Goal: Task Accomplishment & Management: Manage account settings

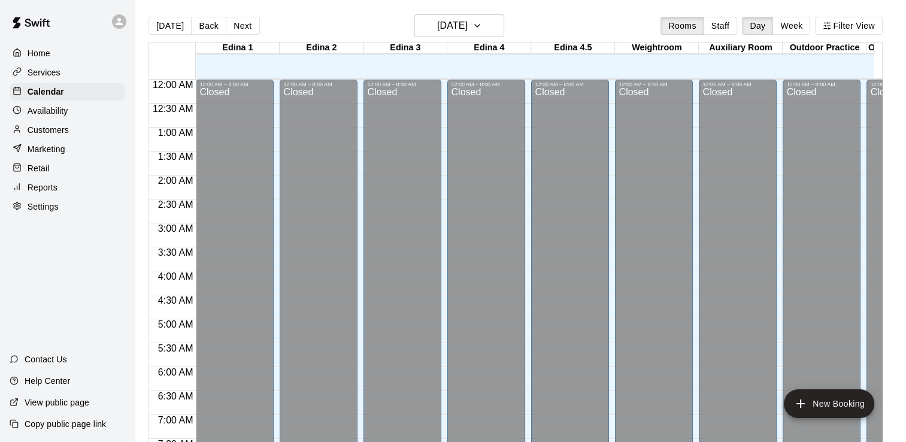
scroll to position [573, 0]
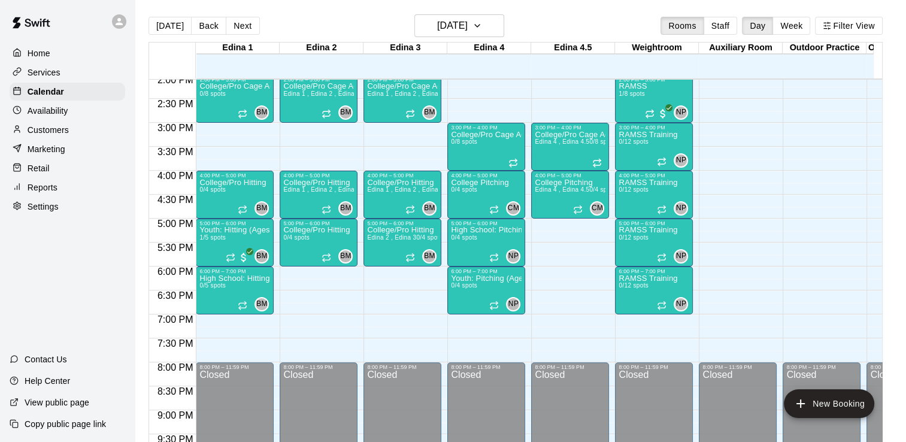
scroll to position [679, 0]
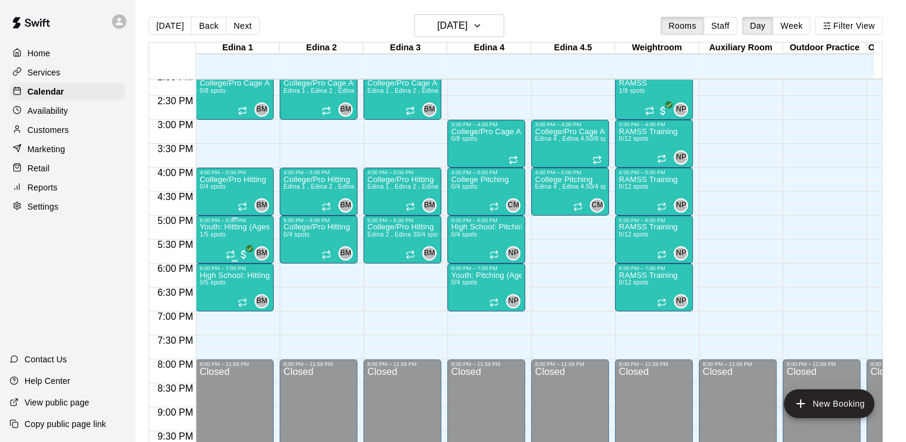
click at [209, 230] on div "Youth: Hitting (Ages 9U-13U) 1/5 spots" at bounding box center [235, 444] width 71 height 442
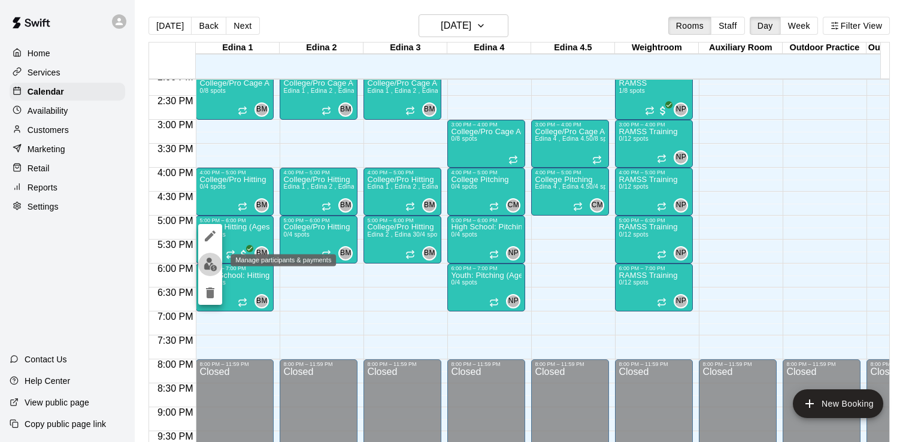
click at [209, 265] on img "edit" at bounding box center [211, 265] width 14 height 14
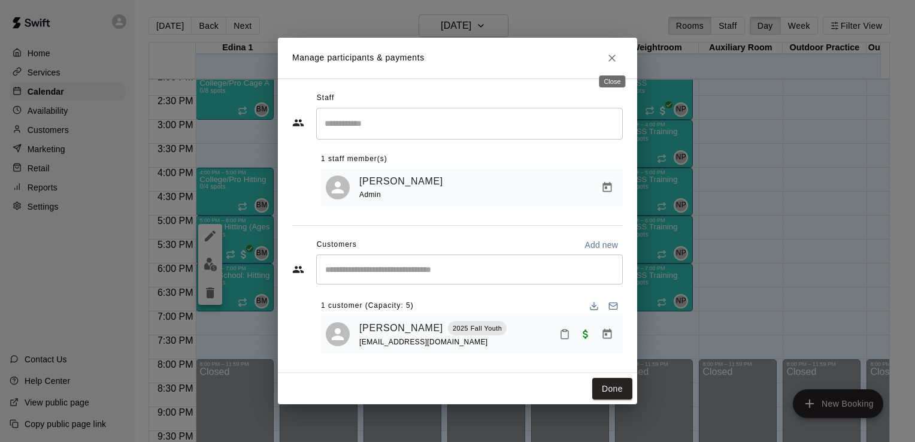
click at [614, 55] on icon "Close" at bounding box center [612, 58] width 12 height 12
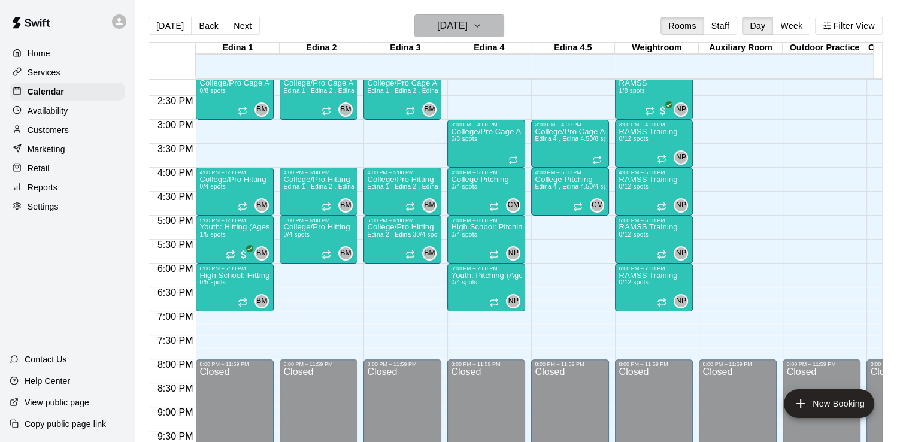
click at [482, 27] on icon "button" at bounding box center [478, 26] width 10 height 14
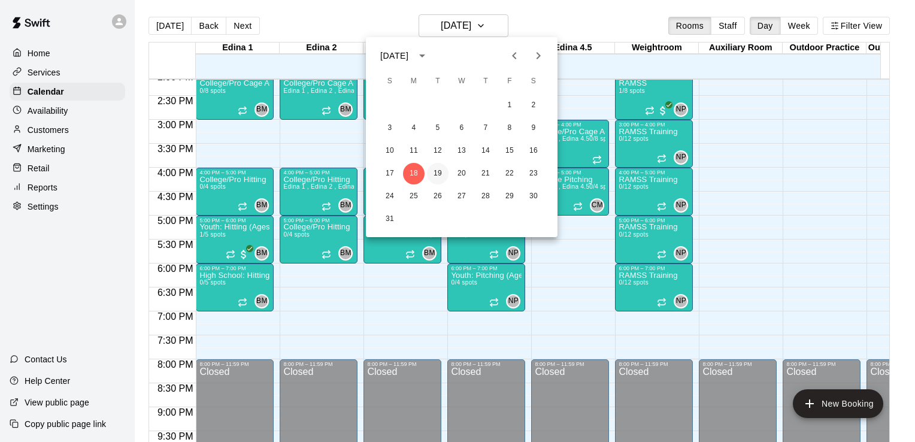
click at [441, 172] on button "19" at bounding box center [438, 174] width 22 height 22
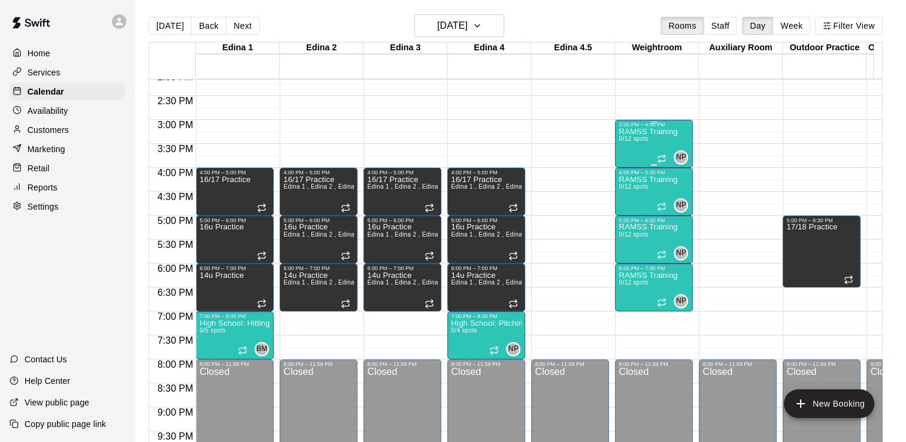
click at [641, 132] on p "RAMSS Training" at bounding box center [648, 132] width 59 height 0
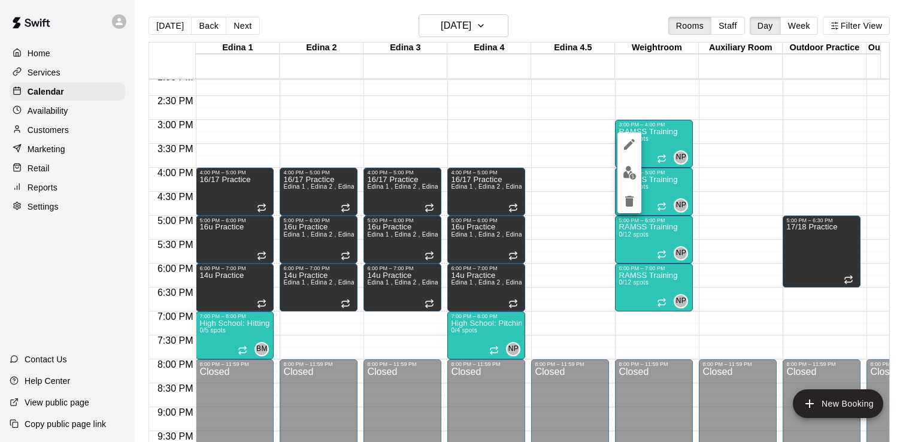
click at [658, 104] on div at bounding box center [457, 221] width 915 height 442
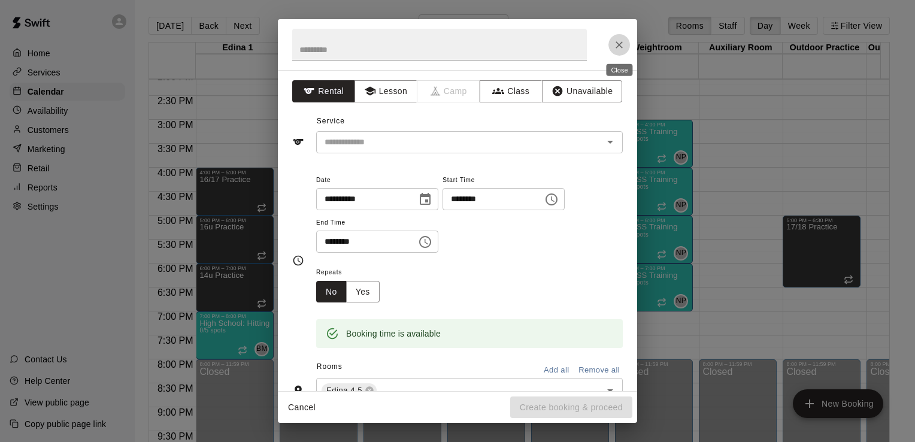
click at [618, 44] on icon "Close" at bounding box center [619, 44] width 7 height 7
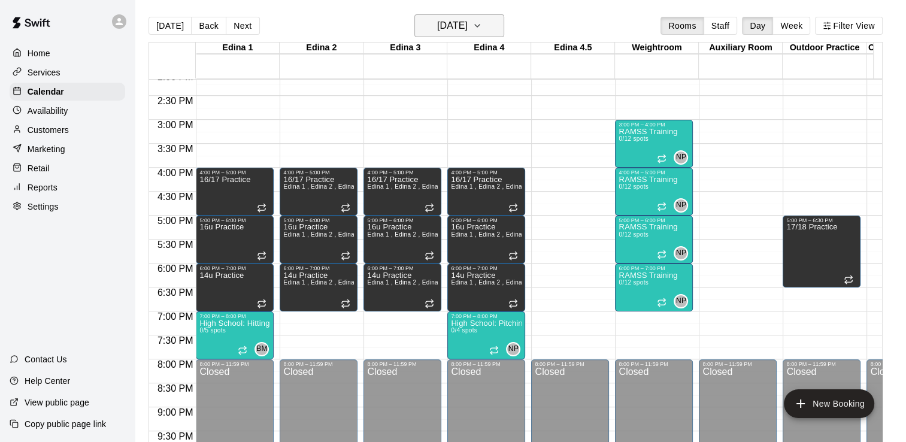
click at [480, 25] on icon "button" at bounding box center [477, 26] width 5 height 2
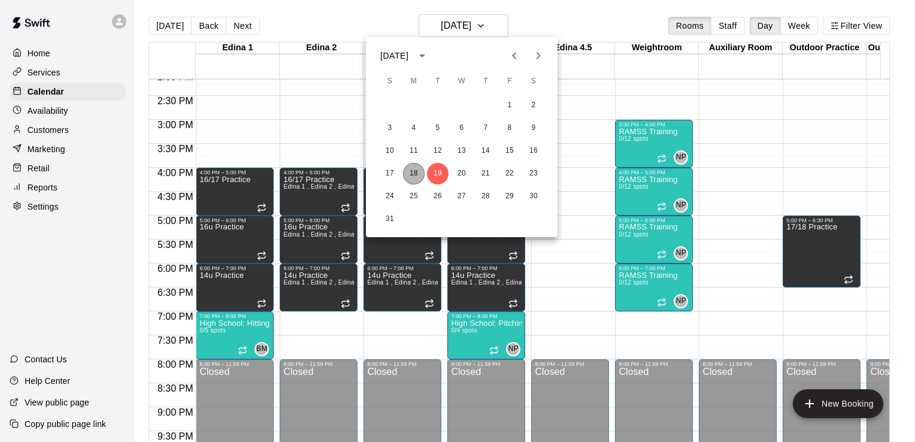
click at [413, 176] on button "18" at bounding box center [414, 174] width 22 height 22
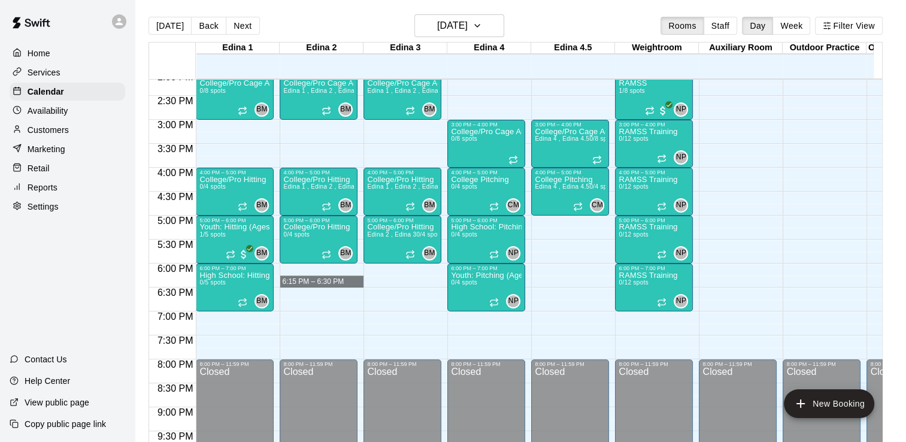
drag, startPoint x: 301, startPoint y: 280, endPoint x: 393, endPoint y: 272, distance: 92.6
click at [393, 272] on div "12:00 AM 12:30 AM 1:00 AM 1:30 AM 2:00 AM 2:30 AM 3:00 AM 3:30 AM 4:00 AM 4:30 …" at bounding box center [515, 266] width 733 height 377
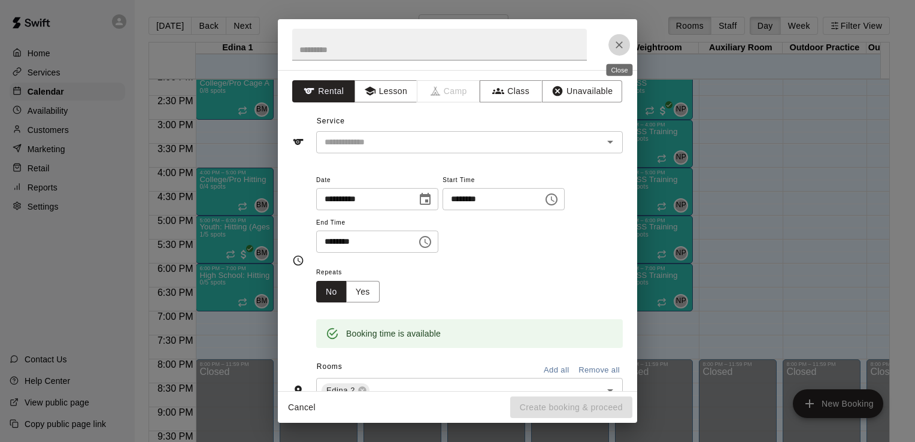
click at [617, 47] on icon "Close" at bounding box center [619, 44] width 7 height 7
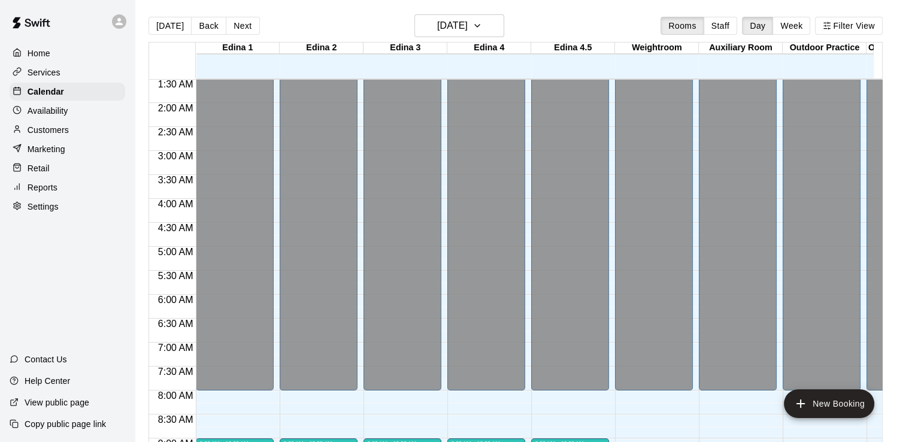
scroll to position [0, 0]
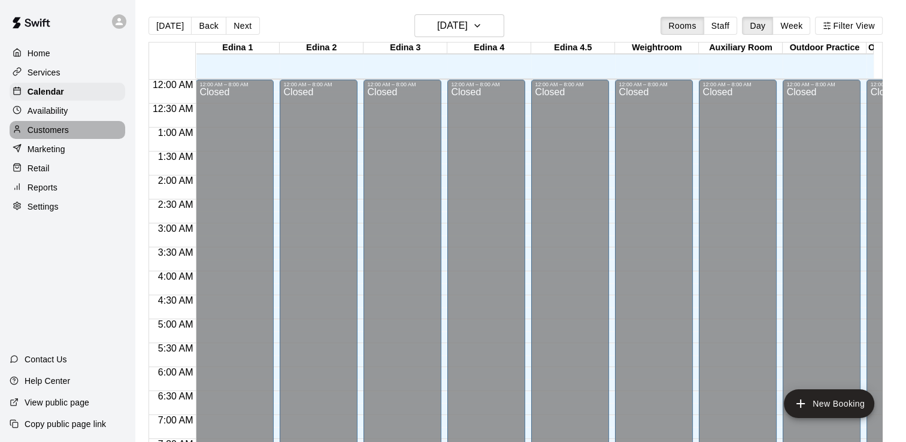
click at [58, 135] on p "Customers" at bounding box center [48, 130] width 41 height 12
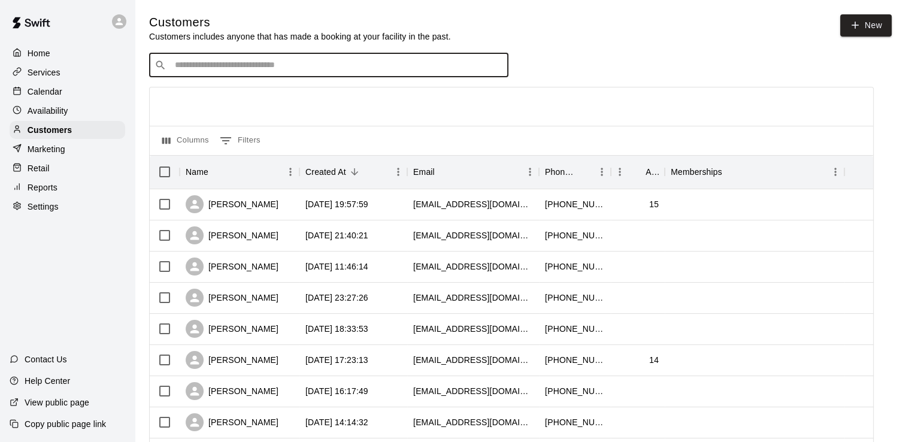
click at [225, 66] on input "Search customers by name or email" at bounding box center [337, 65] width 332 height 12
type input "****"
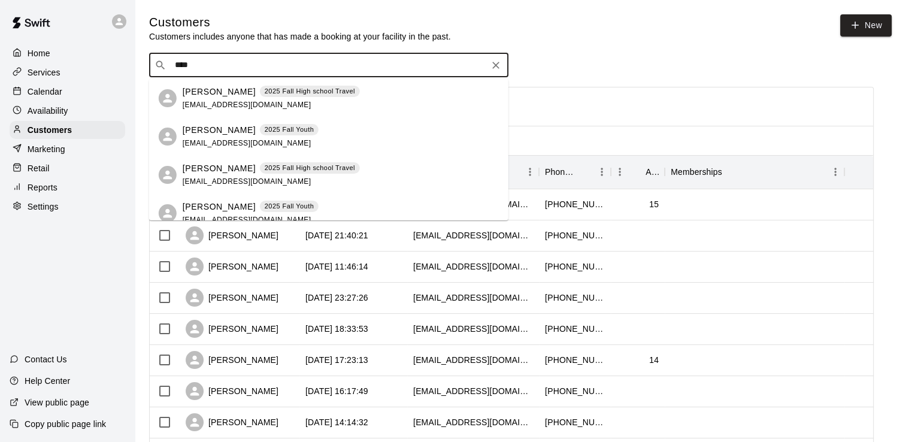
click at [224, 129] on p "Jason Mousel" at bounding box center [219, 130] width 73 height 13
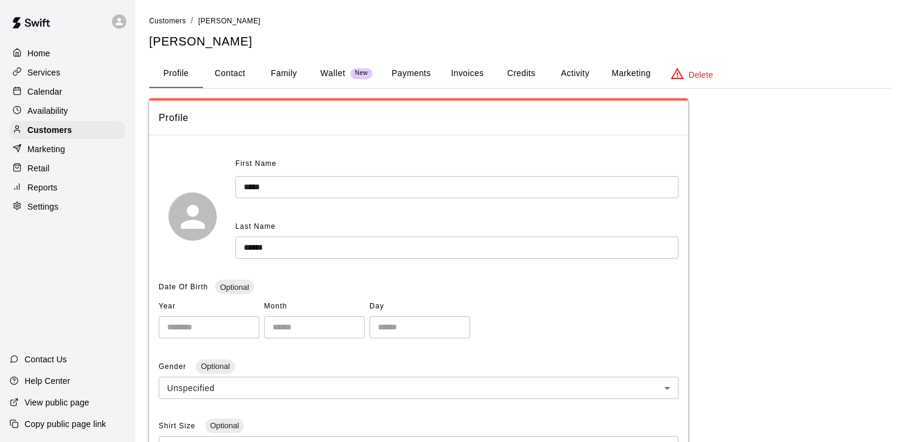
click at [528, 78] on button "Credits" at bounding box center [521, 73] width 54 height 29
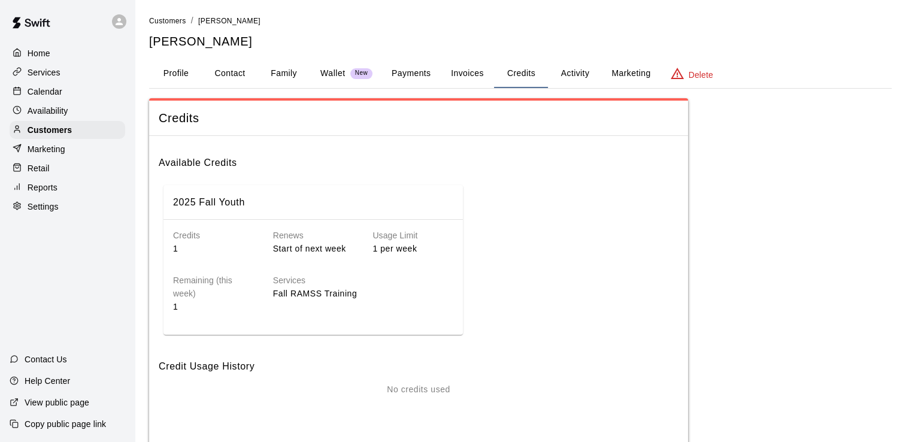
click at [55, 91] on p "Calendar" at bounding box center [45, 92] width 35 height 12
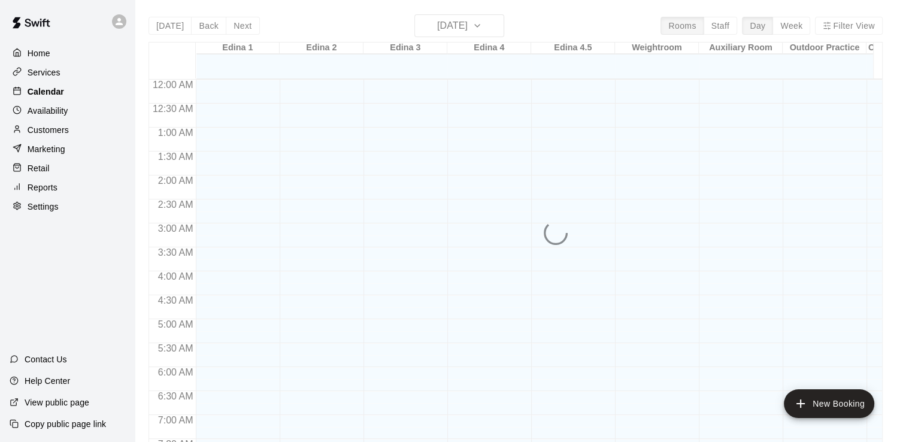
scroll to position [479, 0]
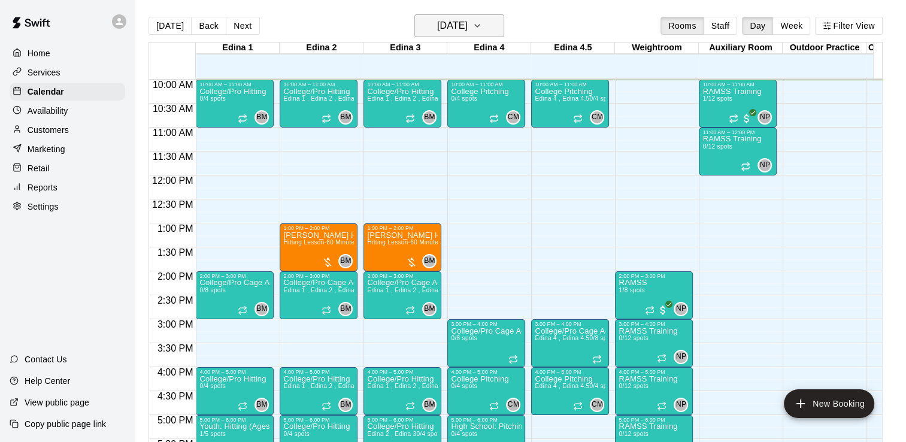
click at [482, 28] on icon "button" at bounding box center [478, 26] width 10 height 14
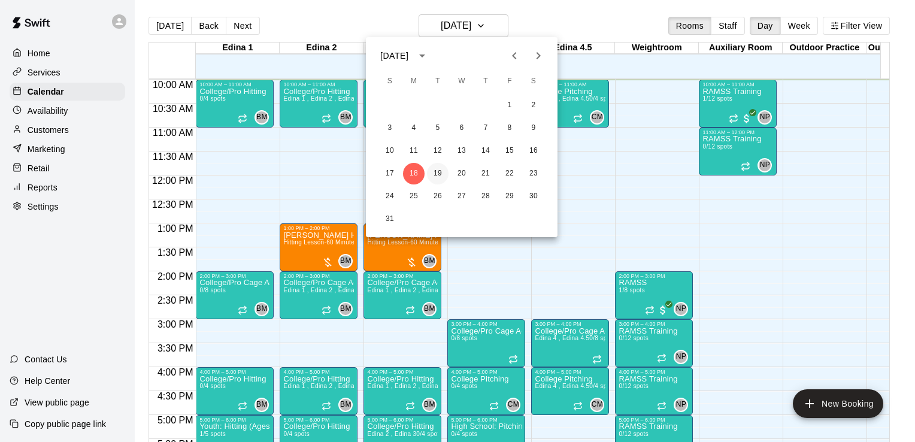
click at [437, 171] on button "19" at bounding box center [438, 174] width 22 height 22
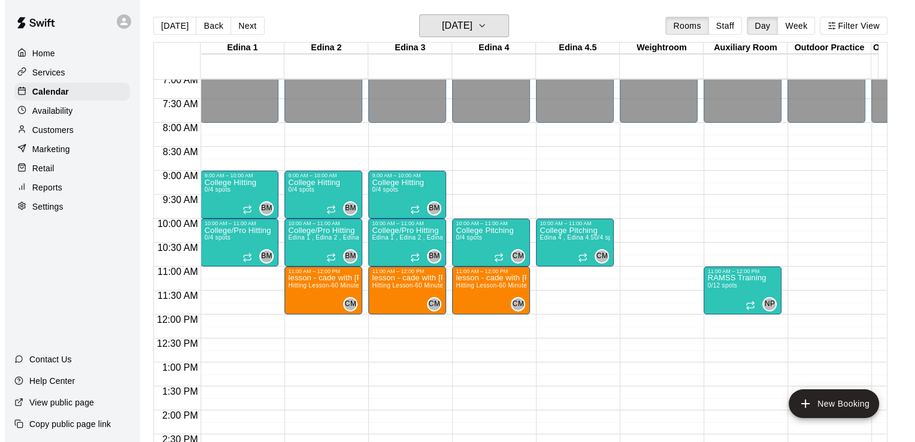
scroll to position [331, 0]
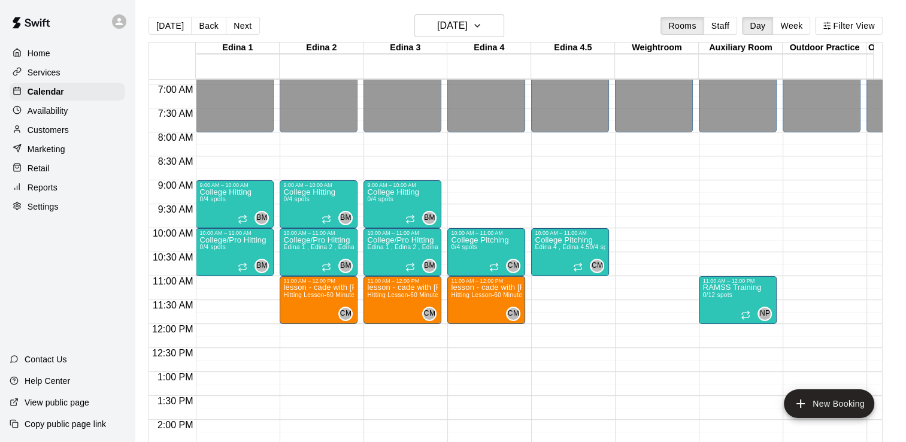
click at [628, 237] on div "12:00 AM – 8:00 AM Closed 3:00 PM – 4:00 PM RAMSS Training 0/12 spots NP 0 4:00…" at bounding box center [654, 324] width 78 height 1150
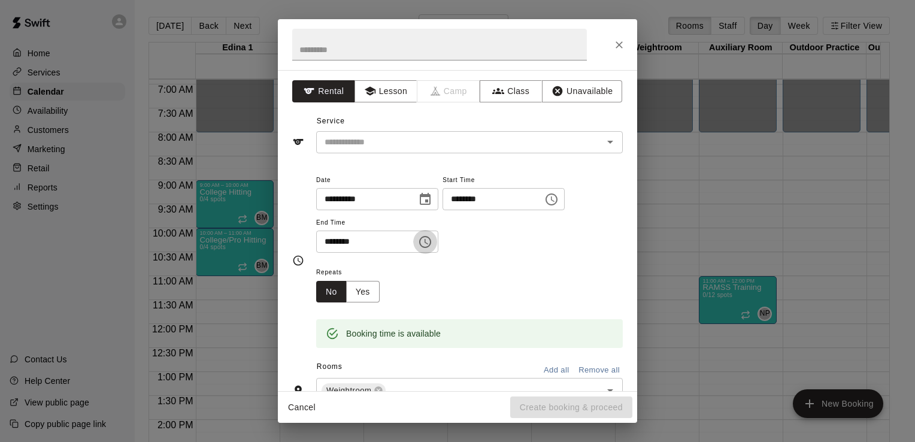
click at [433, 242] on icon "Choose time, selected time is 10:30 AM" at bounding box center [425, 242] width 14 height 14
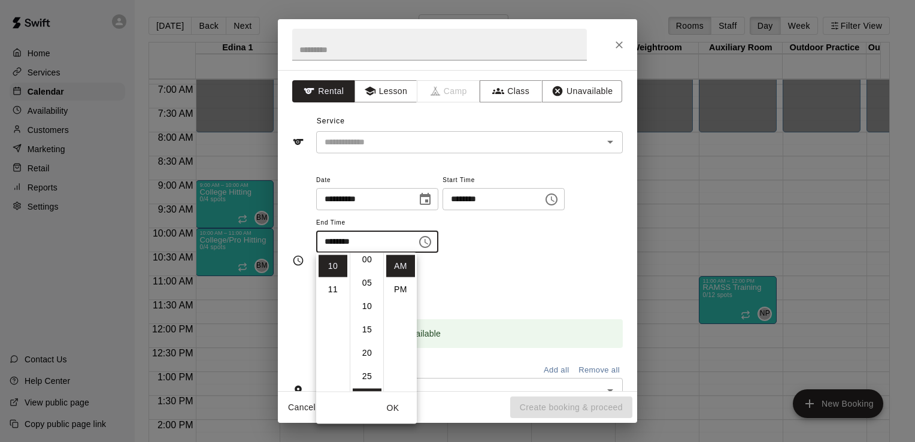
scroll to position [1, 0]
click at [334, 286] on li "11" at bounding box center [333, 290] width 29 height 22
click at [368, 265] on li "00" at bounding box center [367, 266] width 29 height 22
type input "********"
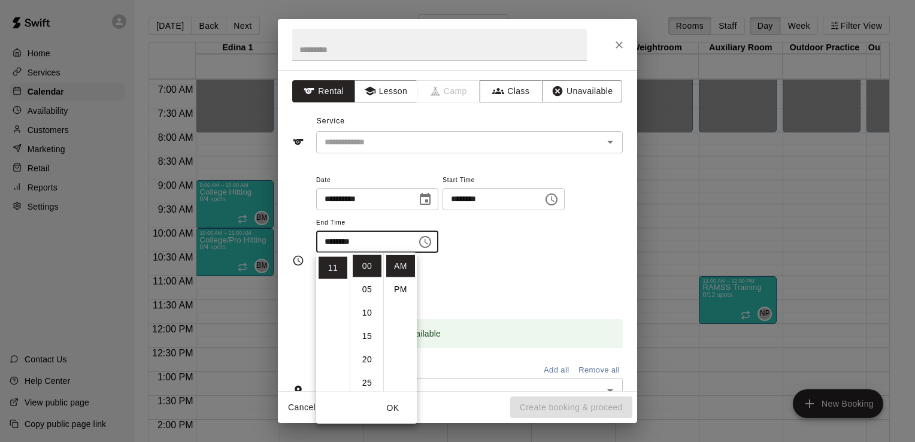
click at [548, 265] on div "Repeats No Yes" at bounding box center [469, 284] width 307 height 38
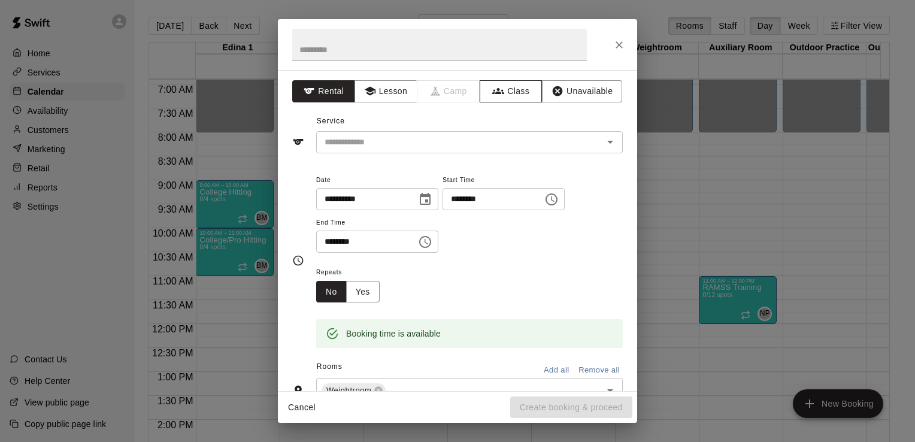
click at [516, 89] on button "Class" at bounding box center [511, 91] width 63 height 22
click at [606, 146] on icon "Open" at bounding box center [610, 142] width 14 height 14
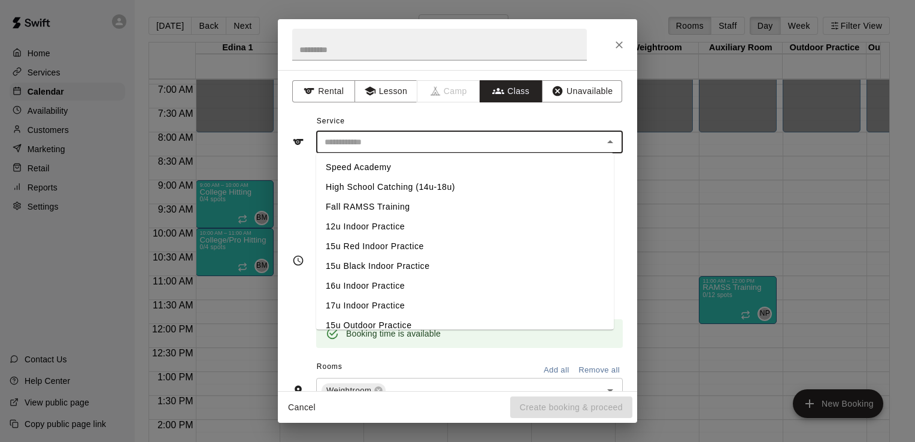
click at [386, 203] on li "Fall RAMSS Training" at bounding box center [465, 207] width 298 height 20
type input "**********"
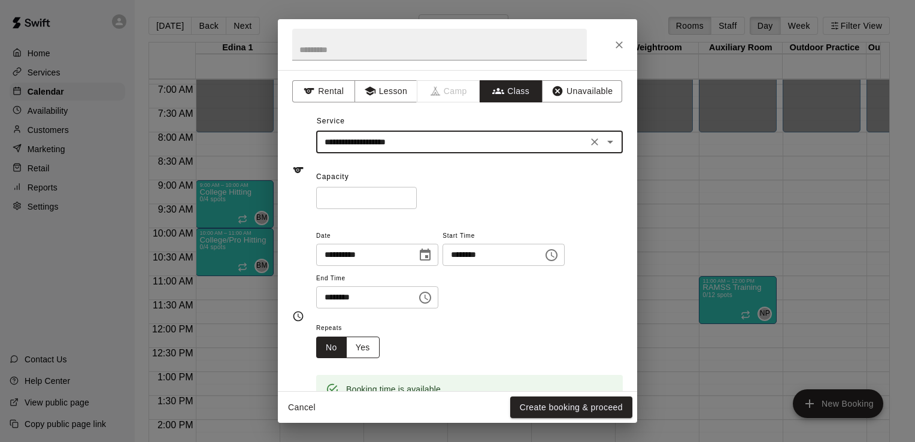
click at [364, 342] on button "Yes" at bounding box center [363, 348] width 34 height 22
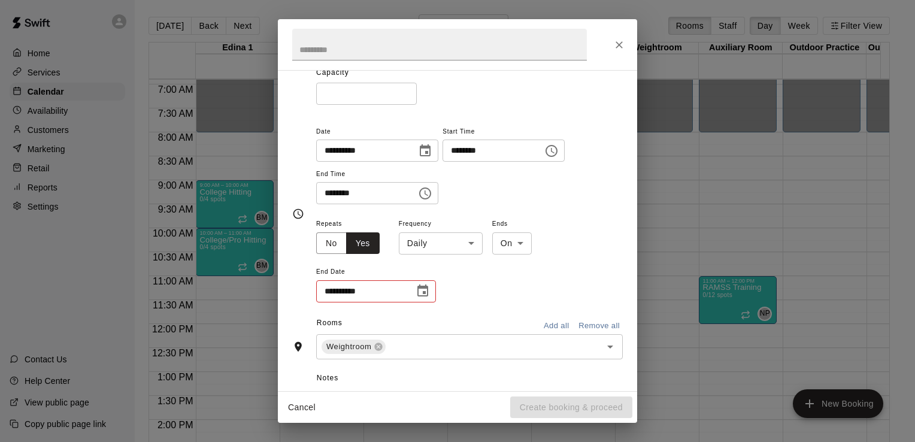
scroll to position [109, 0]
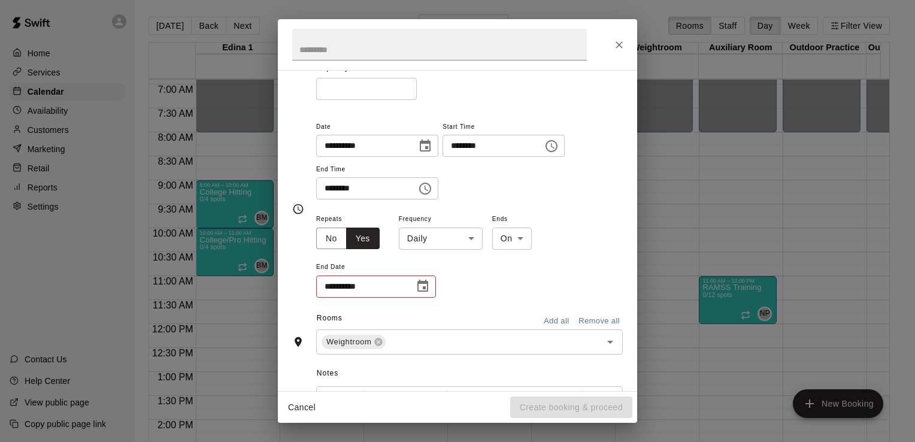
click at [421, 284] on icon "Choose date" at bounding box center [423, 286] width 14 height 14
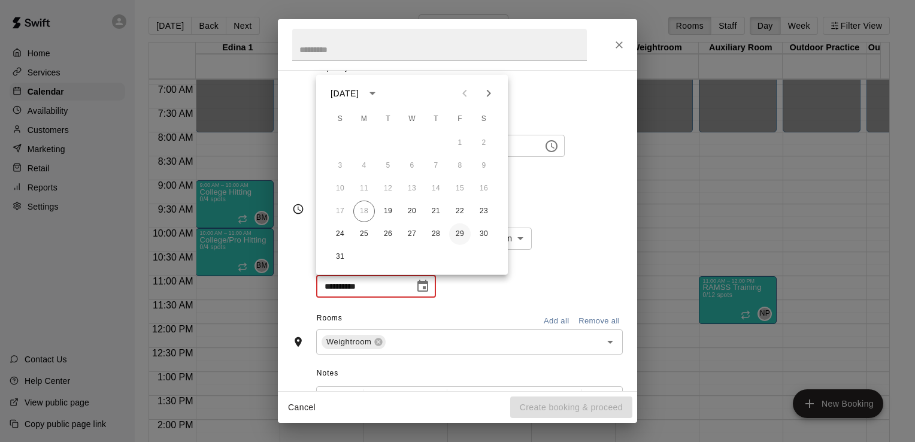
click at [462, 234] on button "29" at bounding box center [460, 234] width 22 height 22
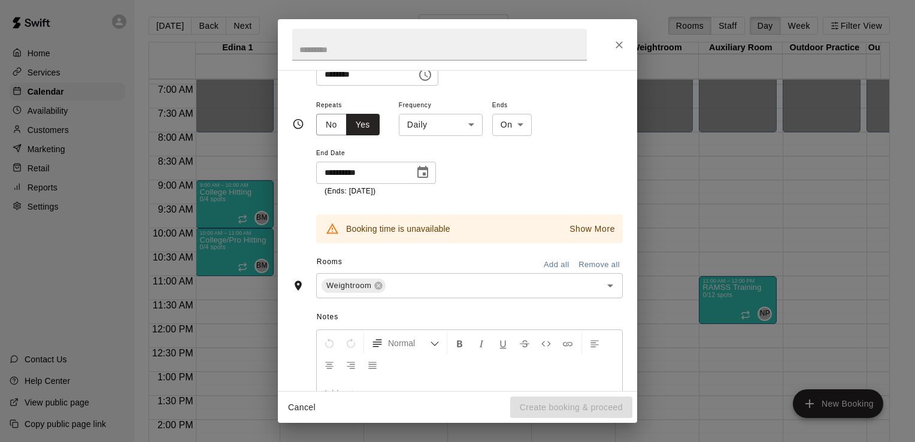
scroll to position [206, 0]
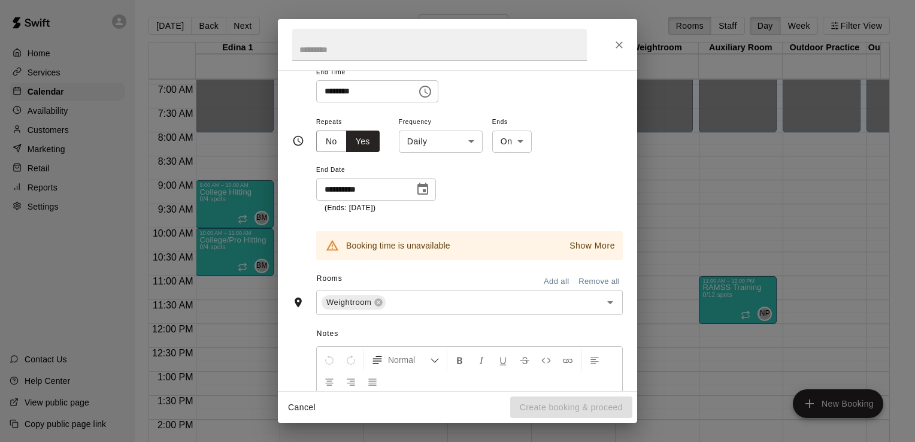
click at [584, 244] on p "Show More" at bounding box center [593, 246] width 46 height 13
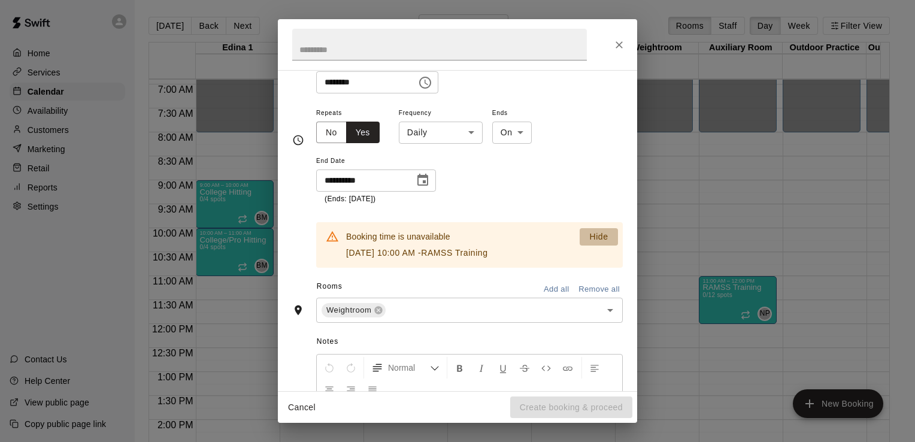
click at [594, 235] on p "Hide" at bounding box center [599, 237] width 19 height 13
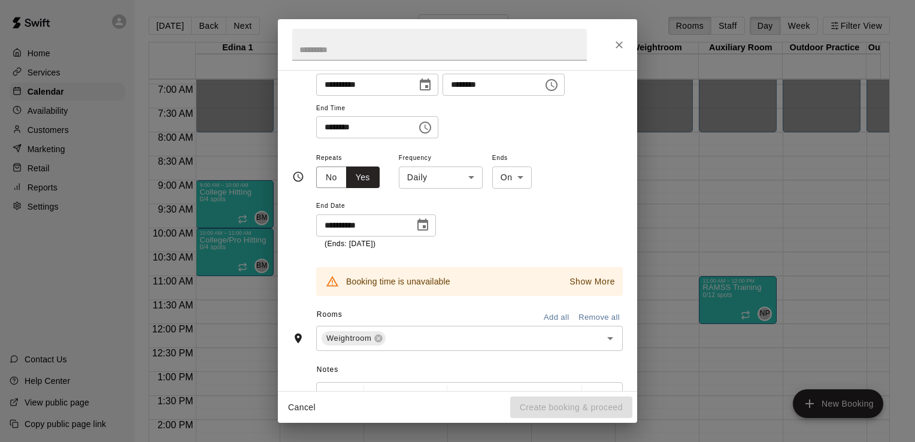
scroll to position [140, 0]
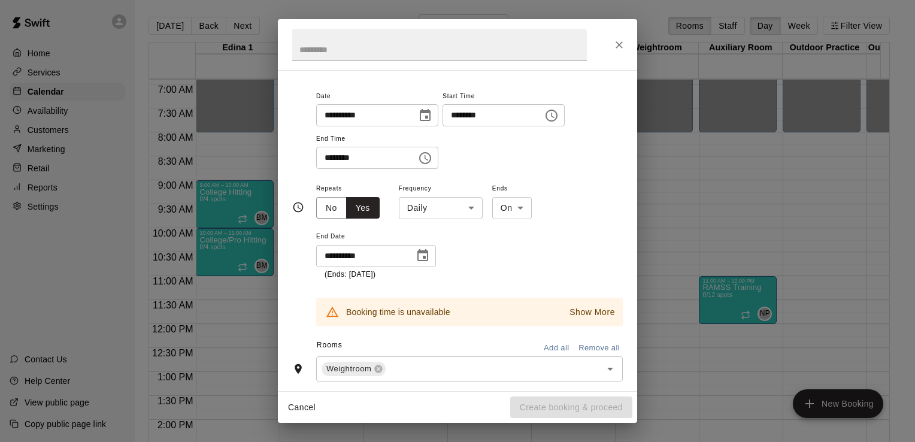
click at [430, 250] on button "Choose date, selected date is Aug 29, 2025" at bounding box center [423, 256] width 24 height 24
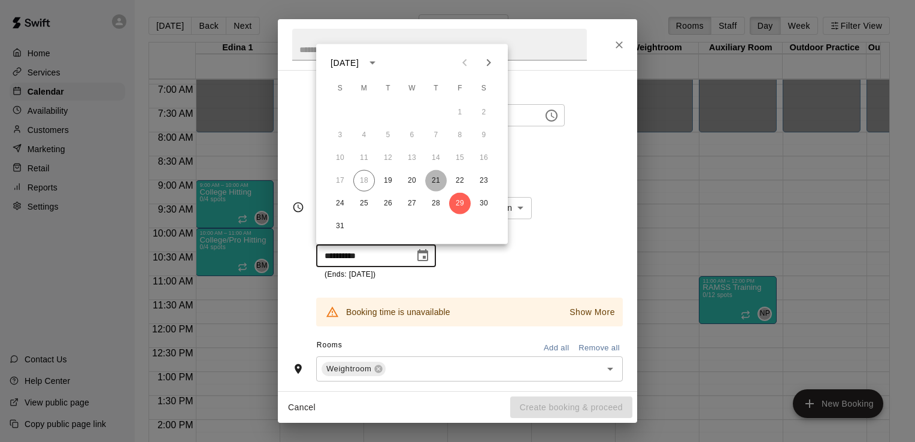
click at [433, 178] on button "21" at bounding box center [436, 181] width 22 height 22
type input "**********"
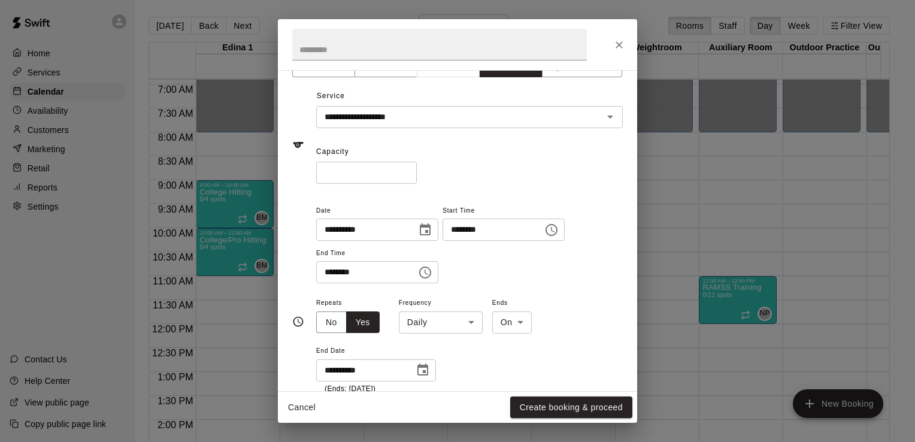
scroll to position [0, 0]
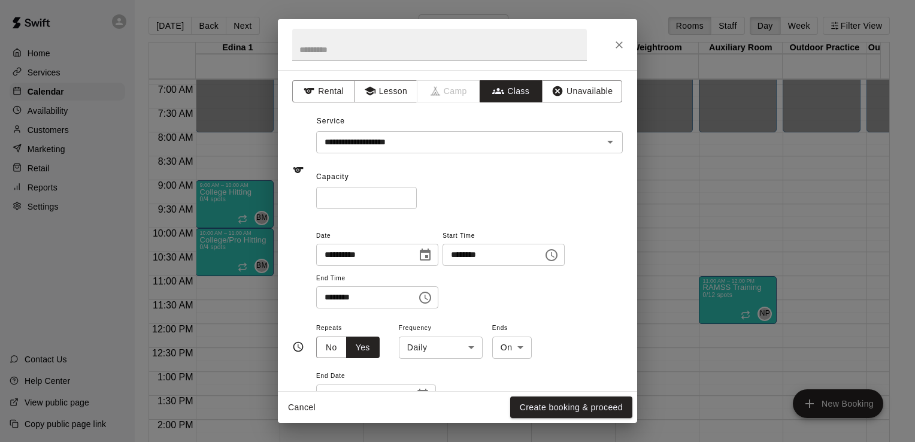
click at [345, 192] on input "*" at bounding box center [366, 198] width 101 height 22
type input "**"
click at [573, 405] on button "Create booking & proceed" at bounding box center [571, 408] width 122 height 22
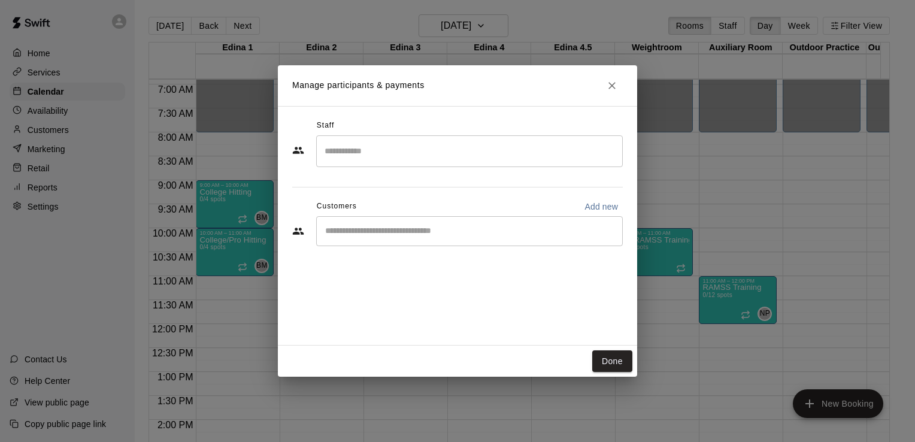
click at [413, 150] on input "Search staff" at bounding box center [470, 151] width 296 height 21
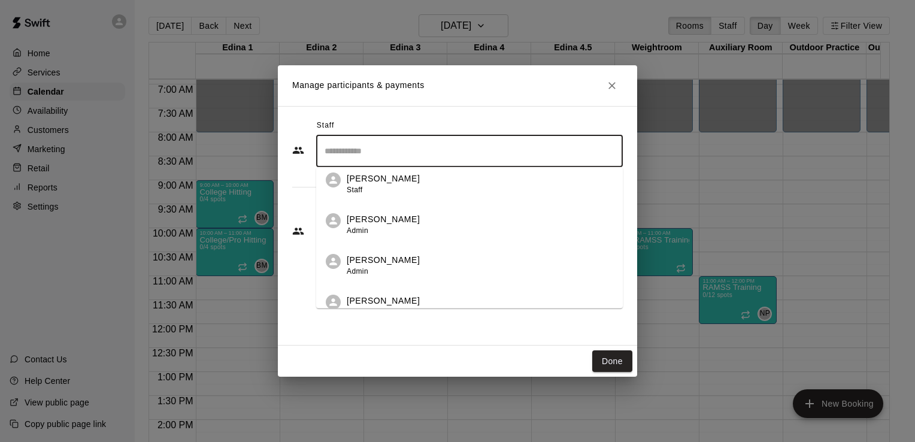
scroll to position [306, 0]
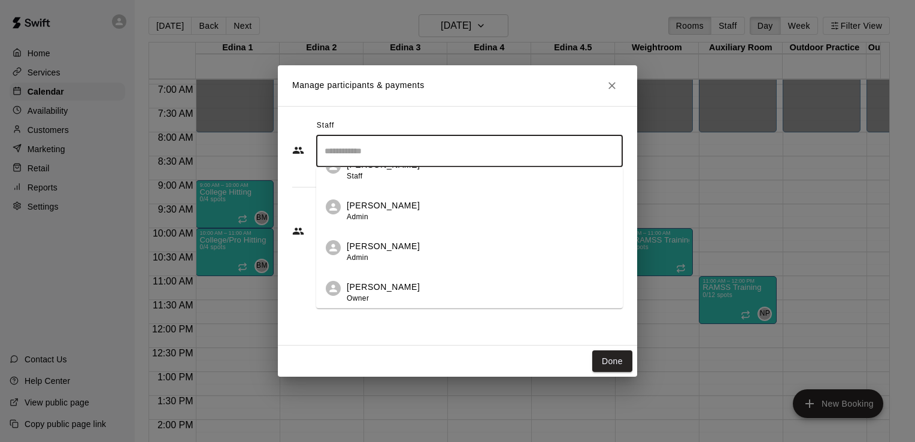
click at [392, 247] on p "[PERSON_NAME]" at bounding box center [383, 246] width 73 height 13
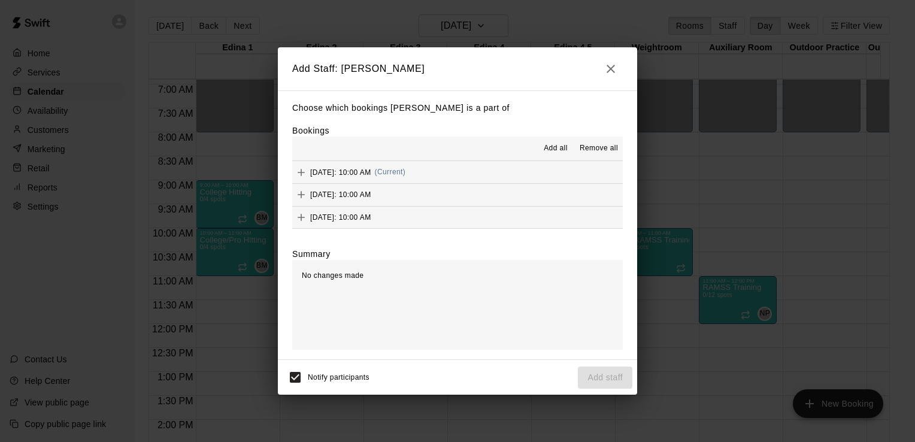
click at [560, 147] on span "Add all" at bounding box center [556, 149] width 24 height 12
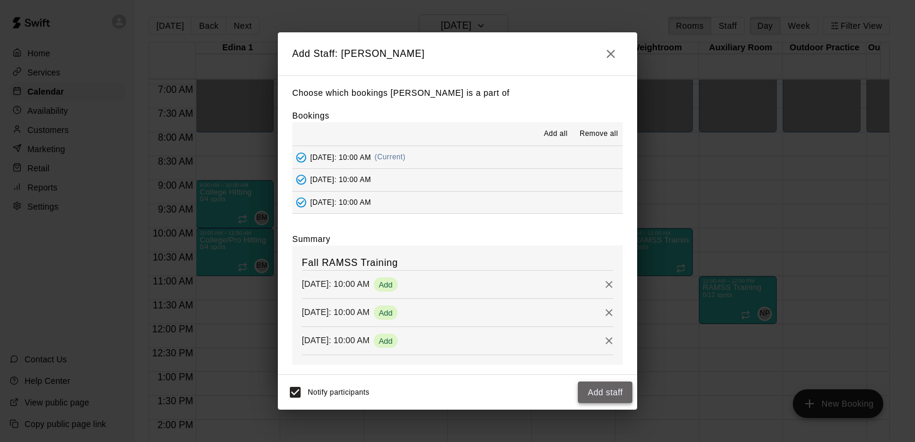
click at [607, 394] on button "Add staff" at bounding box center [605, 393] width 55 height 22
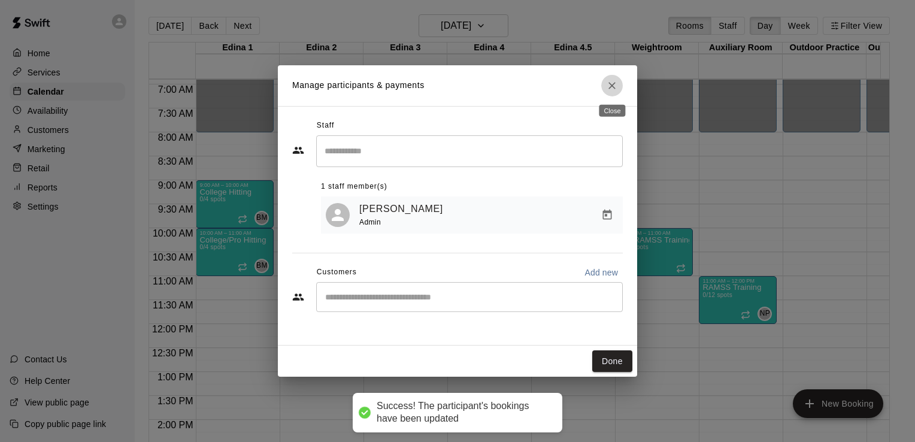
click at [609, 80] on icon "Close" at bounding box center [612, 86] width 12 height 12
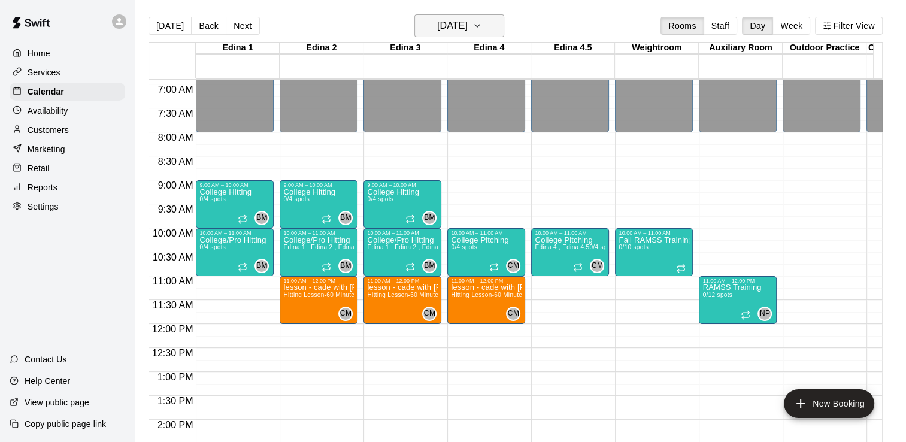
click at [480, 26] on icon "button" at bounding box center [477, 26] width 5 height 2
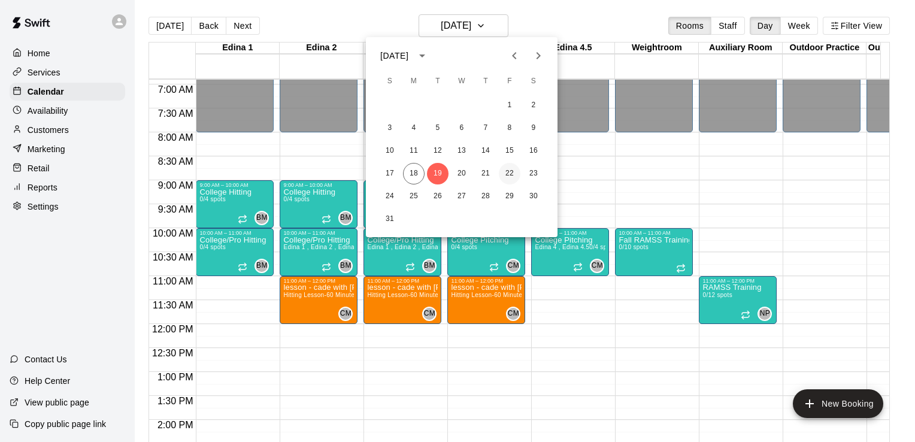
click at [511, 174] on button "22" at bounding box center [510, 174] width 22 height 22
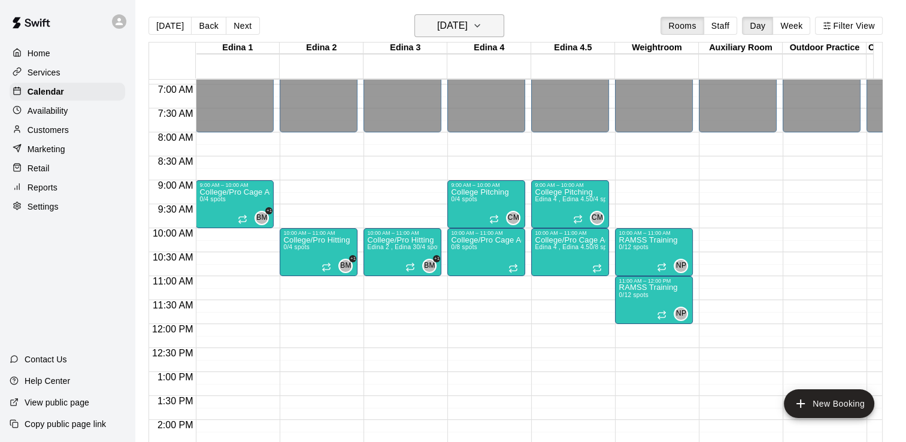
click at [482, 24] on icon "button" at bounding box center [478, 26] width 10 height 14
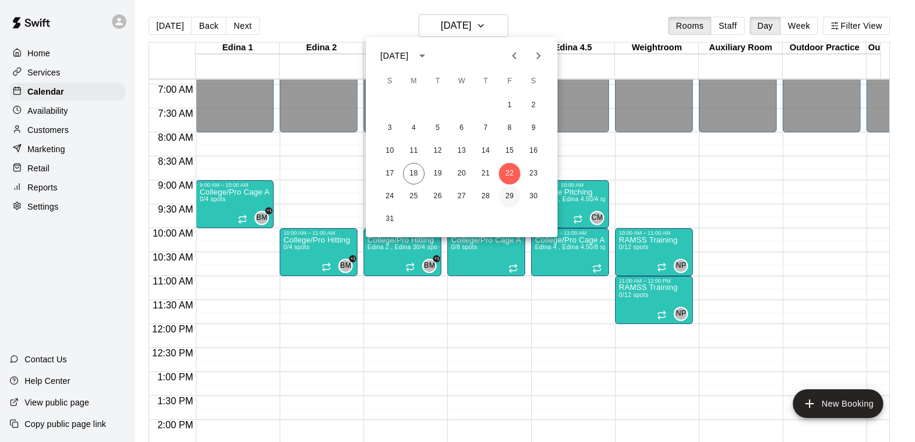
click at [508, 193] on button "29" at bounding box center [510, 197] width 22 height 22
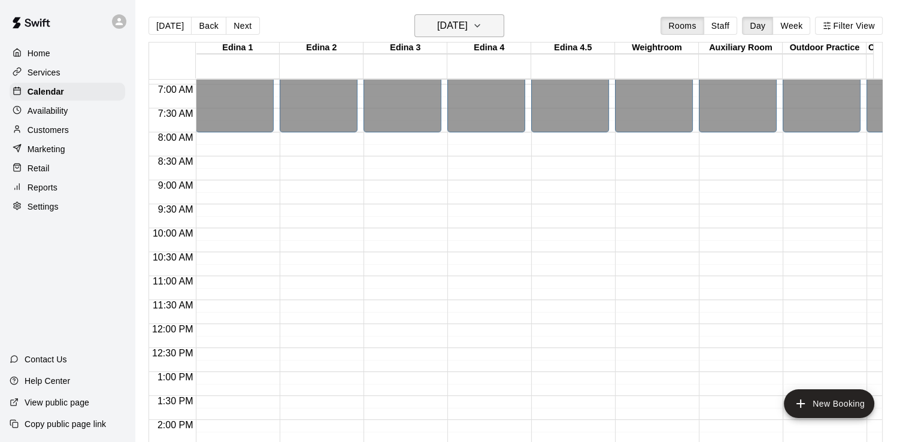
click at [480, 25] on icon "button" at bounding box center [477, 26] width 5 height 2
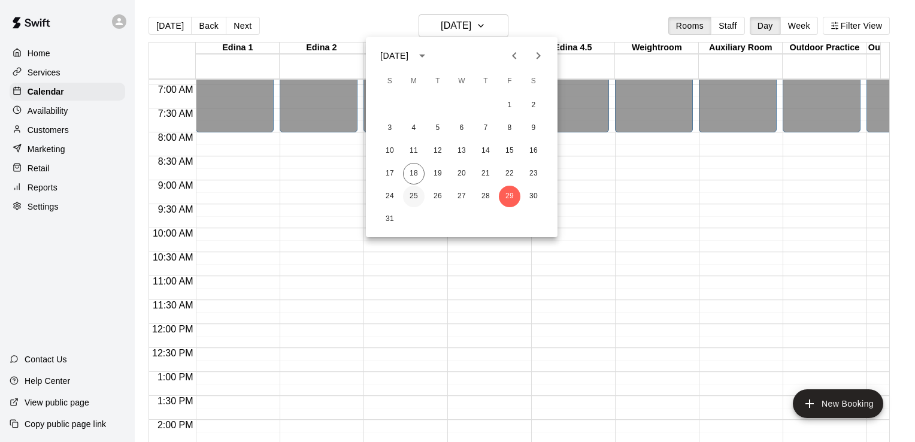
click at [412, 198] on button "25" at bounding box center [414, 197] width 22 height 22
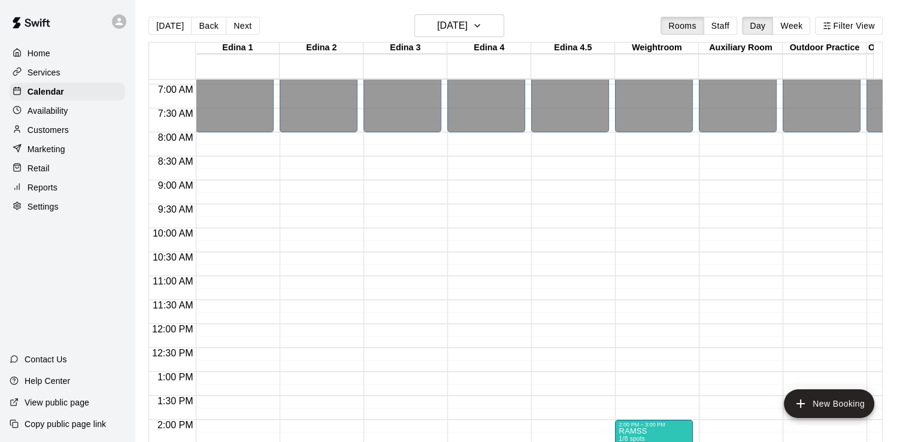
click at [634, 235] on div "12:00 AM – 8:00 AM Closed 2:00 PM – 3:00 PM RAMSS 1/8 spots NP 0 8:00 PM – 11:5…" at bounding box center [654, 324] width 78 height 1150
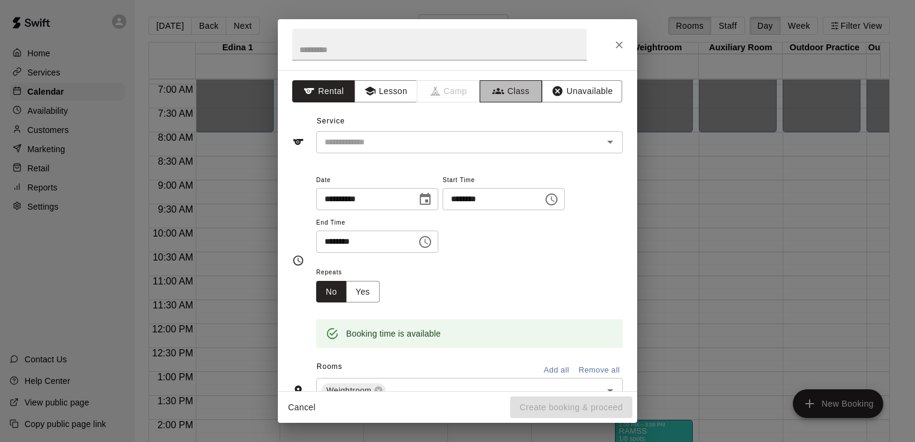
click at [513, 89] on button "Class" at bounding box center [511, 91] width 63 height 22
click at [433, 243] on icon "Choose time, selected time is 10:30 AM" at bounding box center [425, 242] width 14 height 14
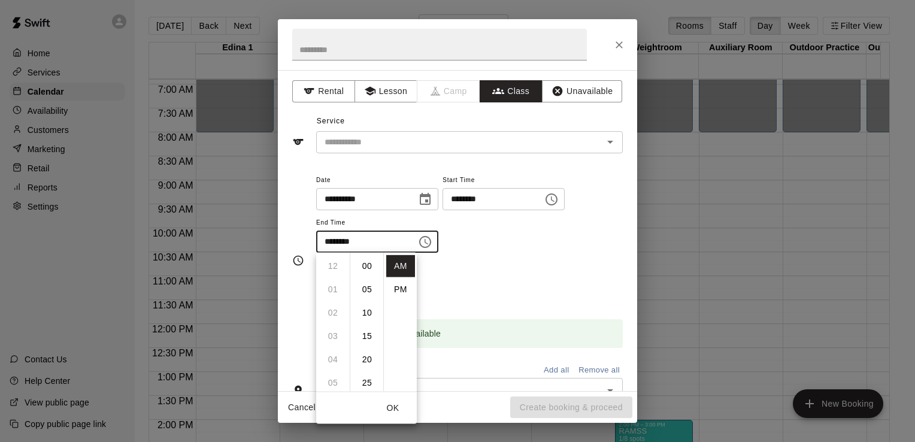
scroll to position [140, 0]
click at [335, 288] on li "11" at bounding box center [333, 290] width 29 height 22
click at [369, 267] on li "00" at bounding box center [367, 266] width 29 height 22
type input "********"
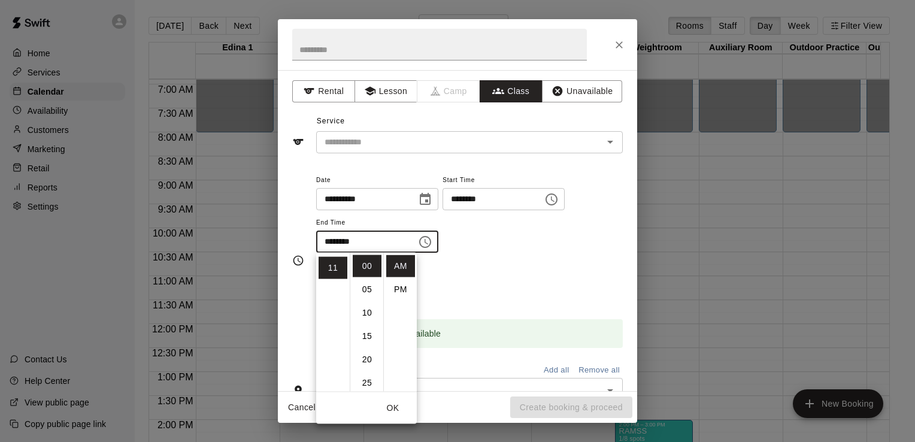
click at [612, 246] on div "**********" at bounding box center [469, 213] width 307 height 81
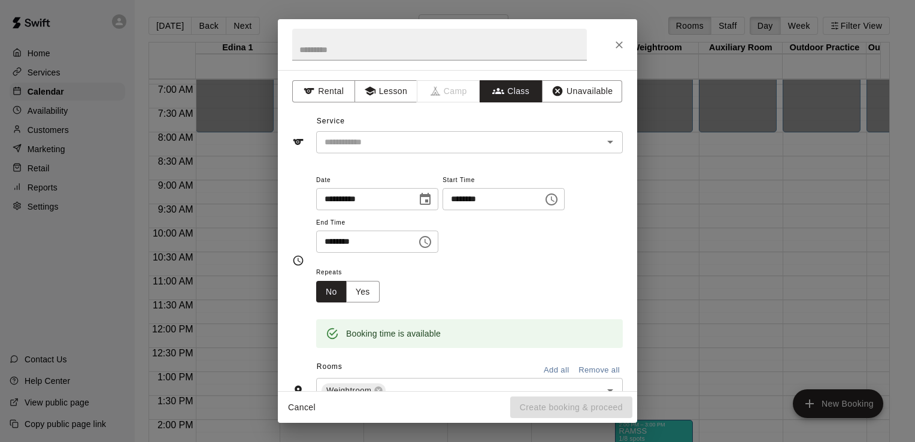
click at [603, 145] on icon "Open" at bounding box center [610, 142] width 14 height 14
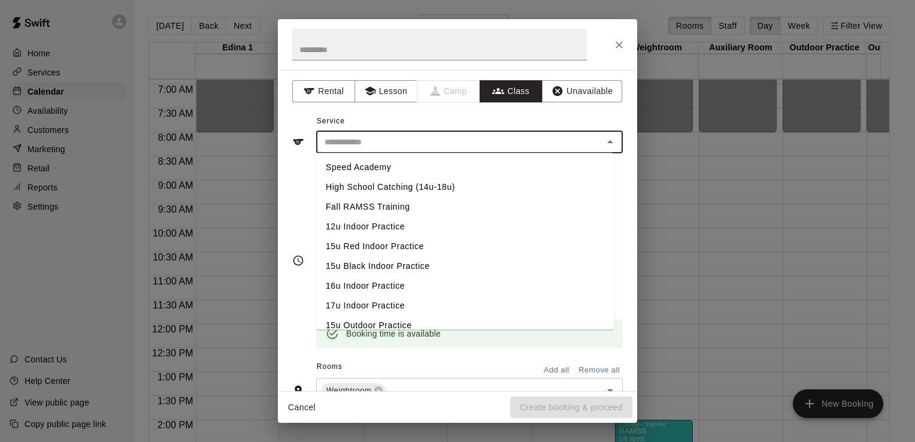
click at [377, 209] on li "Fall RAMSS Training" at bounding box center [465, 207] width 298 height 20
type input "**********"
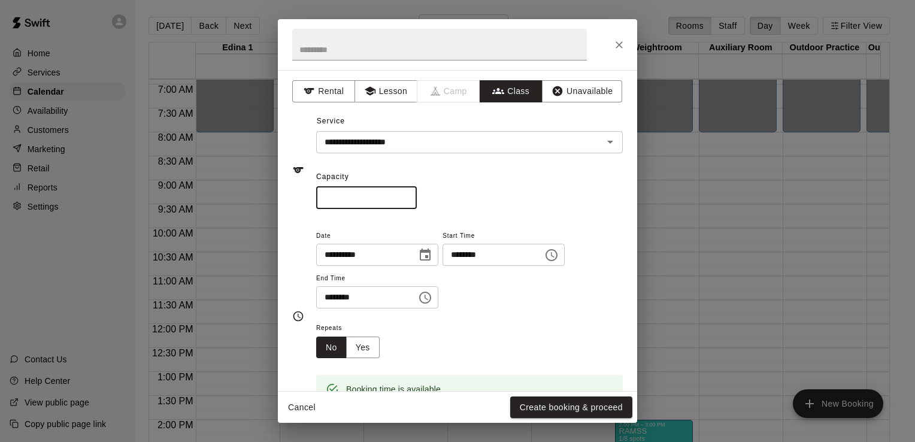
click at [349, 196] on input "*" at bounding box center [366, 198] width 101 height 22
type input "**"
click at [584, 405] on button "Create booking & proceed" at bounding box center [571, 408] width 122 height 22
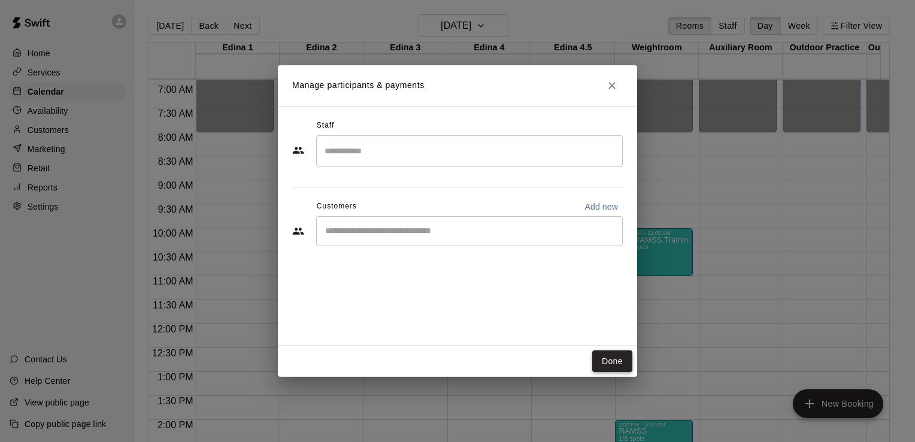
click at [621, 361] on button "Done" at bounding box center [613, 361] width 40 height 22
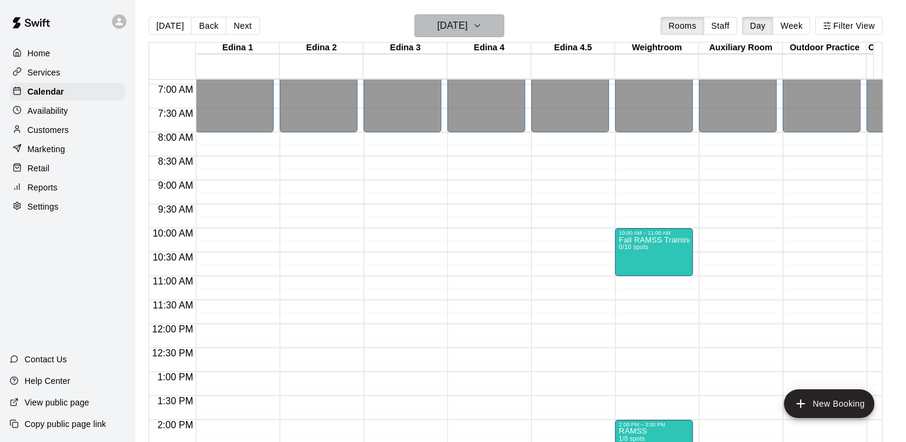
click at [503, 25] on button "Monday Aug 25" at bounding box center [460, 25] width 90 height 23
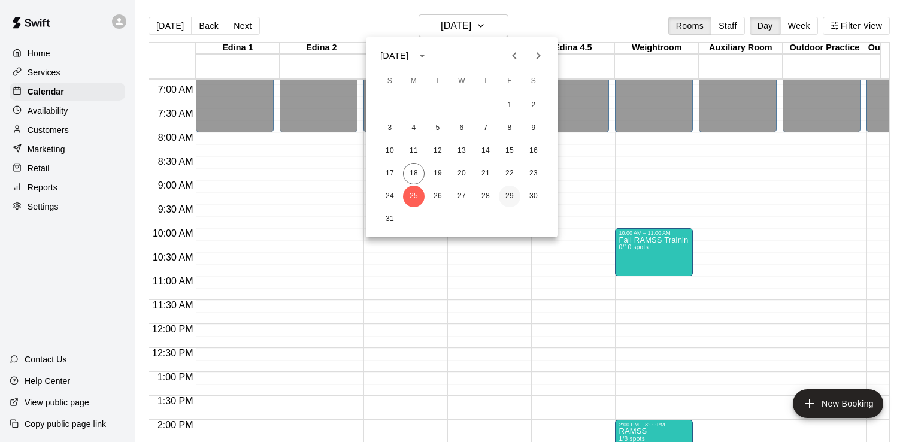
click at [508, 195] on button "29" at bounding box center [510, 197] width 22 height 22
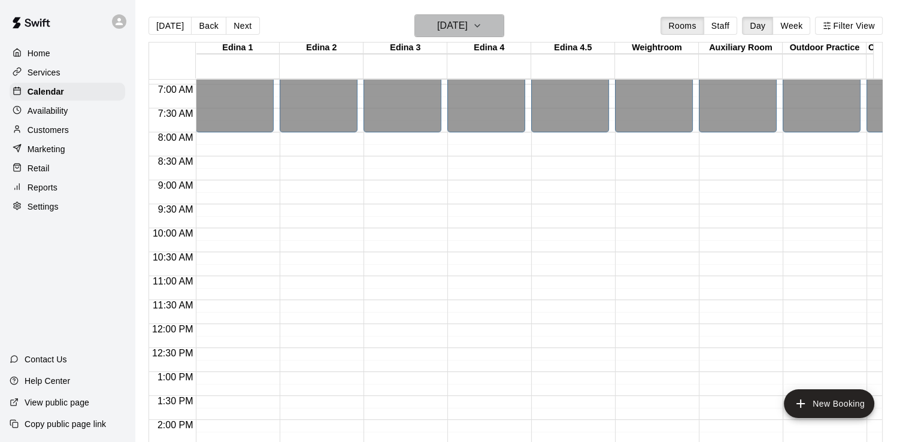
click at [482, 23] on icon "button" at bounding box center [478, 26] width 10 height 14
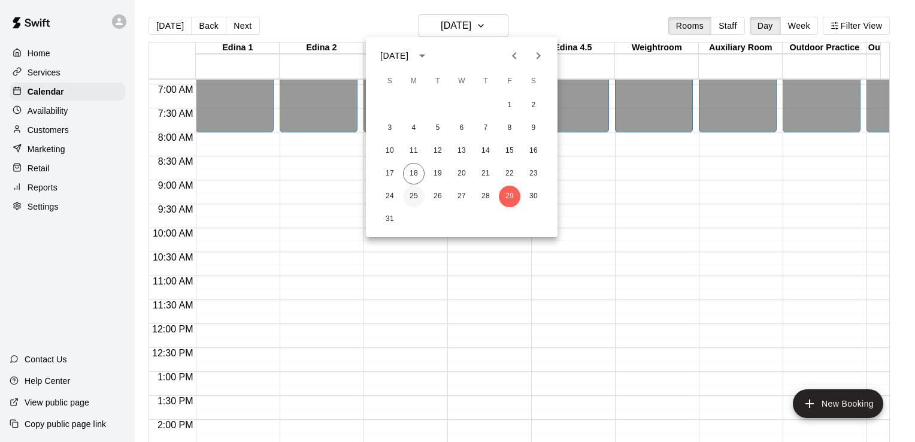
click at [419, 197] on button "25" at bounding box center [414, 197] width 22 height 22
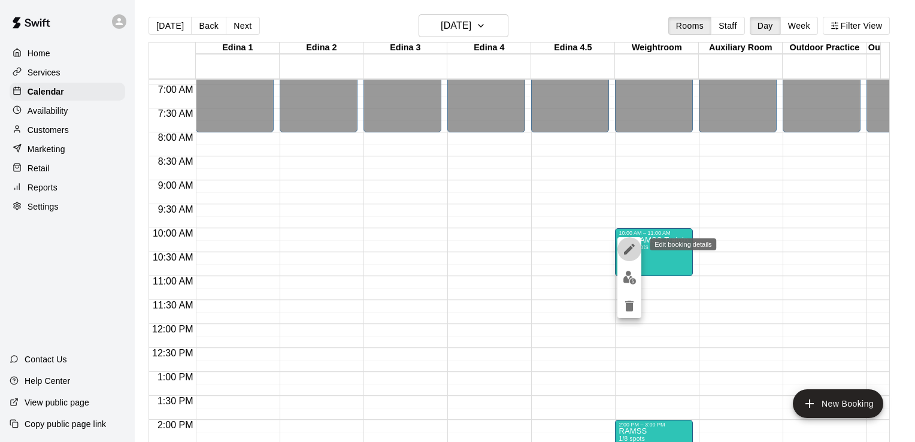
click at [629, 250] on icon "edit" at bounding box center [629, 249] width 11 height 11
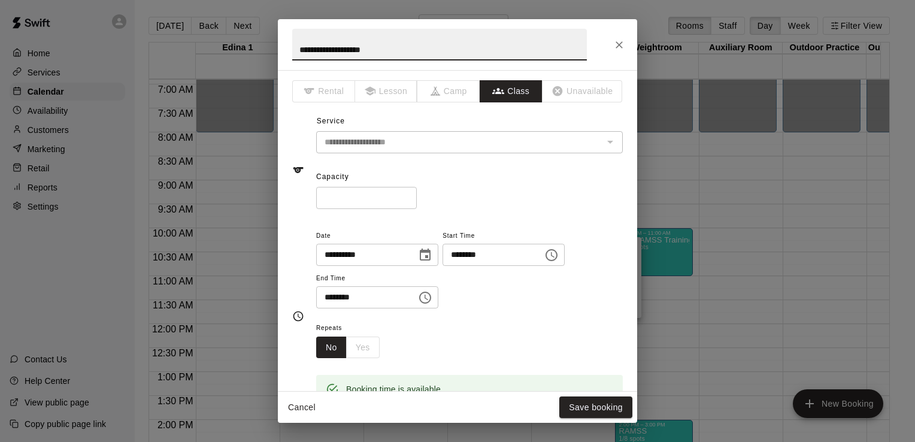
click at [364, 347] on div "No Yes" at bounding box center [348, 348] width 64 height 22
drag, startPoint x: 364, startPoint y: 347, endPoint x: 476, endPoint y: 364, distance: 113.4
click at [476, 364] on div "Booking time is available" at bounding box center [469, 381] width 307 height 46
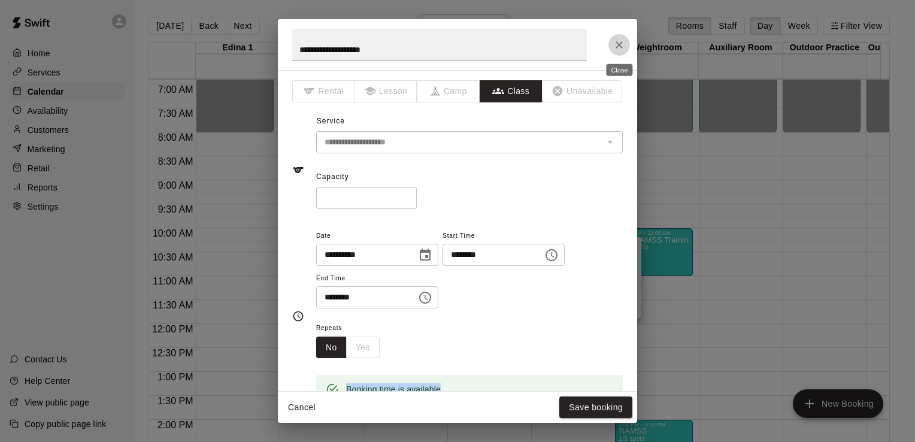
click at [621, 46] on icon "Close" at bounding box center [619, 44] width 7 height 7
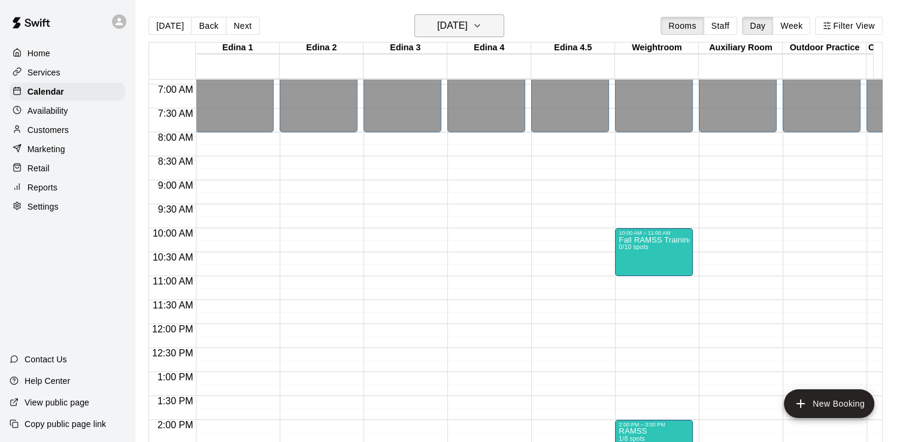
click at [482, 23] on icon "button" at bounding box center [478, 26] width 10 height 14
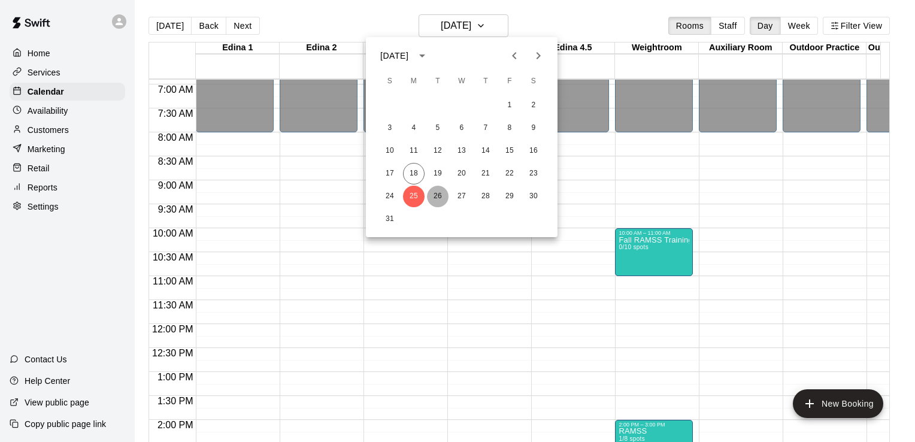
click at [438, 198] on button "26" at bounding box center [438, 197] width 22 height 22
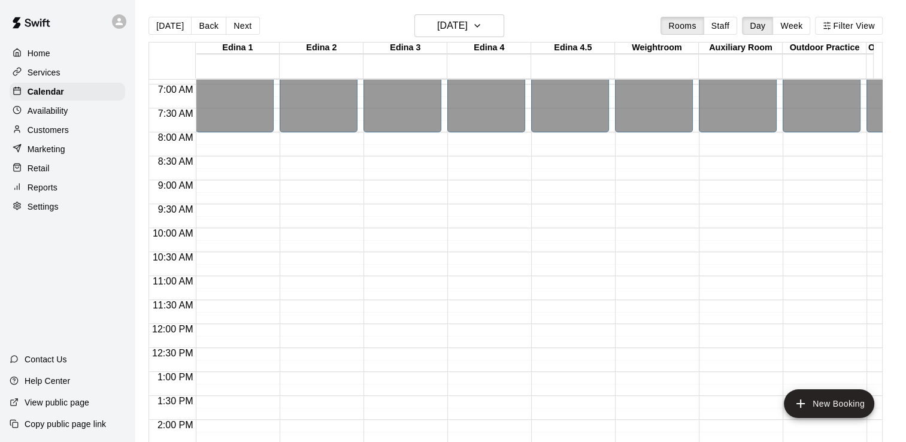
click at [630, 240] on div "12:00 AM – 8:00 AM Closed 8:00 PM – 11:59 PM Closed" at bounding box center [654, 324] width 78 height 1150
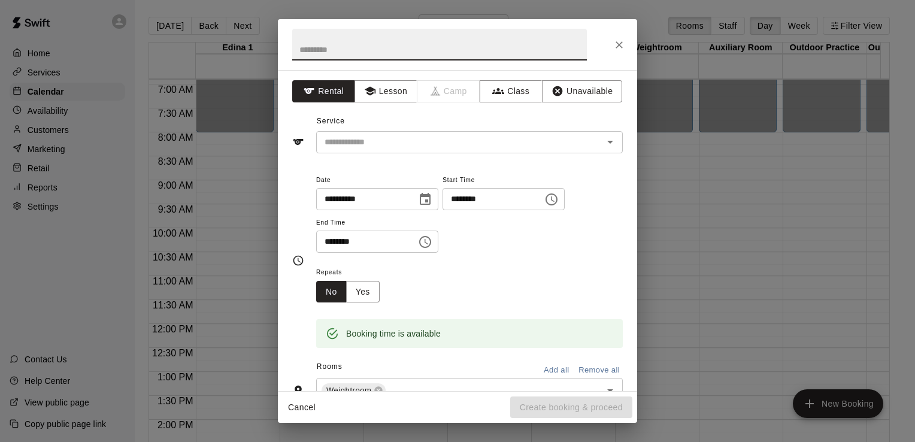
click at [559, 202] on icon "Choose time, selected time is 10:15 AM" at bounding box center [552, 199] width 14 height 14
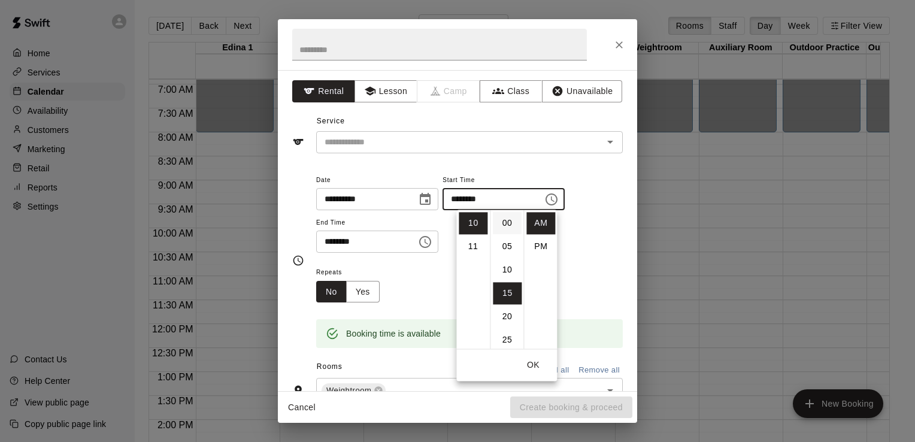
click at [505, 225] on li "00" at bounding box center [507, 223] width 29 height 22
type input "********"
click at [505, 225] on li "00" at bounding box center [507, 223] width 29 height 22
click at [584, 261] on div "**********" at bounding box center [469, 219] width 307 height 93
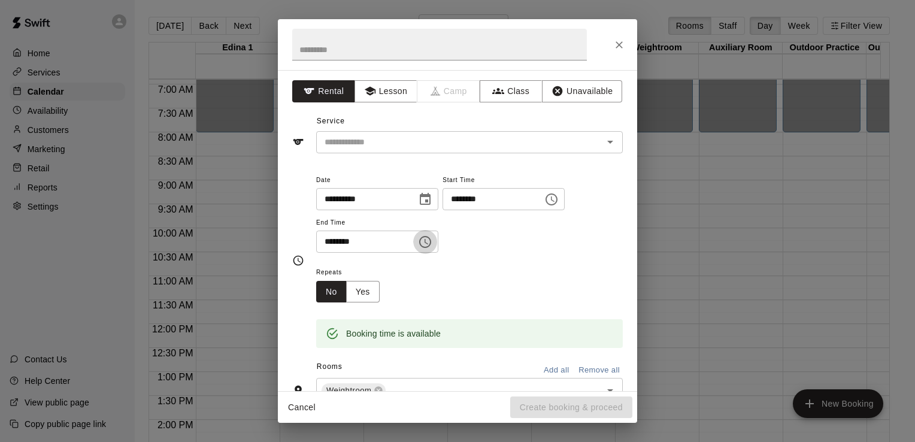
click at [433, 240] on icon "Choose time, selected time is 10:45 AM" at bounding box center [425, 242] width 14 height 14
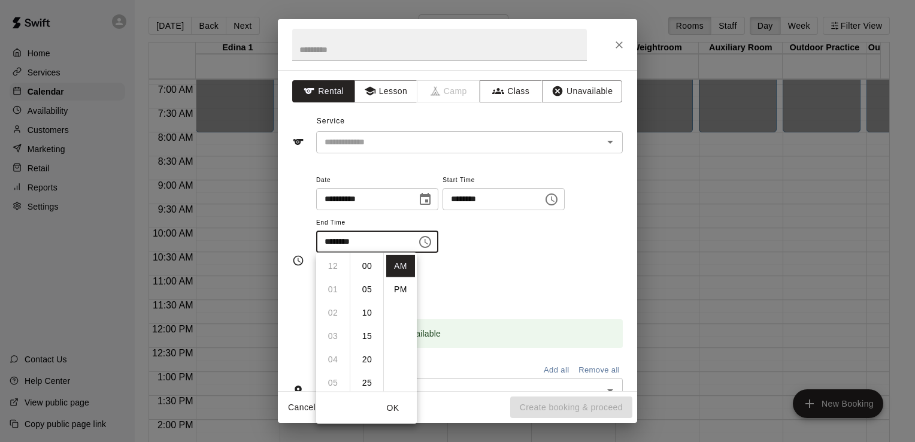
scroll to position [210, 0]
click at [333, 286] on li "11" at bounding box center [333, 290] width 29 height 22
click at [367, 267] on li "00" at bounding box center [367, 266] width 29 height 22
type input "********"
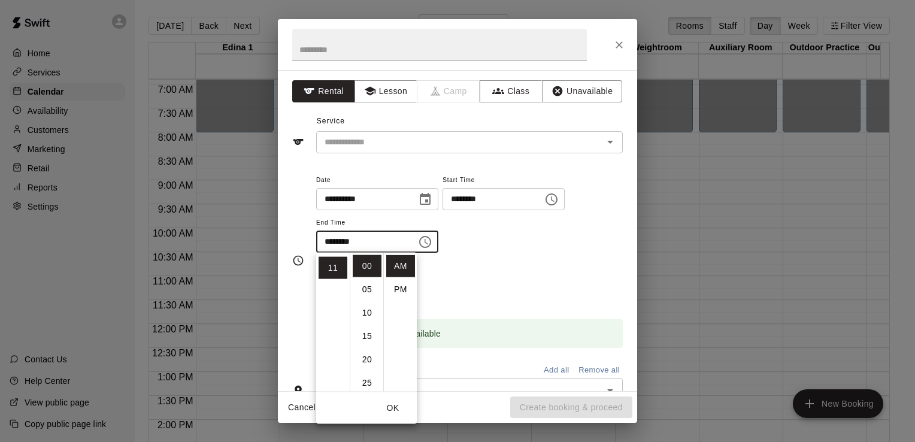
click at [554, 253] on div "**********" at bounding box center [469, 219] width 307 height 93
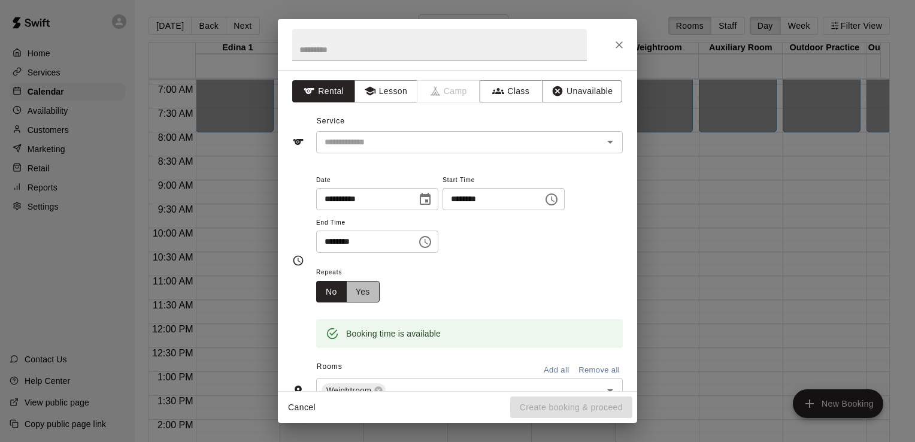
click at [368, 295] on button "Yes" at bounding box center [363, 292] width 34 height 22
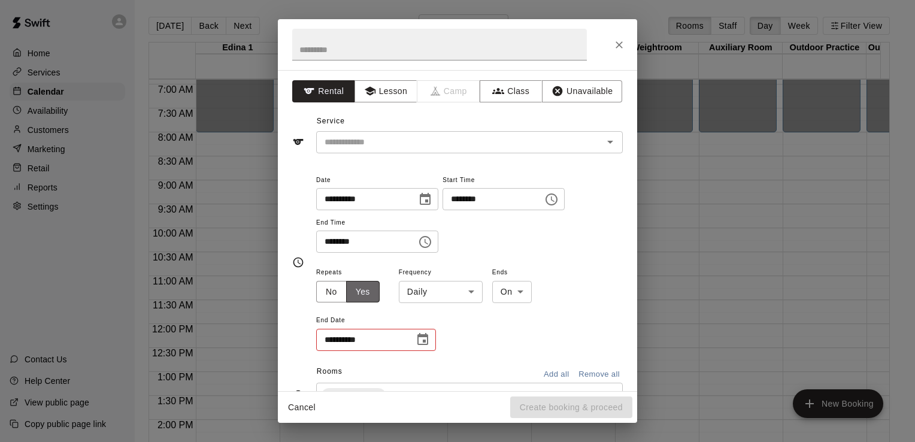
click at [368, 295] on button "Yes" at bounding box center [363, 292] width 34 height 22
click at [427, 340] on icon "Choose date" at bounding box center [423, 340] width 14 height 14
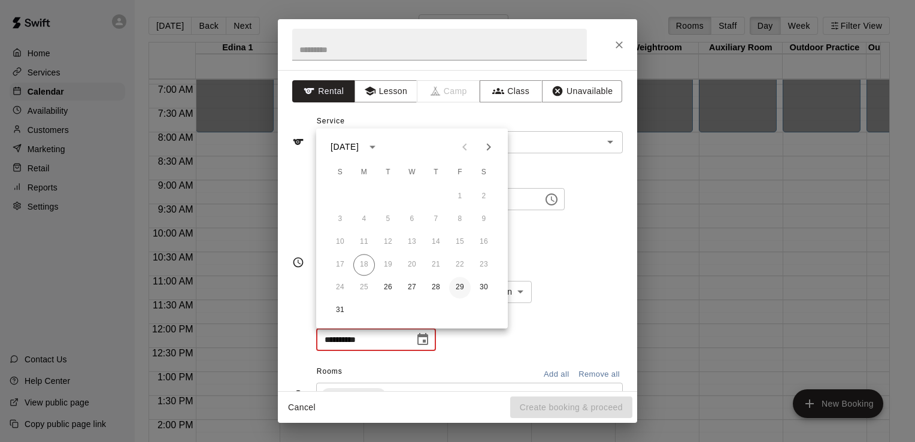
click at [458, 288] on button "29" at bounding box center [460, 288] width 22 height 22
type input "**********"
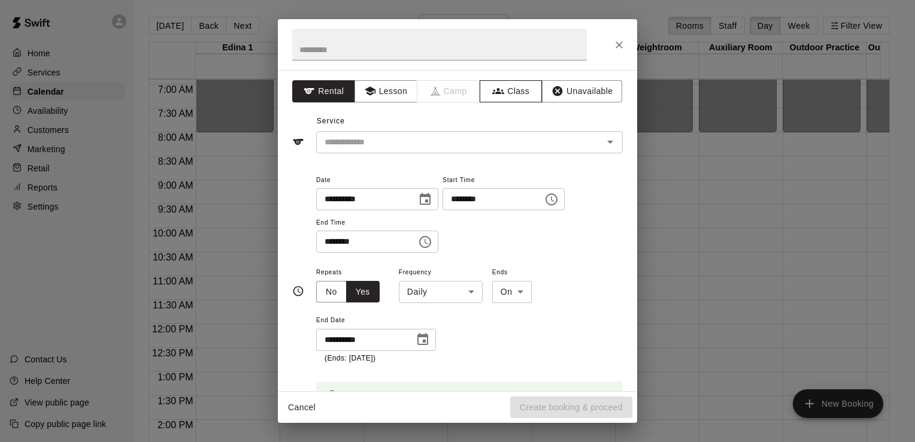
click at [515, 91] on button "Class" at bounding box center [511, 91] width 63 height 22
click at [603, 144] on icon "Open" at bounding box center [610, 142] width 14 height 14
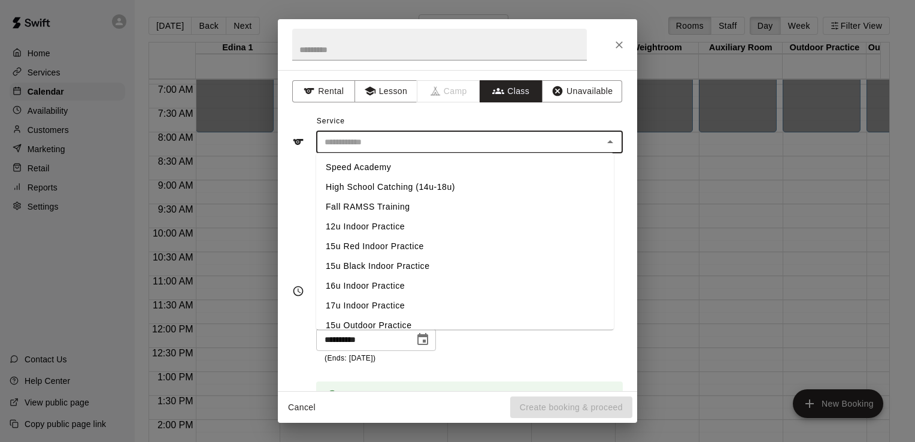
click at [398, 207] on li "Fall RAMSS Training" at bounding box center [465, 207] width 298 height 20
type input "**********"
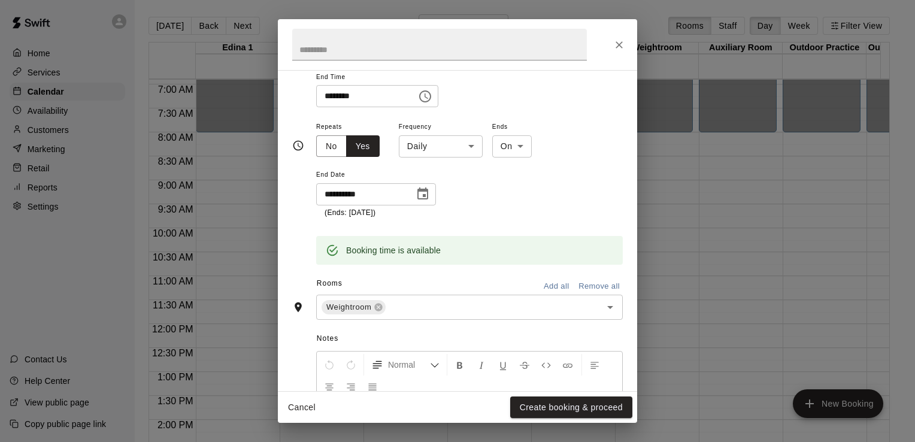
scroll to position [199, 0]
click at [557, 406] on button "Create booking & proceed" at bounding box center [571, 408] width 122 height 22
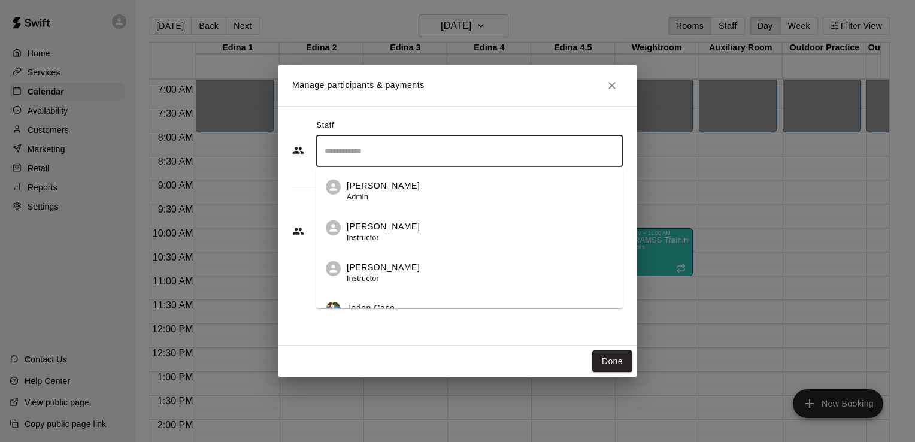
click at [563, 155] on input "Search staff" at bounding box center [470, 151] width 296 height 21
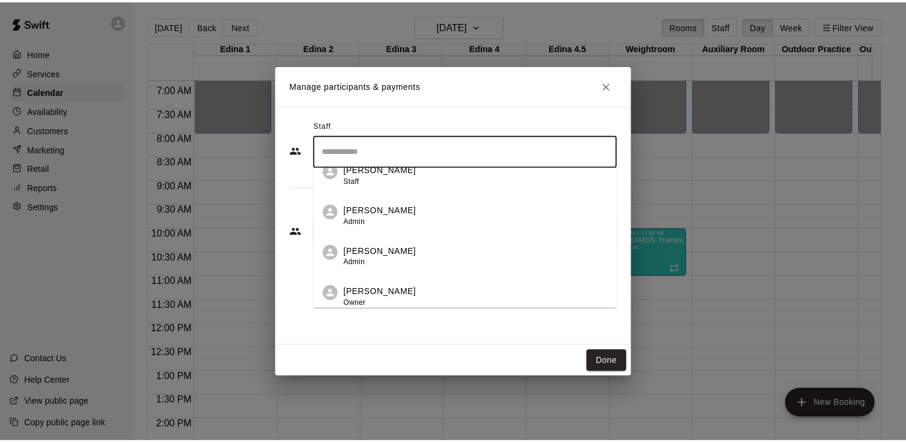
scroll to position [306, 0]
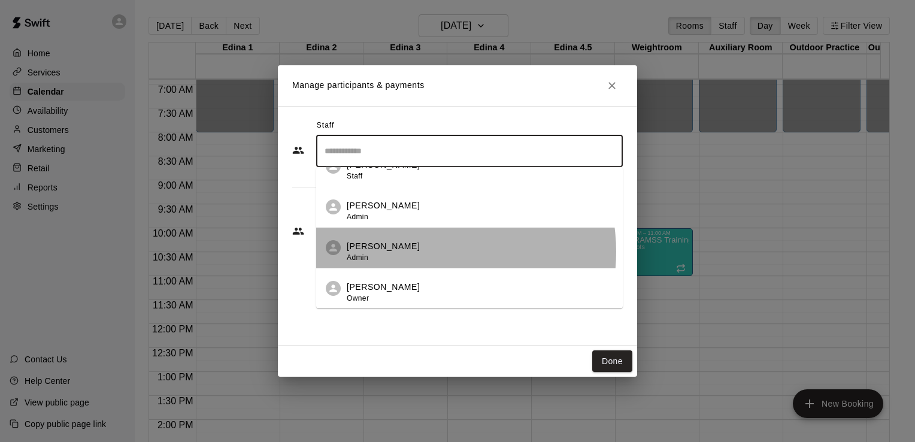
click at [422, 252] on div "Nick Pinkelman Admin" at bounding box center [480, 251] width 267 height 23
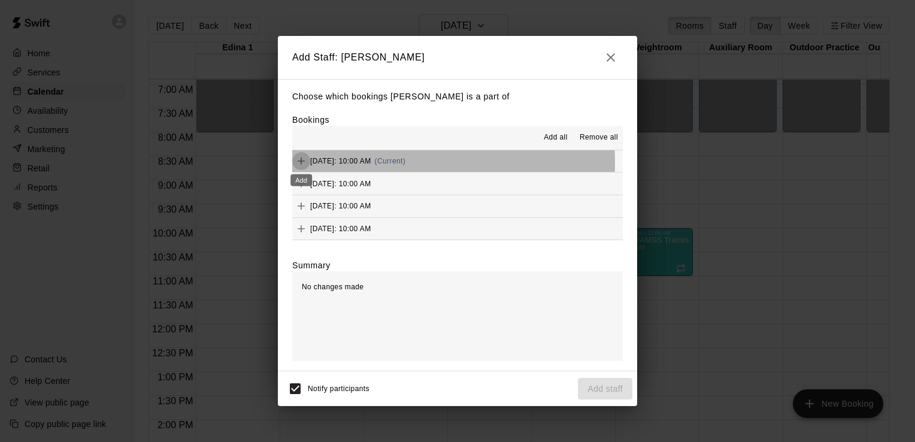
click at [300, 164] on icon "Add" at bounding box center [301, 161] width 12 height 12
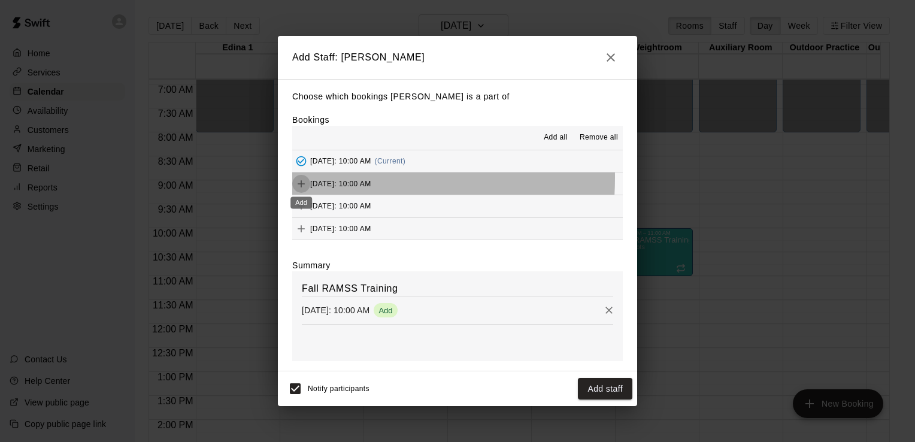
click at [302, 179] on icon "Add" at bounding box center [301, 184] width 12 height 12
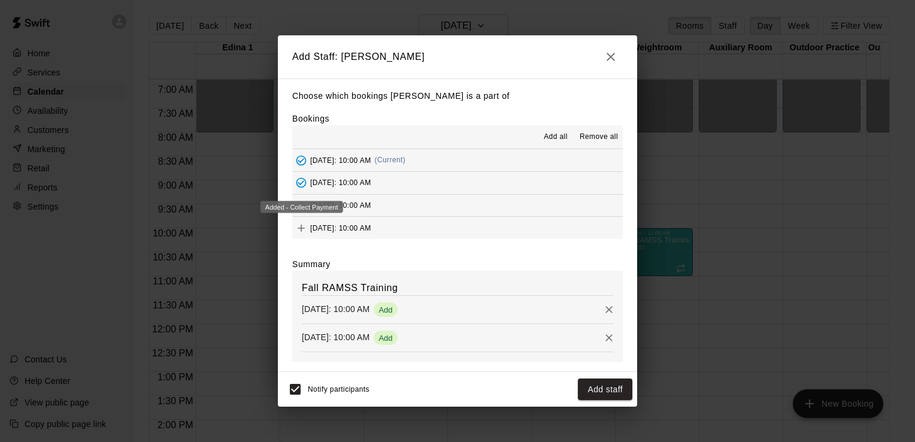
click at [302, 179] on icon "Added - Collect Payment" at bounding box center [302, 183] width 10 height 10
click at [300, 205] on icon "Add" at bounding box center [301, 206] width 12 height 12
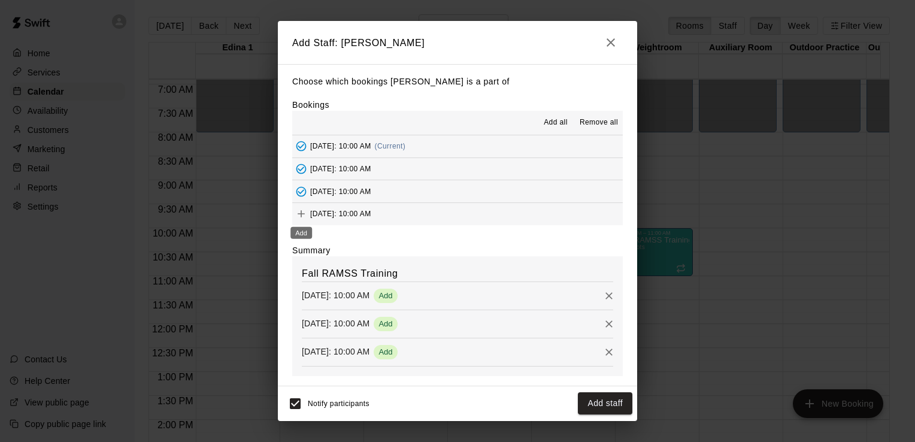
click at [301, 215] on icon "Add" at bounding box center [301, 213] width 7 height 7
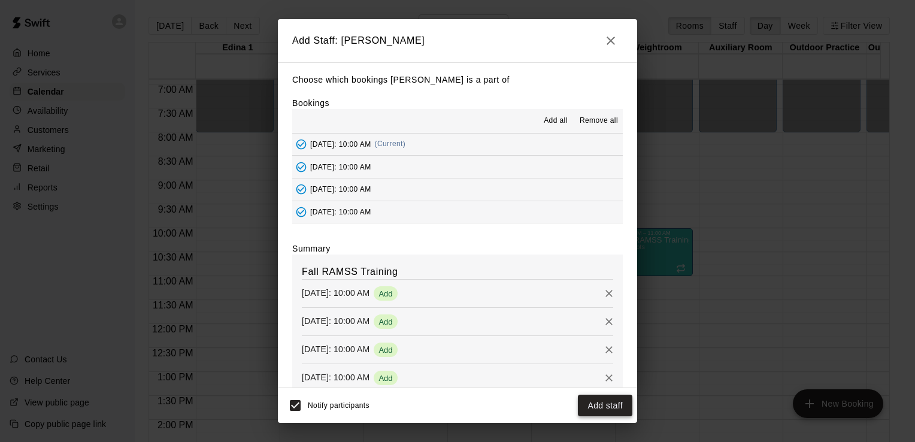
click at [597, 404] on button "Add staff" at bounding box center [605, 406] width 55 height 22
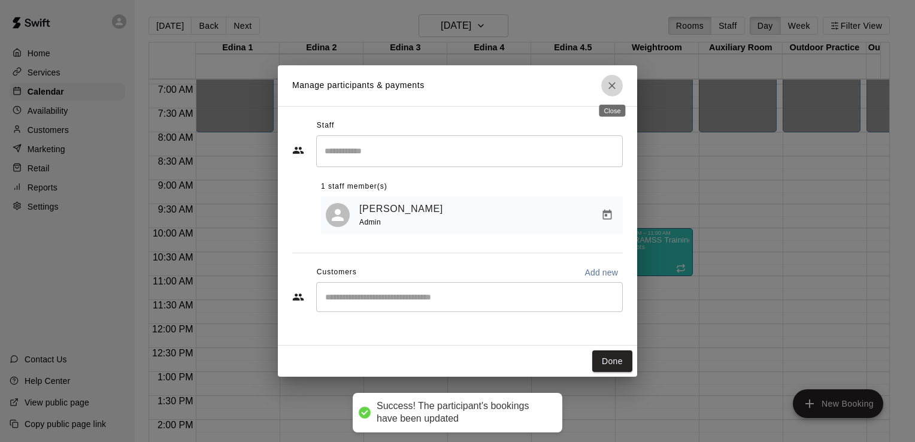
click at [612, 85] on icon "Close" at bounding box center [612, 85] width 7 height 7
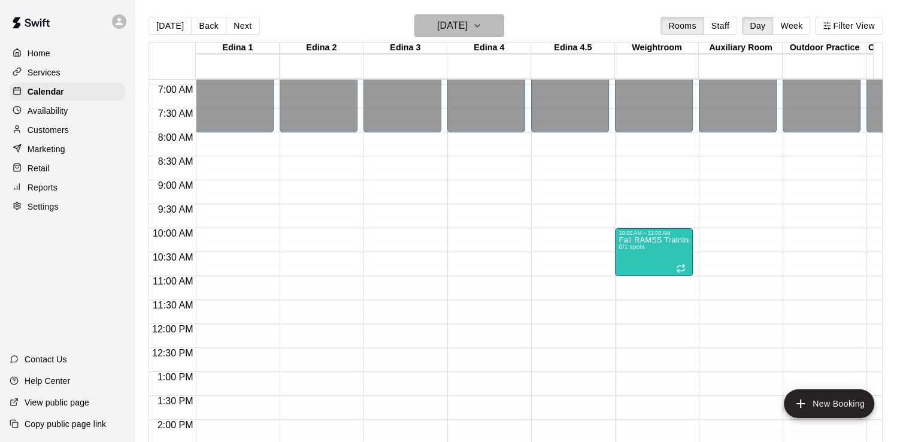
click at [482, 24] on icon "button" at bounding box center [478, 26] width 10 height 14
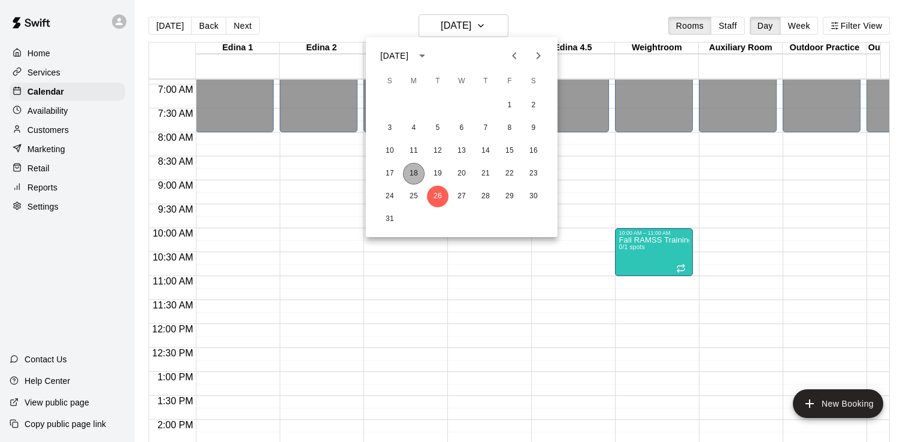
click at [412, 171] on button "18" at bounding box center [414, 174] width 22 height 22
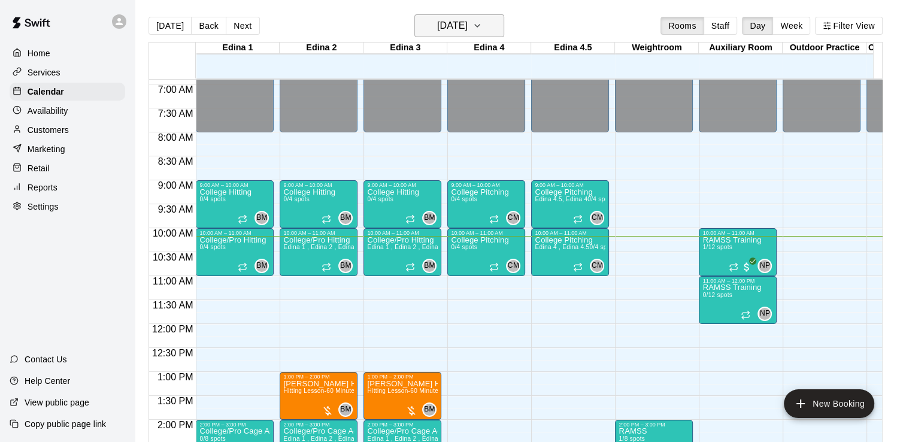
click at [482, 25] on icon "button" at bounding box center [478, 26] width 10 height 14
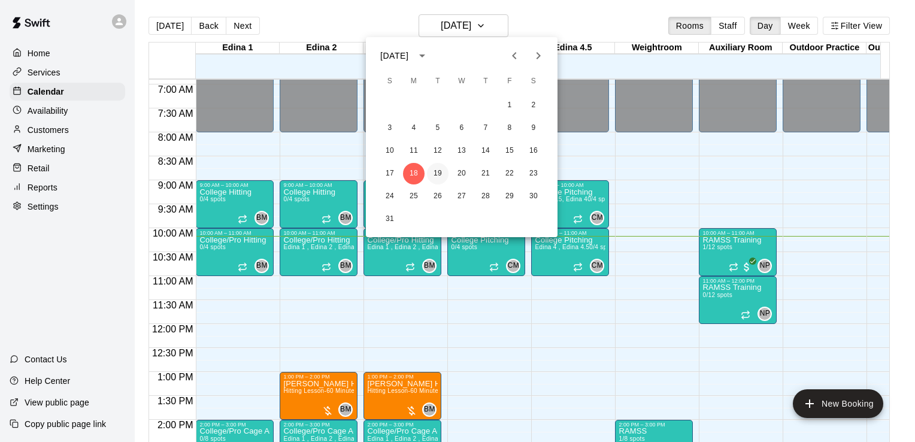
click at [436, 172] on button "19" at bounding box center [438, 174] width 22 height 22
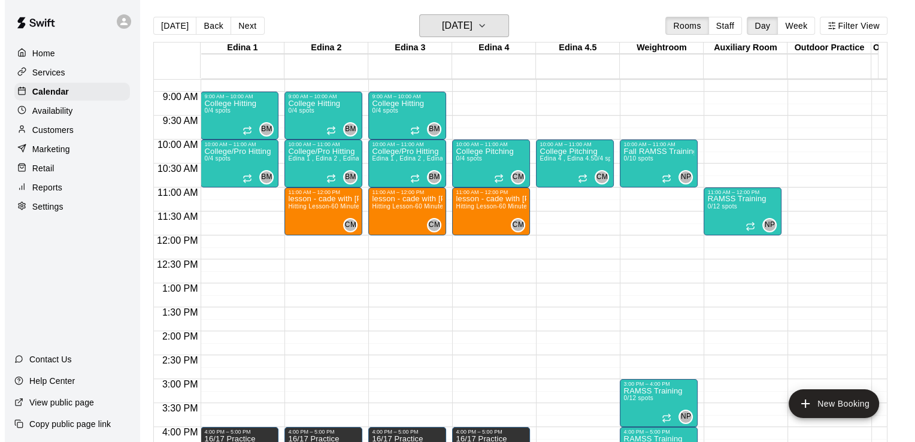
scroll to position [434, 0]
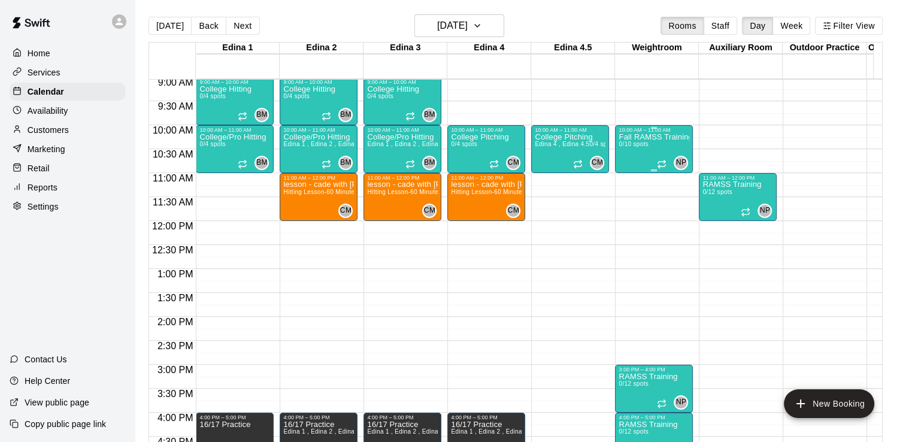
click at [654, 137] on p "Fall RAMSS Training" at bounding box center [654, 137] width 71 height 0
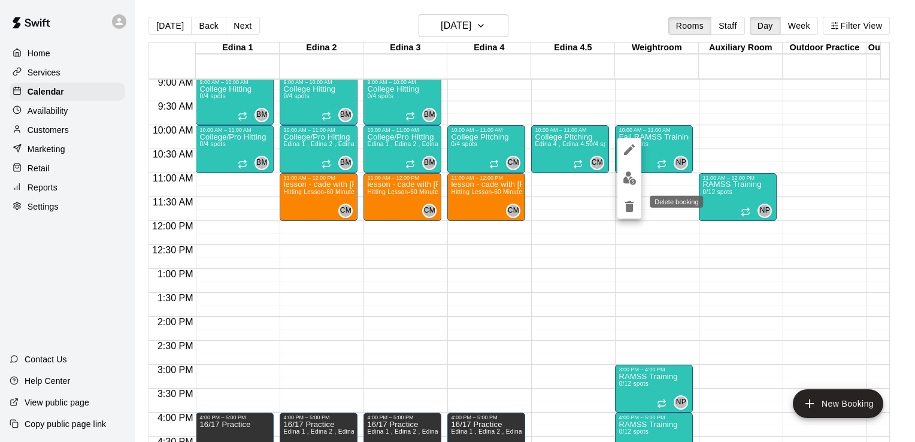
click at [628, 207] on icon "delete" at bounding box center [630, 206] width 8 height 11
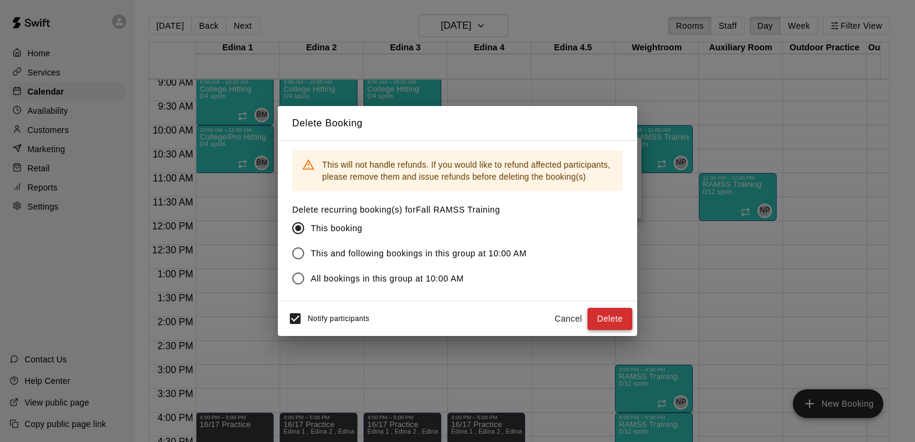
click at [605, 320] on button "Delete" at bounding box center [610, 319] width 45 height 22
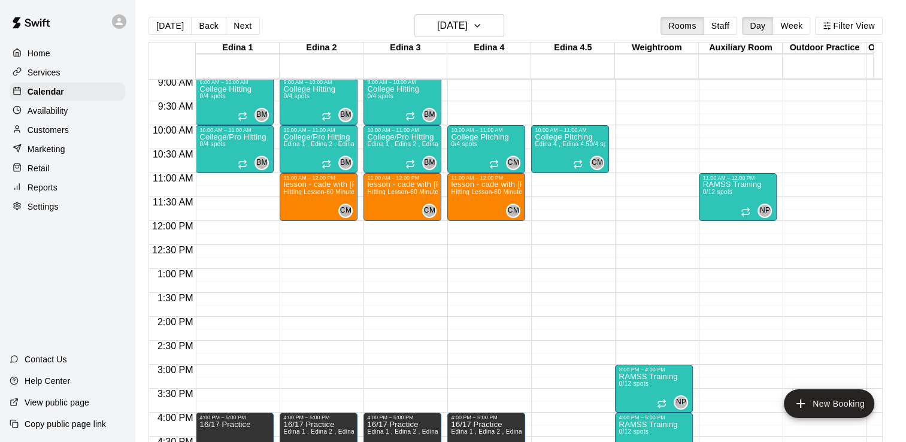
click at [628, 186] on div "12:00 AM – 8:00 AM Closed 3:00 PM – 4:00 PM RAMSS Training 0/12 spots NP 0 4:00…" at bounding box center [654, 221] width 78 height 1150
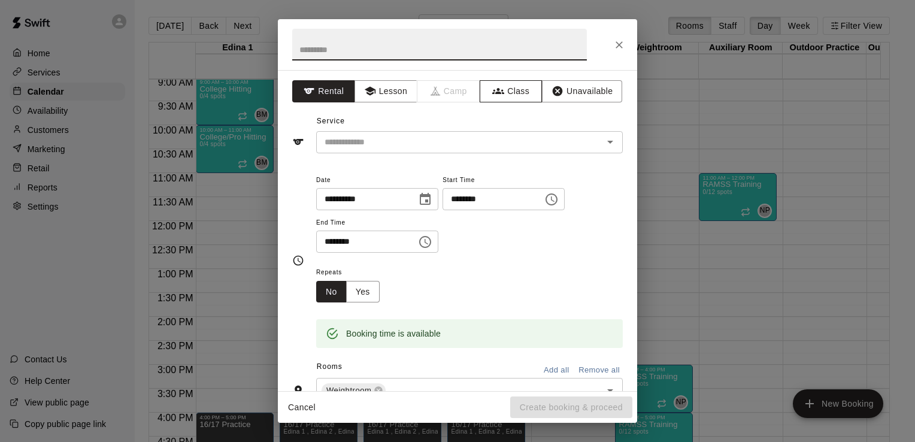
click at [525, 90] on button "Class" at bounding box center [511, 91] width 63 height 22
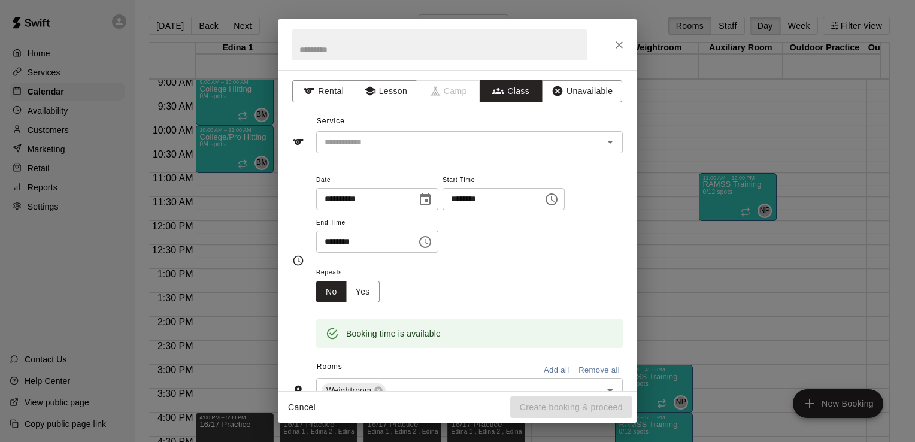
click at [608, 141] on icon "Open" at bounding box center [611, 142] width 6 height 3
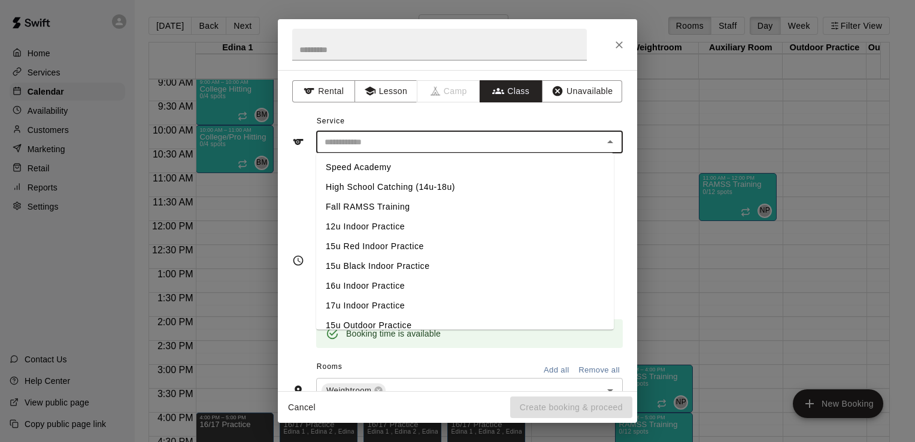
click at [405, 209] on li "Fall RAMSS Training" at bounding box center [465, 207] width 298 height 20
type input "**********"
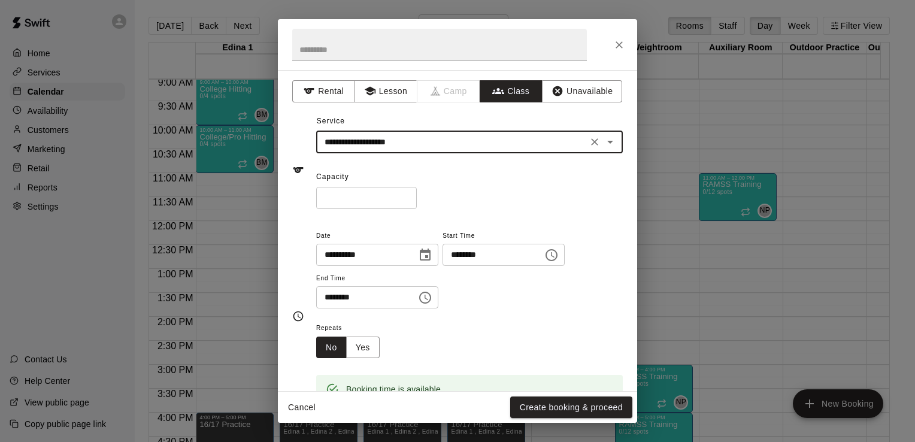
click at [407, 198] on input "*" at bounding box center [366, 198] width 101 height 22
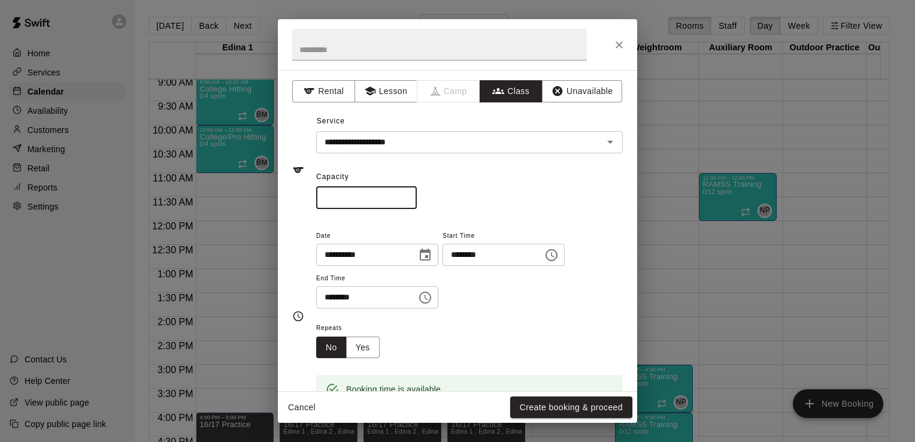
type input "**"
click at [558, 255] on icon "Choose time, selected time is 11:15 AM" at bounding box center [552, 255] width 12 height 12
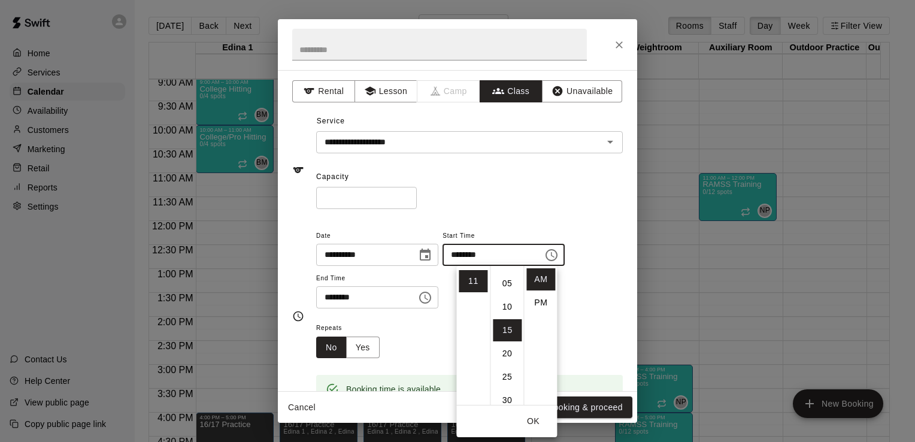
scroll to position [0, 0]
click at [508, 280] on li "00" at bounding box center [507, 279] width 29 height 22
type input "********"
click at [596, 331] on div "Repeats No Yes" at bounding box center [469, 340] width 307 height 38
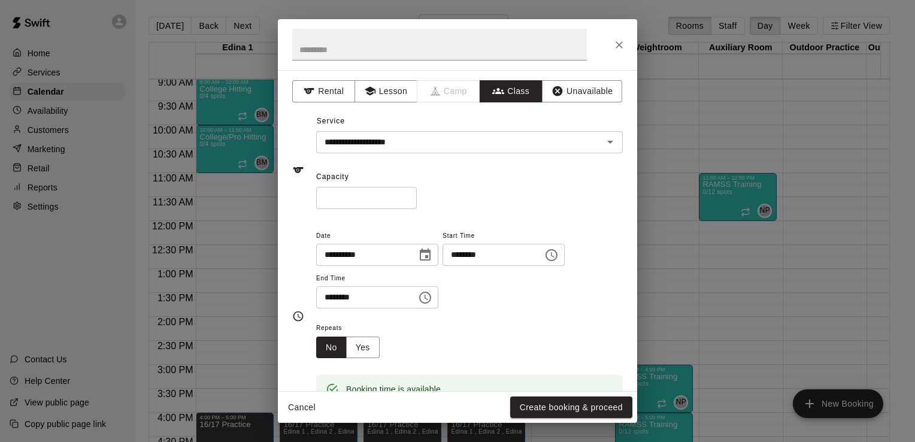
click at [433, 295] on icon "Choose time, selected time is 11:45 AM" at bounding box center [425, 298] width 14 height 14
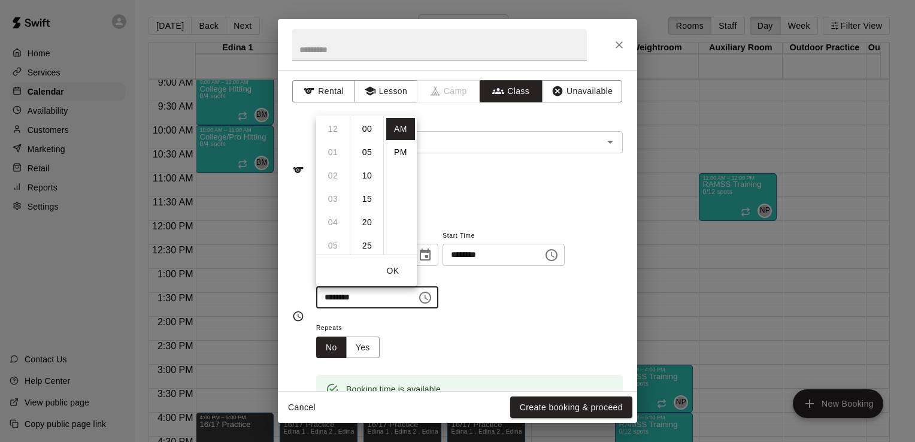
scroll to position [210, 0]
click at [392, 146] on li "PM" at bounding box center [400, 152] width 29 height 22
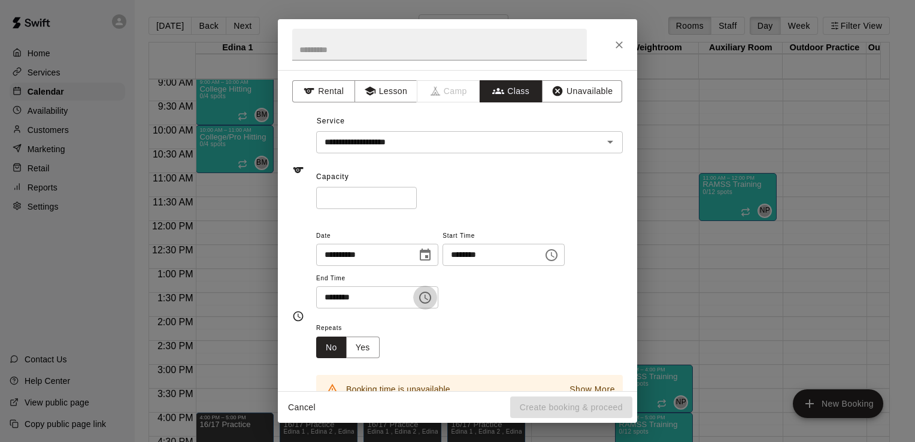
click at [433, 298] on icon "Choose time, selected time is 11:45 PM" at bounding box center [425, 298] width 14 height 14
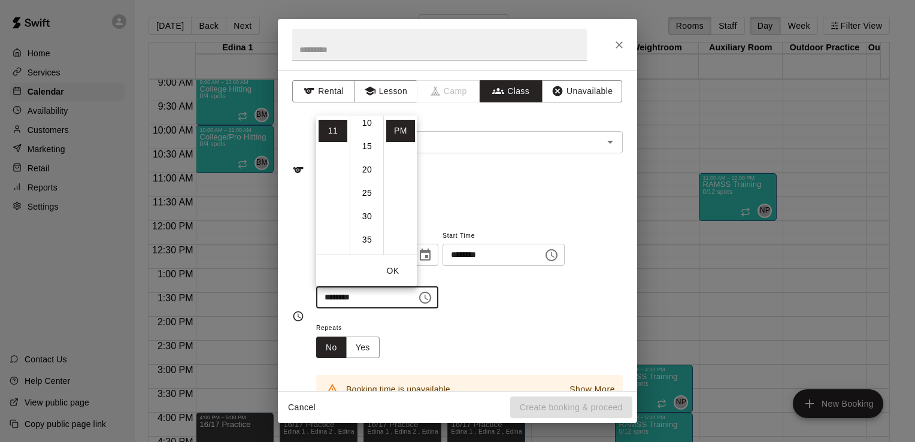
scroll to position [0, 0]
click at [365, 129] on li "00" at bounding box center [367, 129] width 29 height 22
click at [337, 134] on li "11" at bounding box center [333, 131] width 29 height 22
click at [335, 125] on li "12" at bounding box center [333, 129] width 29 height 22
type input "********"
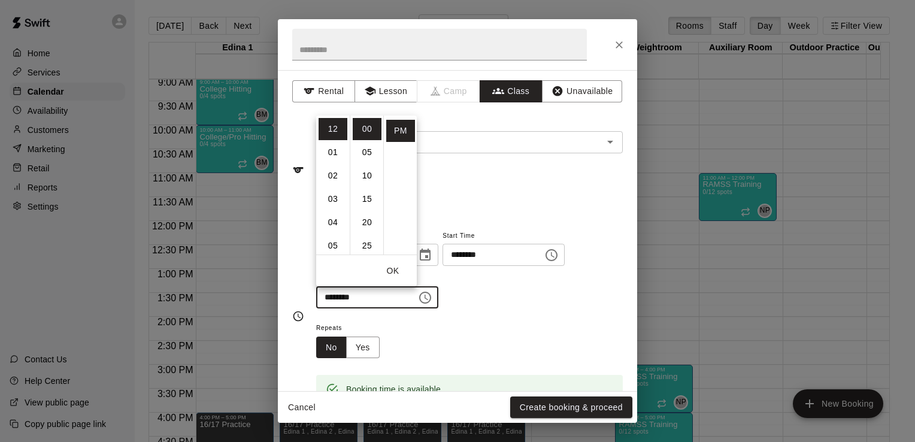
click at [536, 307] on div "**********" at bounding box center [469, 268] width 307 height 81
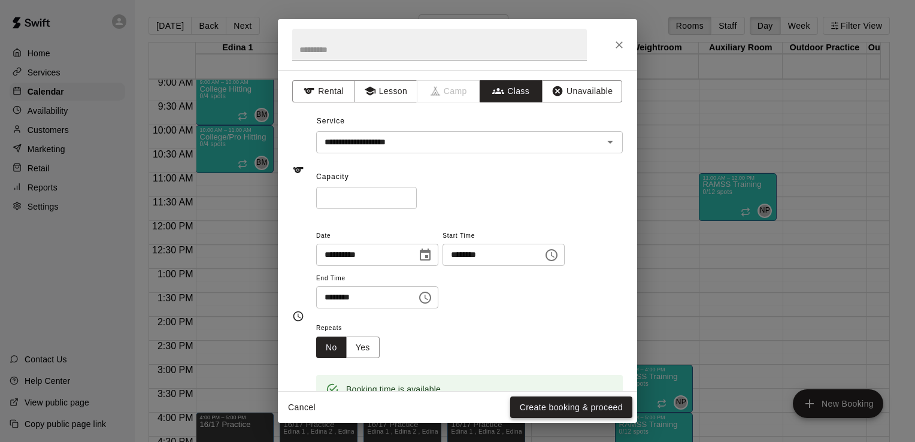
click at [578, 407] on button "Create booking & proceed" at bounding box center [571, 408] width 122 height 22
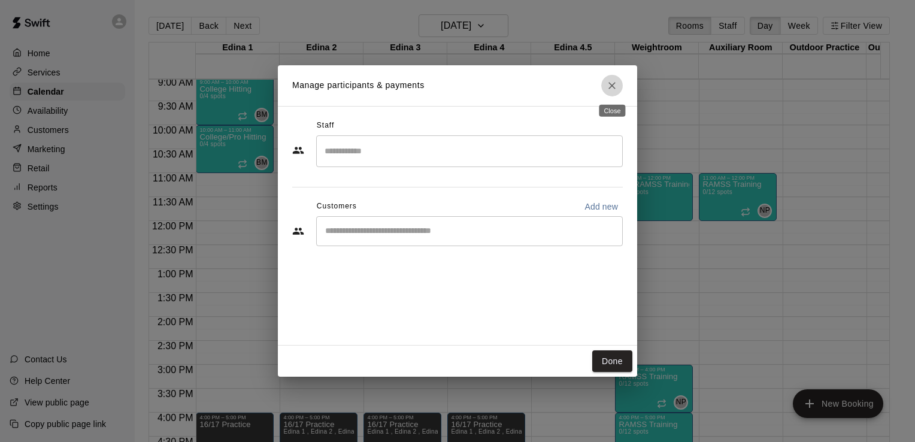
click at [611, 90] on icon "Close" at bounding box center [612, 86] width 12 height 12
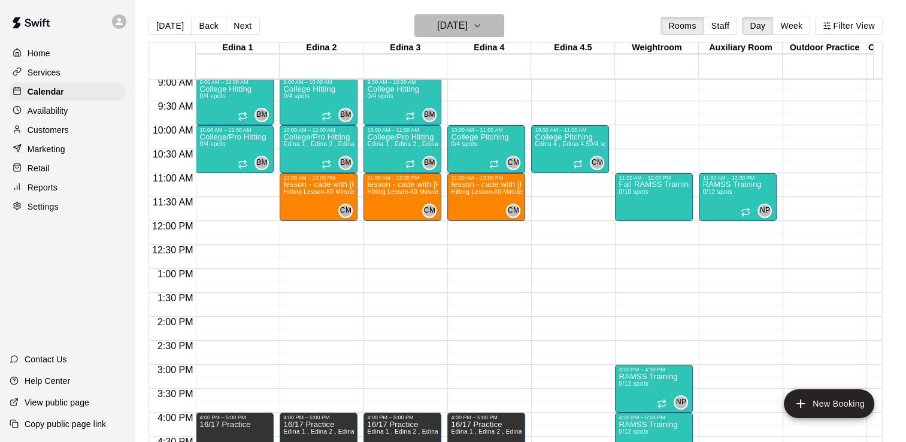
click at [482, 26] on icon "button" at bounding box center [478, 26] width 10 height 14
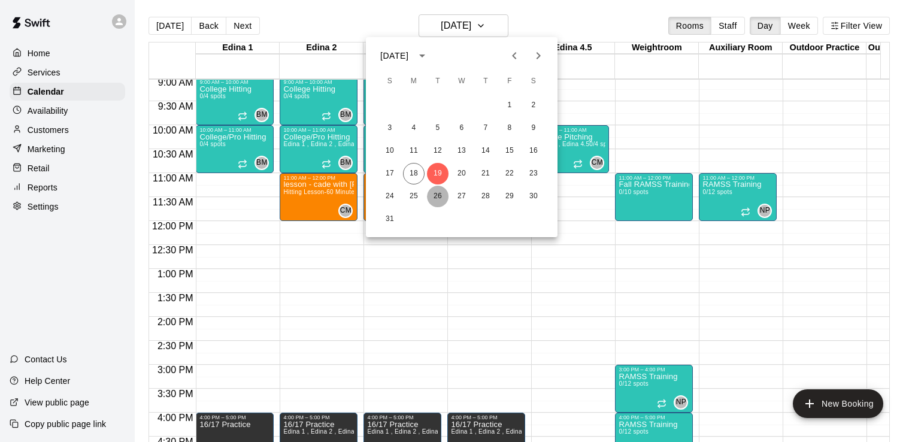
click at [434, 195] on button "26" at bounding box center [438, 197] width 22 height 22
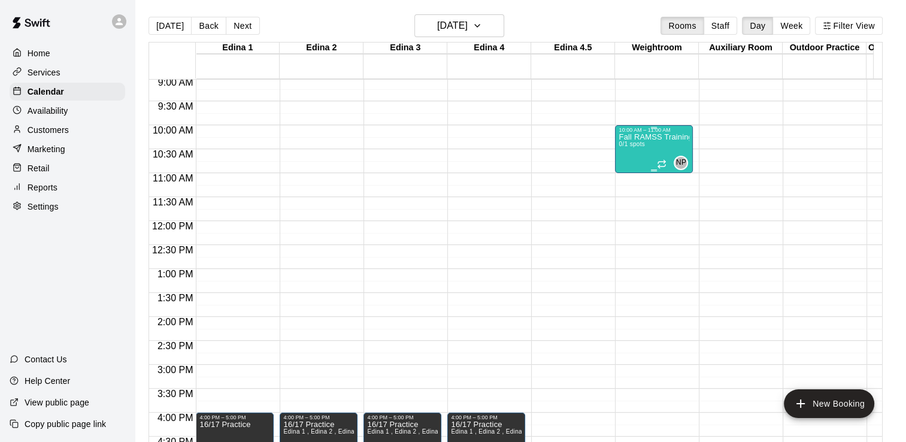
click at [661, 150] on div "Fall RAMSS Training 0/1 spots" at bounding box center [654, 354] width 71 height 442
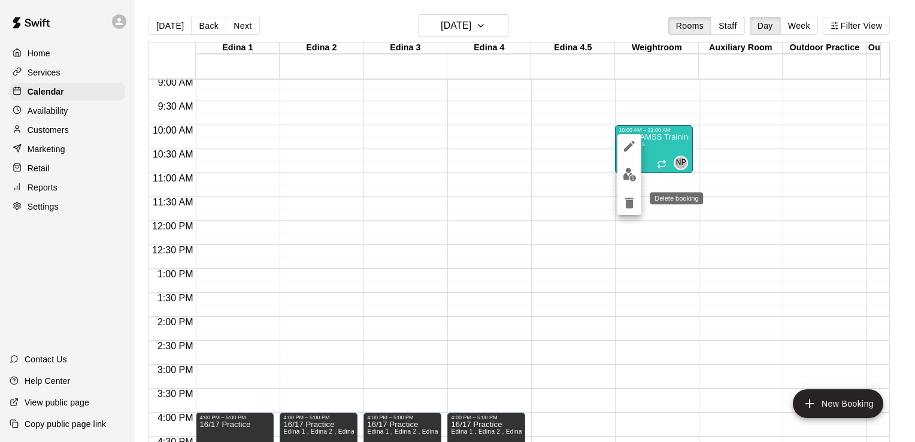
click at [631, 205] on icon "delete" at bounding box center [630, 203] width 8 height 11
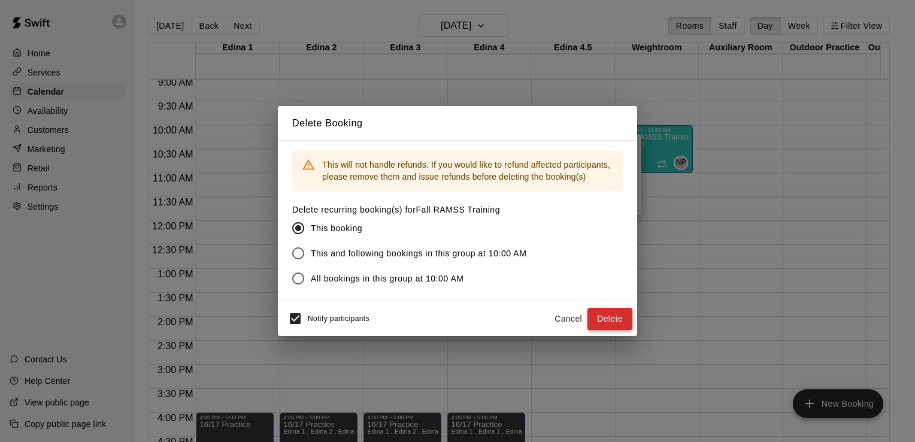
click at [626, 318] on button "Delete" at bounding box center [610, 319] width 45 height 22
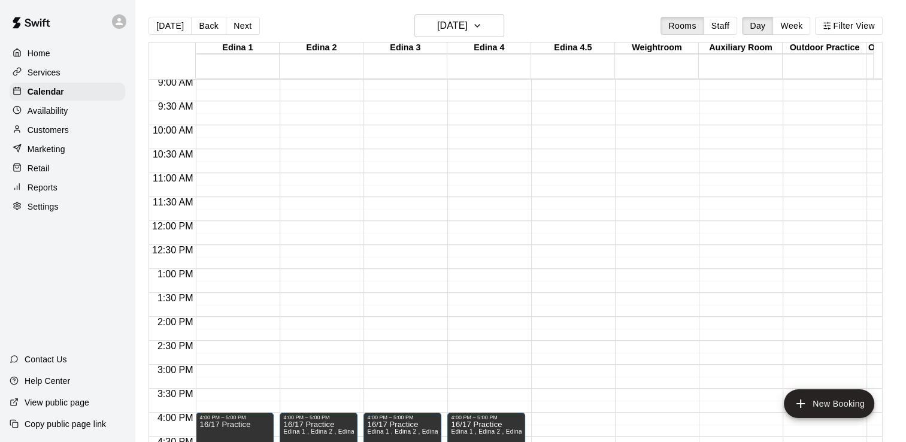
click at [624, 181] on div "12:00 AM – 8:00 AM Closed 8:00 PM – 11:59 PM Closed" at bounding box center [654, 221] width 78 height 1150
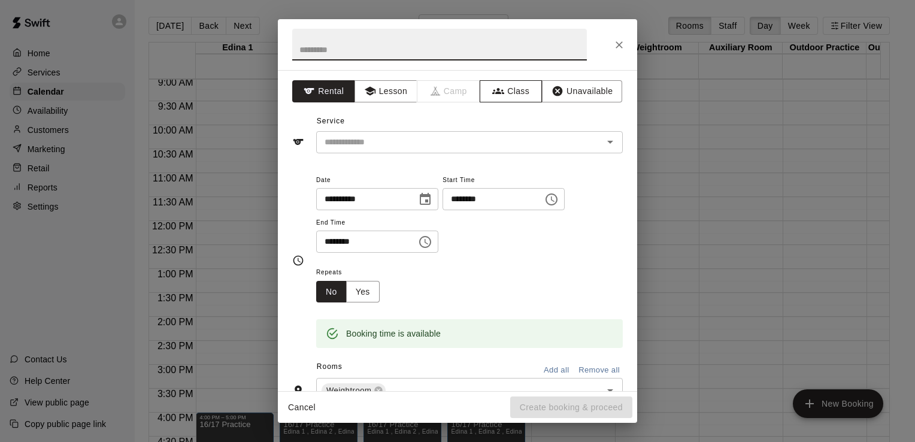
click at [518, 86] on button "Class" at bounding box center [511, 91] width 63 height 22
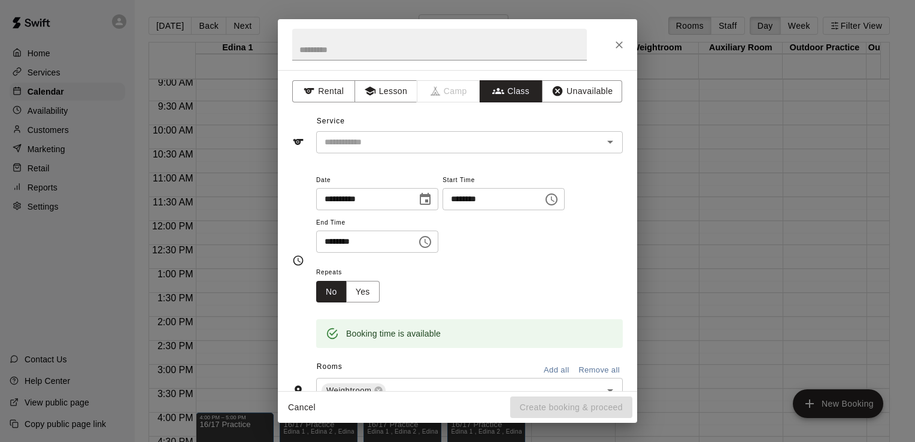
click at [604, 145] on icon "Open" at bounding box center [610, 142] width 14 height 14
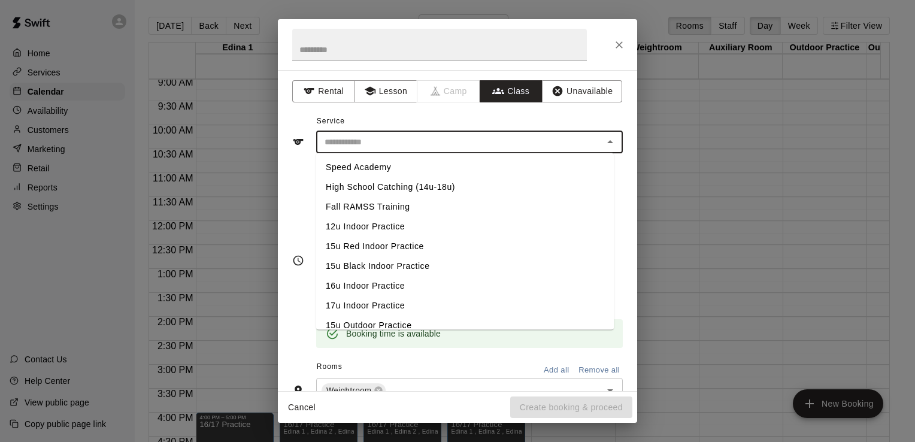
click at [383, 209] on li "Fall RAMSS Training" at bounding box center [465, 207] width 298 height 20
type input "**********"
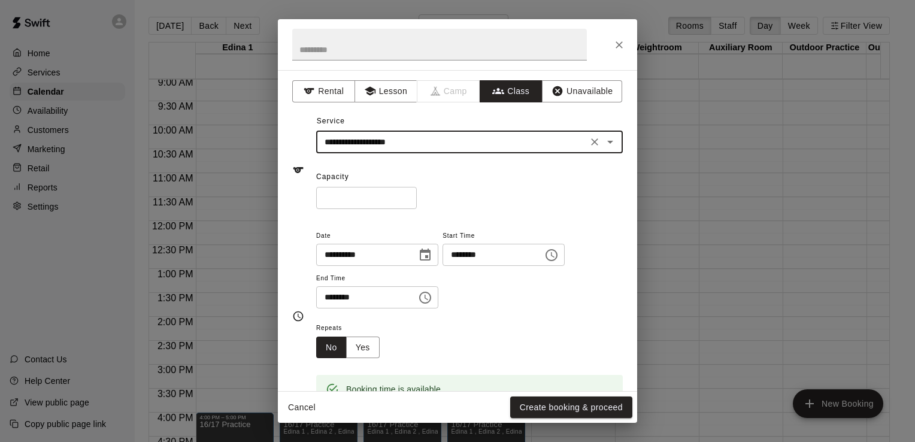
click at [433, 297] on icon "Choose time, selected time is 11:30 AM" at bounding box center [425, 298] width 14 height 14
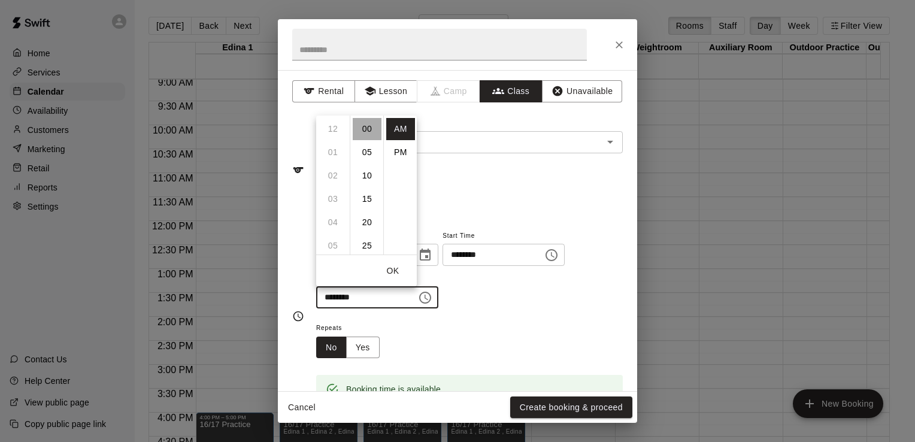
click at [368, 125] on li "00" at bounding box center [367, 129] width 29 height 22
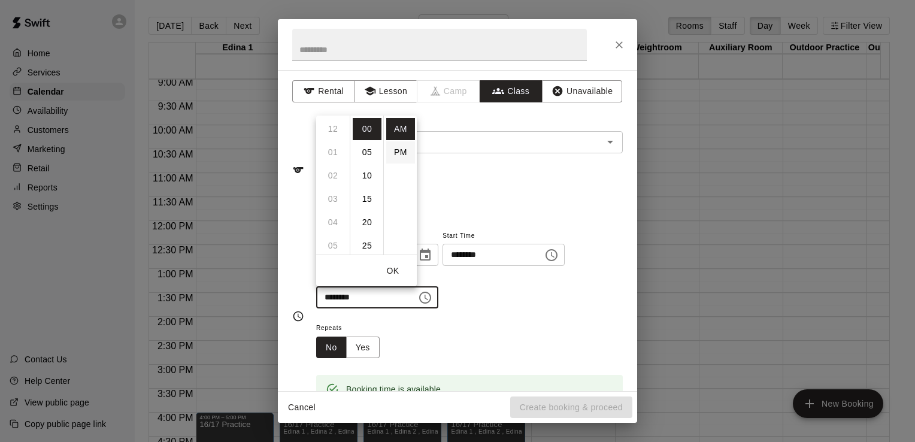
click at [401, 155] on li "PM" at bounding box center [400, 152] width 29 height 22
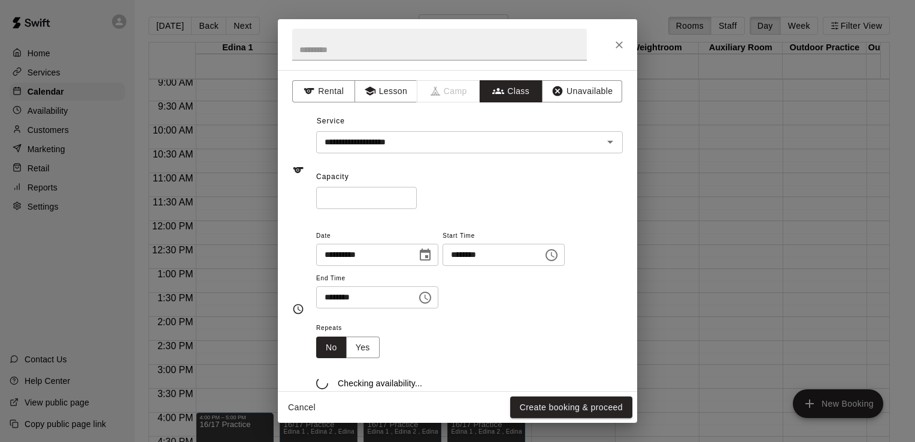
scroll to position [19, 0]
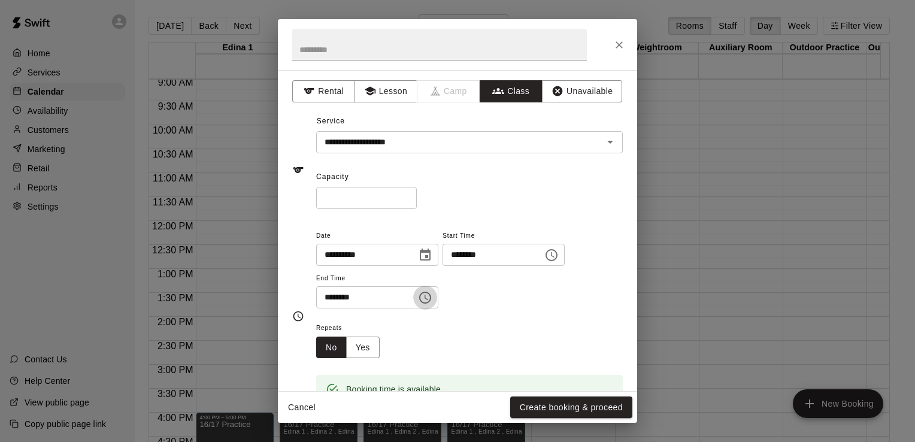
click at [433, 291] on icon "Choose time, selected time is 11:00 PM" at bounding box center [425, 298] width 14 height 14
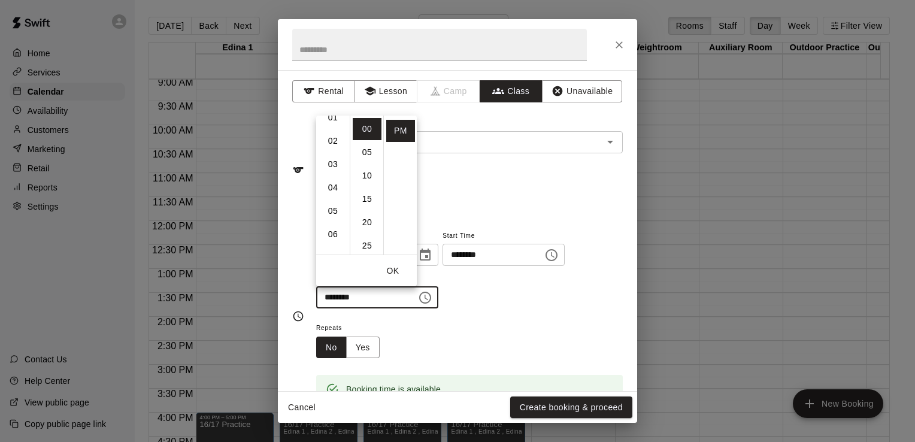
scroll to position [0, 0]
click at [338, 129] on li "12" at bounding box center [333, 129] width 29 height 22
type input "********"
click at [549, 199] on div "* ​" at bounding box center [469, 198] width 307 height 22
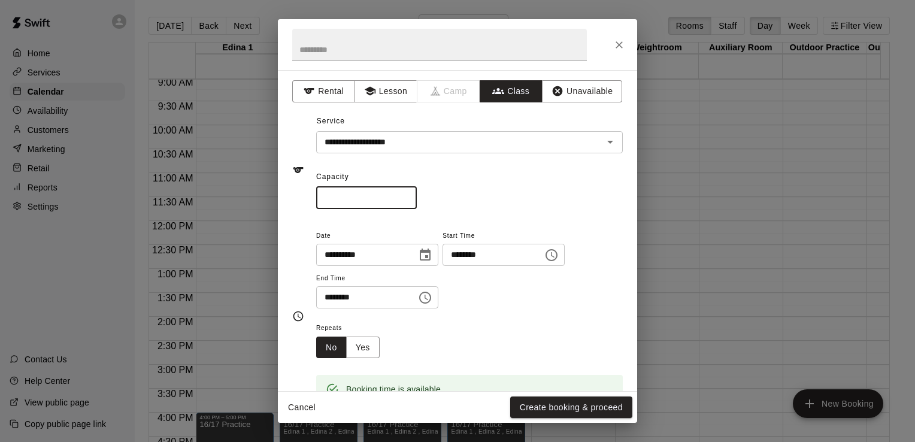
click at [352, 198] on input "*" at bounding box center [366, 198] width 101 height 22
type input "**"
click at [572, 409] on button "Create booking & proceed" at bounding box center [571, 408] width 122 height 22
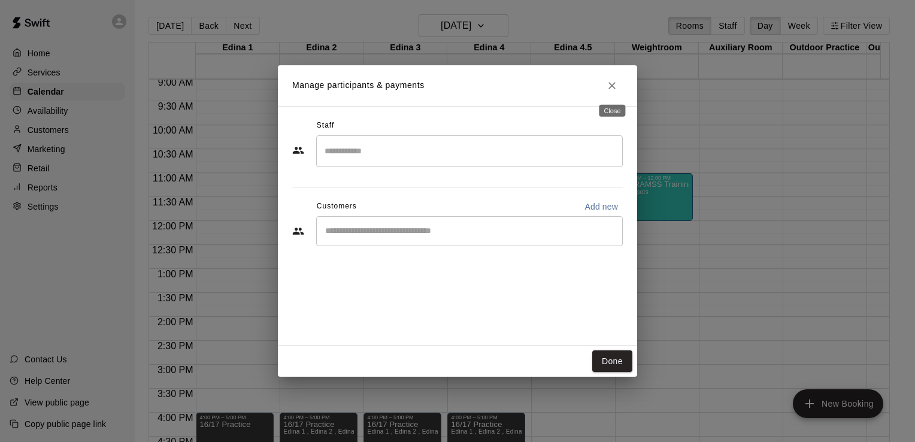
click at [611, 85] on icon "Close" at bounding box center [612, 85] width 7 height 7
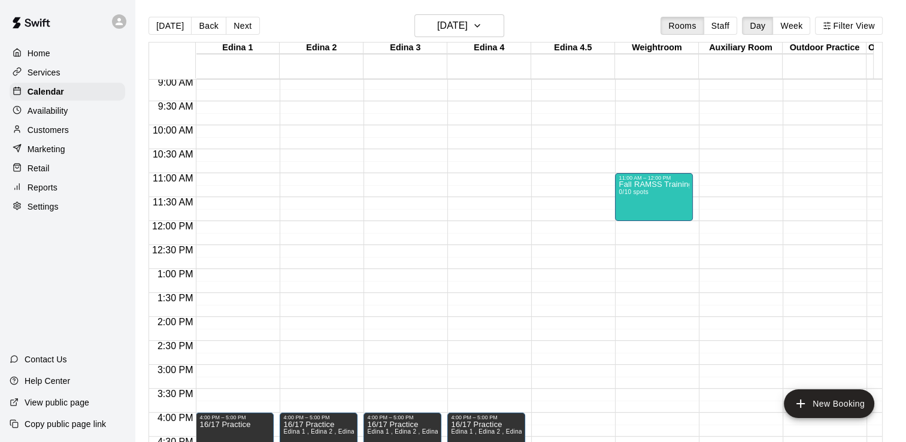
click at [48, 197] on div "Reports" at bounding box center [68, 188] width 116 height 18
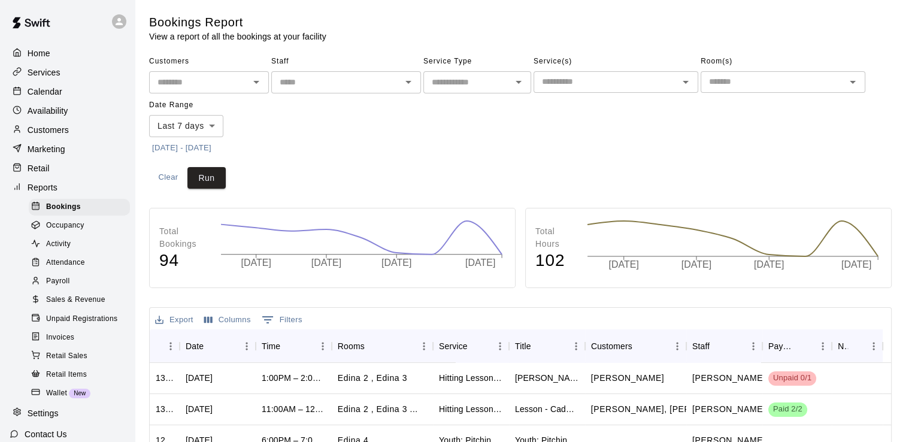
click at [71, 306] on span "Sales & Revenue" at bounding box center [75, 300] width 59 height 12
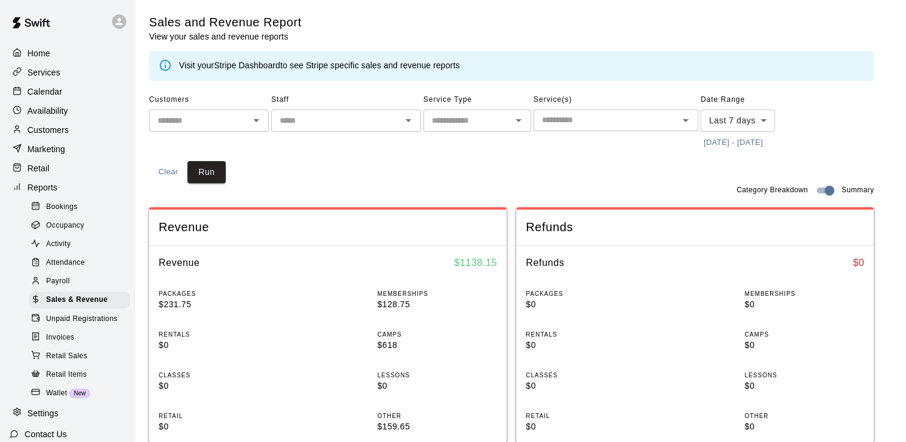
click at [62, 131] on p "Customers" at bounding box center [48, 130] width 41 height 12
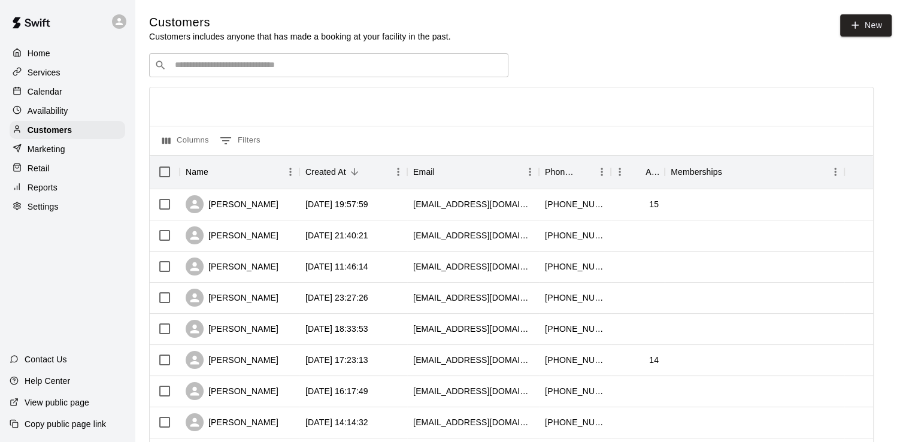
click at [272, 68] on input "Search customers by name or email" at bounding box center [337, 65] width 332 height 12
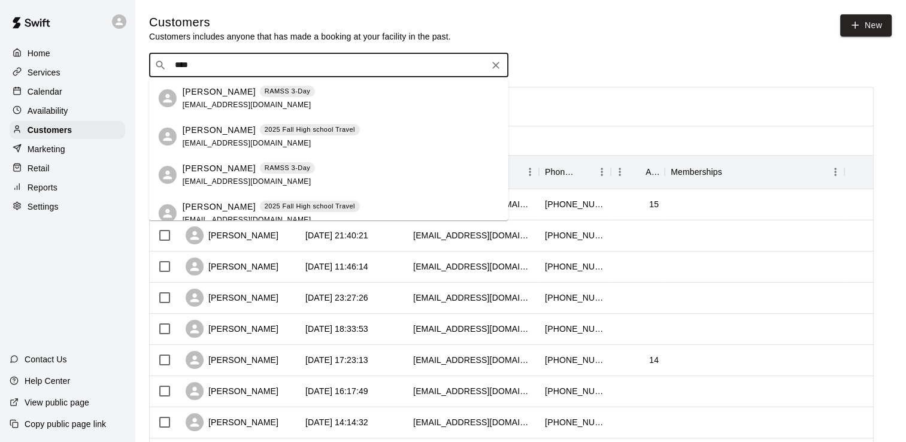
type input "*****"
click at [214, 171] on p "Ace Frank" at bounding box center [219, 168] width 73 height 13
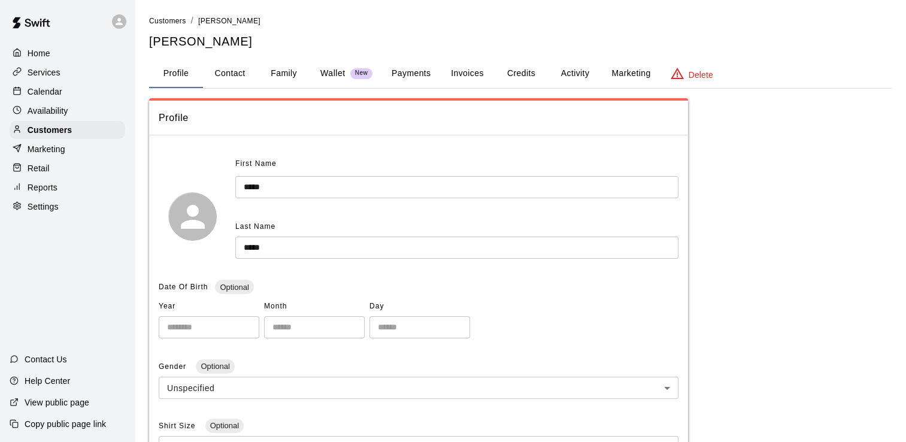
click at [531, 72] on button "Credits" at bounding box center [521, 73] width 54 height 29
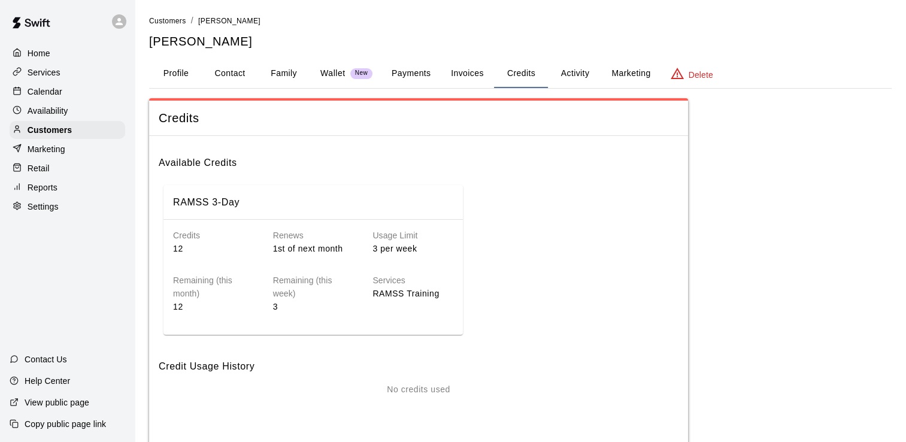
click at [421, 75] on button "Payments" at bounding box center [411, 73] width 58 height 29
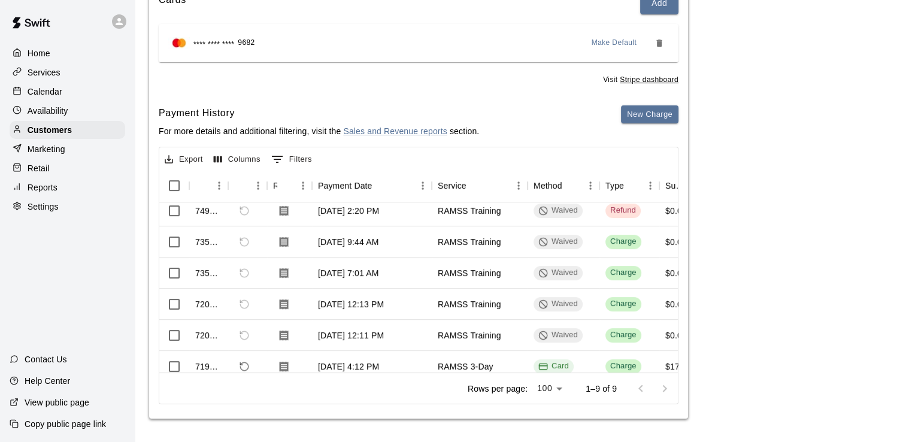
scroll to position [128, 0]
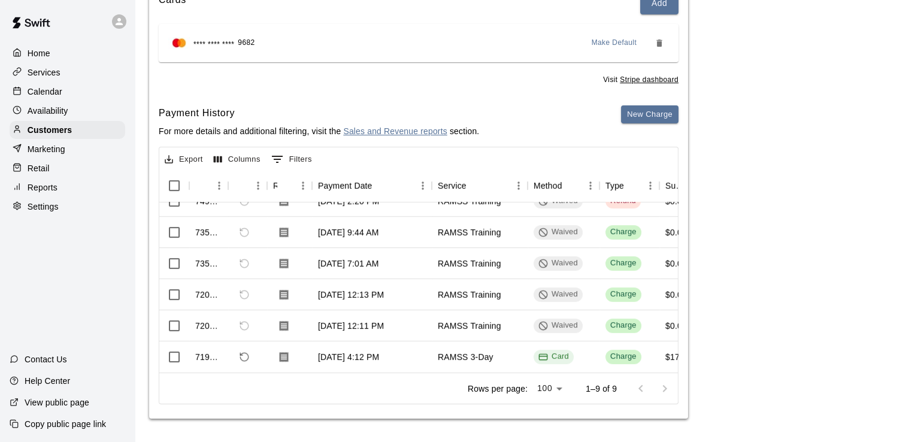
click at [382, 131] on link "Sales and Revenue reports" at bounding box center [395, 131] width 104 height 10
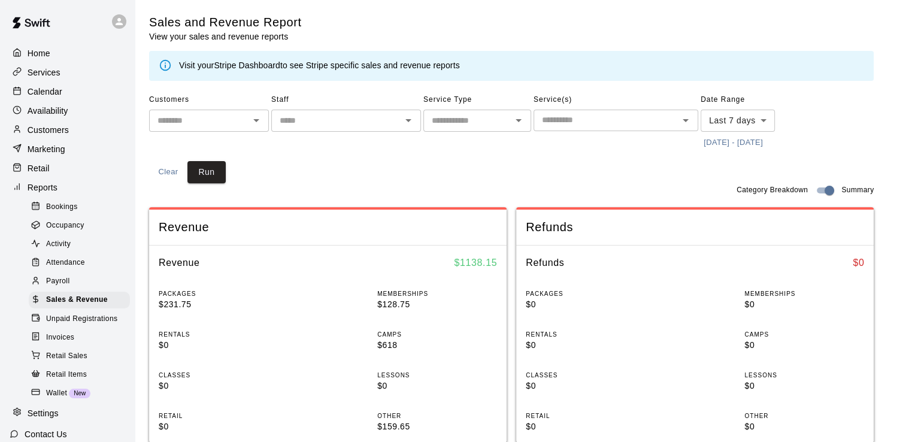
click at [53, 136] on p "Customers" at bounding box center [48, 130] width 41 height 12
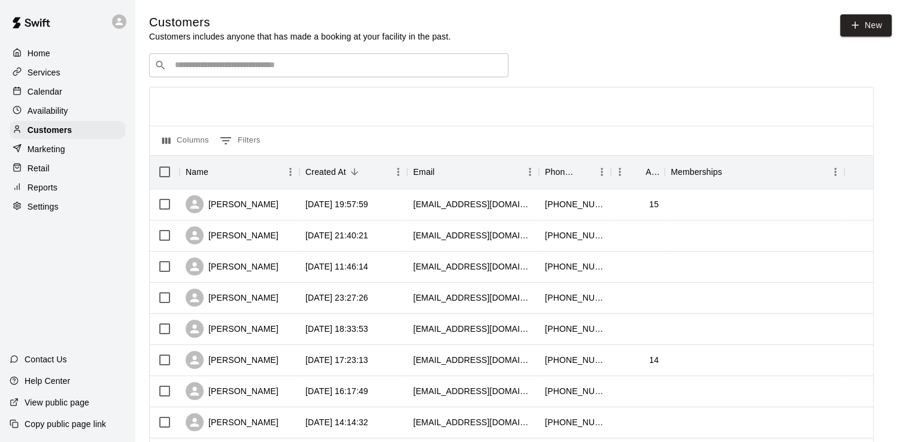
click at [248, 59] on div "​ ​" at bounding box center [328, 65] width 359 height 24
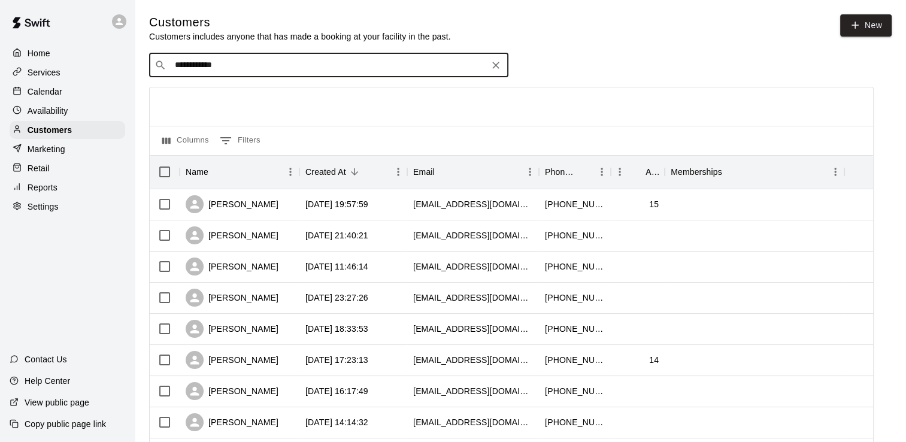
click at [405, 93] on div at bounding box center [512, 106] width 724 height 38
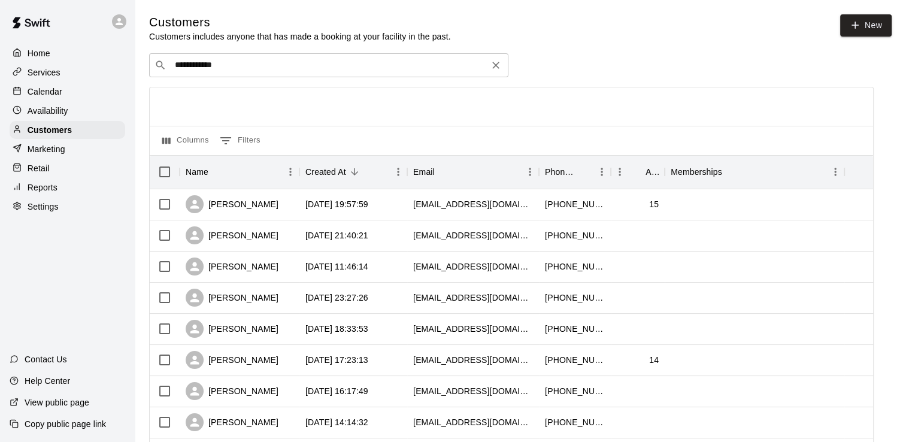
click at [313, 61] on div "**********" at bounding box center [328, 65] width 359 height 24
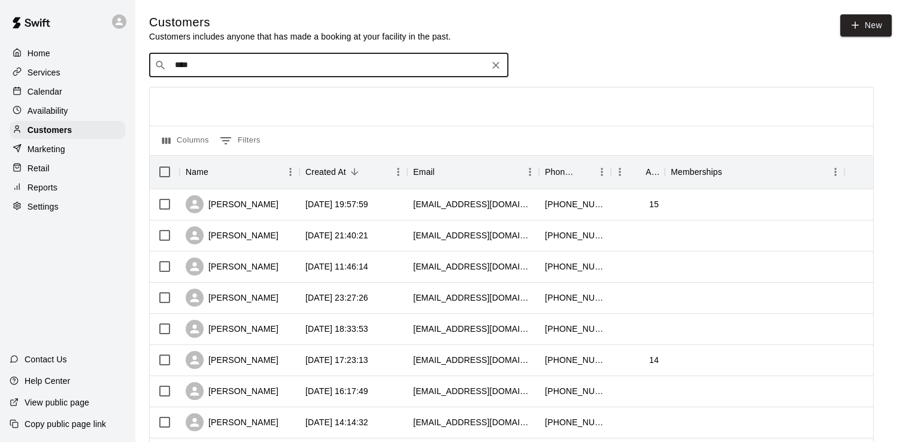
type input "***"
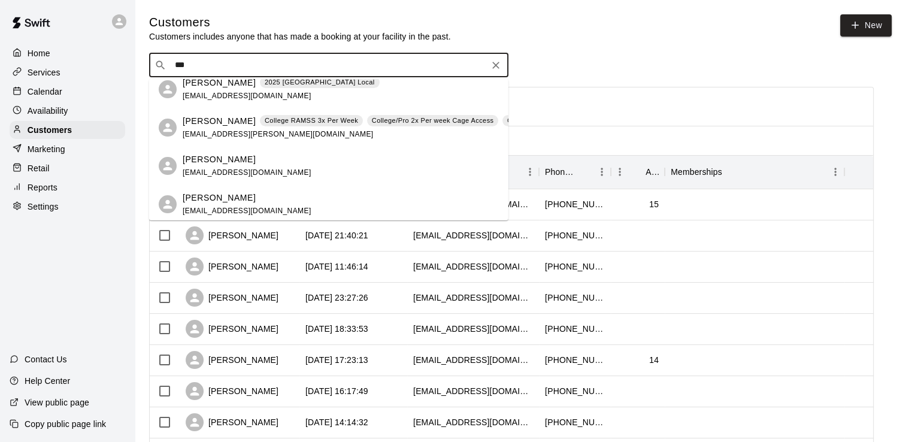
scroll to position [98, 0]
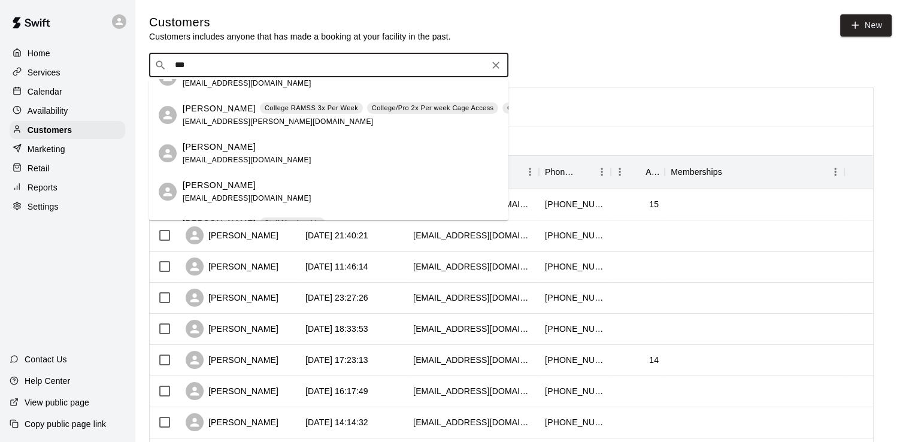
click at [244, 155] on div "Jac Campbell campbellj1213@gmail.com" at bounding box center [247, 154] width 129 height 26
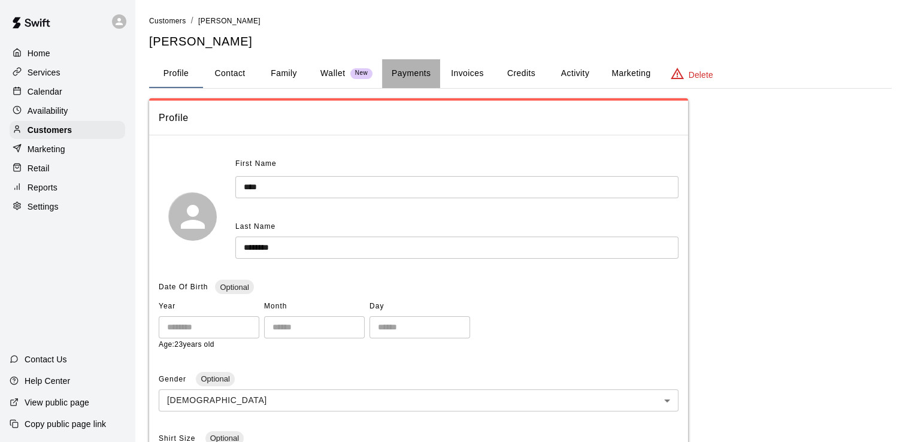
click at [418, 75] on button "Payments" at bounding box center [411, 73] width 58 height 29
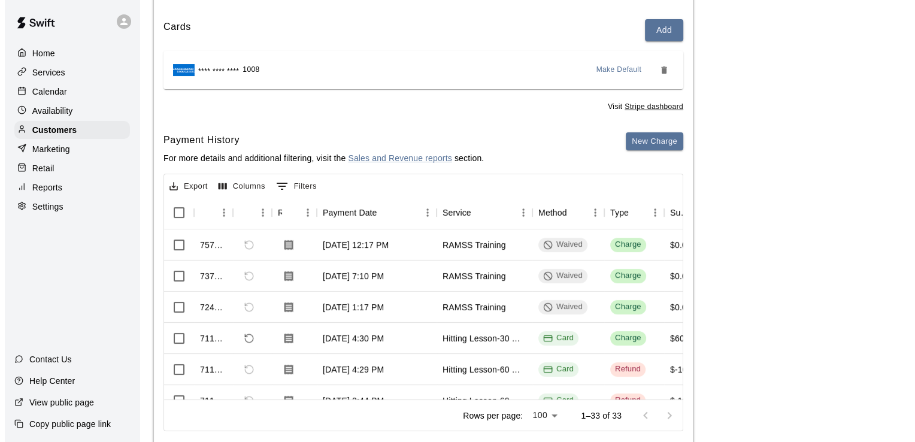
scroll to position [137, 0]
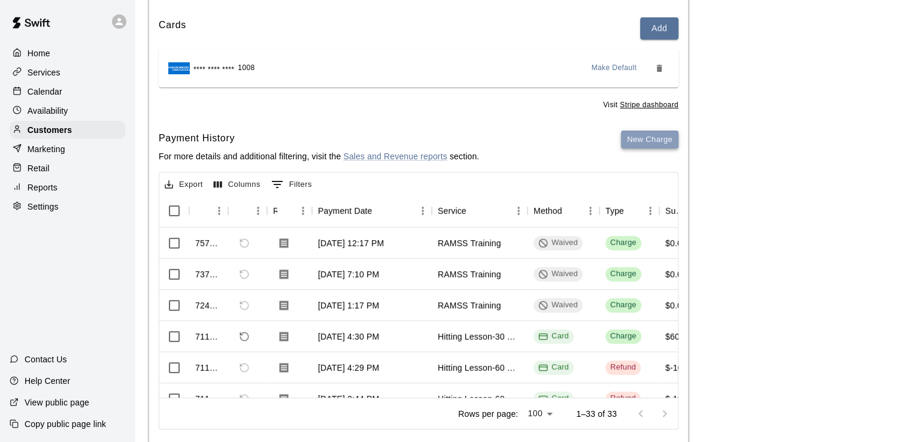
click at [640, 140] on button "New Charge" at bounding box center [650, 140] width 58 height 19
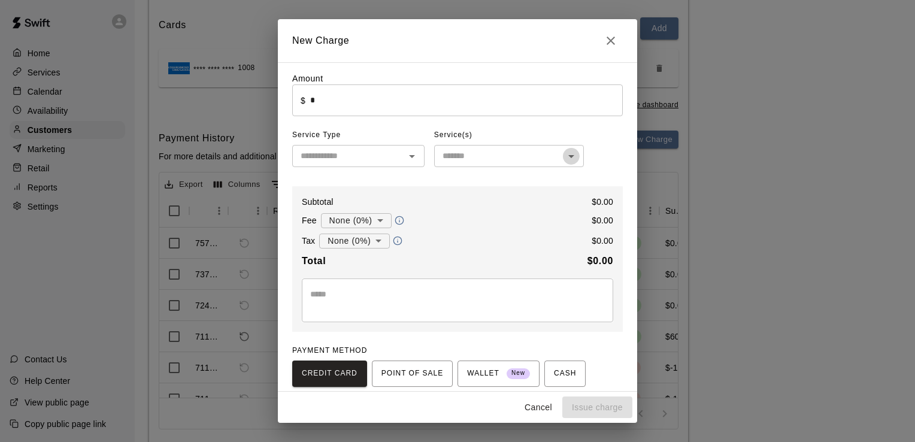
click at [569, 158] on icon "Open" at bounding box center [572, 156] width 6 height 3
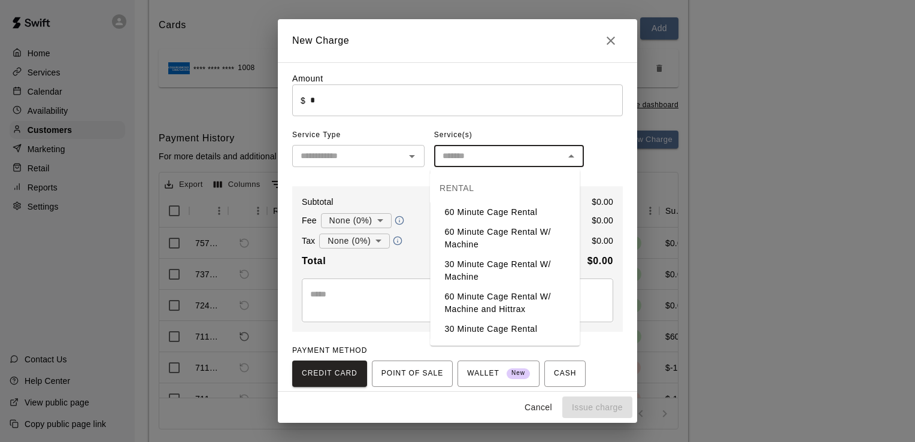
click at [407, 161] on icon "Open" at bounding box center [412, 156] width 14 height 14
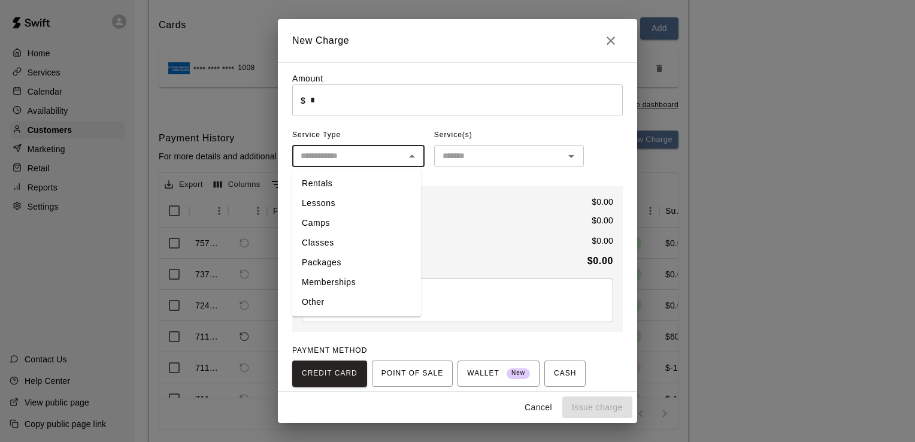
click at [354, 283] on li "Memberships" at bounding box center [356, 283] width 129 height 20
type input "**********"
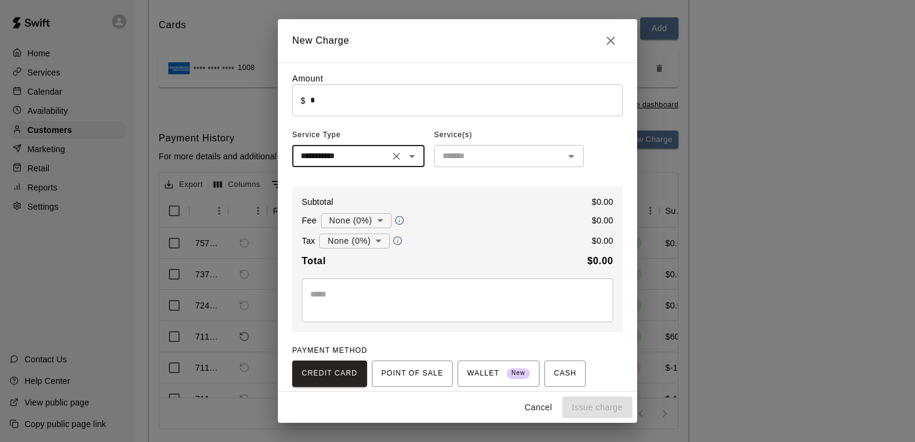
click at [377, 220] on body "Home Services Calendar Availability Customers Marketing Retail Reports Settings…" at bounding box center [457, 165] width 915 height 605
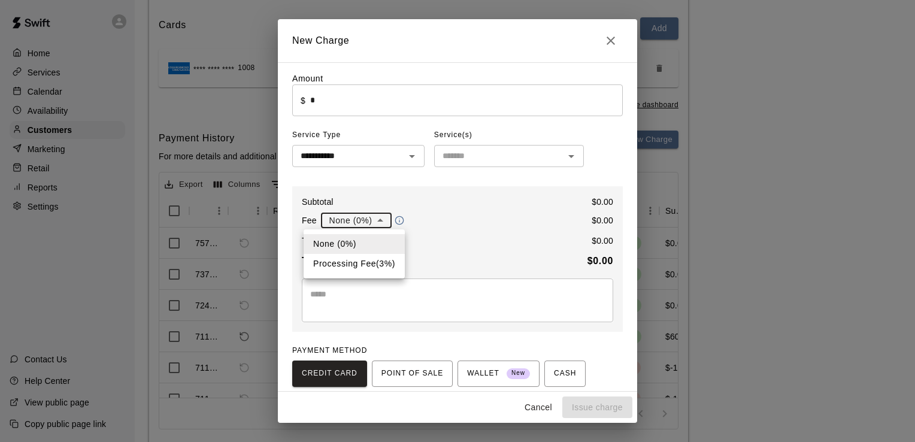
click at [366, 262] on li "Processing Fee ( 3 % )" at bounding box center [354, 264] width 101 height 20
type input "**********"
click at [569, 156] on icon "Open" at bounding box center [571, 156] width 14 height 14
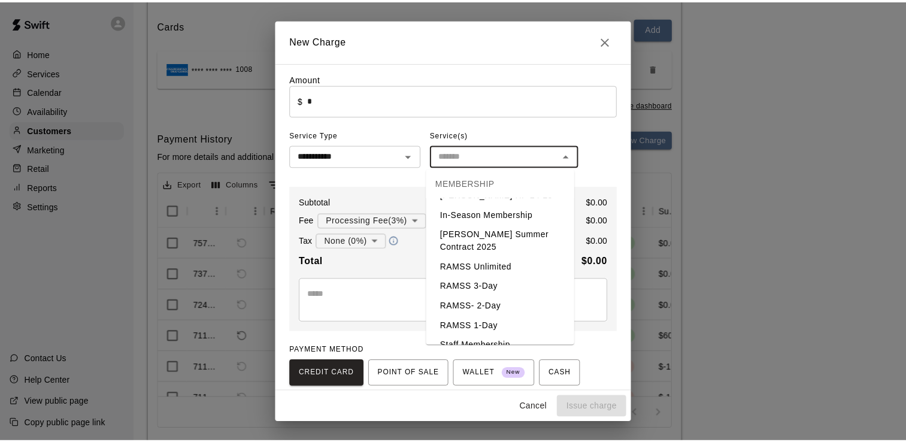
scroll to position [726, 0]
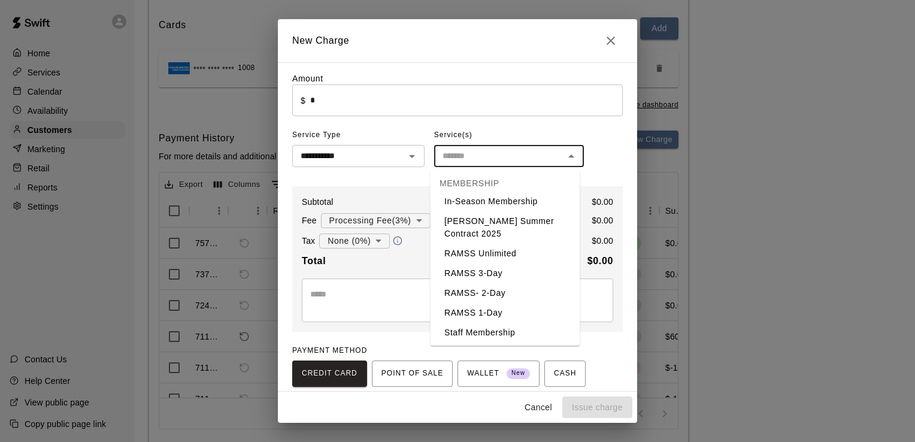
click at [466, 294] on li "RAMSS- 2-Day" at bounding box center [505, 293] width 150 height 20
type input "**********"
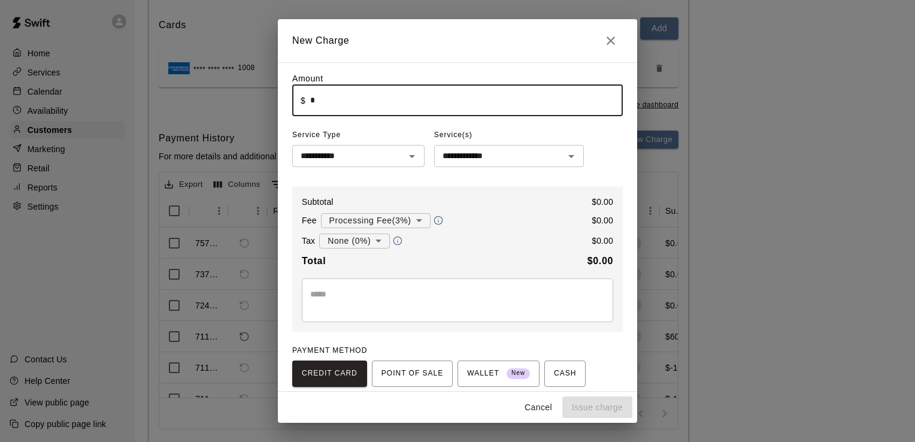
click at [340, 102] on input "*" at bounding box center [466, 100] width 313 height 32
click at [518, 135] on div "Service(s)" at bounding box center [509, 135] width 150 height 19
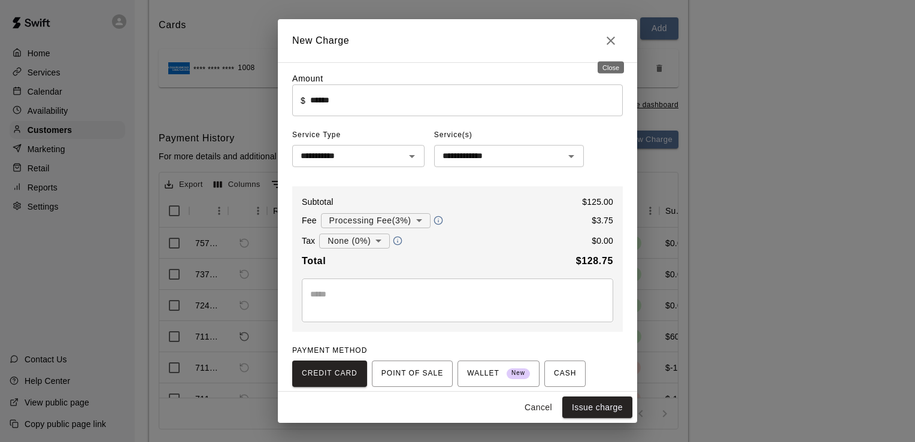
click at [611, 44] on icon "Close" at bounding box center [611, 41] width 14 height 14
type input "*"
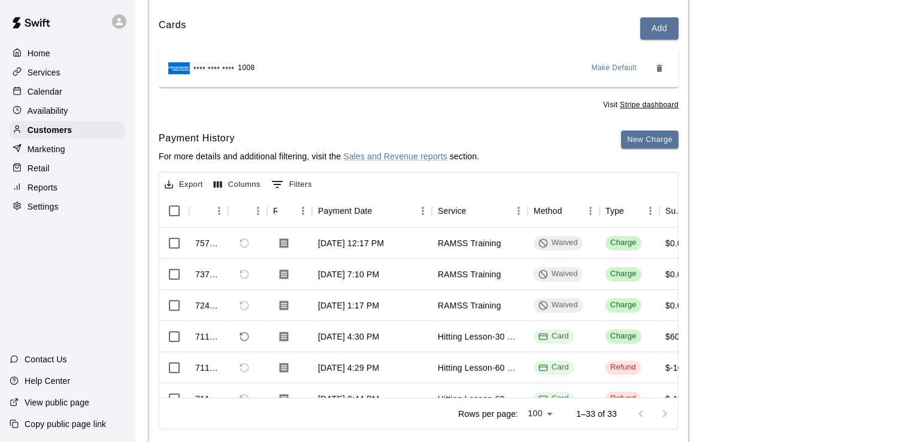
click at [70, 89] on div "Calendar" at bounding box center [68, 92] width 116 height 18
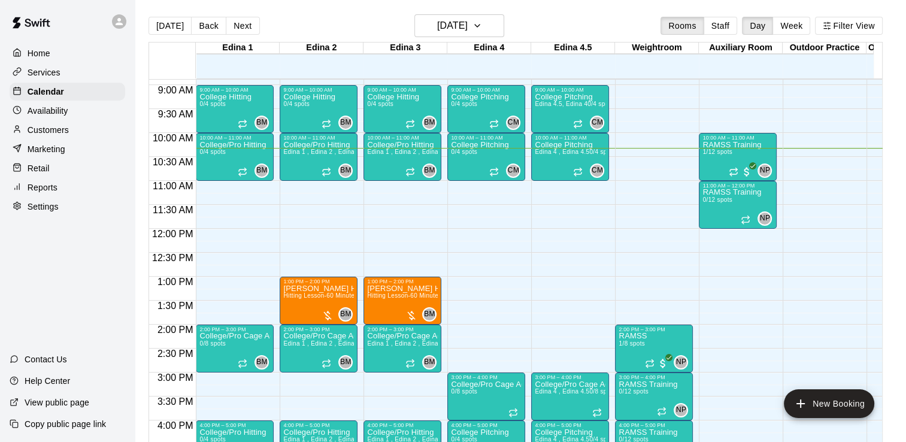
scroll to position [397, 0]
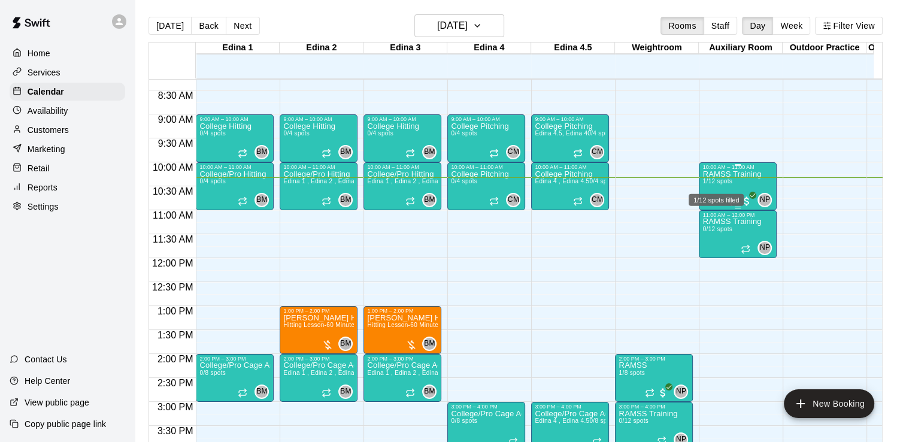
click at [723, 181] on span "1/12 spots" at bounding box center [717, 181] width 29 height 7
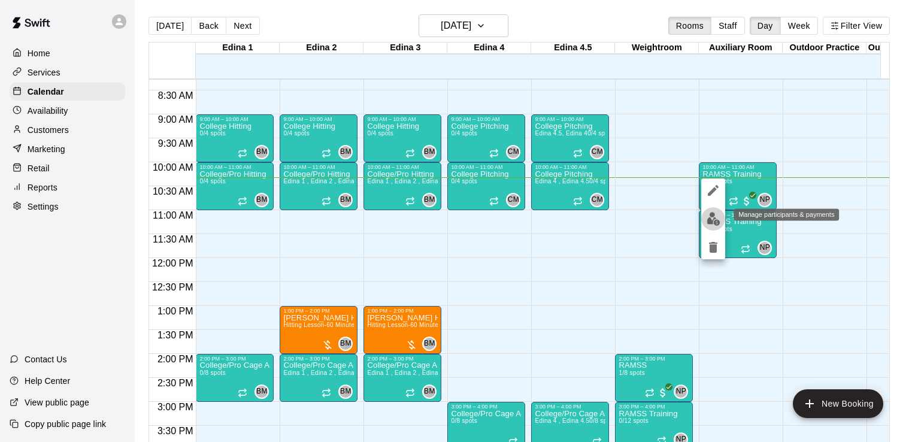
click at [714, 216] on img "edit" at bounding box center [714, 219] width 14 height 14
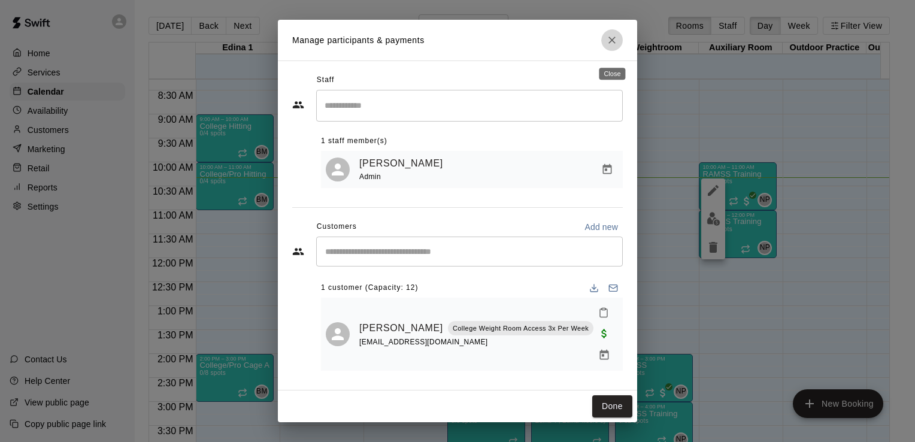
click at [612, 46] on icon "Close" at bounding box center [612, 40] width 12 height 12
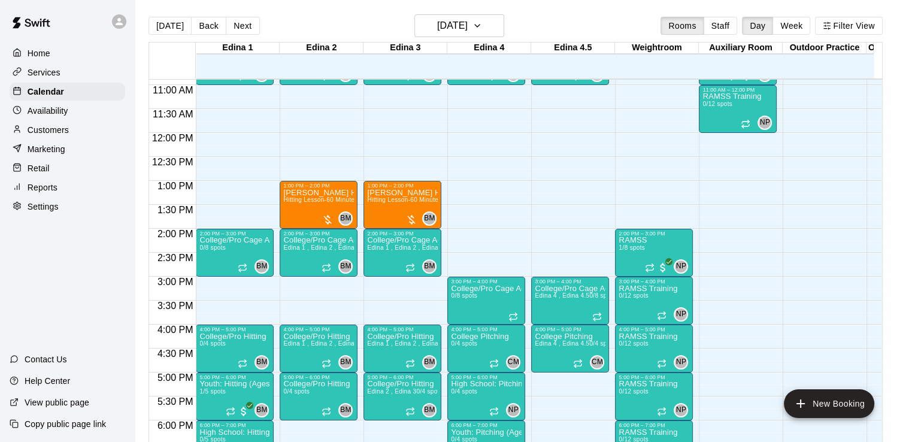
scroll to position [582, 0]
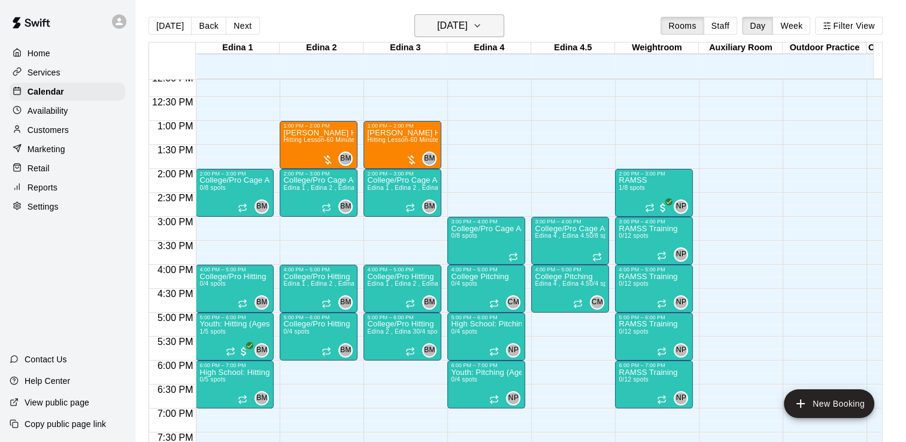
click at [482, 22] on icon "button" at bounding box center [478, 26] width 10 height 14
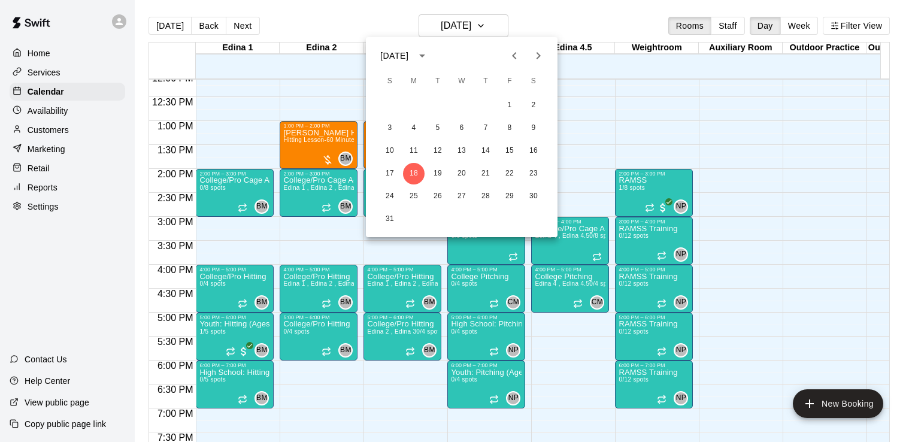
click at [540, 58] on icon "Next month" at bounding box center [538, 56] width 14 height 14
click at [415, 104] on button "1" at bounding box center [414, 106] width 22 height 22
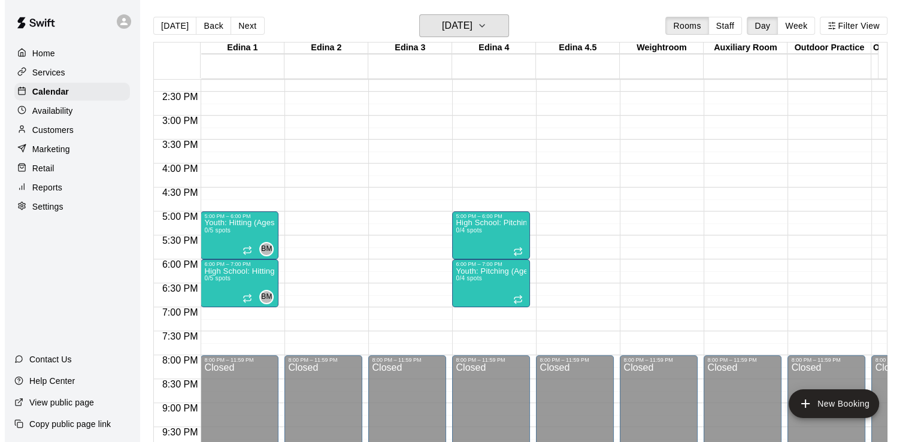
scroll to position [669, 0]
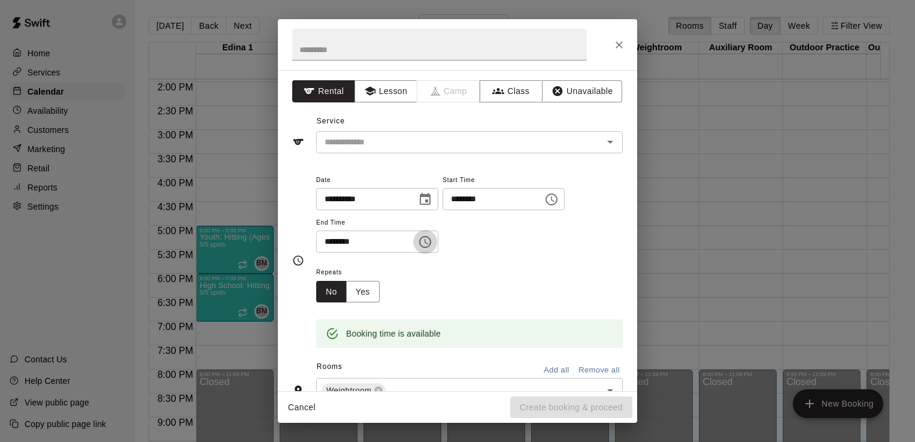
click at [433, 240] on icon "Choose time, selected time is 7:30 PM" at bounding box center [425, 242] width 14 height 14
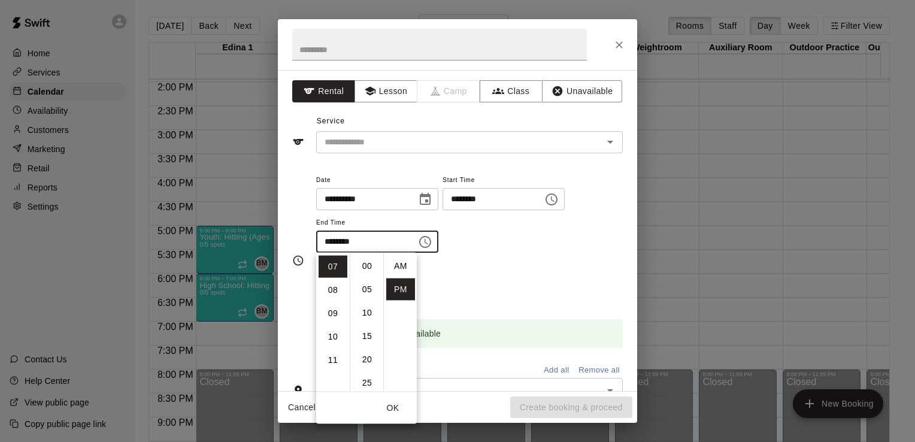
scroll to position [22, 0]
click at [333, 288] on li "08" at bounding box center [333, 290] width 29 height 22
click at [367, 266] on li "00" at bounding box center [367, 266] width 29 height 22
type input "********"
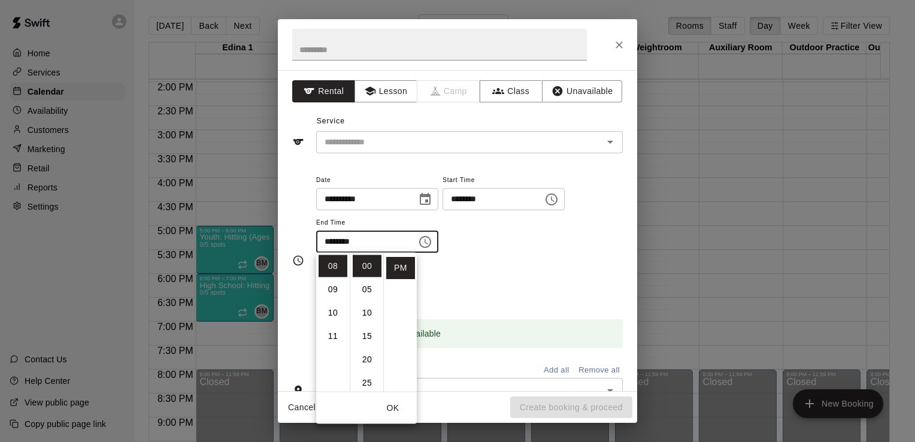
click at [543, 235] on div "**********" at bounding box center [469, 213] width 307 height 81
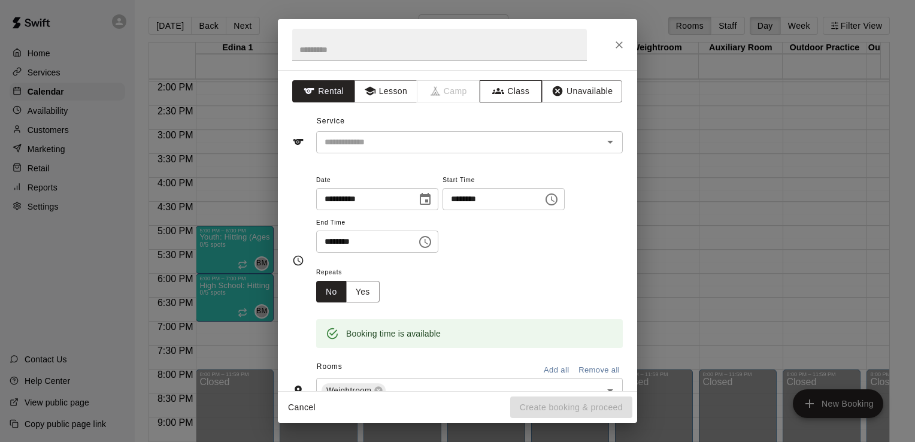
click at [506, 90] on button "Class" at bounding box center [511, 91] width 63 height 22
click at [604, 142] on icon "Open" at bounding box center [610, 142] width 14 height 14
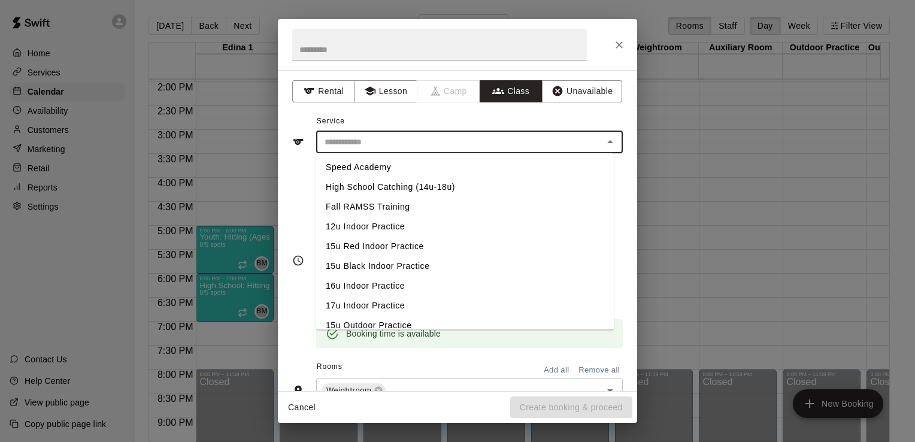
click at [386, 210] on li "Fall RAMSS Training" at bounding box center [465, 207] width 298 height 20
type input "**********"
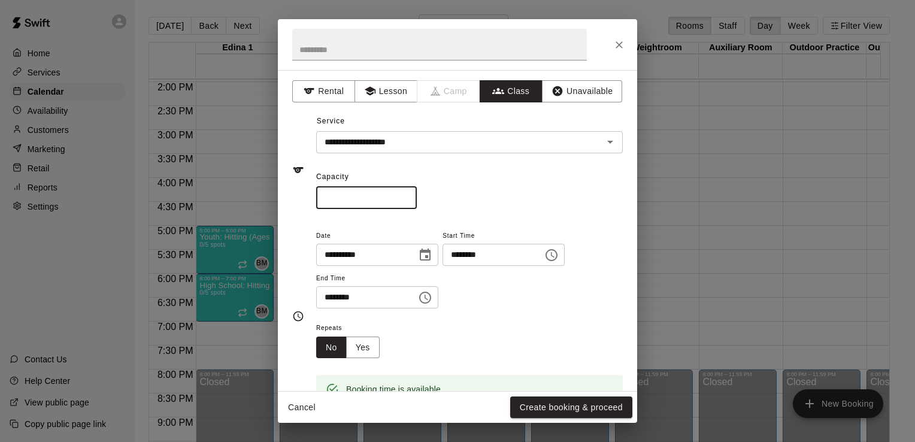
click at [386, 200] on input "*" at bounding box center [366, 198] width 101 height 22
type input "**"
click at [367, 344] on button "Yes" at bounding box center [363, 348] width 34 height 22
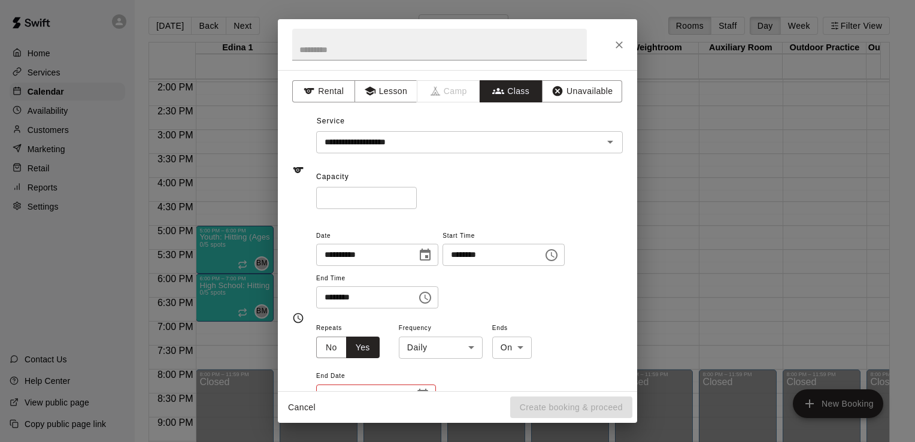
click at [473, 346] on body "Home Services Calendar Availability Customers Marketing Retail Reports Settings…" at bounding box center [457, 230] width 915 height 461
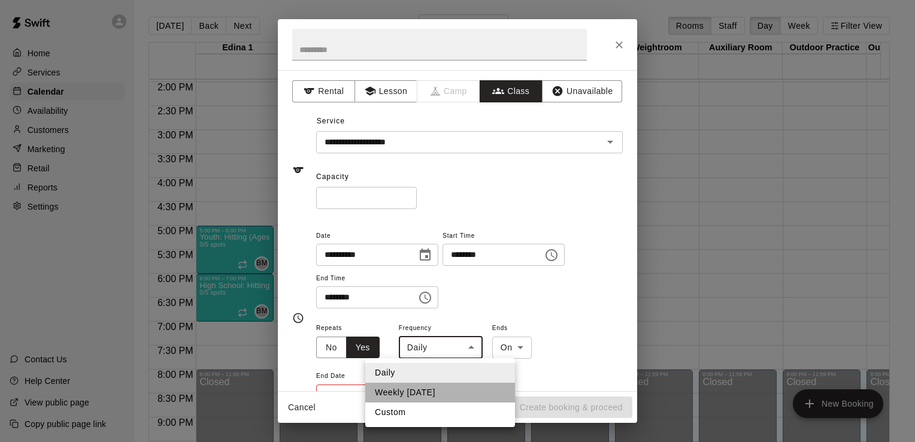
click at [443, 392] on li "Weekly on Monday" at bounding box center [440, 393] width 150 height 20
type input "******"
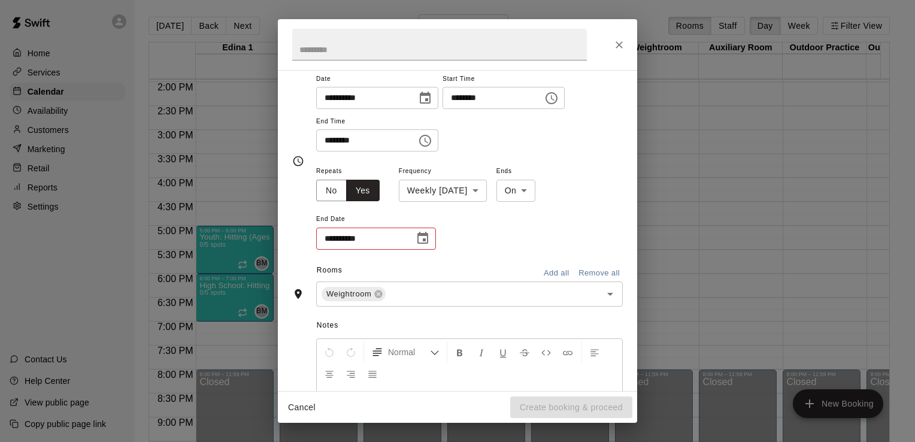
scroll to position [162, 0]
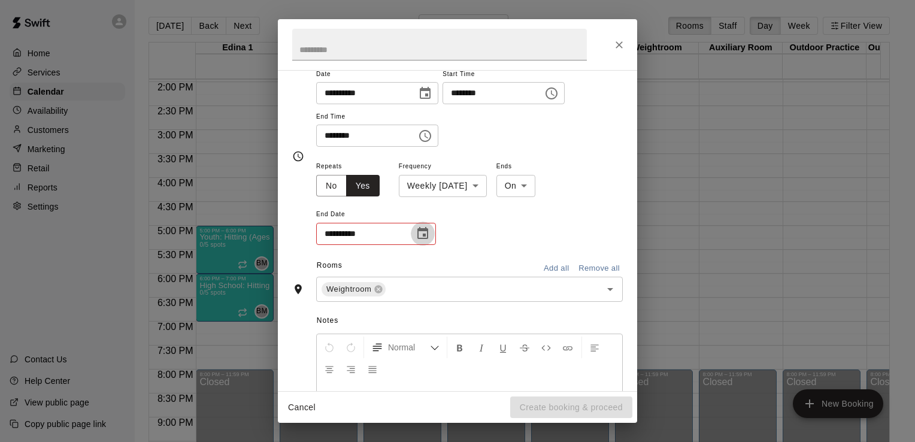
click at [424, 234] on icon "Choose date" at bounding box center [423, 233] width 11 height 12
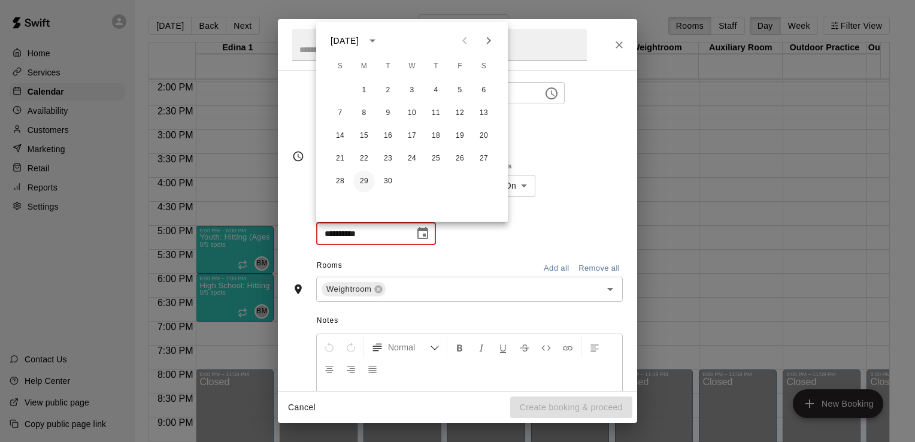
click at [364, 181] on button "29" at bounding box center [364, 182] width 22 height 22
type input "**********"
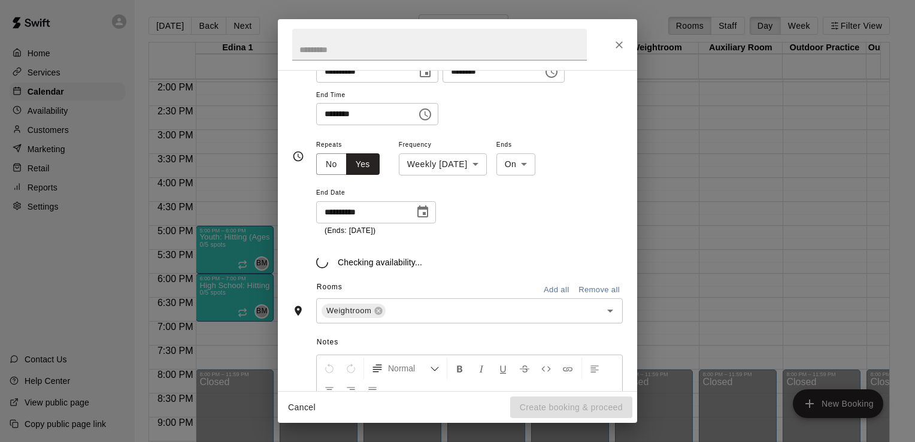
scroll to position [191, 0]
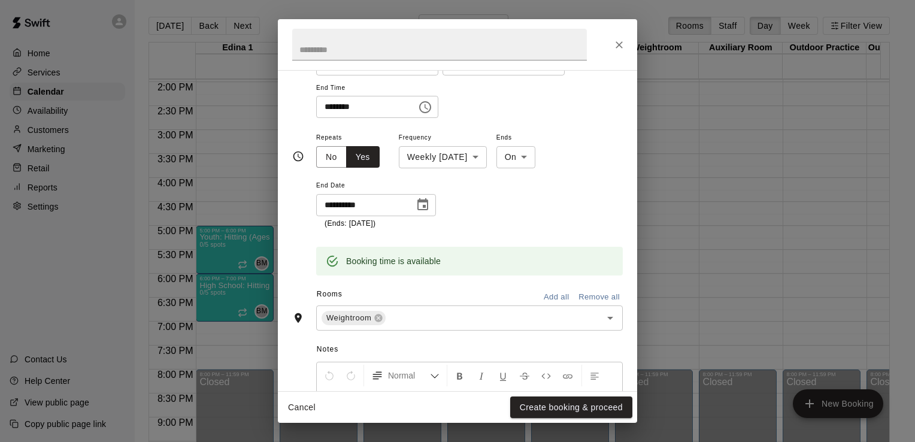
click at [371, 192] on span "End Date" at bounding box center [376, 186] width 120 height 16
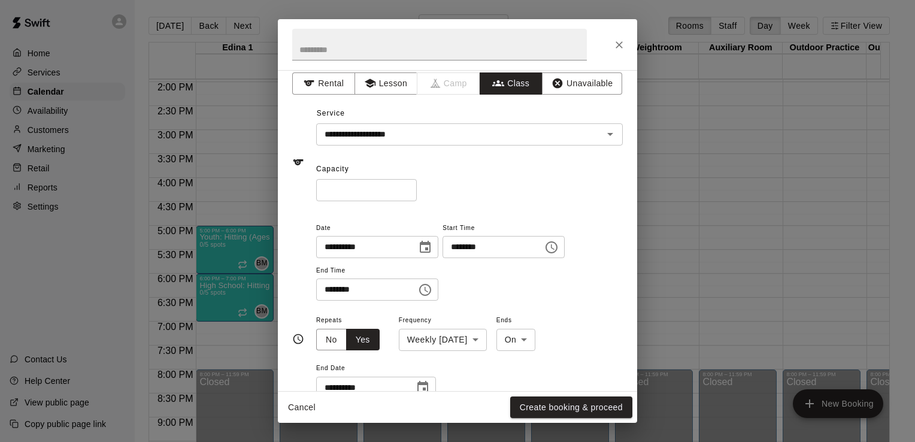
scroll to position [0, 0]
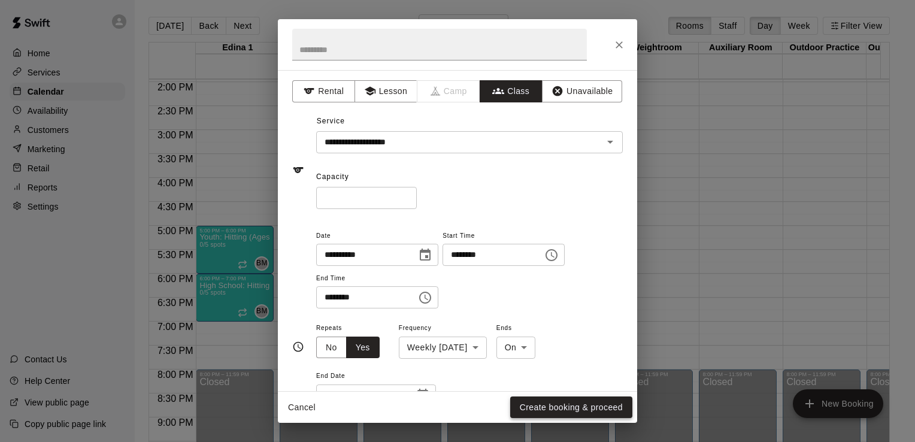
click at [567, 402] on button "Create booking & proceed" at bounding box center [571, 408] width 122 height 22
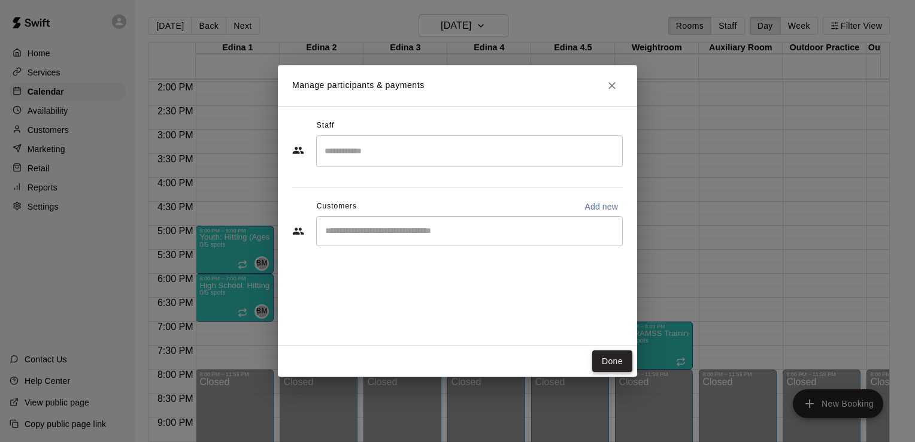
click at [609, 361] on button "Done" at bounding box center [613, 361] width 40 height 22
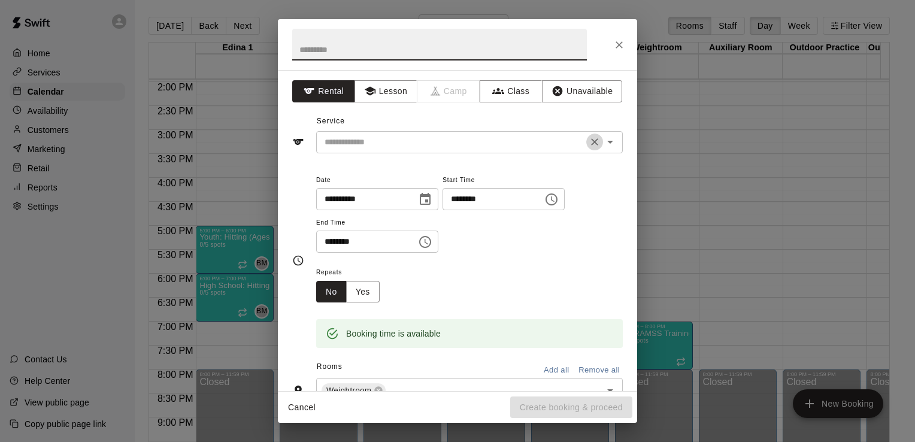
click at [589, 143] on icon "Clear" at bounding box center [595, 142] width 12 height 12
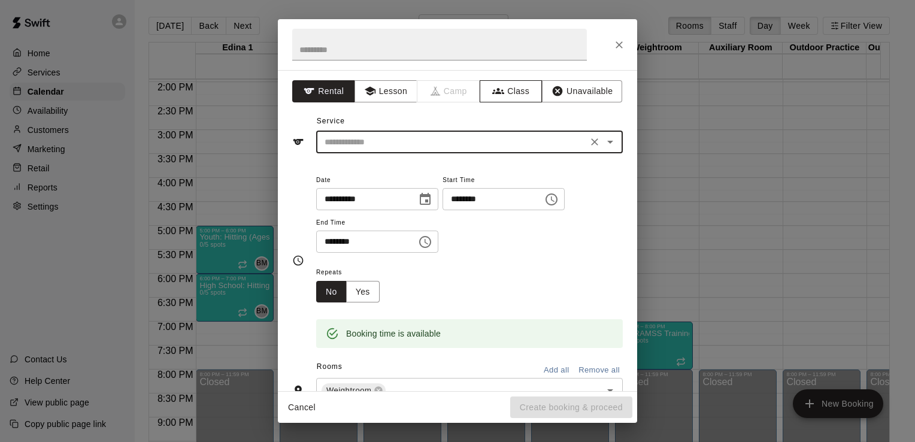
click at [525, 97] on button "Class" at bounding box center [511, 91] width 63 height 22
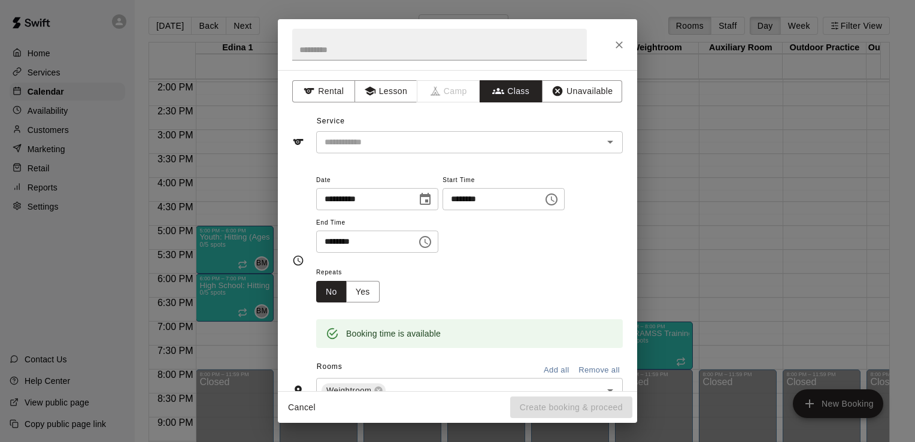
click at [603, 145] on icon "Open" at bounding box center [610, 142] width 14 height 14
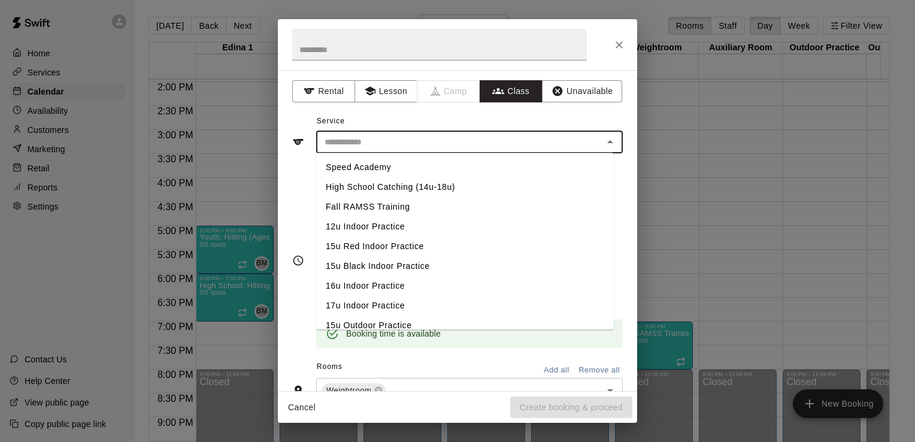
click at [391, 204] on li "Fall RAMSS Training" at bounding box center [465, 207] width 298 height 20
type input "**********"
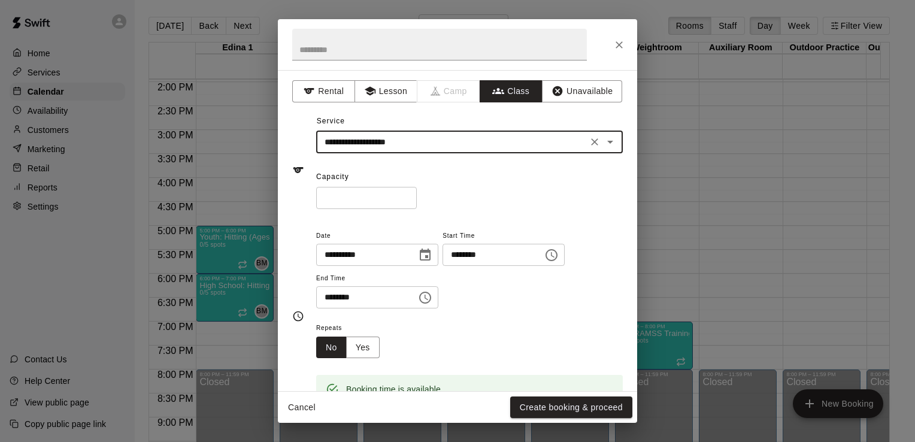
click at [433, 303] on icon "Choose time, selected time is 4:30 PM" at bounding box center [425, 298] width 14 height 14
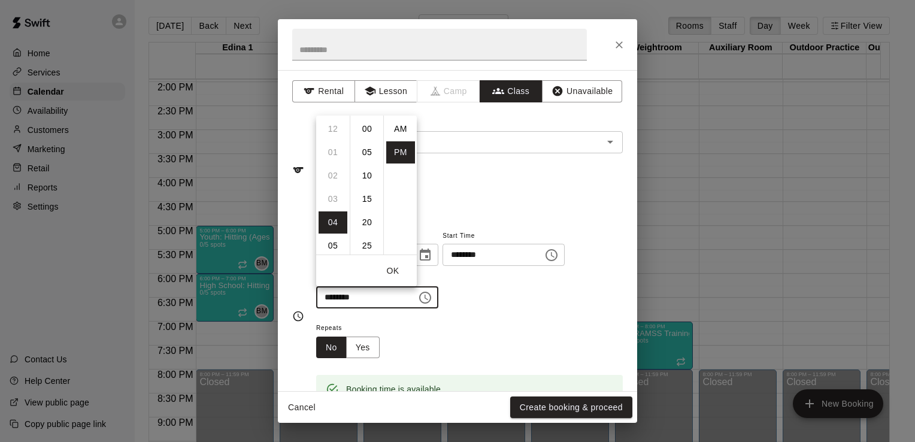
scroll to position [22, 0]
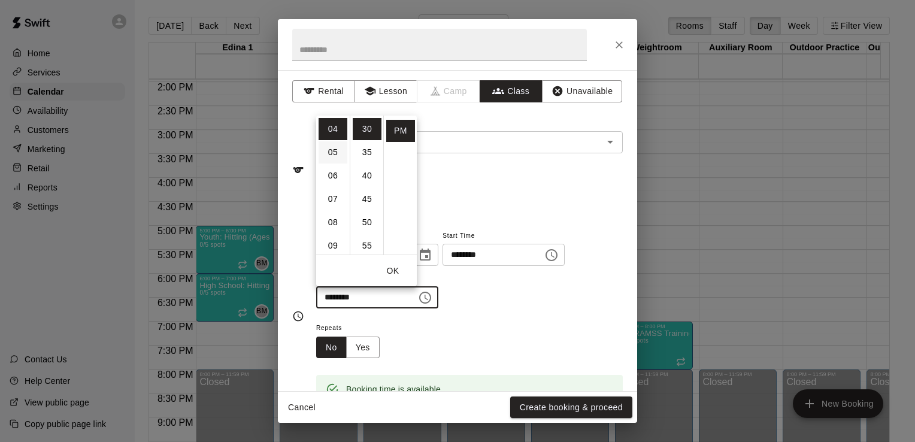
click at [330, 150] on li "05" at bounding box center [333, 152] width 29 height 22
click at [370, 128] on li "00" at bounding box center [367, 129] width 29 height 22
type input "********"
click at [367, 348] on button "Yes" at bounding box center [363, 348] width 34 height 22
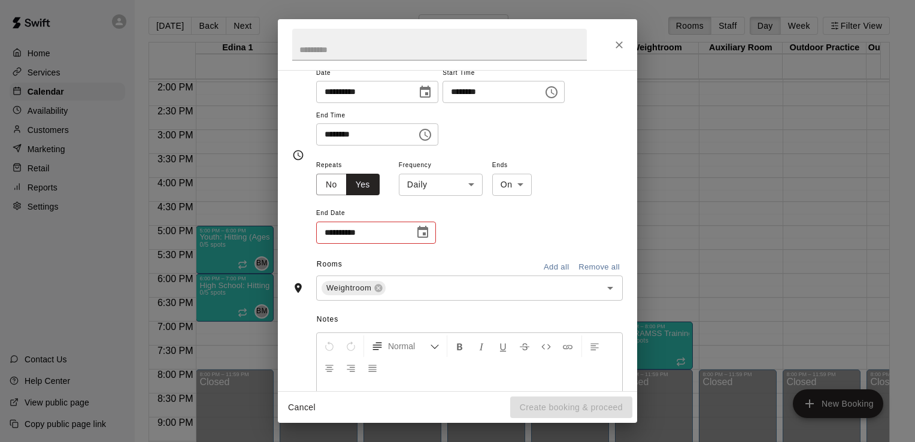
scroll to position [167, 0]
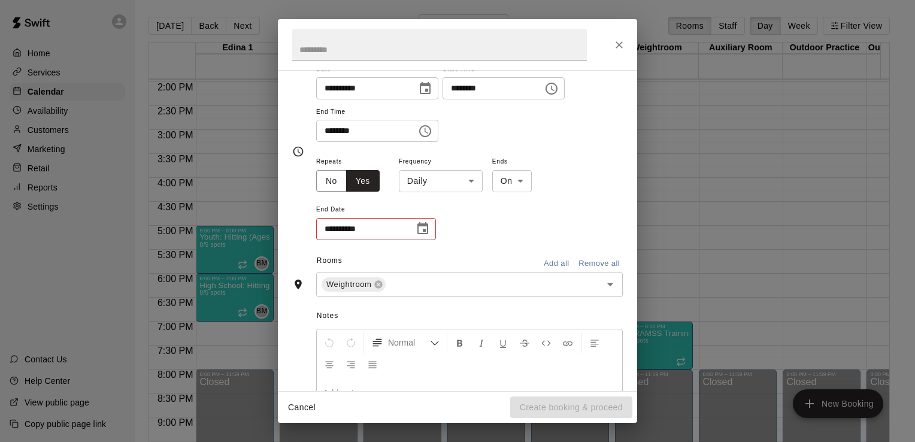
click at [419, 228] on icon "Choose date" at bounding box center [423, 229] width 14 height 14
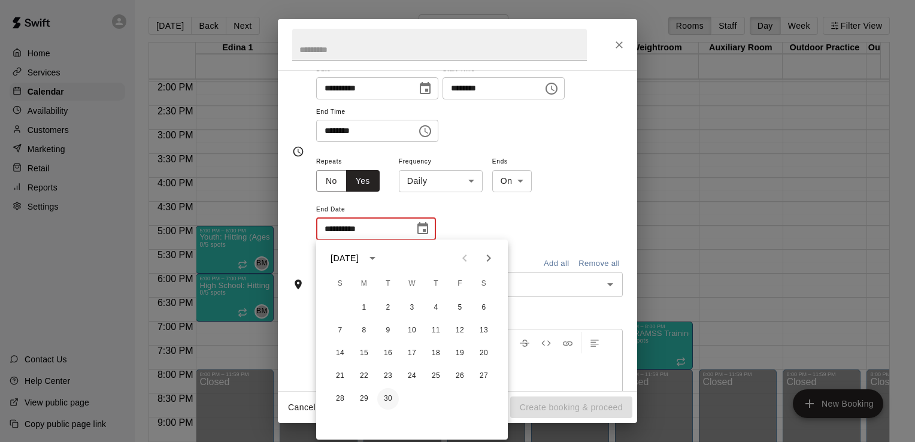
click at [388, 399] on button "30" at bounding box center [388, 399] width 22 height 22
type input "**********"
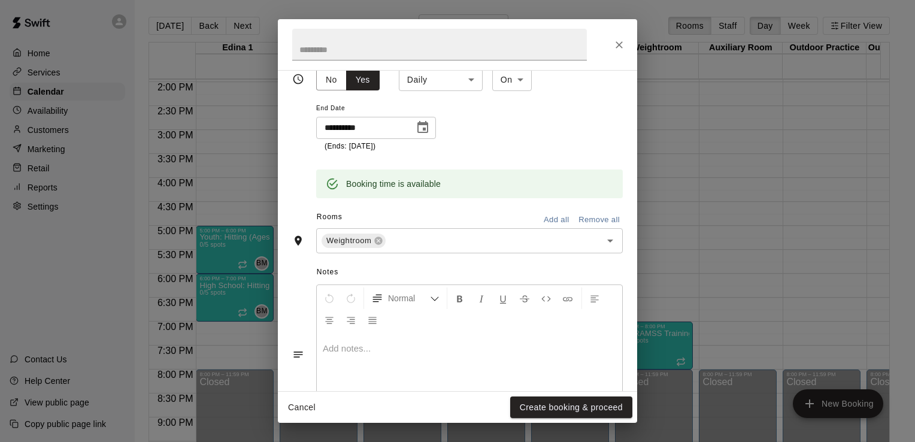
scroll to position [322, 0]
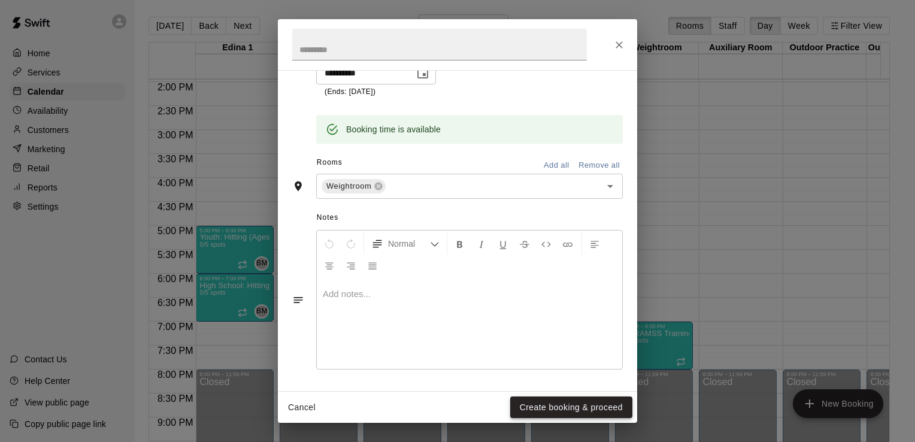
click at [567, 411] on button "Create booking & proceed" at bounding box center [571, 408] width 122 height 22
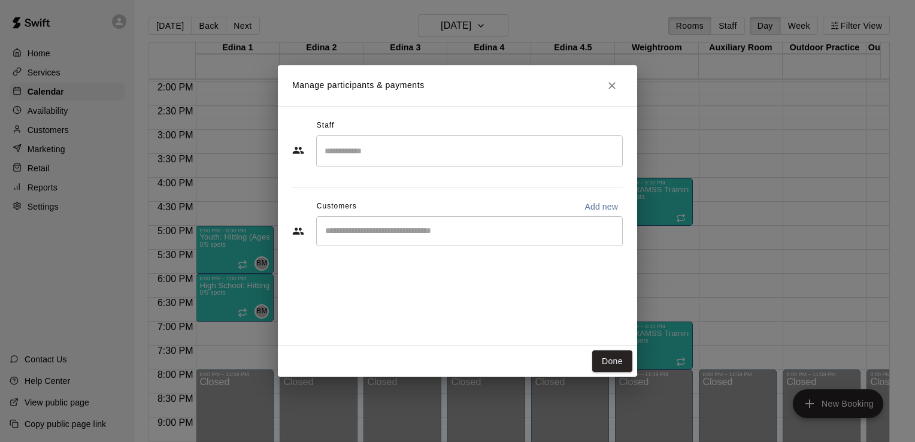
click at [488, 144] on input "Search staff" at bounding box center [470, 151] width 296 height 21
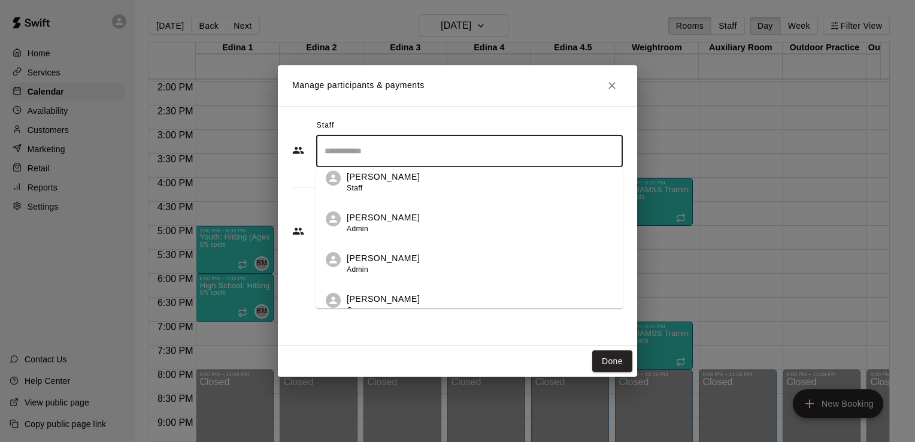
scroll to position [306, 0]
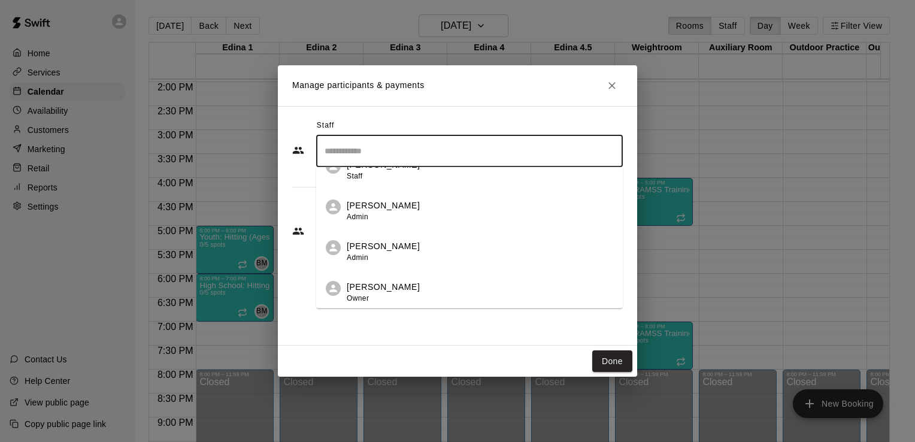
click at [421, 242] on div "Nick Pinkelman Admin" at bounding box center [480, 251] width 267 height 23
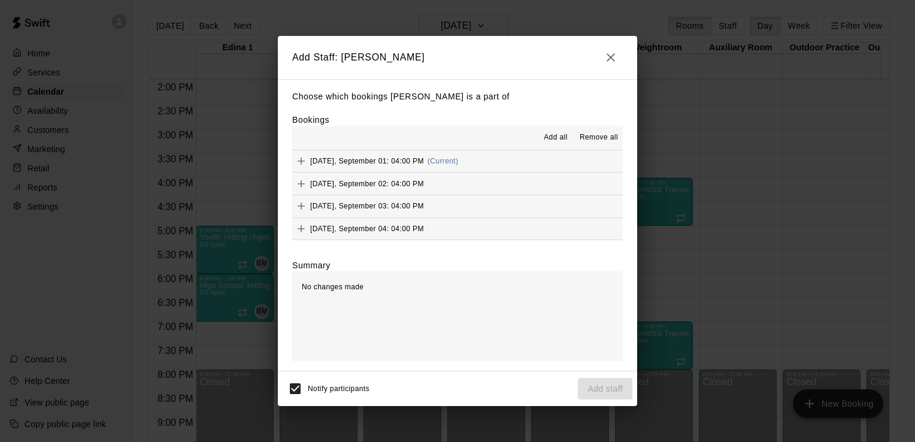
click at [552, 138] on span "Add all" at bounding box center [556, 138] width 24 height 12
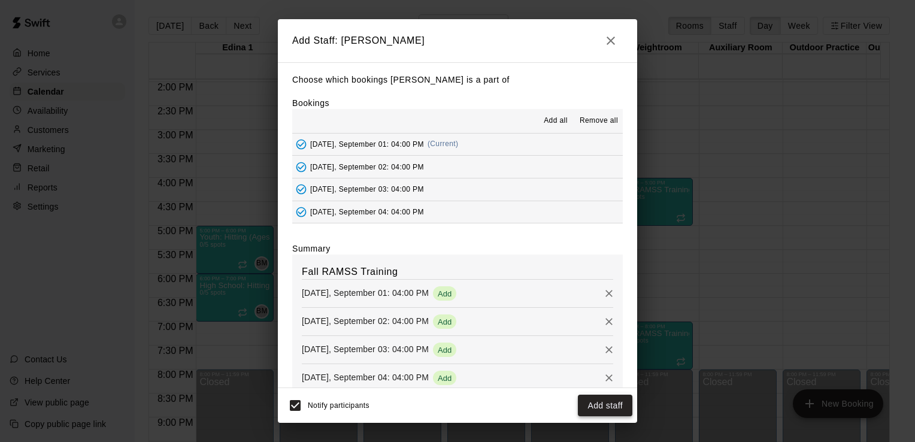
click at [609, 404] on button "Add staff" at bounding box center [605, 406] width 55 height 22
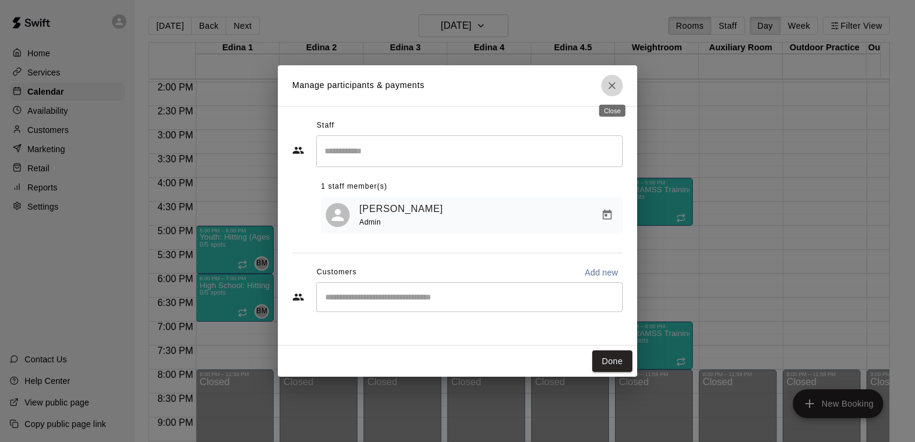
click at [612, 87] on icon "Close" at bounding box center [612, 86] width 12 height 12
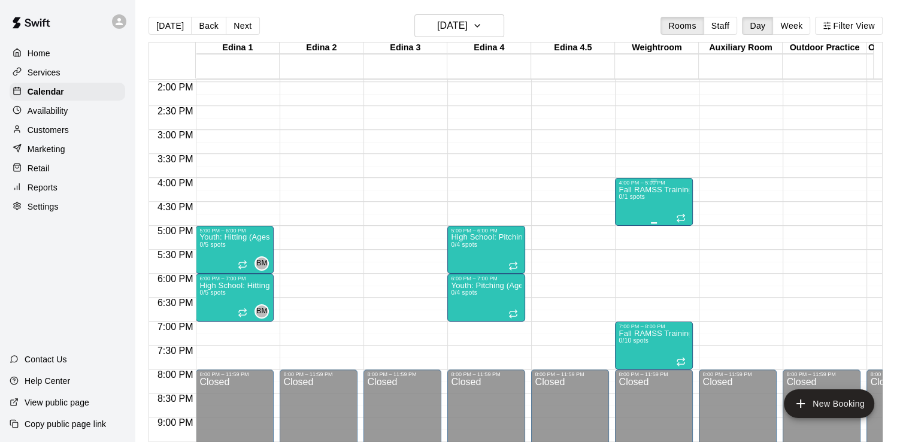
click at [640, 192] on div "Fall RAMSS Training 0/1 spots" at bounding box center [654, 407] width 71 height 442
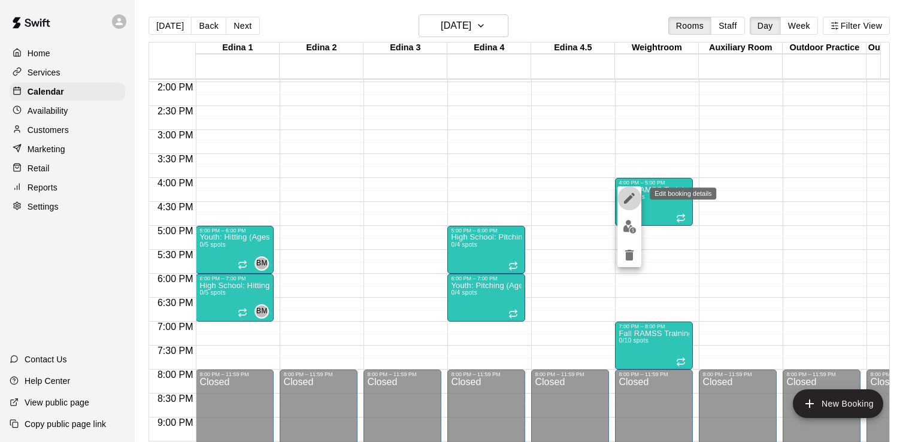
click at [630, 198] on icon "edit" at bounding box center [629, 198] width 11 height 11
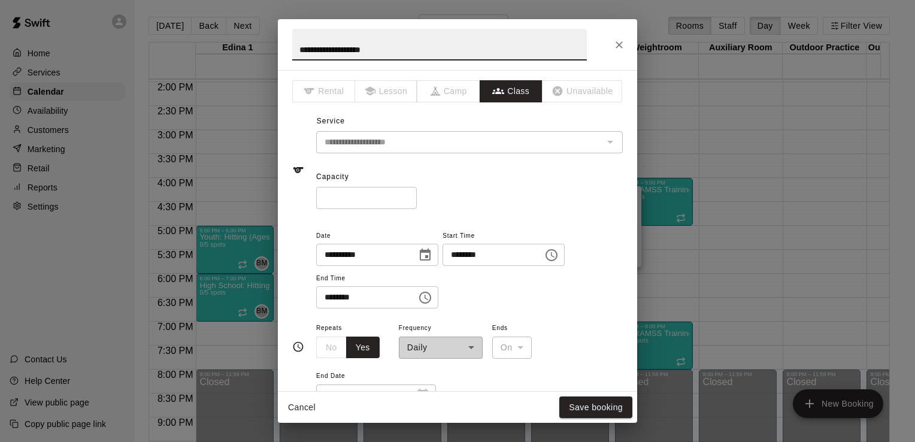
click at [359, 195] on input "*" at bounding box center [366, 198] width 101 height 22
type input "**"
click at [606, 404] on button "Save booking" at bounding box center [596, 408] width 73 height 22
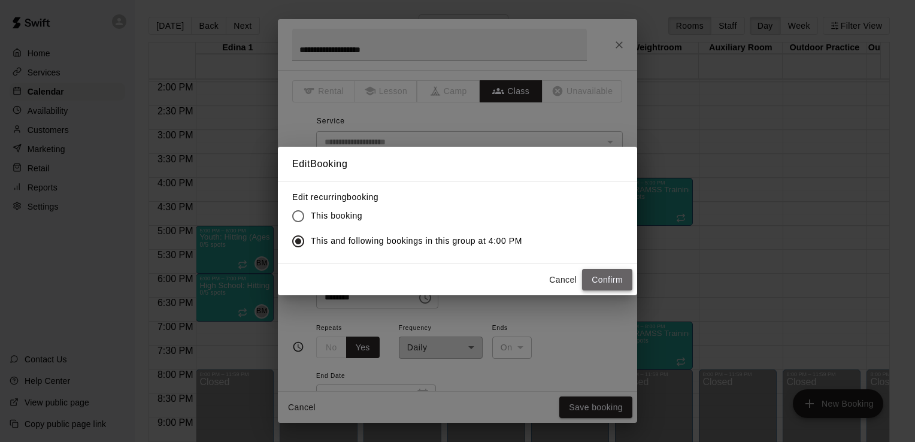
click at [612, 277] on button "Confirm" at bounding box center [607, 280] width 50 height 22
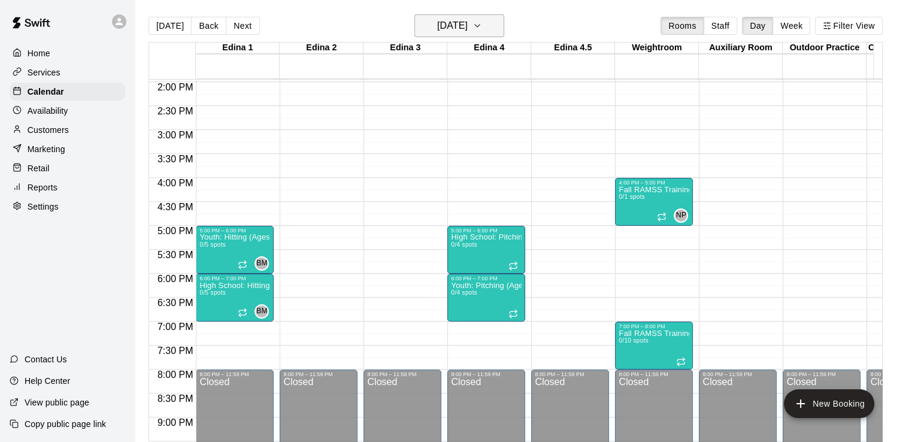
click at [482, 25] on icon "button" at bounding box center [478, 26] width 10 height 14
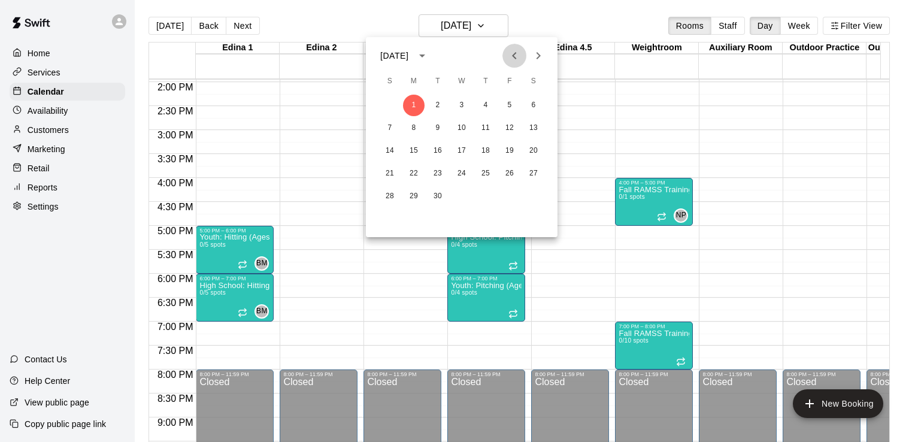
click at [516, 59] on icon "Previous month" at bounding box center [514, 56] width 14 height 14
click at [537, 59] on icon "Next month" at bounding box center [538, 56] width 14 height 14
click at [440, 107] on button "2" at bounding box center [438, 106] width 22 height 22
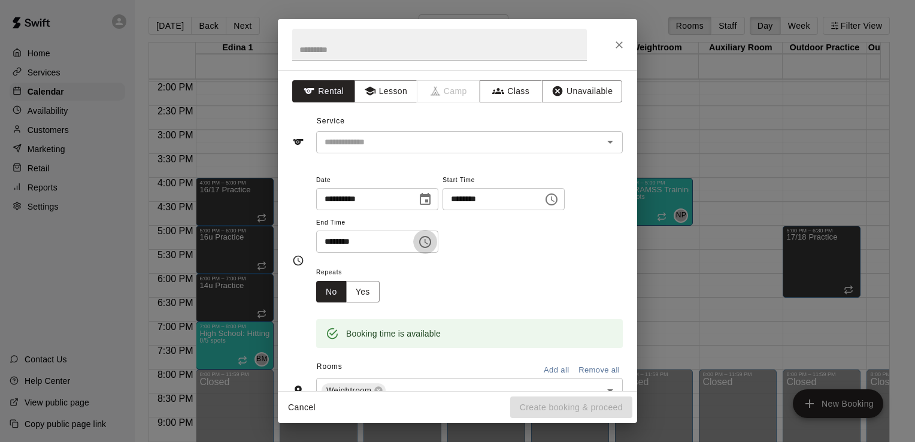
click at [433, 240] on icon "Choose time, selected time is 5:30 PM" at bounding box center [425, 242] width 14 height 14
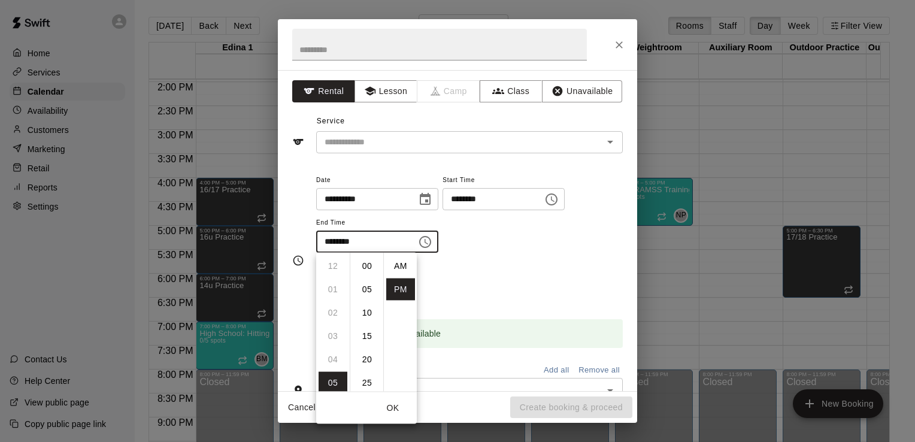
scroll to position [22, 0]
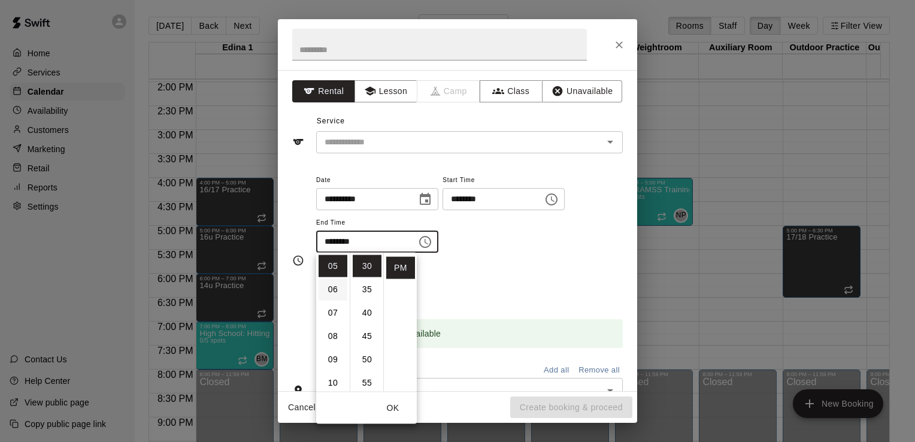
click at [336, 291] on li "06" at bounding box center [333, 290] width 29 height 22
click at [367, 265] on li "00" at bounding box center [367, 266] width 29 height 22
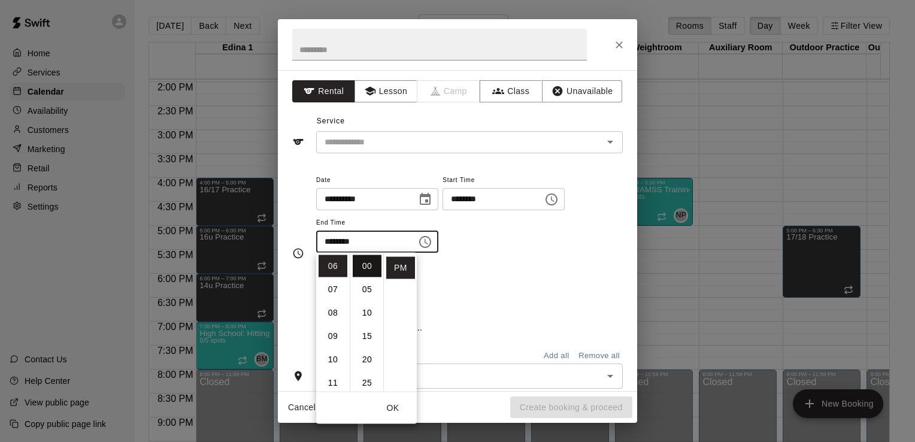
type input "********"
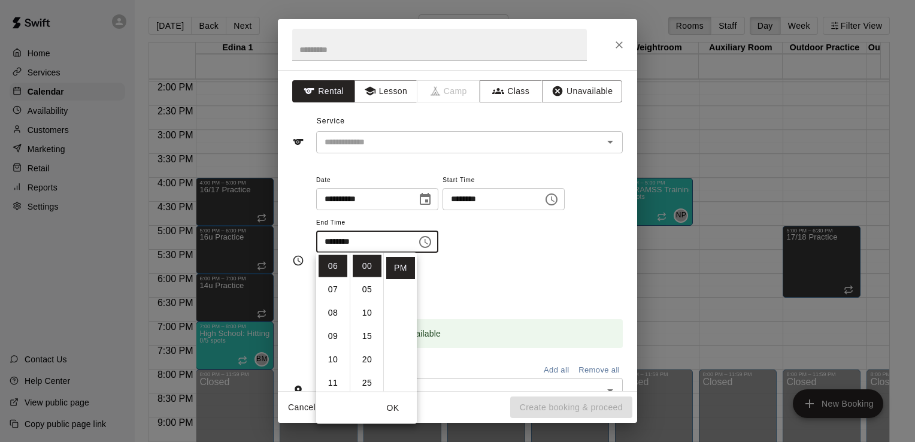
click at [532, 244] on div "**********" at bounding box center [469, 213] width 307 height 81
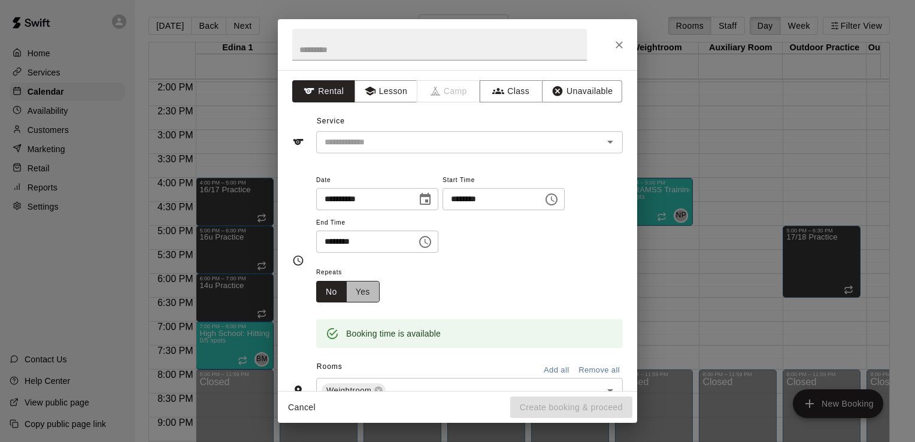
click at [367, 290] on button "Yes" at bounding box center [363, 292] width 34 height 22
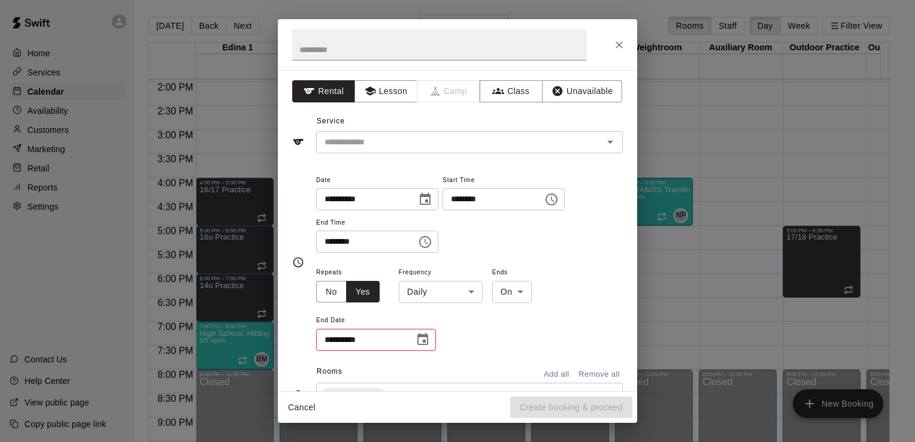
click at [470, 292] on body "Home Services Calendar Availability Customers Marketing Retail Reports Settings…" at bounding box center [457, 230] width 915 height 461
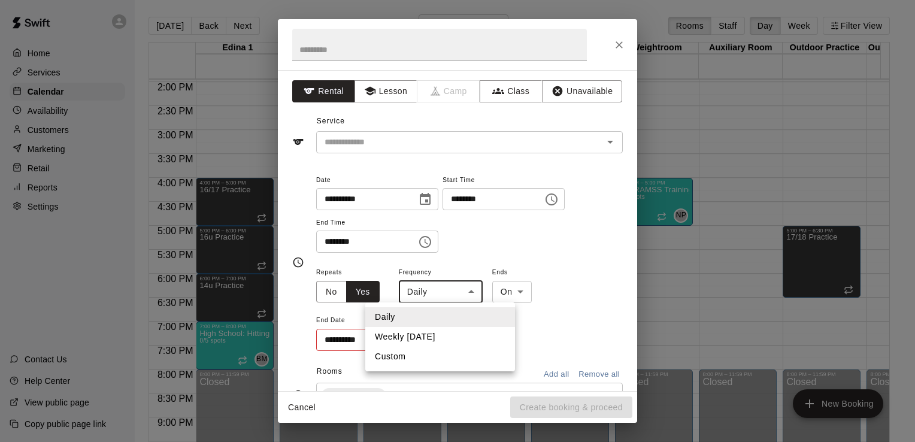
click at [452, 339] on li "Weekly on Tuesday" at bounding box center [440, 337] width 150 height 20
type input "******"
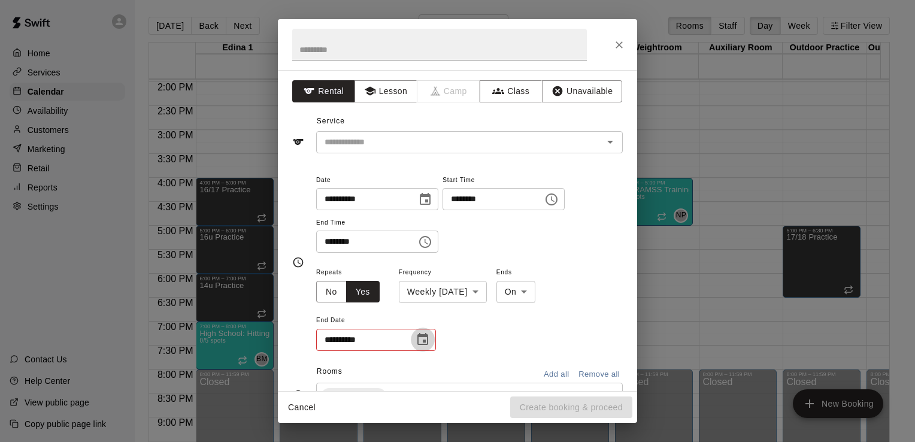
click at [425, 339] on icon "Choose date" at bounding box center [423, 340] width 14 height 14
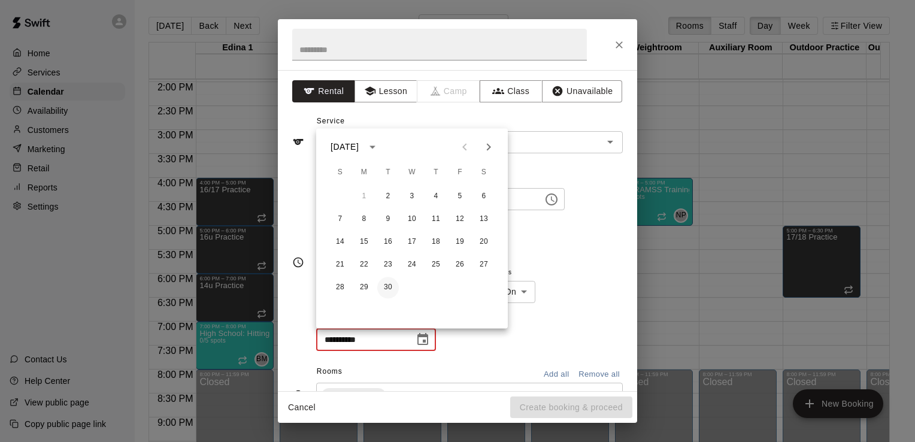
click at [386, 289] on button "30" at bounding box center [388, 288] width 22 height 22
type input "**********"
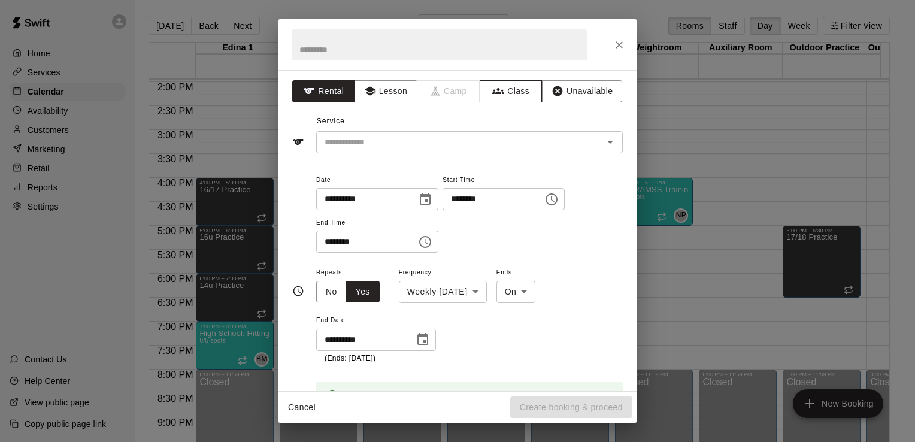
click at [517, 92] on button "Class" at bounding box center [511, 91] width 63 height 22
click at [603, 146] on icon "Open" at bounding box center [610, 142] width 14 height 14
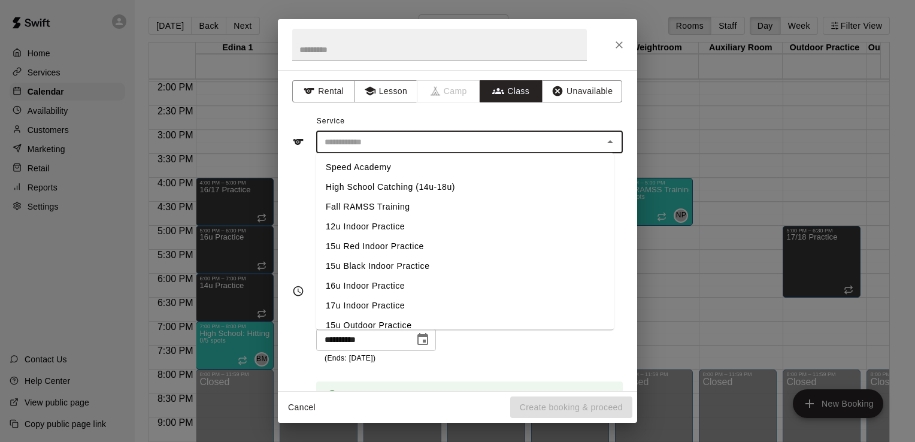
click at [385, 202] on li "Fall RAMSS Training" at bounding box center [465, 207] width 298 height 20
type input "**********"
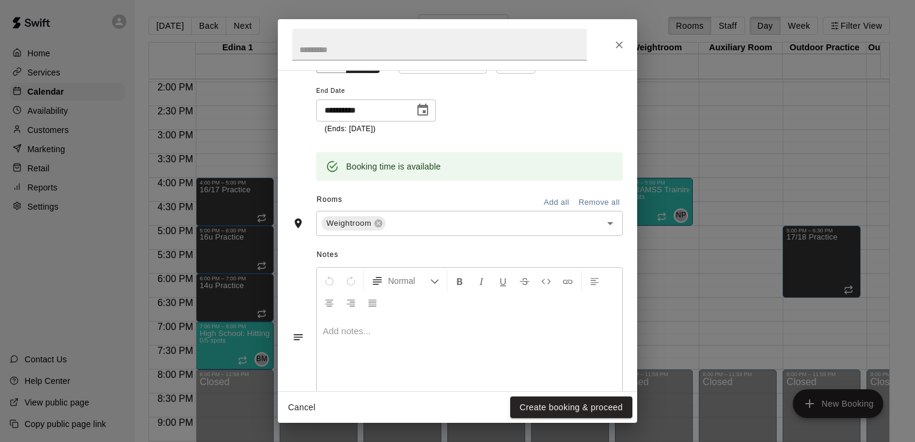
scroll to position [283, 0]
click at [558, 409] on button "Create booking & proceed" at bounding box center [571, 408] width 122 height 22
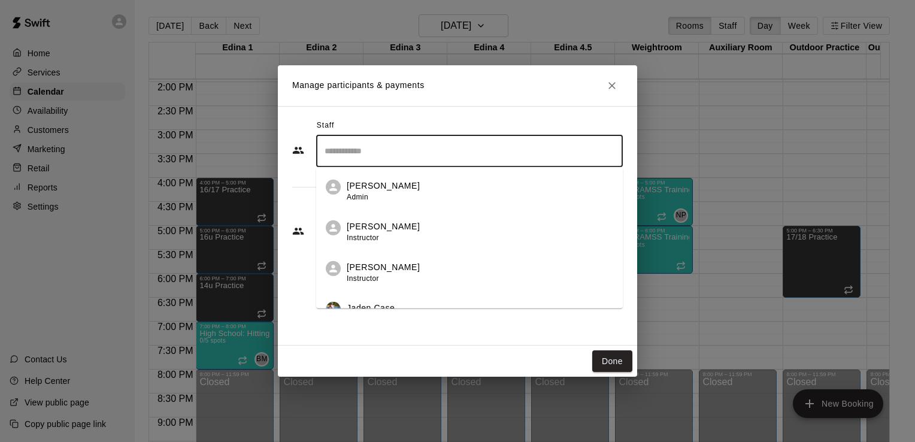
click at [563, 152] on input "Search staff" at bounding box center [470, 151] width 296 height 21
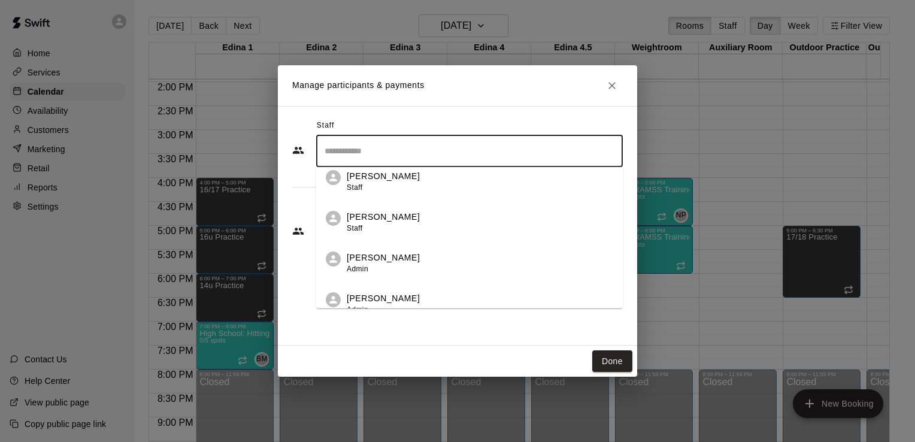
scroll to position [297, 0]
click at [411, 254] on div "Nick Pinkelman Admin" at bounding box center [480, 260] width 267 height 23
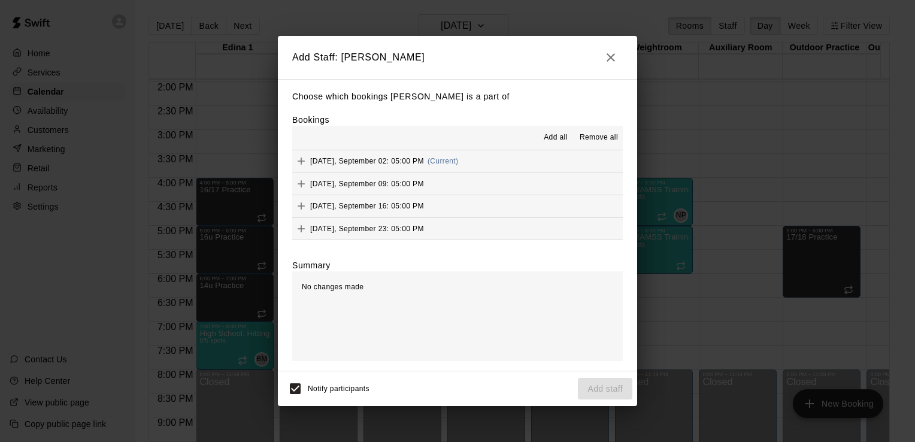
click at [559, 136] on span "Add all" at bounding box center [556, 138] width 24 height 12
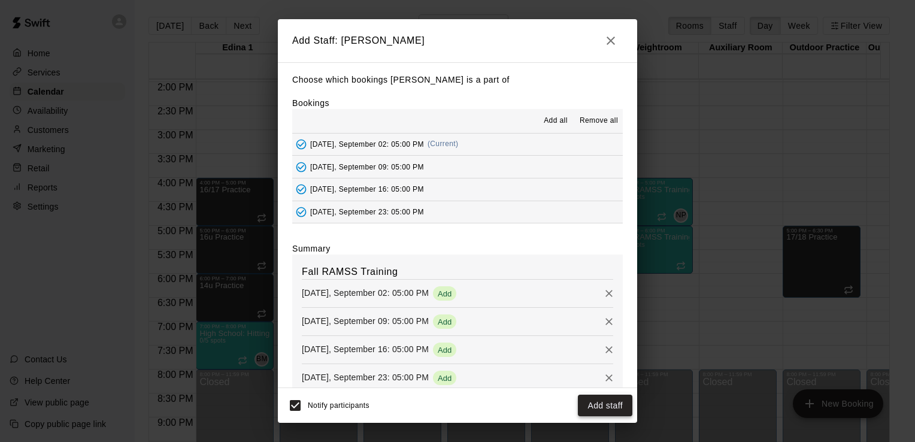
click at [609, 404] on button "Add staff" at bounding box center [605, 406] width 55 height 22
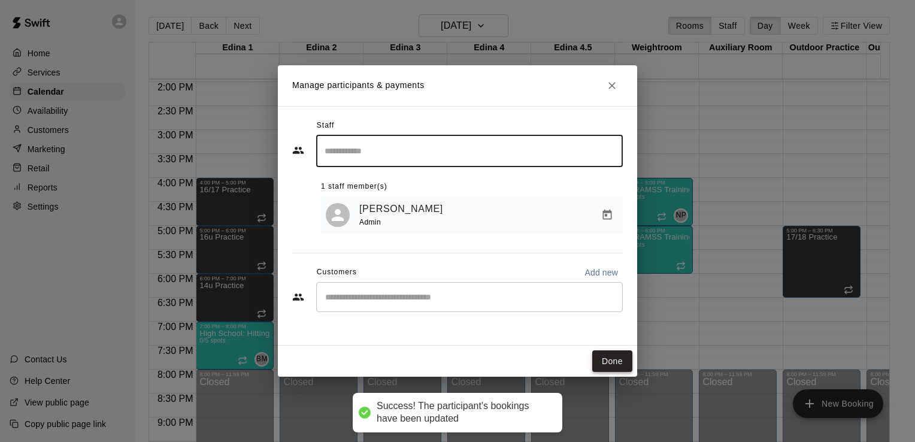
click at [611, 363] on button "Done" at bounding box center [613, 361] width 40 height 22
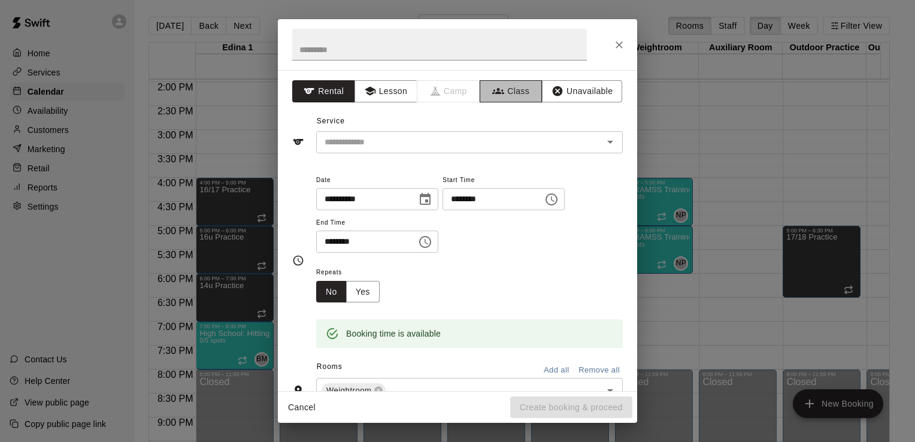
click at [512, 87] on button "Class" at bounding box center [511, 91] width 63 height 22
click at [604, 143] on icon "Open" at bounding box center [610, 142] width 14 height 14
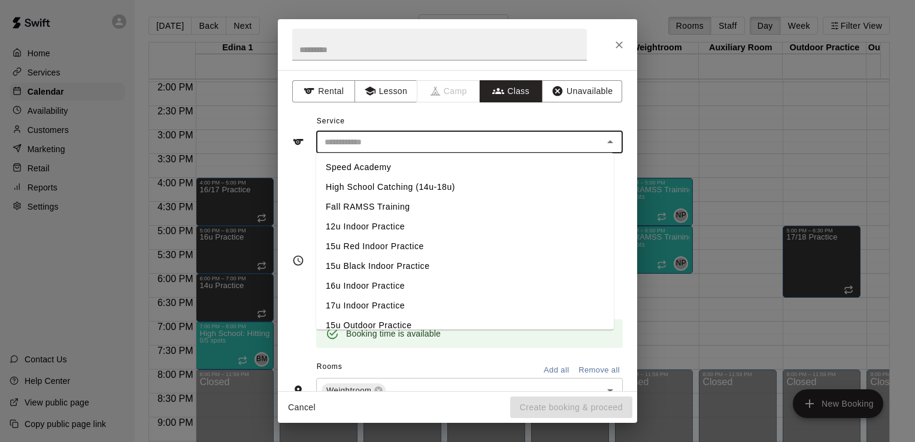
click at [386, 206] on li "Fall RAMSS Training" at bounding box center [465, 207] width 298 height 20
type input "**********"
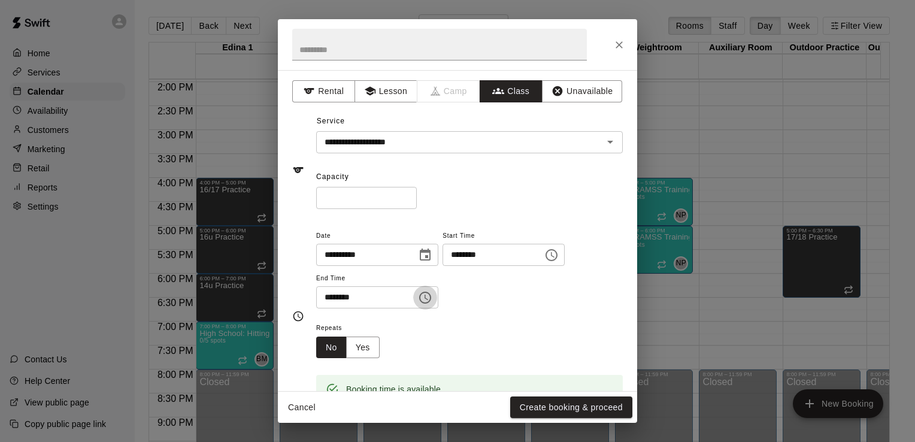
click at [428, 298] on icon "Choose time, selected time is 6:30 PM" at bounding box center [427, 297] width 4 height 5
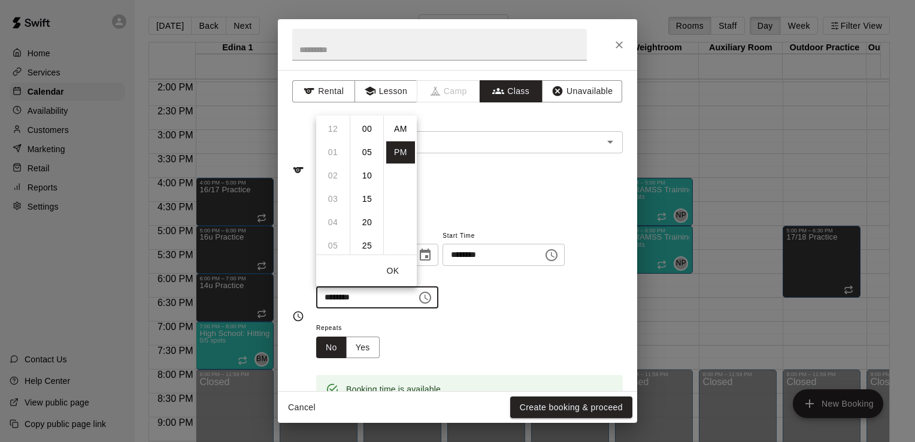
scroll to position [22, 0]
click at [336, 146] on li "07" at bounding box center [333, 152] width 29 height 22
click at [367, 127] on li "00" at bounding box center [367, 129] width 29 height 22
type input "********"
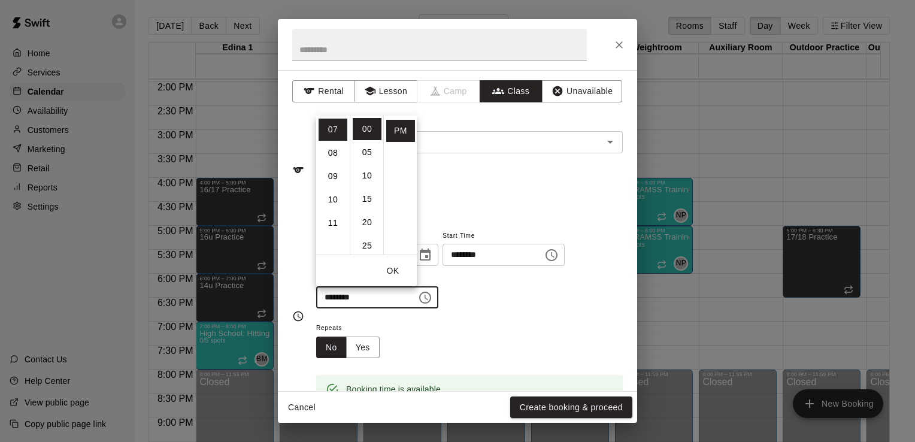
click at [552, 200] on div "* ​" at bounding box center [469, 198] width 307 height 22
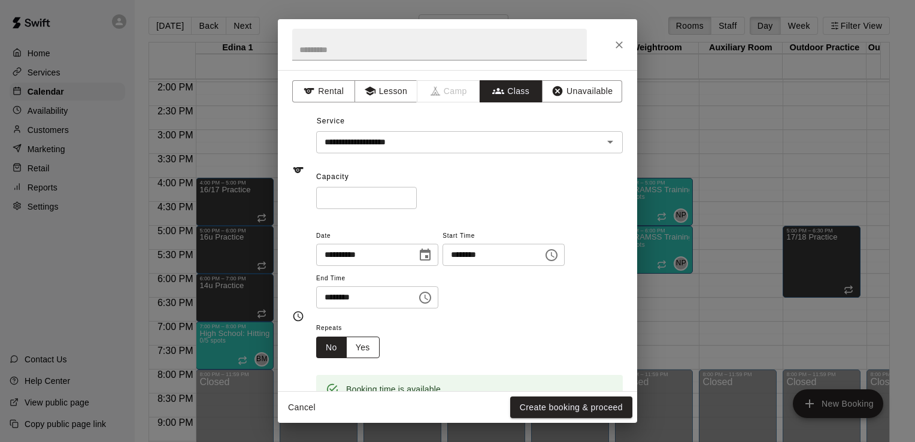
click at [367, 345] on button "Yes" at bounding box center [363, 348] width 34 height 22
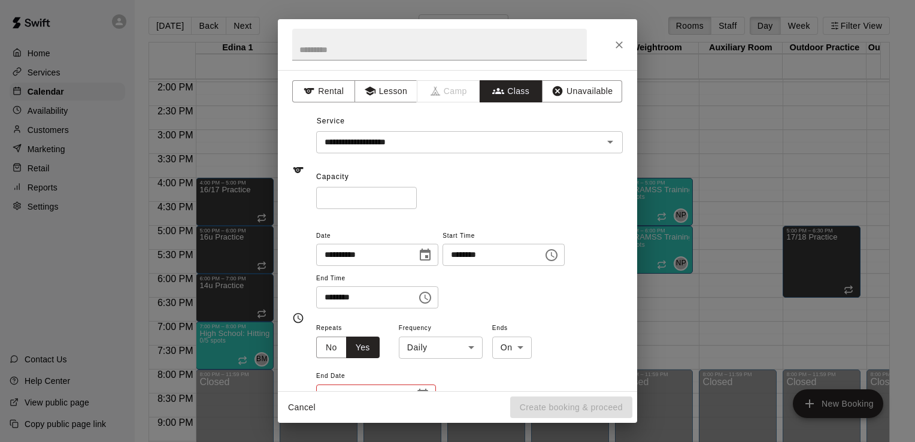
click at [473, 346] on body "Home Services Calendar Availability Customers Marketing Retail Reports Settings…" at bounding box center [457, 230] width 915 height 461
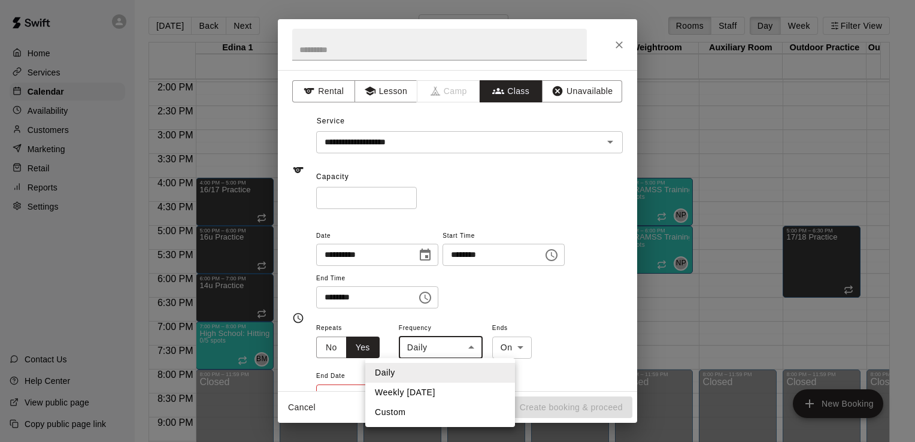
click at [461, 392] on li "Weekly on Tuesday" at bounding box center [440, 393] width 150 height 20
type input "******"
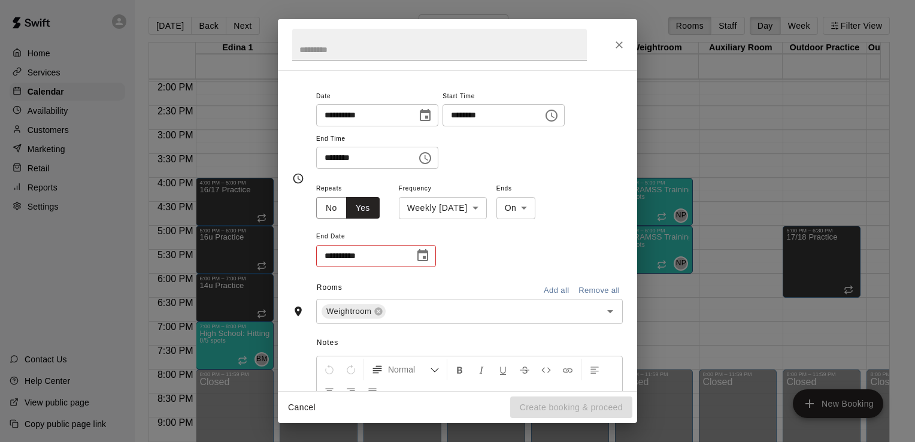
scroll to position [141, 0]
click at [424, 255] on icon "Choose date" at bounding box center [423, 254] width 11 height 12
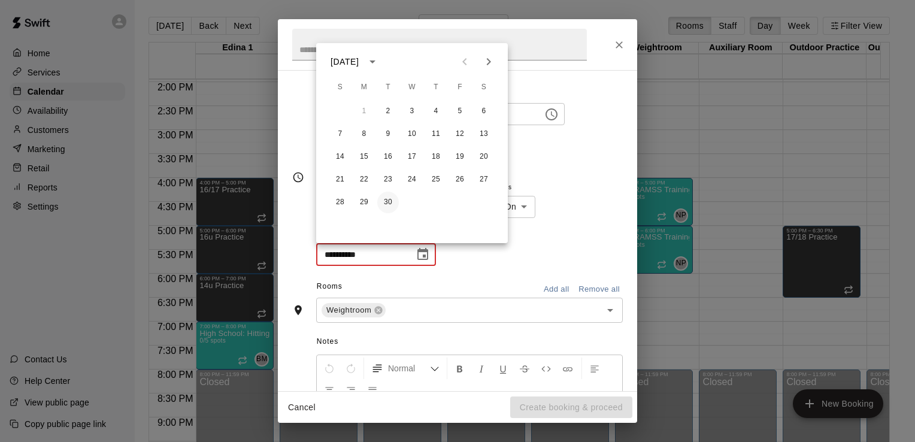
click at [391, 200] on button "30" at bounding box center [388, 203] width 22 height 22
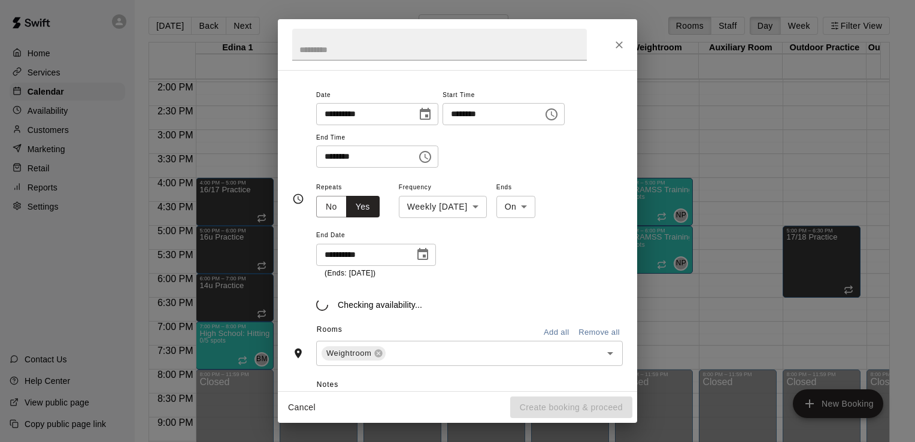
type input "**********"
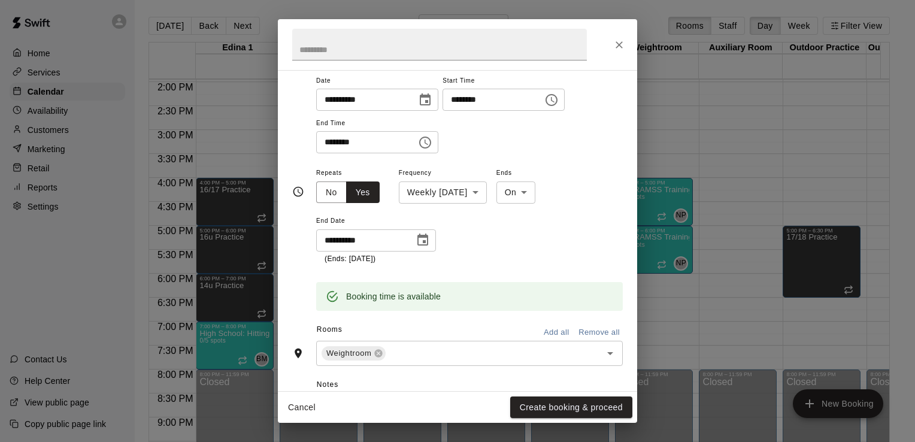
scroll to position [158, 0]
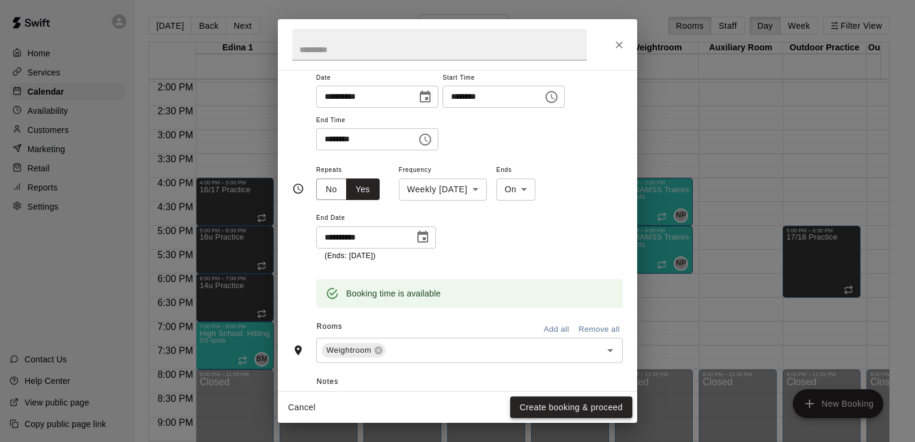
click at [585, 409] on button "Create booking & proceed" at bounding box center [571, 408] width 122 height 22
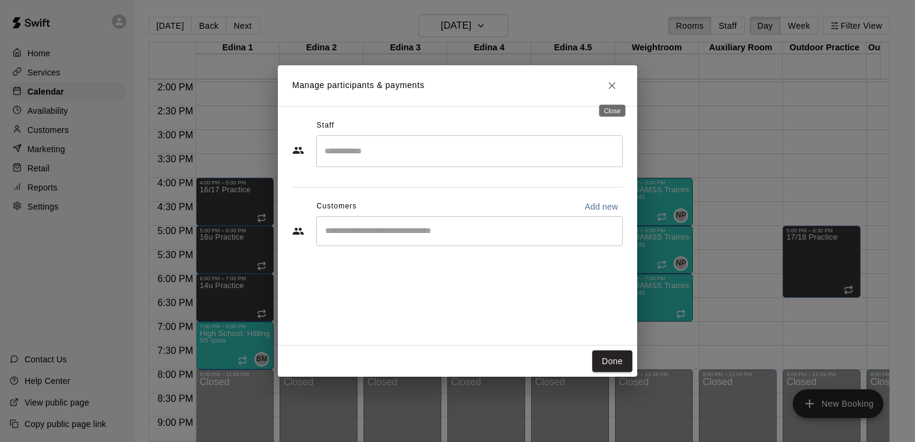
click at [614, 87] on icon "Close" at bounding box center [612, 85] width 7 height 7
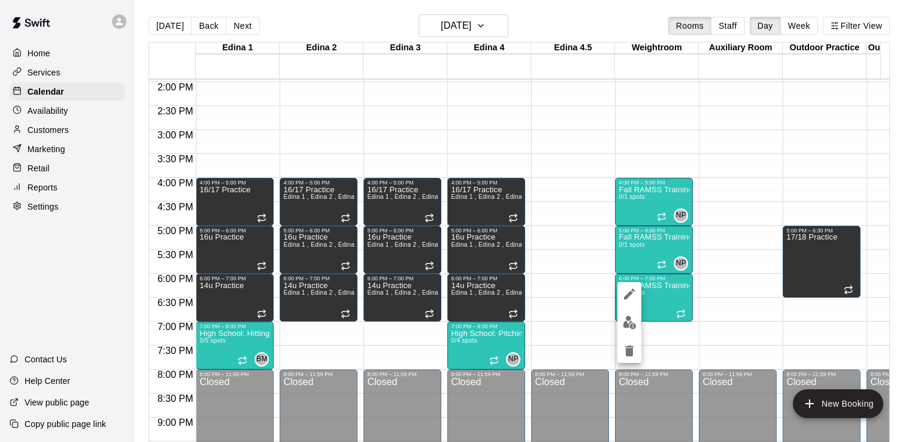
click at [737, 185] on div at bounding box center [457, 221] width 915 height 442
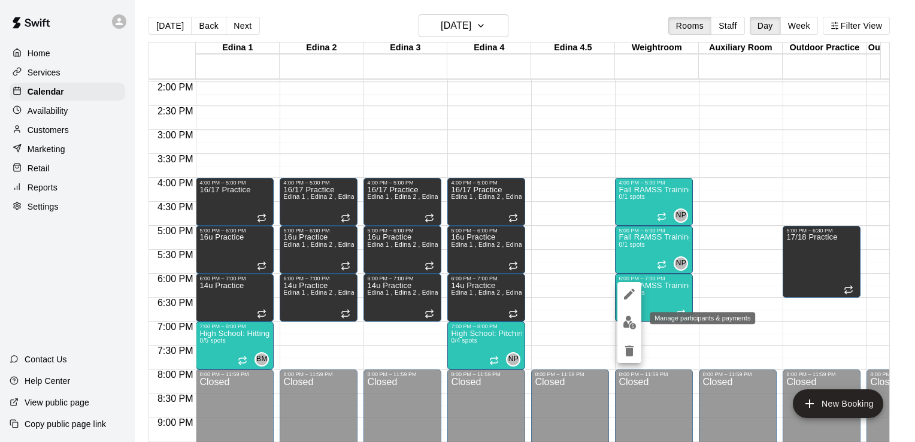
click at [624, 323] on img "edit" at bounding box center [630, 323] width 14 height 14
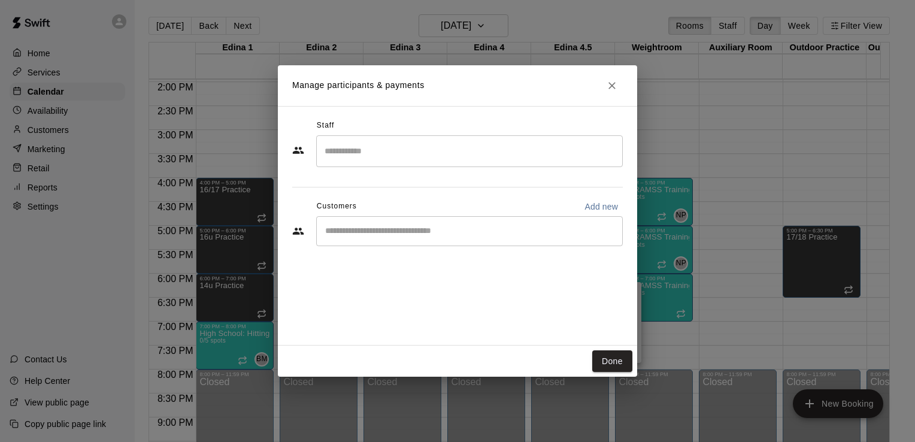
click at [506, 157] on input "Search staff" at bounding box center [470, 151] width 296 height 21
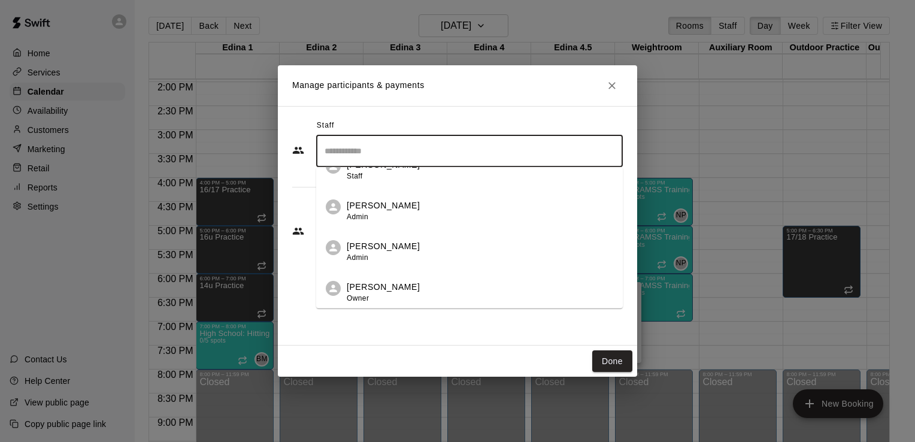
scroll to position [303, 0]
click at [405, 255] on div "Nick Pinkelman Admin" at bounding box center [383, 254] width 73 height 23
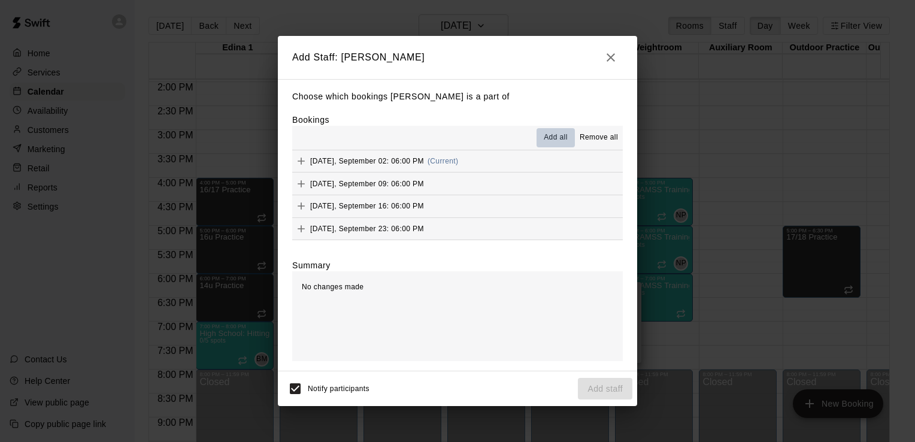
click at [554, 140] on span "Add all" at bounding box center [556, 138] width 24 height 12
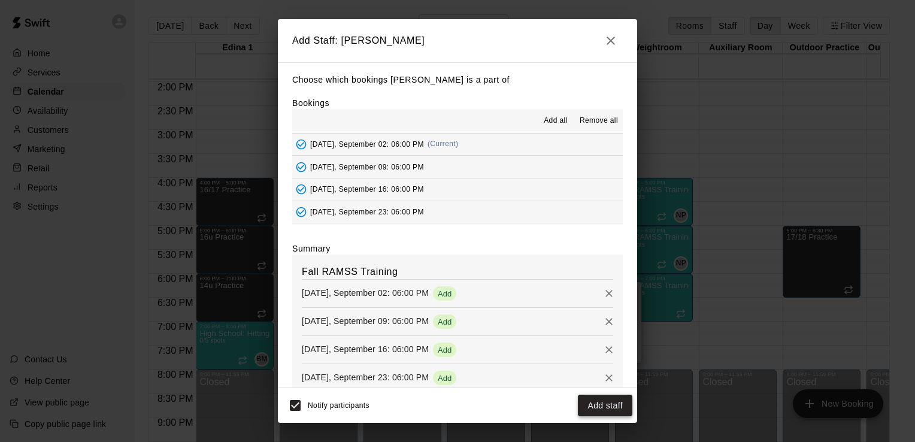
click at [600, 406] on button "Add staff" at bounding box center [605, 406] width 55 height 22
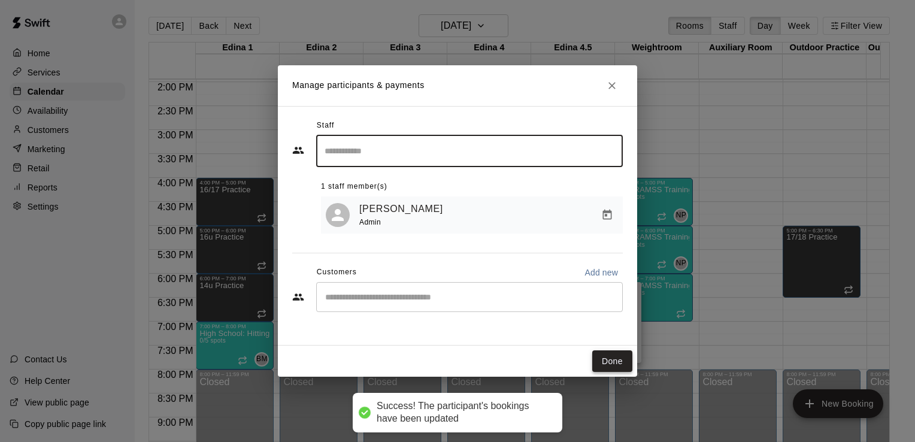
click at [615, 361] on button "Done" at bounding box center [613, 361] width 40 height 22
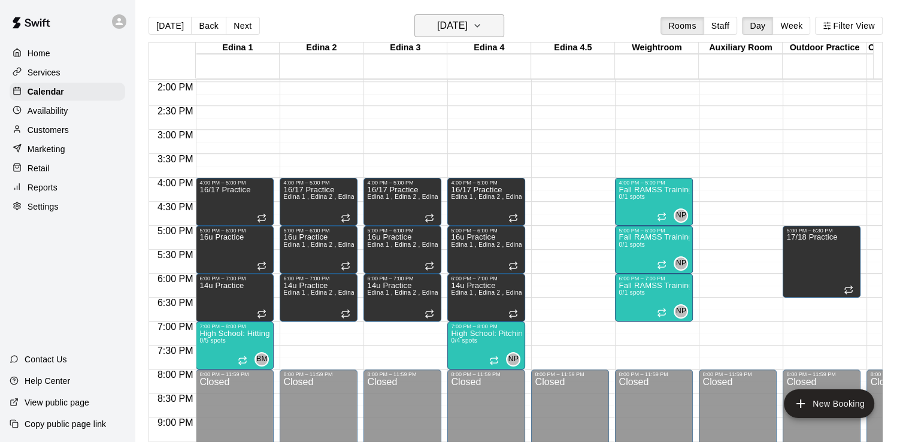
click at [480, 26] on icon "button" at bounding box center [477, 26] width 5 height 2
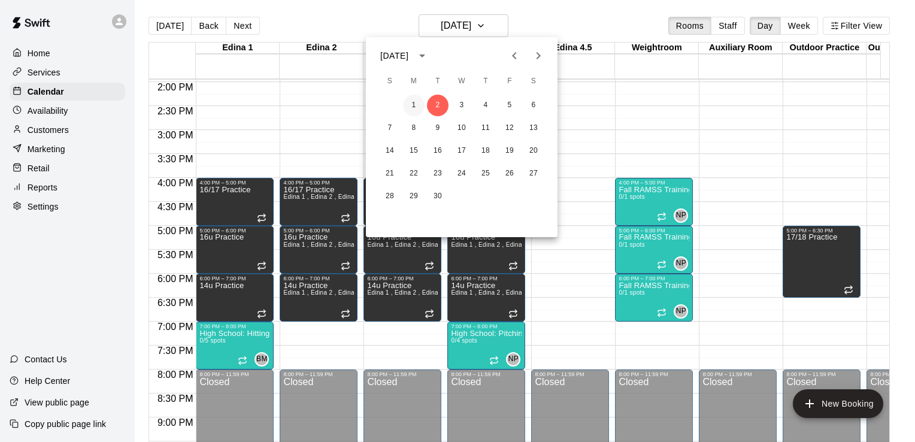
click at [413, 104] on button "1" at bounding box center [414, 106] width 22 height 22
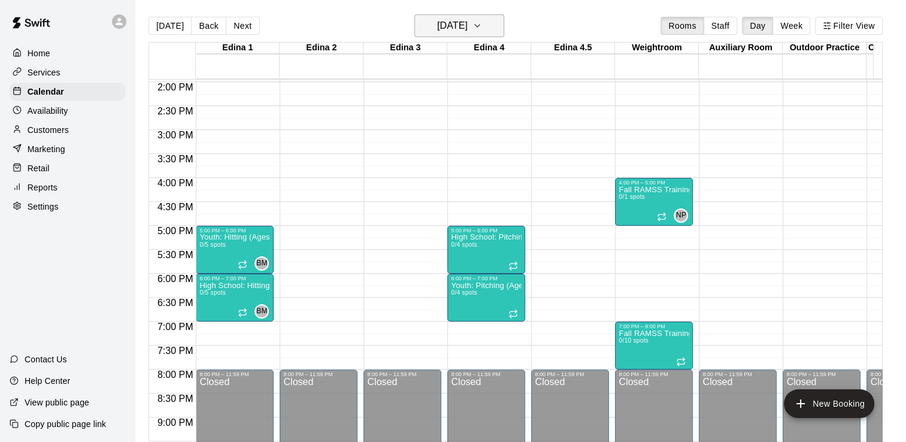
click at [480, 26] on icon "button" at bounding box center [477, 26] width 5 height 2
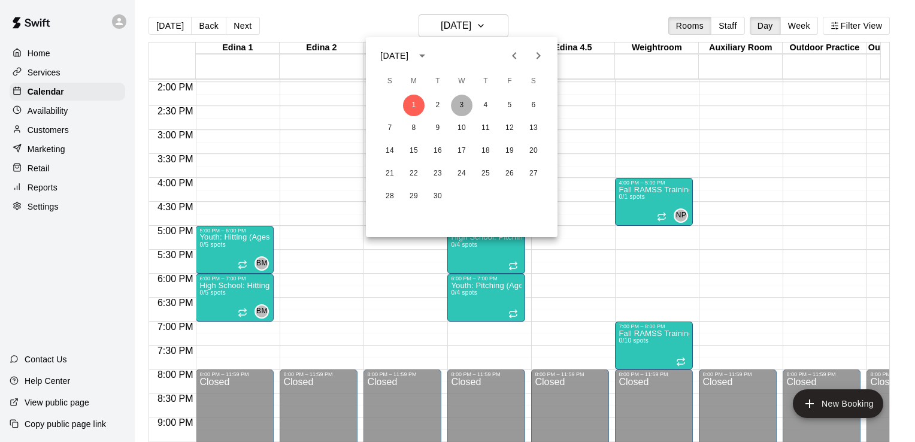
click at [458, 102] on button "3" at bounding box center [462, 106] width 22 height 22
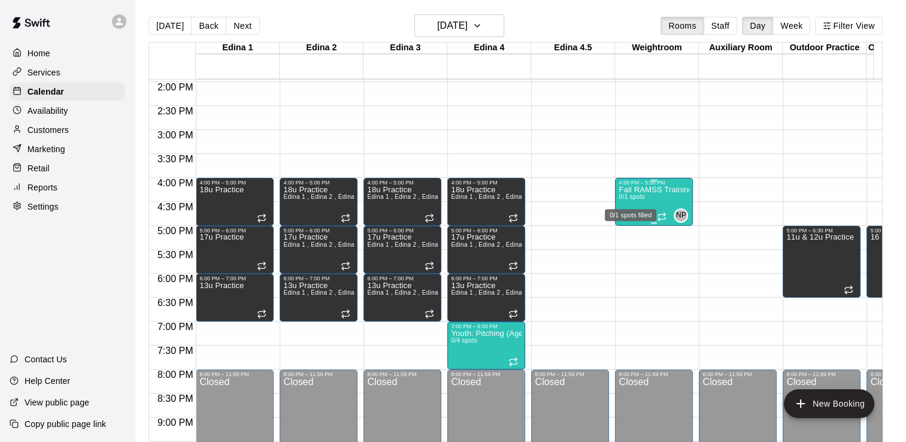
click at [639, 194] on span "0/1 spots" at bounding box center [632, 197] width 26 height 7
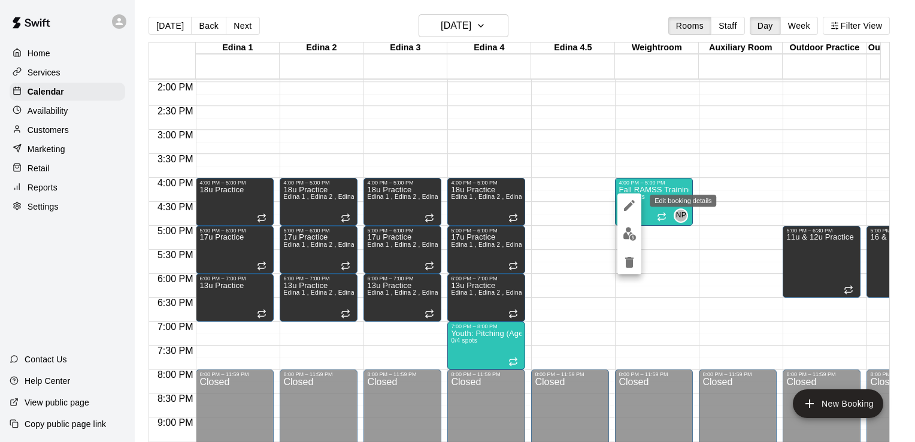
click at [629, 203] on icon "edit" at bounding box center [630, 205] width 14 height 14
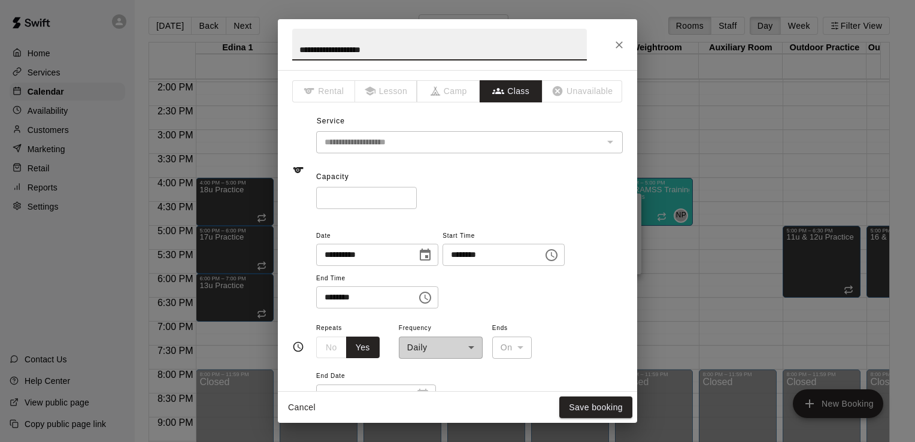
click at [346, 197] on input "*" at bounding box center [366, 198] width 101 height 22
type input "**"
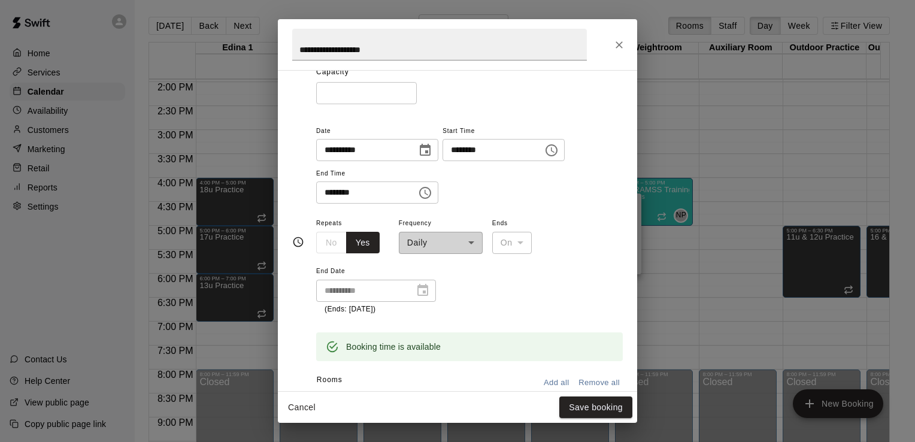
scroll to position [107, 0]
click at [599, 412] on button "Save booking" at bounding box center [596, 408] width 73 height 22
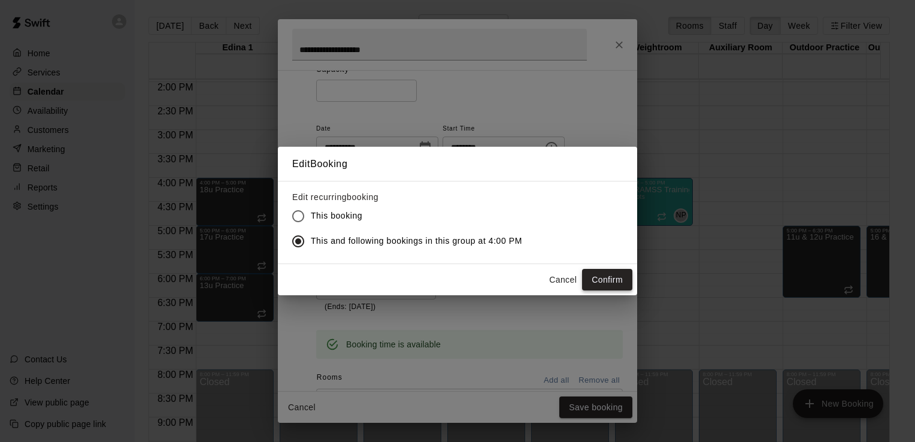
click at [609, 284] on button "Confirm" at bounding box center [607, 280] width 50 height 22
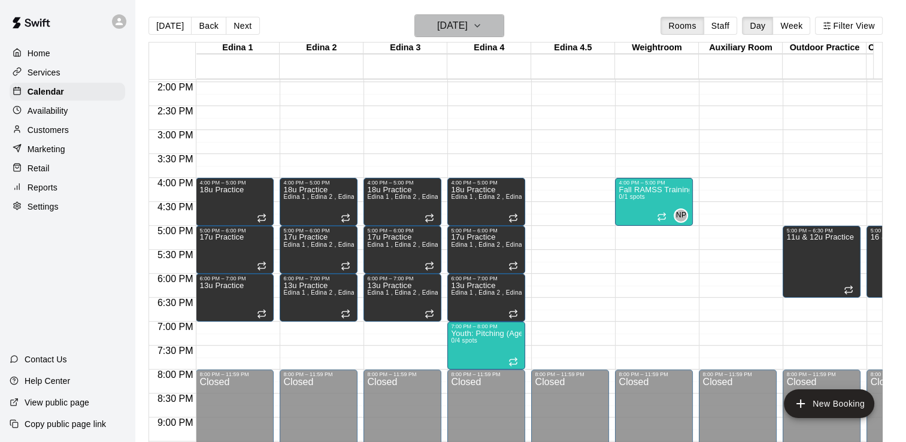
click at [482, 26] on icon "button" at bounding box center [478, 26] width 10 height 14
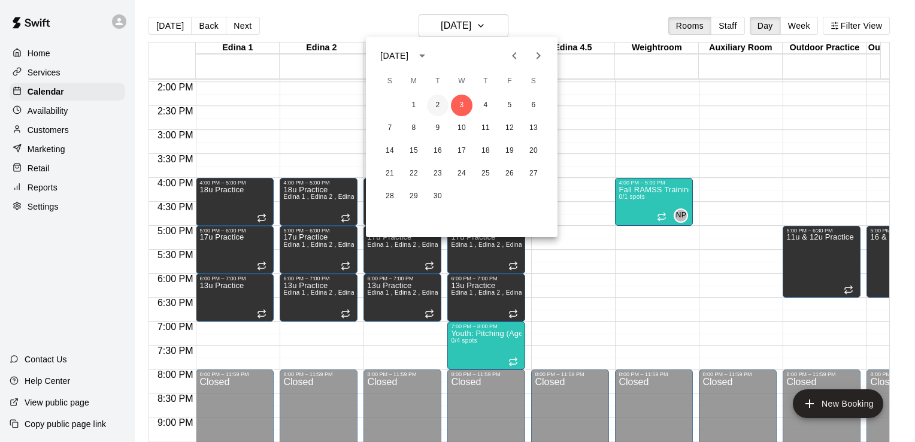
click at [439, 104] on button "2" at bounding box center [438, 106] width 22 height 22
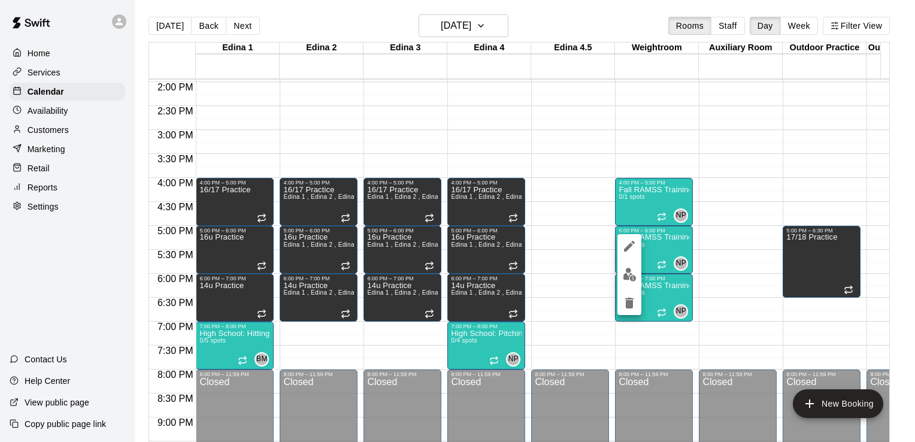
click at [741, 185] on div at bounding box center [457, 221] width 915 height 442
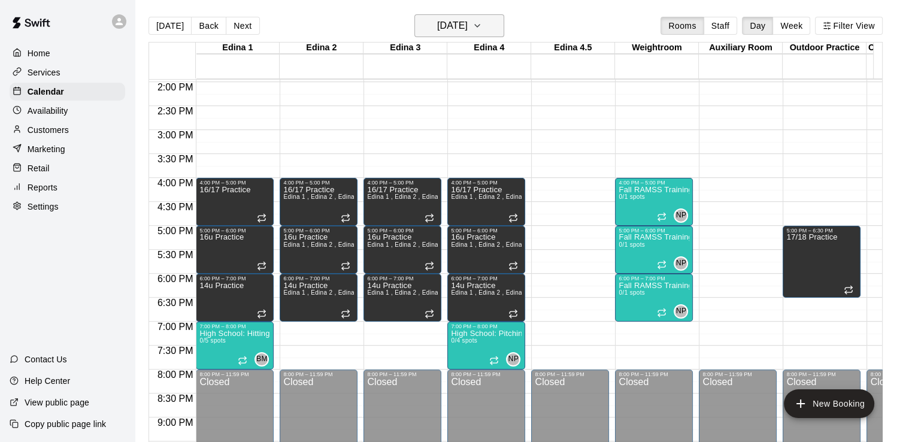
click at [480, 25] on icon "button" at bounding box center [477, 26] width 5 height 2
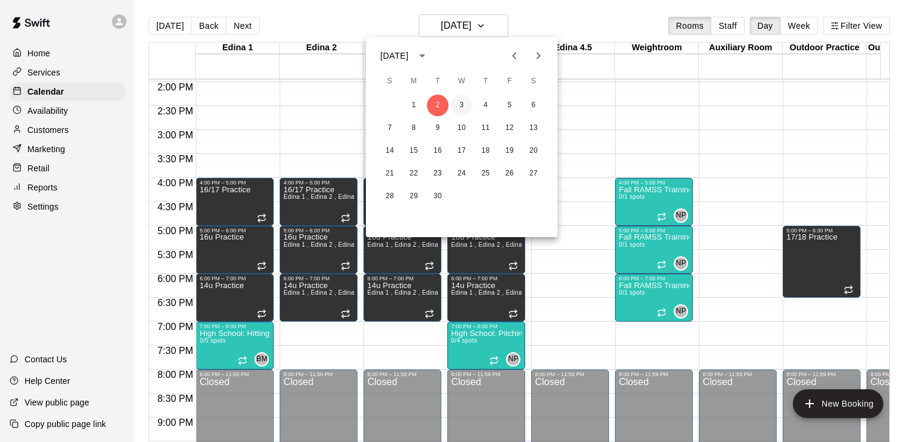
click at [463, 107] on button "3" at bounding box center [462, 106] width 22 height 22
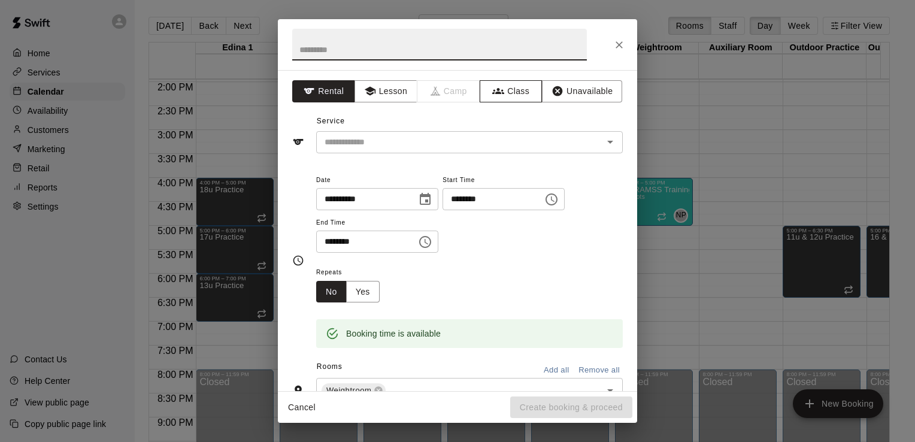
click at [515, 85] on button "Class" at bounding box center [511, 91] width 63 height 22
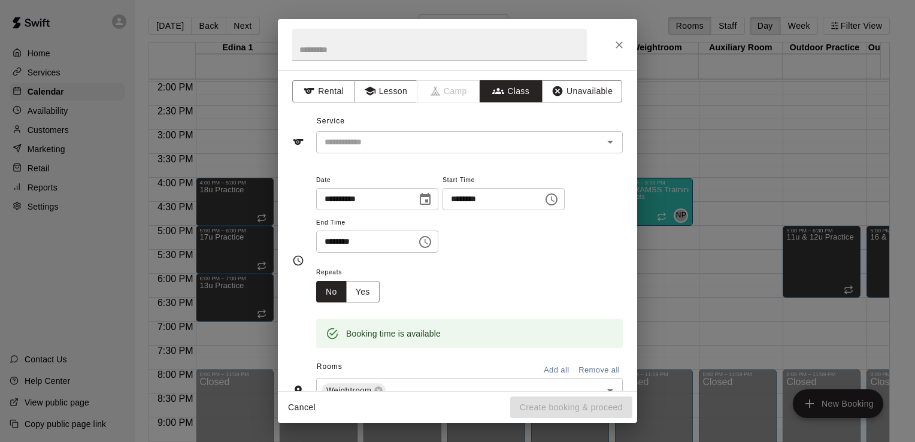
click at [604, 141] on icon "Open" at bounding box center [610, 142] width 14 height 14
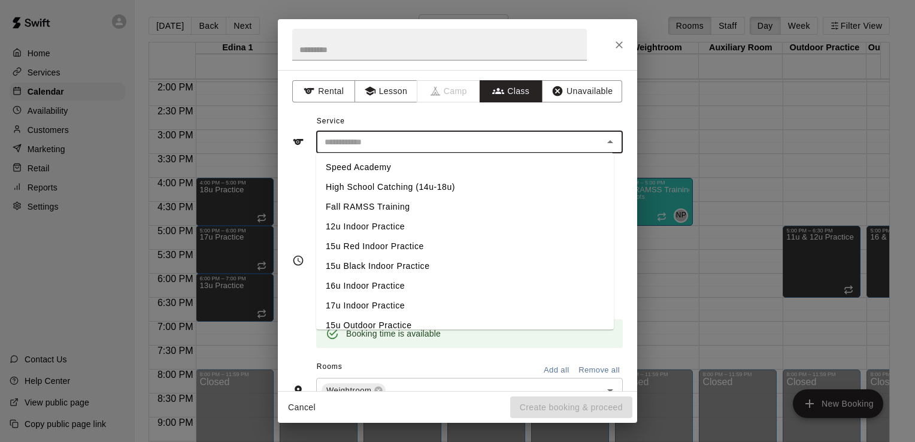
click at [398, 207] on li "Fall RAMSS Training" at bounding box center [465, 207] width 298 height 20
type input "**********"
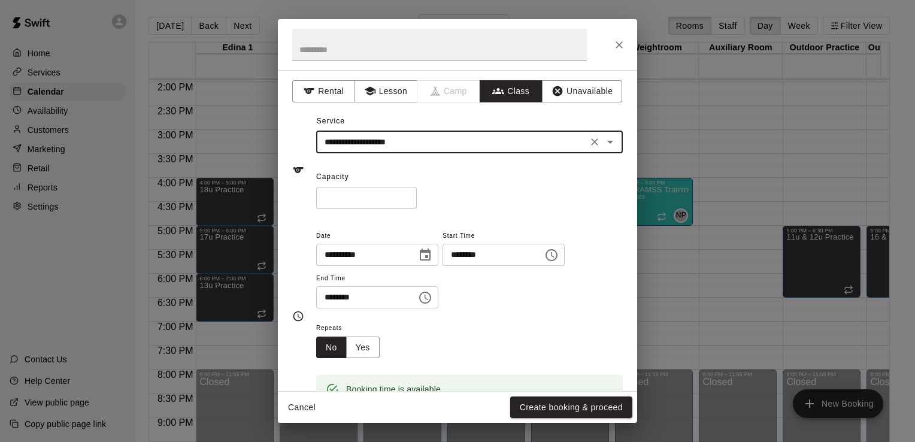
click at [368, 194] on input "*" at bounding box center [366, 198] width 101 height 22
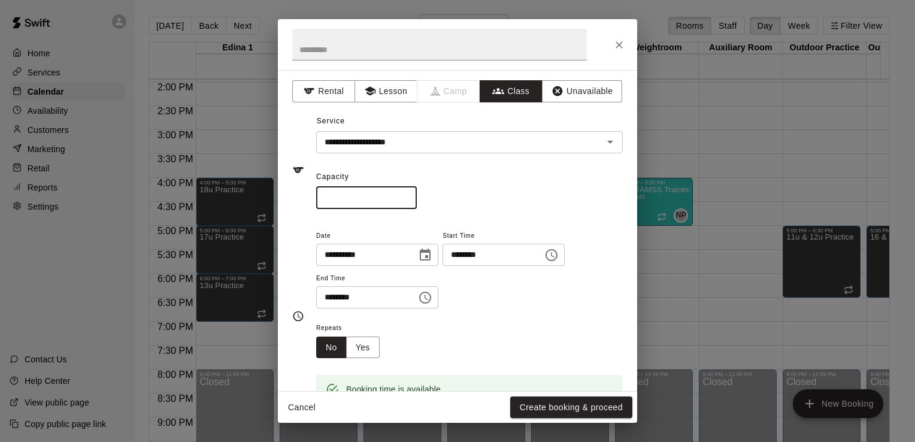
type input "**"
click at [433, 298] on icon "Choose time, selected time is 5:30 PM" at bounding box center [425, 298] width 14 height 14
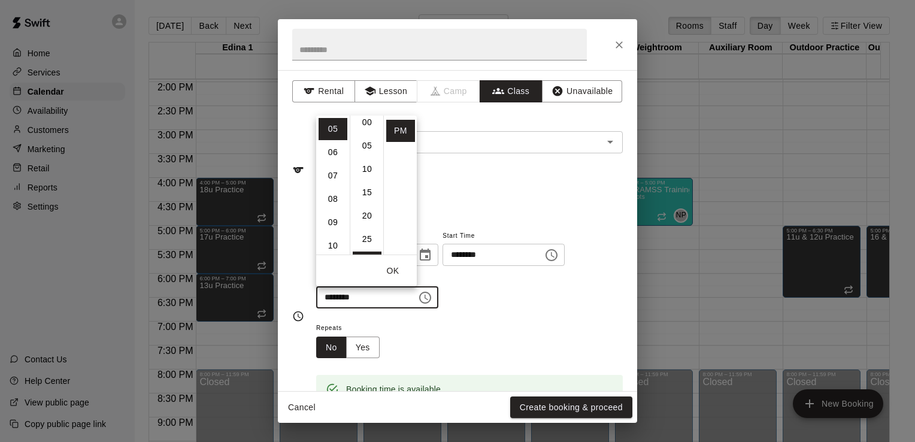
scroll to position [0, 0]
click at [367, 129] on li "00" at bounding box center [367, 129] width 29 height 22
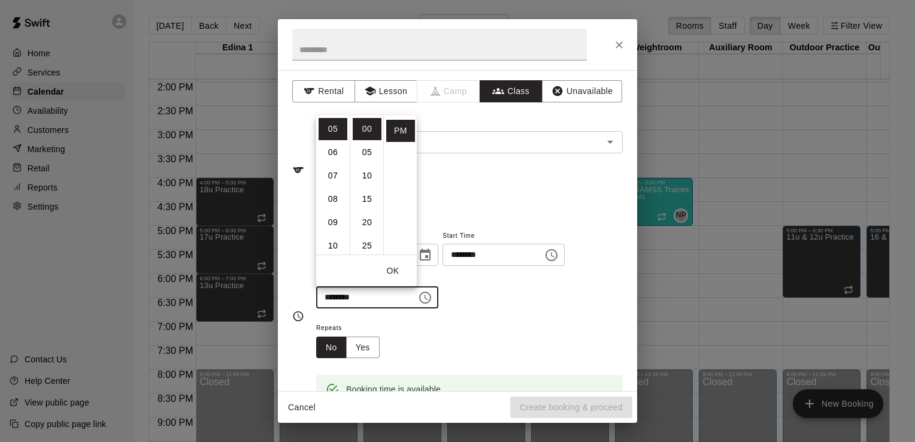
click at [433, 297] on icon "Choose time, selected time is 5:00 PM" at bounding box center [425, 298] width 14 height 14
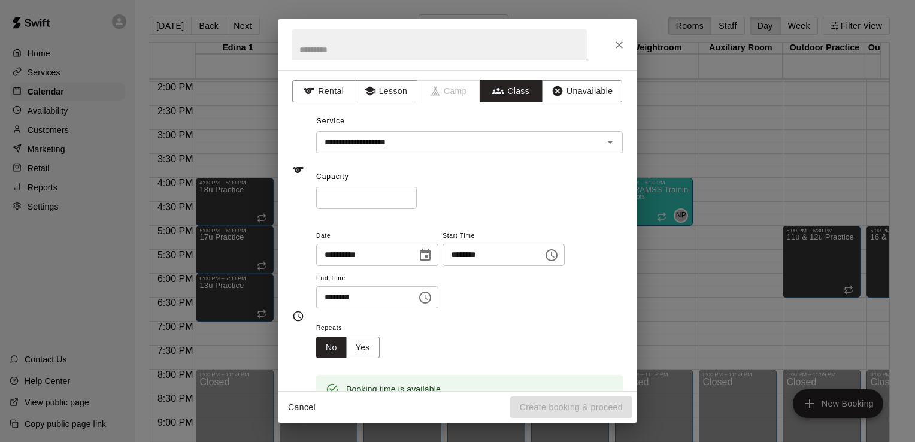
click at [433, 301] on icon "Choose time, selected time is 5:00 PM" at bounding box center [425, 298] width 14 height 14
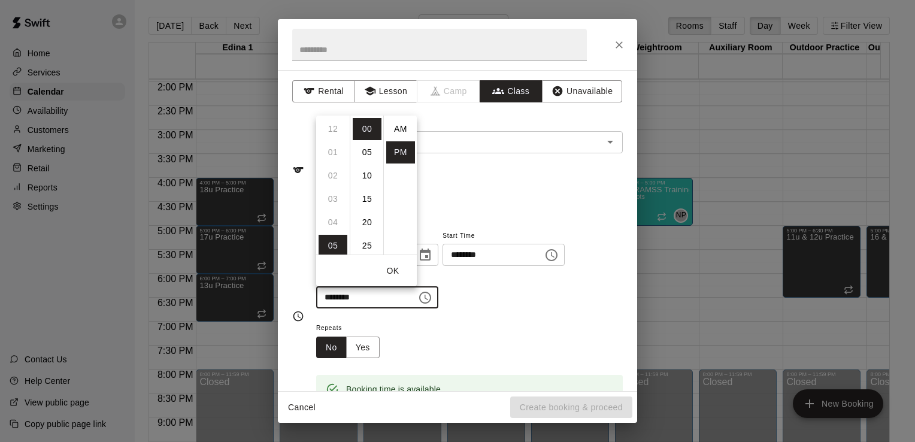
scroll to position [22, 0]
click at [330, 150] on li "06" at bounding box center [333, 152] width 29 height 22
type input "********"
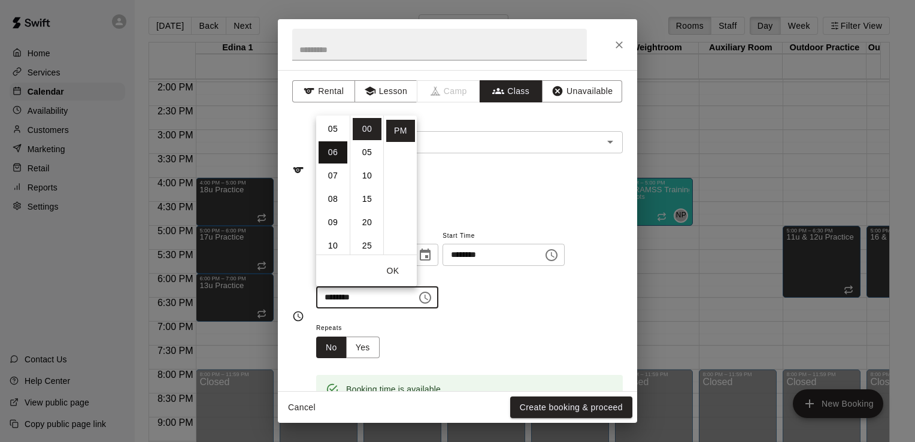
scroll to position [140, 0]
click at [542, 299] on div "**********" at bounding box center [469, 268] width 307 height 81
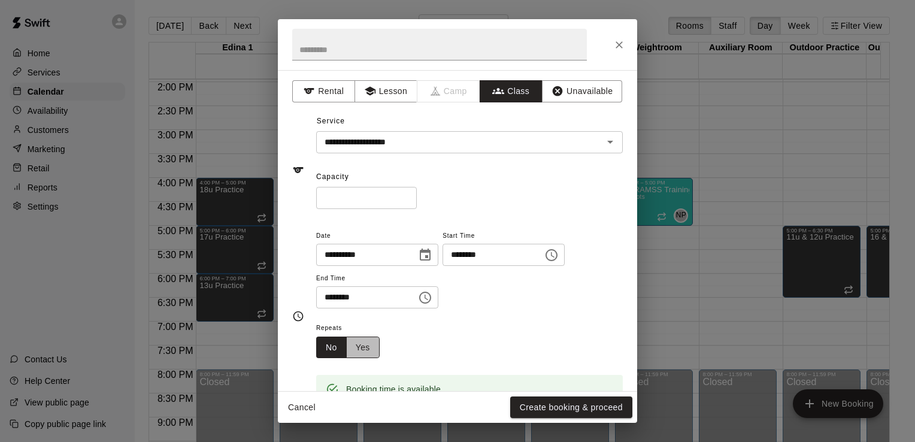
click at [364, 346] on button "Yes" at bounding box center [363, 348] width 34 height 22
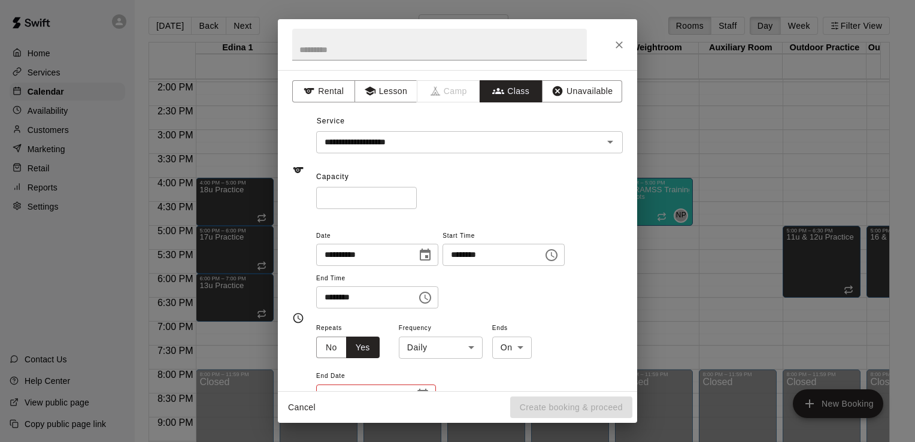
click at [472, 345] on body "Home Services Calendar Availability Customers Marketing Retail Reports Settings…" at bounding box center [457, 230] width 915 height 461
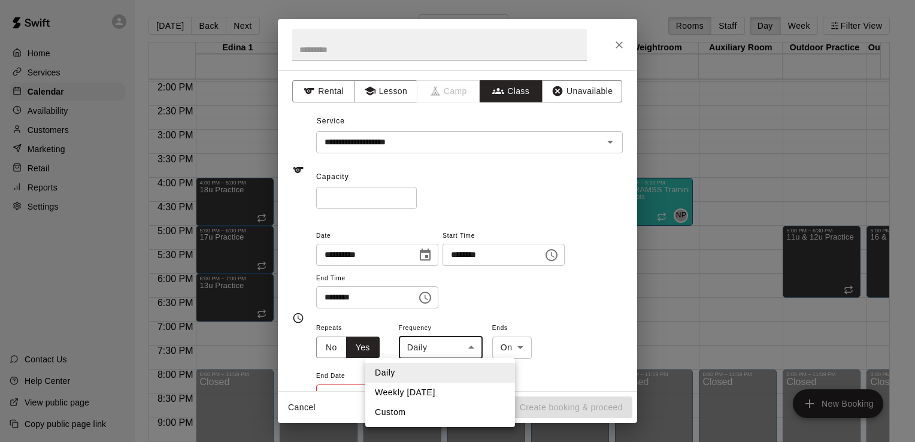
click at [457, 392] on li "Weekly on Wednesday" at bounding box center [440, 393] width 150 height 20
type input "******"
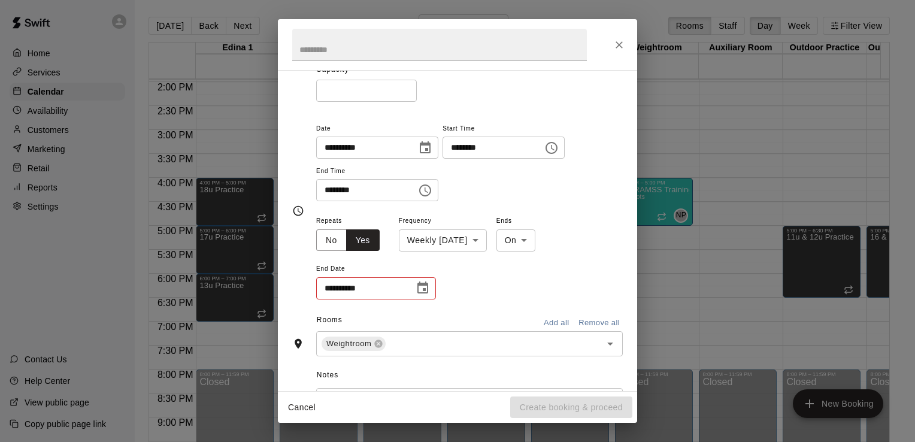
scroll to position [119, 0]
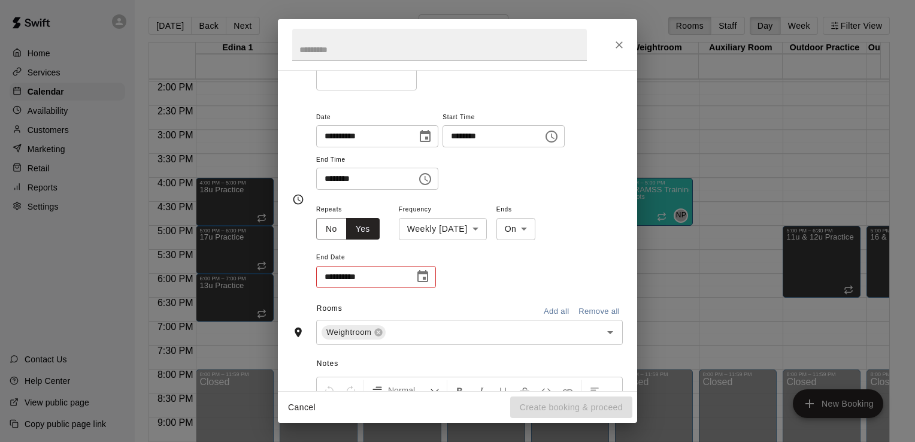
click at [424, 276] on icon "Choose date" at bounding box center [423, 277] width 14 height 14
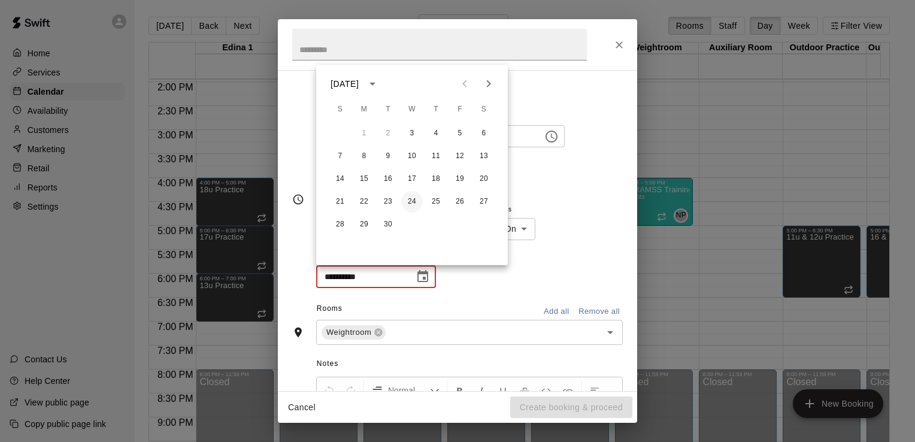
click at [412, 203] on button "24" at bounding box center [412, 202] width 22 height 22
type input "**********"
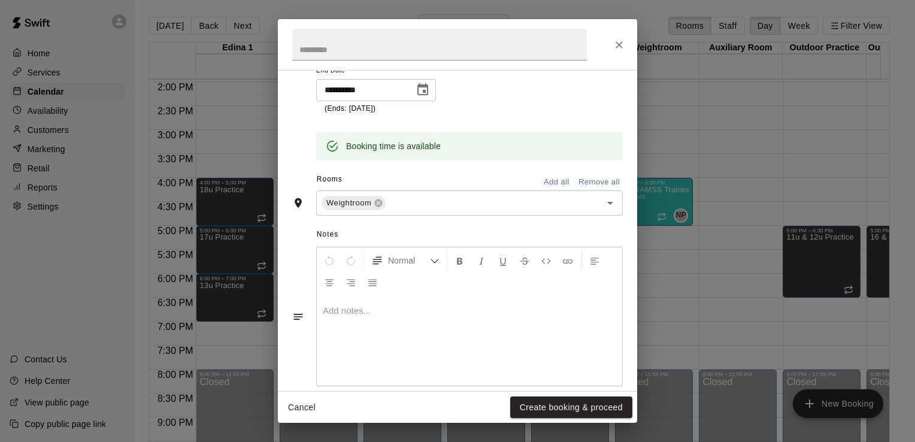
scroll to position [322, 0]
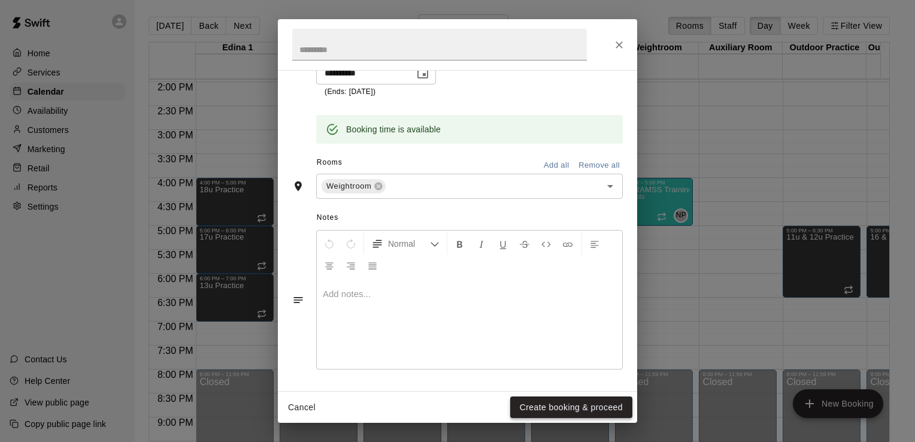
click at [585, 406] on button "Create booking & proceed" at bounding box center [571, 408] width 122 height 22
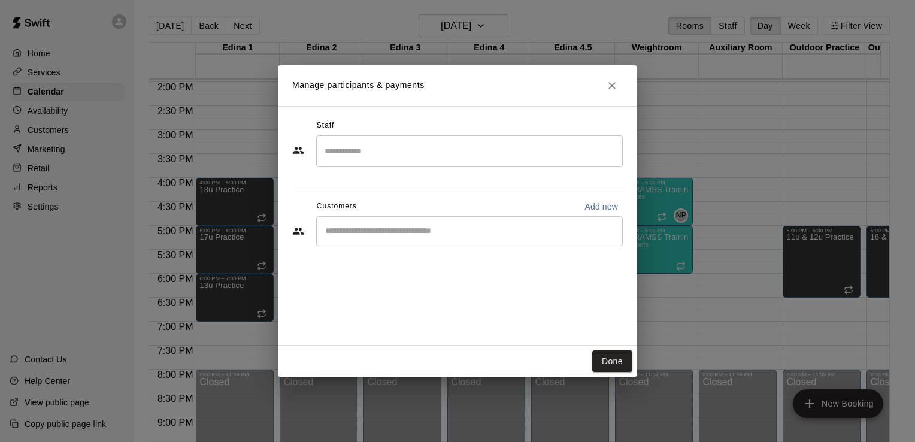
click at [576, 153] on input "Search staff" at bounding box center [470, 151] width 296 height 21
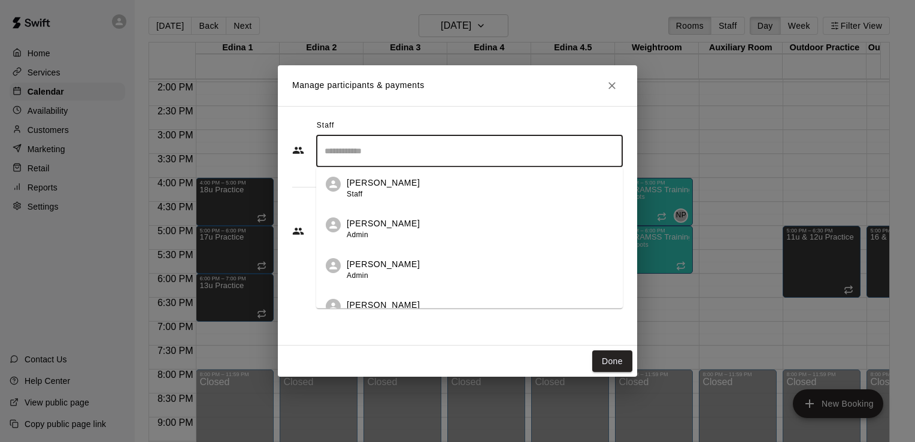
scroll to position [306, 0]
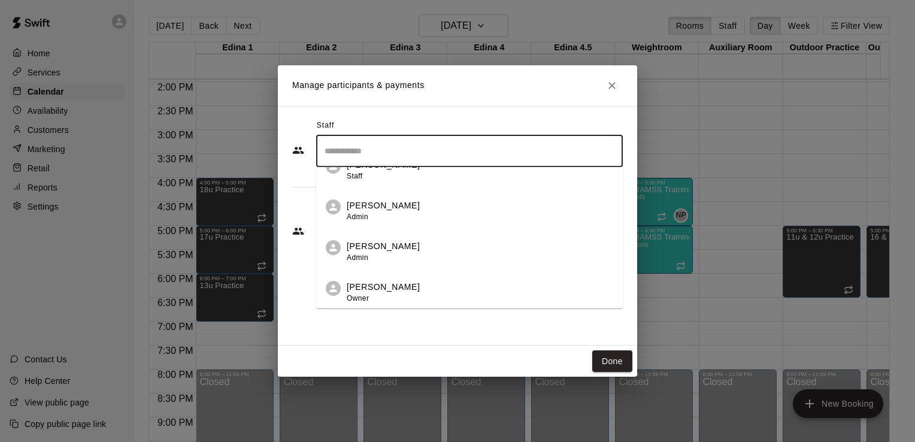
click at [394, 246] on p "[PERSON_NAME]" at bounding box center [383, 246] width 73 height 13
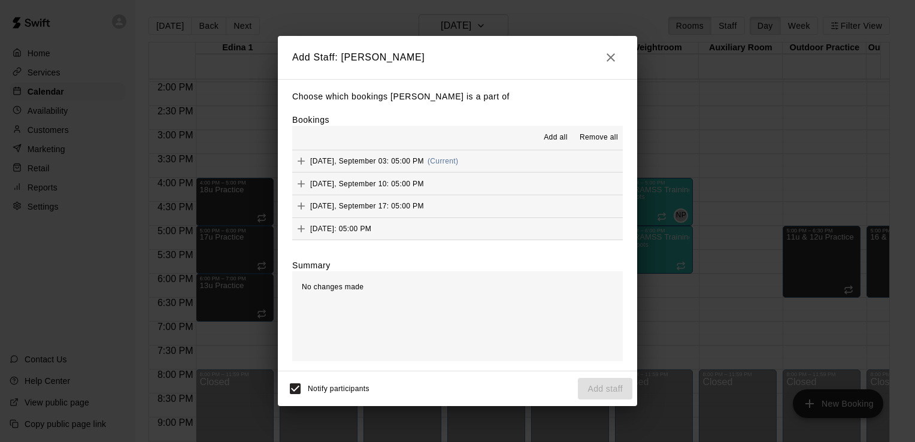
click at [560, 138] on span "Add all" at bounding box center [556, 138] width 24 height 12
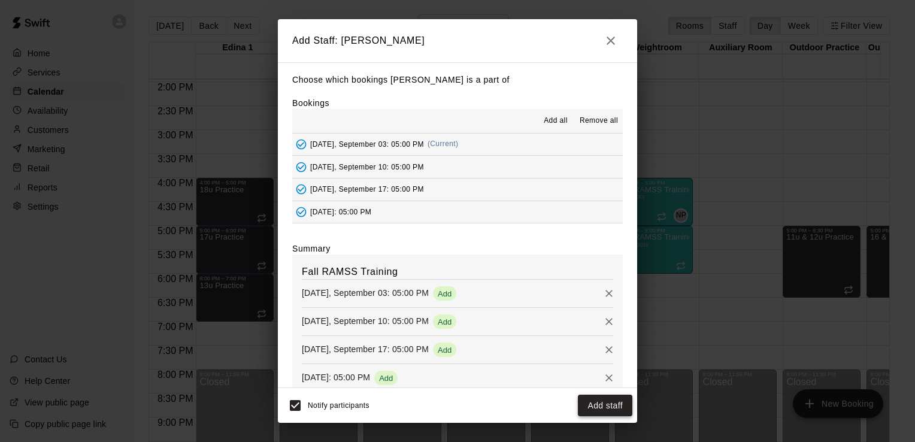
click at [607, 407] on button "Add staff" at bounding box center [605, 406] width 55 height 22
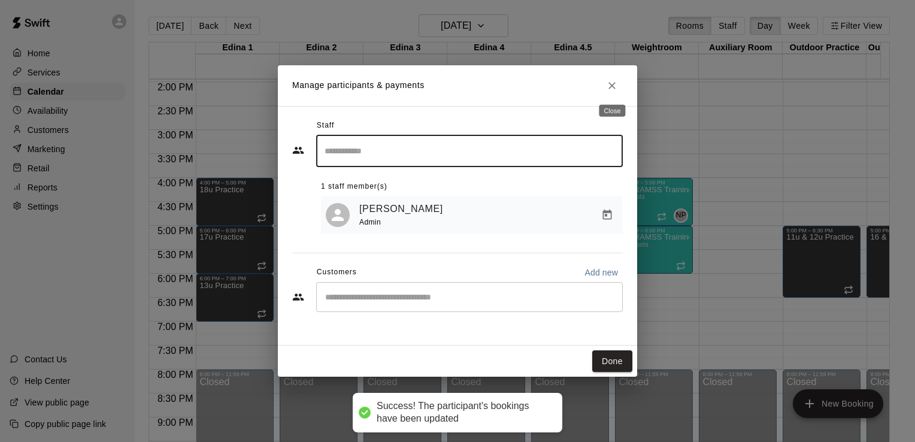
click at [610, 86] on icon "Close" at bounding box center [612, 86] width 12 height 12
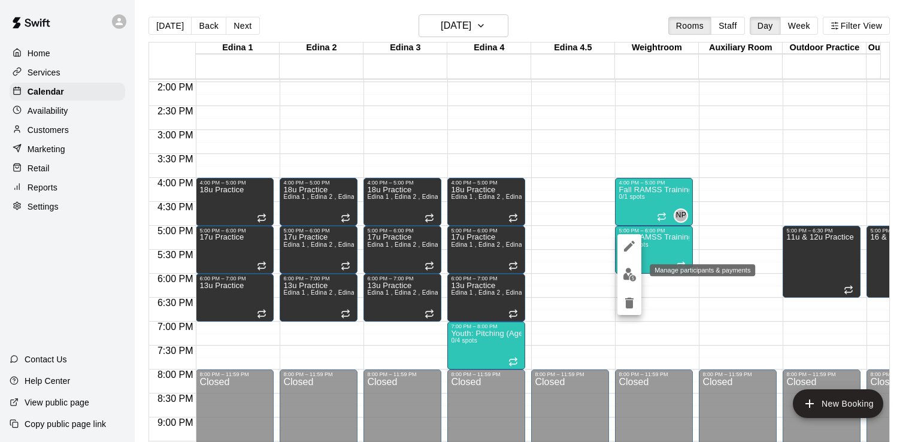
click at [628, 274] on img "edit" at bounding box center [630, 275] width 14 height 14
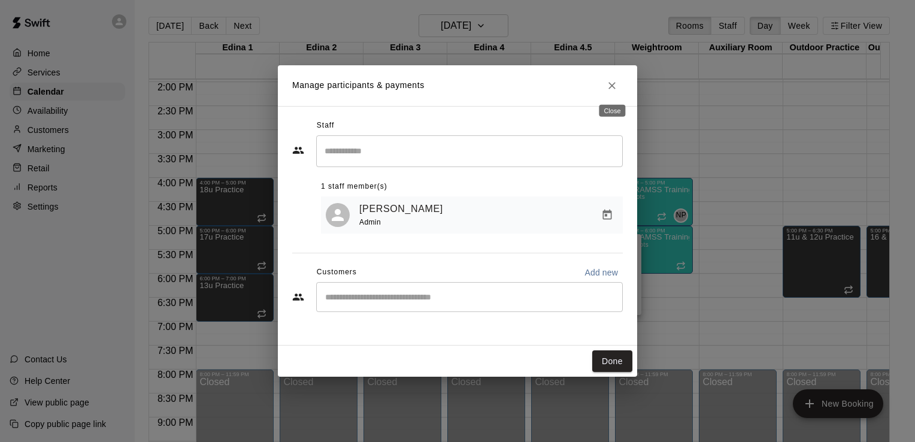
click at [611, 85] on icon "Close" at bounding box center [612, 86] width 12 height 12
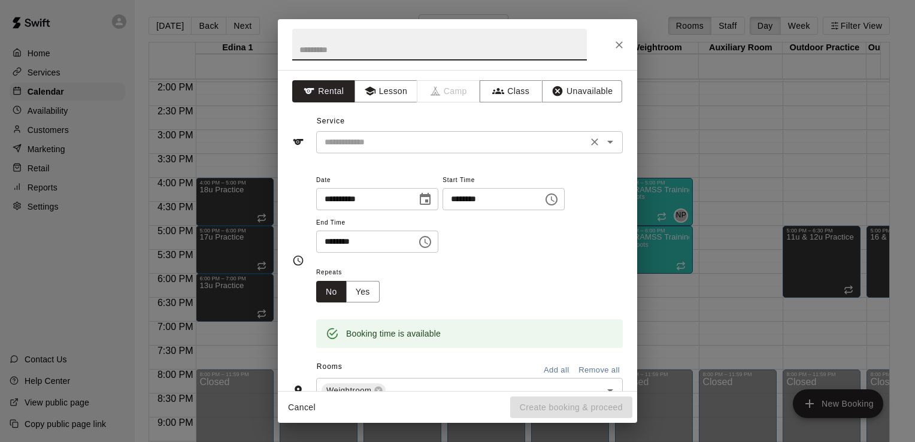
click at [545, 132] on div "​" at bounding box center [469, 142] width 307 height 22
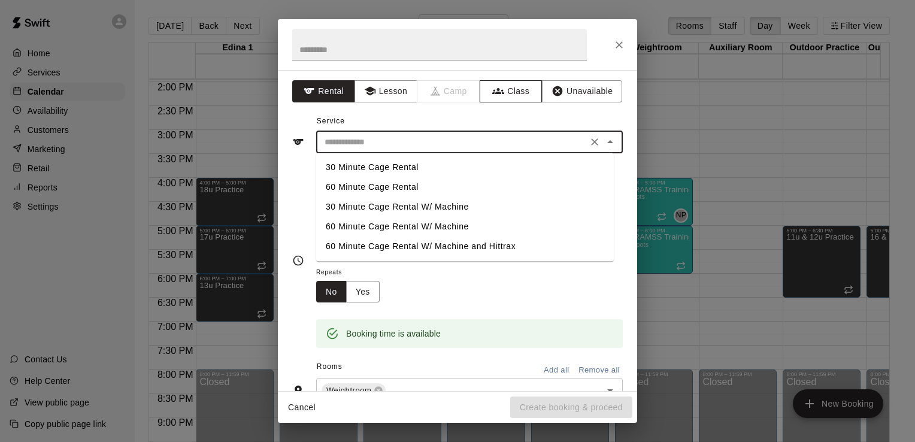
click at [512, 88] on button "Class" at bounding box center [511, 91] width 63 height 22
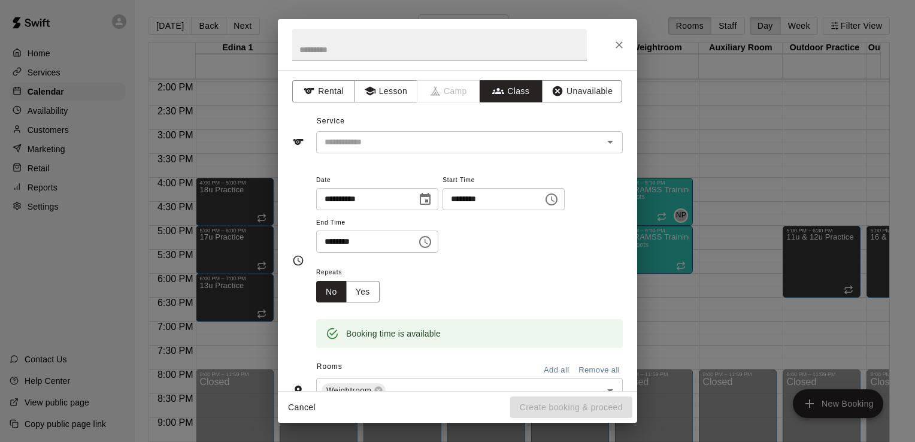
click at [576, 145] on input "text" at bounding box center [460, 142] width 280 height 15
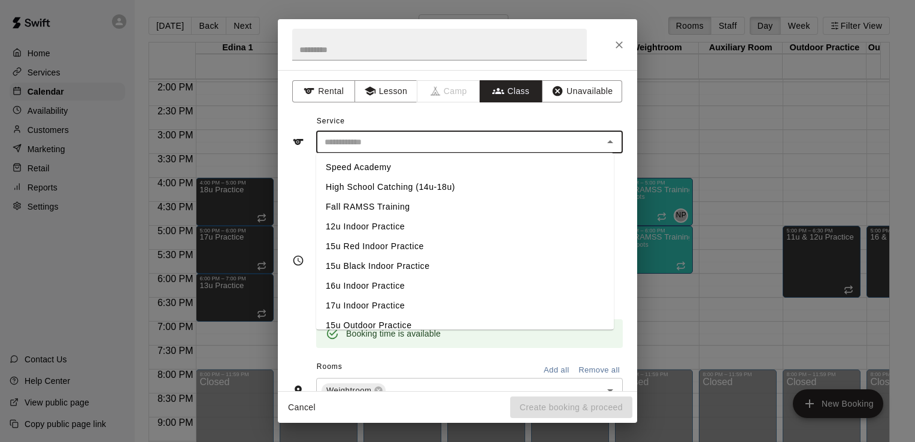
click at [395, 209] on li "Fall RAMSS Training" at bounding box center [465, 207] width 298 height 20
type input "**********"
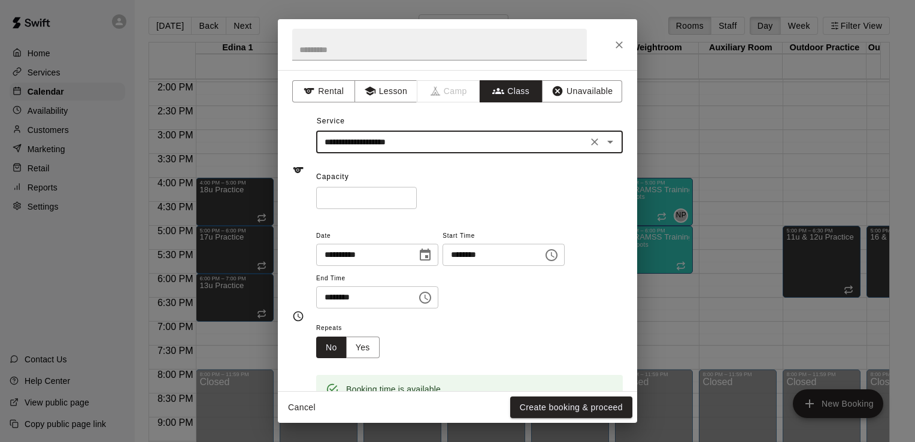
click at [354, 200] on input "*" at bounding box center [366, 198] width 101 height 22
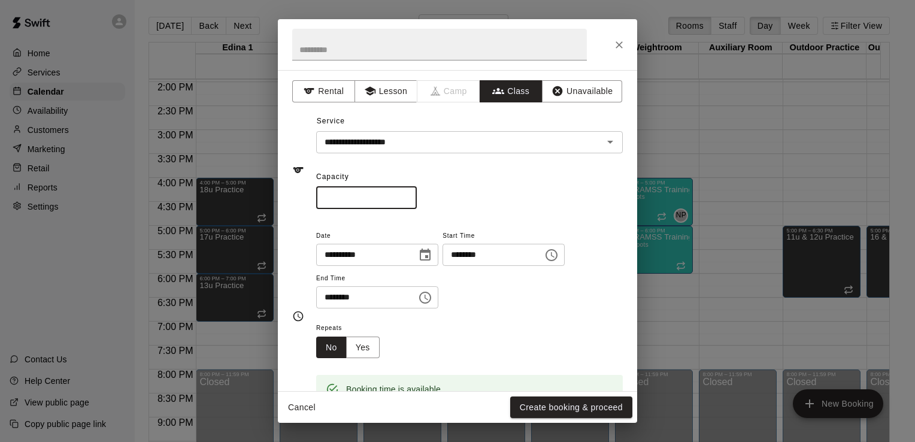
type input "**"
click at [431, 303] on icon "Choose time, selected time is 6:30 PM" at bounding box center [425, 298] width 12 height 12
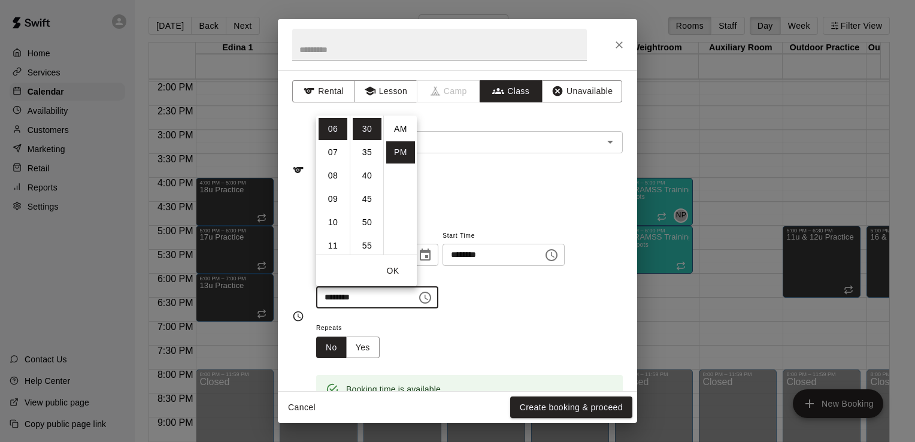
scroll to position [22, 0]
click at [334, 149] on li "07" at bounding box center [333, 152] width 29 height 22
click at [369, 128] on li "00" at bounding box center [367, 129] width 29 height 22
type input "********"
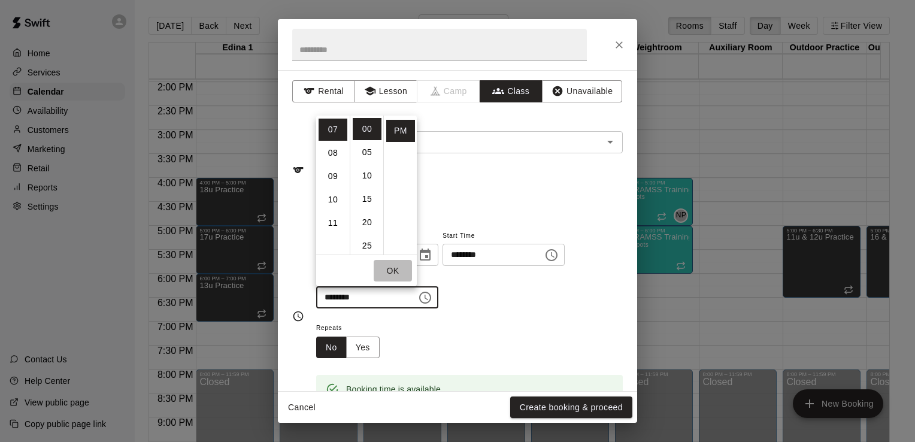
click at [392, 272] on button "OK" at bounding box center [393, 271] width 38 height 22
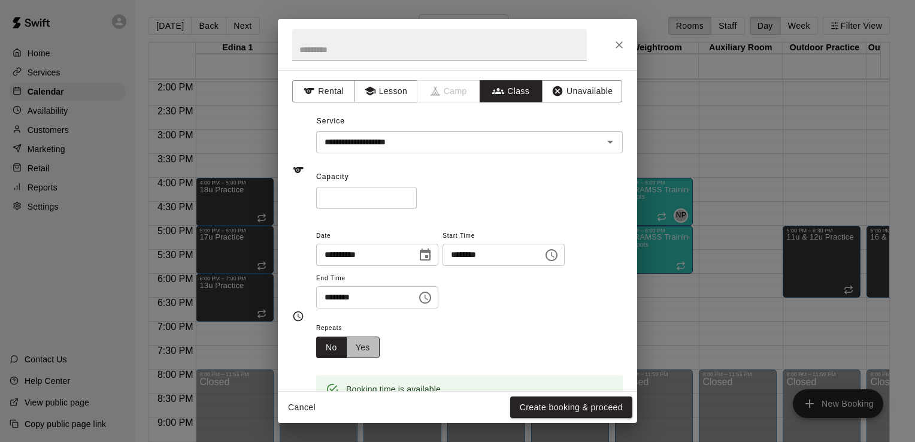
click at [359, 343] on button "Yes" at bounding box center [363, 348] width 34 height 22
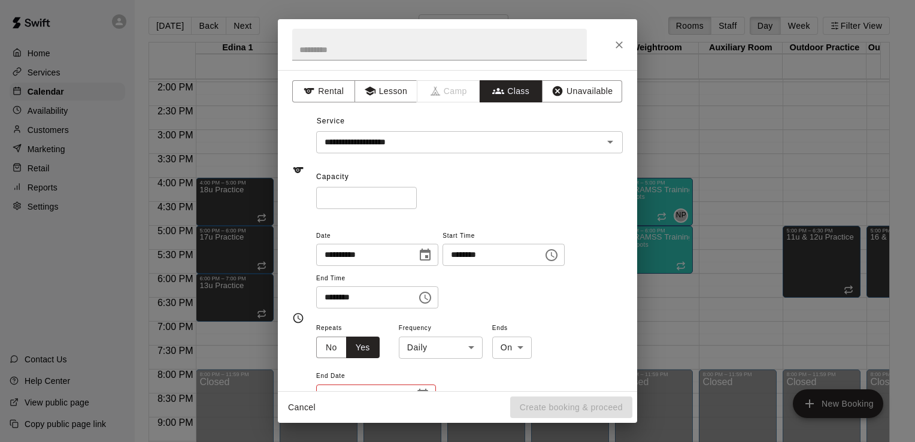
click at [470, 348] on body "Home Services Calendar Availability Customers Marketing Retail Reports Settings…" at bounding box center [457, 230] width 915 height 461
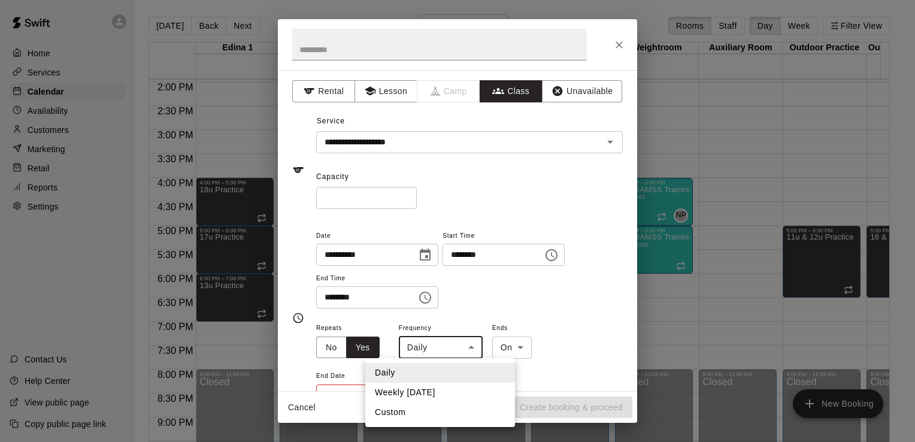
click at [452, 394] on li "Weekly on Wednesday" at bounding box center [440, 393] width 150 height 20
type input "******"
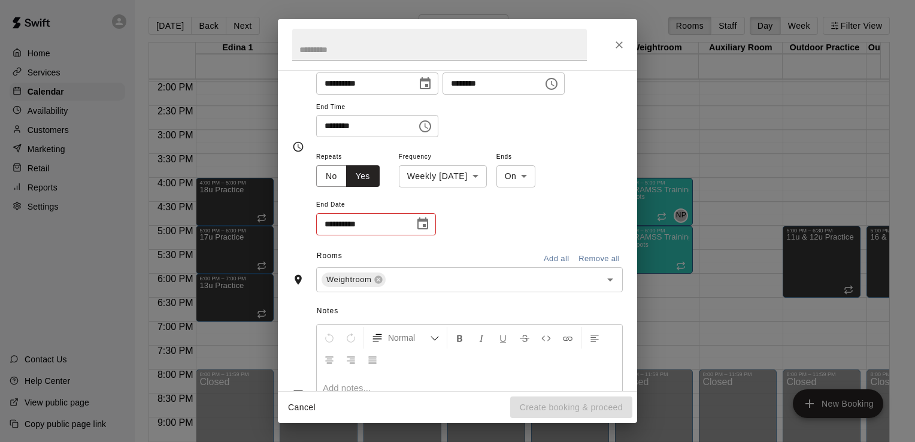
scroll to position [246, 0]
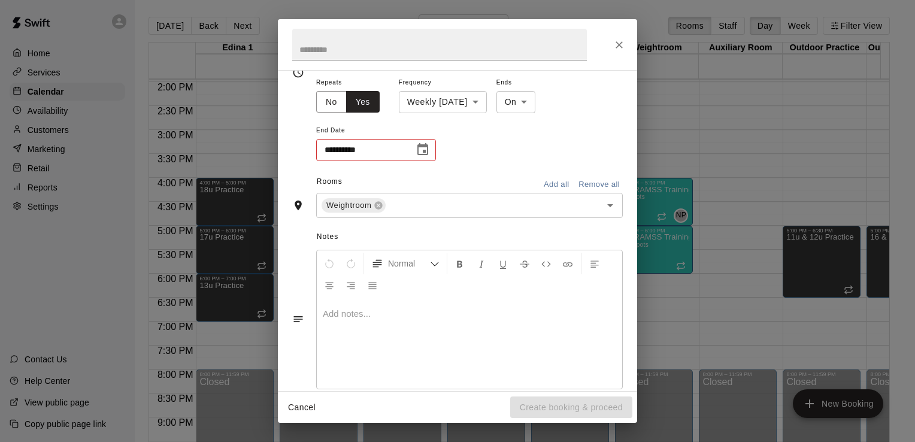
click at [422, 153] on icon "Choose date" at bounding box center [423, 149] width 11 height 12
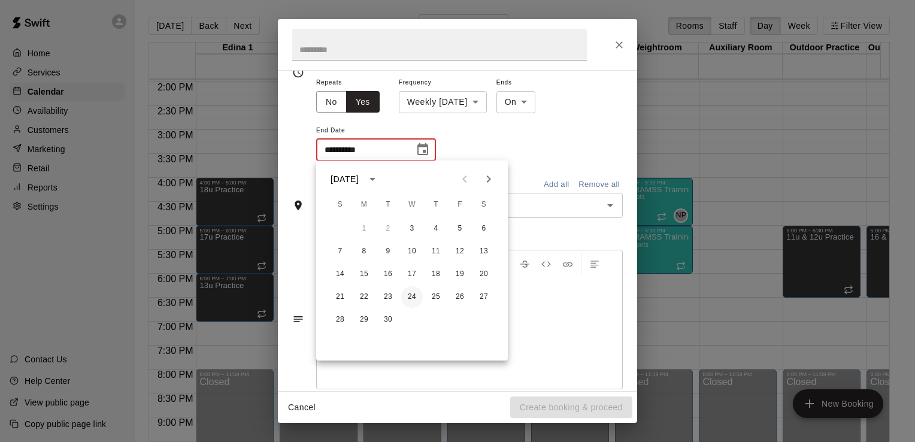
click at [412, 296] on button "24" at bounding box center [412, 297] width 22 height 22
type input "**********"
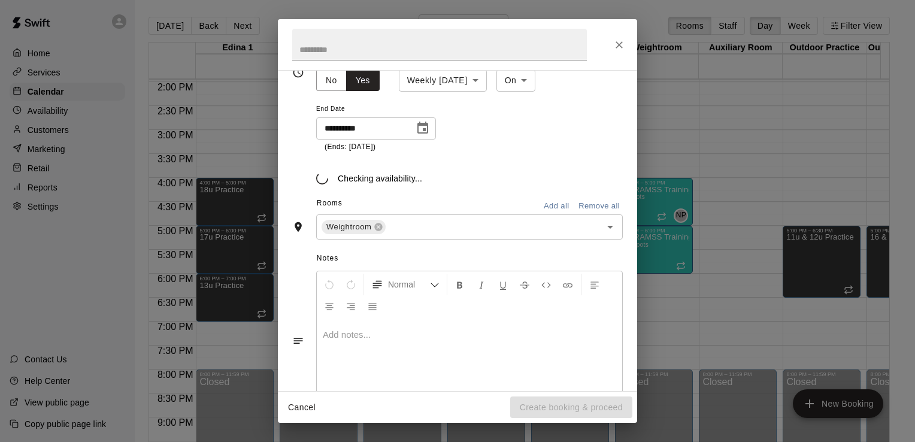
scroll to position [274, 0]
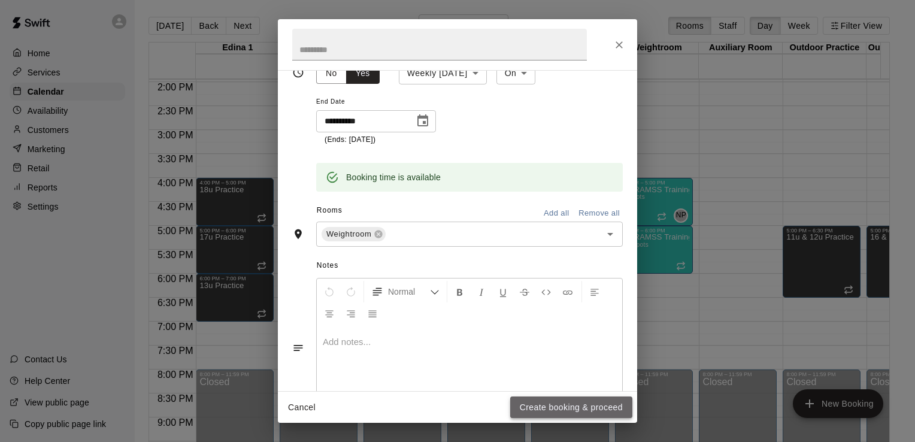
click at [582, 408] on button "Create booking & proceed" at bounding box center [571, 408] width 122 height 22
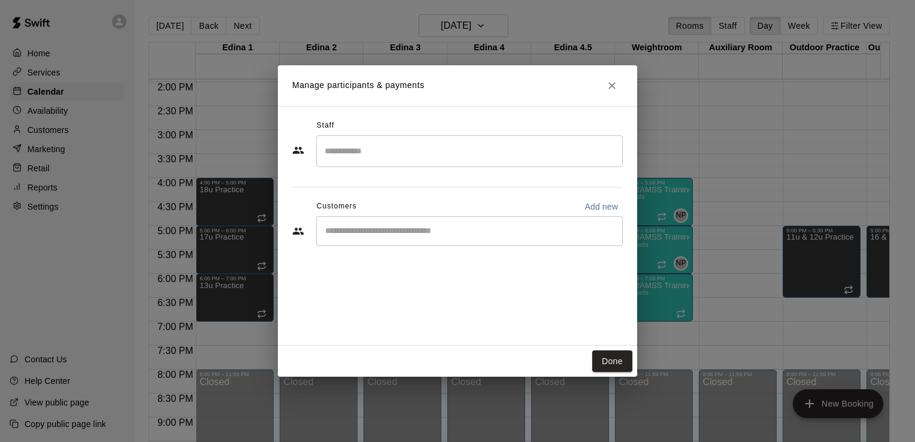
click at [513, 145] on input "Search staff" at bounding box center [470, 151] width 296 height 21
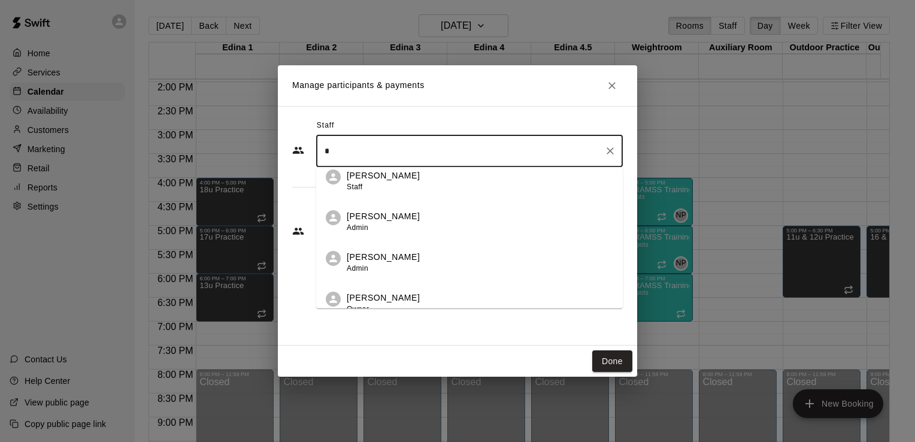
scroll to position [306, 0]
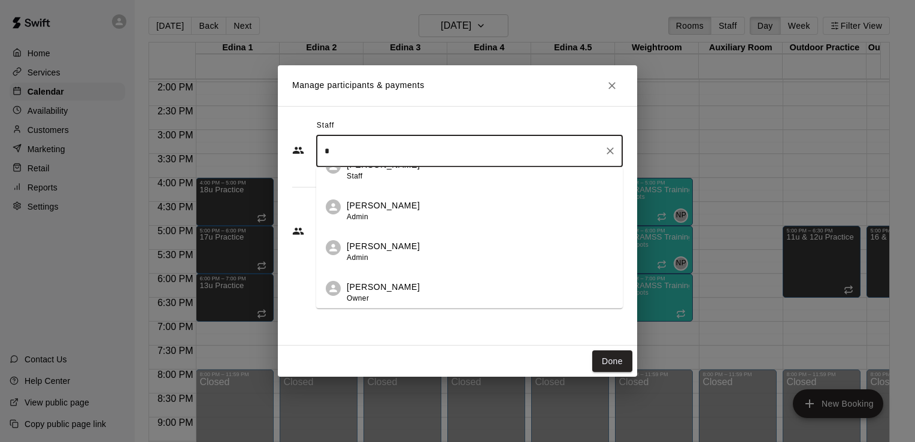
click at [390, 250] on p "[PERSON_NAME]" at bounding box center [383, 246] width 73 height 13
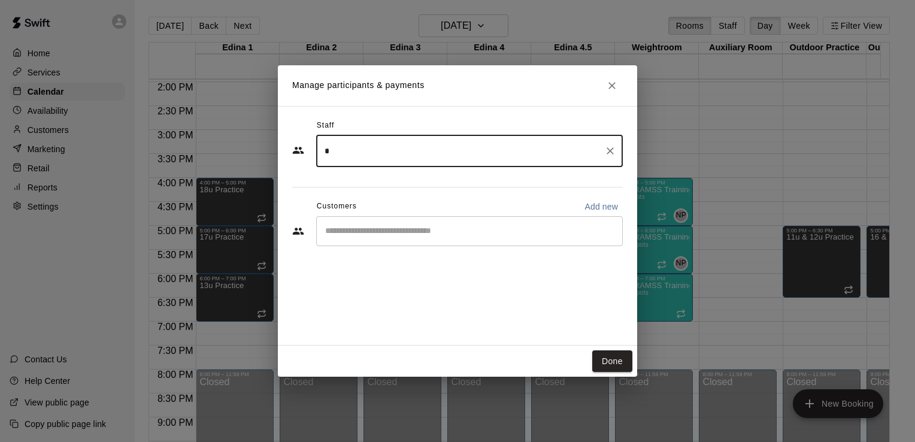
type input "*"
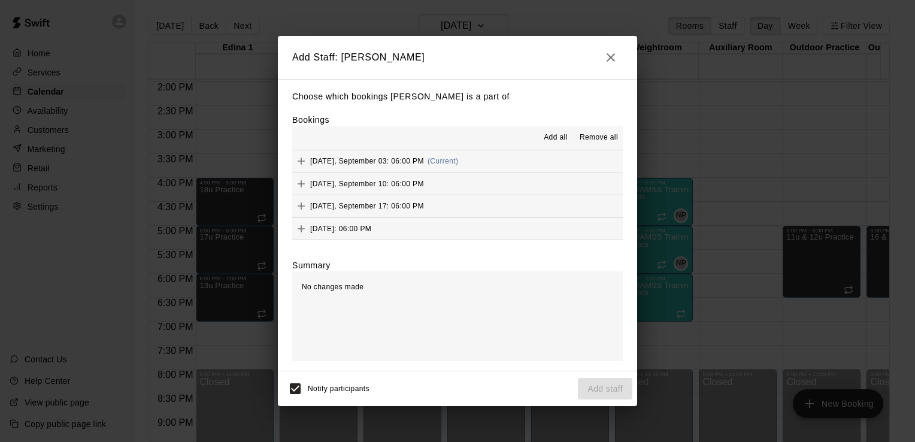
click at [563, 134] on span "Add all" at bounding box center [556, 138] width 24 height 12
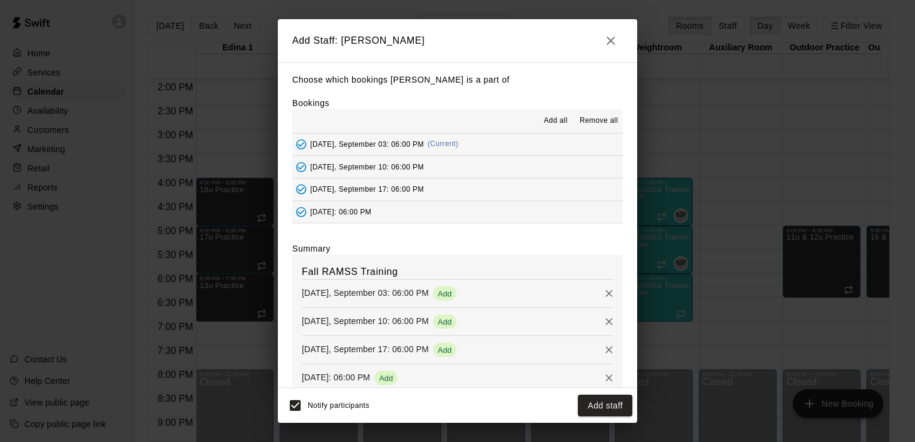
scroll to position [24, 0]
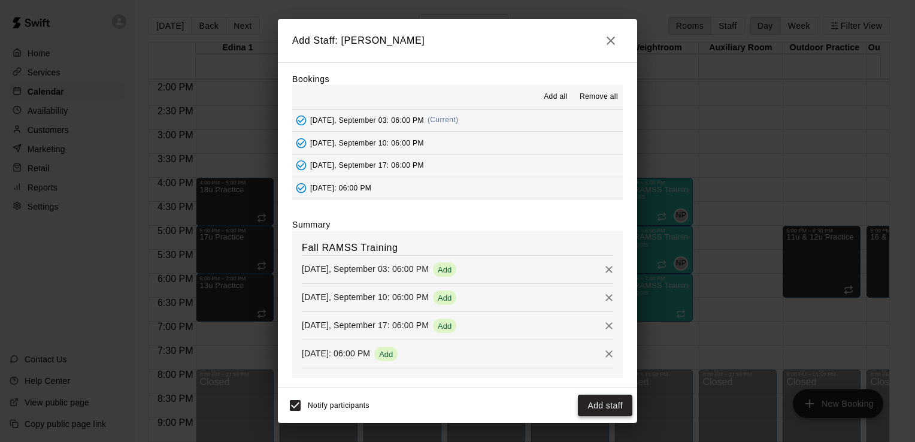
click at [609, 406] on button "Add staff" at bounding box center [605, 406] width 55 height 22
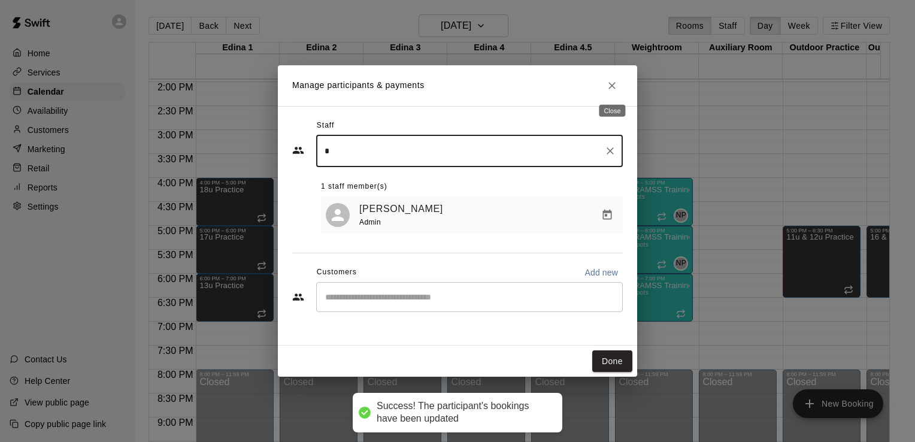
click at [614, 84] on icon "Close" at bounding box center [612, 86] width 12 height 12
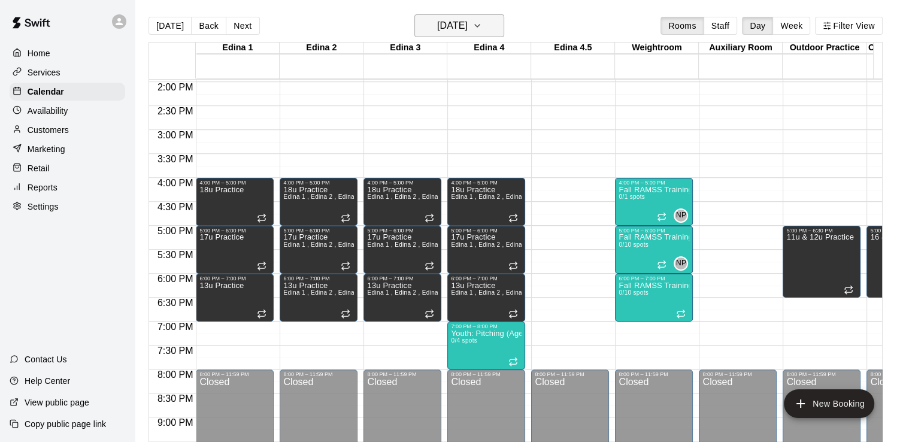
click at [482, 22] on icon "button" at bounding box center [478, 26] width 10 height 14
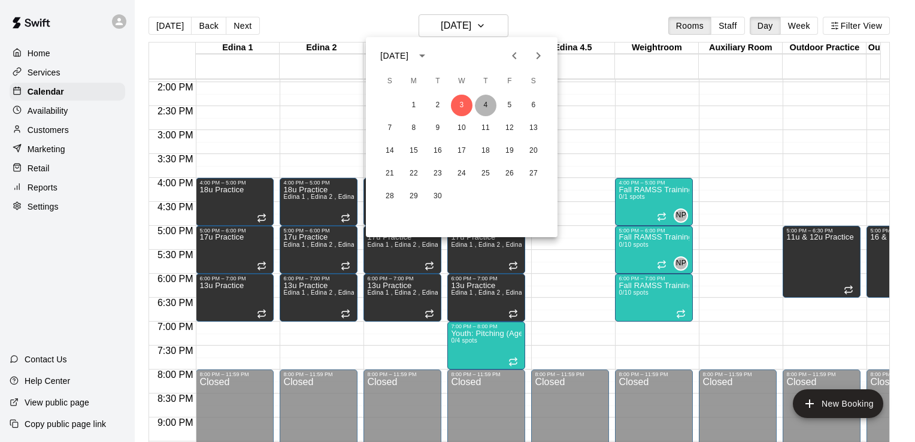
click at [487, 104] on button "4" at bounding box center [486, 106] width 22 height 22
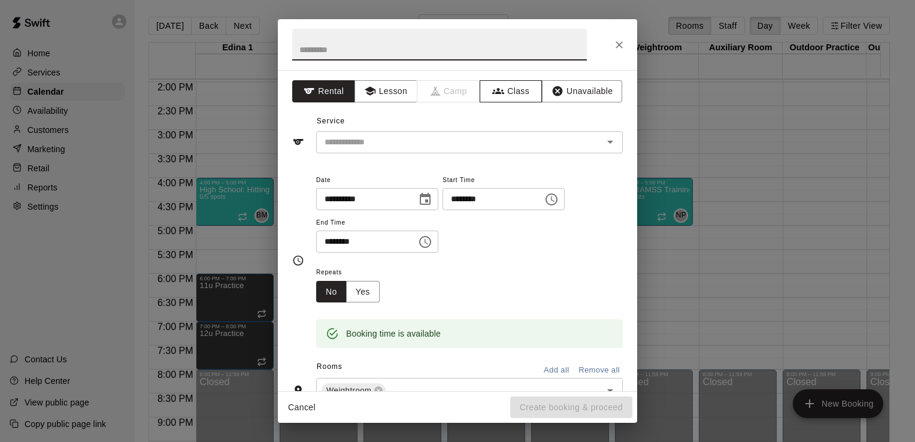
click at [521, 92] on button "Class" at bounding box center [511, 91] width 63 height 22
click at [509, 49] on input "text" at bounding box center [439, 45] width 295 height 32
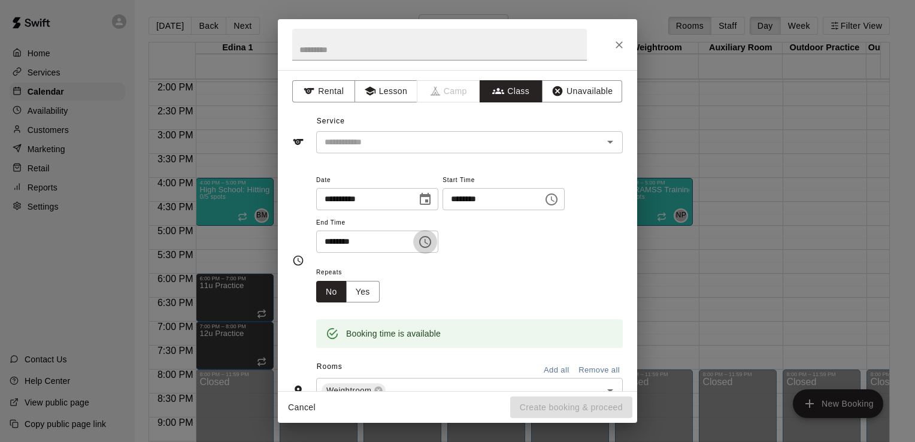
click at [433, 246] on icon "Choose time, selected time is 5:30 PM" at bounding box center [425, 242] width 14 height 14
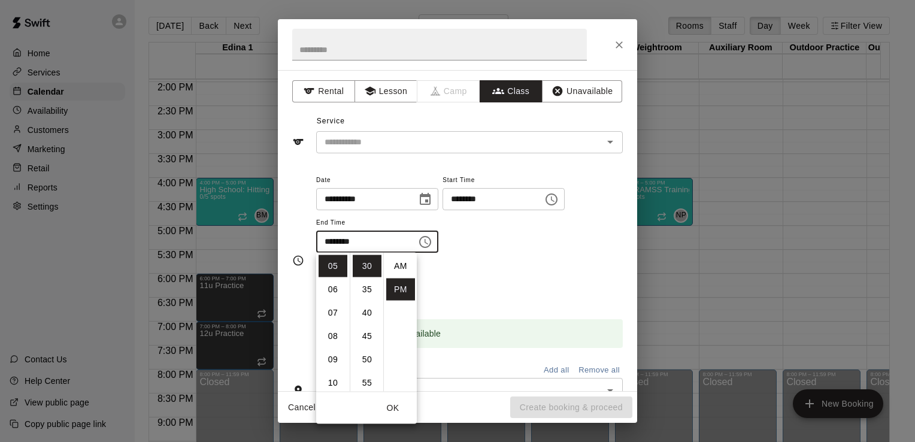
scroll to position [22, 0]
click at [333, 286] on li "06" at bounding box center [333, 290] width 29 height 22
click at [366, 260] on li "00" at bounding box center [367, 266] width 29 height 22
type input "********"
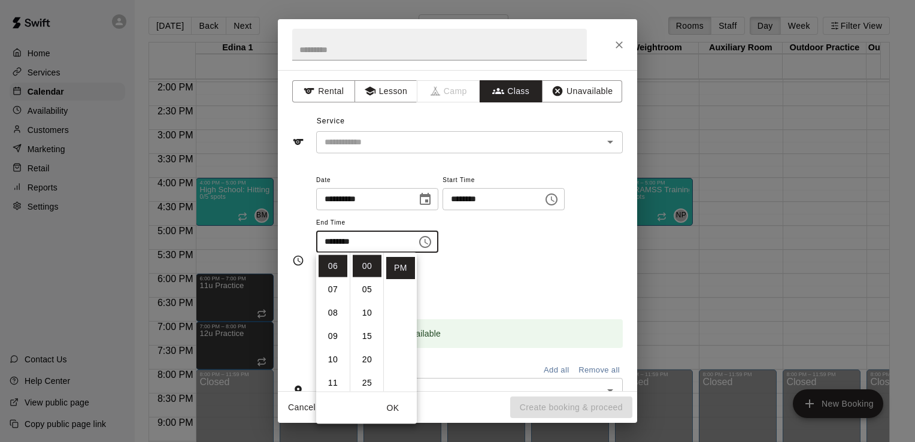
click at [521, 246] on div "**********" at bounding box center [469, 213] width 307 height 81
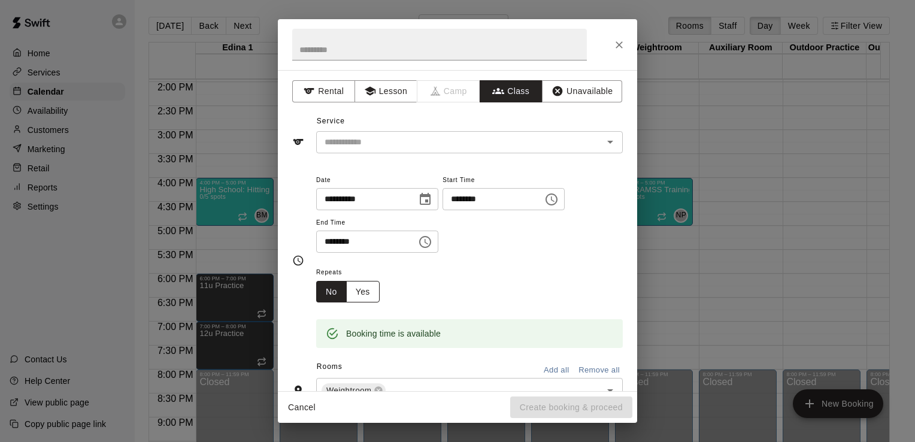
click at [359, 292] on button "Yes" at bounding box center [363, 292] width 34 height 22
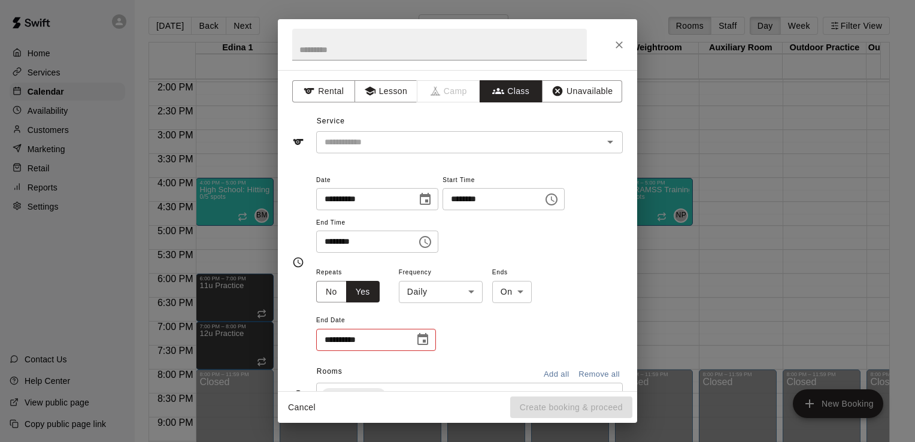
click at [472, 291] on body "Home Services Calendar Availability Customers Marketing Retail Reports Settings…" at bounding box center [457, 230] width 915 height 461
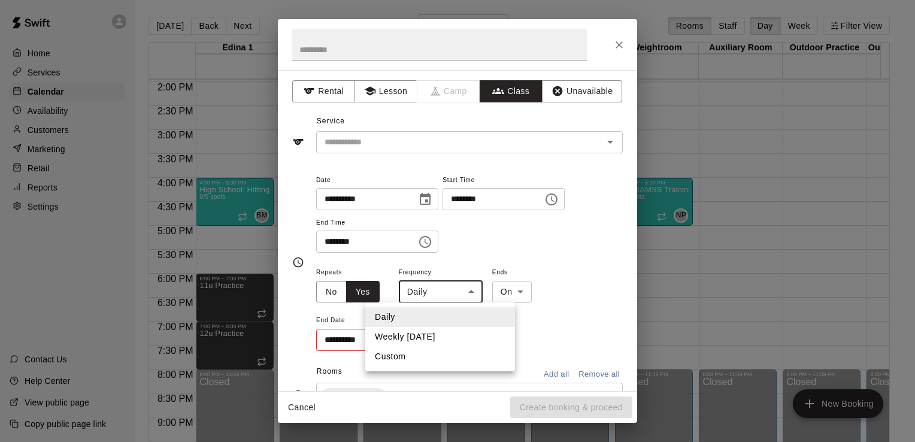
click at [451, 339] on li "Weekly on Thursday" at bounding box center [440, 337] width 150 height 20
type input "******"
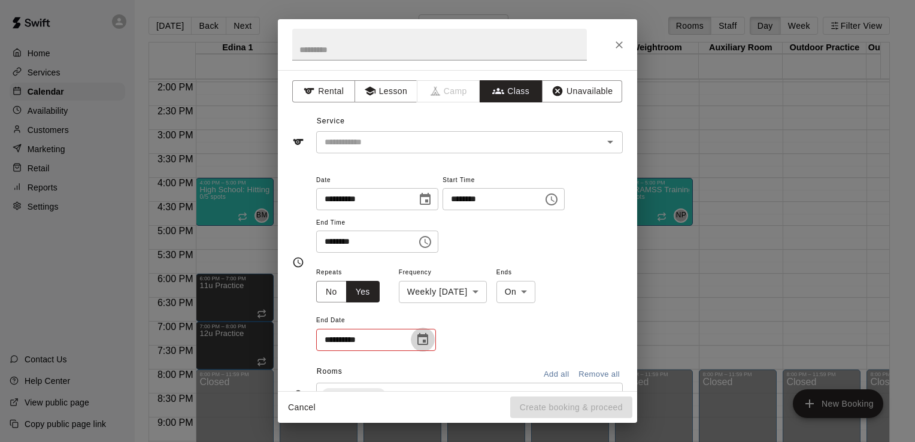
click at [425, 342] on icon "Choose date" at bounding box center [423, 339] width 11 height 12
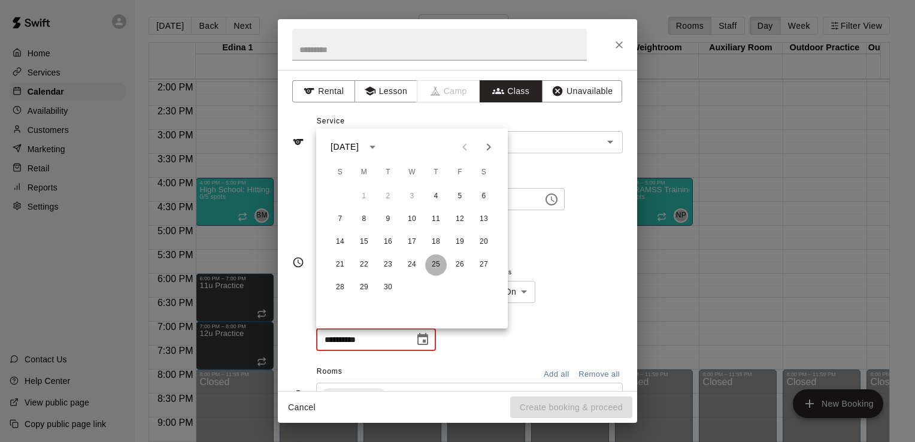
click at [436, 265] on button "25" at bounding box center [436, 265] width 22 height 22
type input "**********"
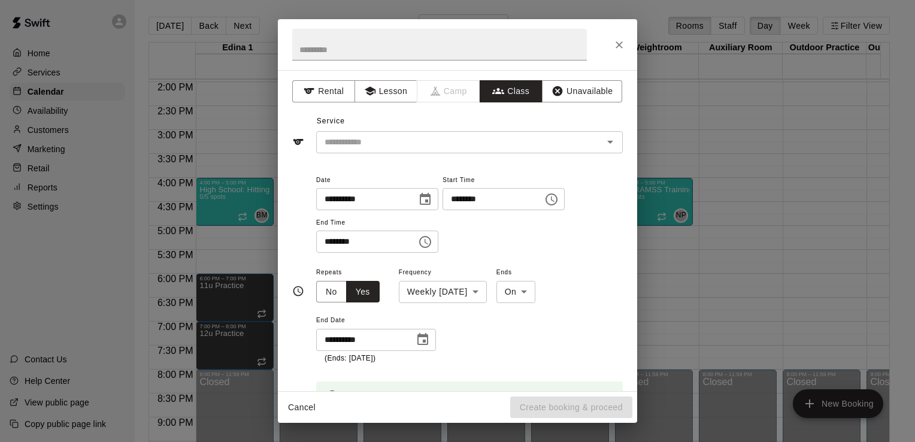
click at [579, 314] on div "**********" at bounding box center [469, 314] width 307 height 99
click at [605, 140] on icon "Open" at bounding box center [610, 142] width 14 height 14
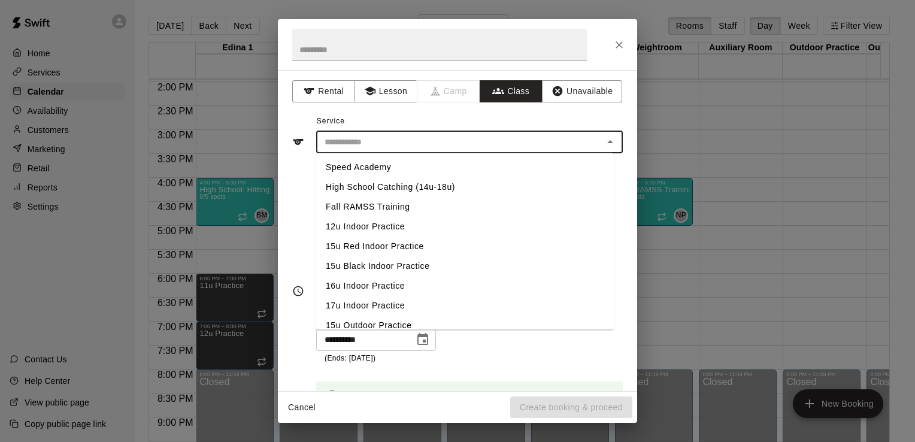
click at [370, 210] on li "Fall RAMSS Training" at bounding box center [465, 207] width 298 height 20
type input "**********"
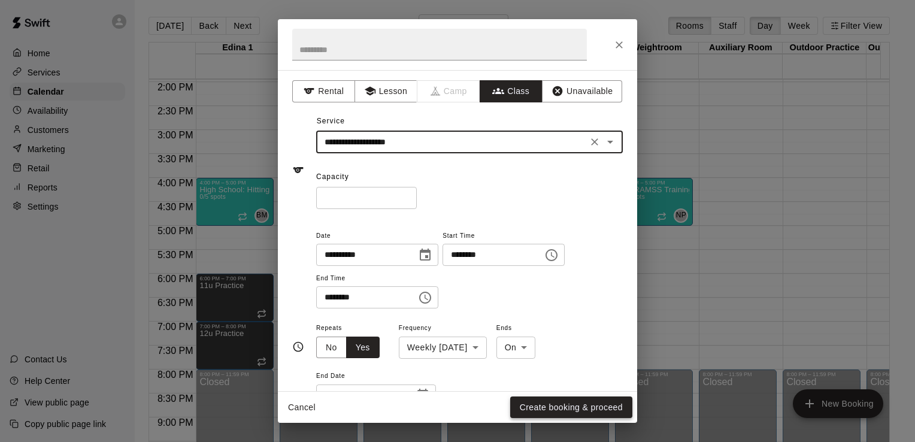
click at [609, 408] on button "Create booking & proceed" at bounding box center [571, 408] width 122 height 22
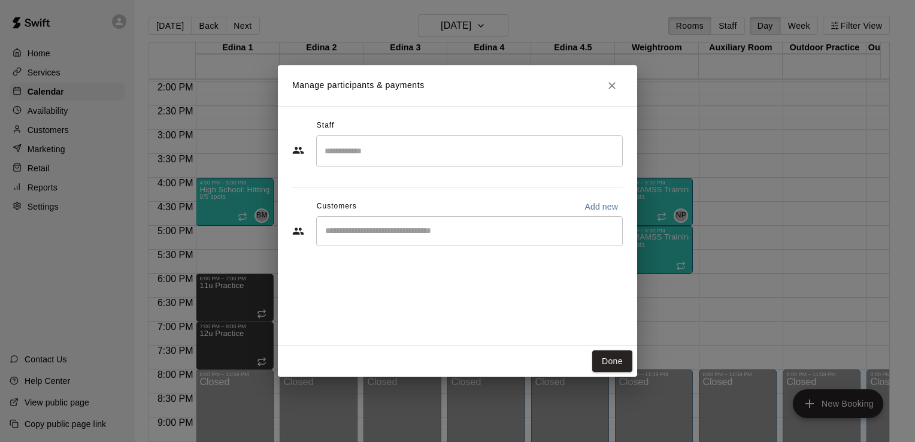
click at [569, 153] on input "Search staff" at bounding box center [470, 151] width 296 height 21
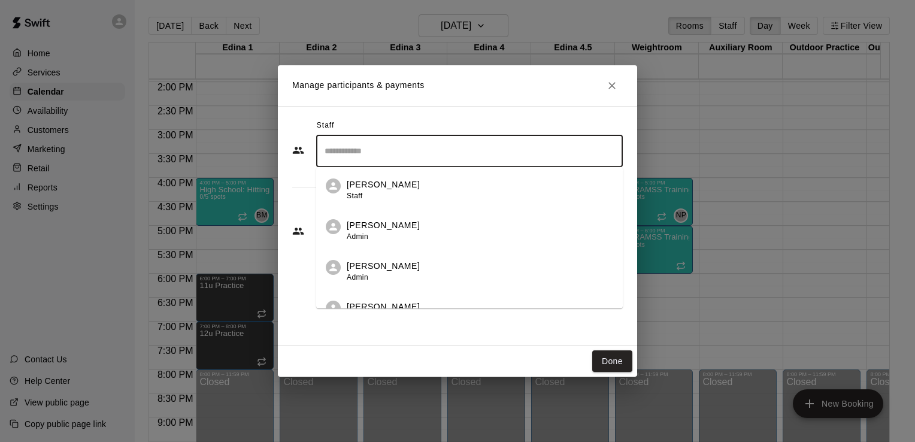
scroll to position [306, 0]
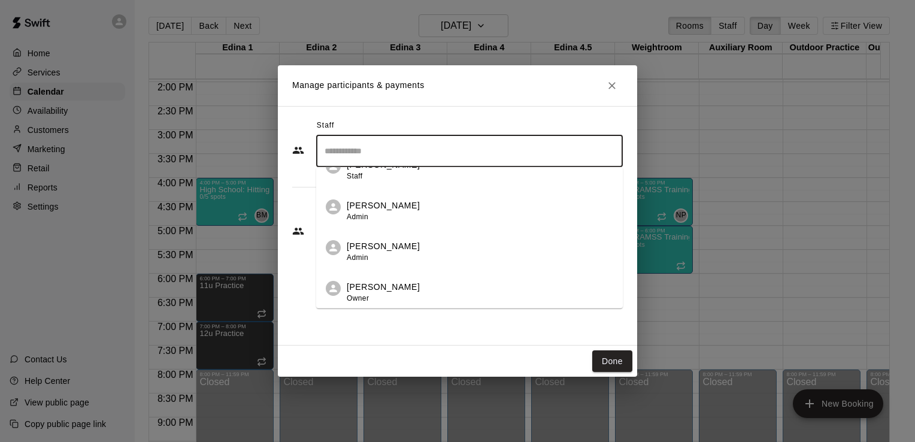
click at [443, 248] on div "Nick Pinkelman Admin" at bounding box center [480, 251] width 267 height 23
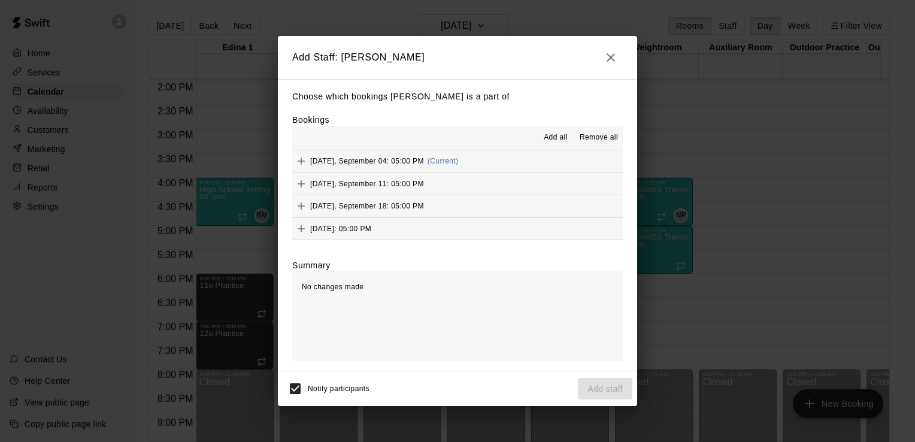
click at [558, 139] on span "Add all" at bounding box center [556, 138] width 24 height 12
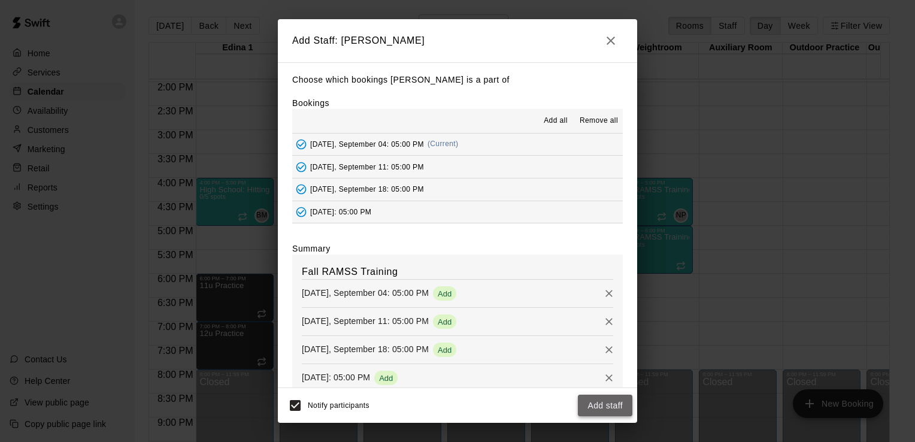
click at [598, 409] on button "Add staff" at bounding box center [605, 406] width 55 height 22
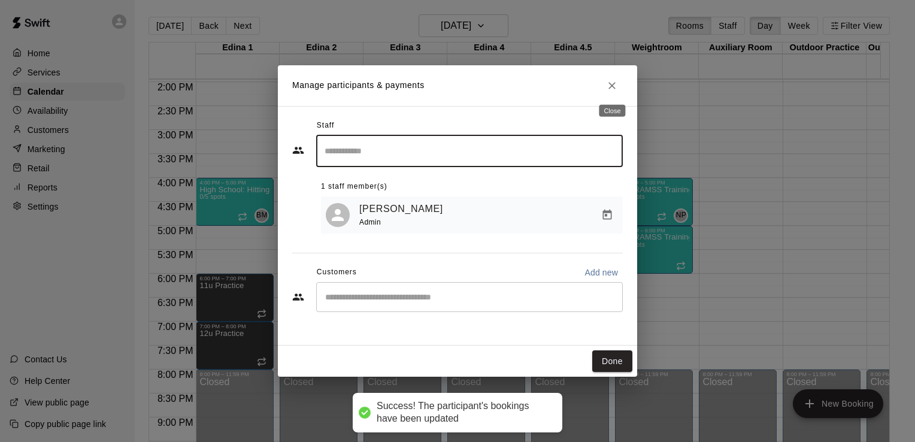
click at [615, 89] on icon "Close" at bounding box center [612, 86] width 12 height 12
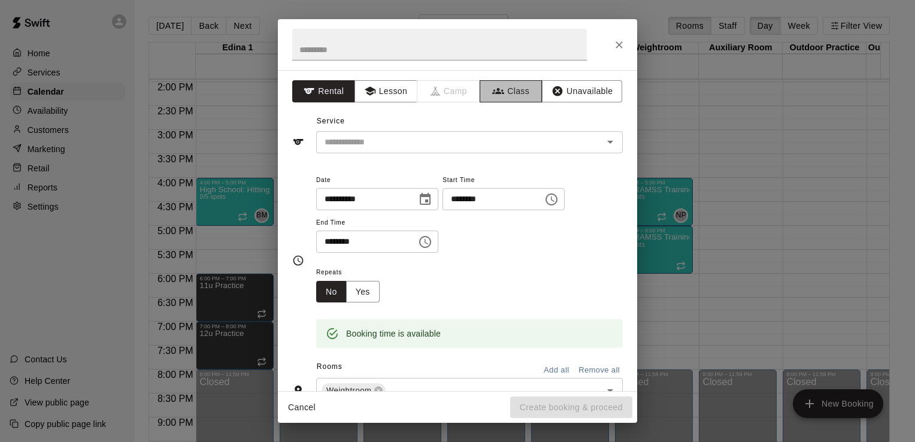
click at [511, 88] on button "Class" at bounding box center [511, 91] width 63 height 22
click at [605, 144] on icon "Open" at bounding box center [610, 142] width 14 height 14
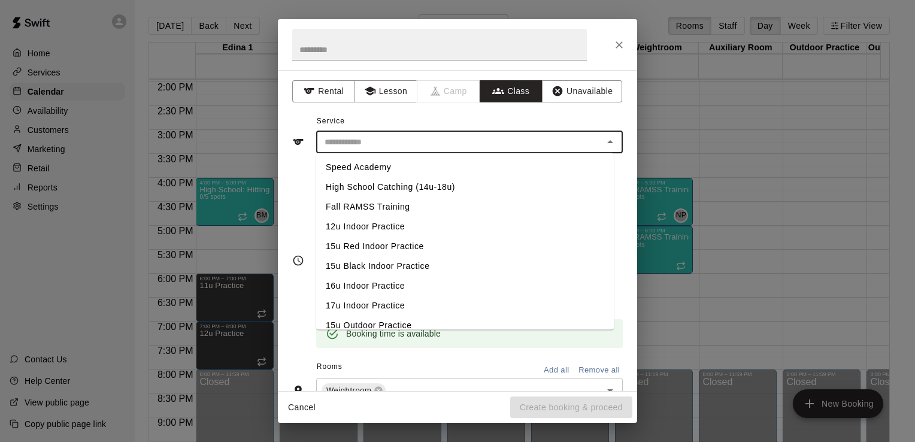
click at [419, 209] on li "Fall RAMSS Training" at bounding box center [465, 207] width 298 height 20
type input "**********"
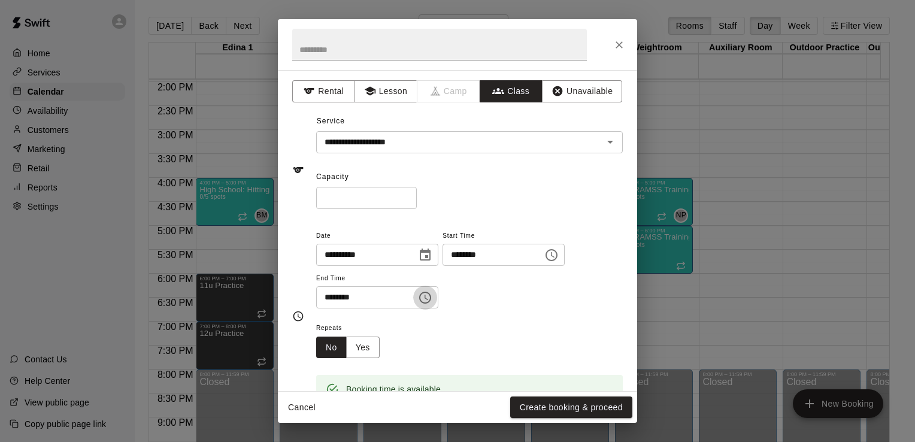
click at [433, 301] on icon "Choose time, selected time is 6:30 PM" at bounding box center [425, 298] width 14 height 14
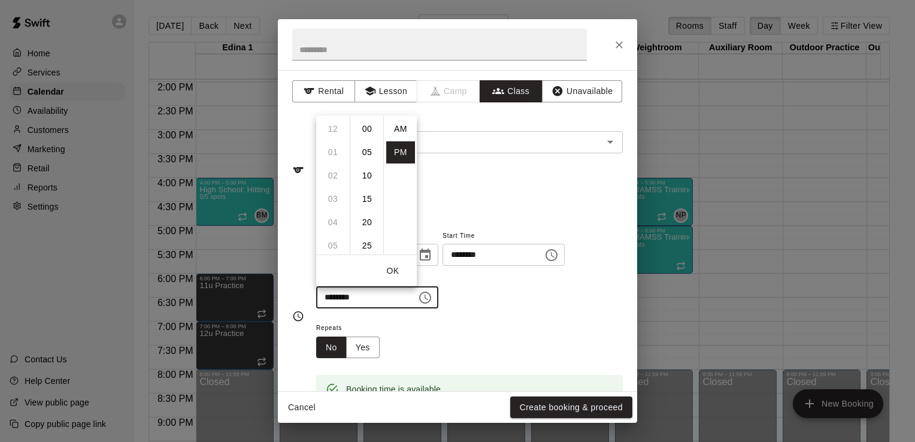
scroll to position [22, 0]
click at [333, 152] on li "07" at bounding box center [333, 152] width 29 height 22
click at [370, 129] on li "00" at bounding box center [367, 129] width 29 height 22
type input "********"
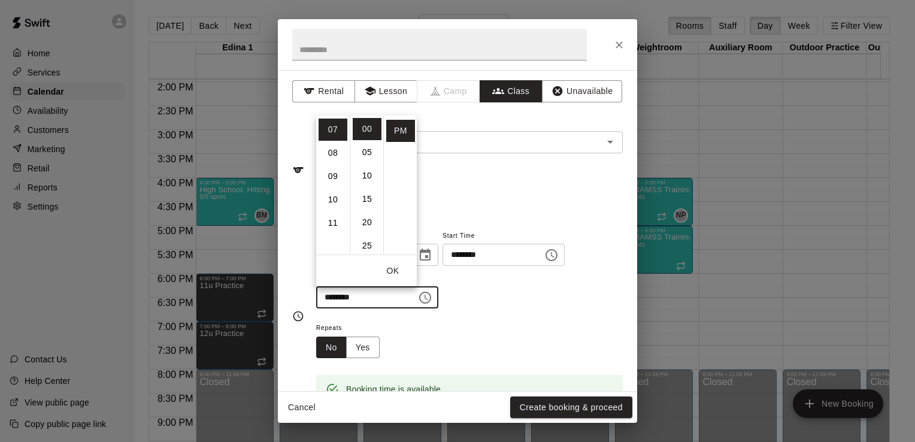
click at [525, 211] on div "**********" at bounding box center [457, 230] width 359 height 321
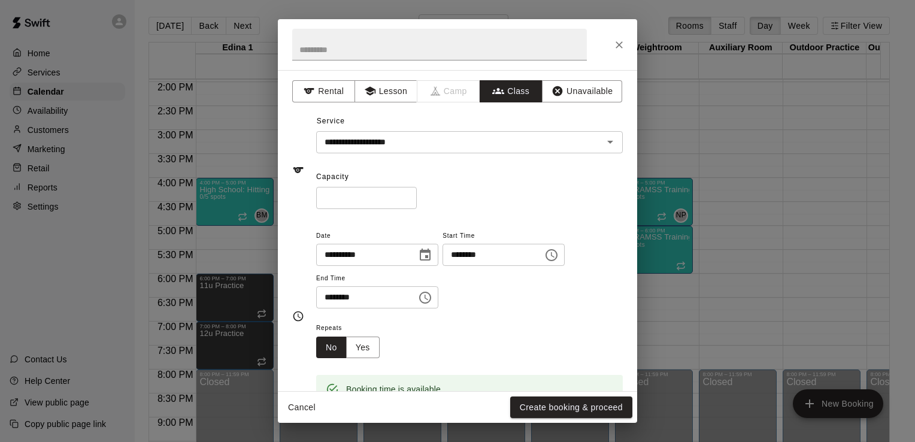
click at [383, 198] on input "*" at bounding box center [366, 198] width 101 height 22
type input "**"
click at [359, 347] on button "Yes" at bounding box center [363, 348] width 34 height 22
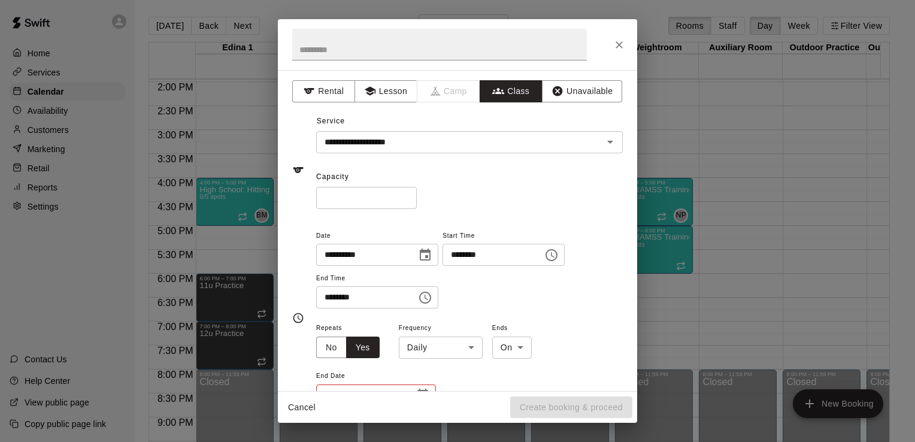
click at [467, 349] on body "Home Services Calendar Availability Customers Marketing Retail Reports Settings…" at bounding box center [457, 230] width 915 height 461
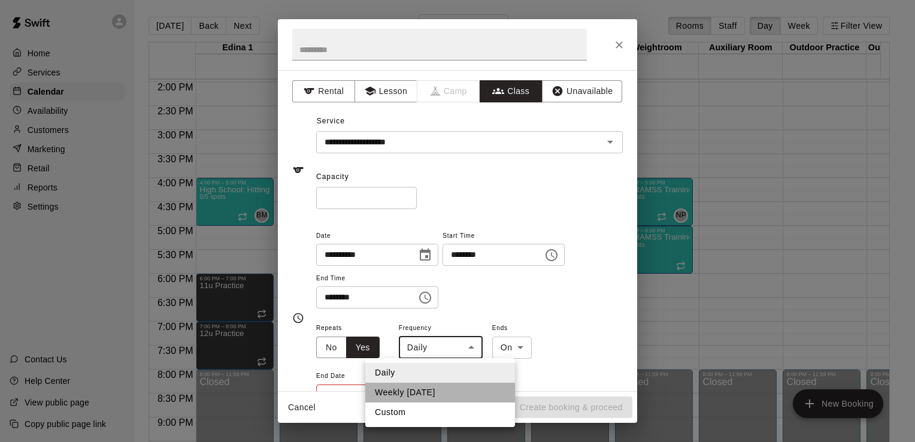
click at [458, 397] on li "Weekly on Thursday" at bounding box center [440, 393] width 150 height 20
type input "******"
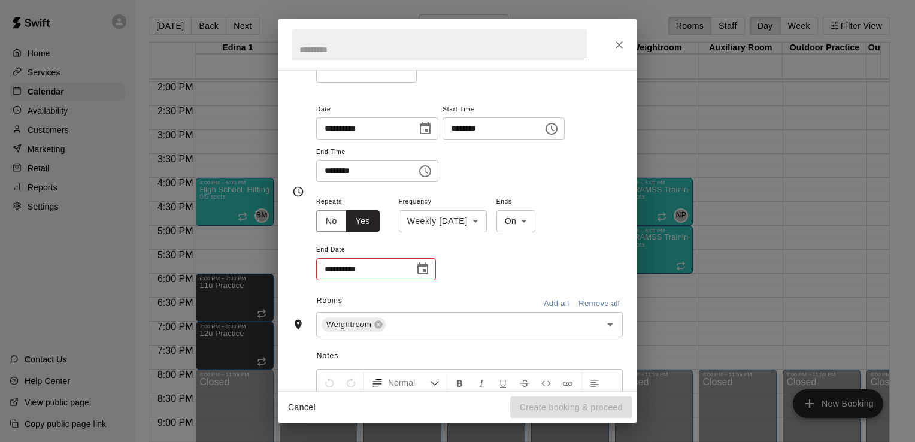
scroll to position [150, 0]
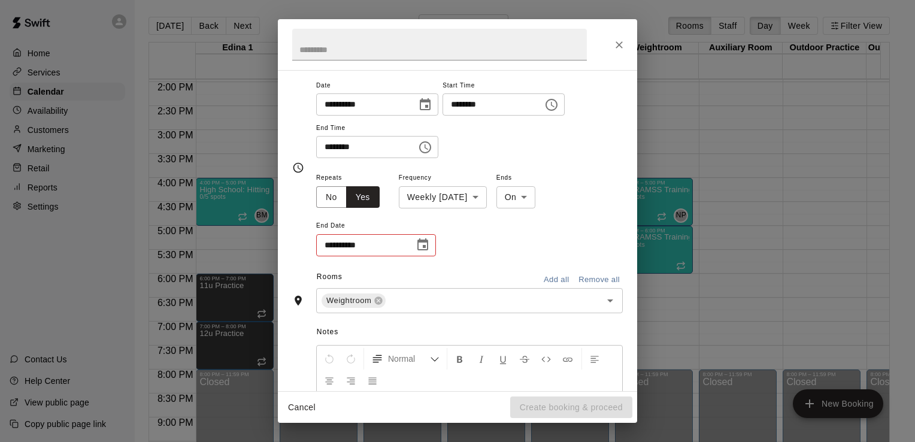
click at [425, 246] on icon "Choose date" at bounding box center [423, 244] width 11 height 12
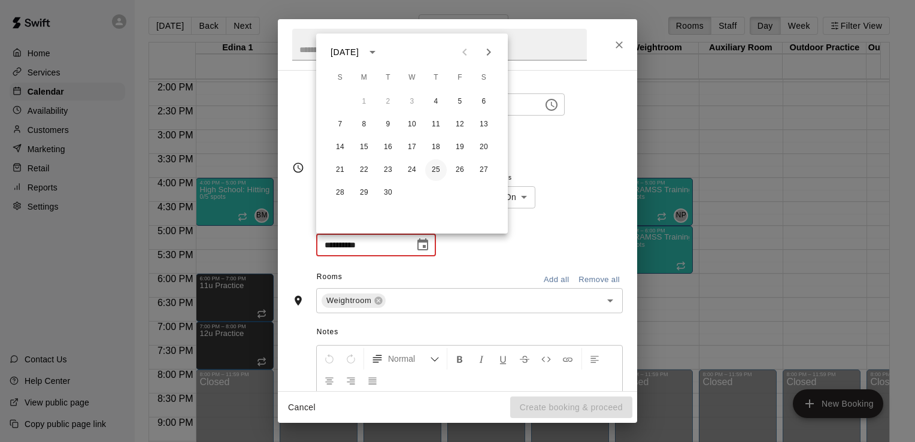
click at [437, 171] on button "25" at bounding box center [436, 170] width 22 height 22
type input "**********"
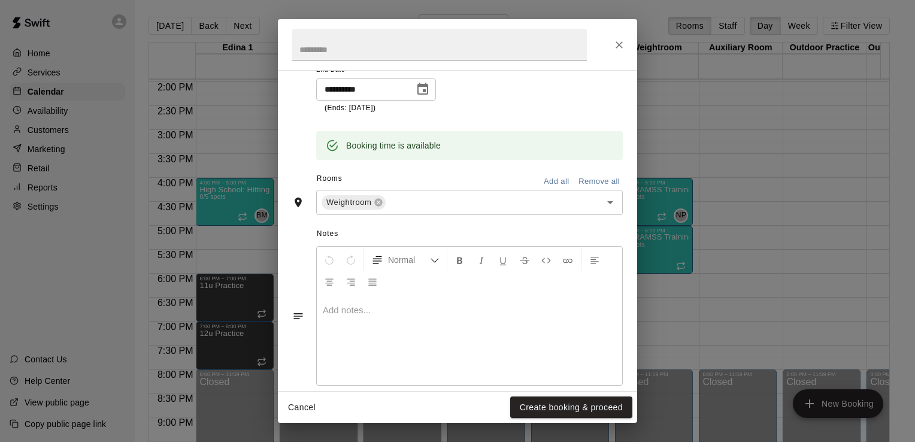
scroll to position [322, 0]
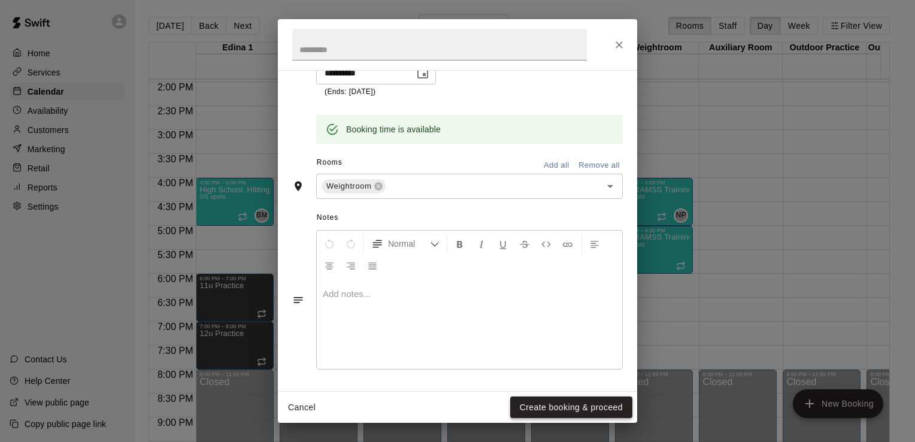
click at [602, 404] on button "Create booking & proceed" at bounding box center [571, 408] width 122 height 22
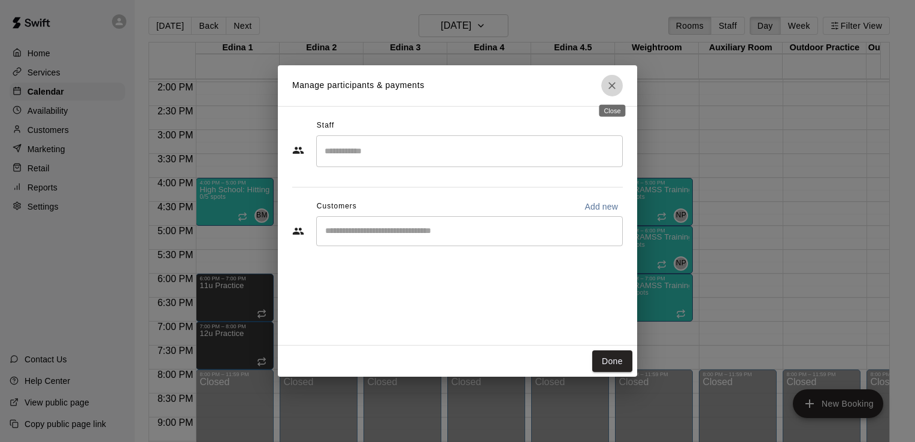
click at [612, 87] on icon "Close" at bounding box center [612, 86] width 12 height 12
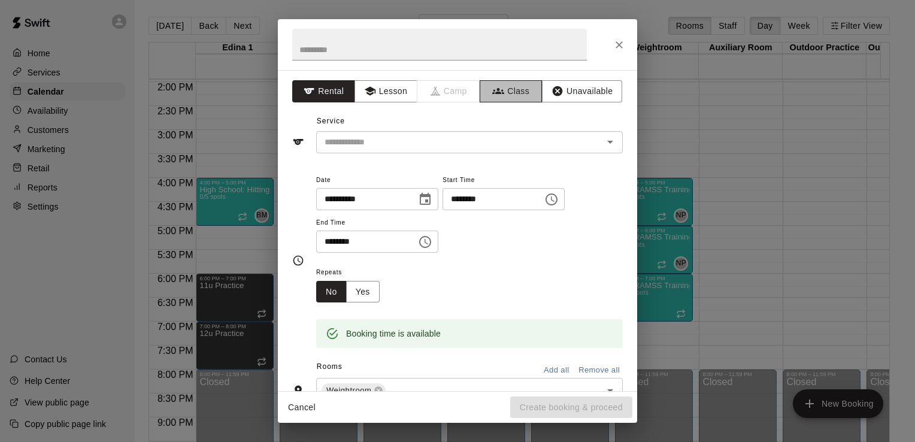
click at [509, 93] on button "Class" at bounding box center [511, 91] width 63 height 22
click at [606, 142] on icon "Open" at bounding box center [610, 142] width 14 height 14
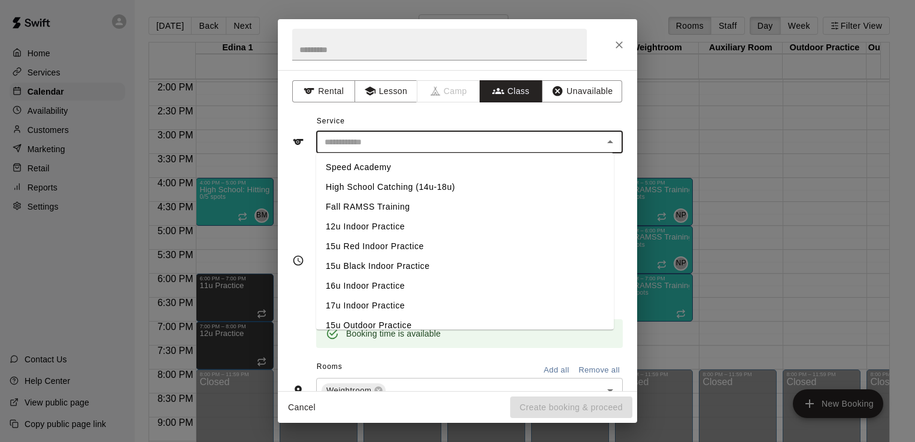
click at [371, 207] on li "Fall RAMSS Training" at bounding box center [465, 207] width 298 height 20
type input "**********"
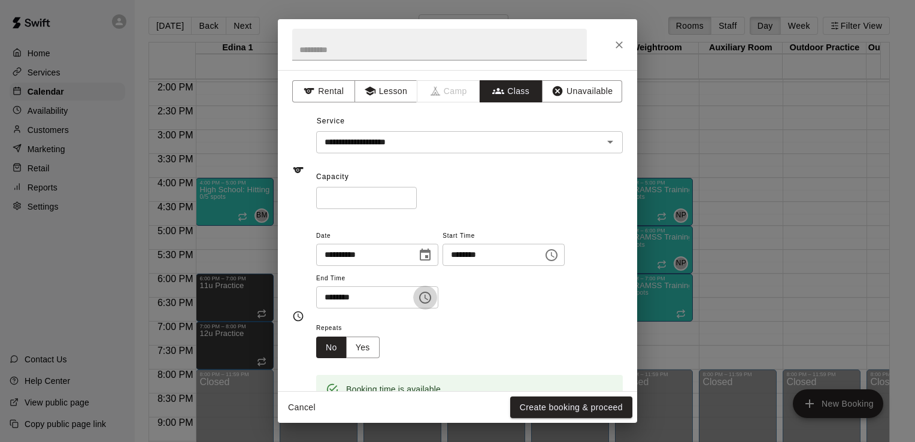
click at [433, 299] on icon "Choose time, selected time is 7:30 PM" at bounding box center [425, 298] width 14 height 14
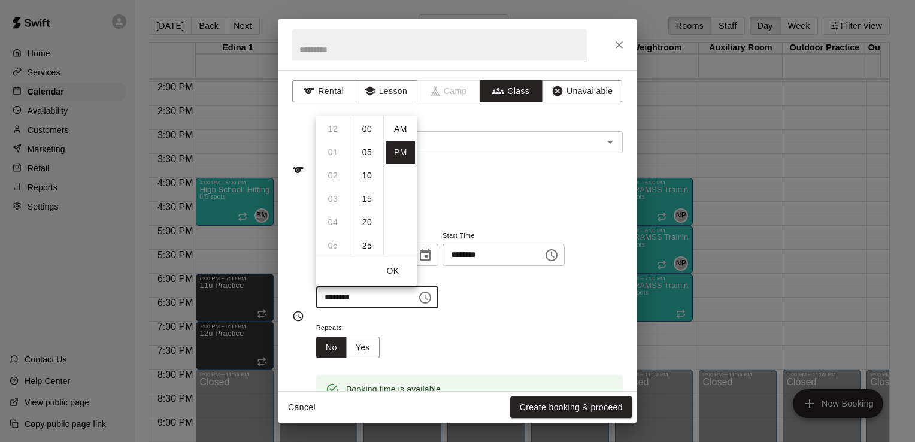
scroll to position [22, 0]
click at [331, 152] on li "08" at bounding box center [333, 153] width 29 height 22
click at [365, 128] on li "00" at bounding box center [367, 129] width 29 height 22
type input "********"
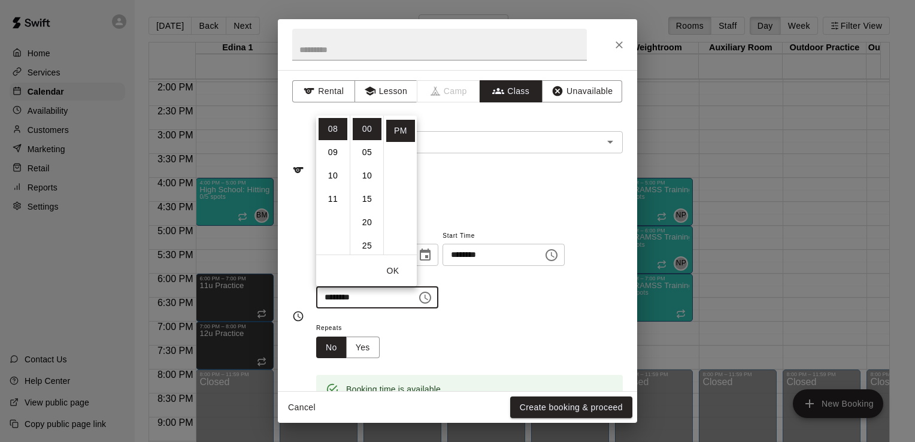
click at [502, 298] on div "**********" at bounding box center [469, 268] width 307 height 81
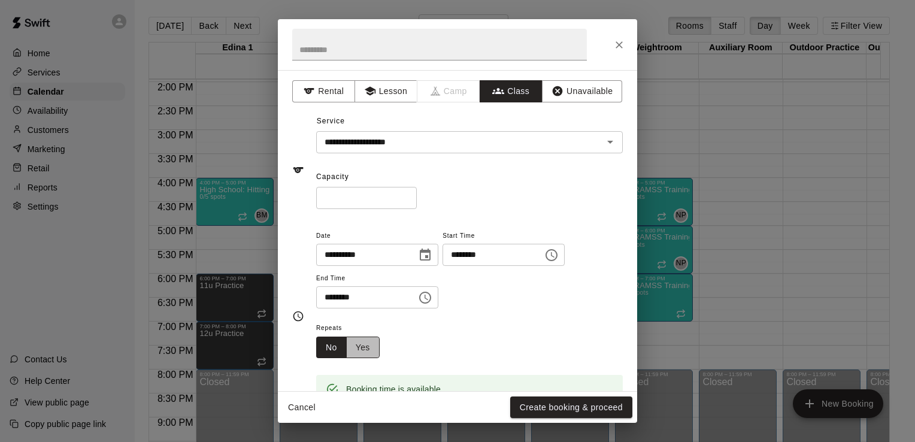
click at [369, 349] on button "Yes" at bounding box center [363, 348] width 34 height 22
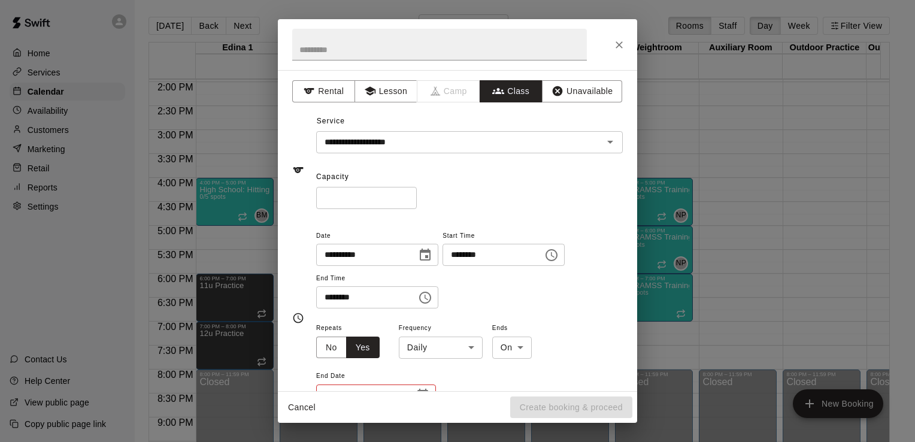
click at [470, 348] on body "Home Services Calendar Availability Customers Marketing Retail Reports Settings…" at bounding box center [457, 230] width 915 height 461
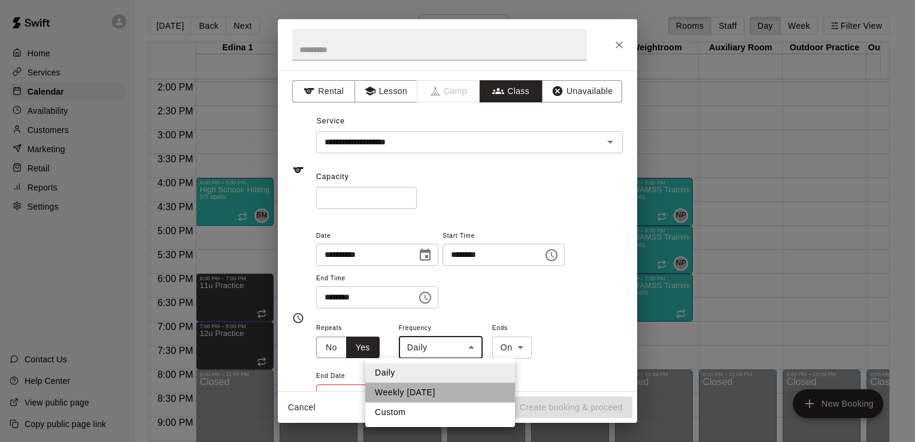
click at [453, 389] on li "Weekly on Thursday" at bounding box center [440, 393] width 150 height 20
type input "******"
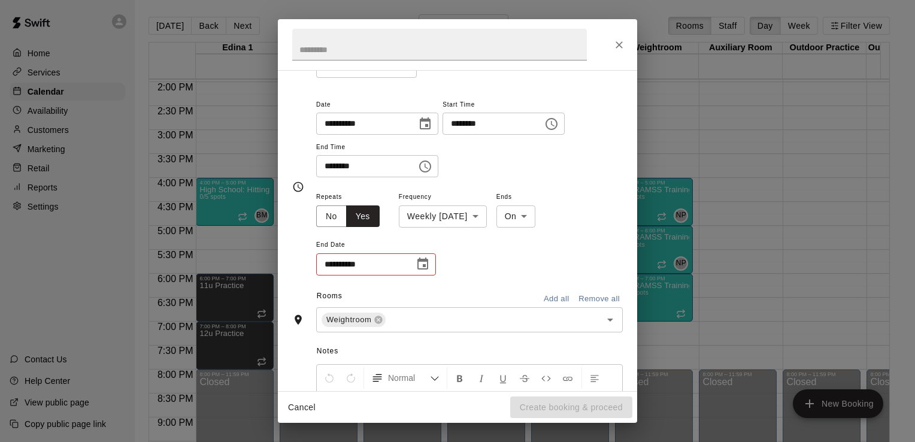
scroll to position [133, 0]
click at [425, 261] on icon "Choose date" at bounding box center [423, 262] width 14 height 14
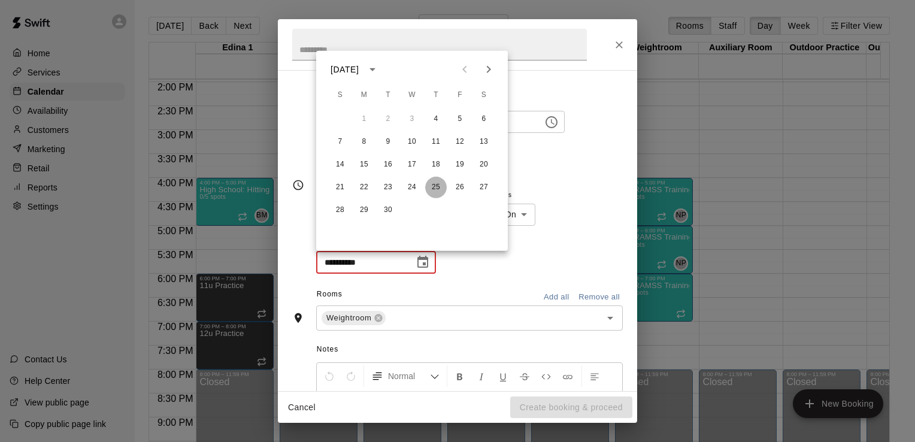
click at [436, 186] on button "25" at bounding box center [436, 188] width 22 height 22
type input "**********"
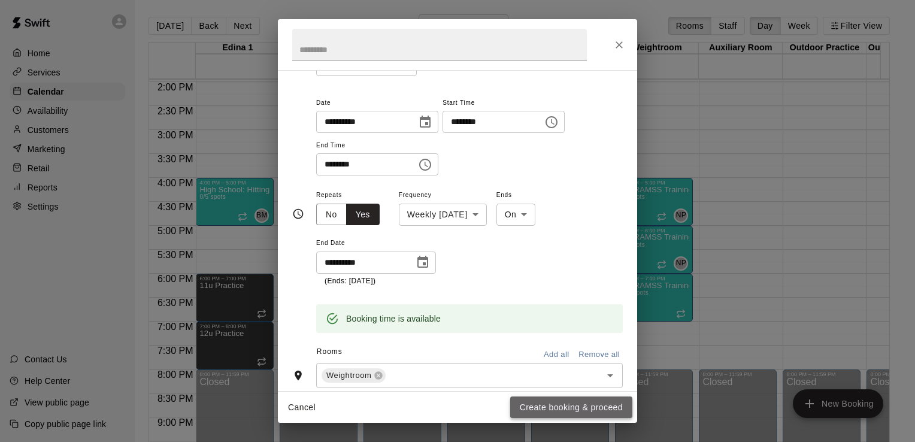
click at [581, 411] on button "Create booking & proceed" at bounding box center [571, 408] width 122 height 22
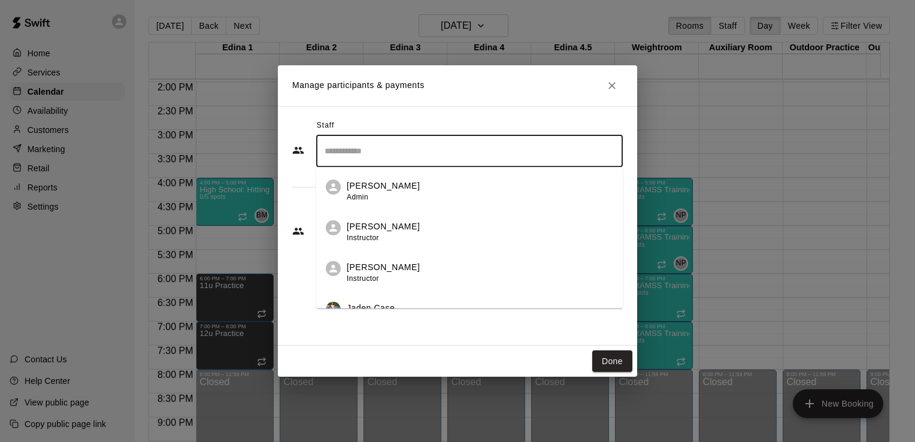
click at [545, 149] on input "Search staff" at bounding box center [470, 151] width 296 height 21
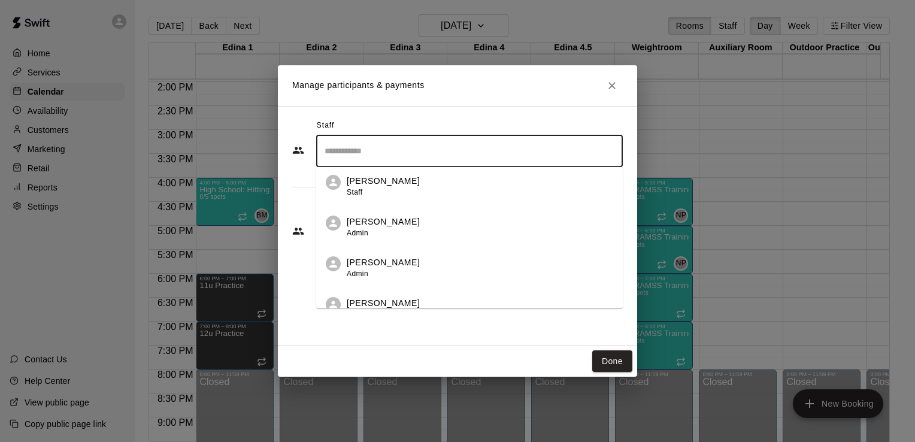
scroll to position [303, 0]
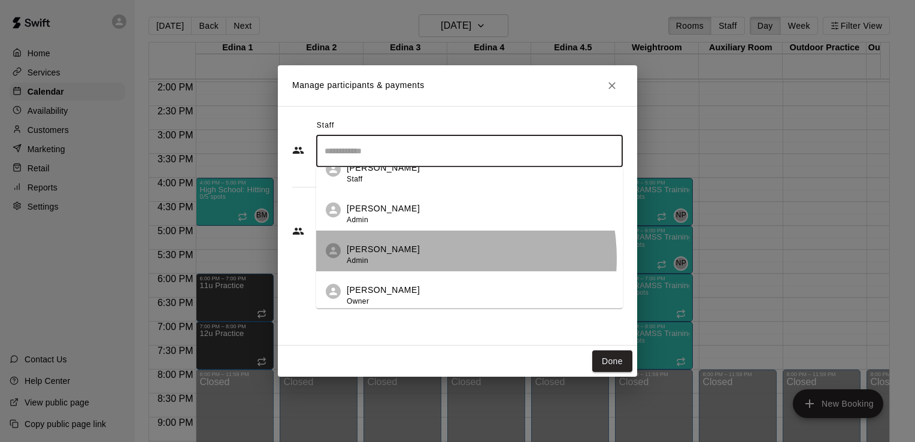
click at [419, 258] on div "Nick Pinkelman Admin" at bounding box center [480, 254] width 267 height 23
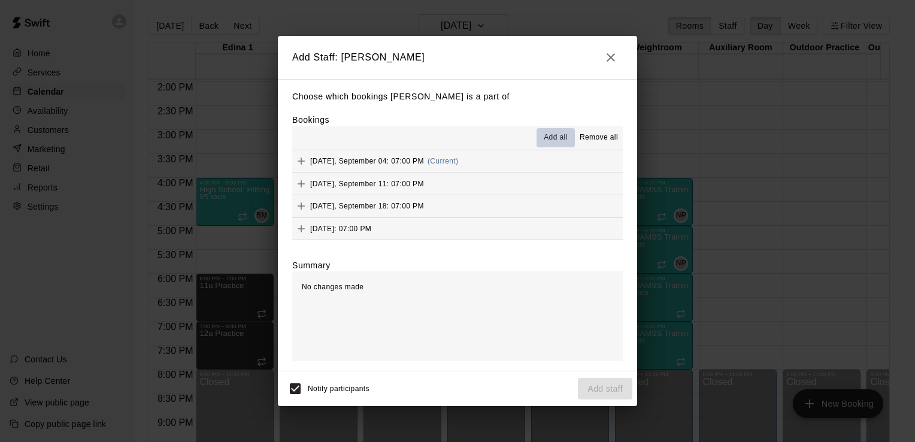
click at [566, 134] on span "Add all" at bounding box center [556, 138] width 24 height 12
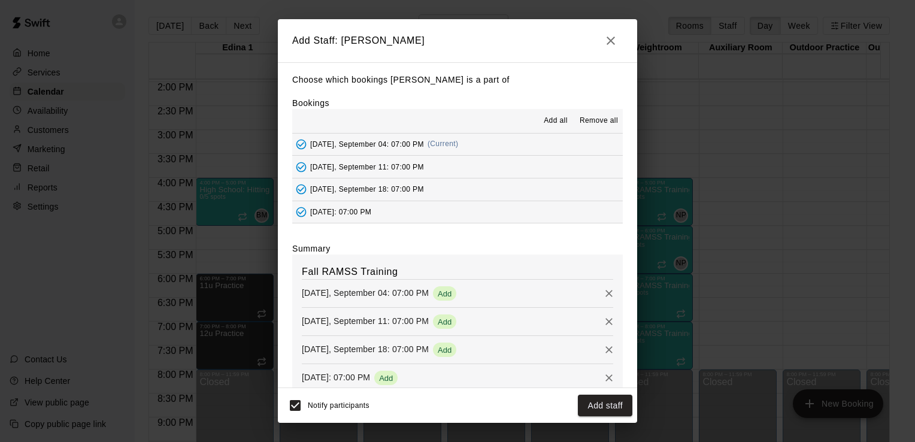
scroll to position [24, 0]
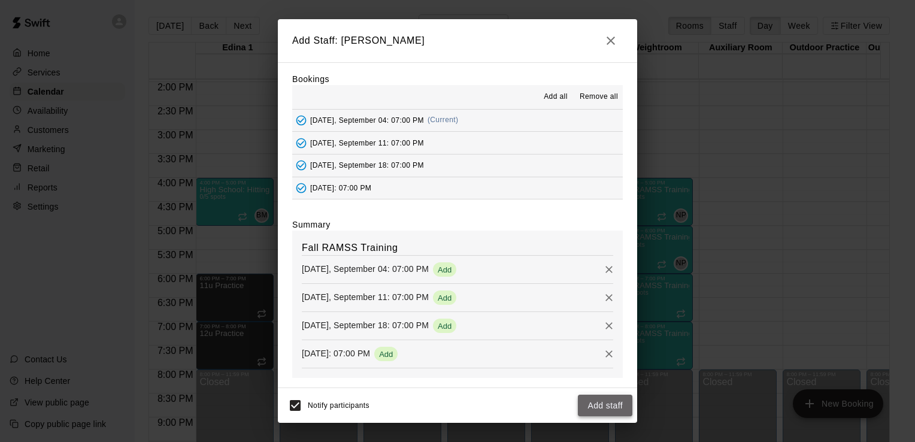
click at [608, 408] on button "Add staff" at bounding box center [605, 406] width 55 height 22
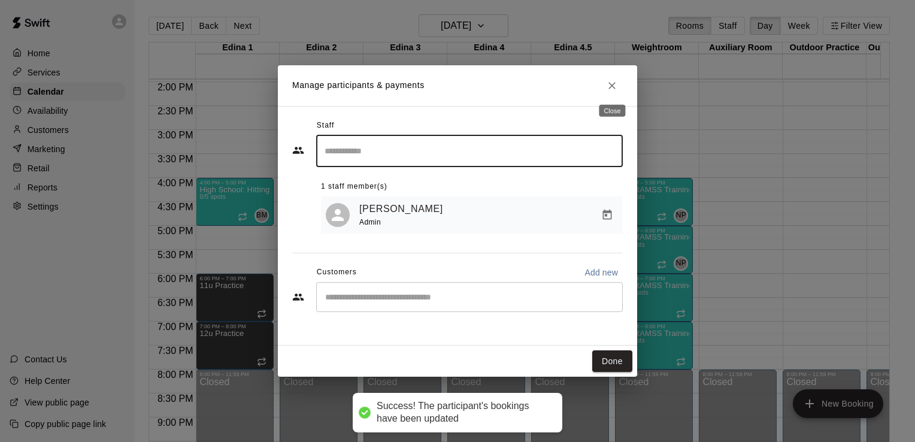
click at [615, 87] on icon "Close" at bounding box center [612, 86] width 12 height 12
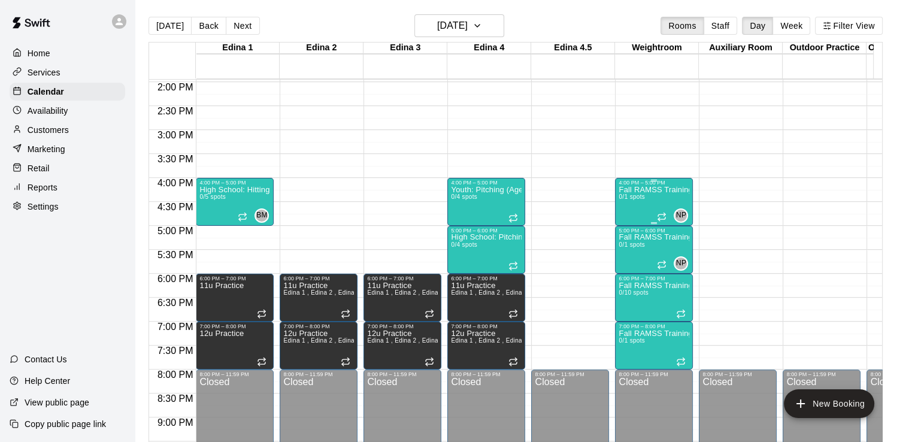
click at [639, 194] on span "0/1 spots" at bounding box center [632, 197] width 26 height 7
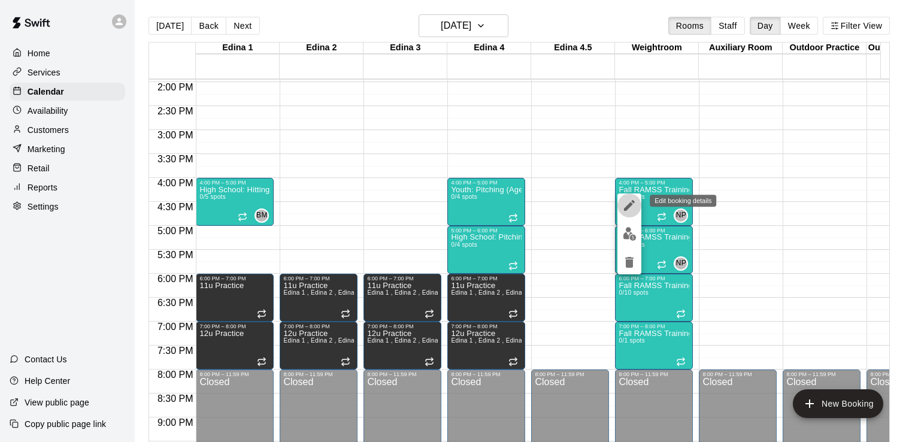
click at [633, 204] on icon "edit" at bounding box center [630, 205] width 14 height 14
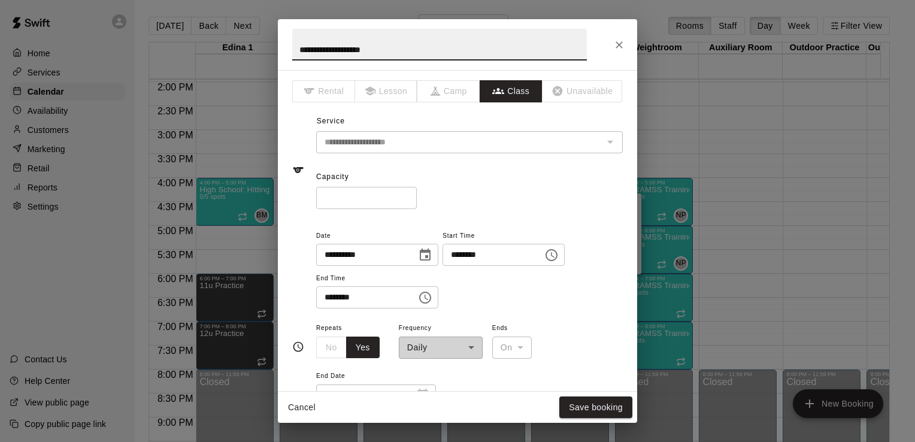
click at [348, 193] on input "*" at bounding box center [366, 198] width 101 height 22
type input "**"
click at [578, 403] on button "Save booking" at bounding box center [596, 408] width 73 height 22
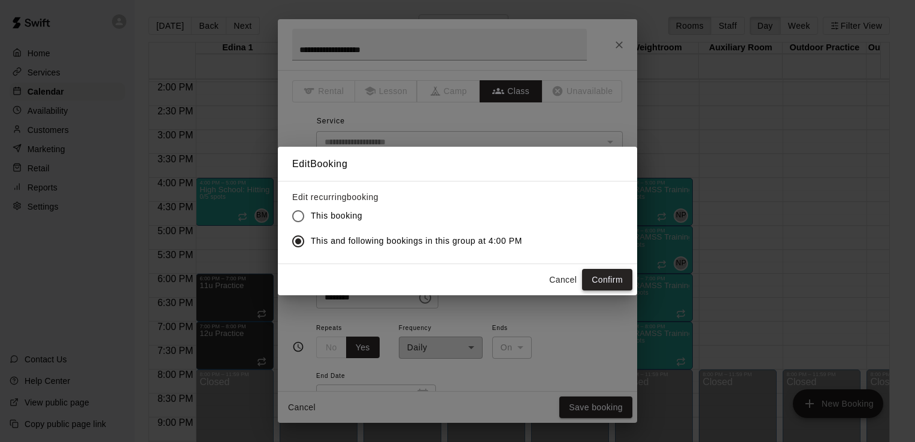
click at [606, 279] on button "Confirm" at bounding box center [607, 280] width 50 height 22
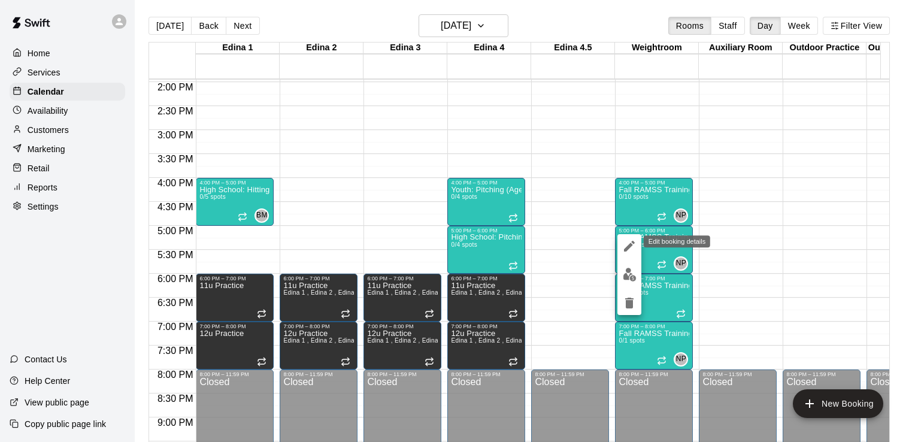
click at [628, 244] on icon "edit" at bounding box center [630, 246] width 14 height 14
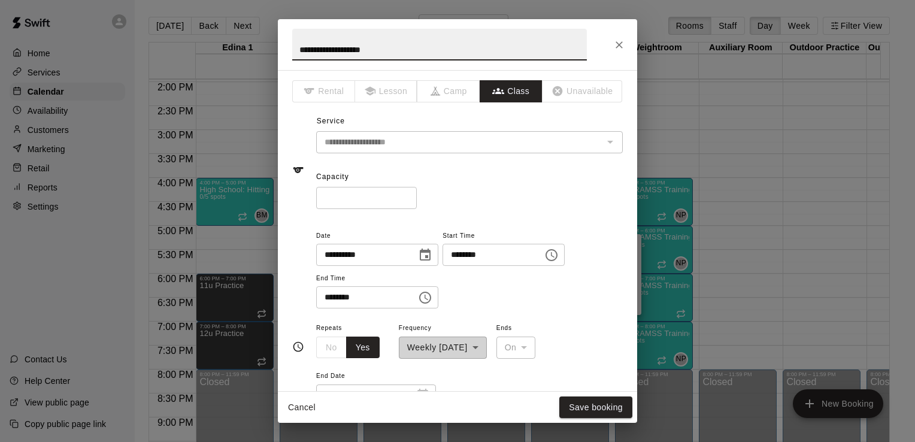
click at [376, 198] on input "*" at bounding box center [366, 198] width 101 height 22
type input "**"
click at [595, 406] on button "Save booking" at bounding box center [596, 408] width 73 height 22
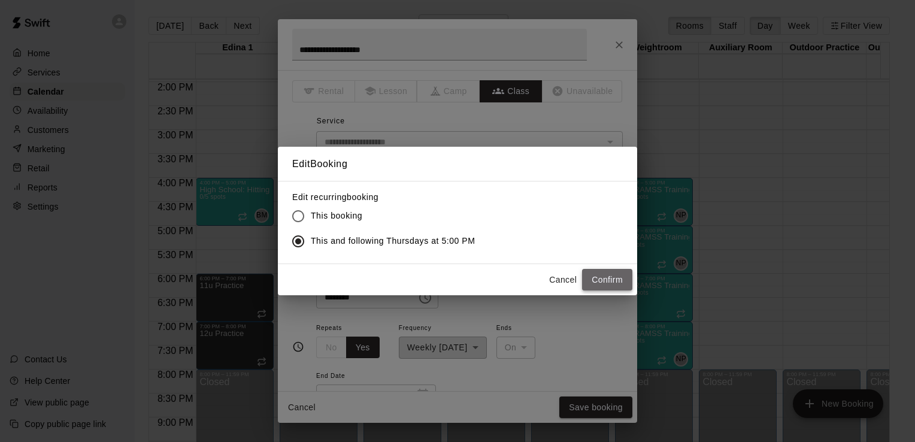
click at [614, 278] on button "Confirm" at bounding box center [607, 280] width 50 height 22
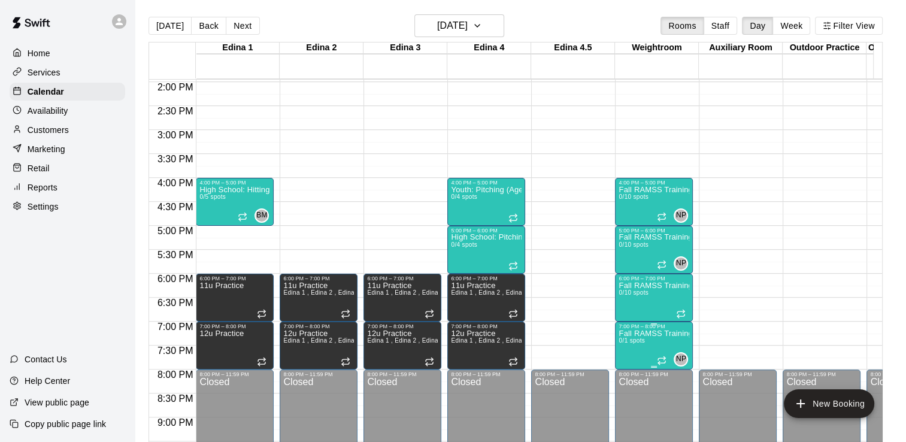
click at [640, 334] on p "Fall RAMSS Training" at bounding box center [654, 334] width 71 height 0
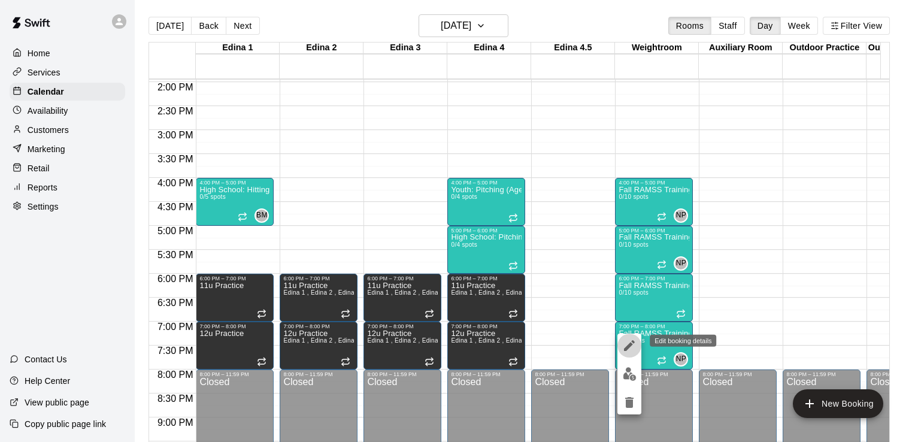
click at [626, 340] on icon "edit" at bounding box center [630, 346] width 14 height 14
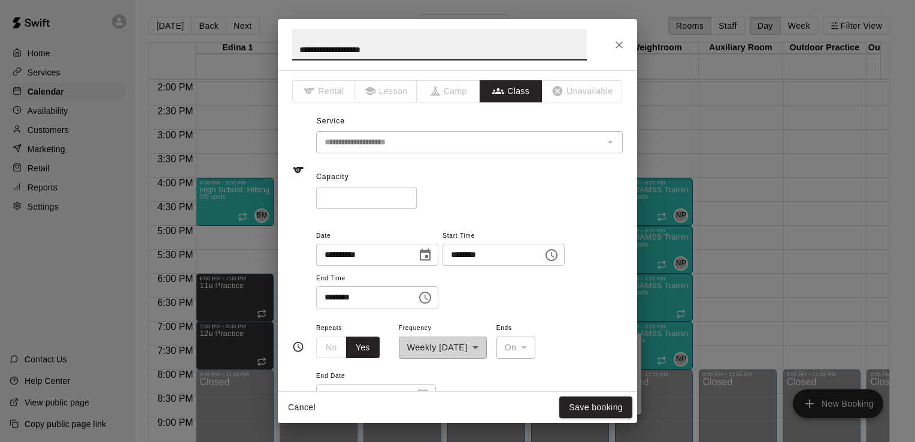
click at [382, 194] on input "*" at bounding box center [366, 198] width 101 height 22
type input "**"
click at [609, 406] on button "Save booking" at bounding box center [596, 408] width 73 height 22
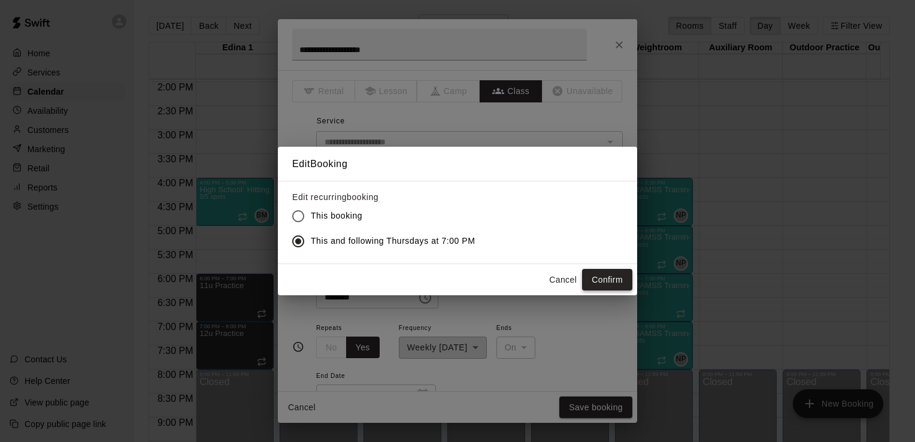
click at [615, 280] on button "Confirm" at bounding box center [607, 280] width 50 height 22
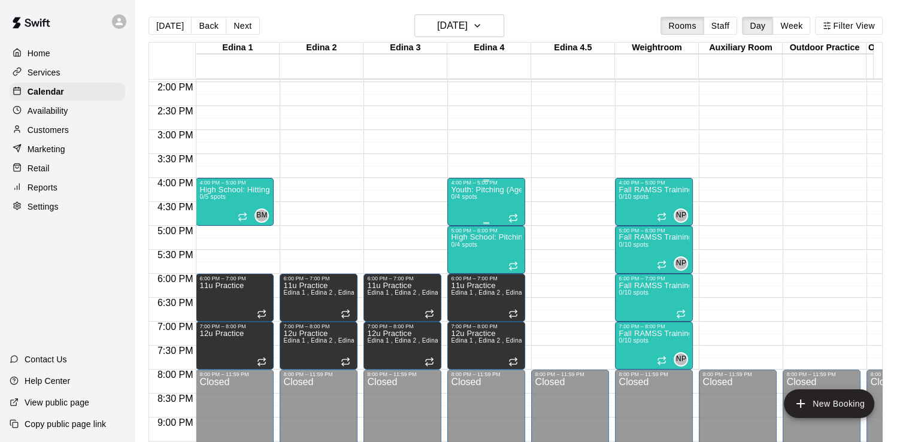
click at [502, 203] on div "Youth: Pitching (Ages 9U-13U) 0/4 spots" at bounding box center [486, 407] width 71 height 442
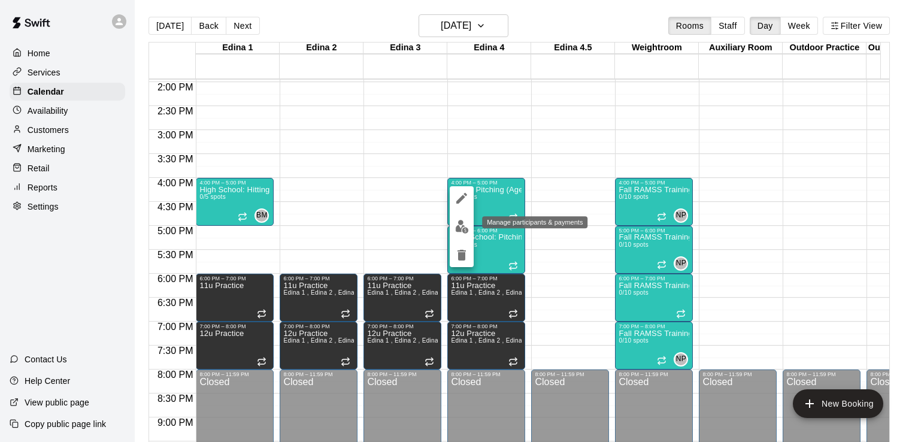
click at [463, 226] on img "edit" at bounding box center [462, 227] width 14 height 14
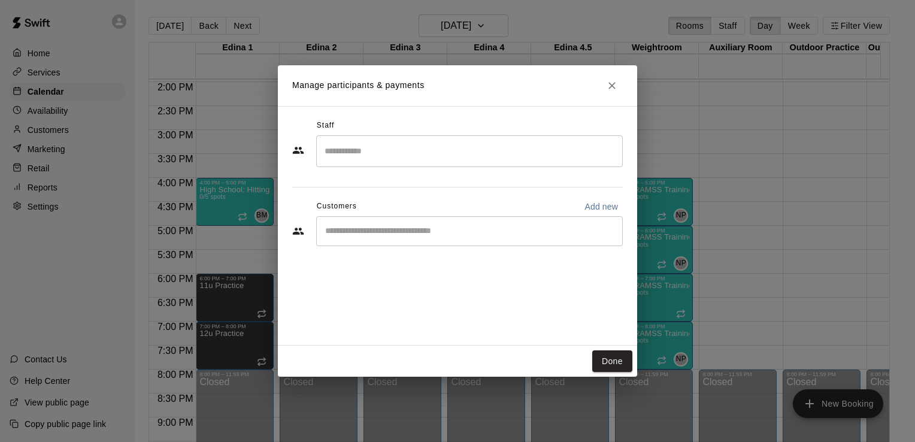
click at [434, 145] on input "Search staff" at bounding box center [470, 151] width 296 height 21
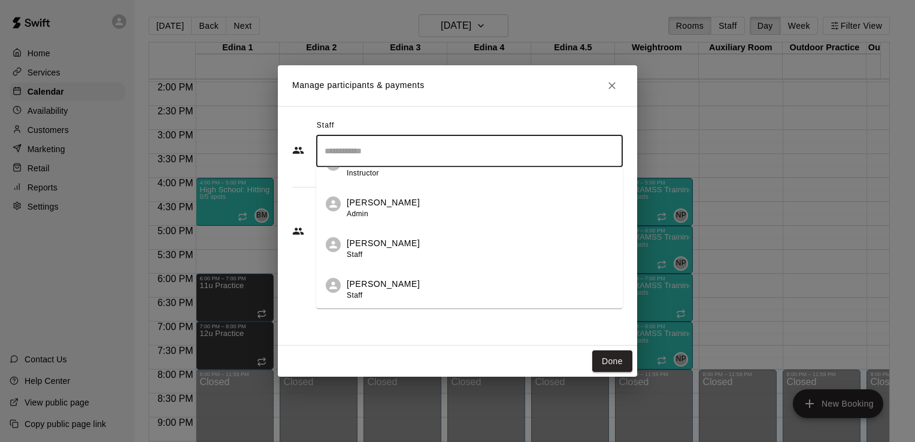
scroll to position [189, 0]
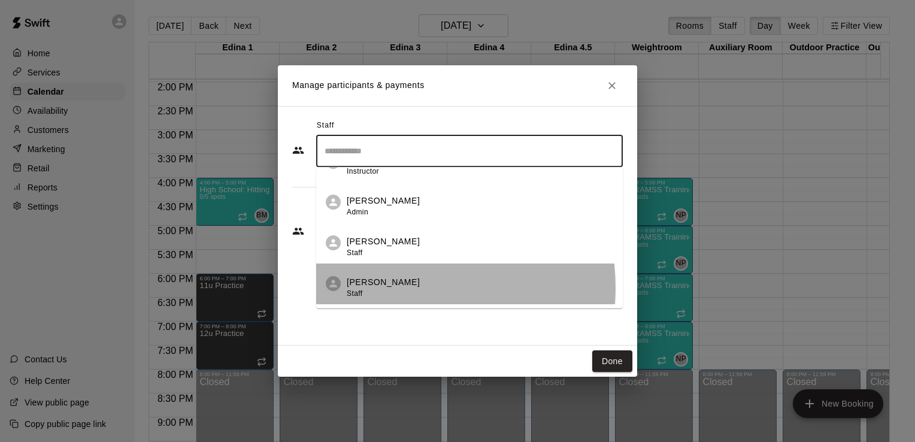
click at [394, 288] on p "[PERSON_NAME]" at bounding box center [383, 282] width 73 height 13
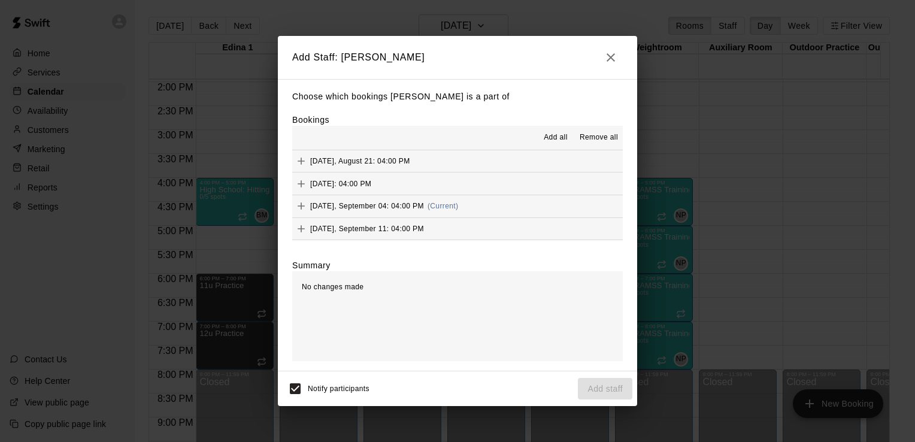
click at [557, 136] on span "Add all" at bounding box center [556, 138] width 24 height 12
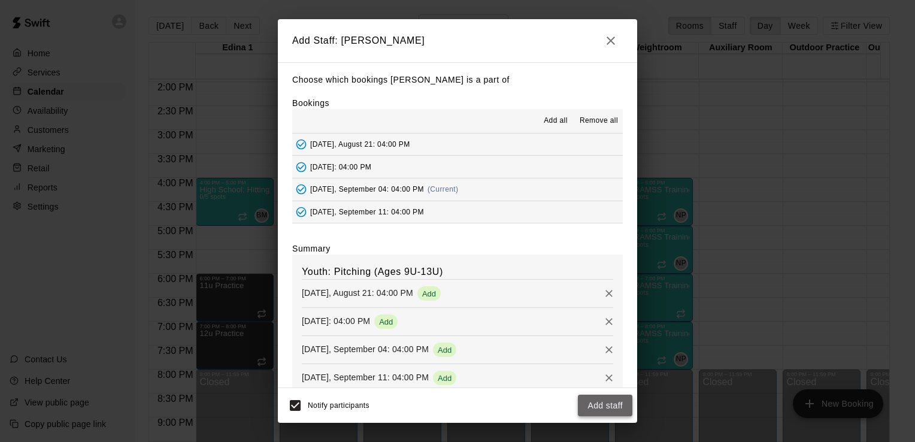
click at [615, 406] on button "Add staff" at bounding box center [605, 406] width 55 height 22
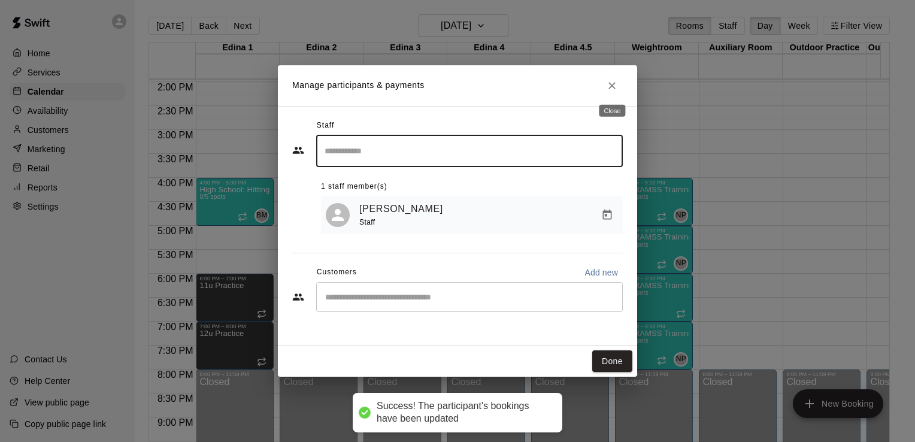
click at [612, 85] on icon "Close" at bounding box center [612, 85] width 7 height 7
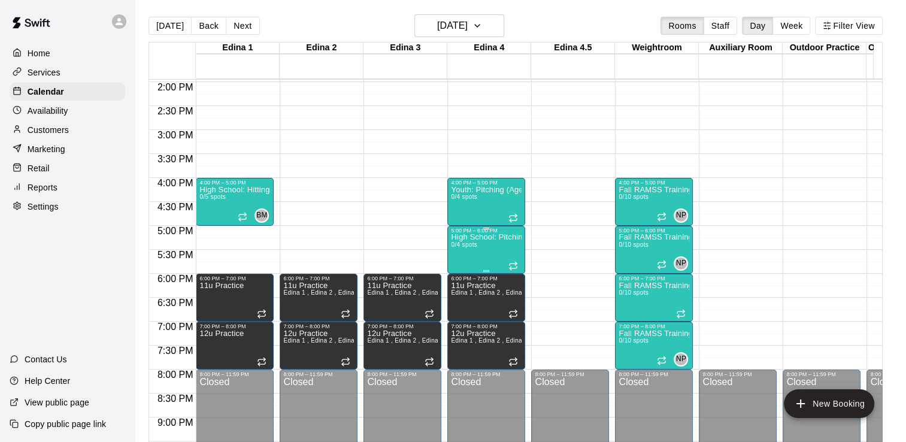
click at [486, 237] on p "High School: Pitching (Ages 14U-18U)" at bounding box center [486, 237] width 71 height 0
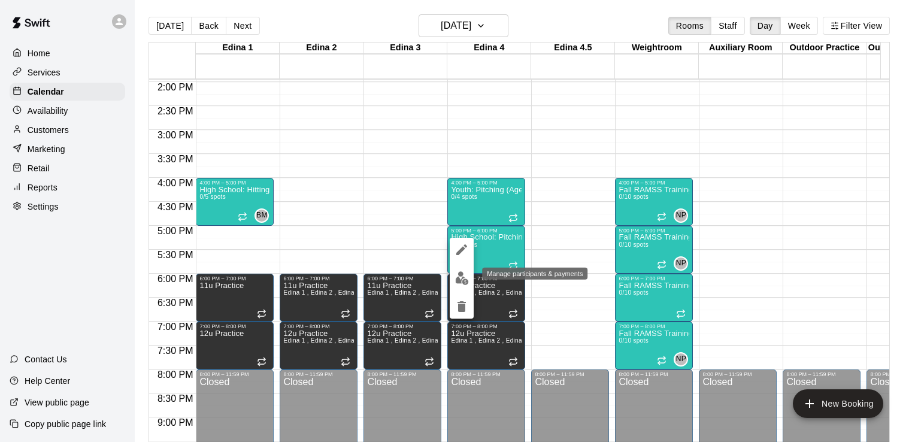
click at [466, 277] on img "edit" at bounding box center [462, 278] width 14 height 14
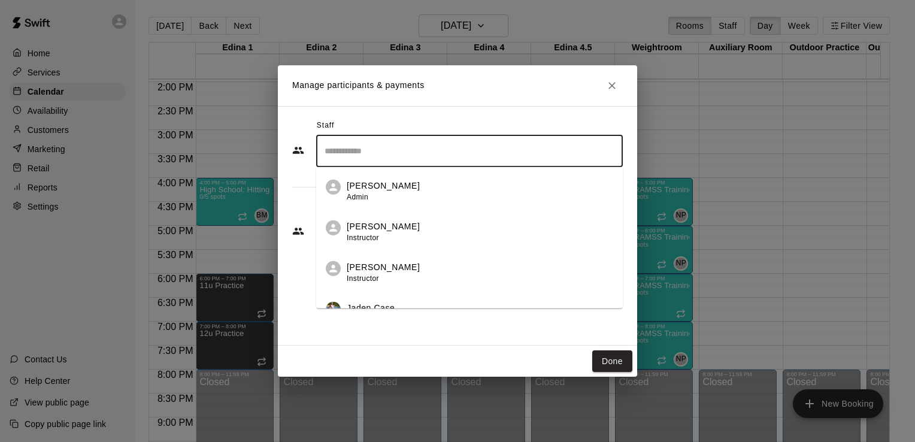
click at [459, 143] on input "Search staff" at bounding box center [470, 151] width 296 height 21
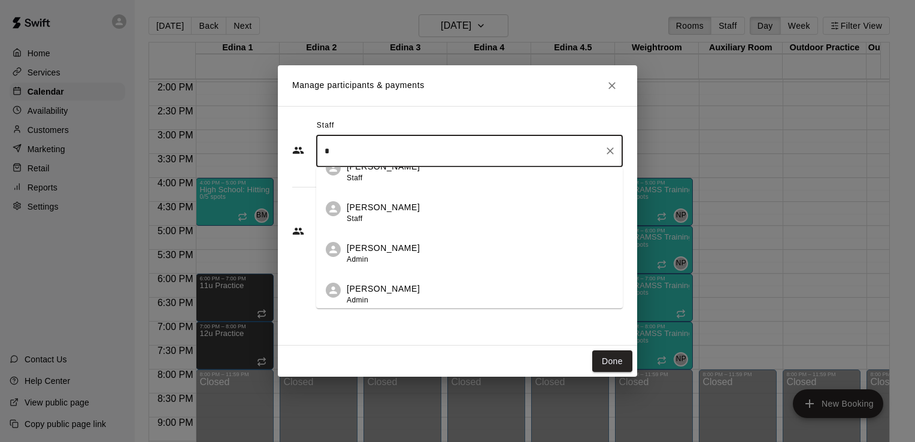
scroll to position [268, 0]
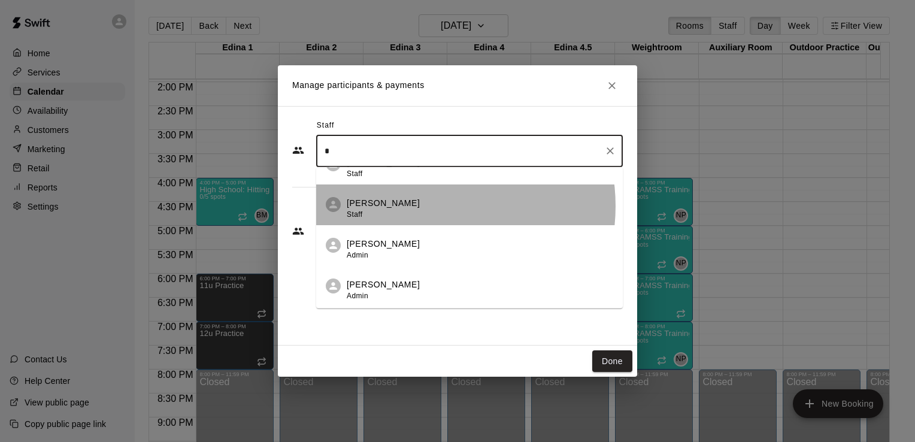
click at [427, 206] on div "Cade Marsolek Staff" at bounding box center [480, 208] width 267 height 23
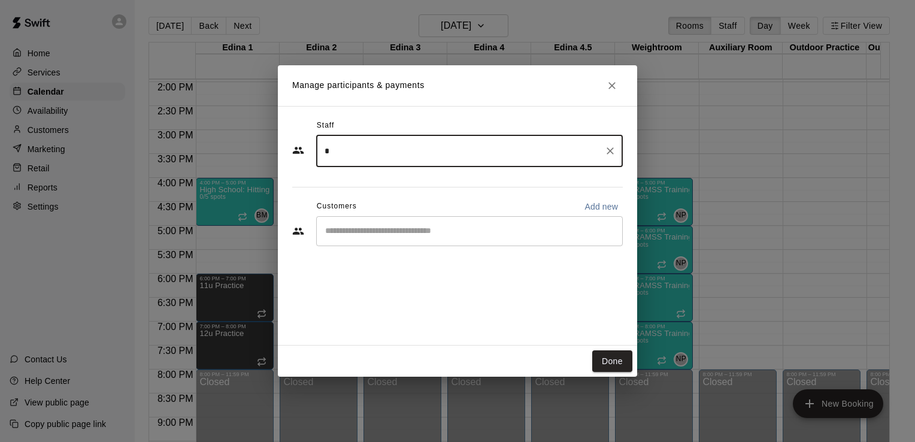
type input "*"
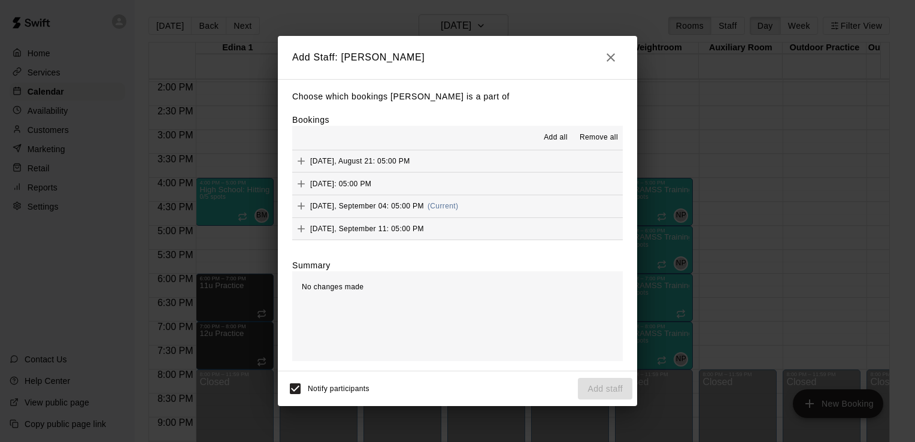
click at [554, 138] on span "Add all" at bounding box center [556, 138] width 24 height 12
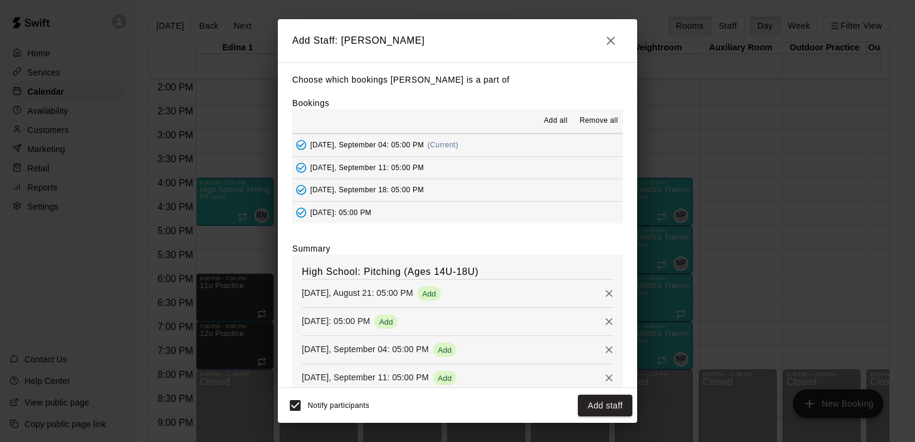
scroll to position [0, 0]
click at [603, 401] on button "Add staff" at bounding box center [605, 406] width 55 height 22
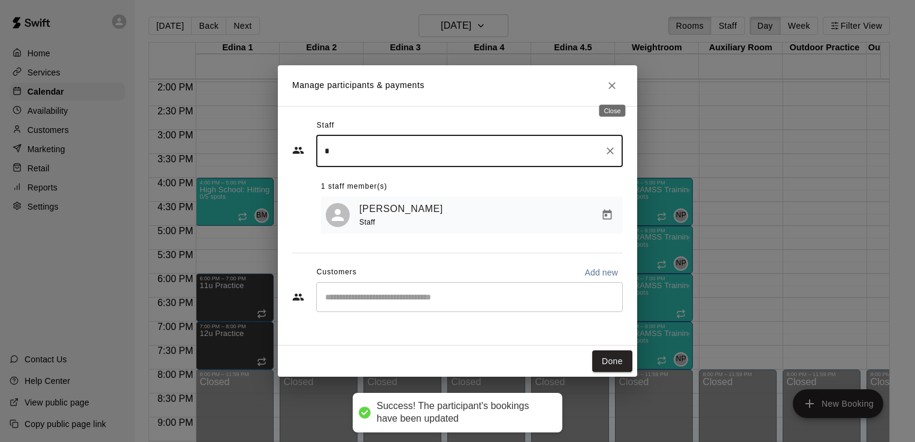
click at [613, 87] on icon "Close" at bounding box center [612, 86] width 12 height 12
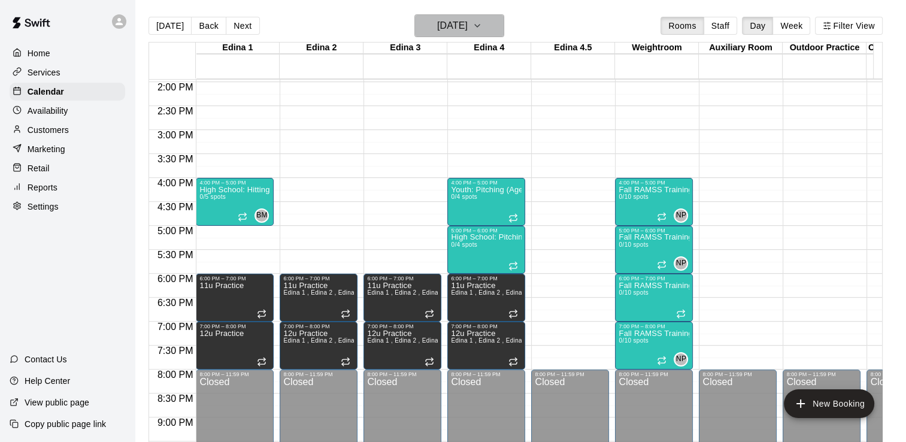
click at [480, 26] on icon "button" at bounding box center [477, 26] width 5 height 2
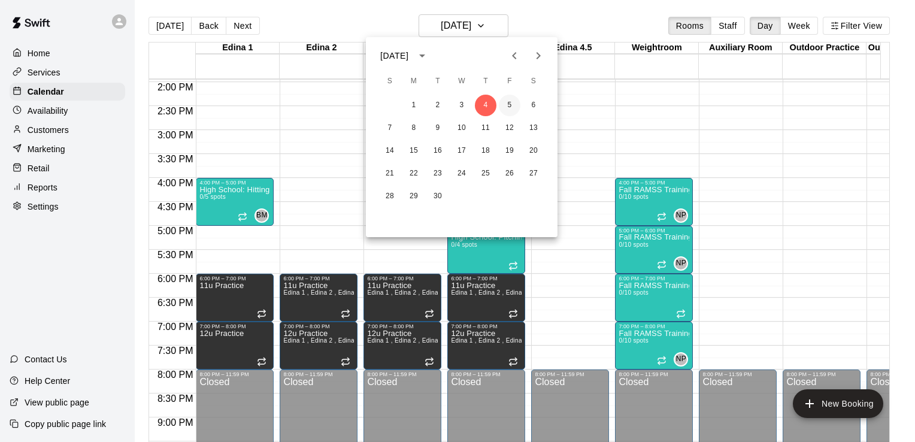
click at [510, 104] on button "5" at bounding box center [510, 106] width 22 height 22
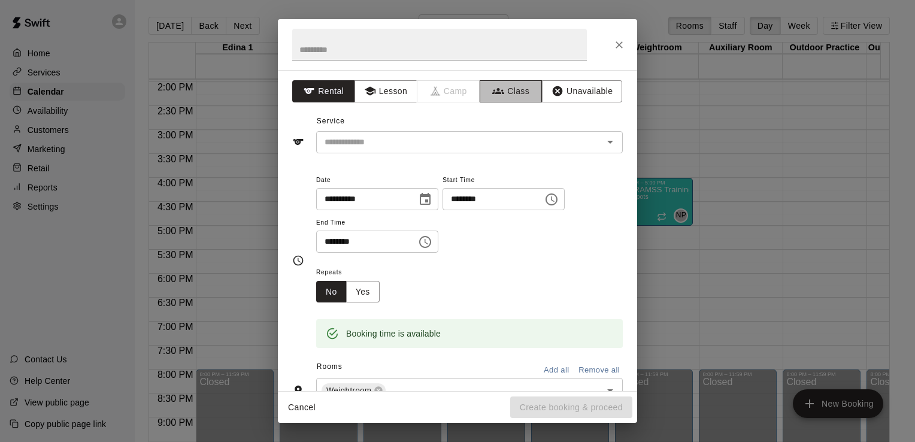
click at [510, 92] on button "Class" at bounding box center [511, 91] width 63 height 22
click at [603, 147] on icon "Open" at bounding box center [610, 142] width 14 height 14
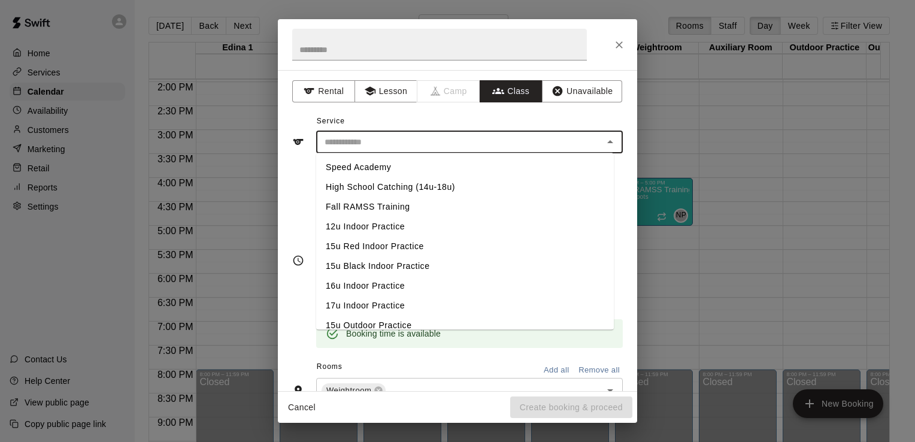
click at [399, 207] on li "Fall RAMSS Training" at bounding box center [465, 207] width 298 height 20
type input "**********"
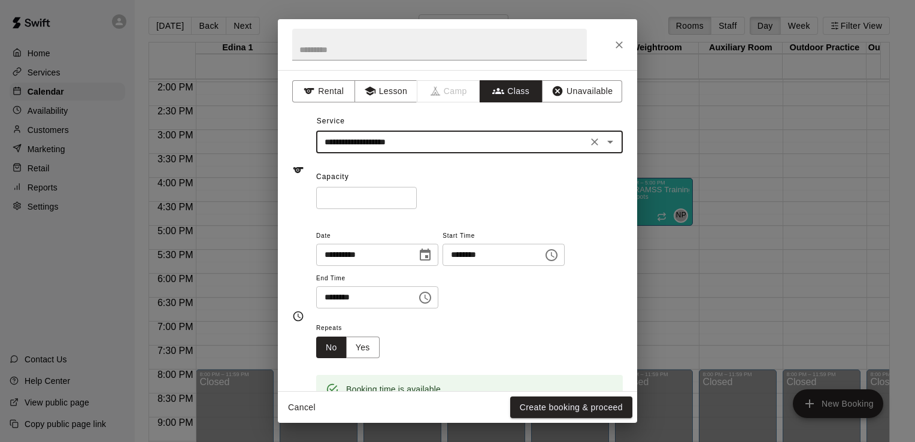
click at [433, 301] on icon "Choose time, selected time is 5:30 PM" at bounding box center [425, 298] width 14 height 14
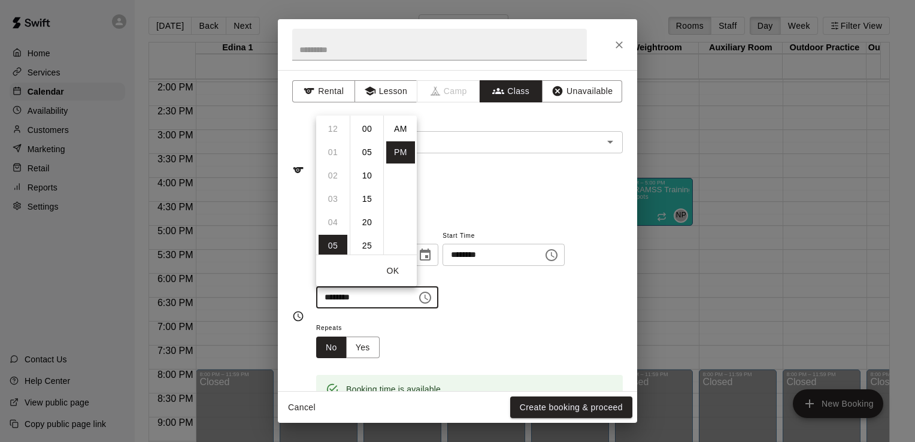
scroll to position [22, 0]
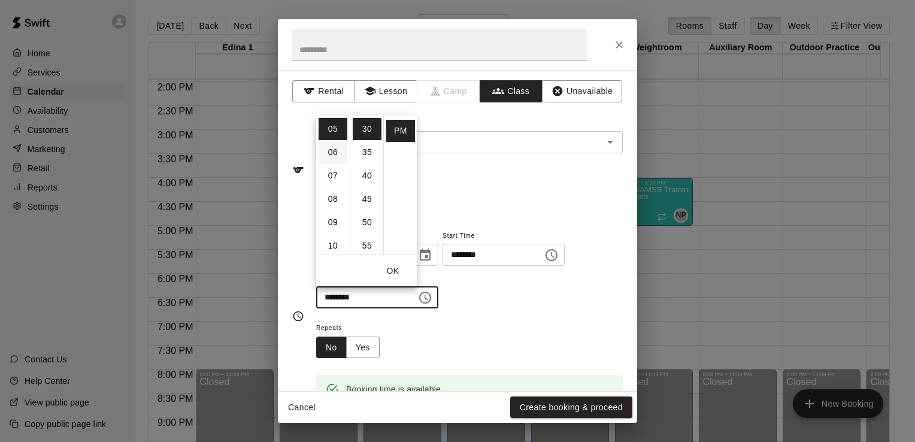
click at [333, 148] on li "06" at bounding box center [333, 152] width 29 height 22
click at [369, 129] on li "00" at bounding box center [367, 129] width 29 height 22
type input "********"
click at [391, 270] on button "OK" at bounding box center [393, 271] width 38 height 22
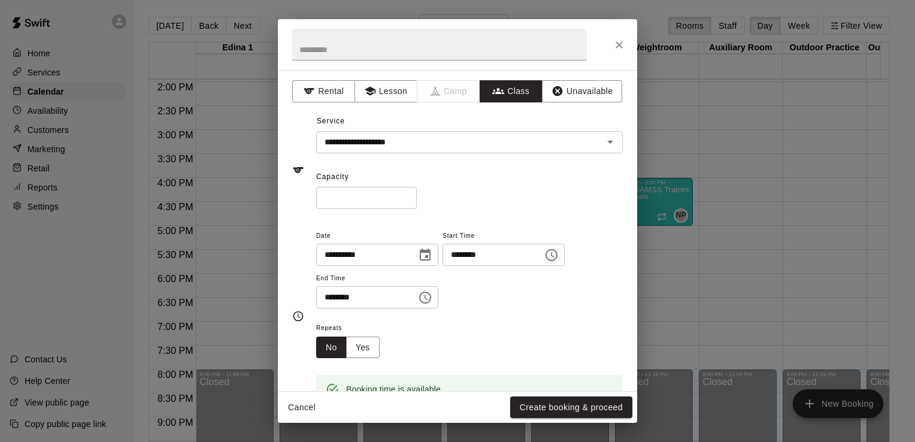
click at [368, 200] on input "*" at bounding box center [366, 198] width 101 height 22
type input "**"
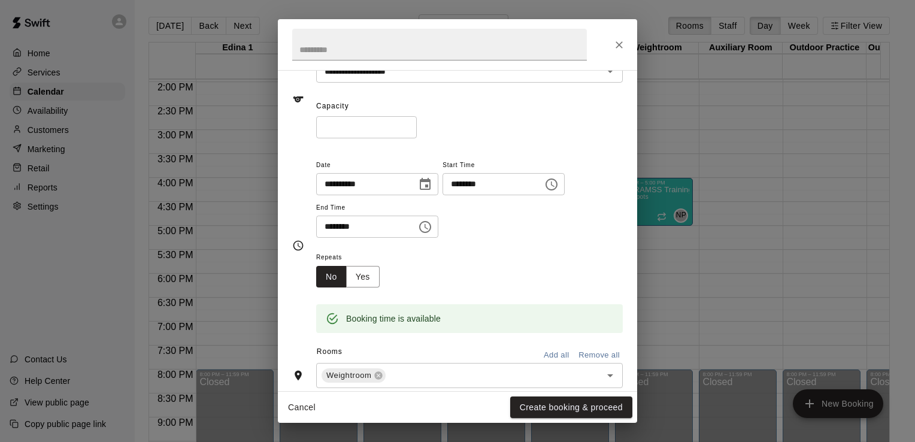
scroll to position [85, 0]
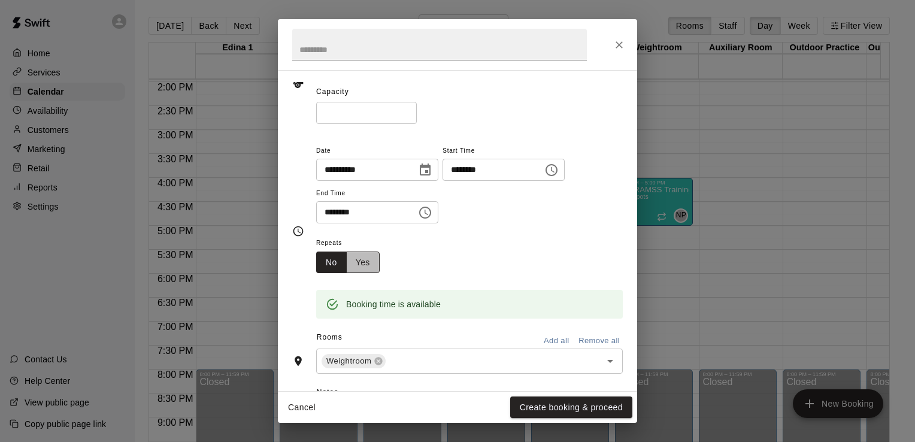
click at [364, 259] on button "Yes" at bounding box center [363, 263] width 34 height 22
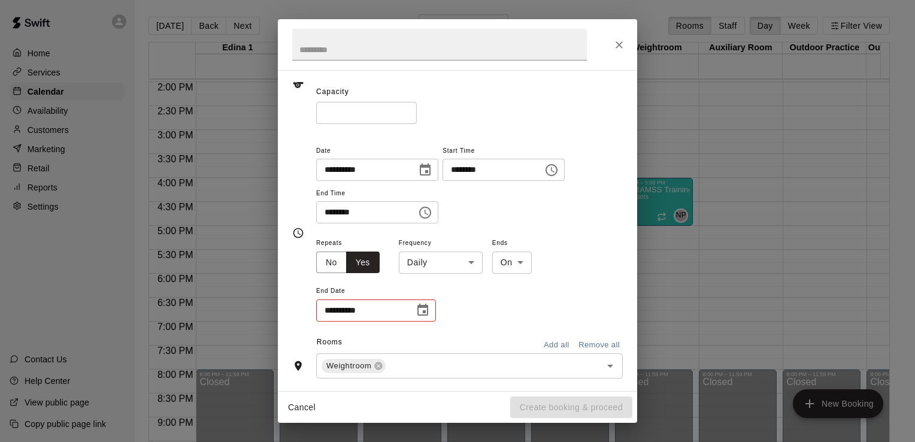
click at [470, 266] on body "Home Services Calendar Availability Customers Marketing Retail Reports Settings…" at bounding box center [457, 230] width 915 height 461
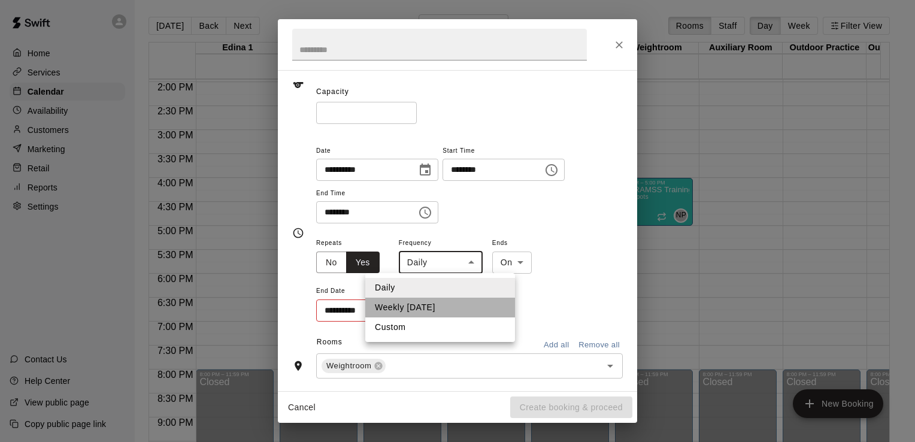
click at [441, 303] on li "Weekly on Friday" at bounding box center [440, 308] width 150 height 20
type input "******"
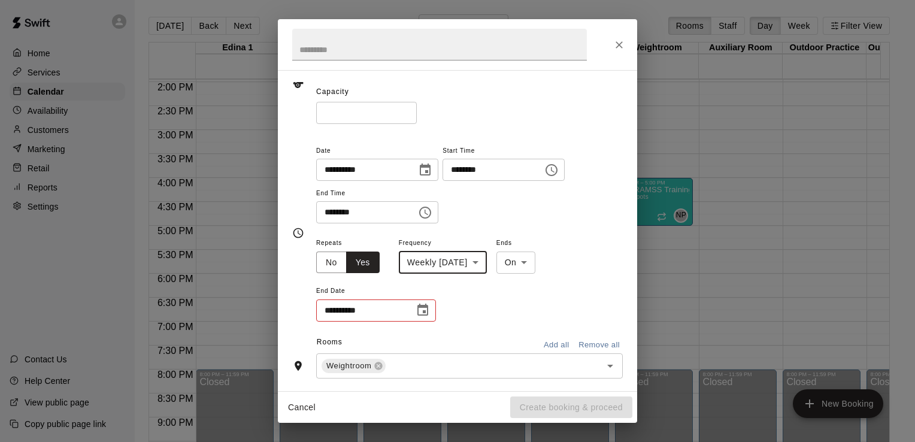
click at [424, 310] on icon "Choose date" at bounding box center [423, 310] width 11 height 12
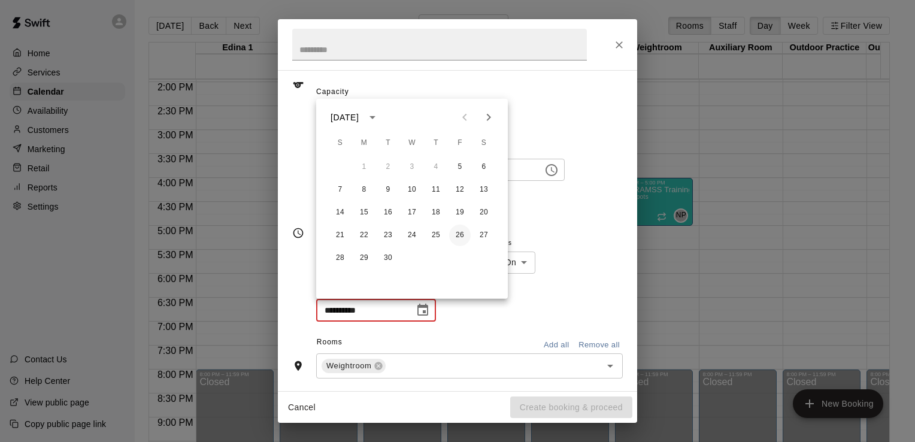
click at [460, 238] on button "26" at bounding box center [460, 236] width 22 height 22
type input "**********"
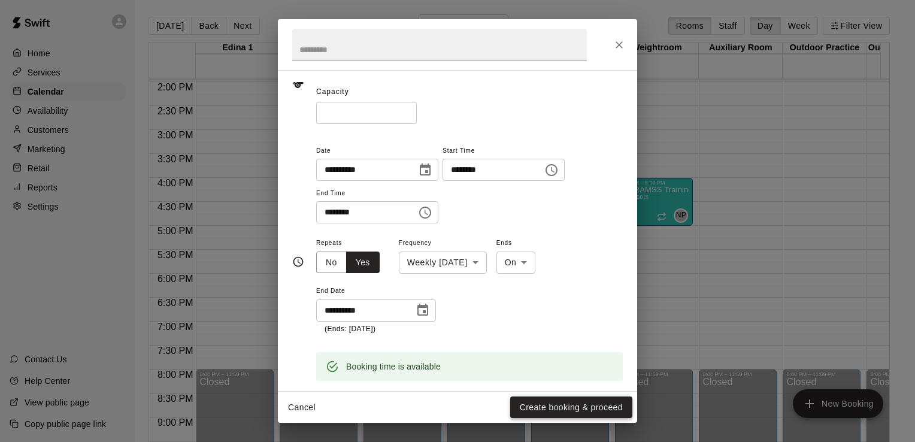
click at [588, 409] on button "Create booking & proceed" at bounding box center [571, 408] width 122 height 22
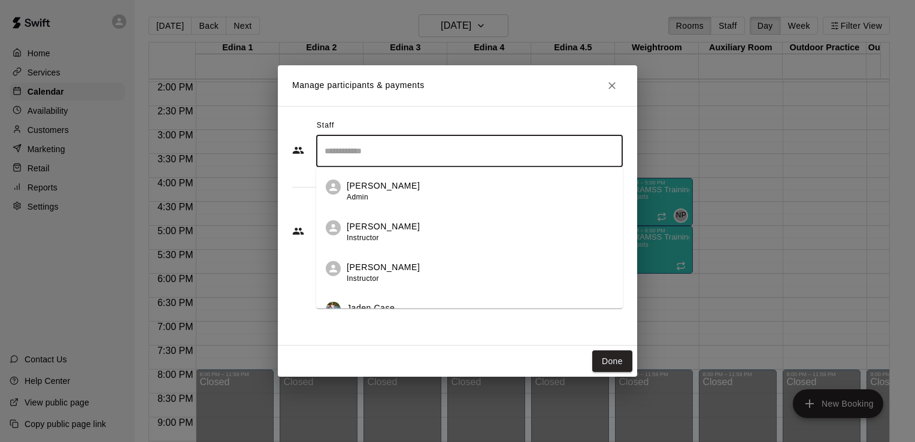
click at [573, 152] on input "Search staff" at bounding box center [470, 151] width 296 height 21
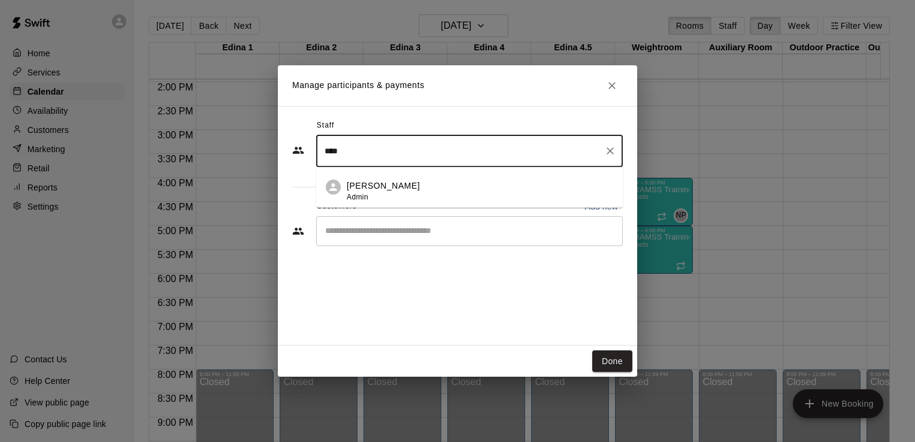
click at [501, 189] on div "Nick Pinkelman Admin" at bounding box center [480, 191] width 267 height 23
type input "****"
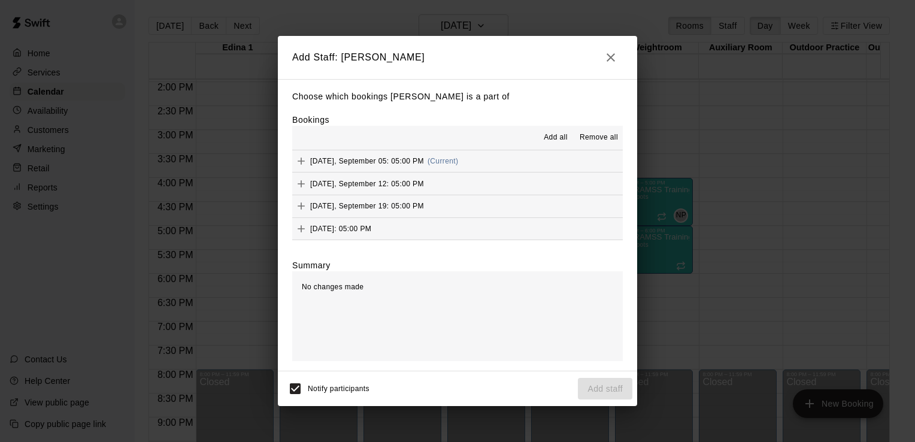
click at [556, 138] on span "Add all" at bounding box center [556, 138] width 24 height 12
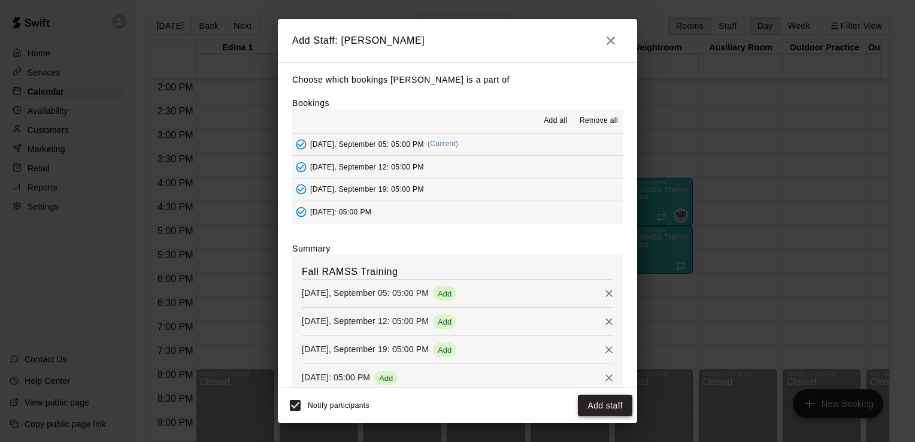
click at [603, 403] on button "Add staff" at bounding box center [605, 406] width 55 height 22
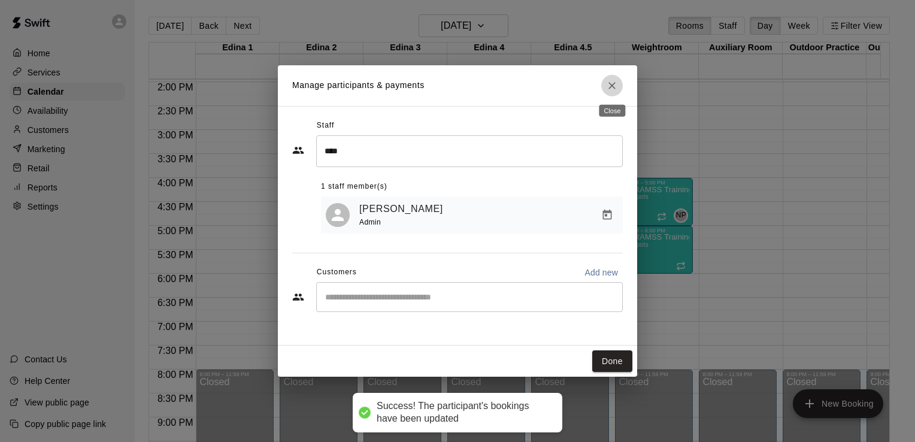
click at [612, 84] on icon "Close" at bounding box center [612, 86] width 12 height 12
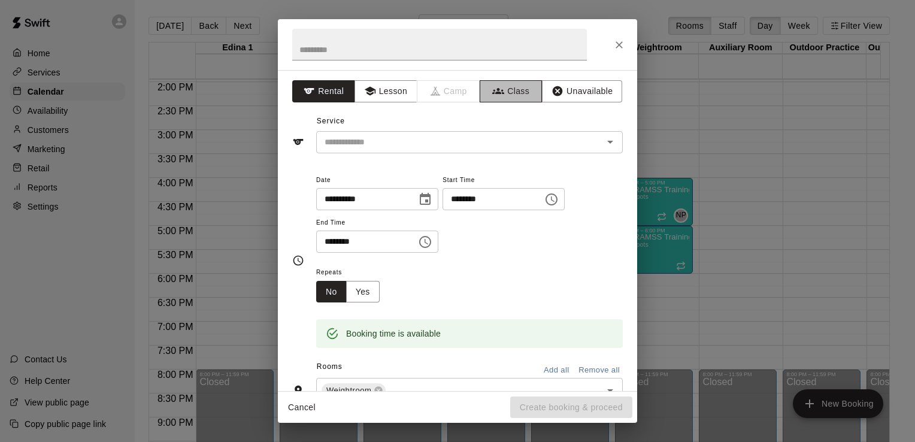
click at [517, 86] on button "Class" at bounding box center [511, 91] width 63 height 22
click at [603, 143] on icon "Open" at bounding box center [610, 142] width 14 height 14
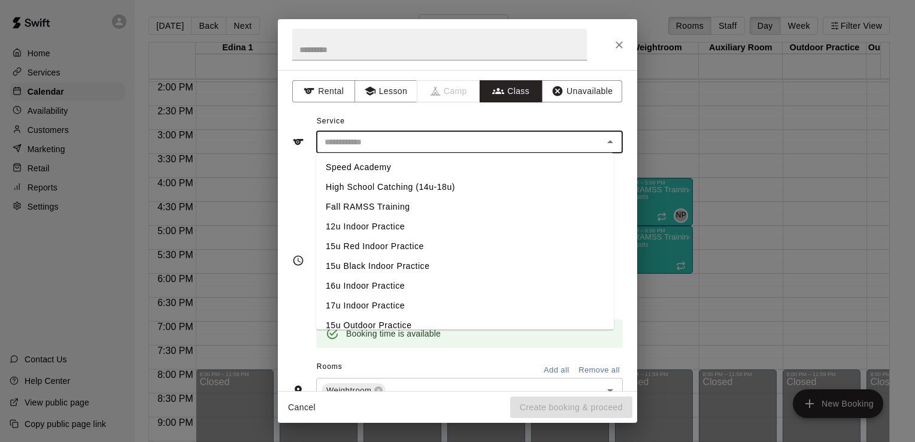
click at [384, 207] on li "Fall RAMSS Training" at bounding box center [465, 207] width 298 height 20
type input "**********"
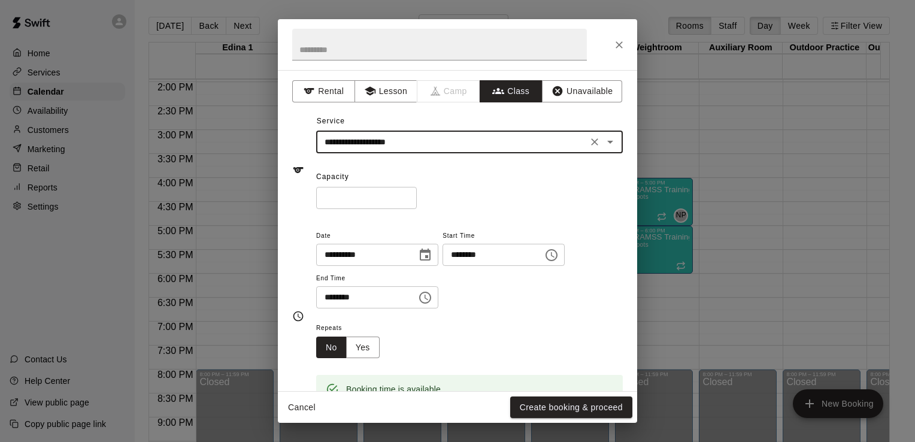
click at [431, 298] on icon "Choose time, selected time is 6:30 PM" at bounding box center [425, 298] width 12 height 12
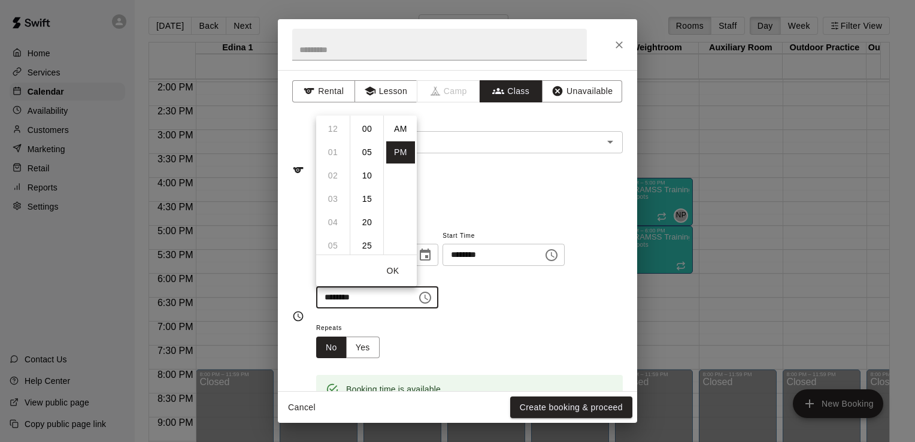
scroll to position [22, 0]
click at [333, 147] on li "07" at bounding box center [333, 152] width 29 height 22
click at [365, 129] on li "00" at bounding box center [367, 129] width 29 height 22
type input "********"
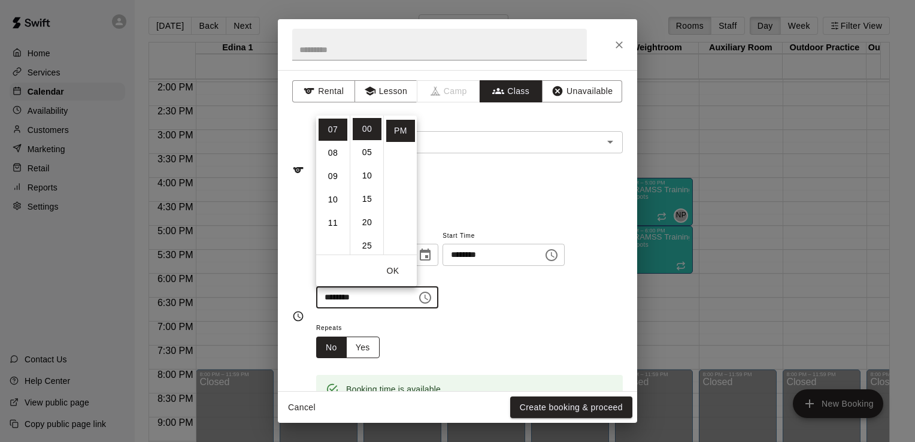
click at [368, 344] on button "Yes" at bounding box center [363, 348] width 34 height 22
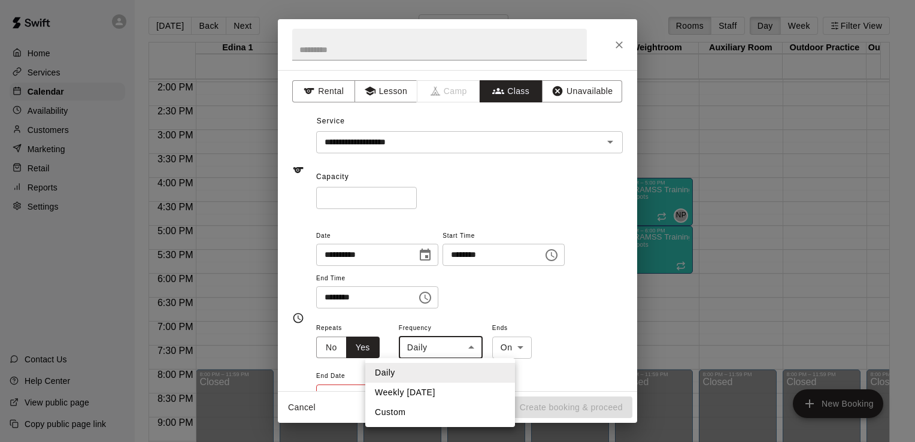
click at [469, 346] on body "Home Services Calendar Availability Customers Marketing Retail Reports Settings…" at bounding box center [457, 230] width 915 height 461
click at [444, 393] on li "Weekly on Friday" at bounding box center [440, 393] width 150 height 20
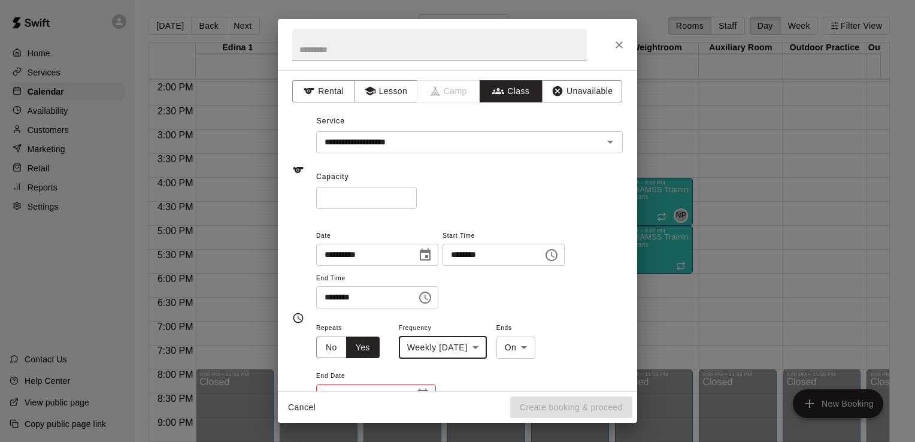
type input "******"
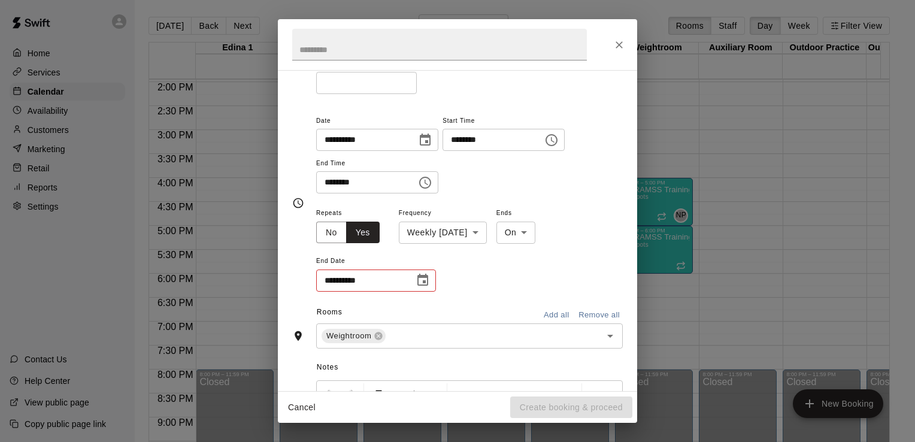
scroll to position [126, 0]
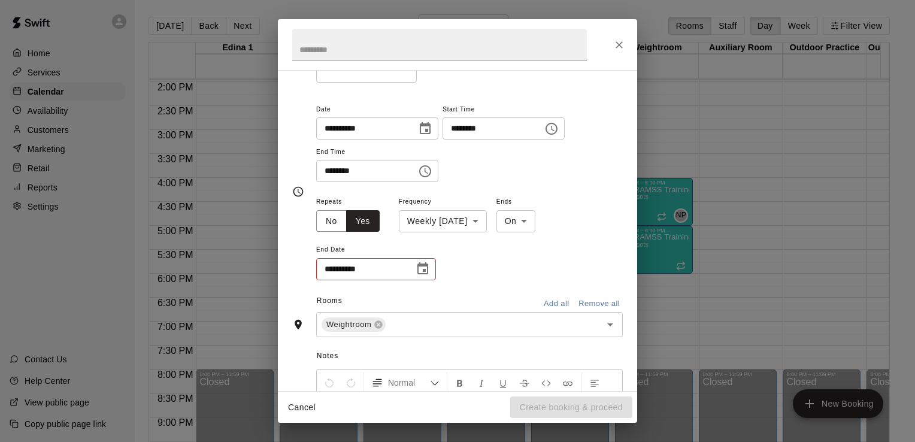
click at [413, 268] on button "Choose date" at bounding box center [423, 269] width 24 height 24
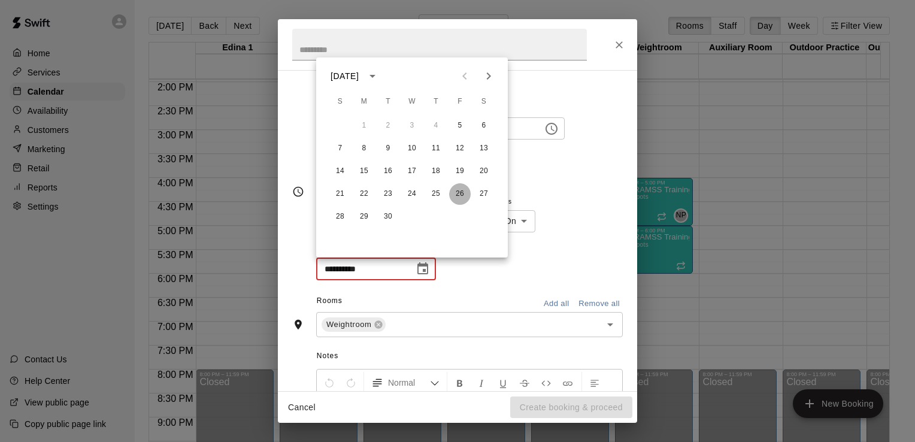
click at [463, 191] on button "26" at bounding box center [460, 194] width 22 height 22
type input "**********"
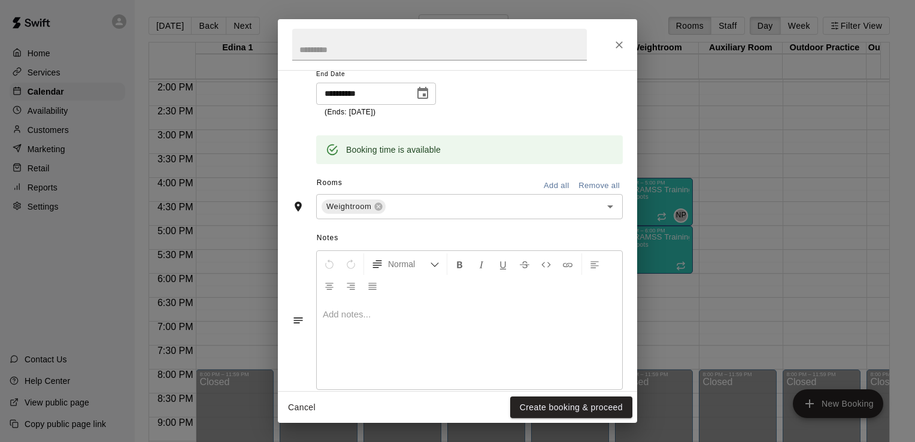
scroll to position [322, 0]
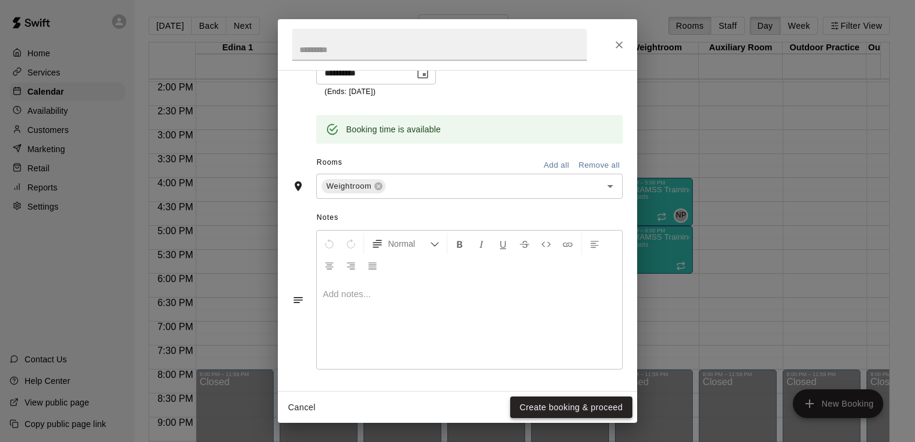
click at [560, 410] on button "Create booking & proceed" at bounding box center [571, 408] width 122 height 22
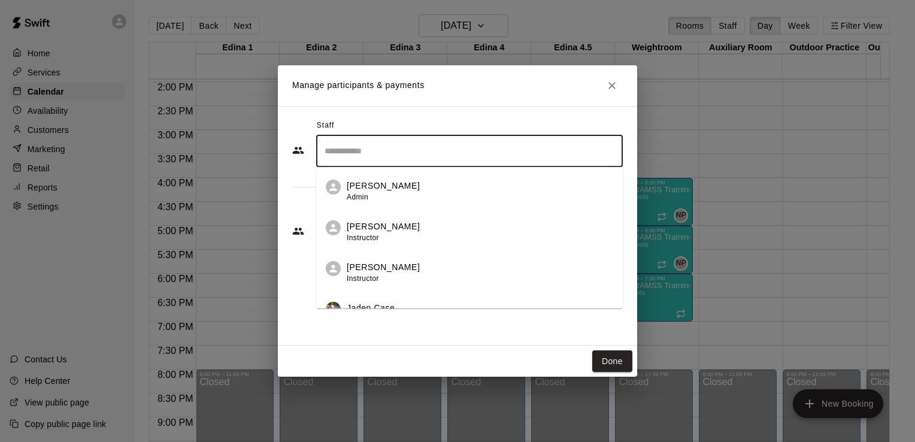
click at [574, 153] on input "Search staff" at bounding box center [470, 151] width 296 height 21
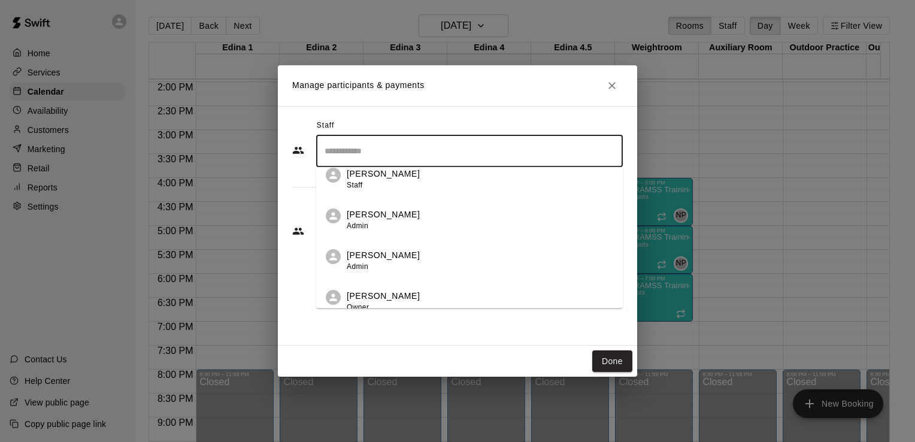
scroll to position [301, 0]
click at [405, 247] on p "[PERSON_NAME]" at bounding box center [383, 251] width 73 height 13
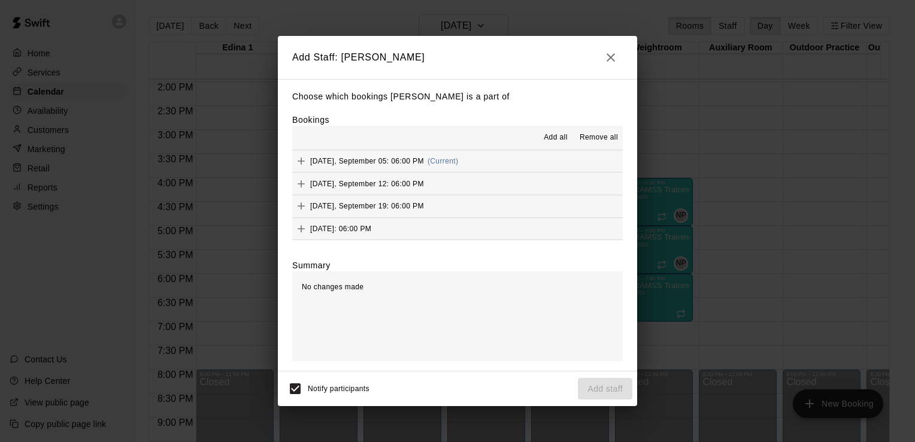
click at [561, 133] on span "Add all" at bounding box center [556, 138] width 24 height 12
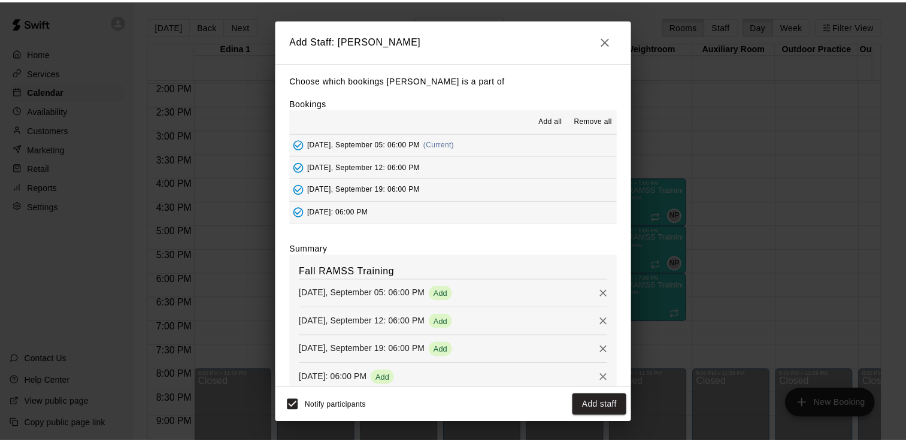
scroll to position [24, 0]
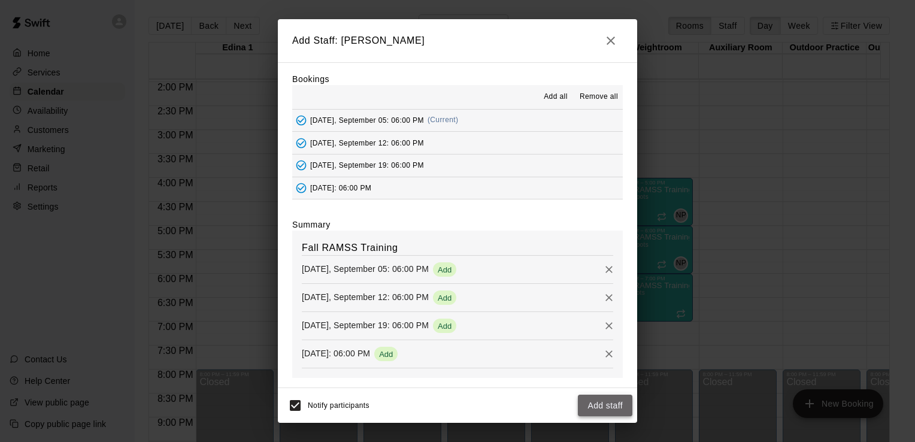
click at [596, 407] on button "Add staff" at bounding box center [605, 406] width 55 height 22
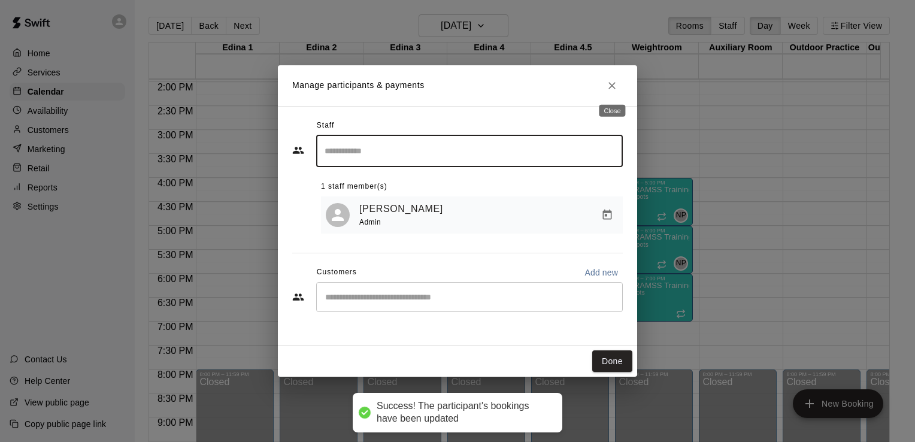
click at [612, 84] on icon "Close" at bounding box center [612, 86] width 12 height 12
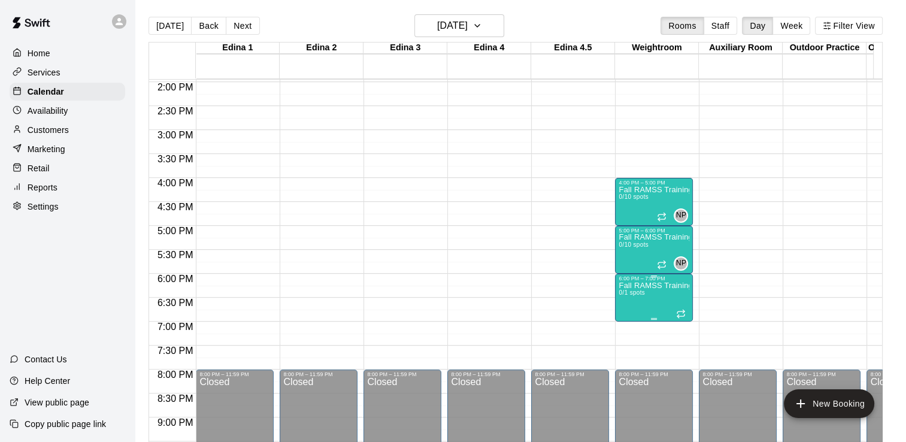
click at [642, 286] on p "Fall RAMSS Training" at bounding box center [654, 286] width 71 height 0
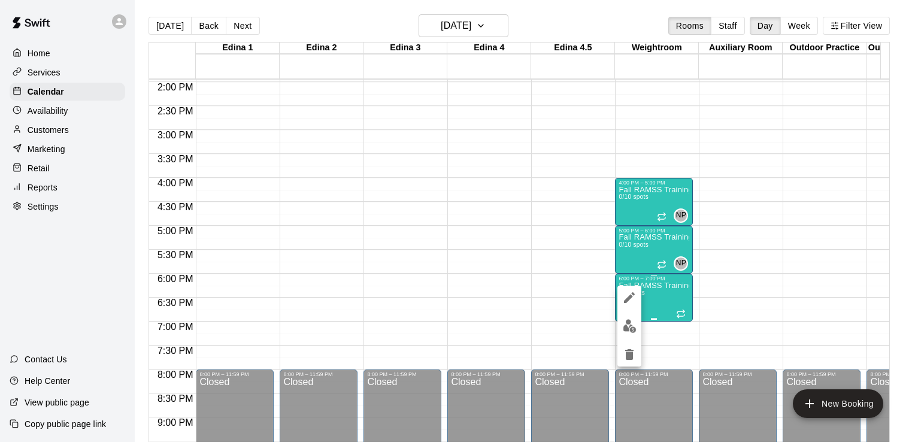
click at [642, 286] on div at bounding box center [457, 221] width 915 height 442
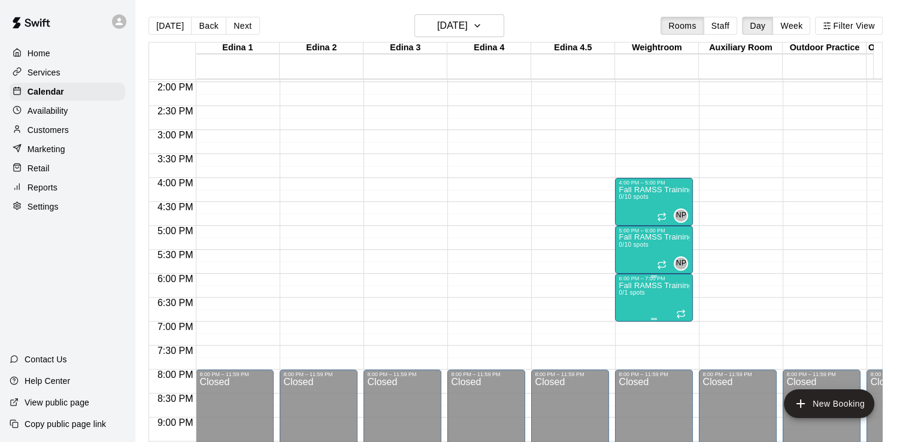
click at [642, 286] on p "Fall RAMSS Training" at bounding box center [654, 286] width 71 height 0
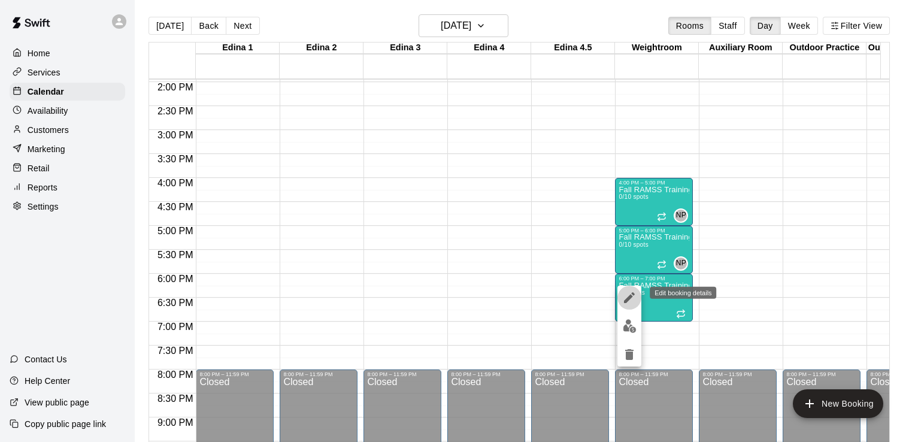
click at [628, 291] on icon "edit" at bounding box center [630, 298] width 14 height 14
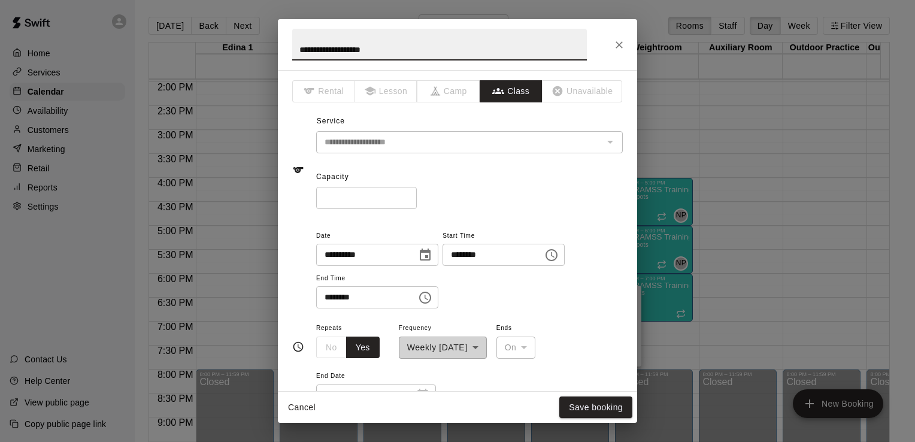
click at [340, 202] on input "*" at bounding box center [366, 198] width 101 height 22
type input "**"
click at [602, 405] on button "Save booking" at bounding box center [596, 408] width 73 height 22
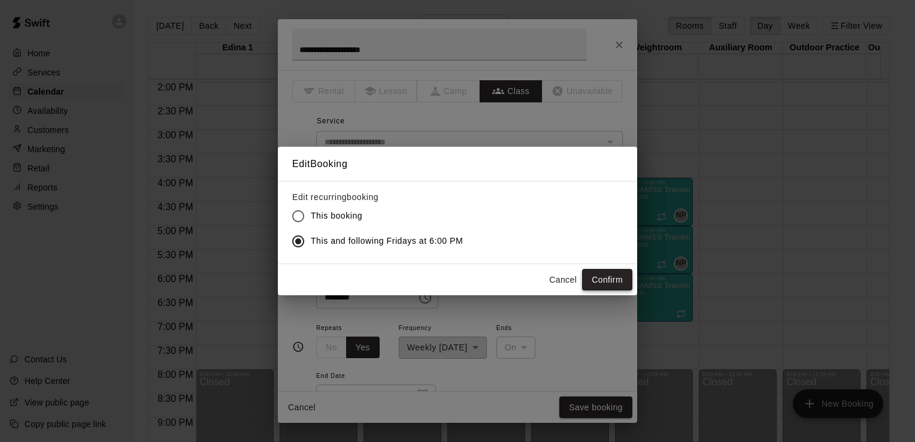
click at [623, 277] on button "Confirm" at bounding box center [607, 280] width 50 height 22
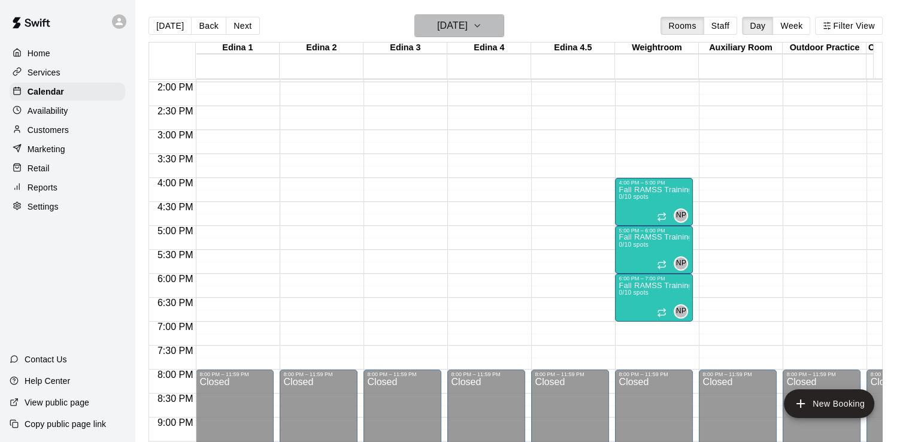
click at [482, 25] on icon "button" at bounding box center [478, 26] width 10 height 14
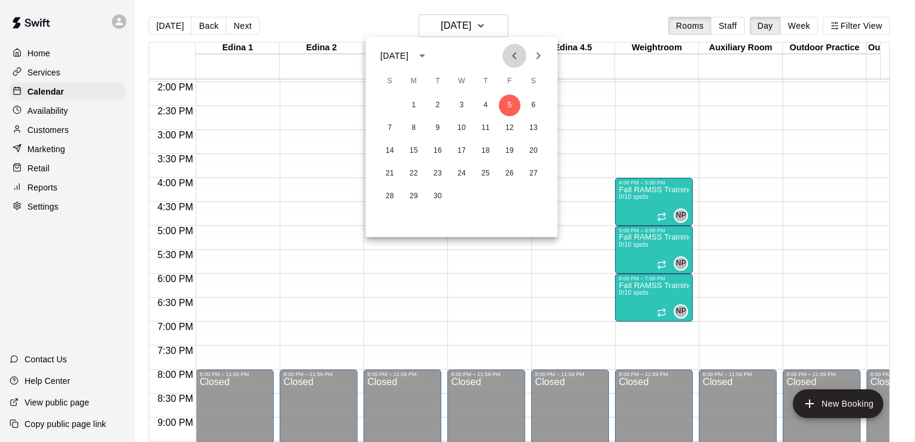
click at [513, 58] on icon "Previous month" at bounding box center [514, 56] width 14 height 14
click at [437, 171] on button "19" at bounding box center [438, 174] width 22 height 22
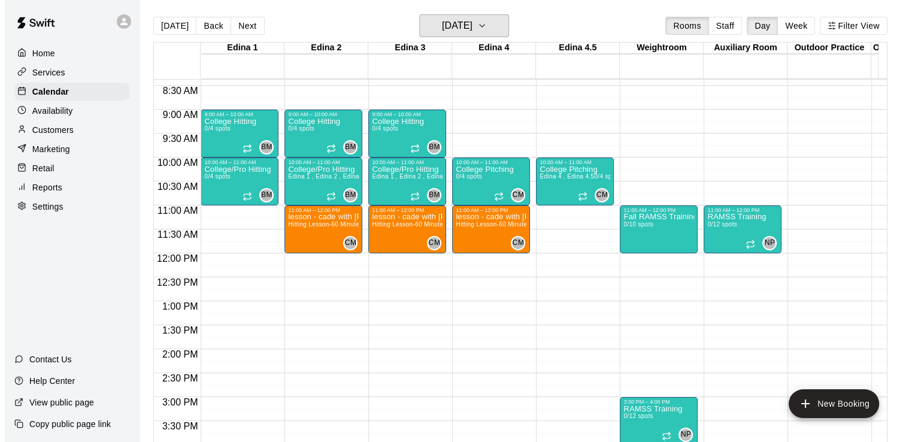
scroll to position [383, 0]
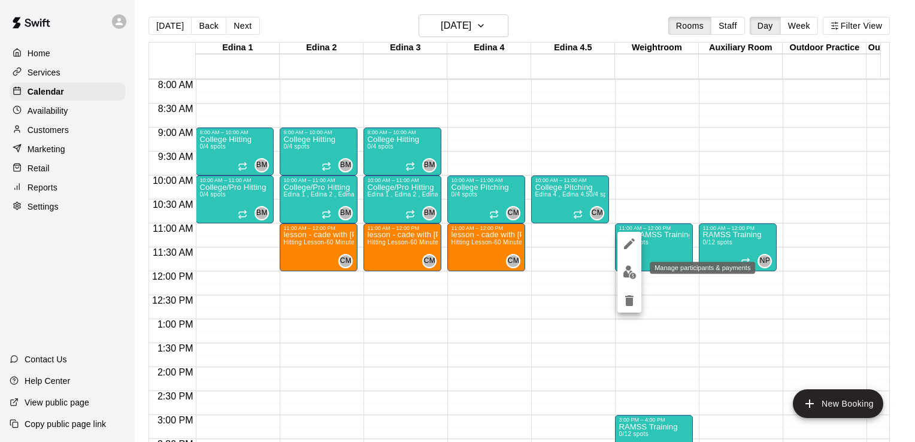
drag, startPoint x: 640, startPoint y: 238, endPoint x: 628, endPoint y: 271, distance: 35.6
click at [628, 271] on div at bounding box center [457, 221] width 915 height 442
click at [630, 272] on img "edit" at bounding box center [630, 272] width 14 height 14
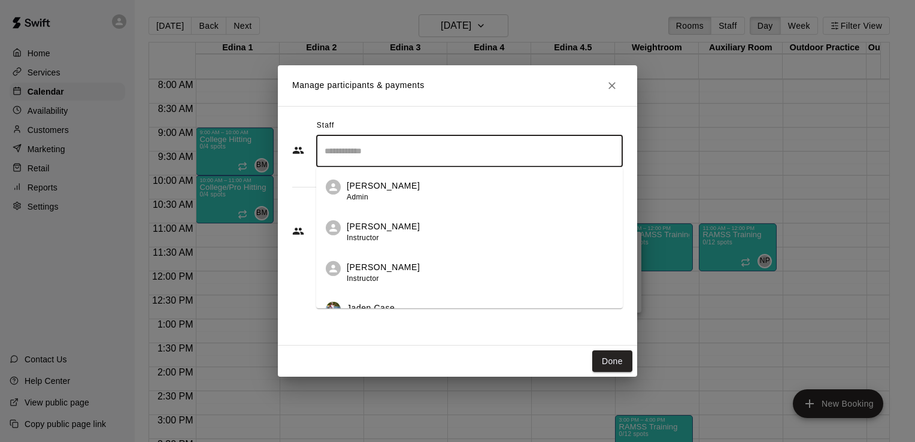
click at [415, 147] on input "Search staff" at bounding box center [470, 151] width 296 height 21
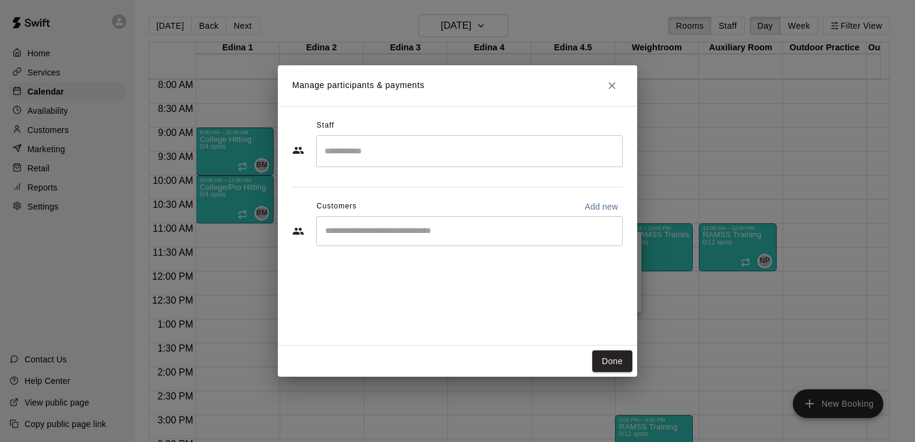
click at [657, 139] on div "Manage participants & payments Staff ​ Customers Add new ​ Done" at bounding box center [457, 221] width 915 height 442
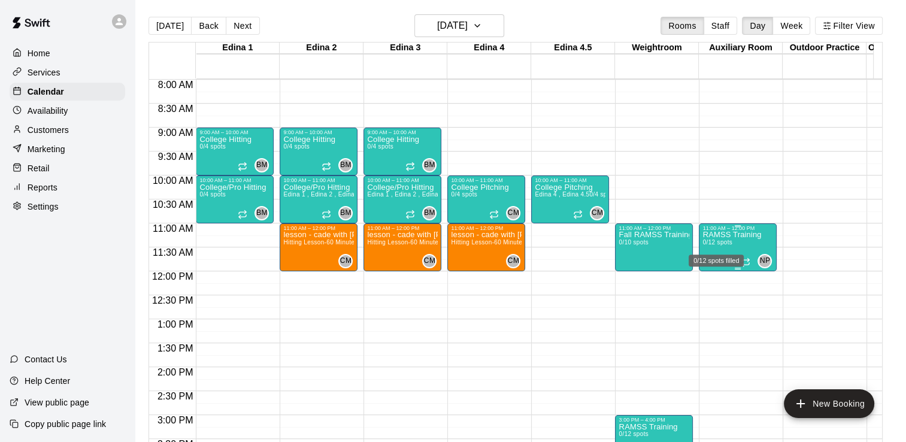
click at [720, 241] on span "0/12 spots" at bounding box center [717, 242] width 29 height 7
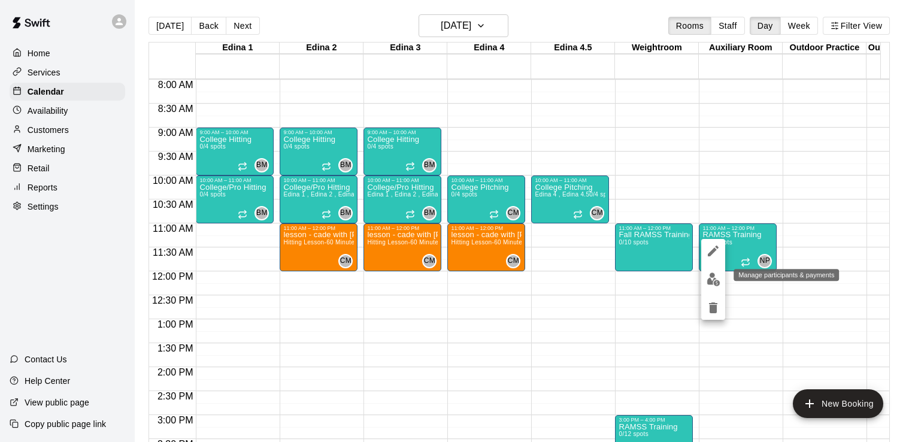
click at [712, 280] on img "edit" at bounding box center [714, 280] width 14 height 14
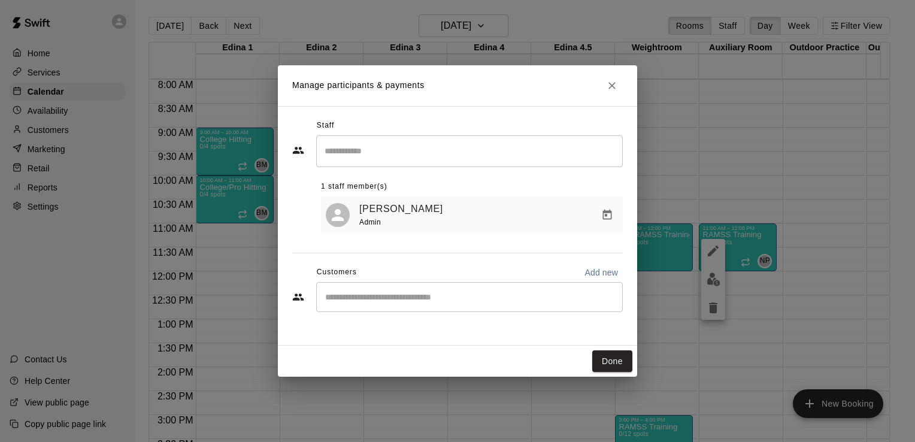
click at [546, 286] on div "​" at bounding box center [469, 297] width 307 height 30
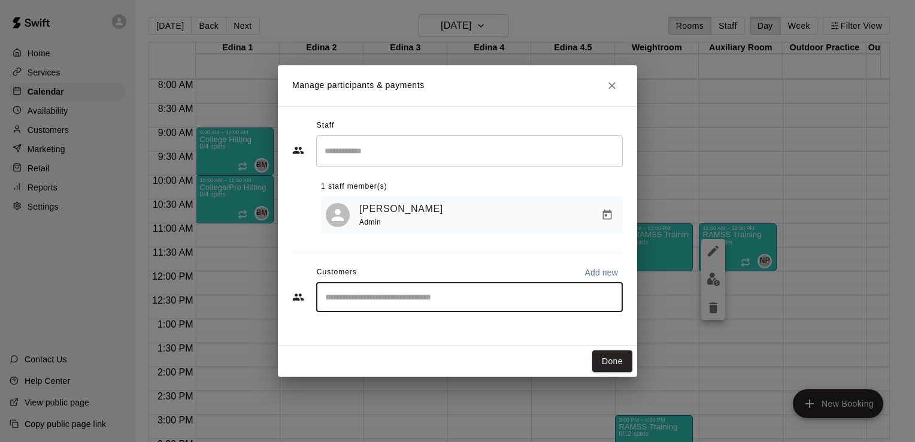
type input "*"
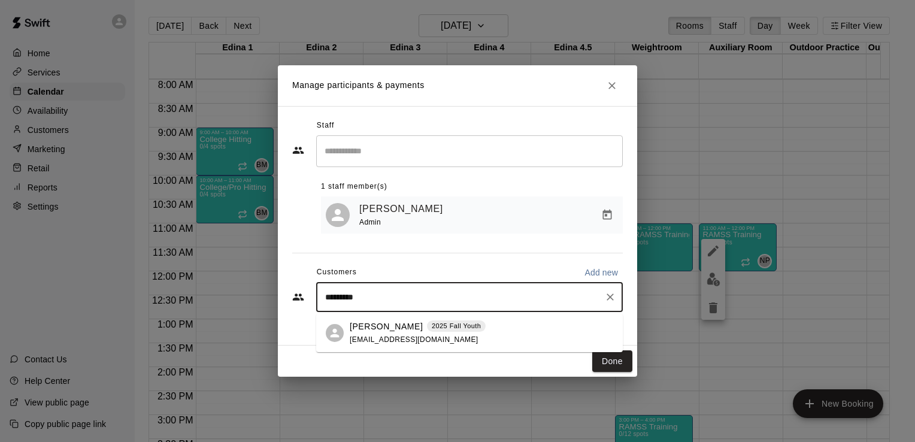
type input "**********"
click at [413, 334] on div "Aiden Pelatowski 2025 Fall Youth kpelatowski@aol.com" at bounding box center [418, 334] width 136 height 26
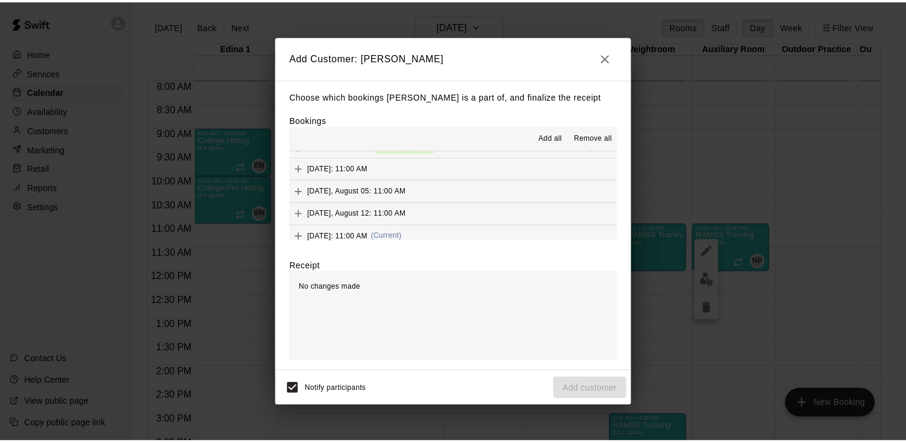
scroll to position [201, 0]
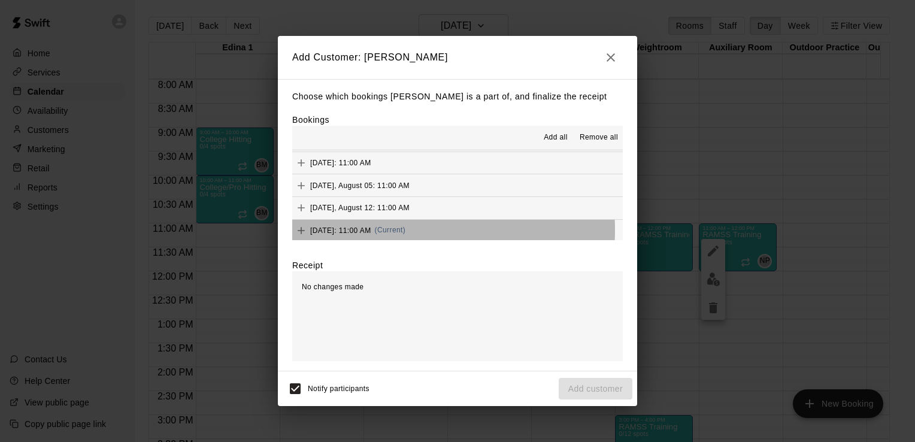
click at [352, 229] on span "Tuesday, August 19: 11:00 AM" at bounding box center [340, 230] width 61 height 8
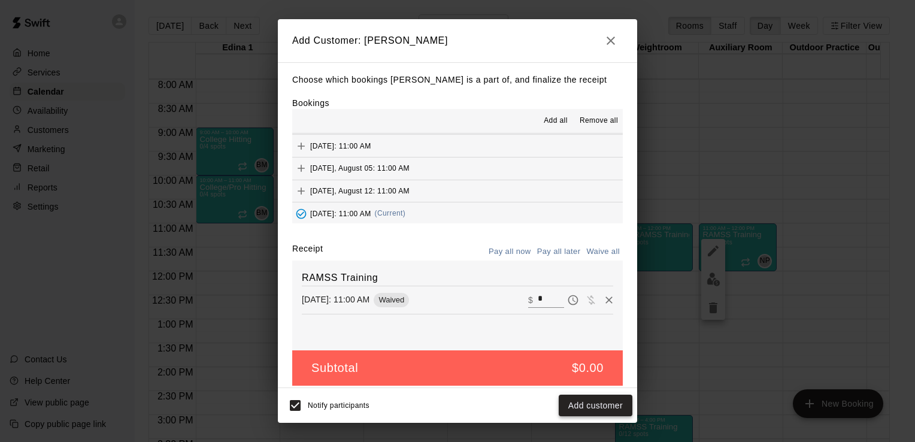
click at [592, 404] on button "Add customer" at bounding box center [596, 406] width 74 height 22
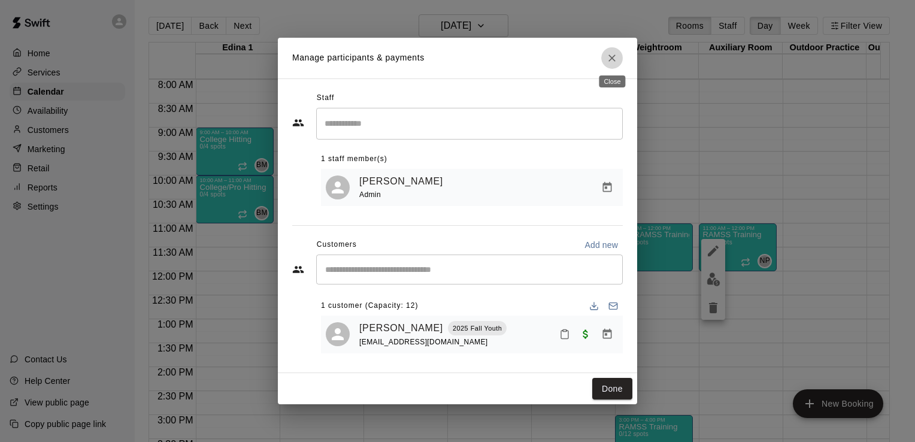
click at [616, 56] on icon "Close" at bounding box center [612, 58] width 12 height 12
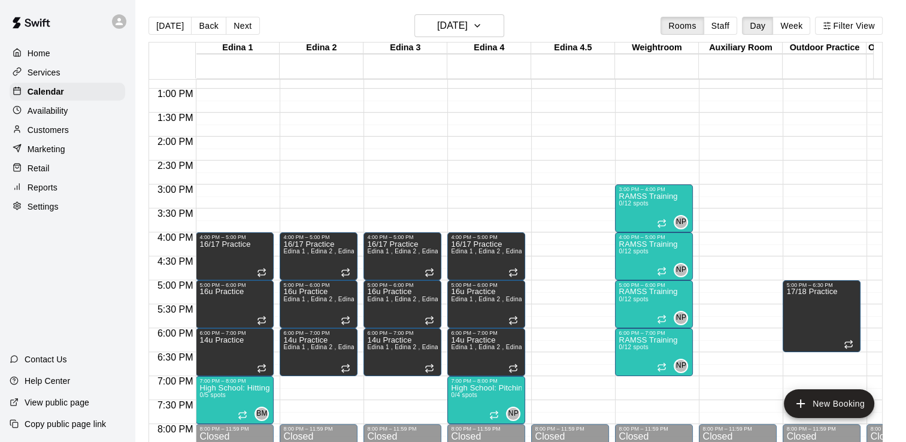
scroll to position [634, 0]
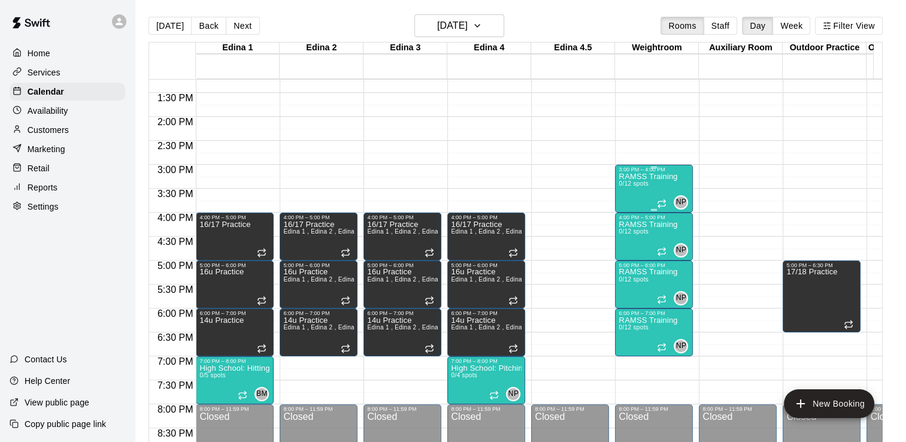
click at [636, 177] on p "RAMSS Training" at bounding box center [648, 177] width 59 height 0
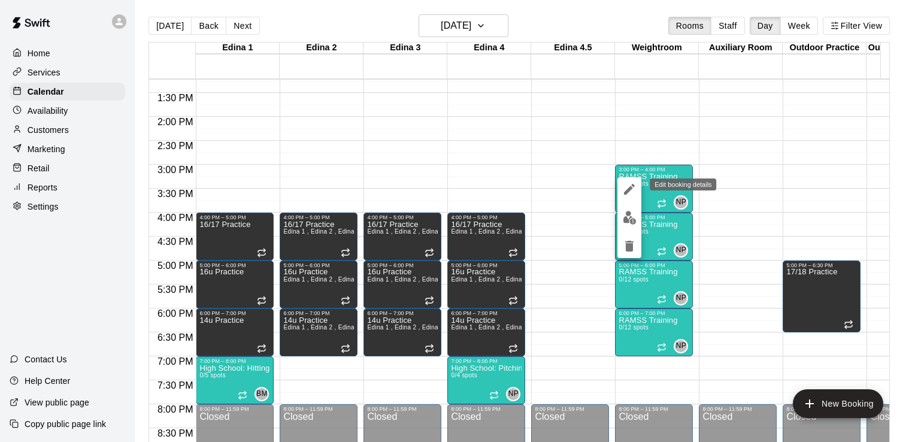
click at [627, 192] on icon "edit" at bounding box center [629, 189] width 11 height 11
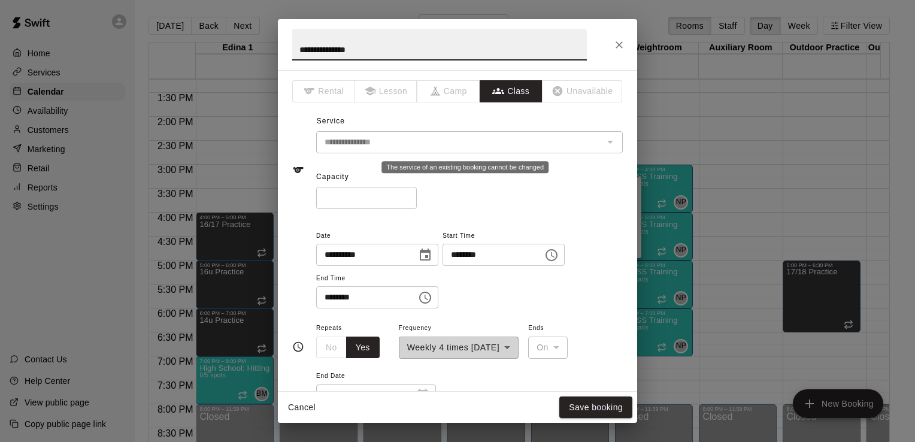
click at [602, 143] on div "The service of an existing booking cannot be changed" at bounding box center [610, 142] width 16 height 17
click at [620, 37] on button "Close" at bounding box center [620, 45] width 22 height 22
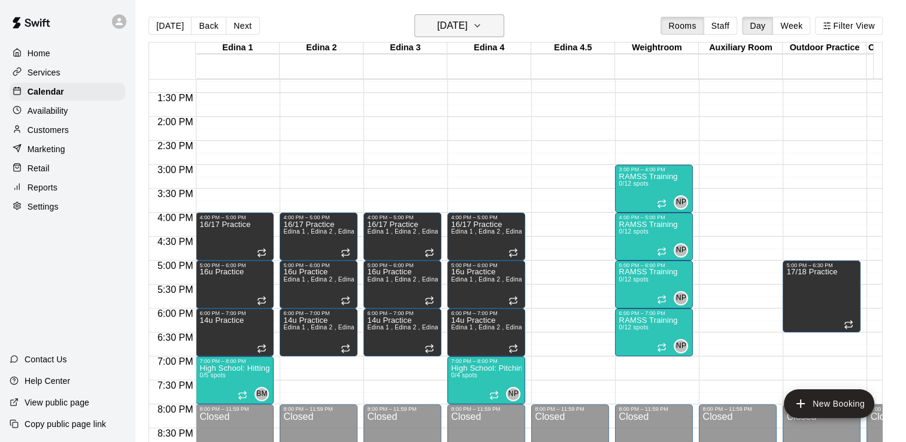
click at [482, 23] on icon "button" at bounding box center [478, 26] width 10 height 14
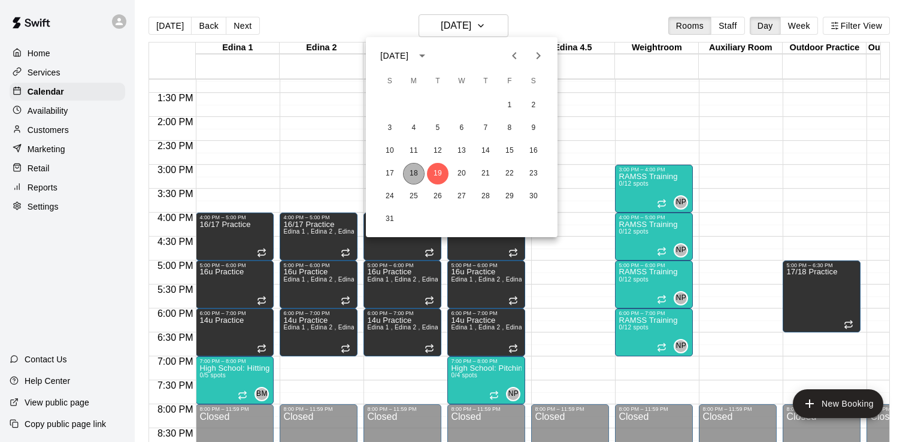
click at [415, 175] on button "18" at bounding box center [414, 174] width 22 height 22
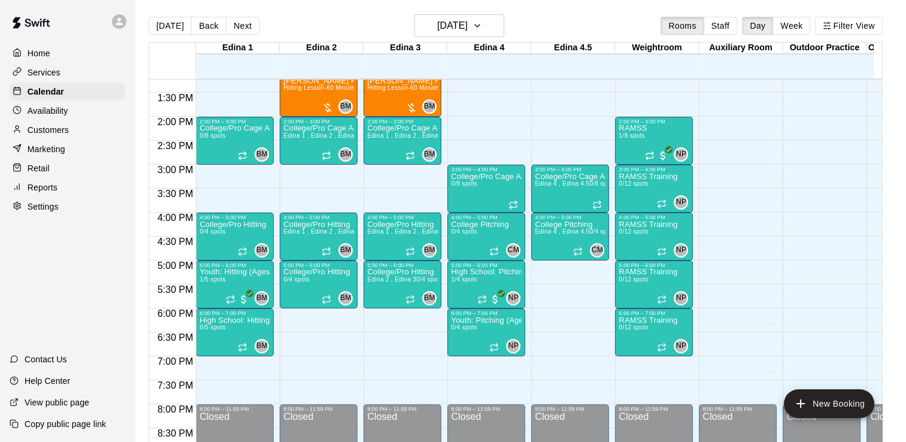
click at [59, 75] on p "Services" at bounding box center [44, 73] width 33 height 12
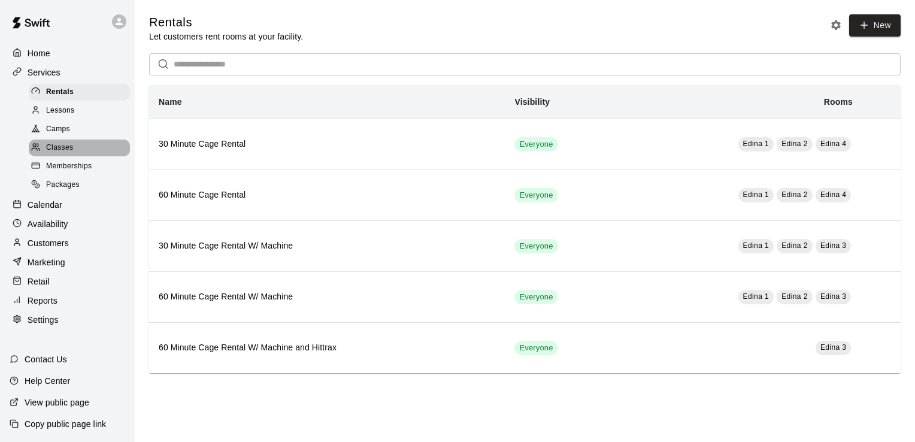
click at [75, 153] on div "Classes" at bounding box center [79, 148] width 101 height 17
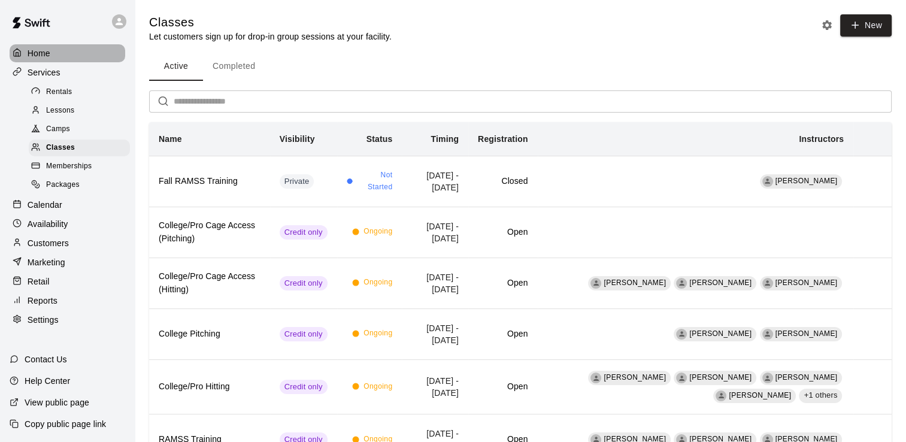
click at [43, 51] on p "Home" at bounding box center [39, 53] width 23 height 12
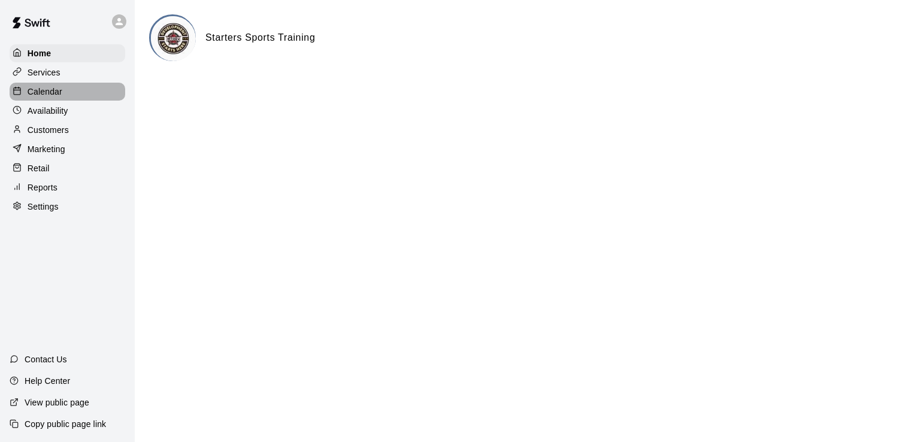
click at [55, 101] on div "Calendar" at bounding box center [68, 92] width 116 height 18
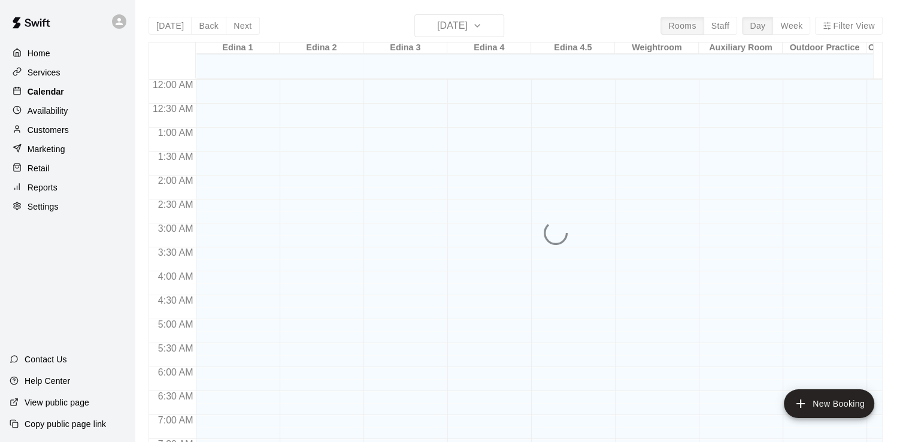
scroll to position [543, 0]
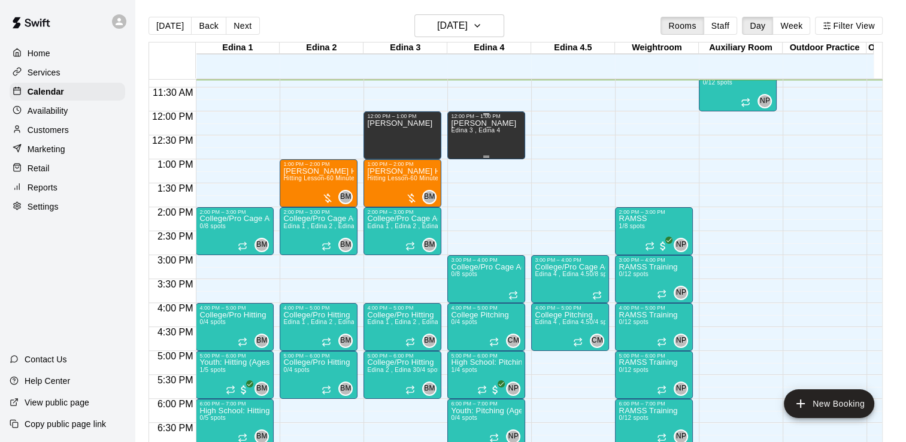
click at [475, 123] on p "[PERSON_NAME]" at bounding box center [483, 123] width 65 height 0
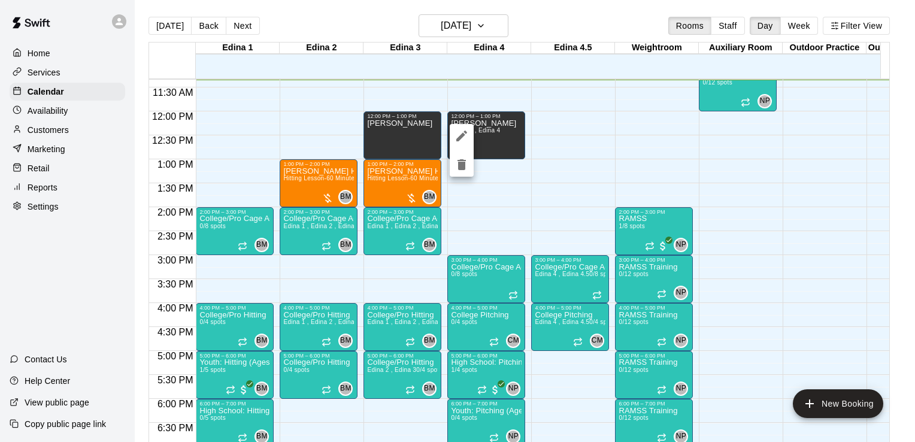
click at [544, 121] on div at bounding box center [457, 221] width 915 height 442
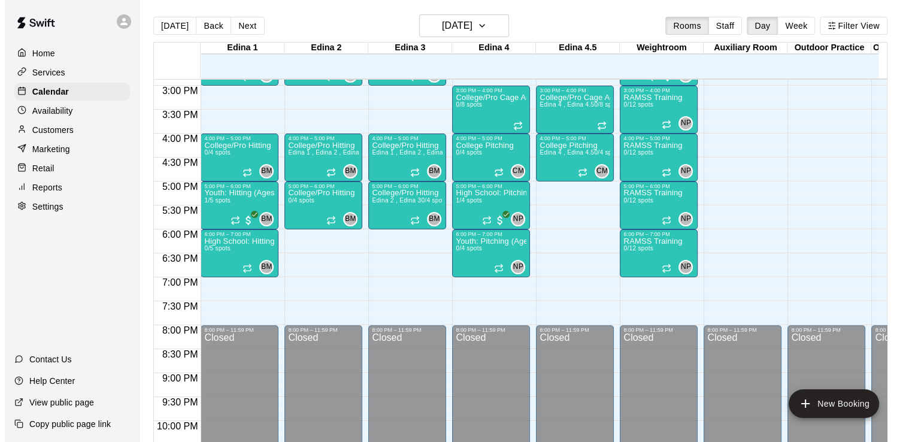
scroll to position [714, 0]
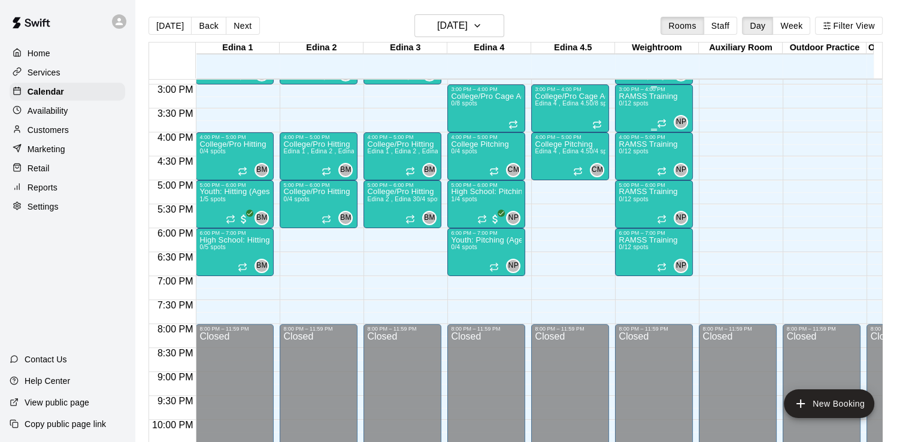
click at [652, 96] on p "RAMSS Training" at bounding box center [648, 96] width 59 height 0
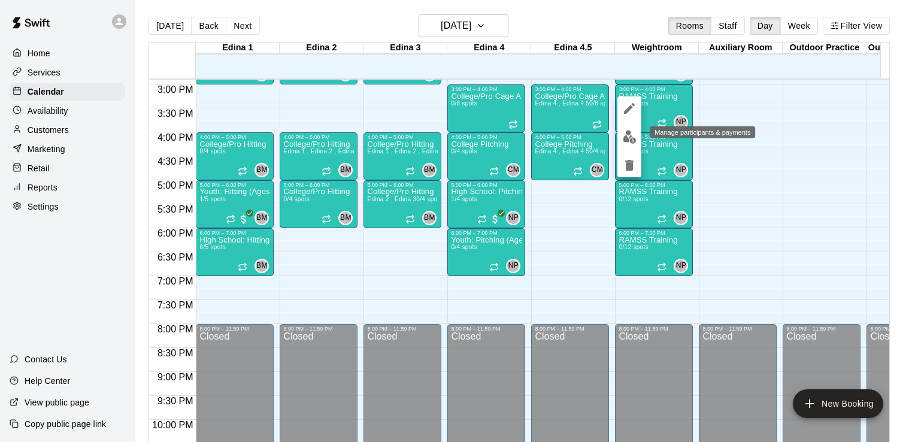
click at [632, 134] on img "edit" at bounding box center [630, 137] width 14 height 14
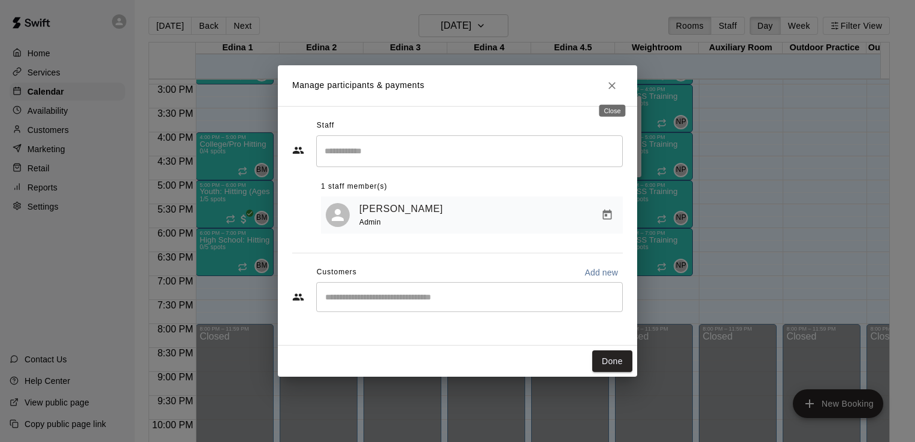
click at [615, 84] on icon "Close" at bounding box center [612, 86] width 12 height 12
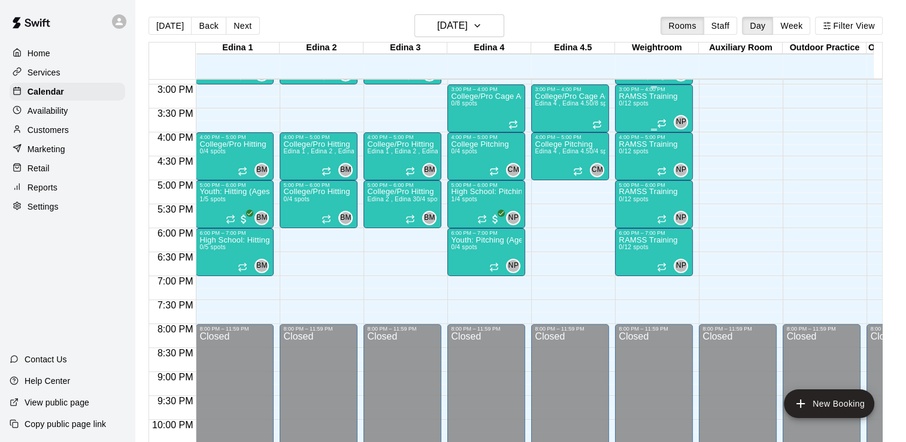
click at [637, 96] on p "RAMSS Training" at bounding box center [648, 96] width 59 height 0
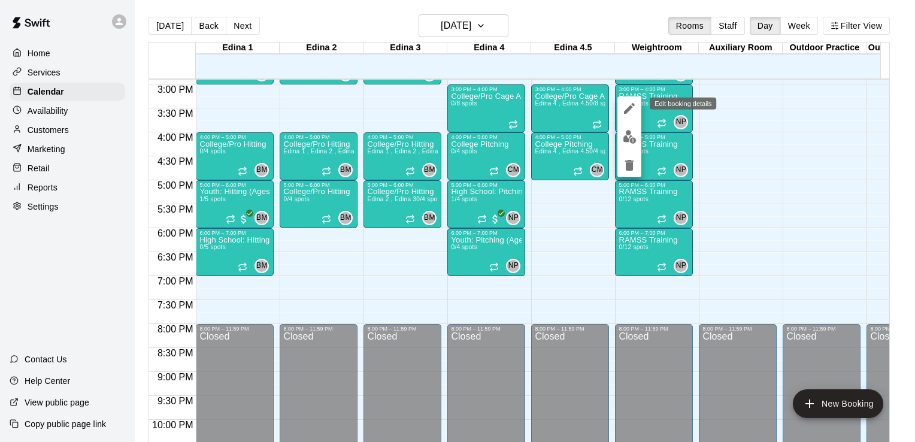
click at [626, 101] on icon "edit" at bounding box center [630, 108] width 14 height 14
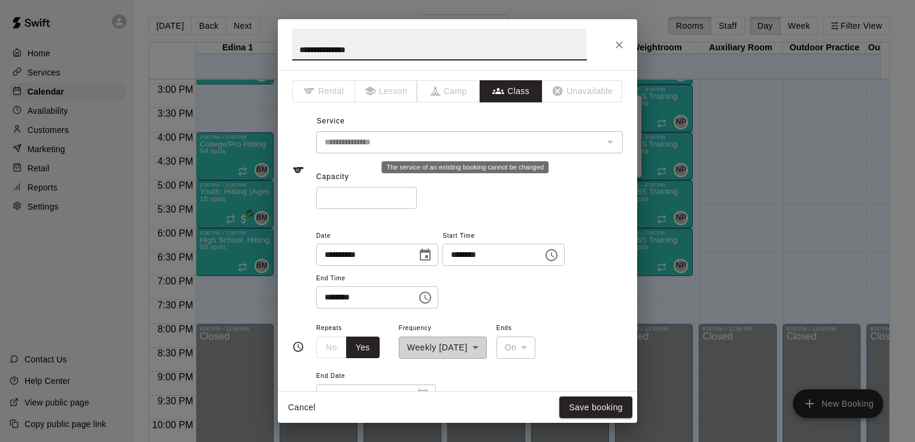
click at [603, 143] on div "The service of an existing booking cannot be changed" at bounding box center [610, 142] width 16 height 17
click at [621, 46] on icon "Close" at bounding box center [619, 44] width 7 height 7
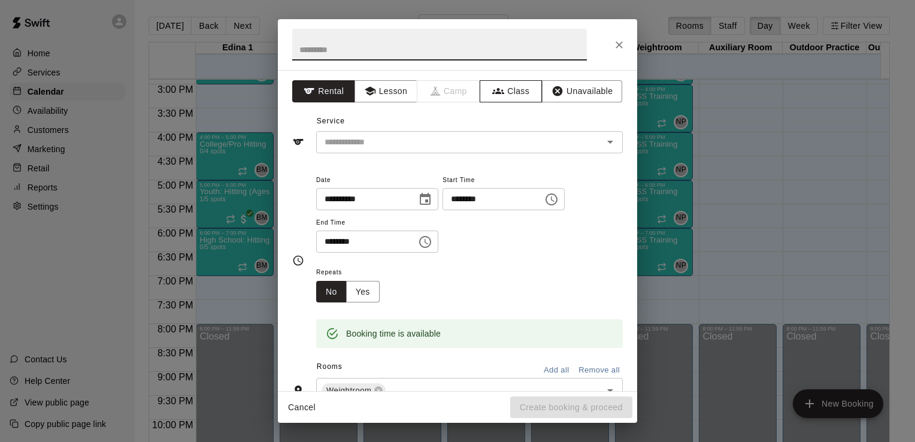
click at [506, 92] on button "Class" at bounding box center [511, 91] width 63 height 22
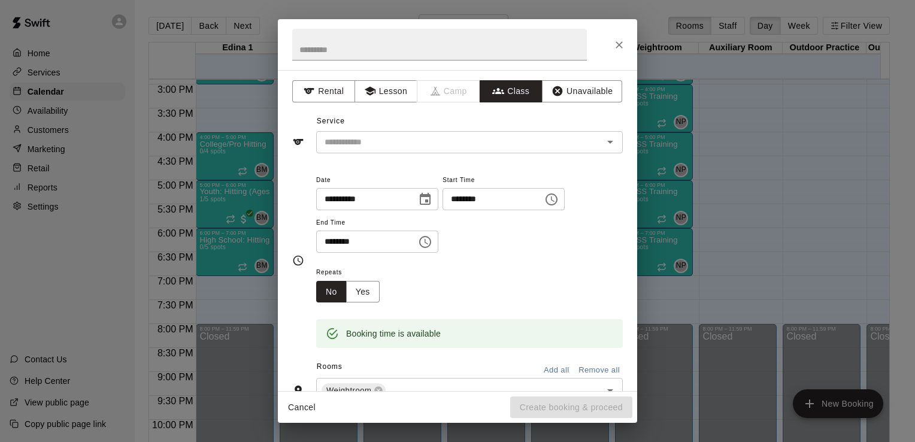
click at [606, 146] on icon "Open" at bounding box center [610, 142] width 14 height 14
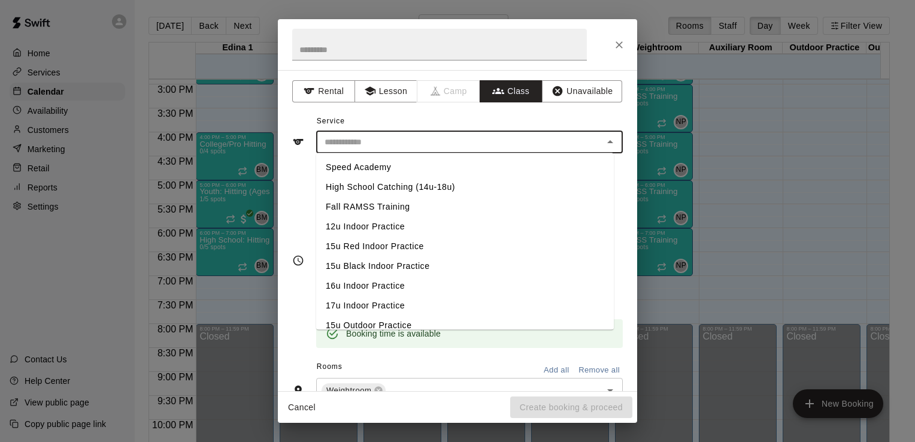
click at [392, 206] on li "Fall RAMSS Training" at bounding box center [465, 207] width 298 height 20
type input "**********"
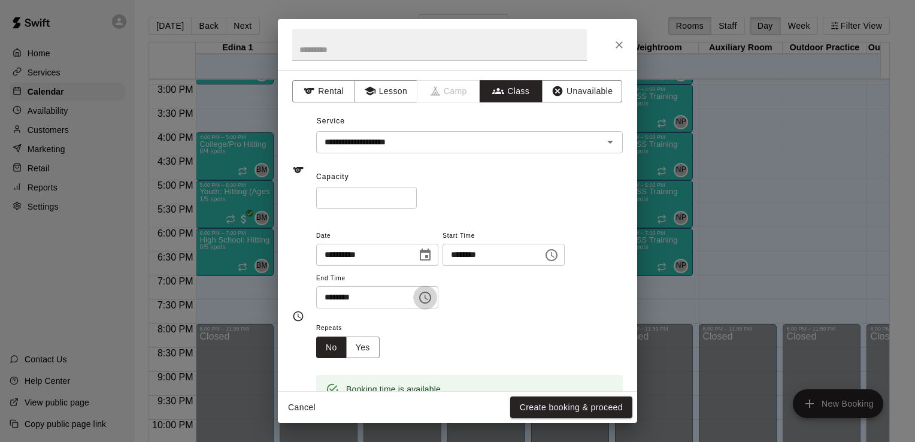
click at [433, 295] on icon "Choose time, selected time is 7:30 PM" at bounding box center [425, 298] width 14 height 14
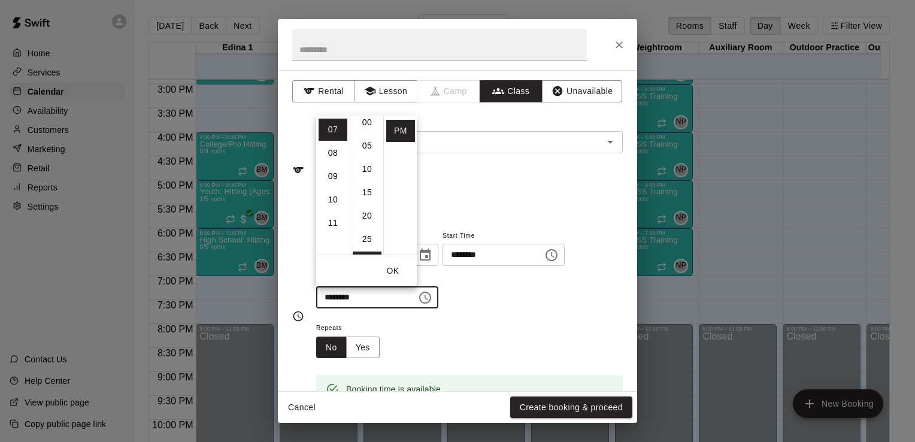
scroll to position [0, 0]
click at [367, 131] on li "00" at bounding box center [367, 129] width 29 height 22
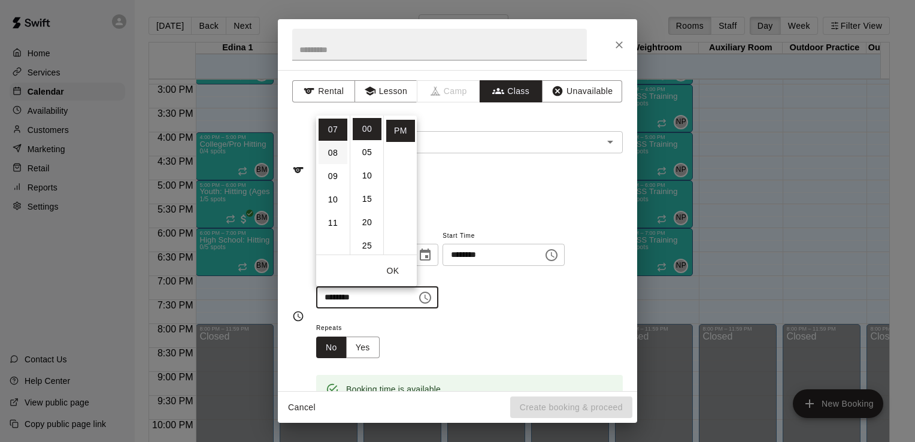
click at [331, 150] on li "08" at bounding box center [333, 153] width 29 height 22
type input "********"
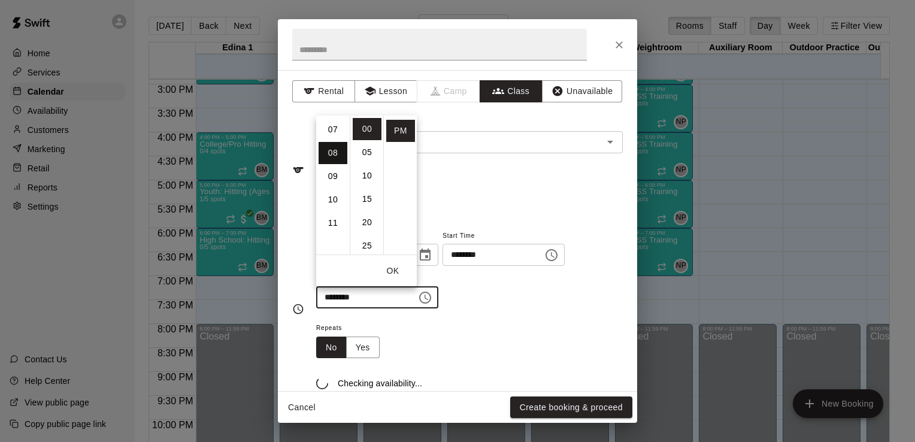
scroll to position [187, 0]
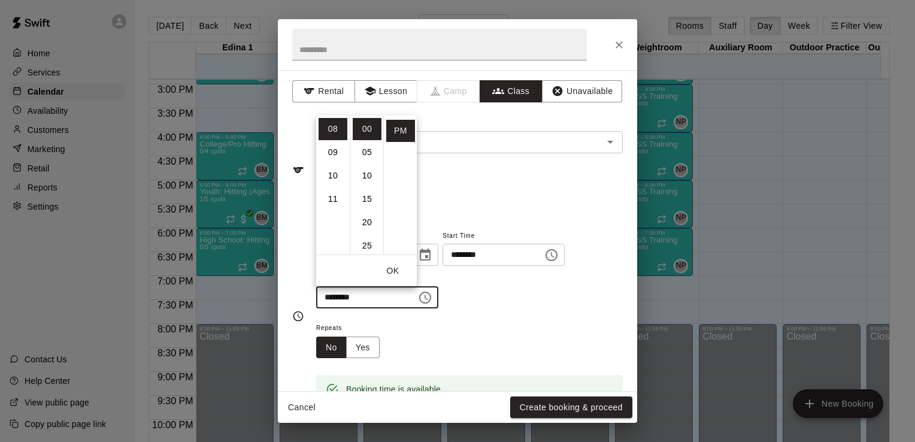
click at [509, 313] on div "**********" at bounding box center [469, 274] width 307 height 93
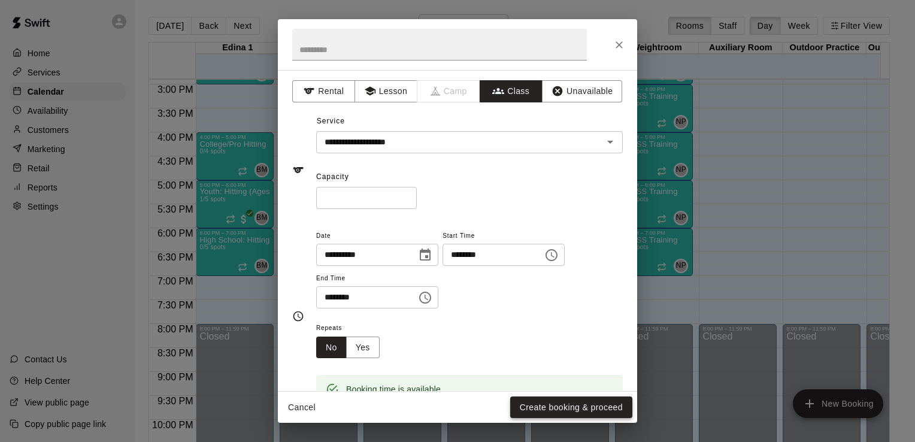
click at [573, 401] on button "Create booking & proceed" at bounding box center [571, 408] width 122 height 22
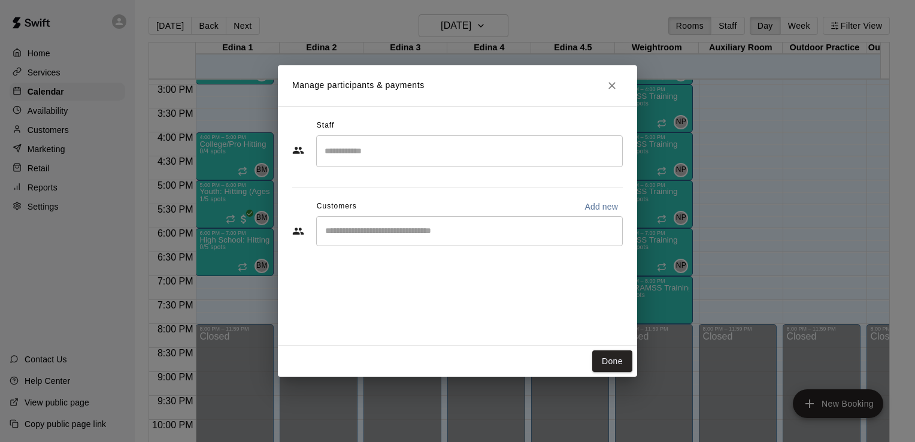
click at [610, 156] on input "Search staff" at bounding box center [470, 151] width 296 height 21
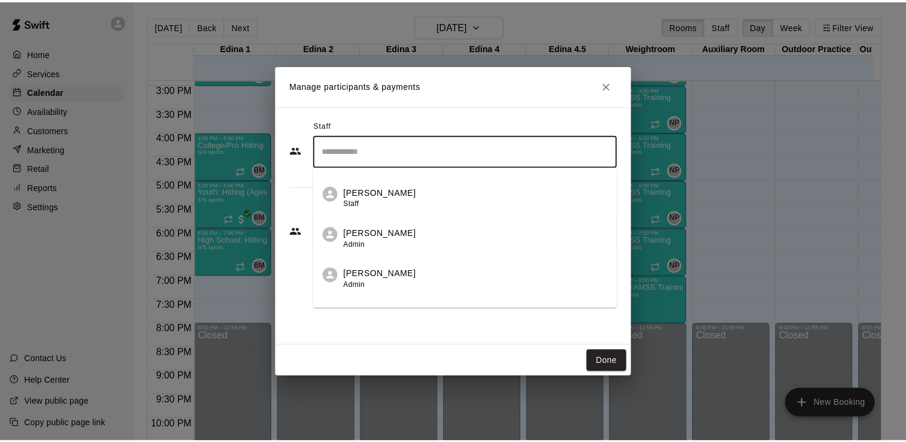
scroll to position [306, 0]
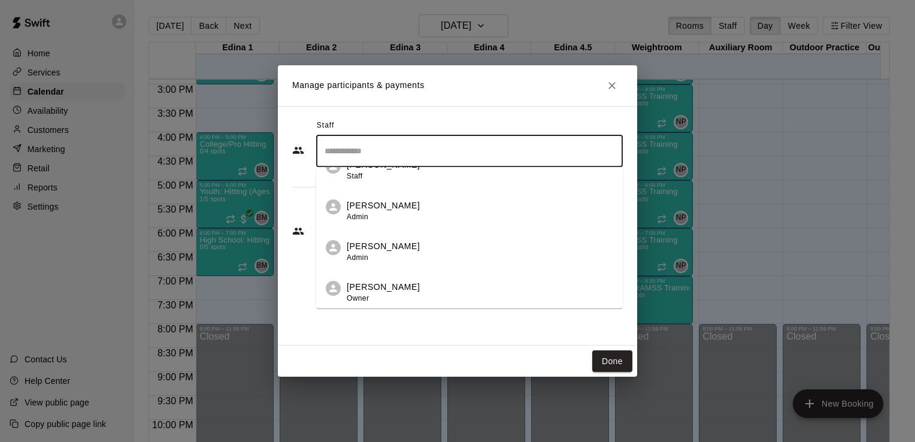
click at [443, 253] on div "Nick Pinkelman Admin" at bounding box center [480, 251] width 267 height 23
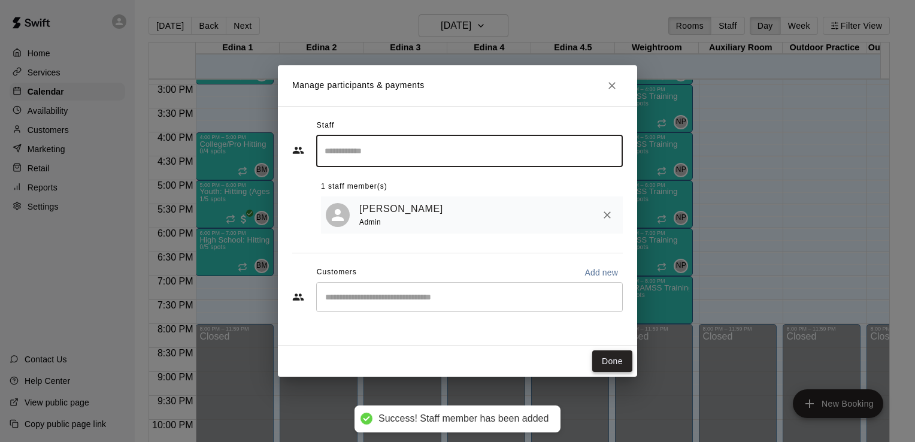
click at [614, 358] on button "Done" at bounding box center [613, 361] width 40 height 22
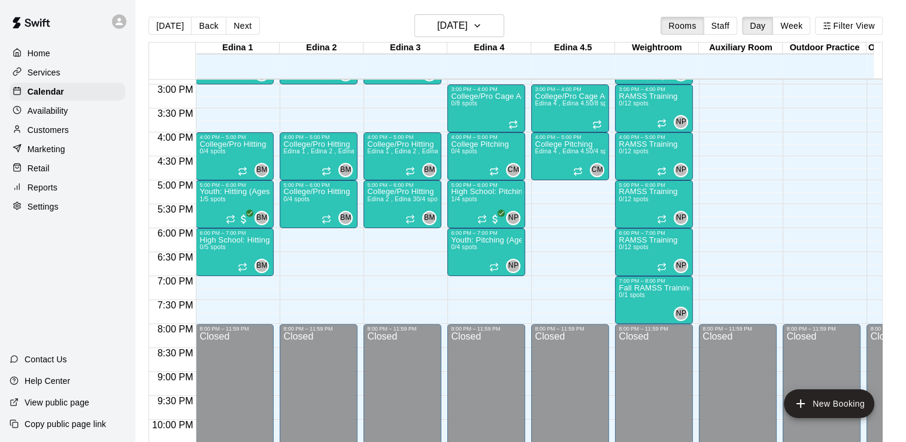
click at [611, 343] on div at bounding box center [573, 342] width 83 height 12
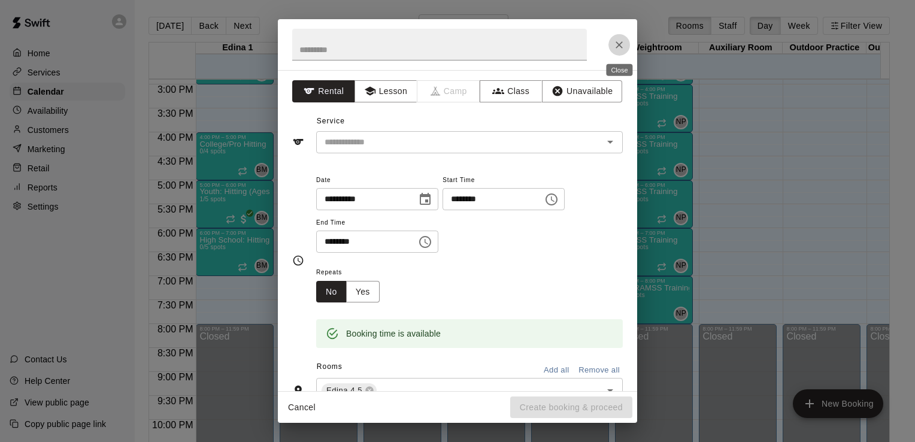
click at [616, 41] on icon "Close" at bounding box center [620, 45] width 12 height 12
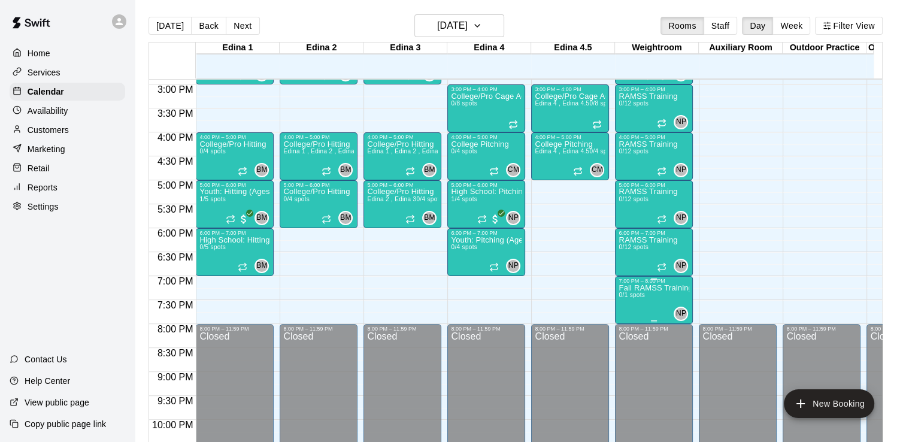
click at [650, 288] on p "Fall RAMSS Training" at bounding box center [654, 288] width 71 height 0
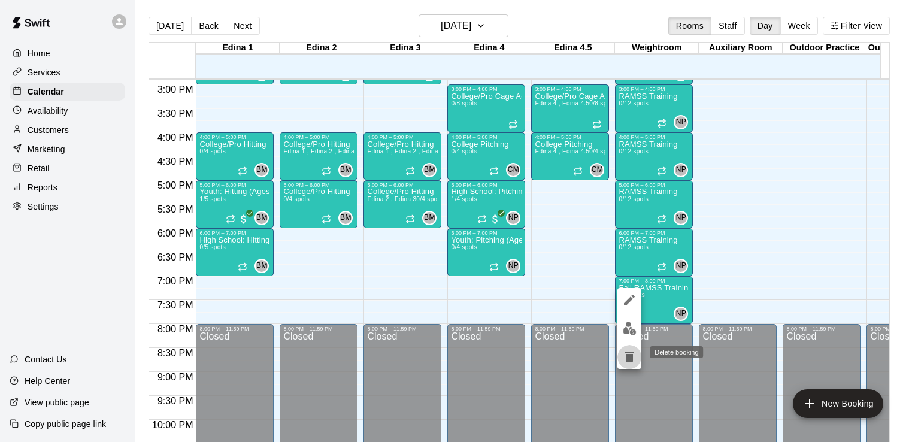
click at [631, 359] on icon "delete" at bounding box center [630, 357] width 8 height 11
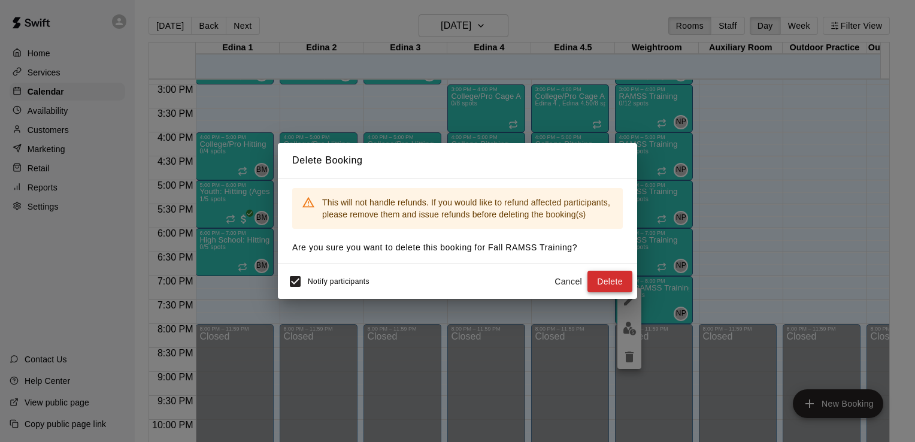
click at [614, 281] on button "Delete" at bounding box center [610, 282] width 45 height 22
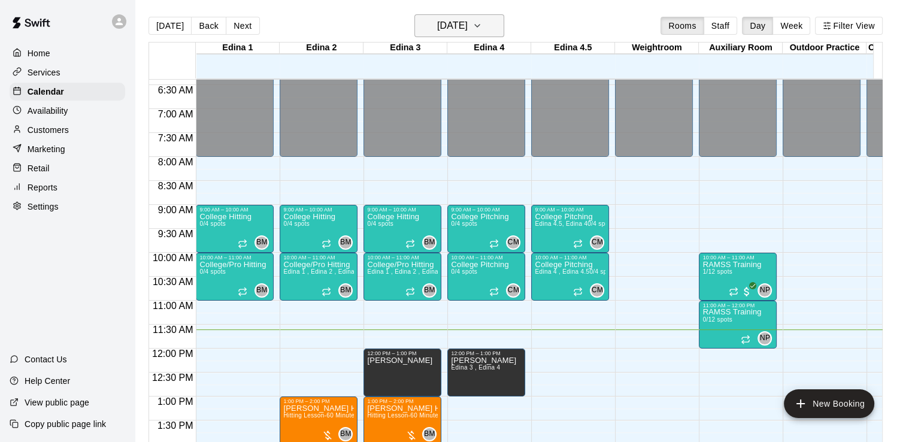
click at [482, 26] on icon "button" at bounding box center [478, 26] width 10 height 14
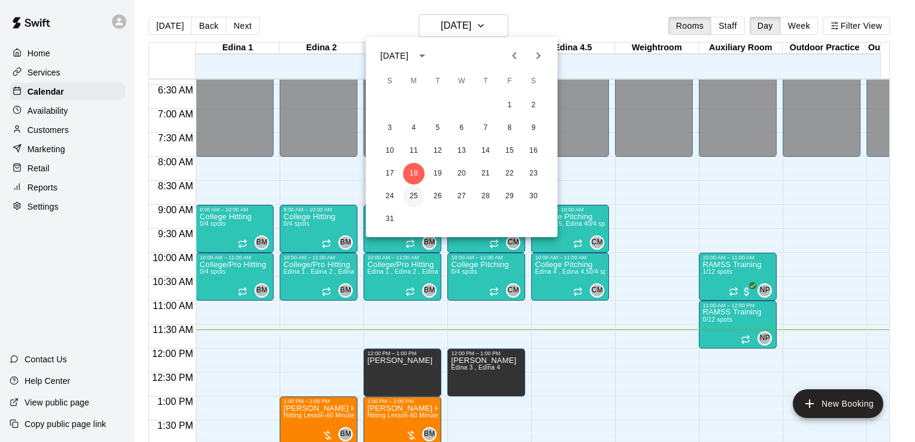
click at [415, 200] on button "25" at bounding box center [414, 197] width 22 height 22
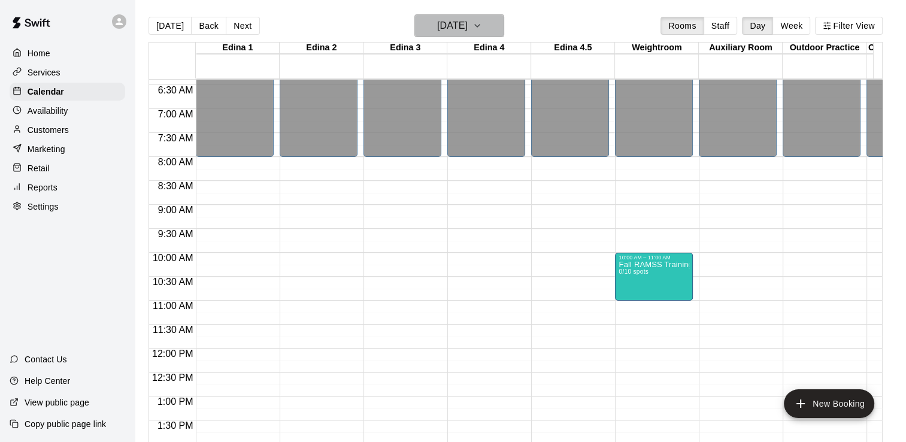
click at [482, 24] on icon "button" at bounding box center [478, 26] width 10 height 14
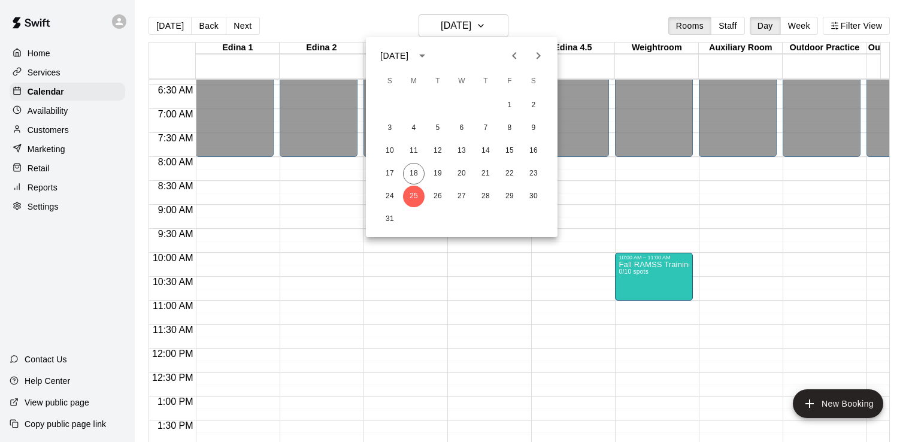
click at [538, 56] on icon "Next month" at bounding box center [538, 56] width 14 height 14
click at [414, 104] on button "1" at bounding box center [414, 106] width 22 height 22
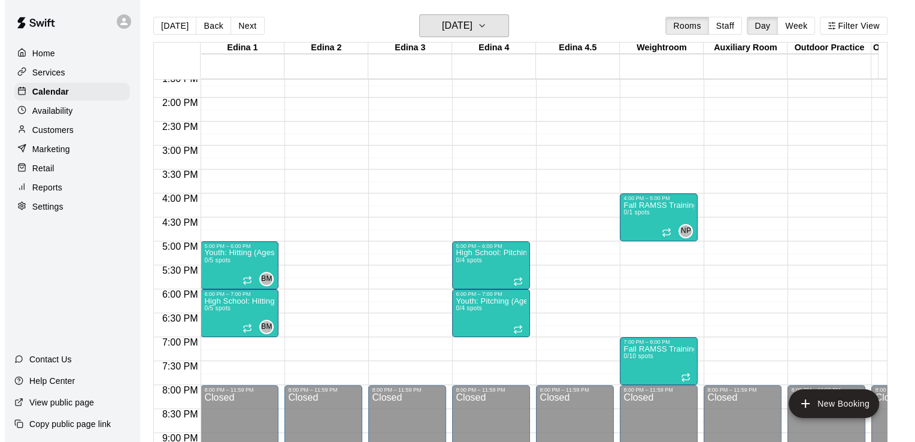
scroll to position [627, 0]
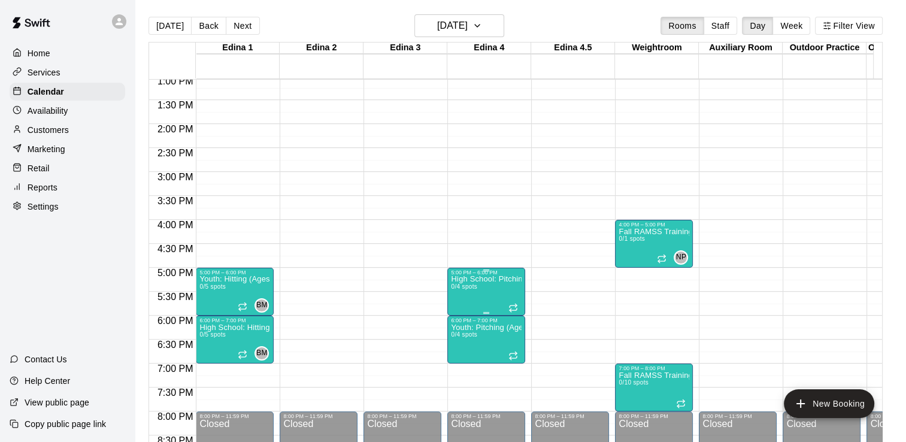
click at [482, 279] on p "High School: Pitching (Ages 14U-18U)" at bounding box center [486, 279] width 71 height 0
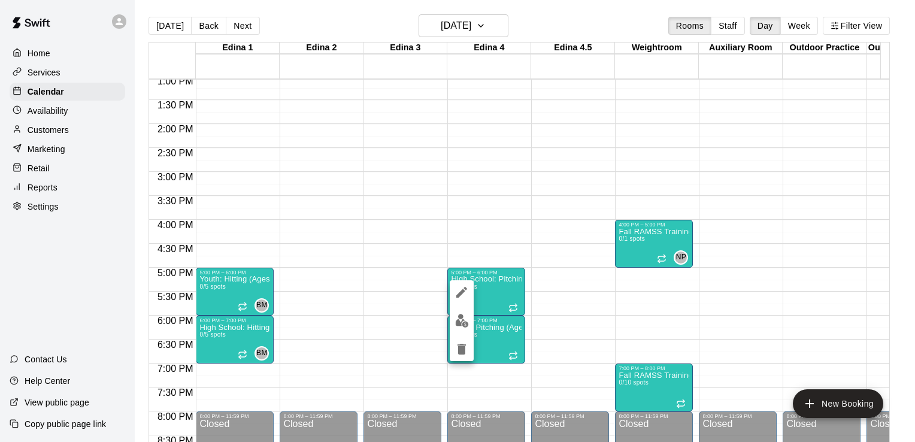
click at [490, 183] on div at bounding box center [457, 221] width 915 height 442
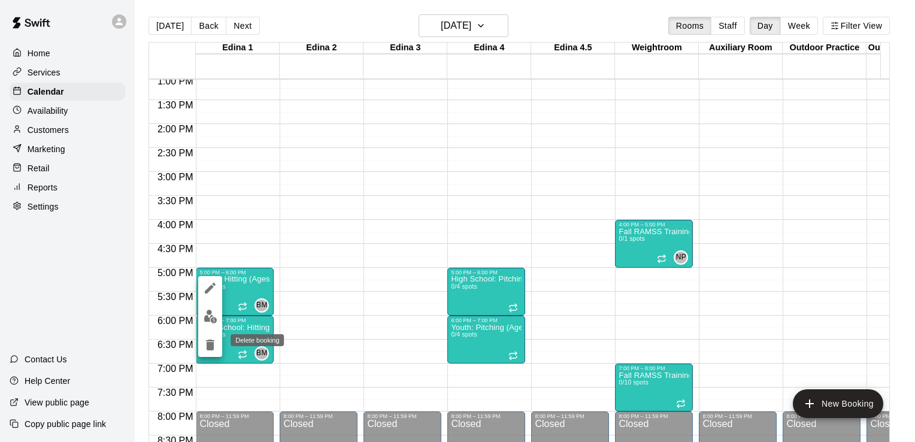
click at [212, 350] on icon "delete" at bounding box center [210, 345] width 8 height 11
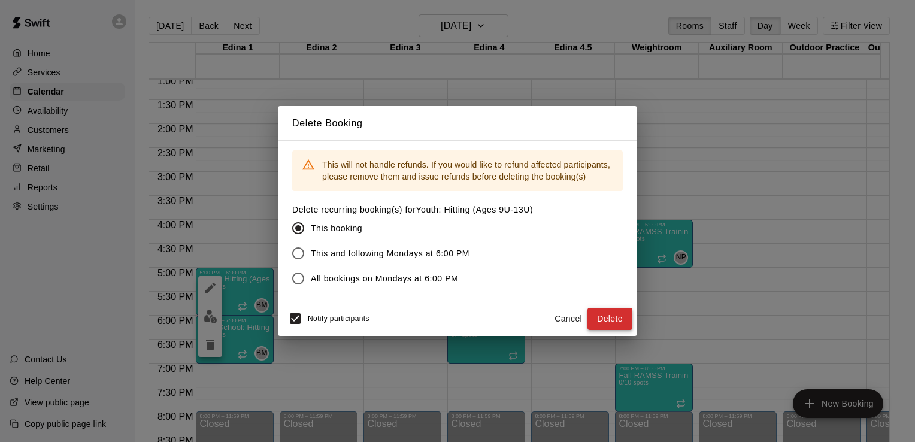
click at [616, 322] on button "Delete" at bounding box center [610, 319] width 45 height 22
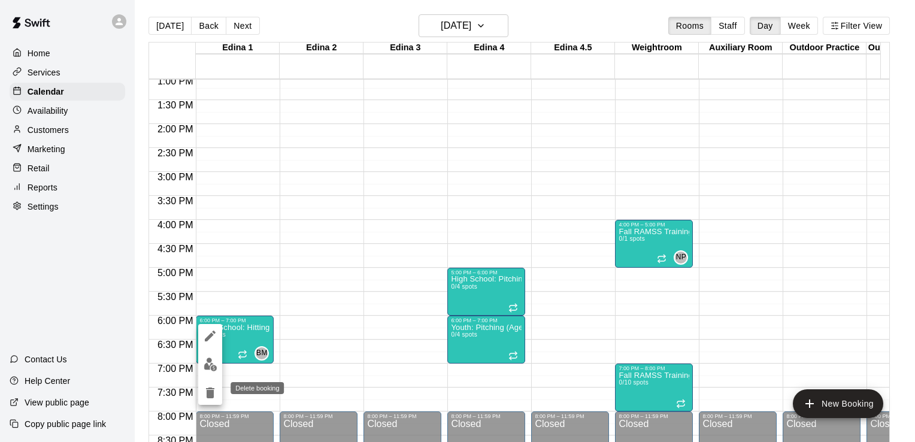
click at [211, 392] on icon "delete" at bounding box center [210, 393] width 8 height 11
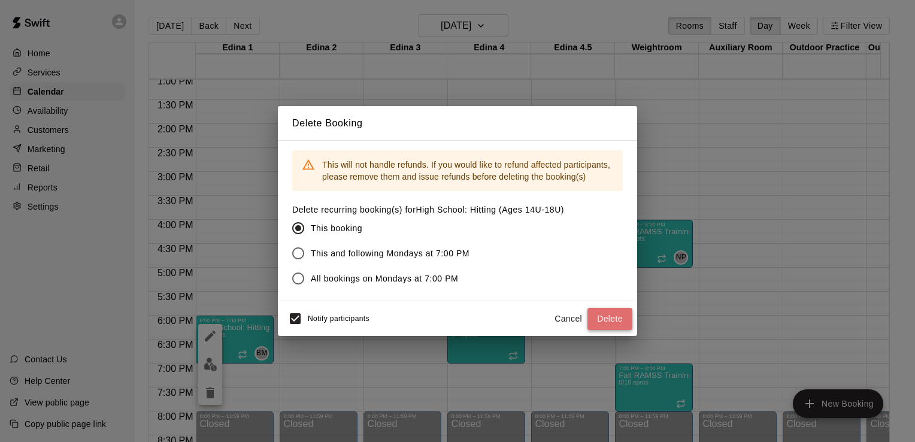
click at [612, 319] on button "Delete" at bounding box center [610, 319] width 45 height 22
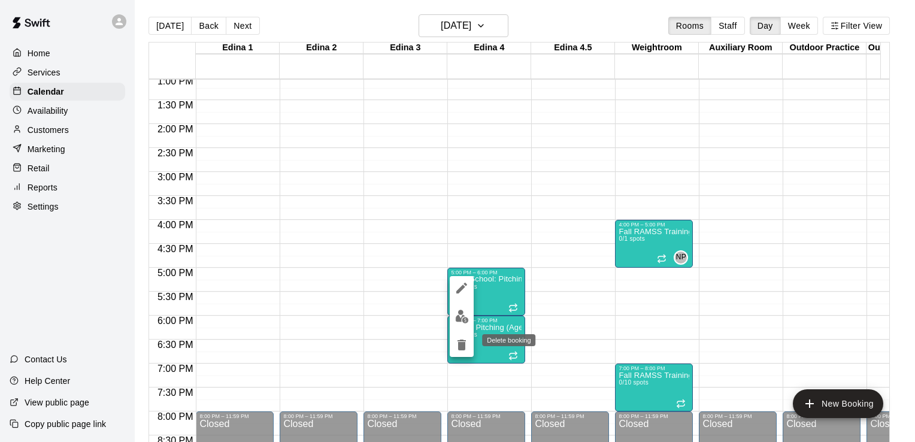
click at [465, 343] on icon "delete" at bounding box center [462, 345] width 8 height 11
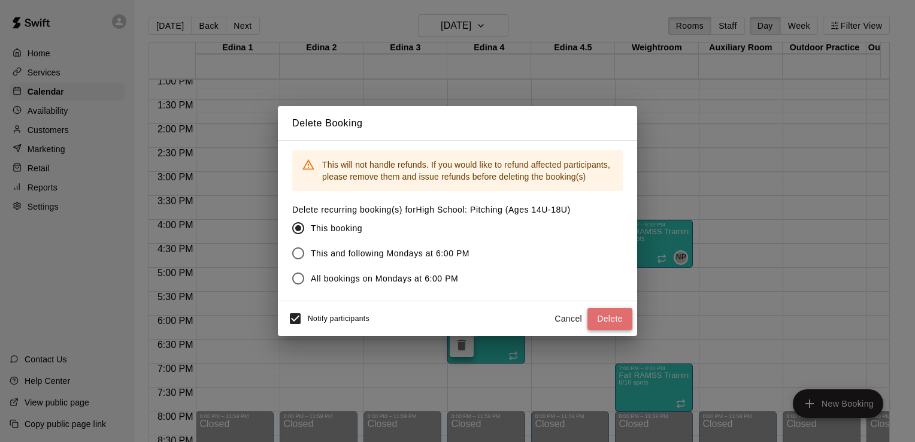
click at [604, 321] on button "Delete" at bounding box center [610, 319] width 45 height 22
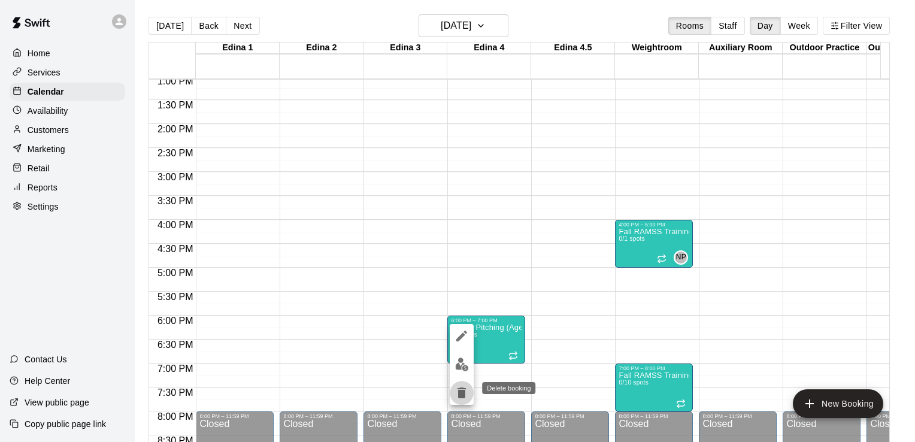
click at [465, 391] on icon "delete" at bounding box center [462, 393] width 8 height 11
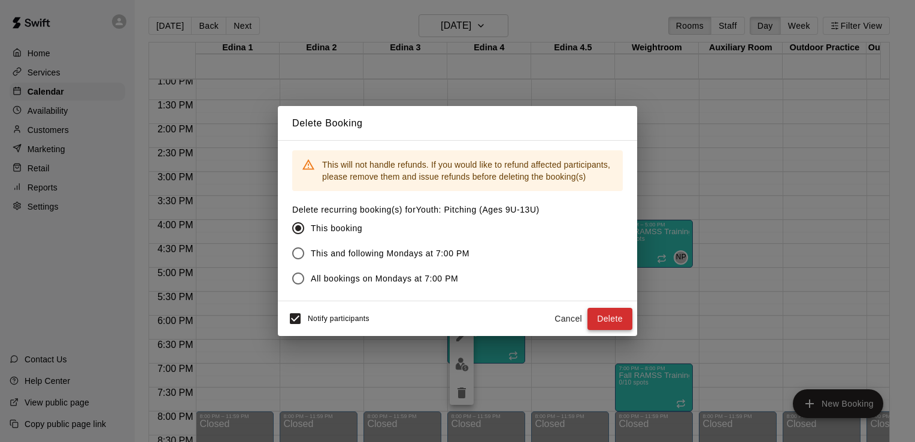
click at [618, 320] on button "Delete" at bounding box center [610, 319] width 45 height 22
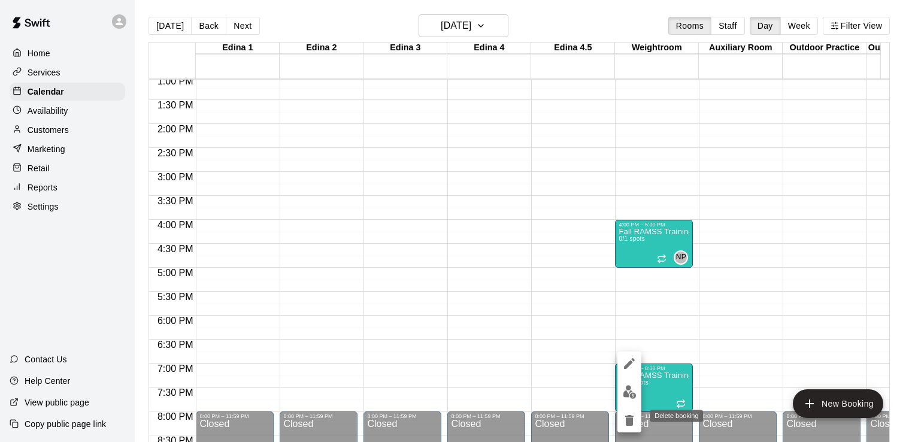
click at [627, 423] on icon "delete" at bounding box center [630, 420] width 8 height 11
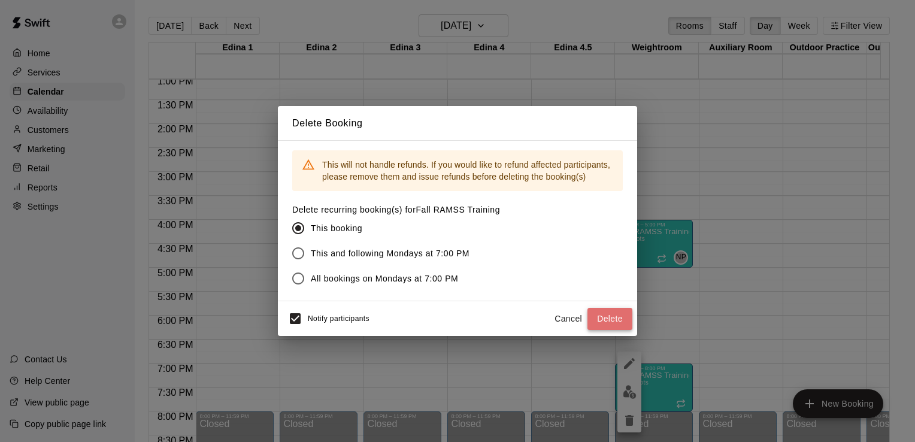
click at [623, 319] on button "Delete" at bounding box center [610, 319] width 45 height 22
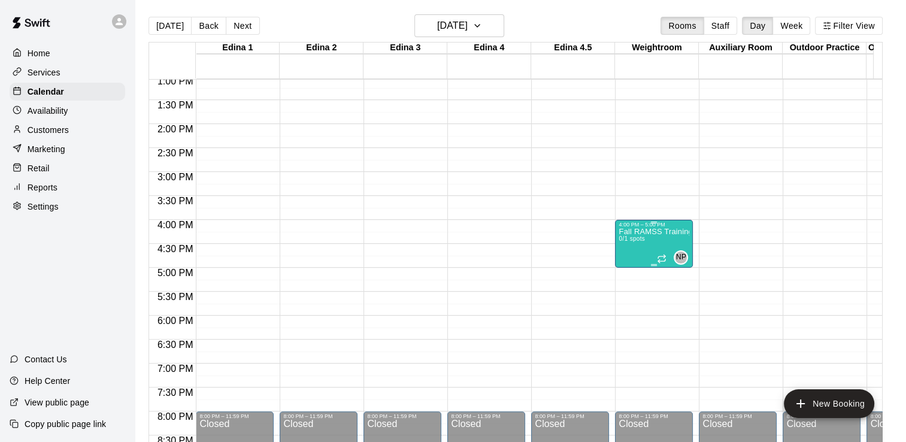
click at [637, 255] on div "Fall RAMSS Training 0/1 spots" at bounding box center [654, 449] width 71 height 442
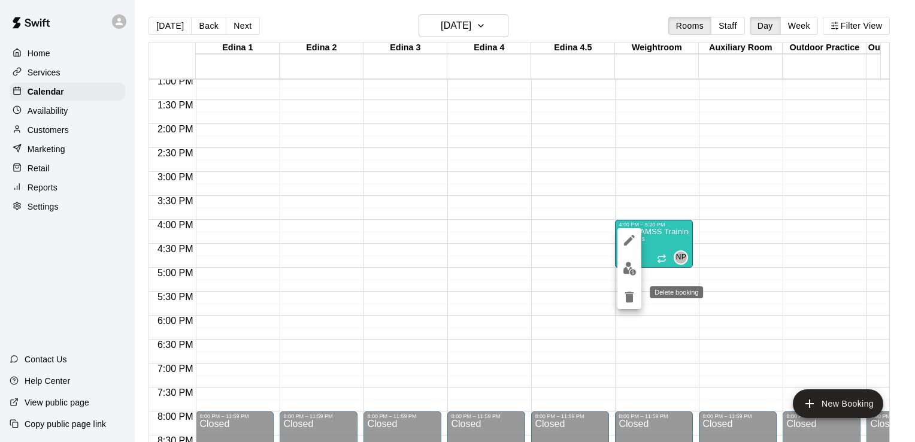
click at [633, 295] on icon "delete" at bounding box center [630, 297] width 8 height 11
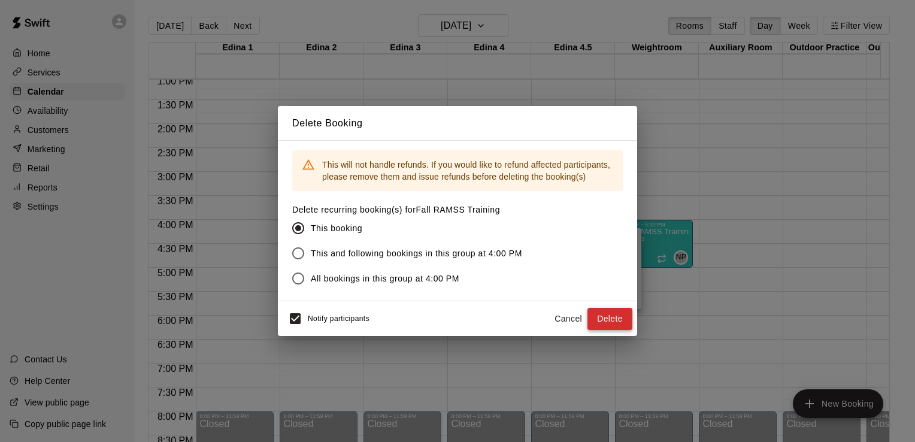
click at [615, 319] on button "Delete" at bounding box center [610, 319] width 45 height 22
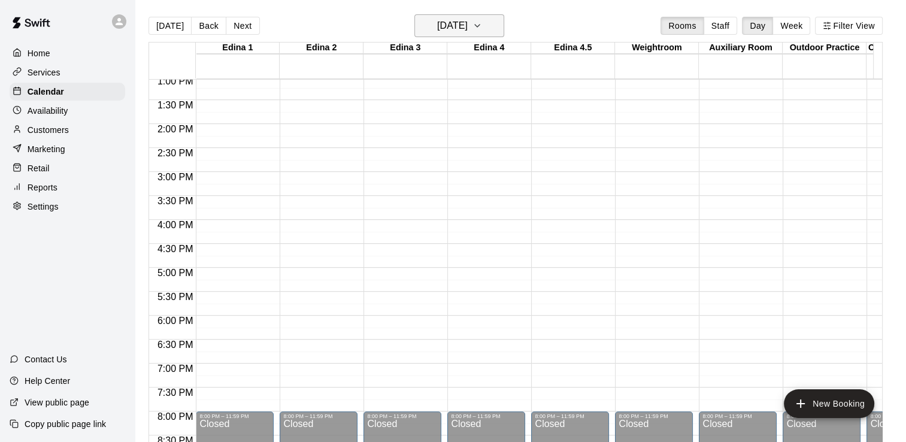
click at [482, 26] on icon "button" at bounding box center [478, 26] width 10 height 14
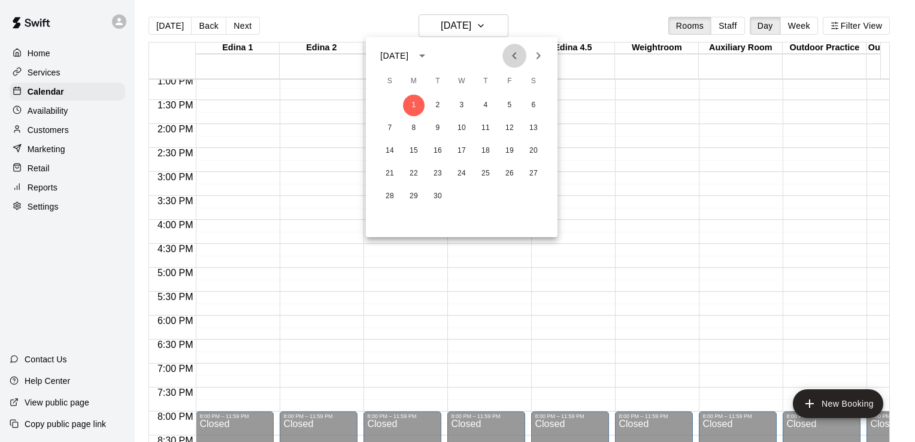
click at [513, 55] on icon "Previous month" at bounding box center [514, 55] width 4 height 7
click at [439, 173] on button "19" at bounding box center [438, 174] width 22 height 22
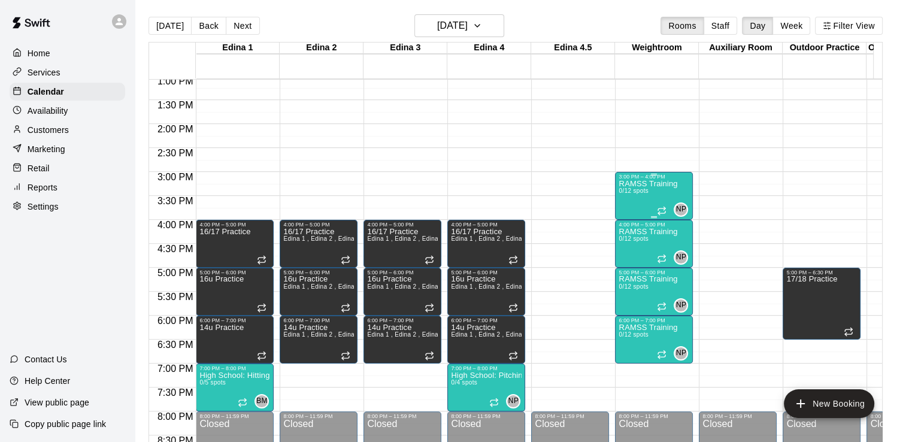
click at [648, 203] on div "RAMSS Training 0/12 spots" at bounding box center [648, 401] width 59 height 442
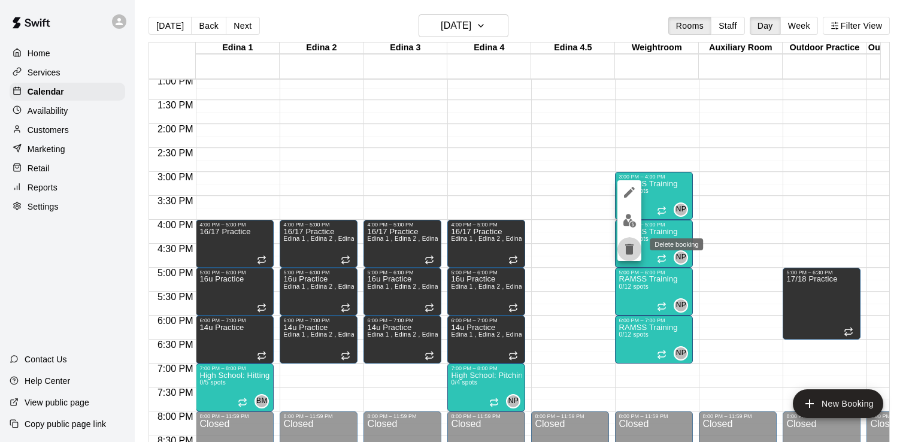
click at [634, 251] on icon "delete" at bounding box center [630, 249] width 14 height 14
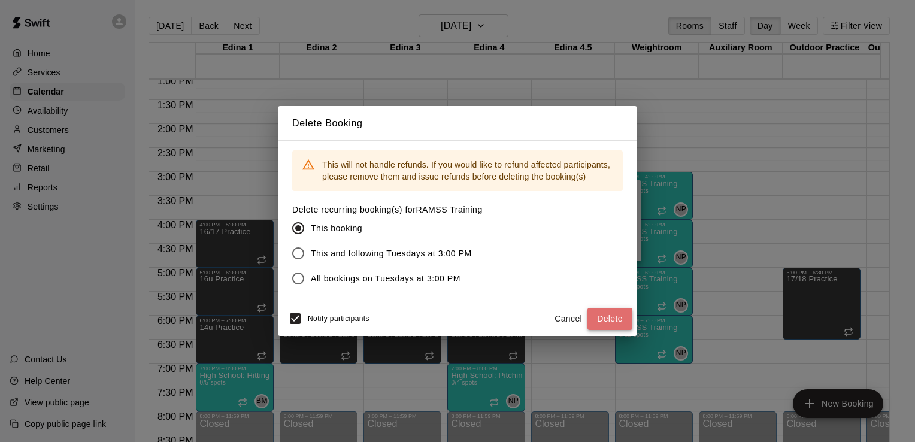
click at [611, 318] on button "Delete" at bounding box center [610, 319] width 45 height 22
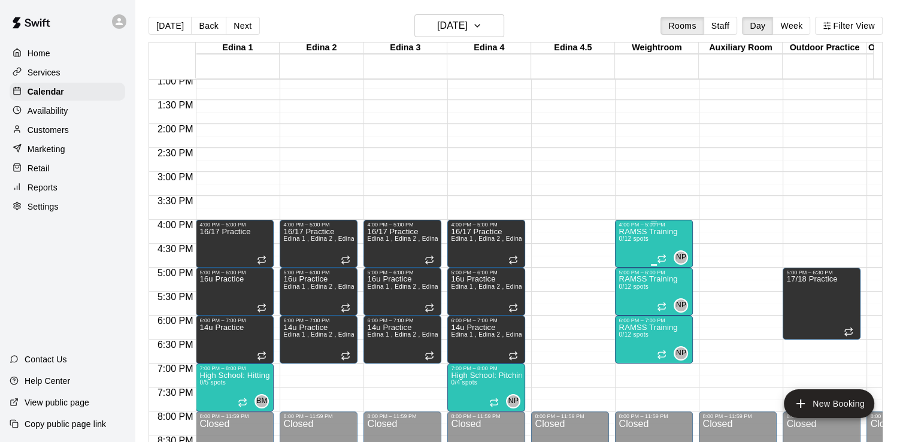
click at [633, 258] on div "RAMSS Training 0/12 spots" at bounding box center [648, 449] width 59 height 442
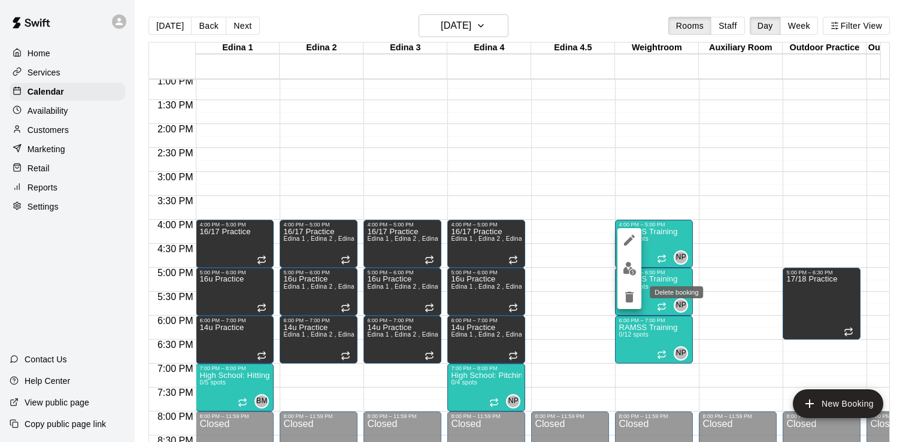
click at [626, 301] on icon "delete" at bounding box center [630, 297] width 14 height 14
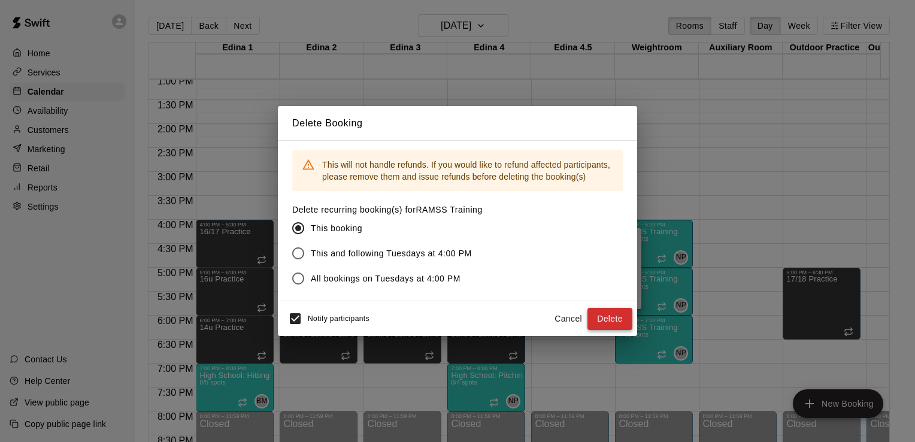
click at [611, 320] on button "Delete" at bounding box center [610, 319] width 45 height 22
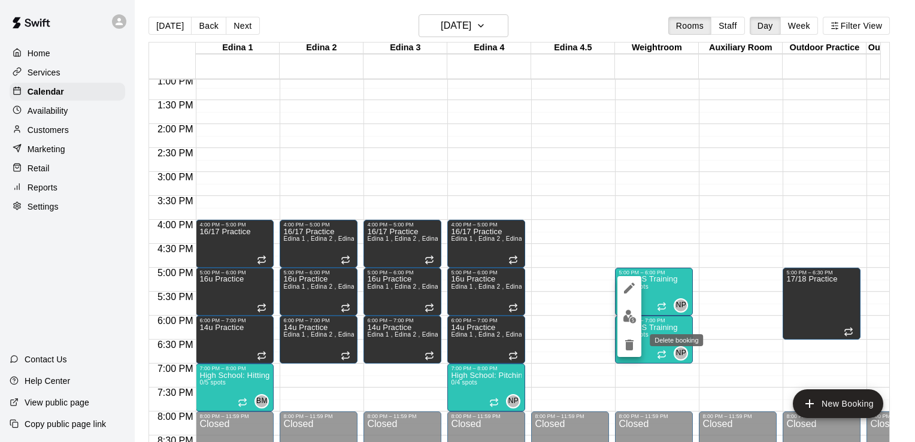
click at [630, 339] on icon "delete" at bounding box center [630, 345] width 14 height 14
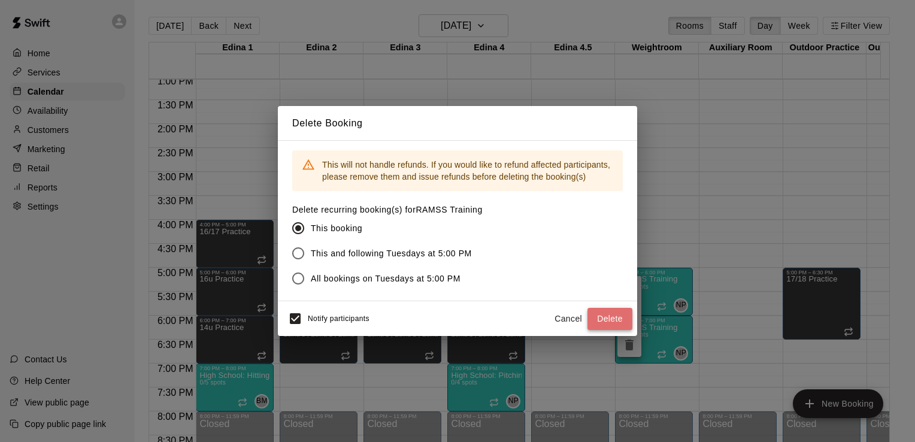
click at [616, 318] on button "Delete" at bounding box center [610, 319] width 45 height 22
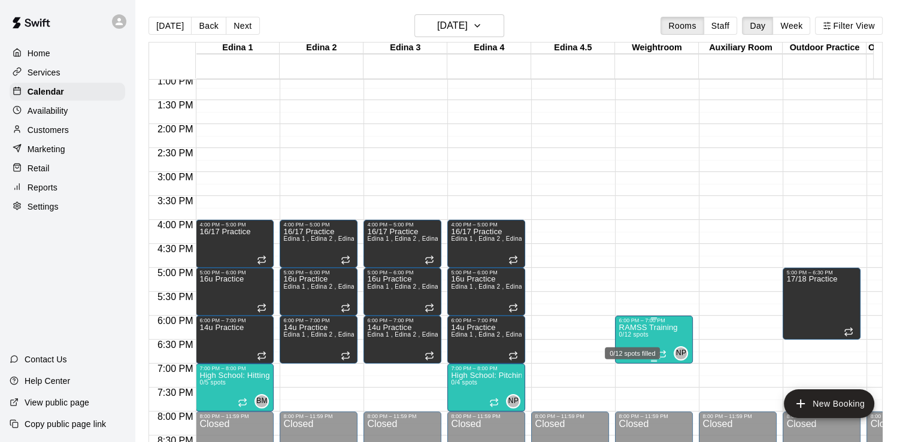
click at [645, 337] on span "0/12 spots" at bounding box center [633, 334] width 29 height 7
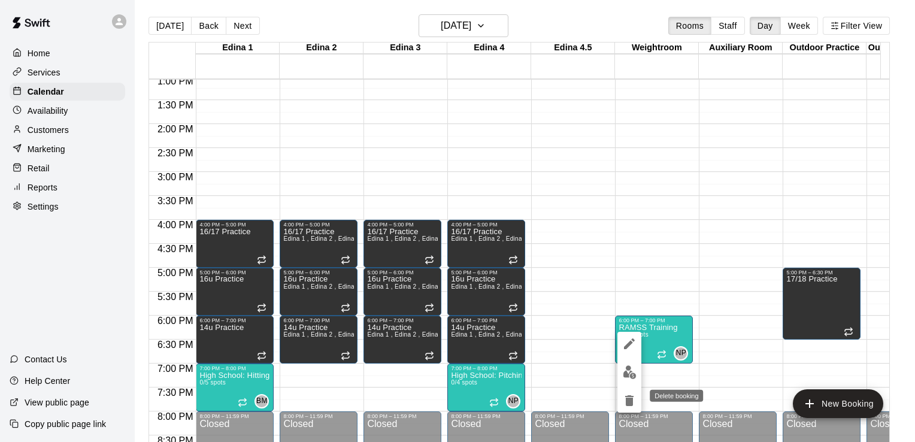
click at [628, 397] on icon "delete" at bounding box center [630, 400] width 8 height 11
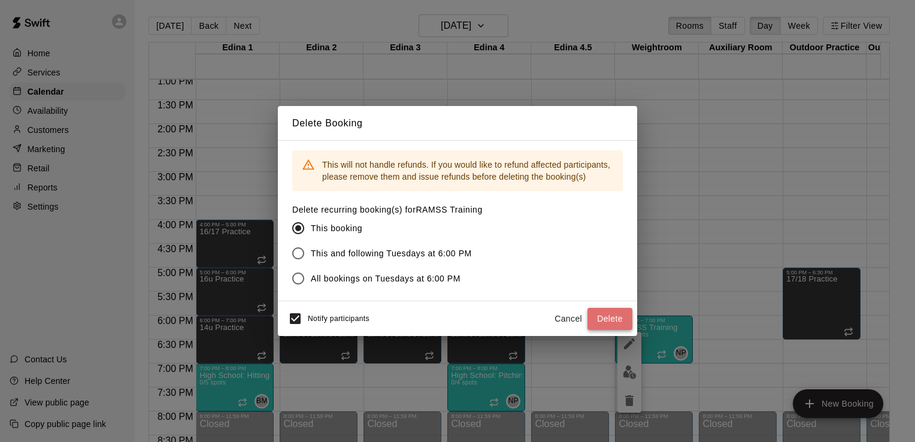
click at [613, 319] on button "Delete" at bounding box center [610, 319] width 45 height 22
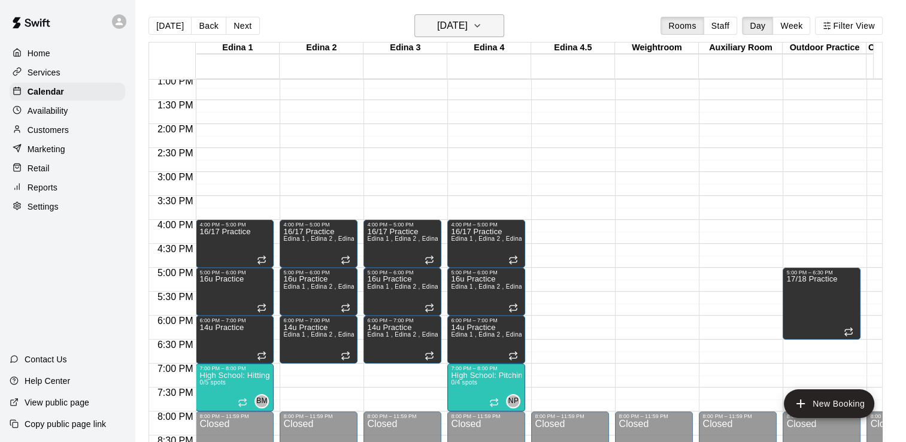
click at [480, 26] on icon "button" at bounding box center [477, 26] width 5 height 2
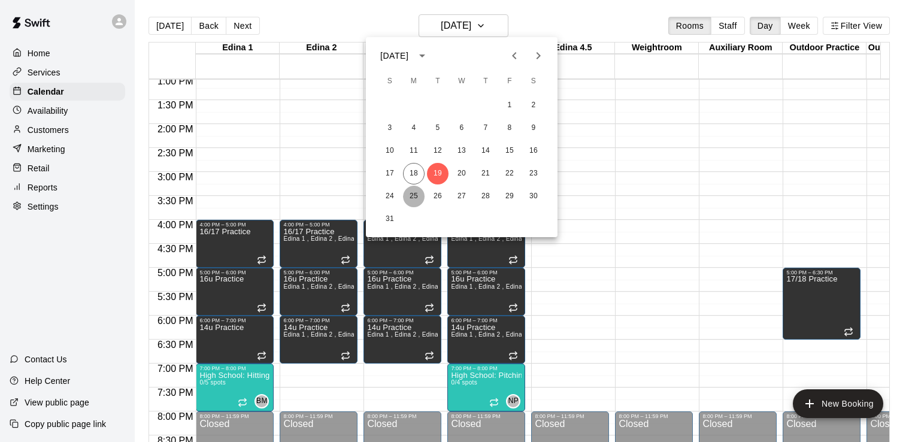
click at [413, 197] on button "25" at bounding box center [414, 197] width 22 height 22
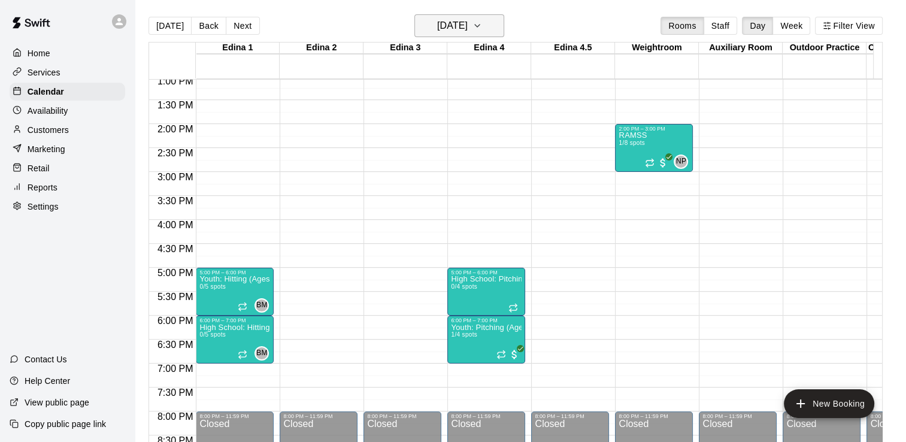
click at [482, 23] on icon "button" at bounding box center [478, 26] width 10 height 14
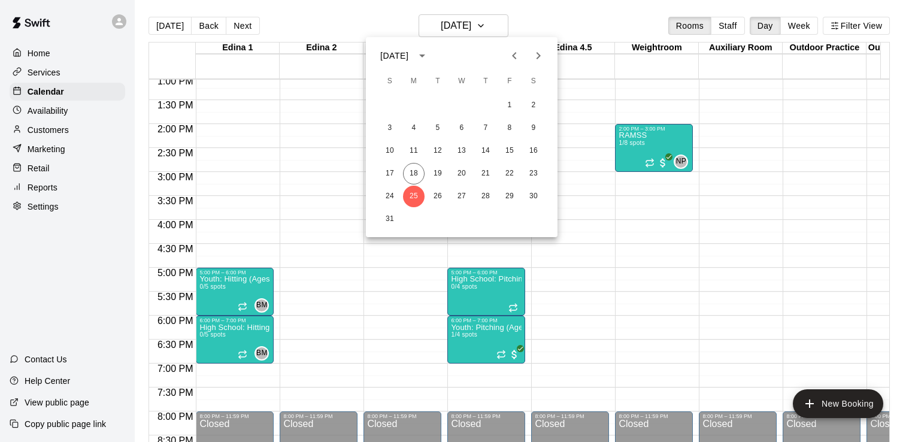
click at [643, 277] on div at bounding box center [457, 221] width 915 height 442
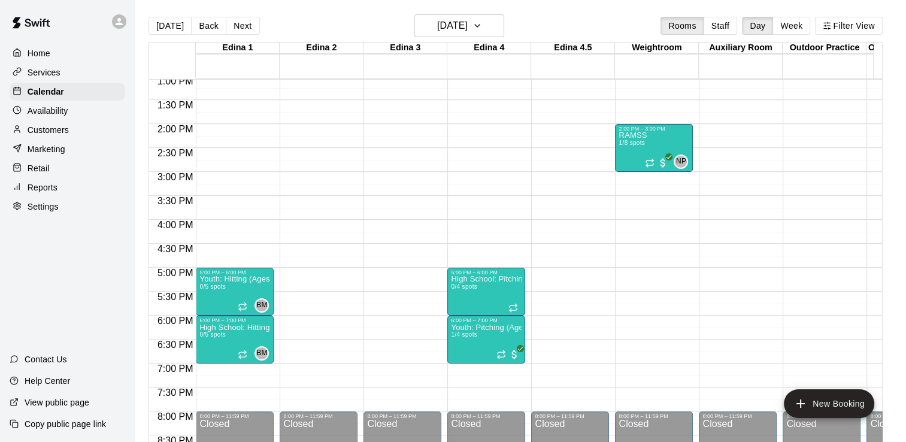
click at [625, 228] on div "12:00 AM – 8:00 AM Closed 10:00 AM – 11:00 AM Fall RAMSS Training 0/10 spots 2:…" at bounding box center [654, 28] width 78 height 1150
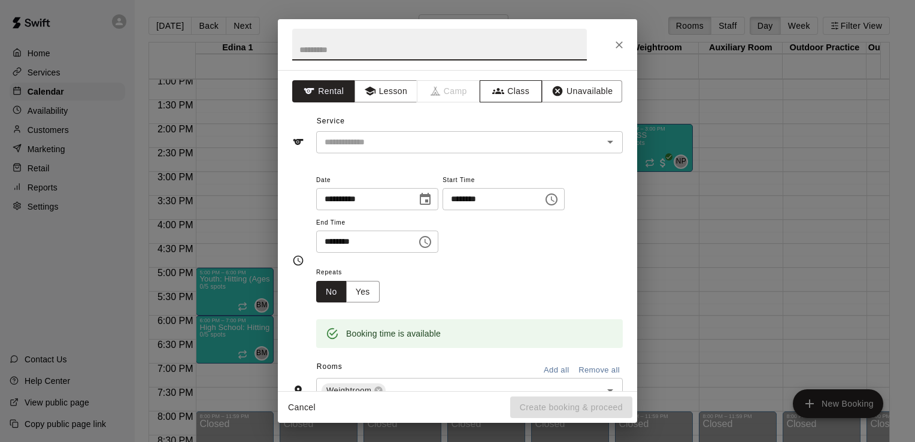
click at [515, 93] on button "Class" at bounding box center [511, 91] width 63 height 22
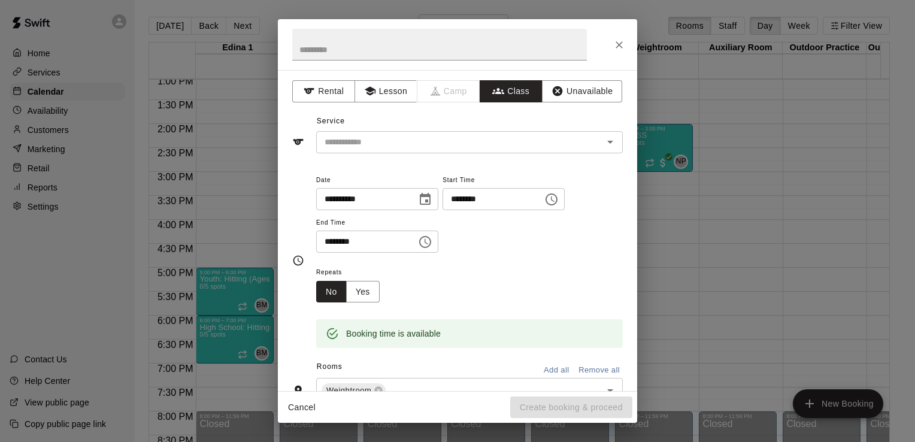
click at [433, 243] on icon "Choose time, selected time is 4:30 PM" at bounding box center [425, 242] width 14 height 14
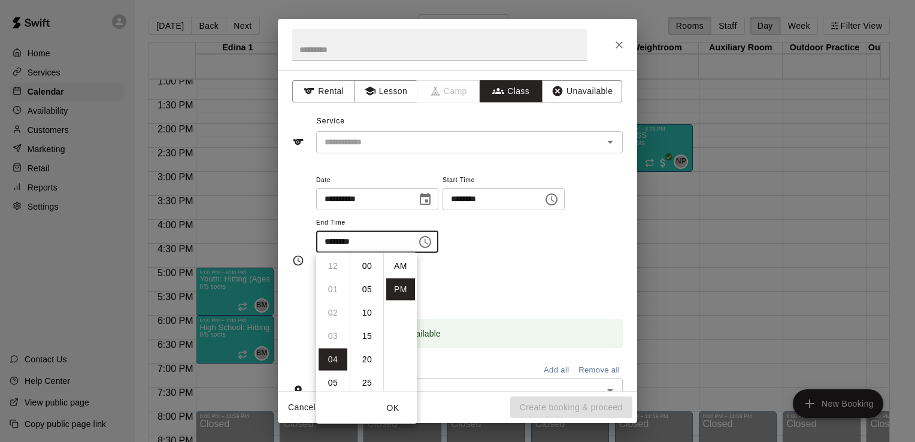
scroll to position [22, 0]
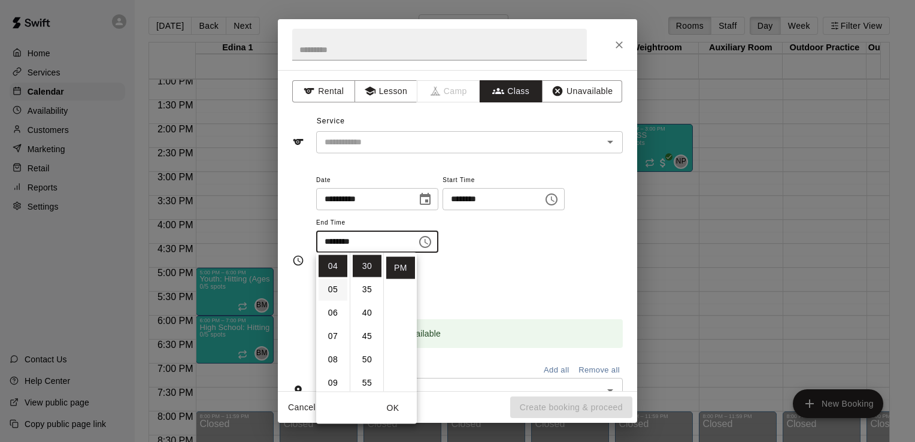
click at [334, 282] on li "05" at bounding box center [333, 290] width 29 height 22
click at [364, 266] on li "00" at bounding box center [367, 266] width 29 height 22
type input "********"
click at [603, 143] on icon "Open" at bounding box center [610, 142] width 14 height 14
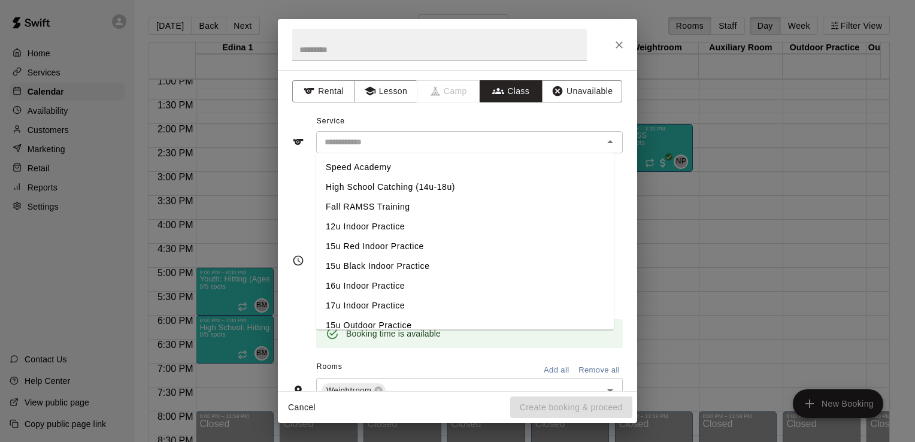
click at [391, 207] on li "Fall RAMSS Training" at bounding box center [465, 207] width 298 height 20
type input "**********"
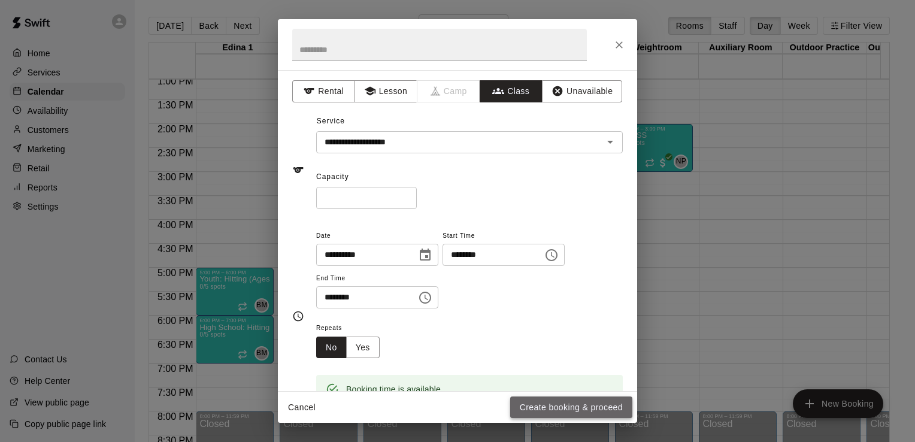
click at [592, 411] on button "Create booking & proceed" at bounding box center [571, 408] width 122 height 22
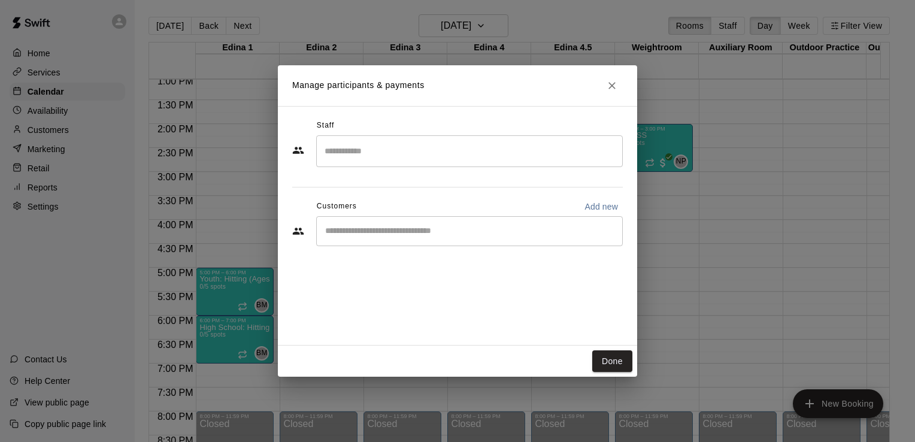
click at [597, 155] on input "Search staff" at bounding box center [470, 151] width 296 height 21
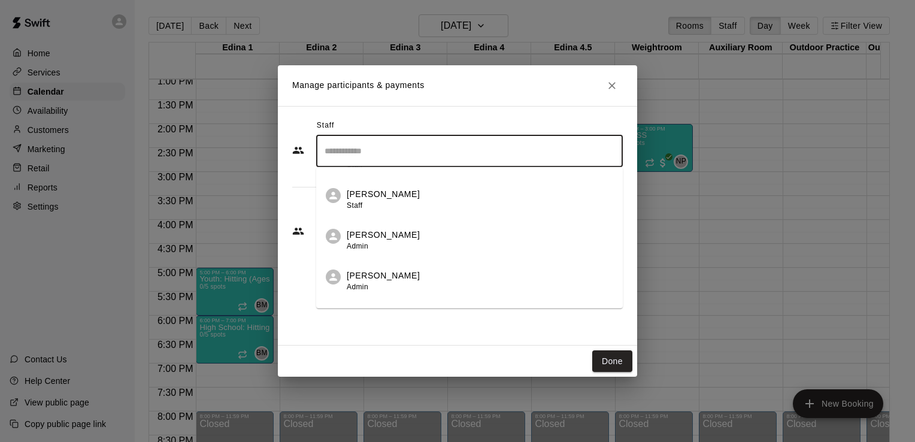
scroll to position [306, 0]
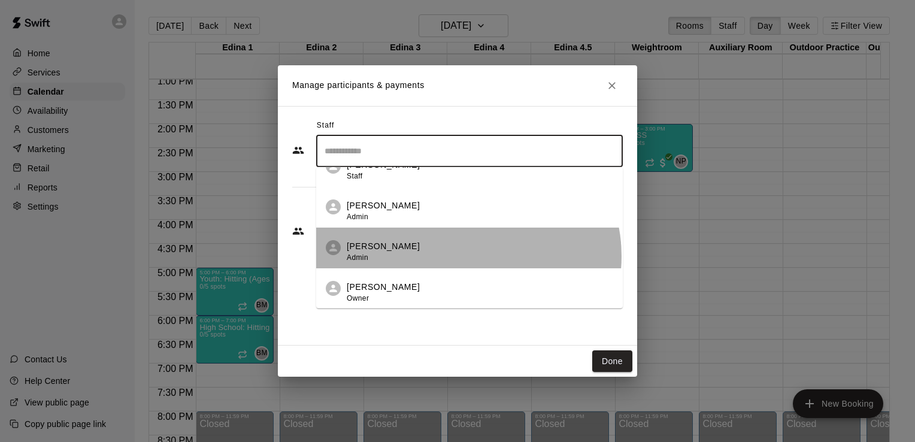
click at [467, 256] on div "Nick Pinkelman Admin" at bounding box center [480, 251] width 267 height 23
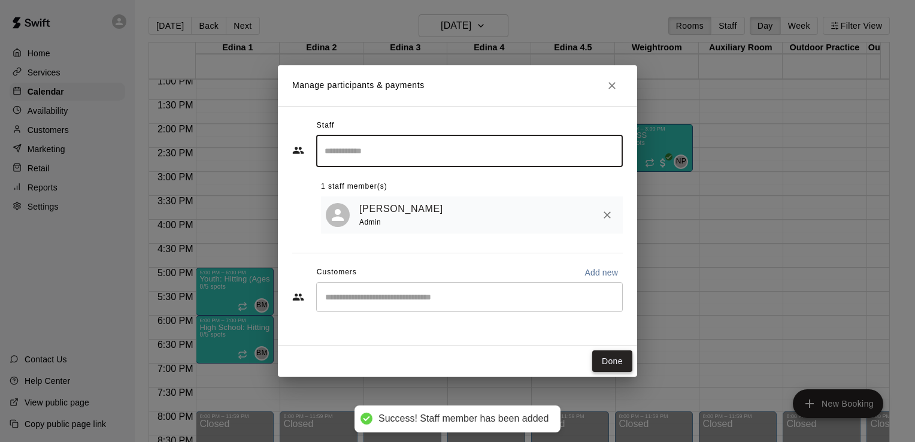
click at [620, 360] on button "Done" at bounding box center [613, 361] width 40 height 22
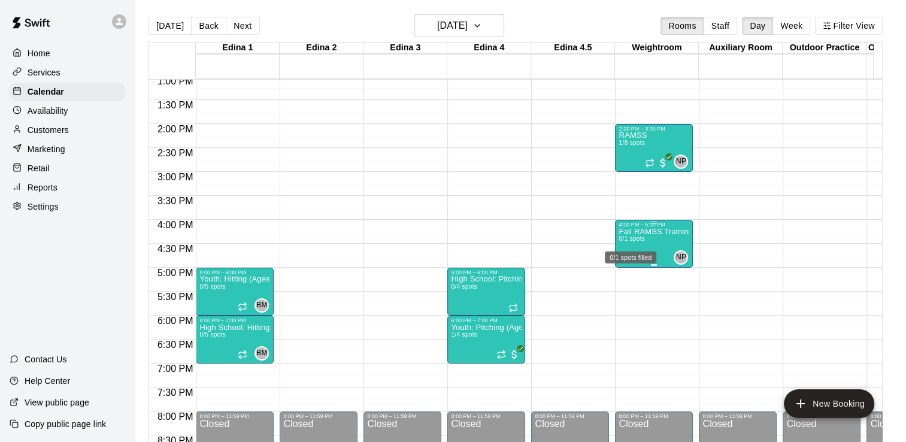
click at [631, 240] on span "0/1 spots" at bounding box center [632, 238] width 26 height 7
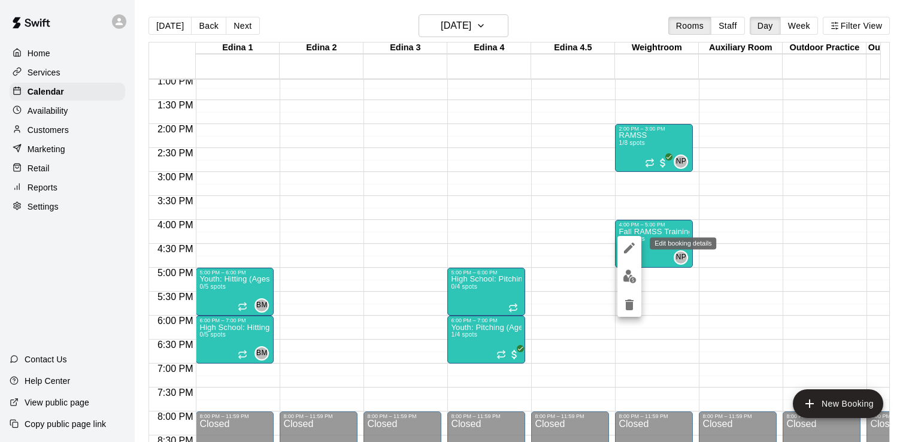
click at [626, 249] on icon "edit" at bounding box center [630, 248] width 14 height 14
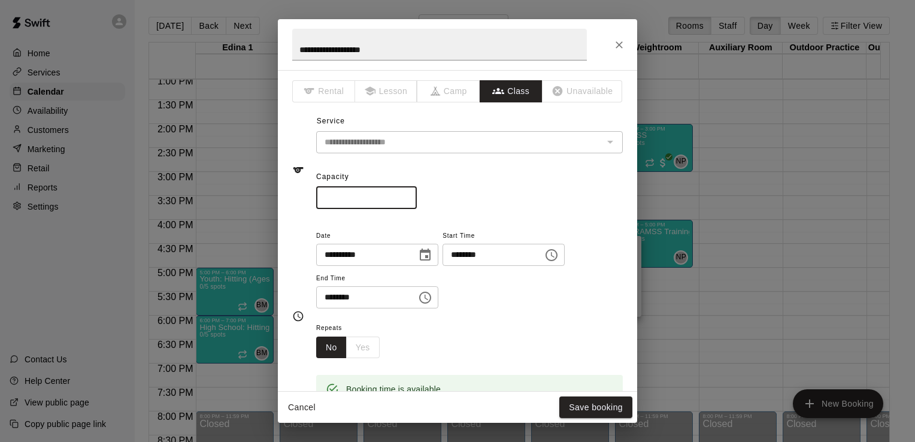
click at [356, 194] on input "*" at bounding box center [366, 198] width 101 height 22
type input "**"
click at [600, 404] on button "Save booking" at bounding box center [596, 408] width 73 height 22
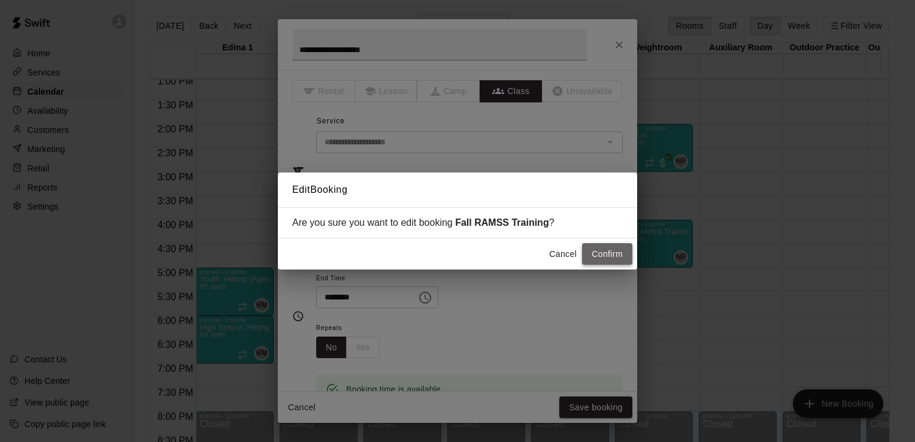
click at [608, 255] on button "Confirm" at bounding box center [607, 254] width 50 height 22
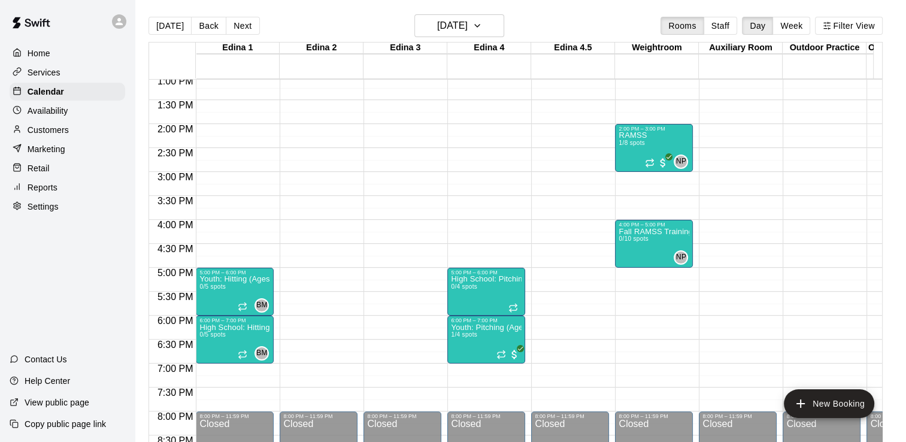
click at [628, 370] on div "12:00 AM – 8:00 AM Closed 10:00 AM – 11:00 AM Fall RAMSS Training 0/10 spots 2:…" at bounding box center [654, 28] width 78 height 1150
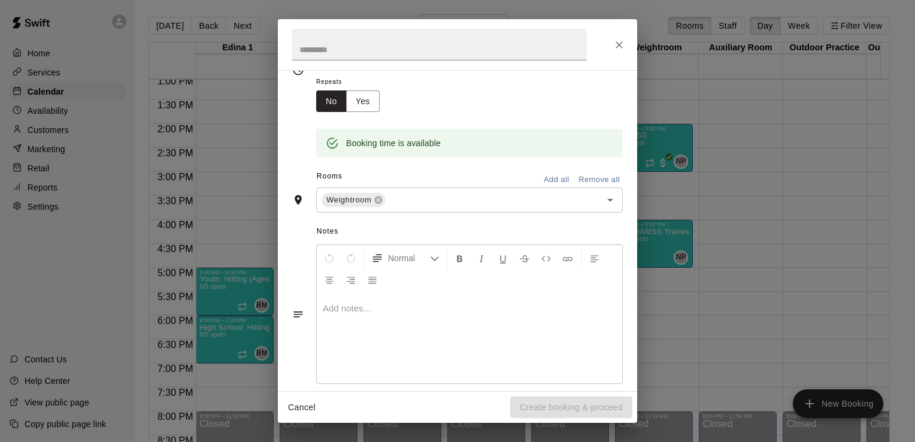
scroll to position [0, 0]
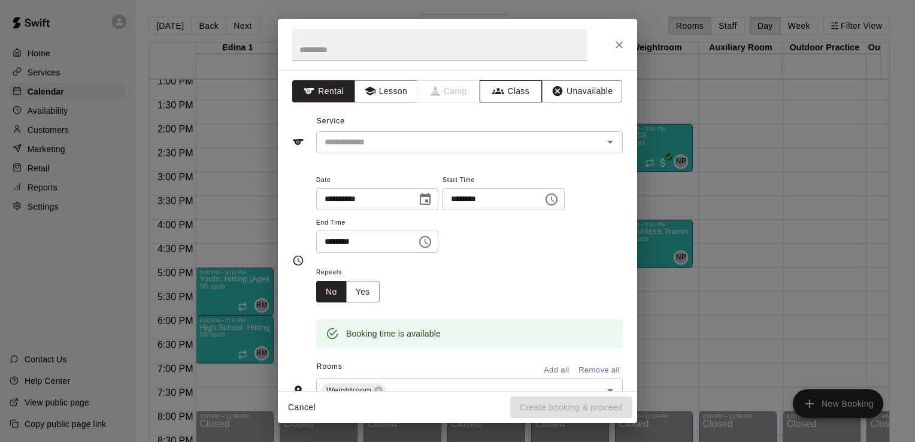
click at [510, 90] on button "Class" at bounding box center [511, 91] width 63 height 22
click at [605, 140] on icon "Open" at bounding box center [610, 142] width 14 height 14
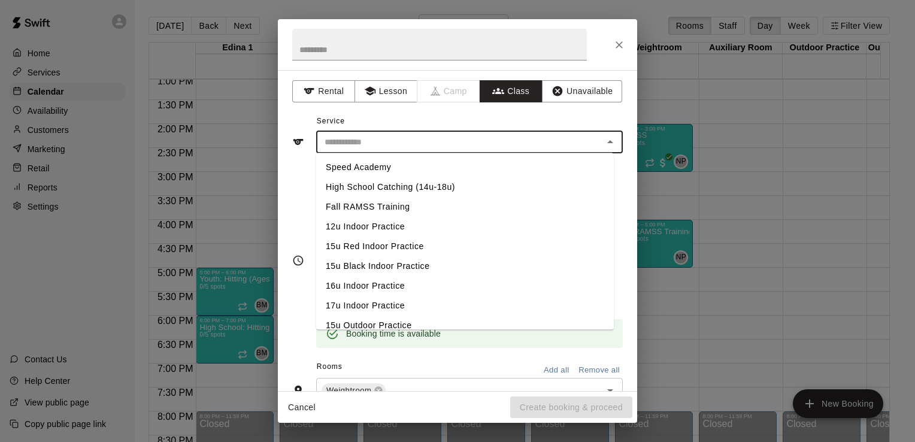
click at [397, 205] on li "Fall RAMSS Training" at bounding box center [465, 207] width 298 height 20
type input "**********"
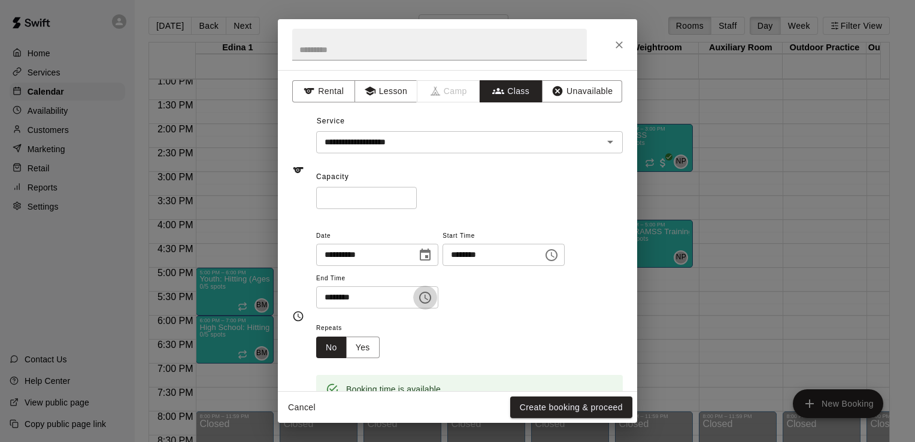
click at [433, 301] on icon "Choose time, selected time is 7:30 PM" at bounding box center [425, 298] width 14 height 14
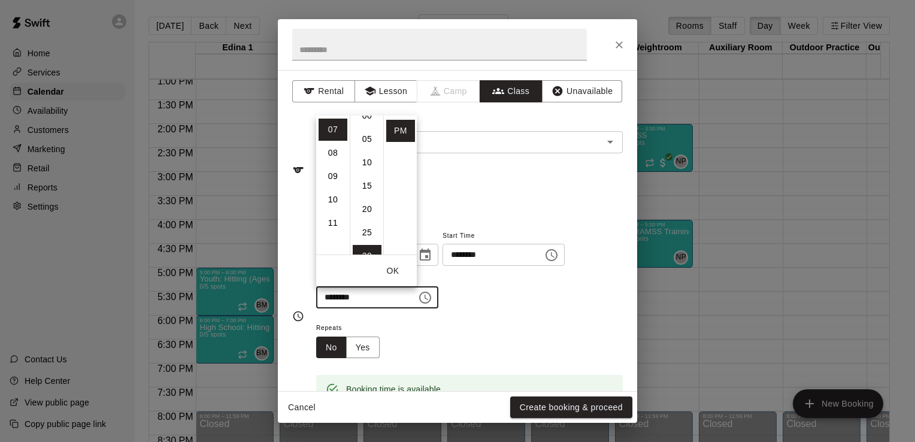
scroll to position [5, 0]
click at [370, 124] on li "00" at bounding box center [367, 124] width 29 height 22
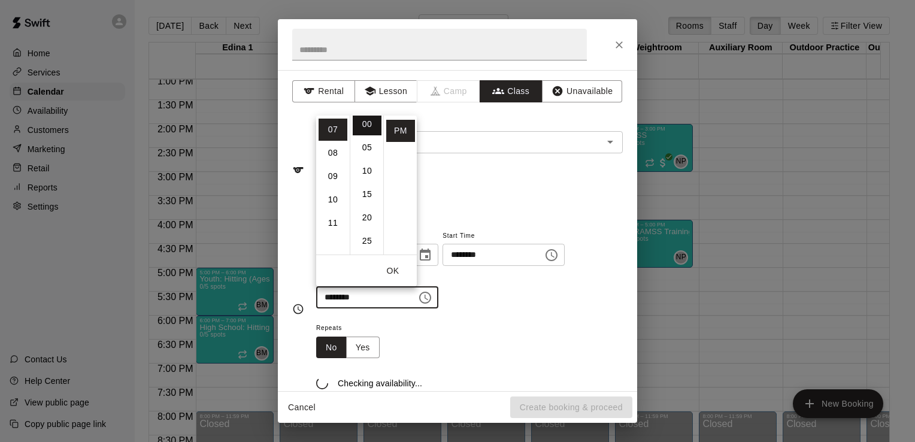
scroll to position [0, 0]
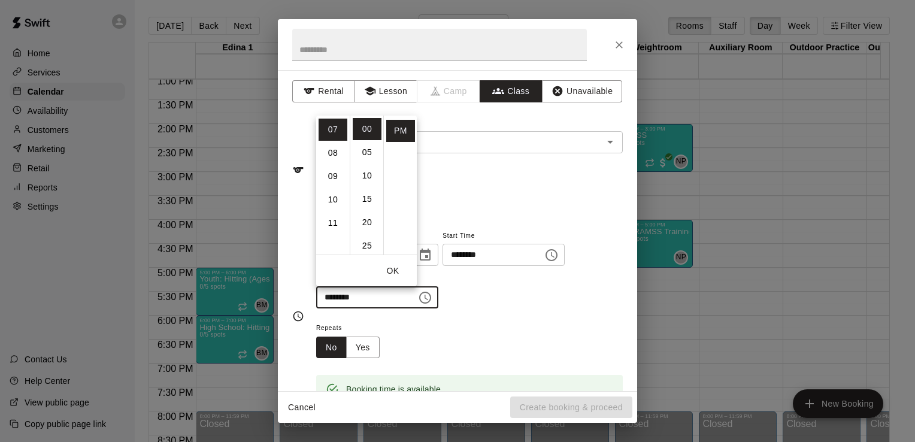
click at [433, 296] on icon "Choose time, selected time is 7:00 PM" at bounding box center [425, 298] width 14 height 14
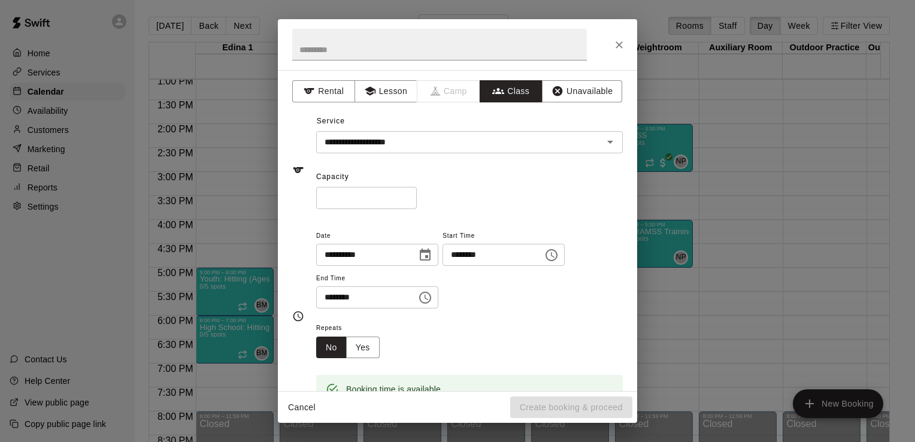
click at [431, 296] on icon "Choose time, selected time is 7:00 PM" at bounding box center [425, 298] width 14 height 14
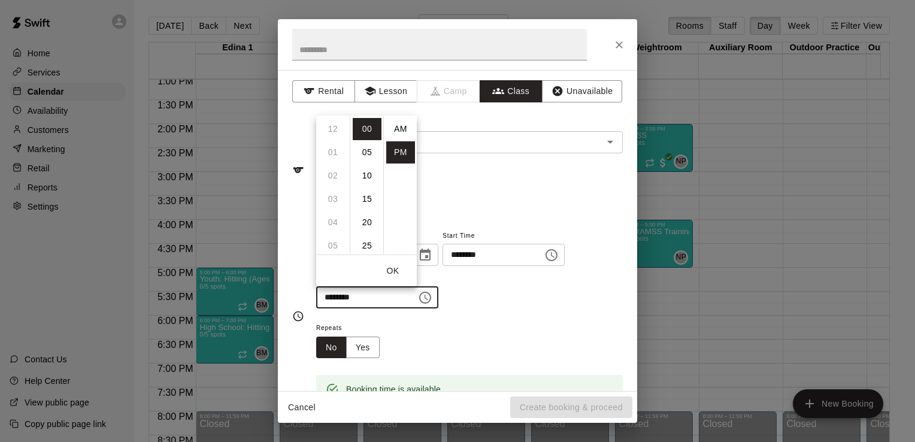
scroll to position [22, 0]
click at [331, 150] on li "08" at bounding box center [333, 153] width 29 height 22
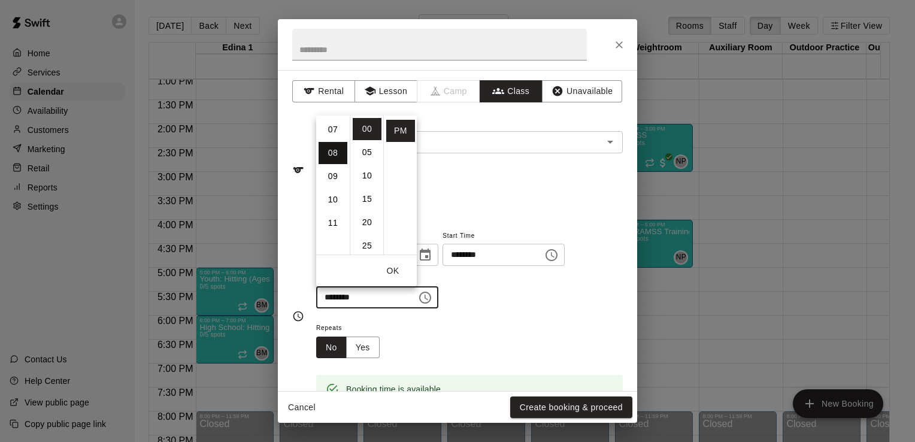
type input "********"
click at [501, 316] on div "**********" at bounding box center [469, 274] width 307 height 93
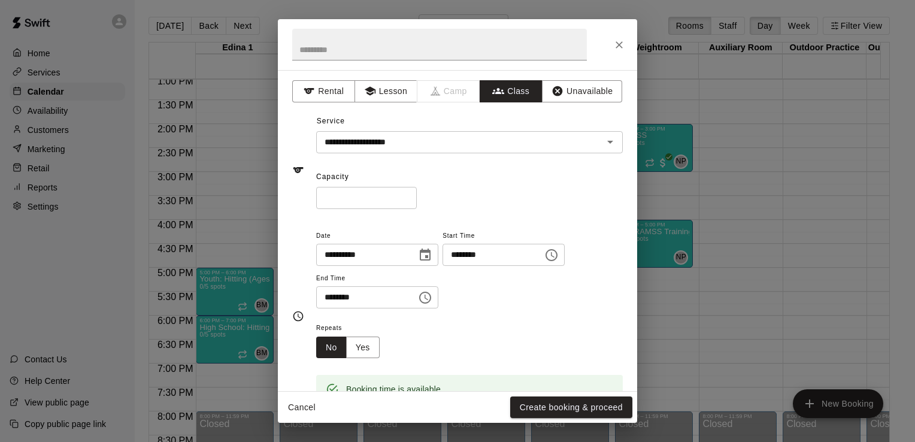
click at [362, 189] on input "*" at bounding box center [366, 198] width 101 height 22
type input "**"
click at [584, 409] on button "Create booking & proceed" at bounding box center [571, 408] width 122 height 22
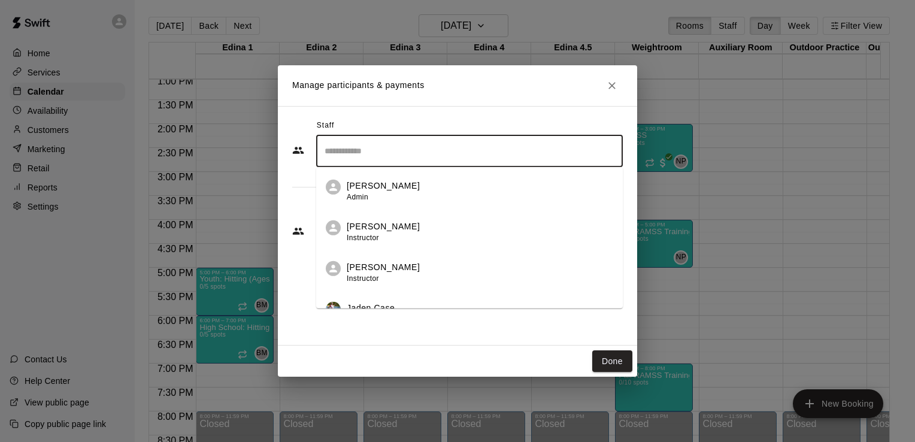
click at [528, 149] on input "Search staff" at bounding box center [470, 151] width 296 height 21
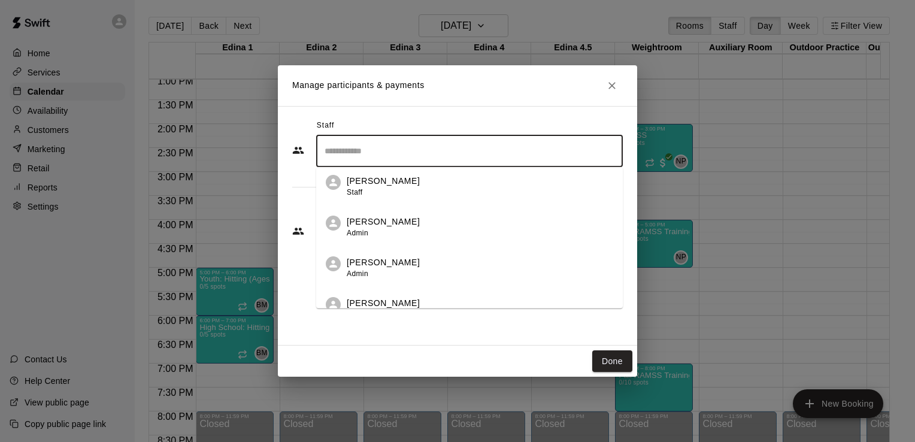
scroll to position [306, 0]
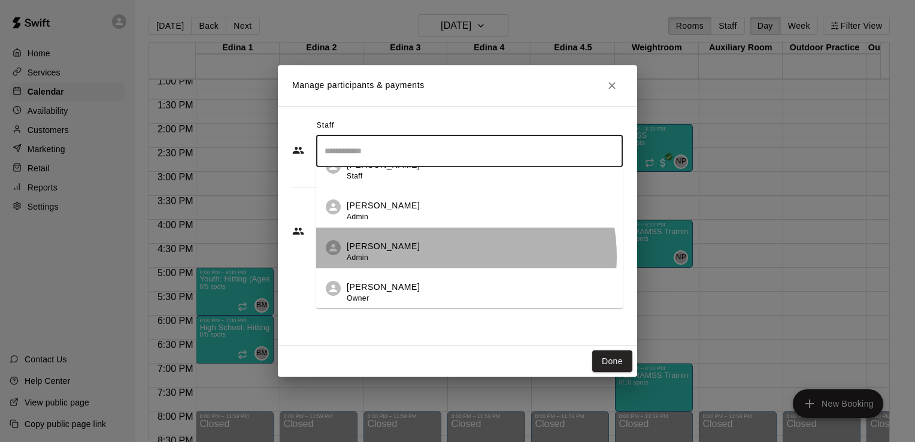
click at [443, 256] on div "Nick Pinkelman Admin" at bounding box center [480, 251] width 267 height 23
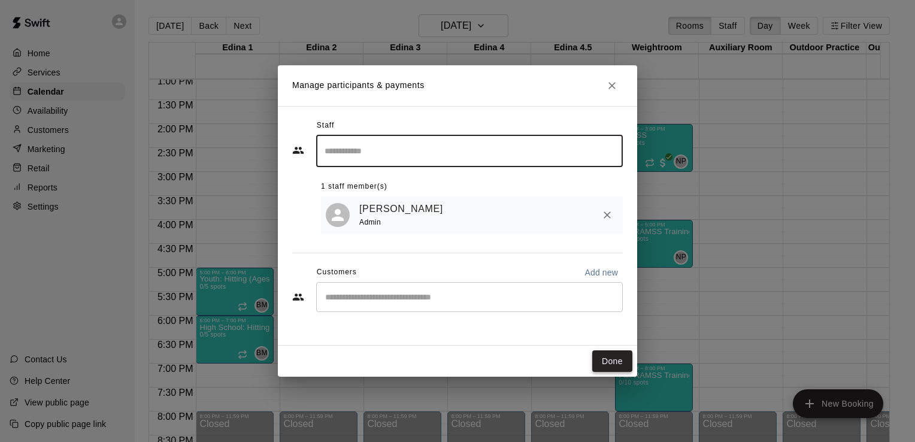
click at [624, 356] on button "Done" at bounding box center [613, 361] width 40 height 22
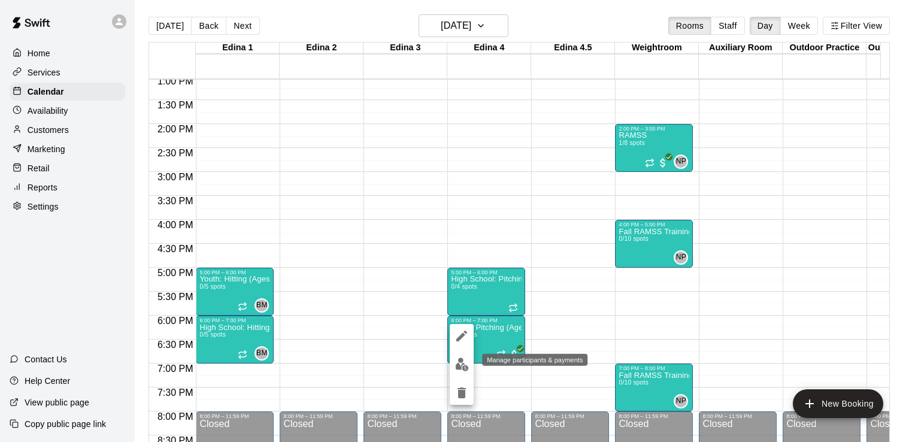
click at [460, 362] on img "edit" at bounding box center [462, 365] width 14 height 14
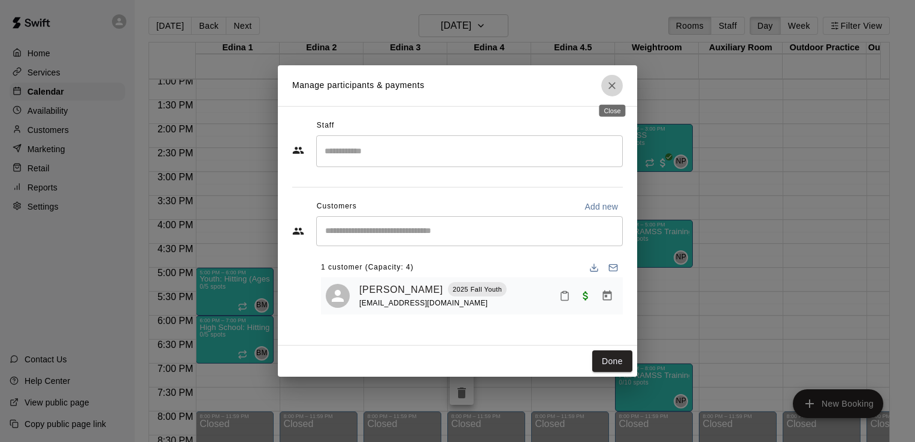
click at [610, 85] on icon "Close" at bounding box center [612, 86] width 12 height 12
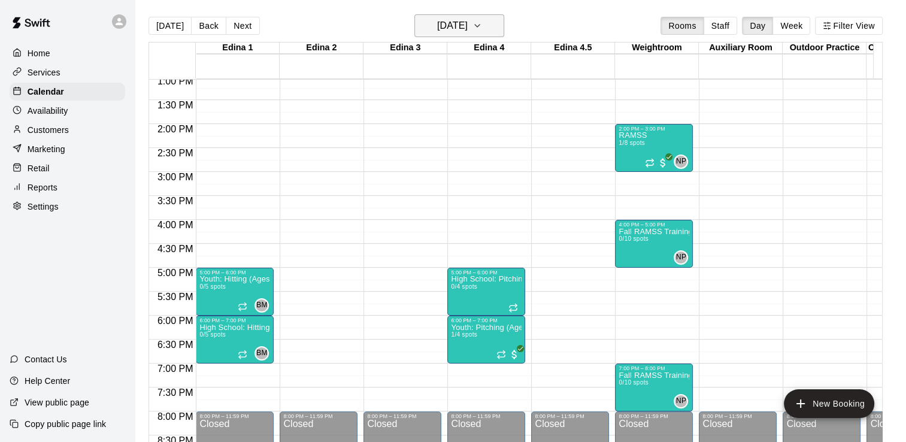
click at [482, 27] on icon "button" at bounding box center [478, 26] width 10 height 14
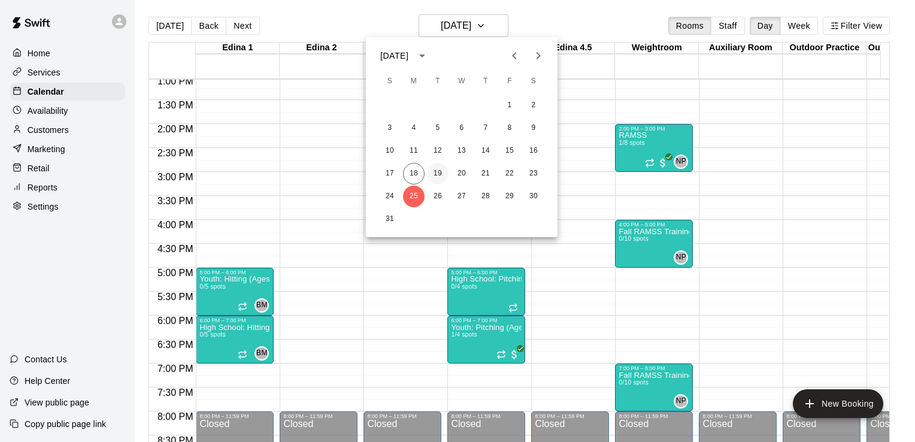
click at [438, 174] on button "19" at bounding box center [438, 174] width 22 height 22
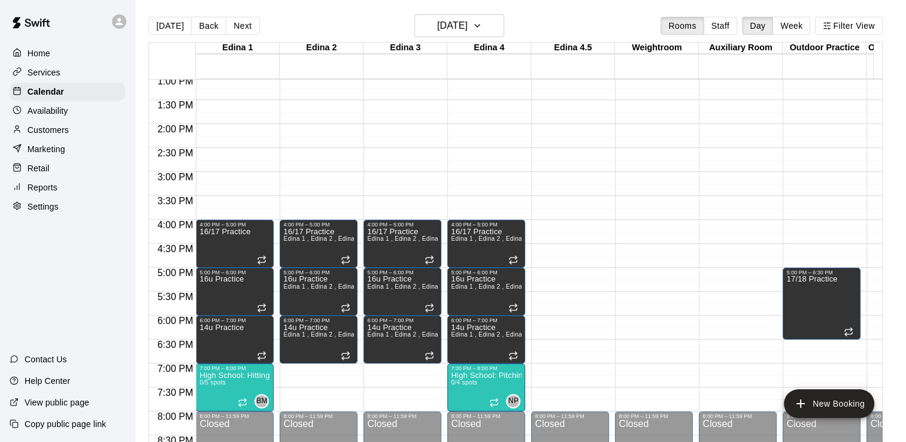
click at [632, 230] on div "12:00 AM – 8:00 AM Closed 11:00 AM – 12:00 PM Fall RAMSS Training 0/10 spots 8:…" at bounding box center [654, 28] width 78 height 1150
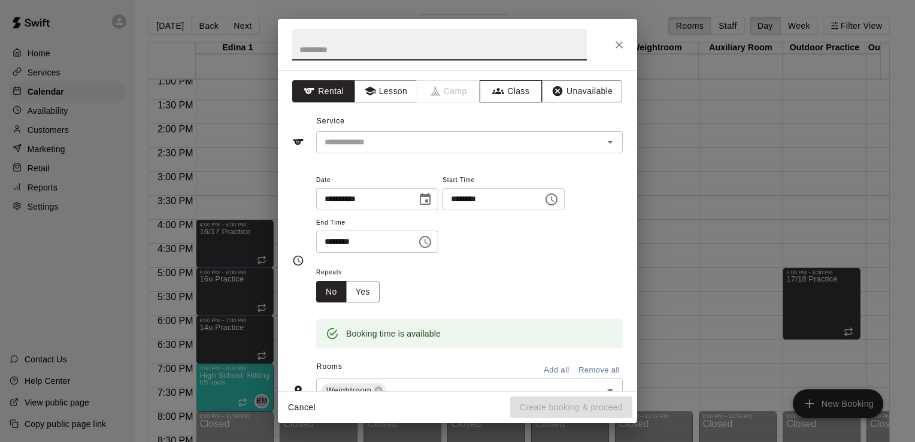
click at [516, 92] on button "Class" at bounding box center [511, 91] width 63 height 22
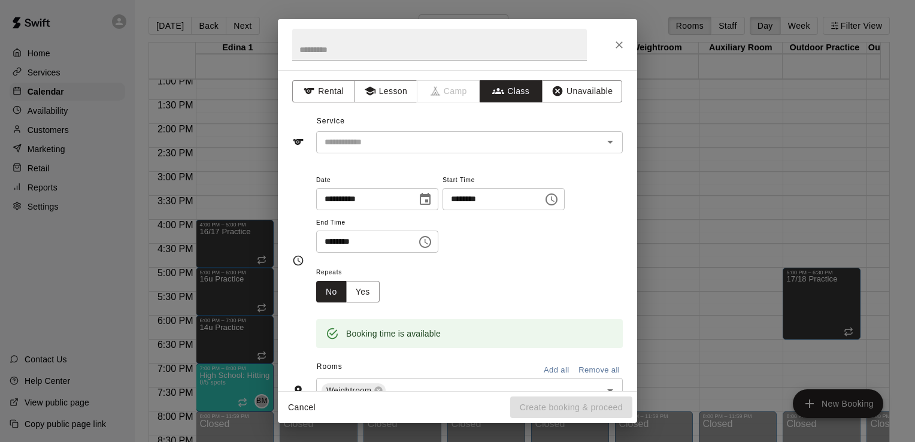
click at [606, 144] on icon "Open" at bounding box center [610, 142] width 14 height 14
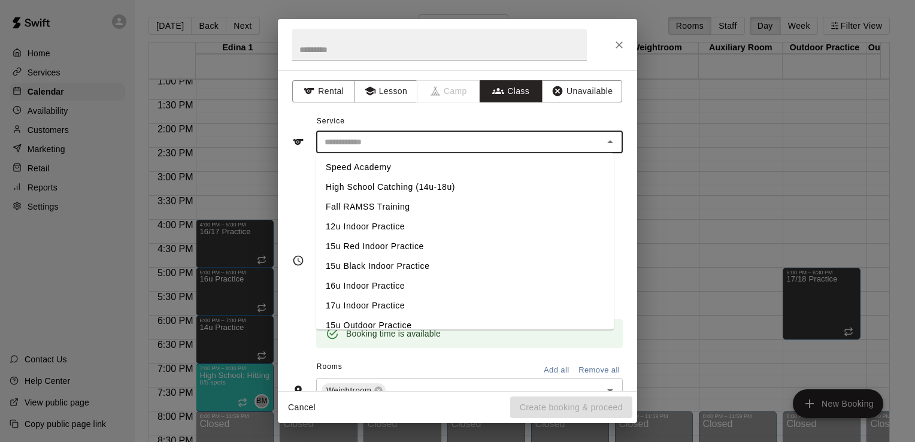
click at [390, 203] on li "Fall RAMSS Training" at bounding box center [465, 207] width 298 height 20
type input "**********"
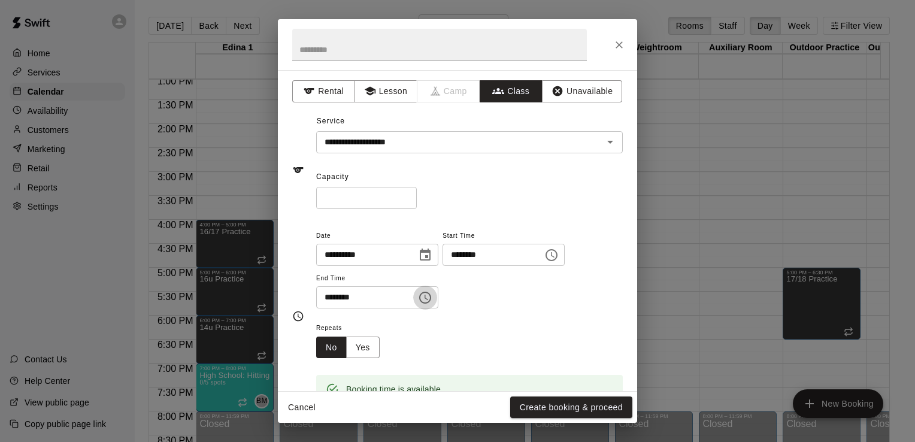
click at [433, 297] on icon "Choose time, selected time is 4:30 PM" at bounding box center [425, 298] width 14 height 14
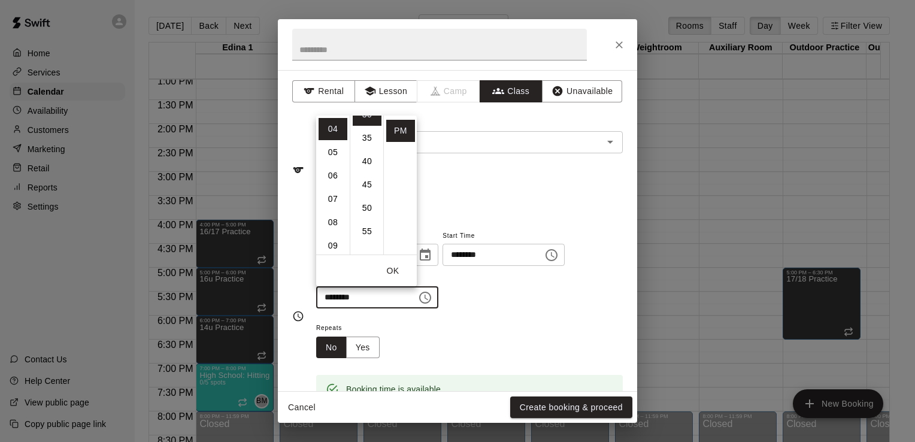
scroll to position [156, 0]
click at [336, 152] on li "05" at bounding box center [333, 152] width 29 height 22
click at [370, 129] on li "00" at bounding box center [367, 129] width 29 height 22
type input "********"
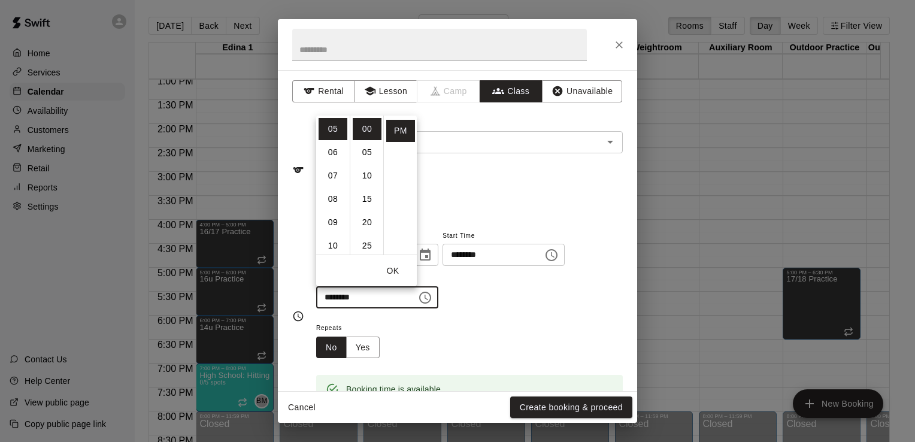
click at [564, 190] on div "* ​" at bounding box center [469, 198] width 307 height 22
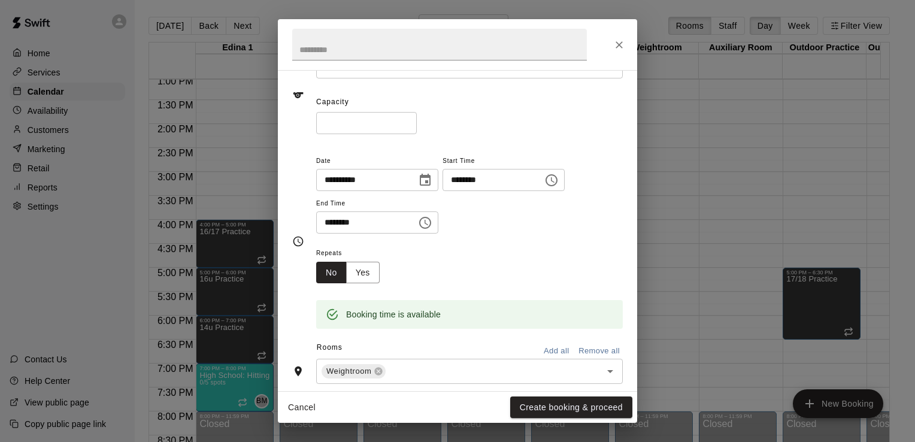
scroll to position [120, 0]
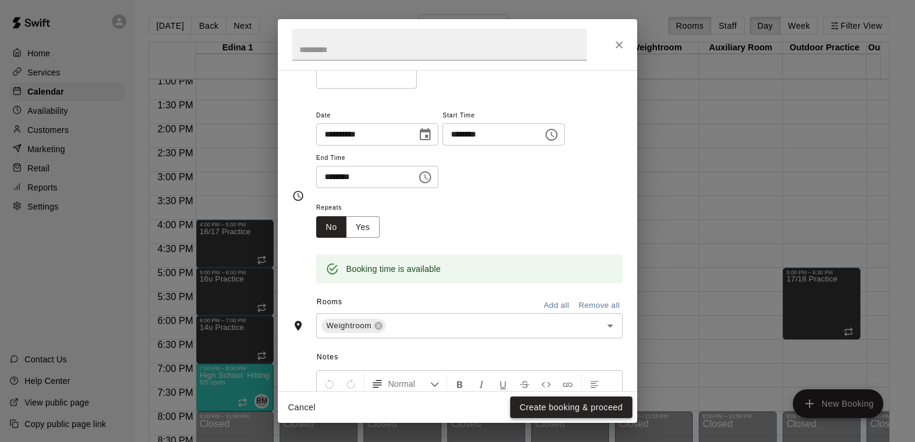
click at [589, 409] on button "Create booking & proceed" at bounding box center [571, 408] width 122 height 22
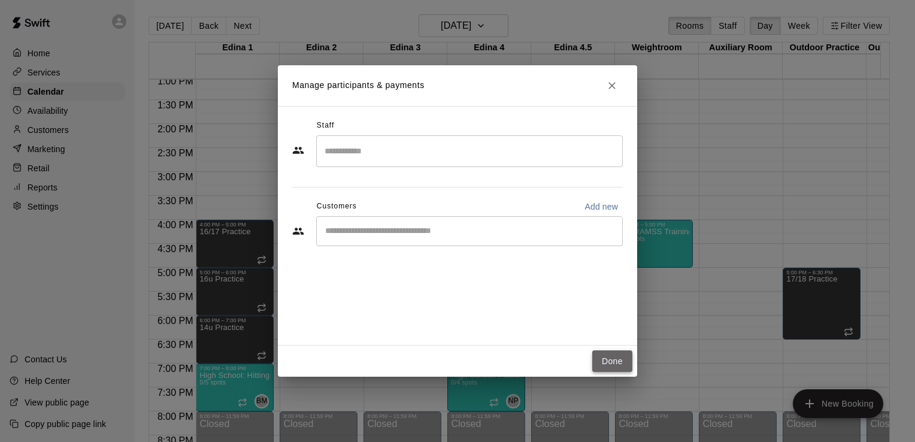
click at [614, 367] on button "Done" at bounding box center [613, 361] width 40 height 22
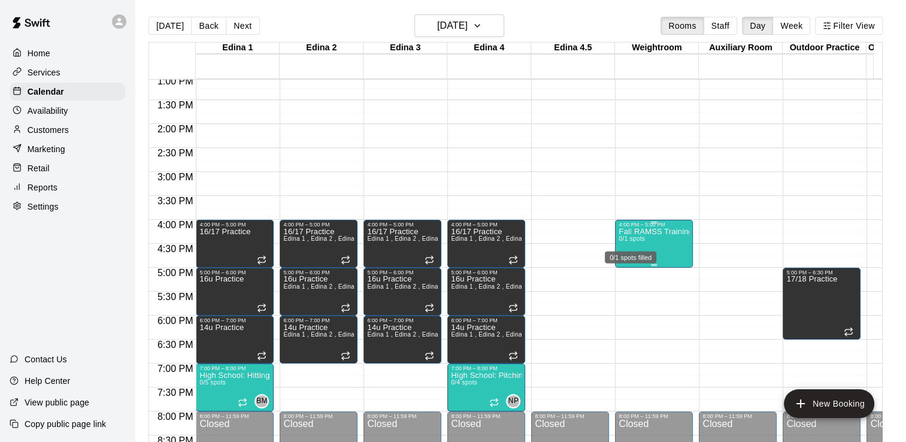
click at [625, 240] on span "0/1 spots" at bounding box center [632, 238] width 26 height 7
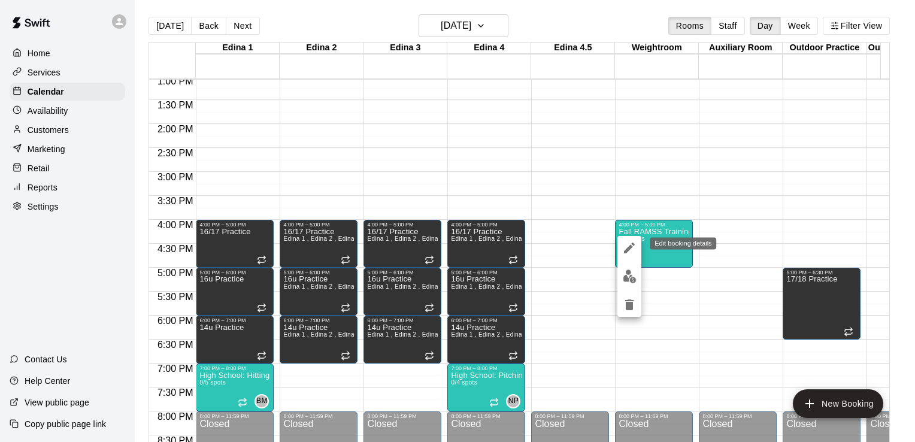
drag, startPoint x: 625, startPoint y: 240, endPoint x: 631, endPoint y: 245, distance: 8.5
click at [631, 245] on button "edit" at bounding box center [630, 248] width 24 height 24
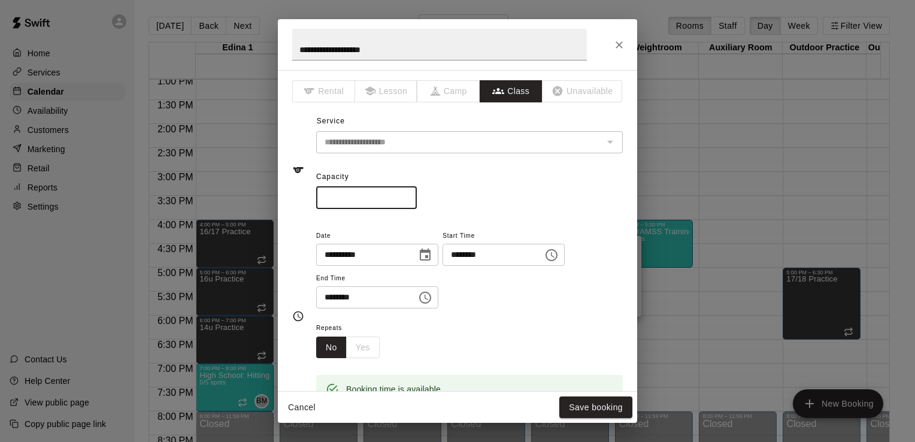
click at [368, 192] on input "*" at bounding box center [366, 198] width 101 height 22
type input "**"
click at [603, 405] on button "Save booking" at bounding box center [596, 408] width 73 height 22
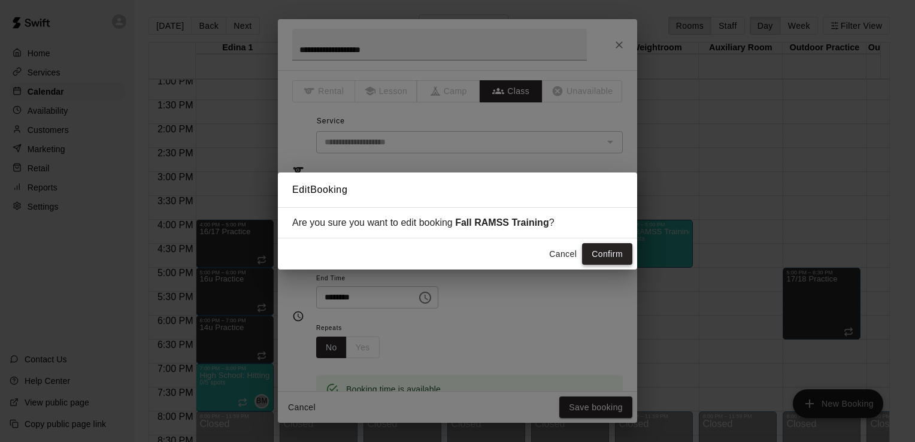
click at [612, 258] on button "Confirm" at bounding box center [607, 254] width 50 height 22
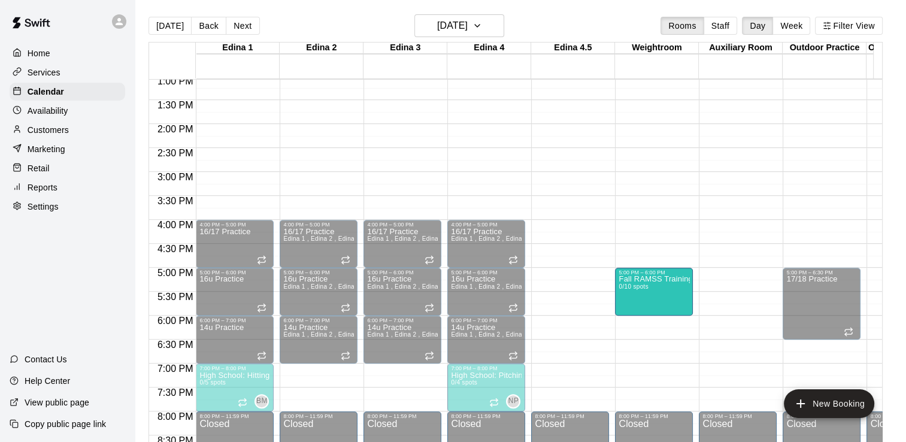
drag, startPoint x: 642, startPoint y: 254, endPoint x: 658, endPoint y: 313, distance: 60.9
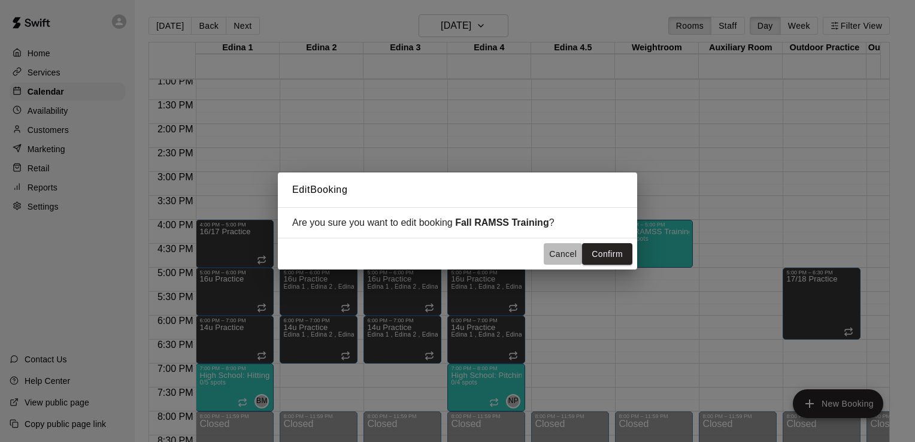
click at [567, 250] on button "Cancel" at bounding box center [563, 254] width 38 height 22
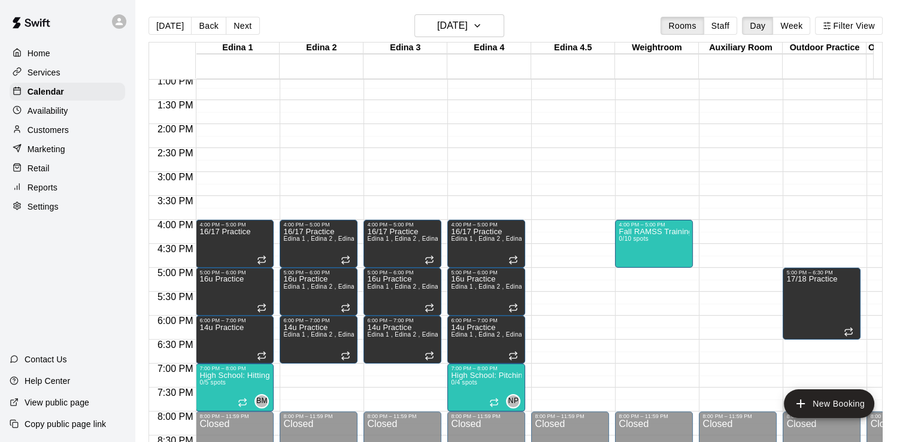
click at [625, 276] on div "12:00 AM – 8:00 AM Closed 11:00 AM – 12:00 PM Fall RAMSS Training 0/10 spots 4:…" at bounding box center [654, 28] width 78 height 1150
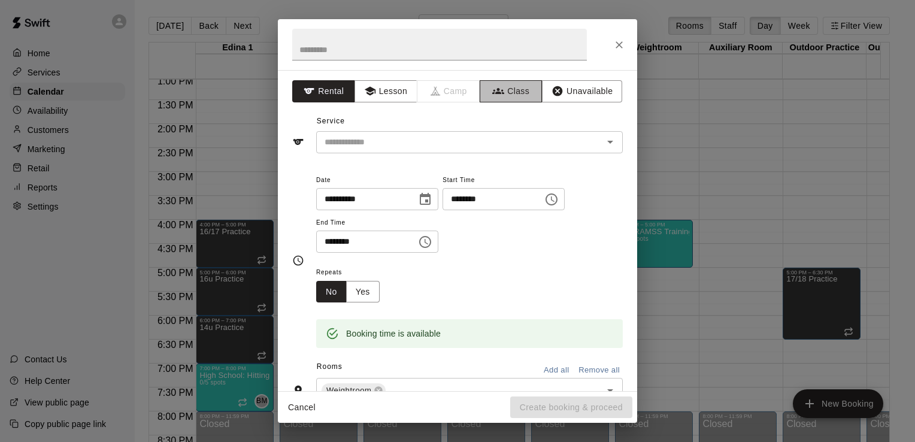
click at [508, 88] on button "Class" at bounding box center [511, 91] width 63 height 22
click at [606, 143] on icon "Open" at bounding box center [610, 142] width 14 height 14
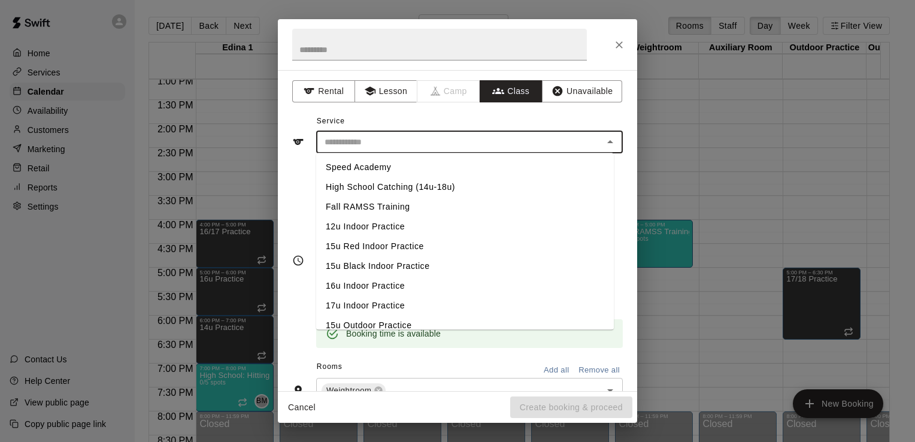
click at [393, 206] on li "Fall RAMSS Training" at bounding box center [465, 207] width 298 height 20
type input "**********"
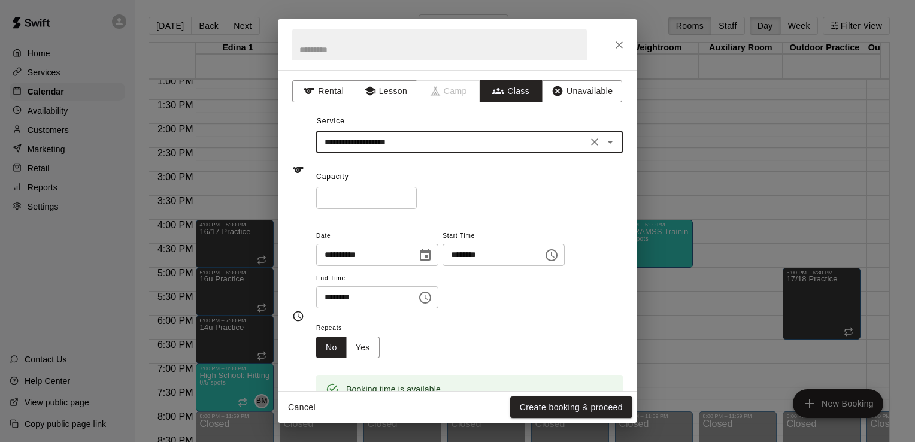
click at [380, 198] on input "*" at bounding box center [366, 198] width 101 height 22
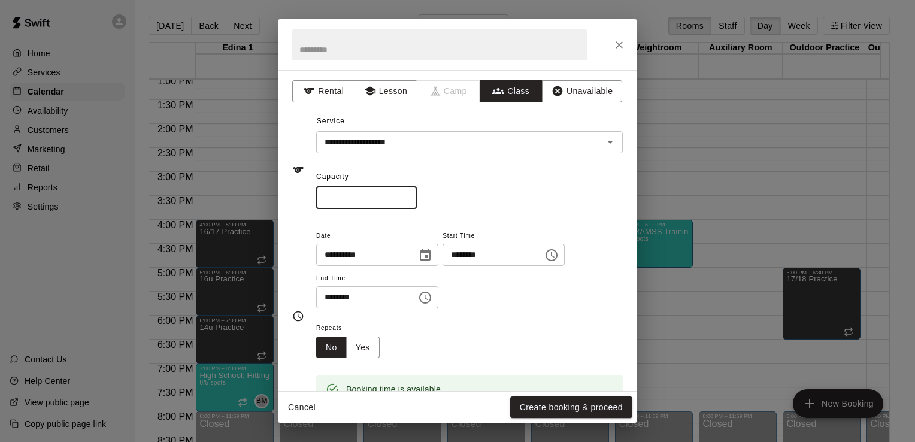
type input "**"
click at [433, 295] on icon "Choose time, selected time is 5:30 PM" at bounding box center [425, 298] width 14 height 14
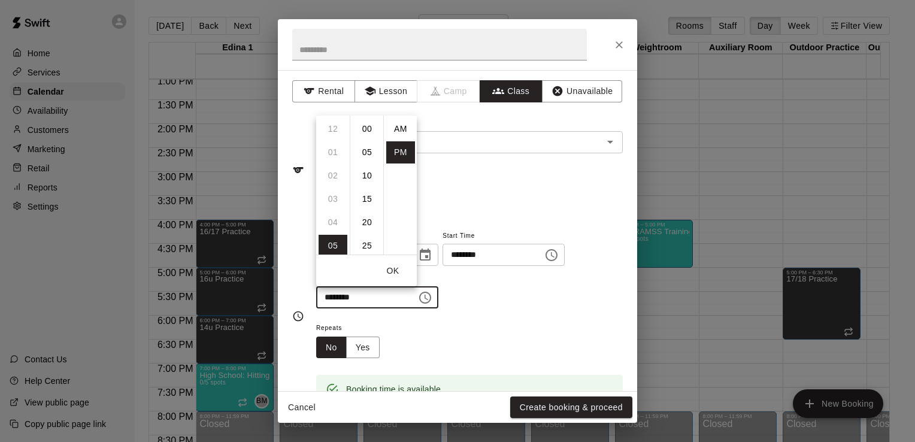
scroll to position [22, 0]
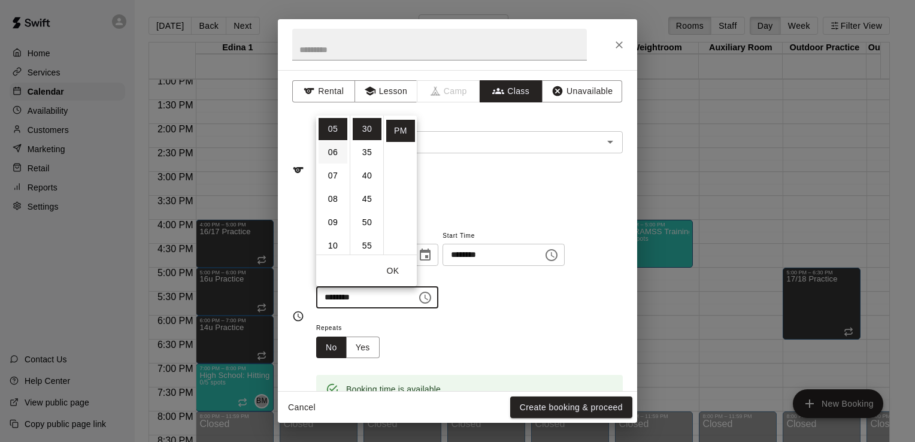
click at [334, 153] on li "06" at bounding box center [333, 152] width 29 height 22
click at [368, 131] on li "00" at bounding box center [367, 129] width 29 height 22
type input "********"
click at [399, 273] on button "OK" at bounding box center [393, 271] width 38 height 22
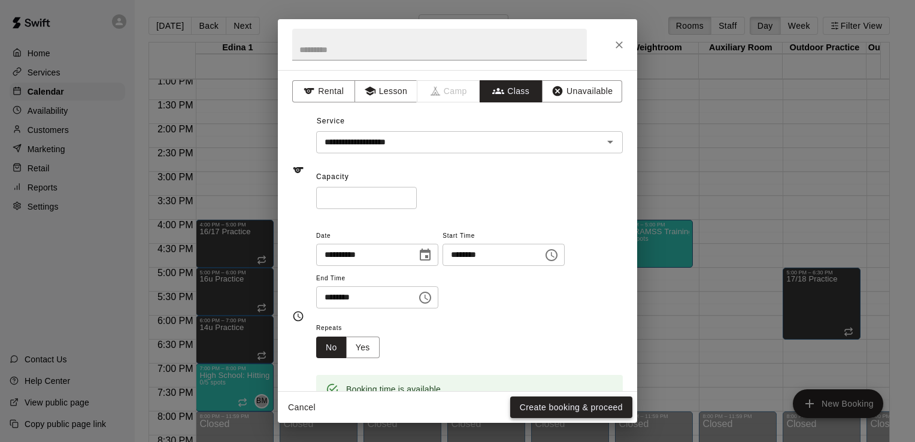
click at [592, 410] on button "Create booking & proceed" at bounding box center [571, 408] width 122 height 22
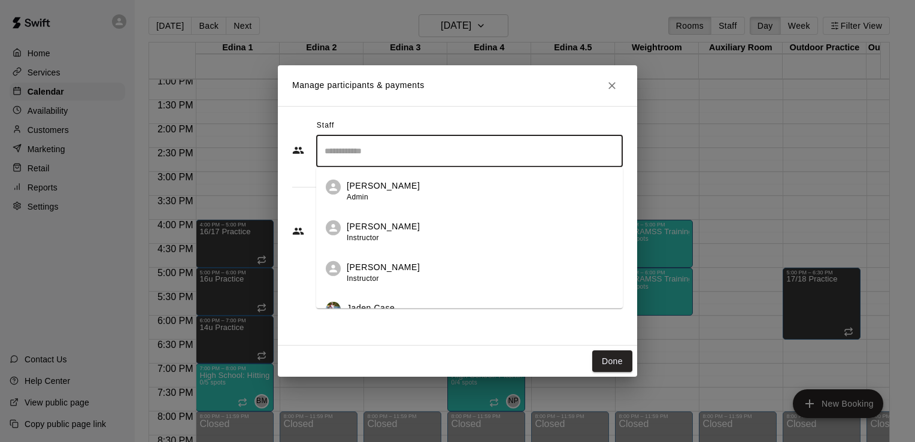
click at [417, 147] on input "Search staff" at bounding box center [470, 151] width 296 height 21
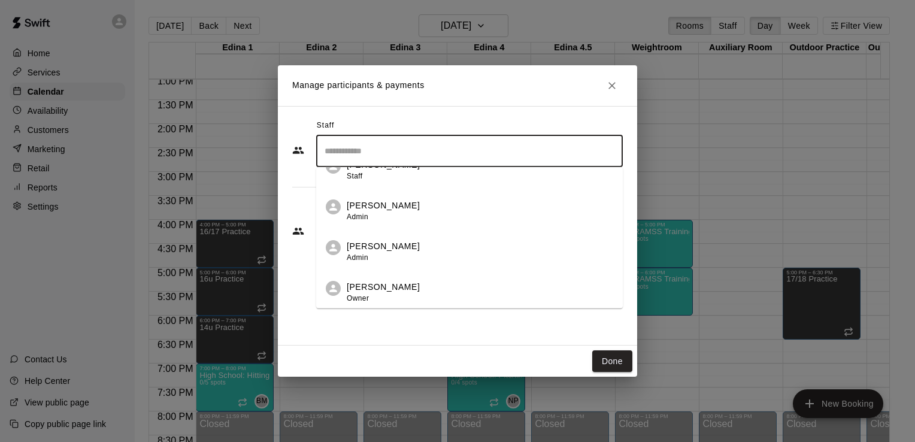
click at [431, 249] on div "Nick Pinkelman Admin" at bounding box center [480, 251] width 267 height 23
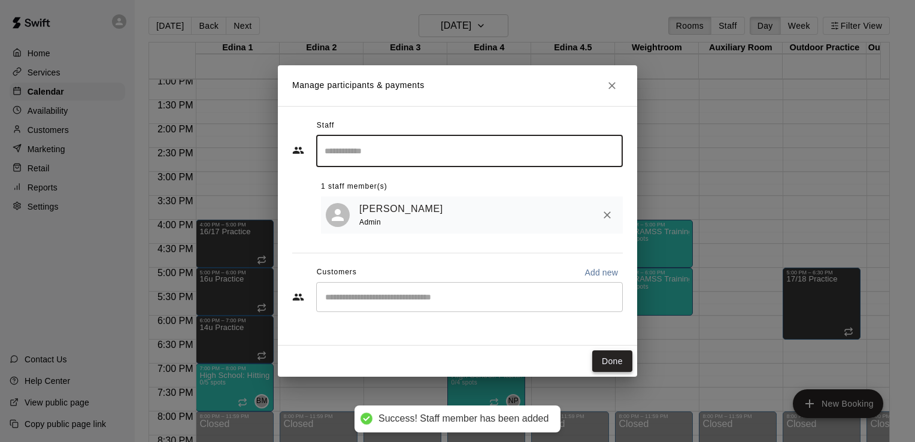
click at [621, 362] on button "Done" at bounding box center [613, 361] width 40 height 22
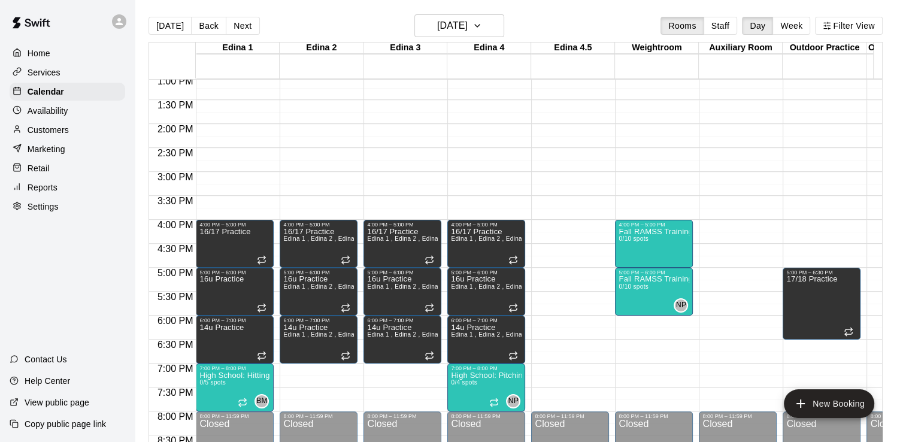
click at [620, 328] on div "12:00 AM – 8:00 AM Closed 11:00 AM – 12:00 PM Fall RAMSS Training 0/10 spots 4:…" at bounding box center [654, 28] width 78 height 1150
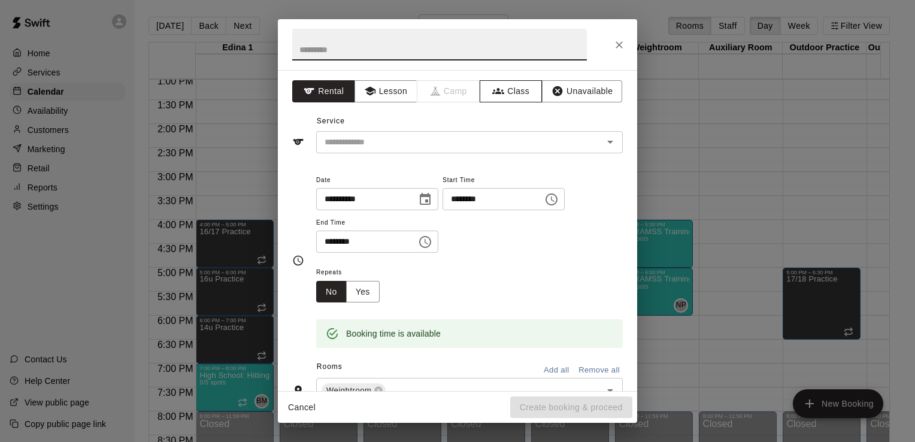
click at [504, 95] on button "Class" at bounding box center [511, 91] width 63 height 22
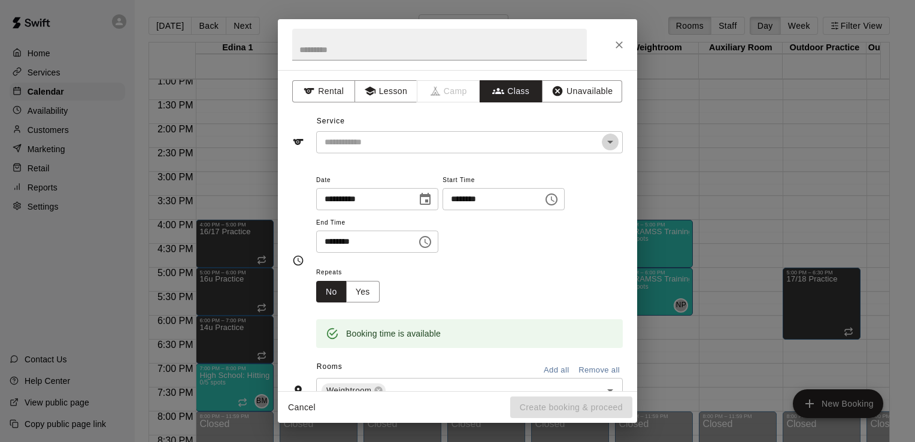
click at [603, 138] on icon "Open" at bounding box center [610, 142] width 14 height 14
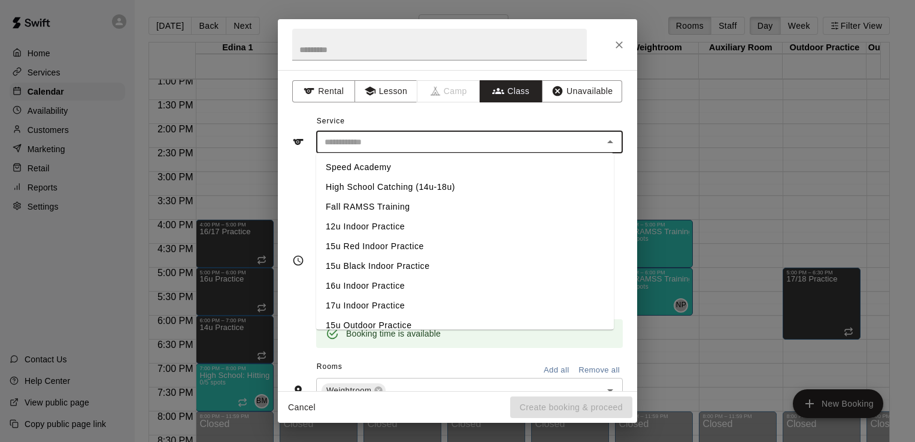
click at [394, 207] on li "Fall RAMSS Training" at bounding box center [465, 207] width 298 height 20
type input "**********"
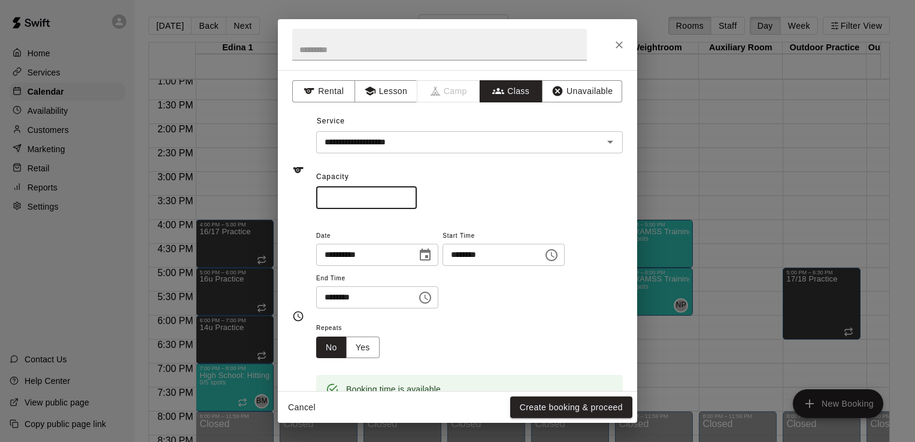
click at [374, 192] on input "*" at bounding box center [366, 198] width 101 height 22
type input "**"
click at [559, 258] on icon "Choose time, selected time is 6:15 PM" at bounding box center [552, 255] width 14 height 14
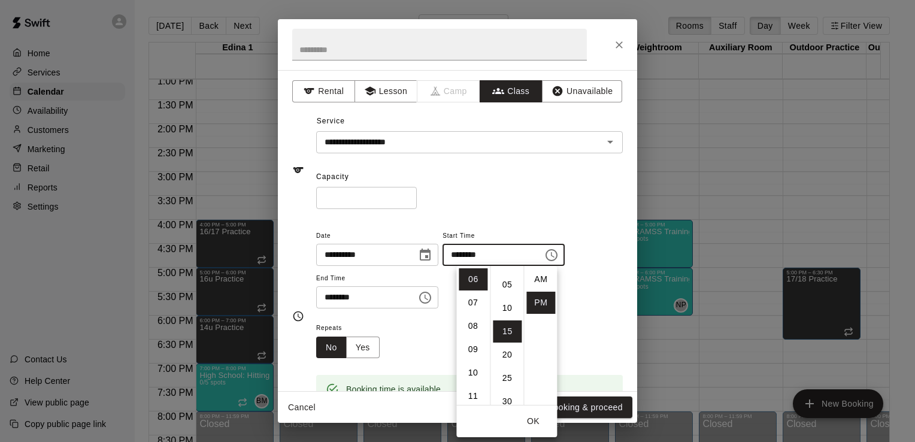
scroll to position [0, 0]
click at [503, 279] on li "00" at bounding box center [507, 279] width 29 height 22
type input "********"
click at [536, 417] on button "OK" at bounding box center [533, 421] width 38 height 22
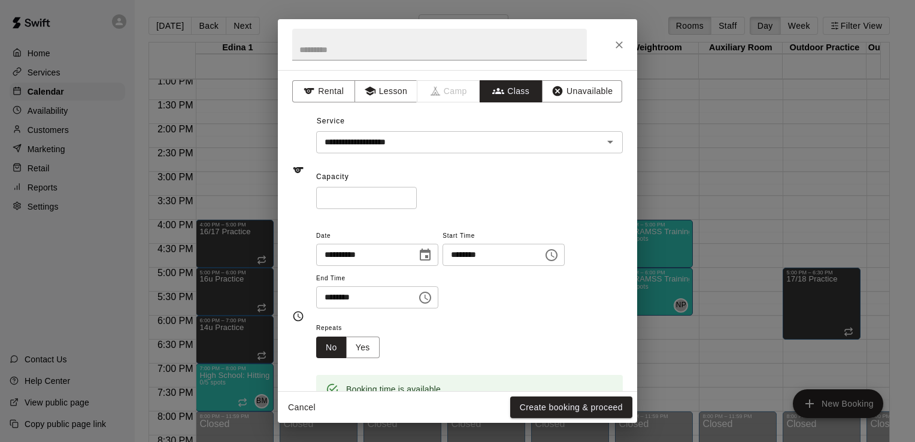
click at [430, 301] on button "Choose time, selected time is 6:45 PM" at bounding box center [425, 298] width 24 height 24
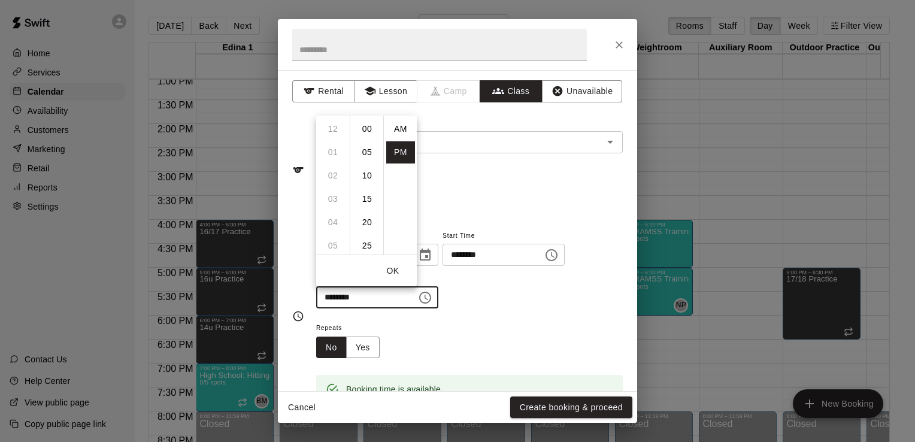
scroll to position [22, 0]
click at [332, 149] on li "07" at bounding box center [333, 152] width 29 height 22
click at [365, 128] on li "00" at bounding box center [367, 129] width 29 height 22
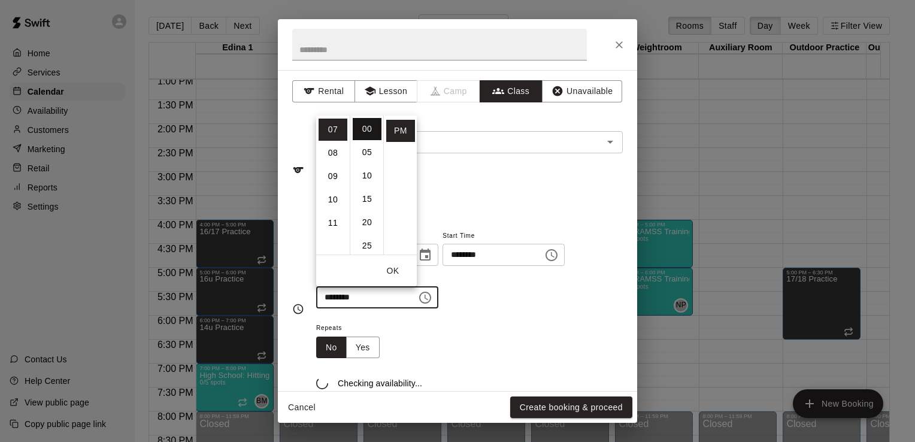
type input "********"
click at [577, 409] on button "Create booking & proceed" at bounding box center [571, 408] width 122 height 22
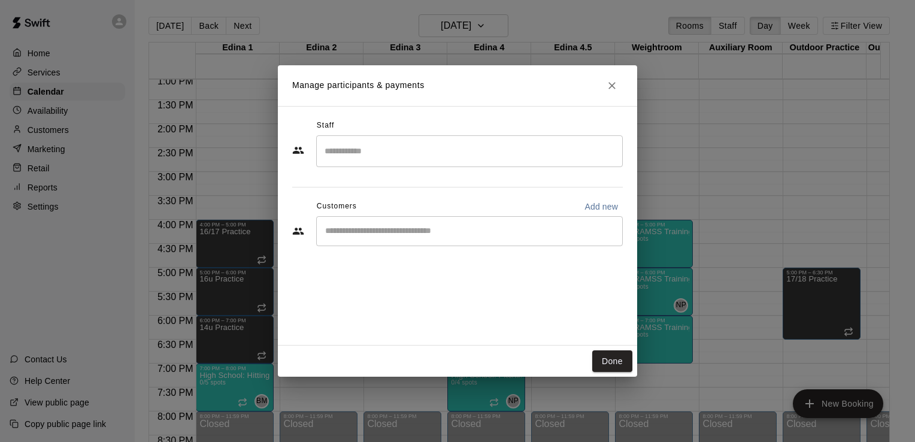
click at [462, 154] on input "Search staff" at bounding box center [470, 151] width 296 height 21
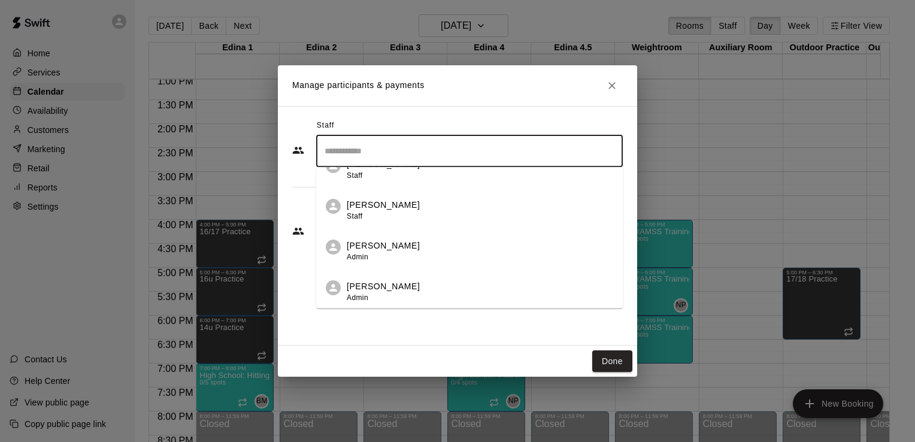
scroll to position [306, 0]
click at [451, 253] on div "Nick Pinkelman Admin" at bounding box center [480, 251] width 267 height 23
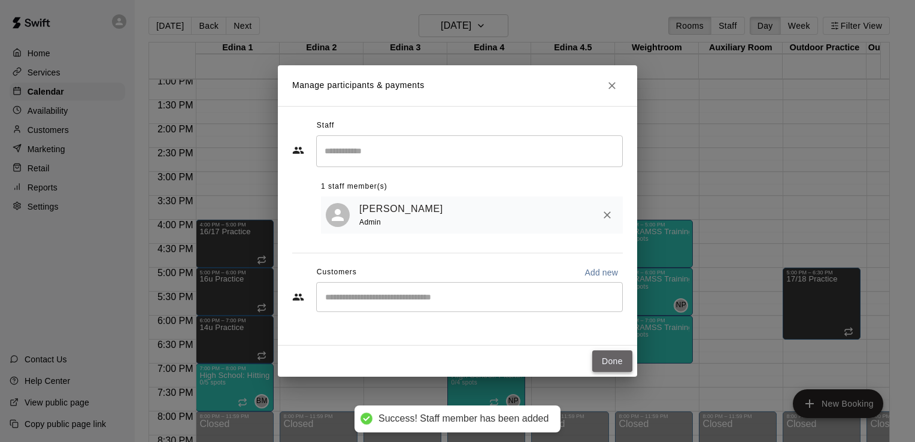
click at [623, 363] on button "Done" at bounding box center [613, 361] width 40 height 22
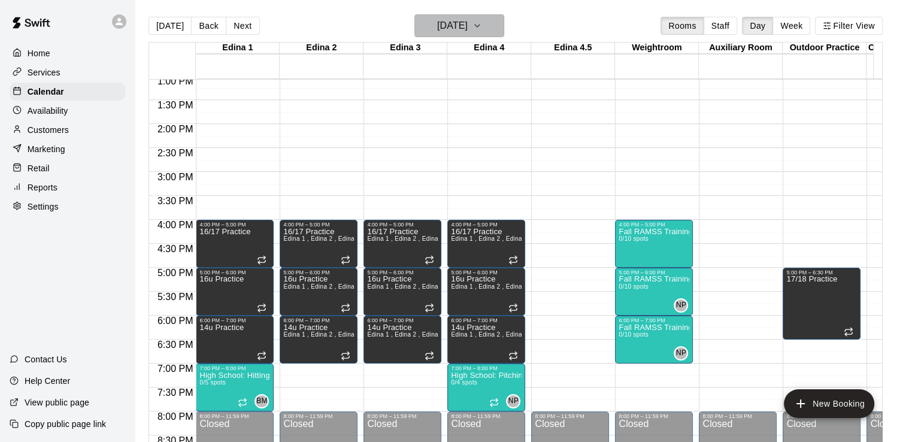
click at [482, 27] on icon "button" at bounding box center [478, 26] width 10 height 14
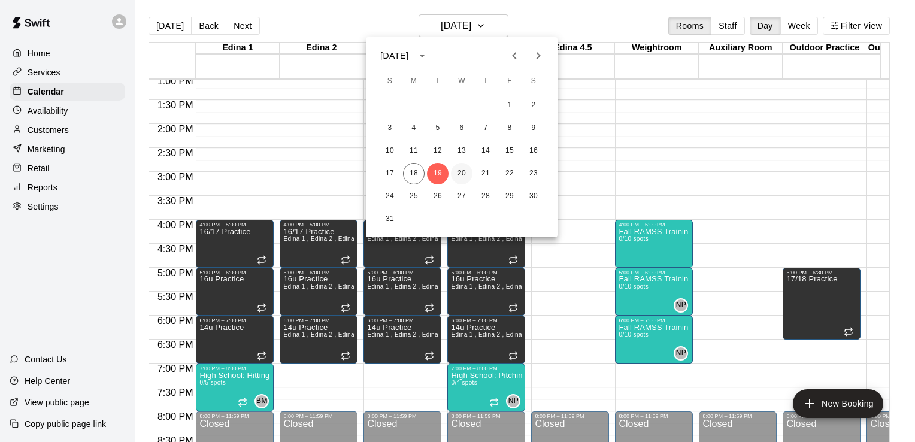
click at [460, 172] on button "20" at bounding box center [462, 174] width 22 height 22
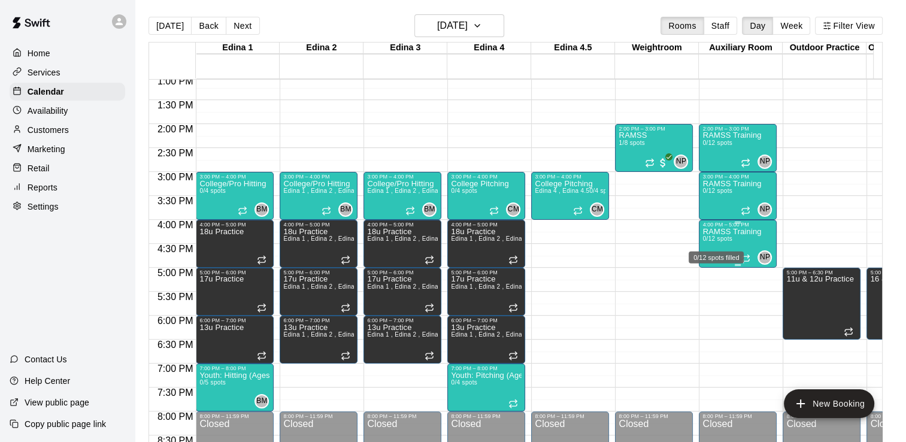
click at [730, 237] on span "0/12 spots" at bounding box center [717, 238] width 29 height 7
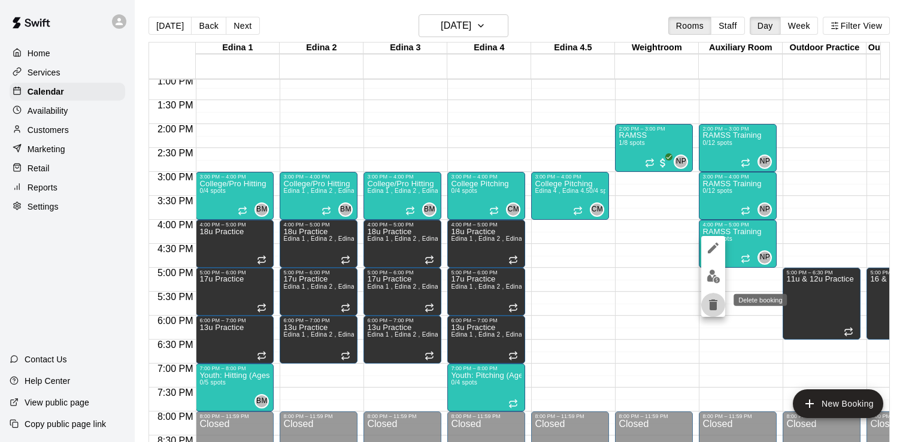
click at [715, 304] on icon "delete" at bounding box center [713, 305] width 8 height 11
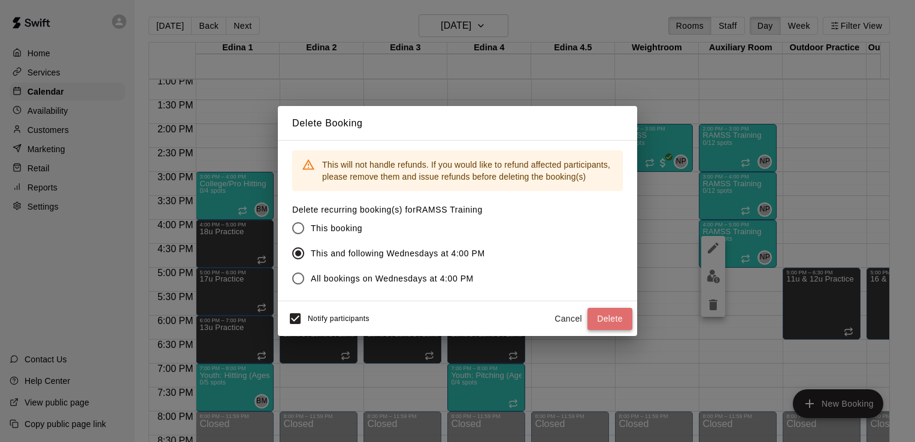
click at [611, 321] on button "Delete" at bounding box center [610, 319] width 45 height 22
click at [611, 321] on div "Cancel Delete" at bounding box center [590, 319] width 83 height 22
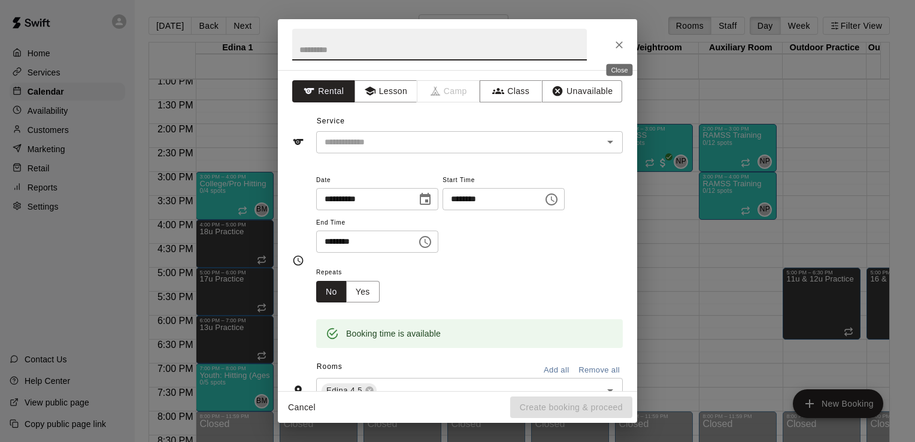
click at [618, 46] on icon "Close" at bounding box center [619, 44] width 7 height 7
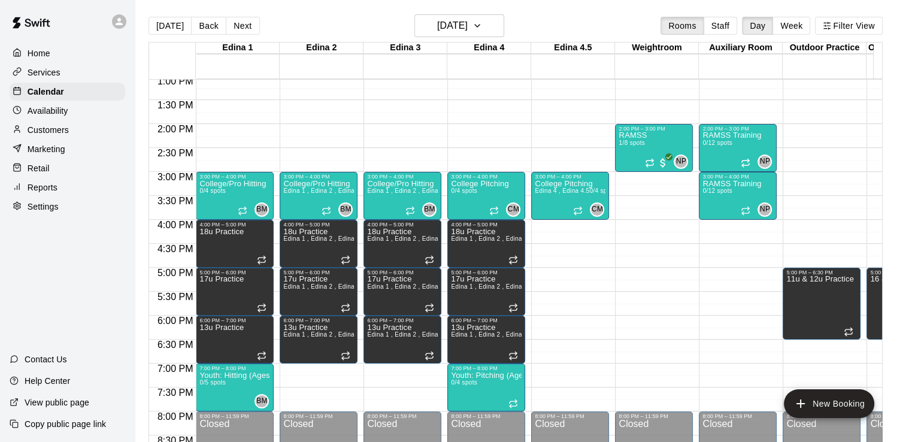
click at [622, 224] on div "12:00 AM – 8:00 AM Closed 10:00 AM – 11:00 AM Fall RAMSS Training 0/10 spots NP…" at bounding box center [654, 28] width 78 height 1150
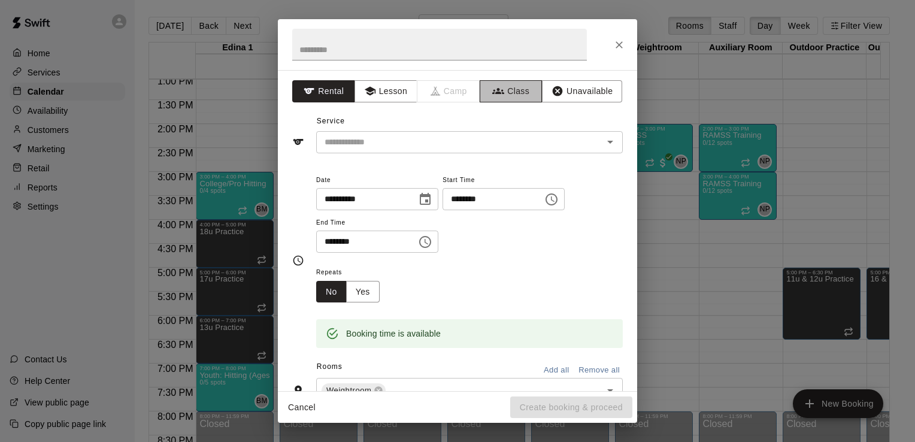
click at [522, 85] on button "Class" at bounding box center [511, 91] width 63 height 22
click at [606, 140] on icon "Open" at bounding box center [610, 142] width 14 height 14
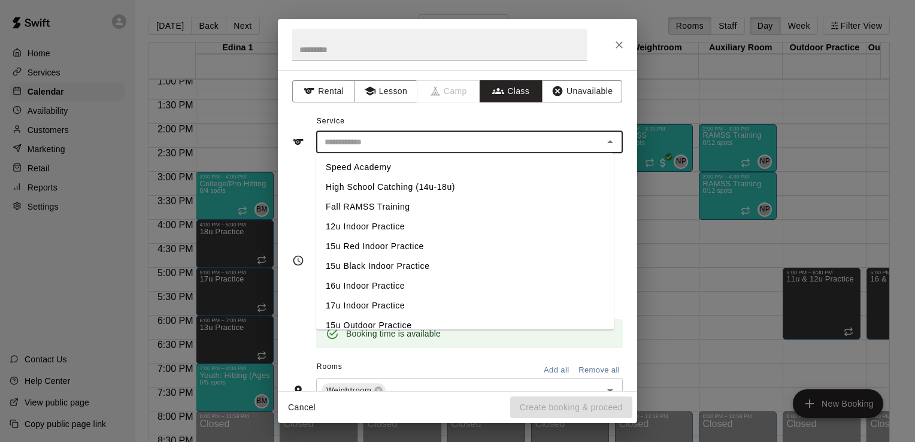
click at [381, 201] on li "Fall RAMSS Training" at bounding box center [465, 207] width 298 height 20
type input "**********"
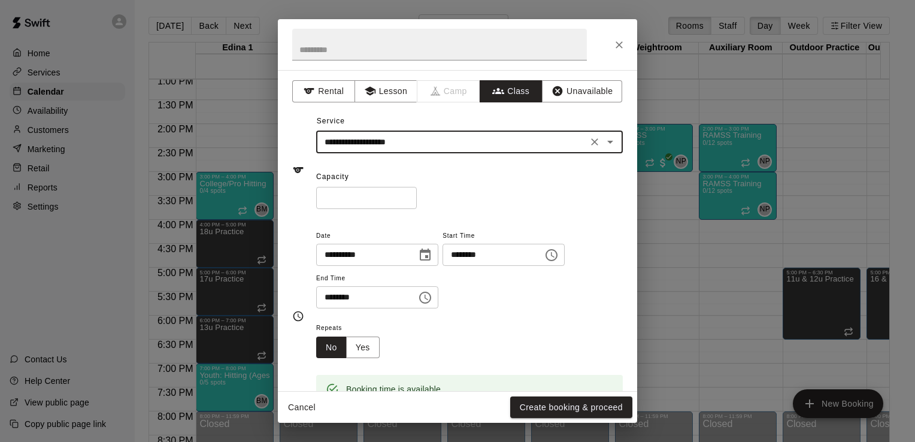
click at [433, 301] on icon "Choose time, selected time is 4:30 PM" at bounding box center [425, 298] width 14 height 14
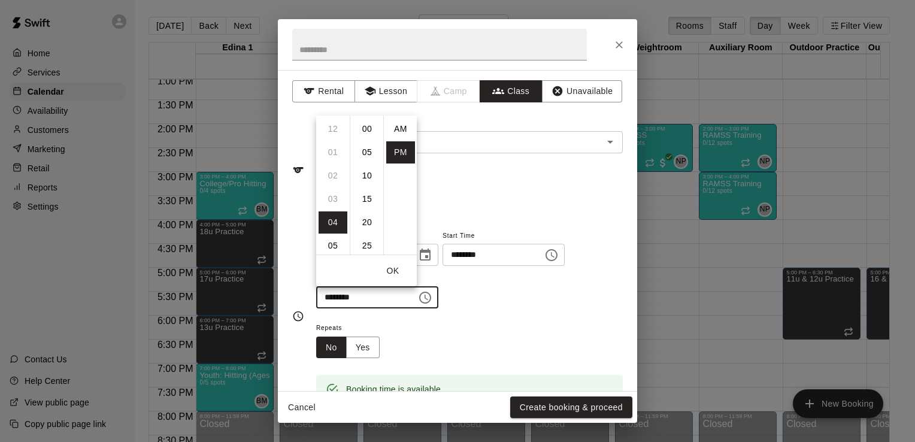
scroll to position [22, 0]
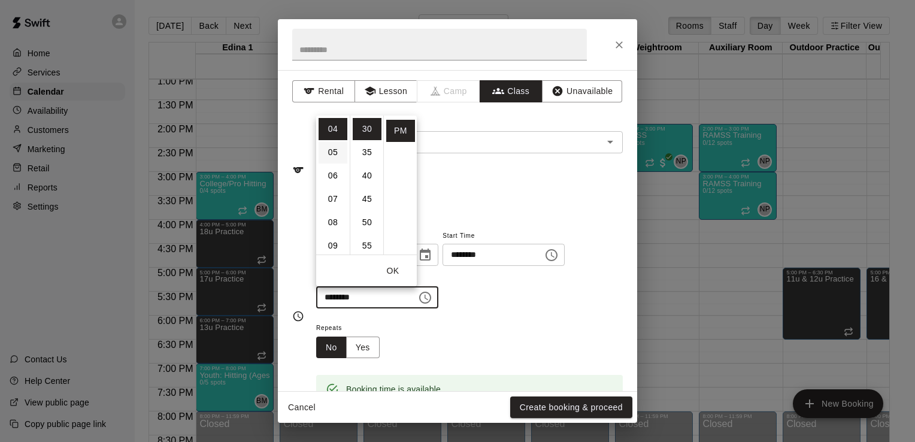
click at [336, 149] on li "05" at bounding box center [333, 152] width 29 height 22
click at [368, 128] on li "00" at bounding box center [367, 129] width 29 height 22
type input "********"
click at [521, 362] on div "Booking time is available" at bounding box center [469, 381] width 307 height 46
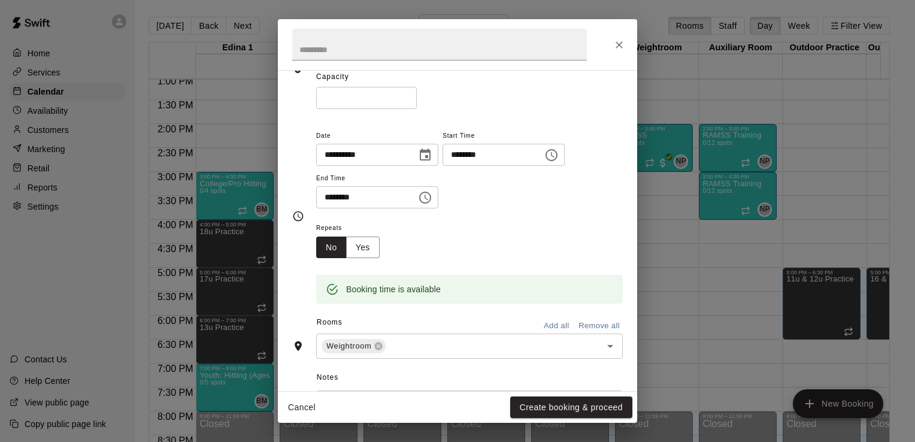
scroll to position [102, 0]
click at [370, 247] on button "Yes" at bounding box center [363, 246] width 34 height 22
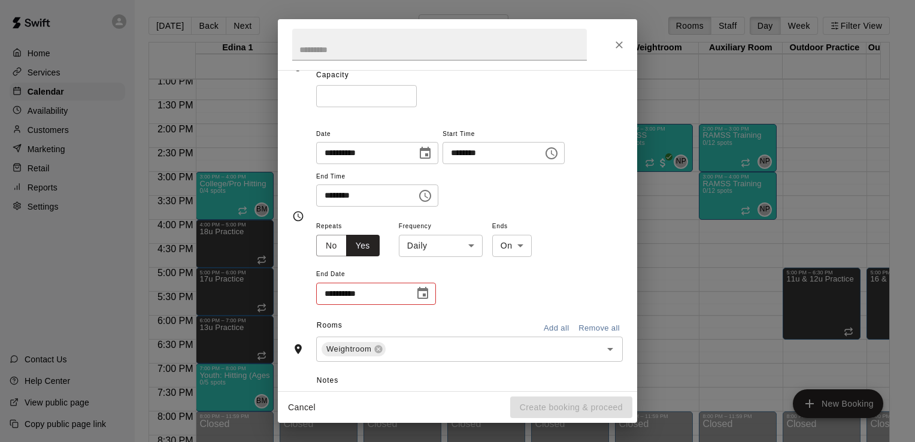
click at [473, 247] on body "Home Services Calendar Availability Customers Marketing Retail Reports Settings…" at bounding box center [457, 230] width 915 height 461
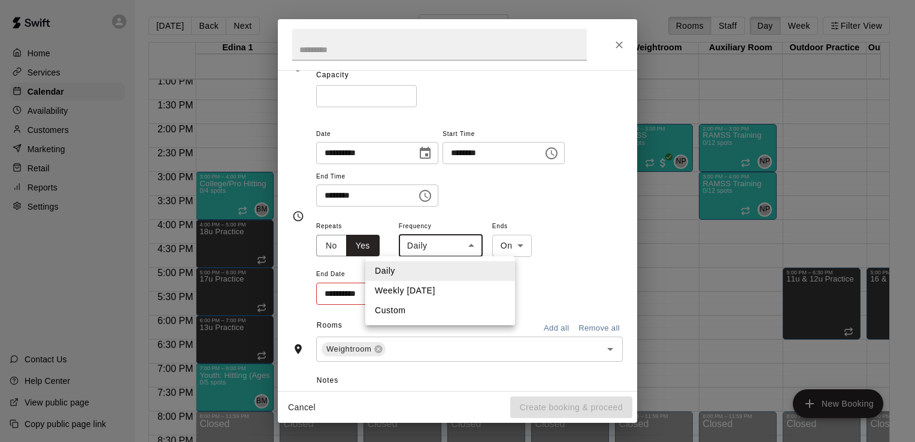
click at [451, 292] on li "Weekly on Wednesday" at bounding box center [440, 291] width 150 height 20
type input "******"
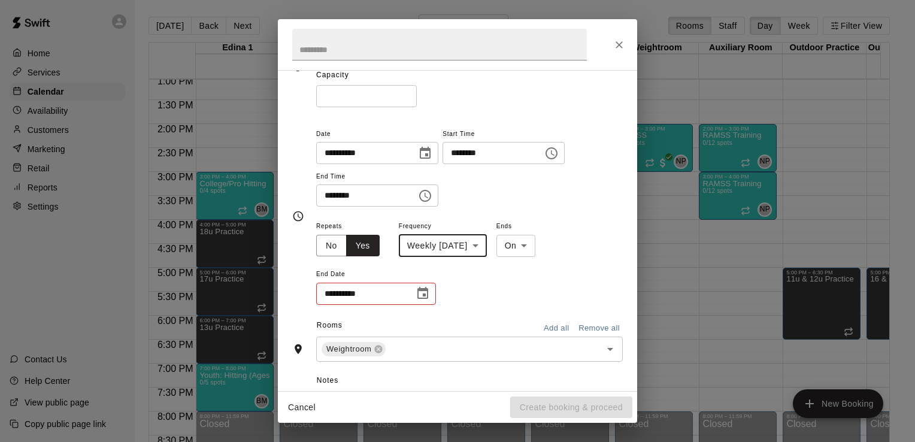
click at [422, 291] on icon "Choose date" at bounding box center [423, 293] width 14 height 14
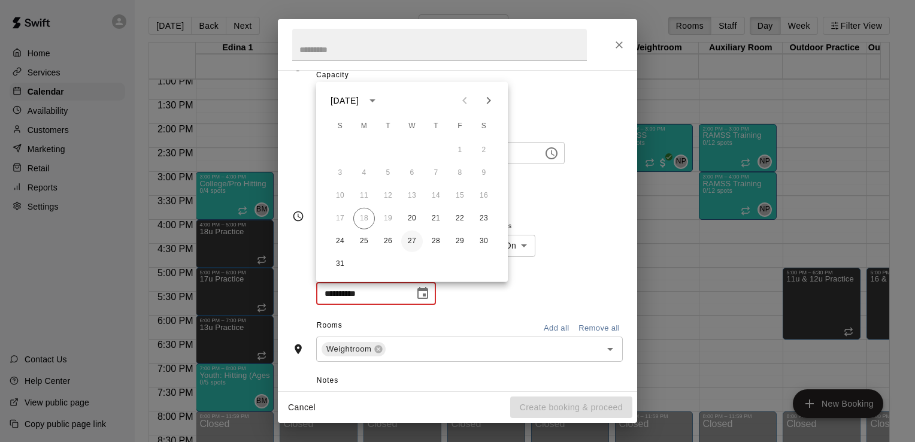
click at [409, 240] on button "27" at bounding box center [412, 242] width 22 height 22
type input "**********"
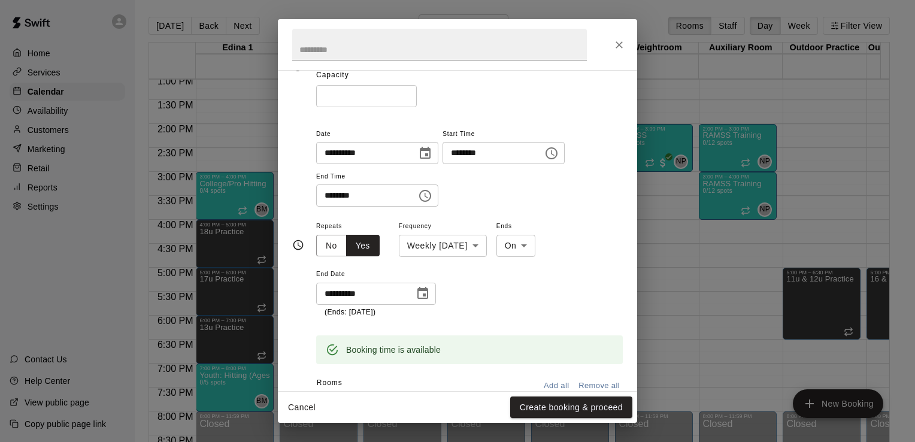
click at [341, 95] on input "*" at bounding box center [366, 96] width 101 height 22
type input "**"
click at [596, 409] on button "Create booking & proceed" at bounding box center [571, 408] width 122 height 22
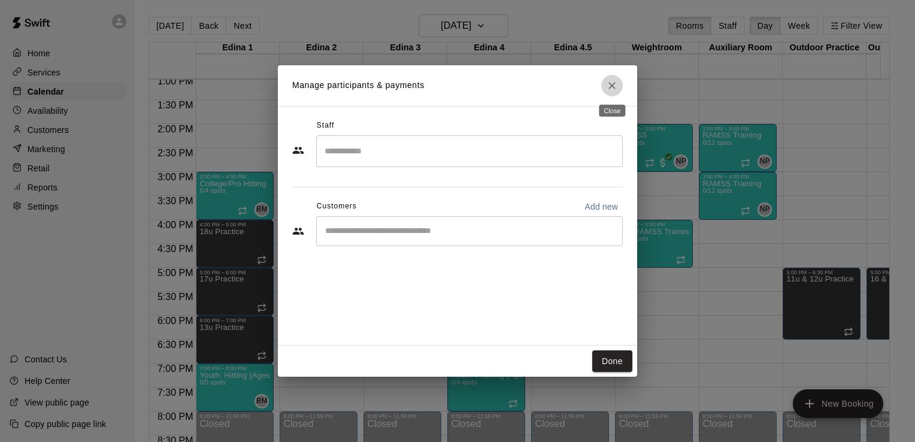
click at [610, 83] on icon "Close" at bounding box center [612, 86] width 12 height 12
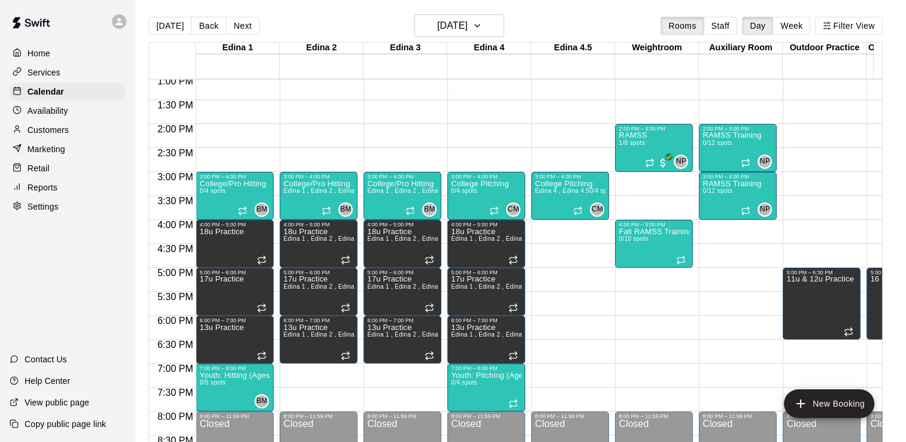
click at [620, 276] on div "12:00 AM – 8:00 AM Closed 10:00 AM – 11:00 AM Fall RAMSS Training 0/10 spots NP…" at bounding box center [654, 28] width 78 height 1150
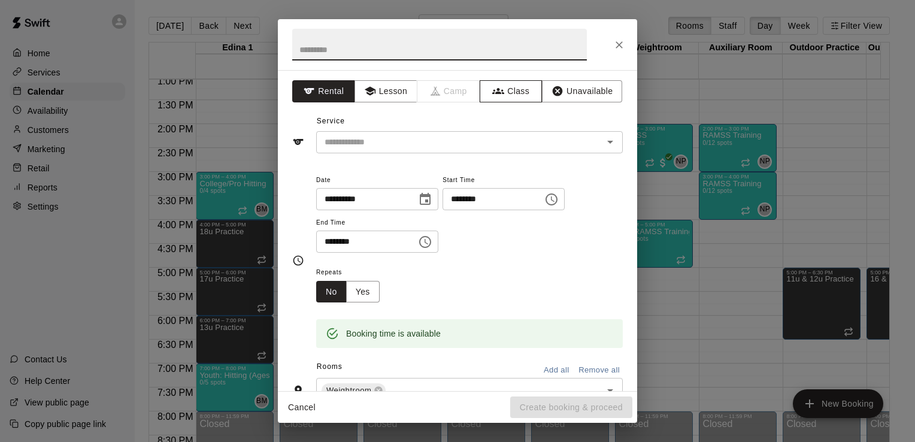
click at [518, 90] on button "Class" at bounding box center [511, 91] width 63 height 22
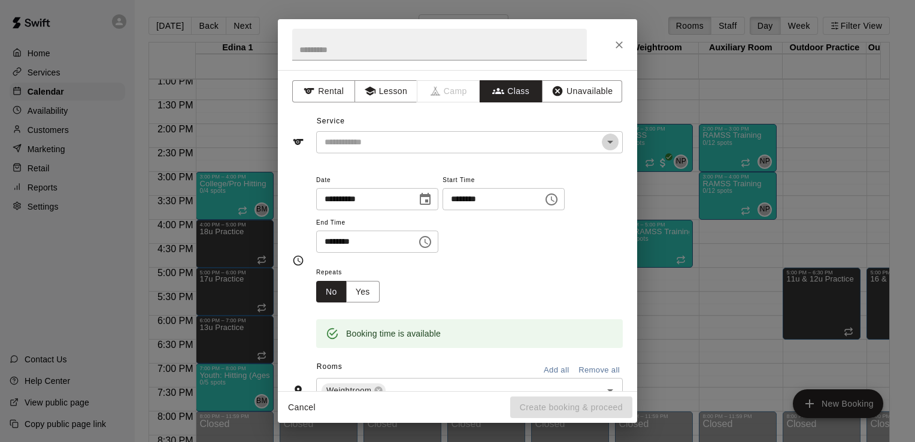
click at [603, 142] on icon "Open" at bounding box center [610, 142] width 14 height 14
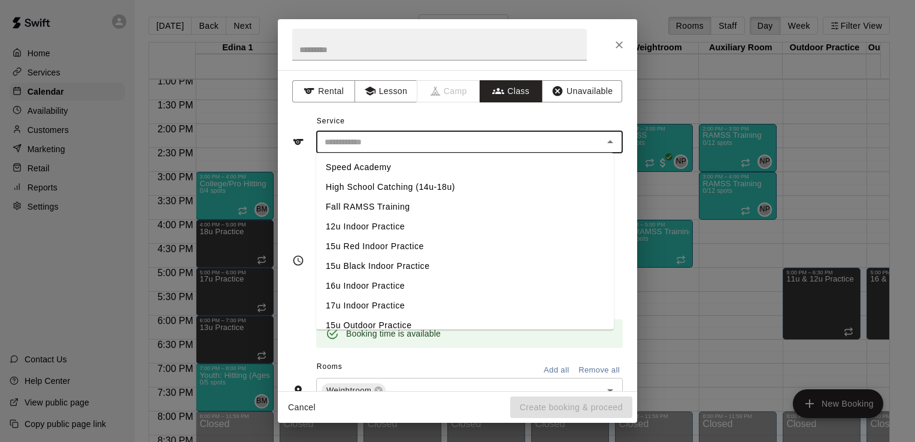
click at [388, 213] on li "Fall RAMSS Training" at bounding box center [465, 207] width 298 height 20
type input "**********"
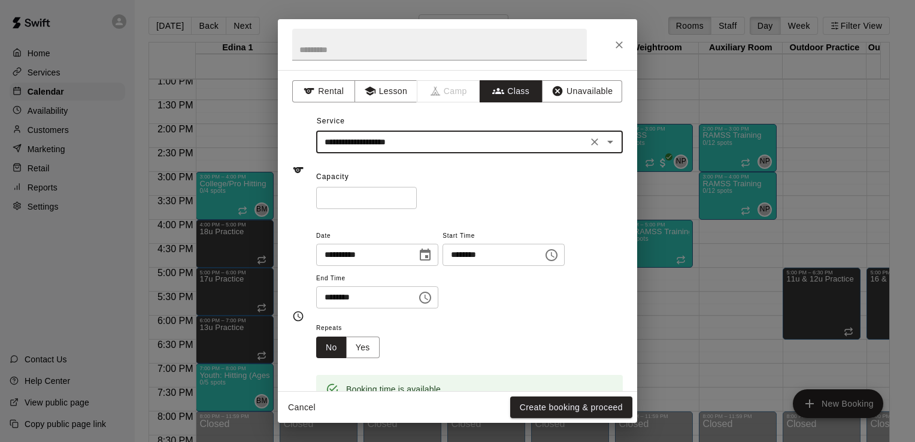
click at [393, 195] on input "*" at bounding box center [366, 198] width 101 height 22
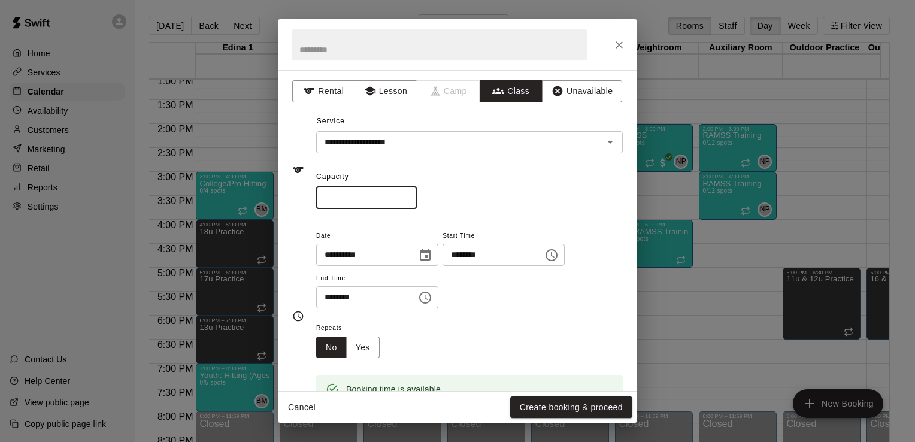
type input "**"
click at [433, 298] on icon "Choose time, selected time is 5:30 PM" at bounding box center [425, 298] width 14 height 14
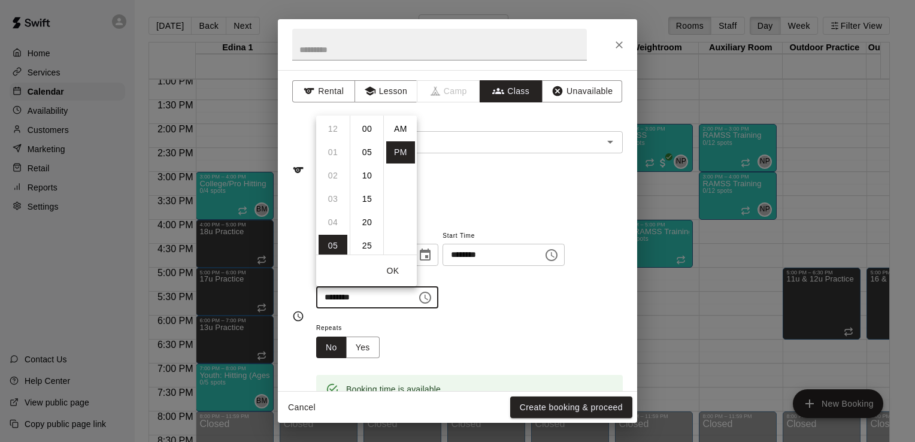
scroll to position [22, 0]
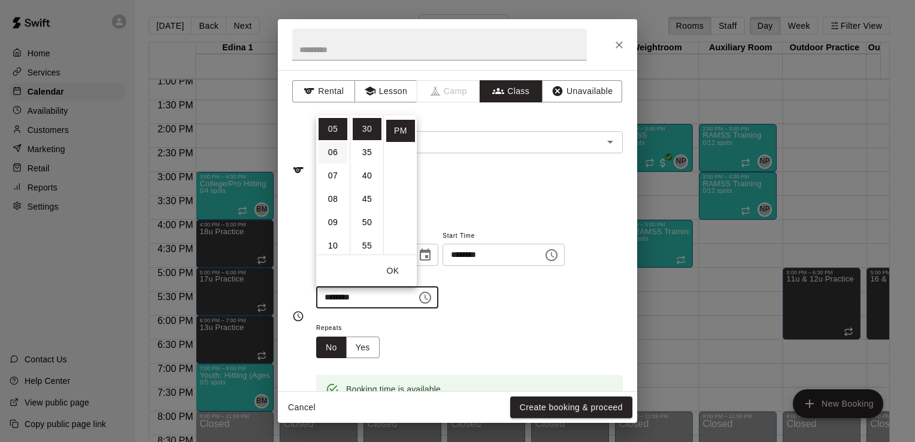
click at [336, 149] on li "06" at bounding box center [333, 152] width 29 height 22
click at [368, 128] on li "00" at bounding box center [367, 129] width 29 height 22
type input "********"
click at [530, 311] on div "**********" at bounding box center [469, 274] width 307 height 93
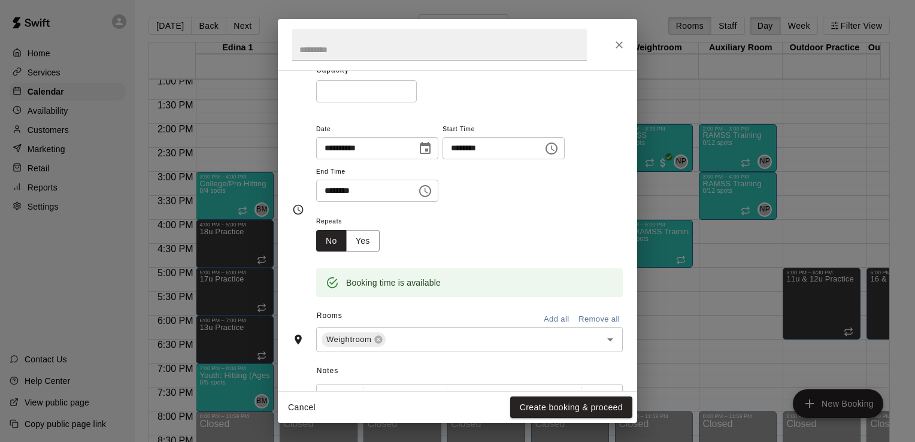
scroll to position [110, 0]
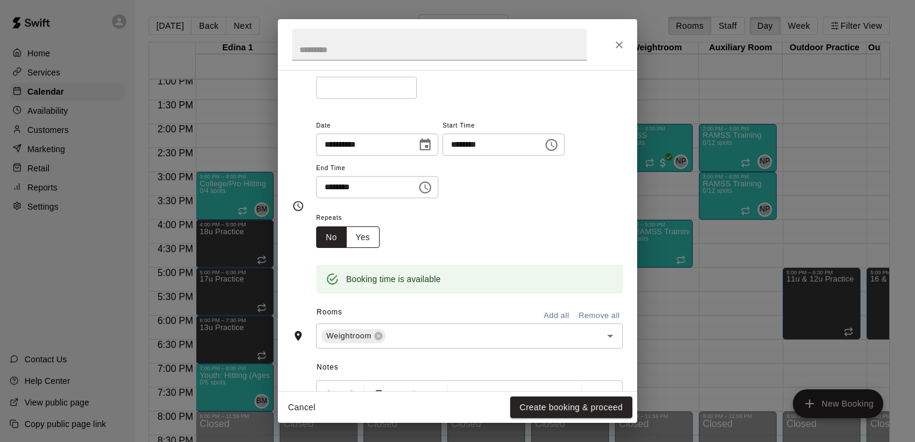
click at [367, 233] on button "Yes" at bounding box center [363, 237] width 34 height 22
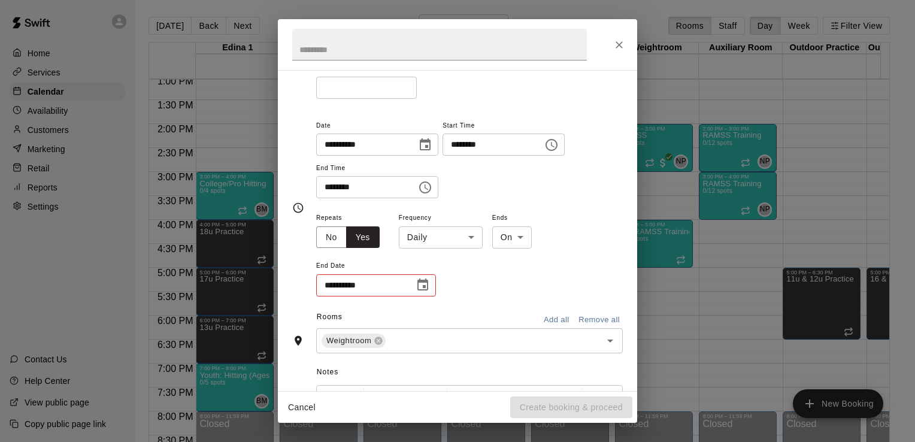
click at [469, 238] on body "Home Services Calendar Availability Customers Marketing Retail Reports Settings…" at bounding box center [457, 230] width 915 height 461
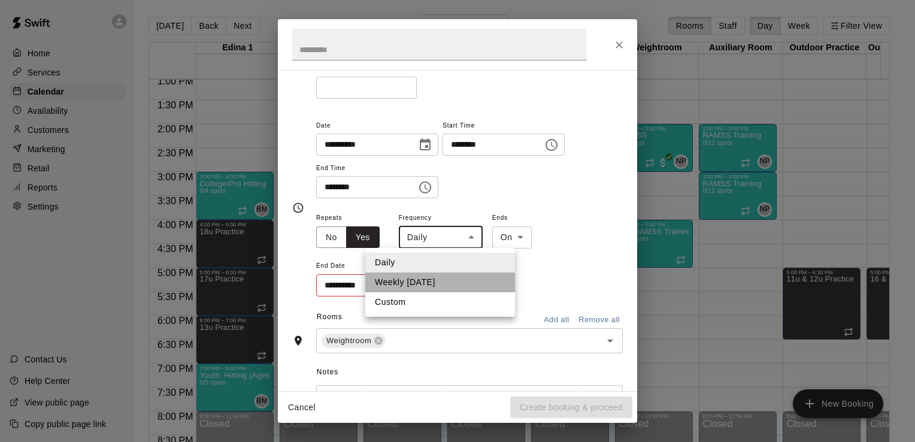
click at [448, 284] on li "Weekly on Wednesday" at bounding box center [440, 283] width 150 height 20
type input "******"
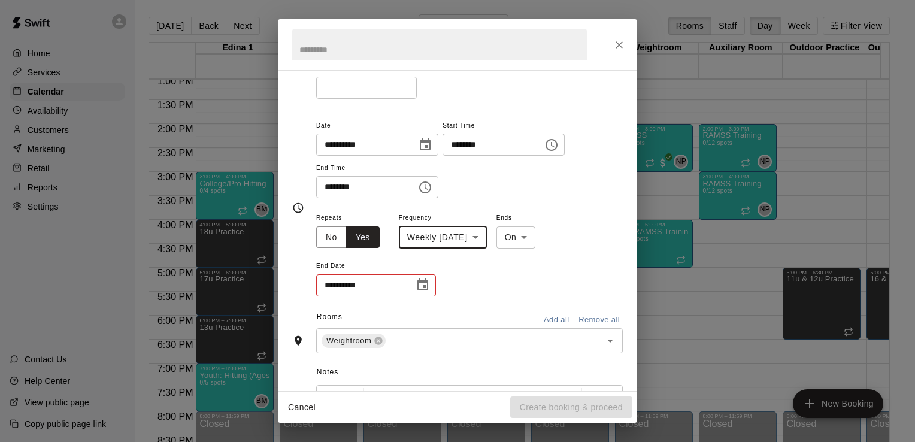
click at [402, 288] on input "**********" at bounding box center [361, 285] width 90 height 22
click at [422, 286] on icon "Choose date" at bounding box center [423, 285] width 14 height 14
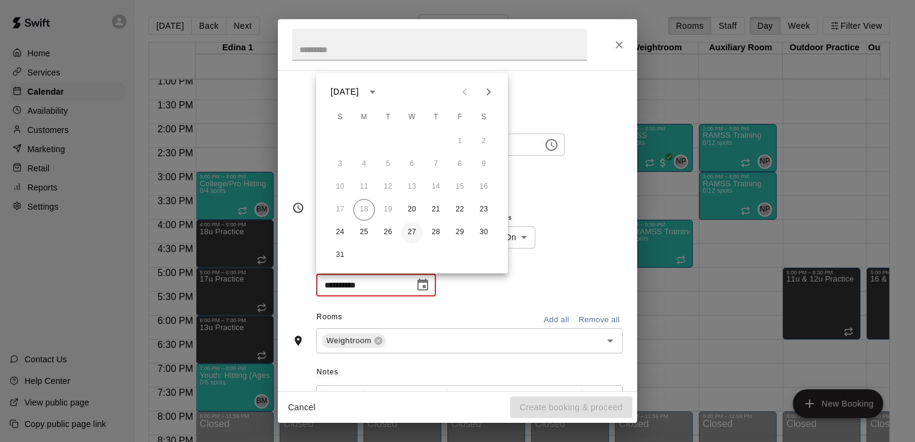
click at [413, 232] on button "27" at bounding box center [412, 233] width 22 height 22
type input "**********"
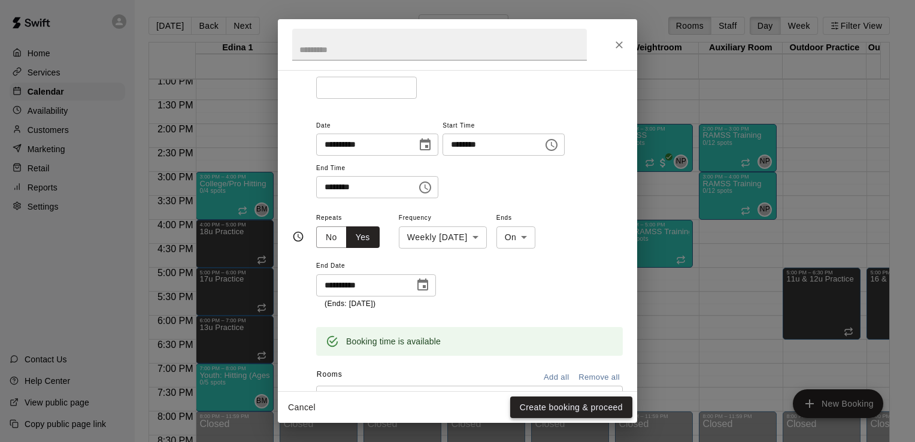
click at [579, 406] on button "Create booking & proceed" at bounding box center [571, 408] width 122 height 22
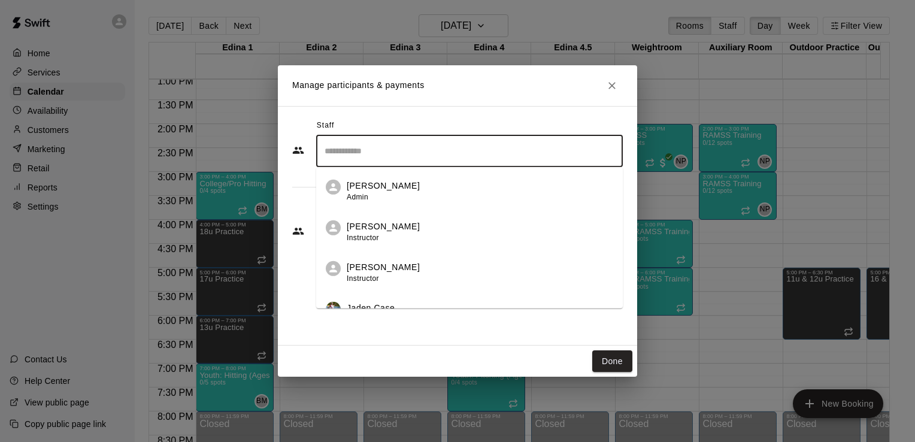
click at [534, 147] on input "Search staff" at bounding box center [470, 151] width 296 height 21
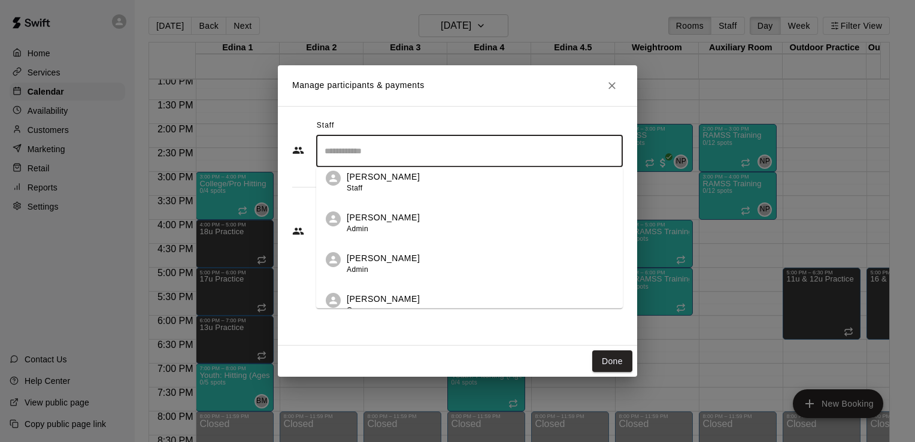
scroll to position [306, 0]
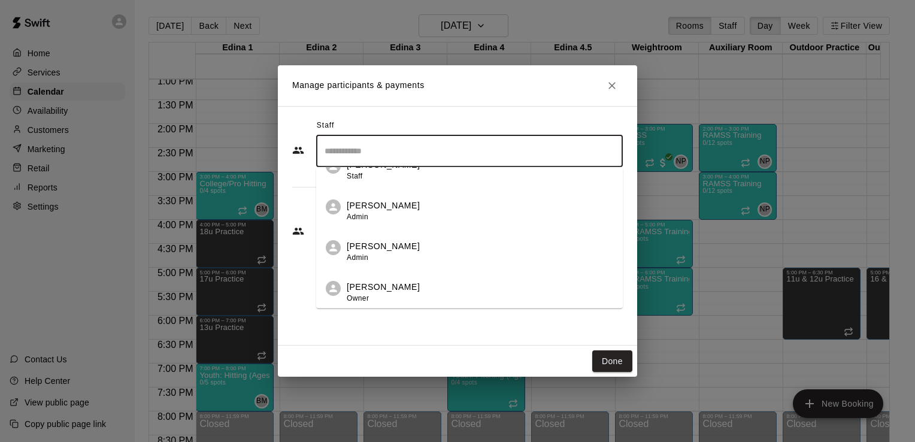
click at [464, 255] on div "Nick Pinkelman Admin" at bounding box center [480, 251] width 267 height 23
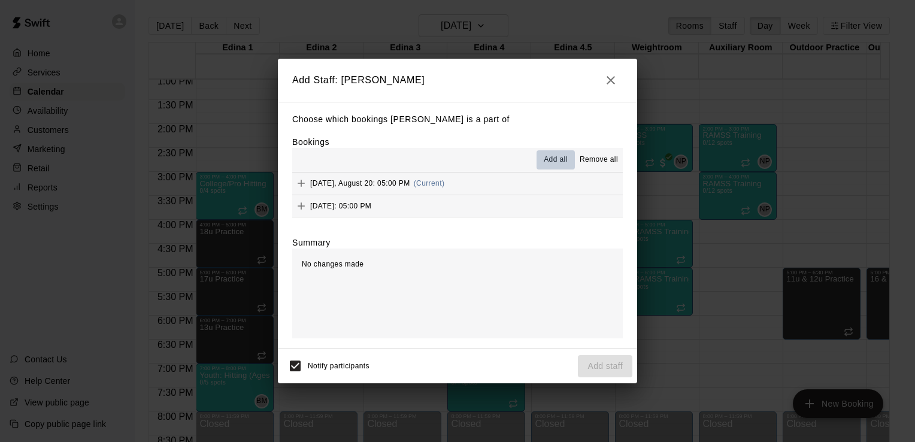
click at [560, 159] on span "Add all" at bounding box center [556, 160] width 24 height 12
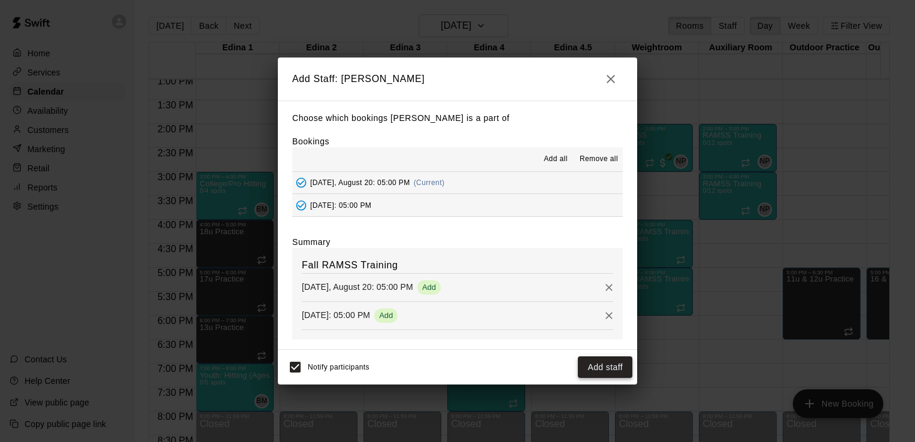
click at [607, 370] on button "Add staff" at bounding box center [605, 367] width 55 height 22
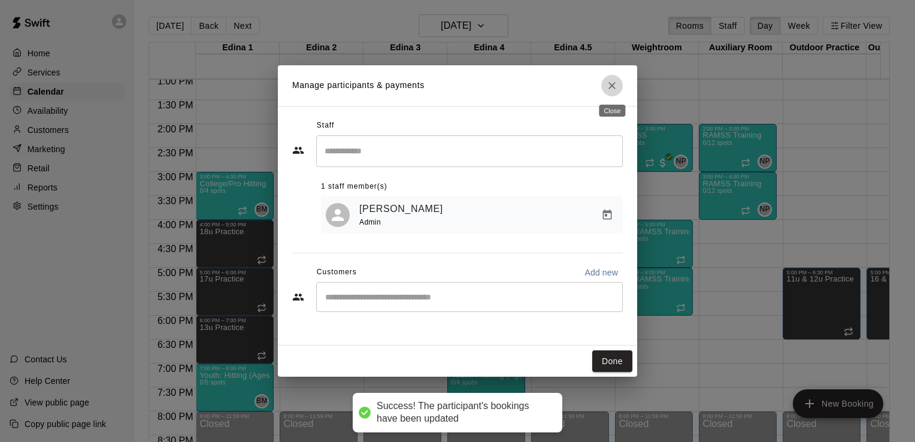
click at [609, 84] on icon "Close" at bounding box center [612, 86] width 12 height 12
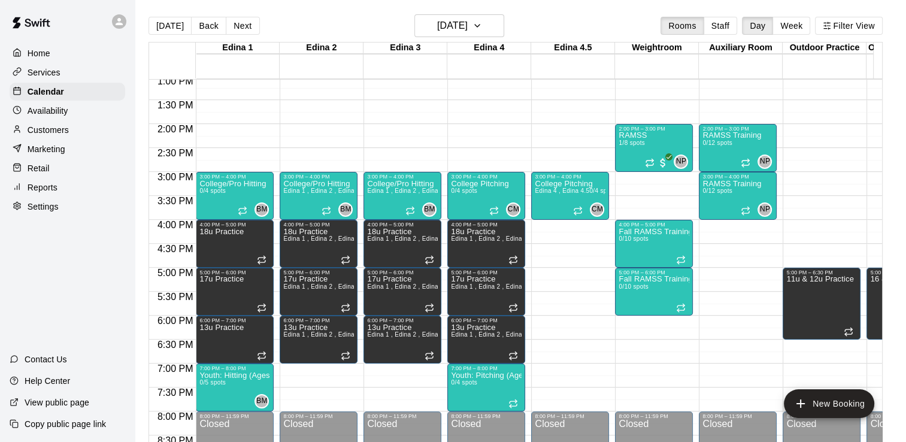
click at [624, 320] on div "12:00 AM – 8:00 AM Closed 10:00 AM – 11:00 AM Fall RAMSS Training 0/10 spots NP…" at bounding box center [654, 28] width 78 height 1150
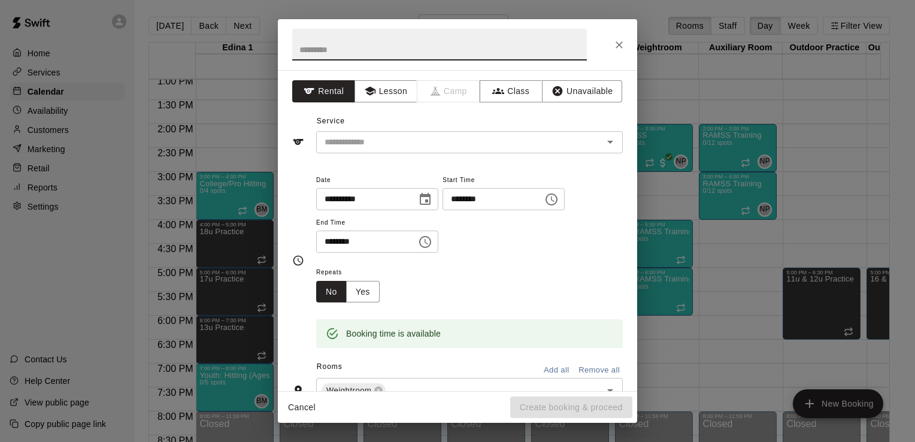
click at [428, 243] on icon "Choose time, selected time is 6:30 PM" at bounding box center [427, 241] width 4 height 5
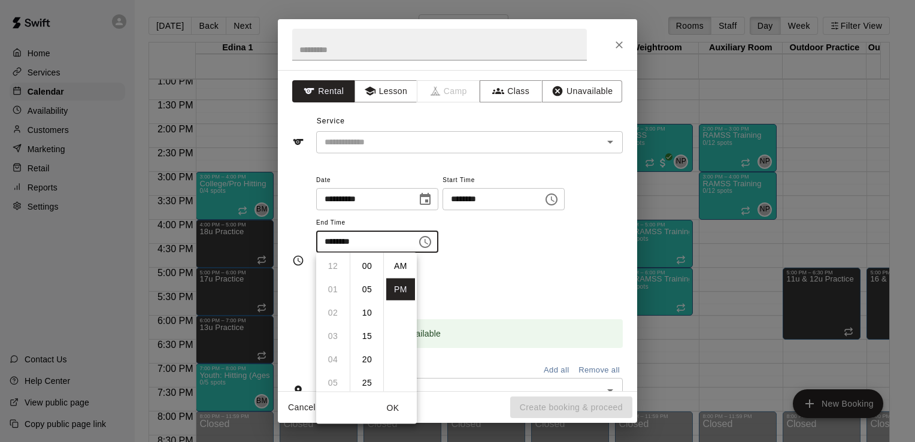
scroll to position [22, 0]
click at [333, 284] on li "07" at bounding box center [333, 290] width 29 height 22
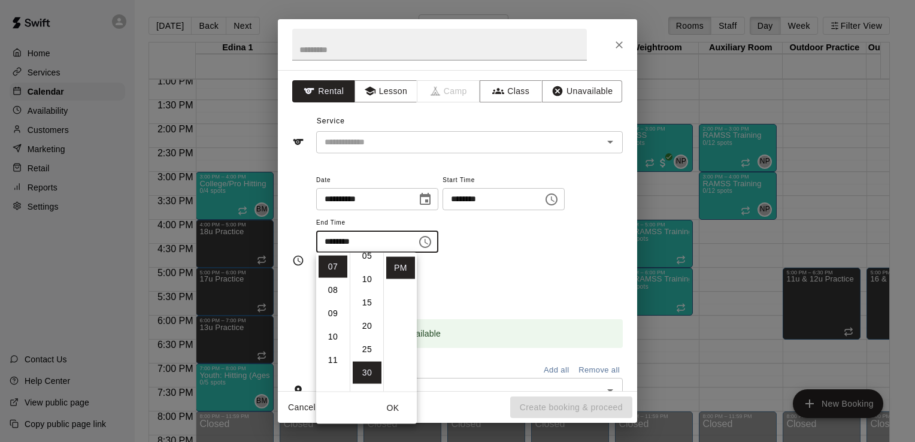
scroll to position [0, 0]
click at [370, 266] on li "00" at bounding box center [367, 266] width 29 height 22
type input "********"
click at [517, 89] on button "Class" at bounding box center [511, 91] width 63 height 22
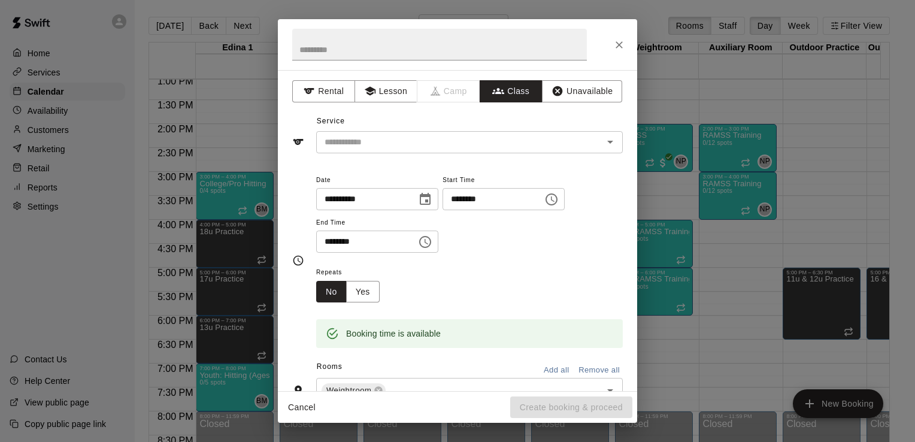
click at [603, 144] on icon "Open" at bounding box center [610, 142] width 14 height 14
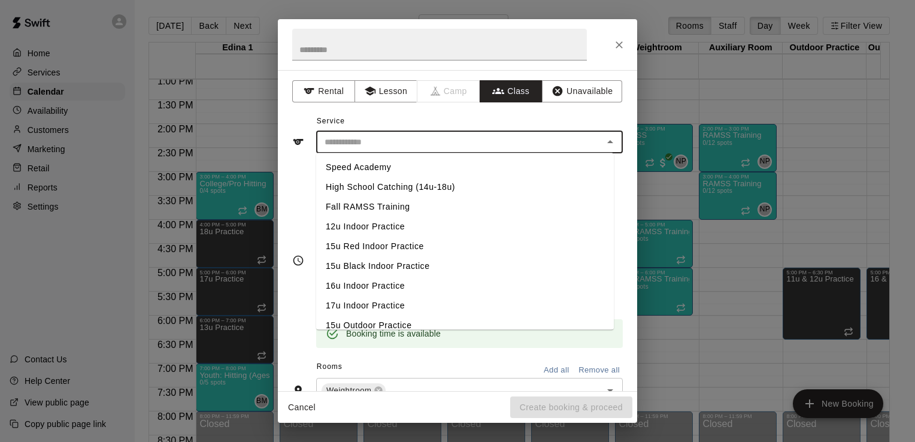
click at [407, 209] on li "Fall RAMSS Training" at bounding box center [465, 207] width 298 height 20
type input "**********"
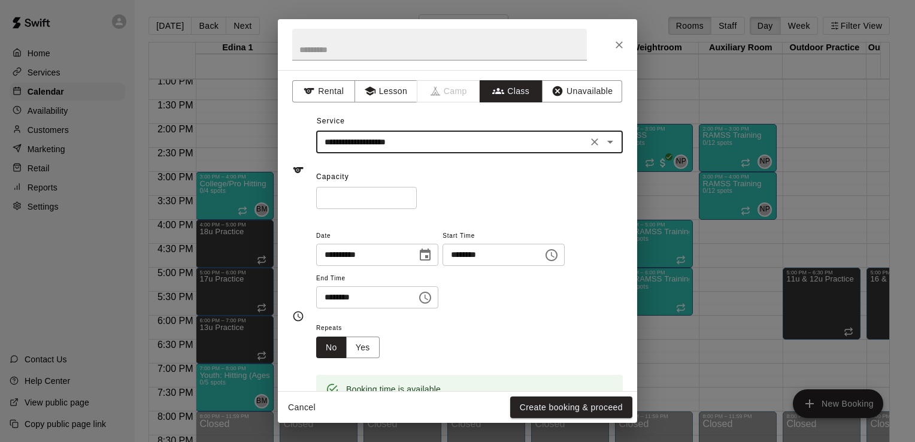
click at [353, 192] on input "*" at bounding box center [366, 198] width 101 height 22
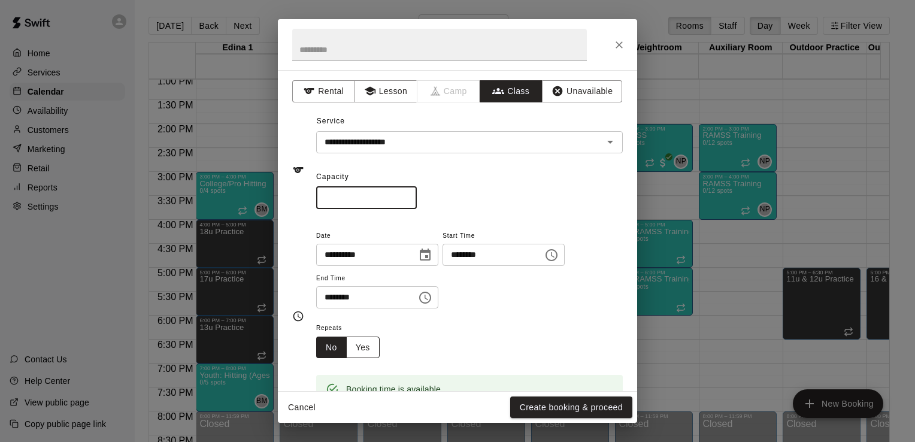
type input "**"
click at [365, 354] on button "Yes" at bounding box center [363, 348] width 34 height 22
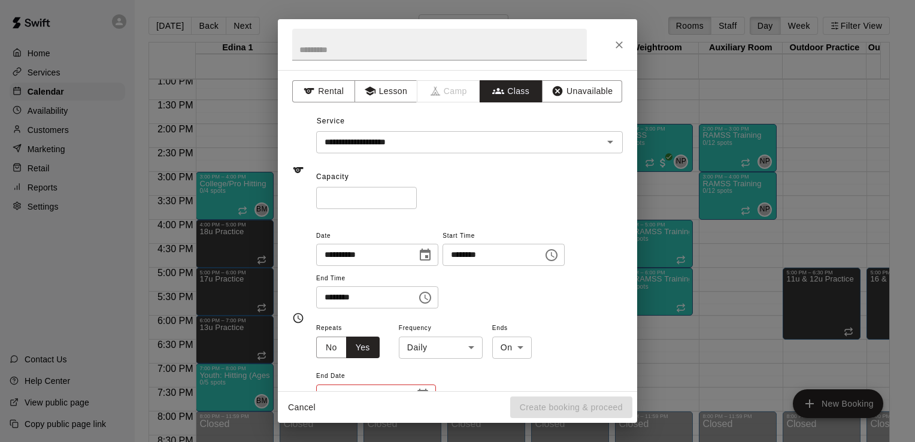
click at [472, 346] on body "Home Services Calendar Availability Customers Marketing Retail Reports Settings…" at bounding box center [457, 230] width 915 height 461
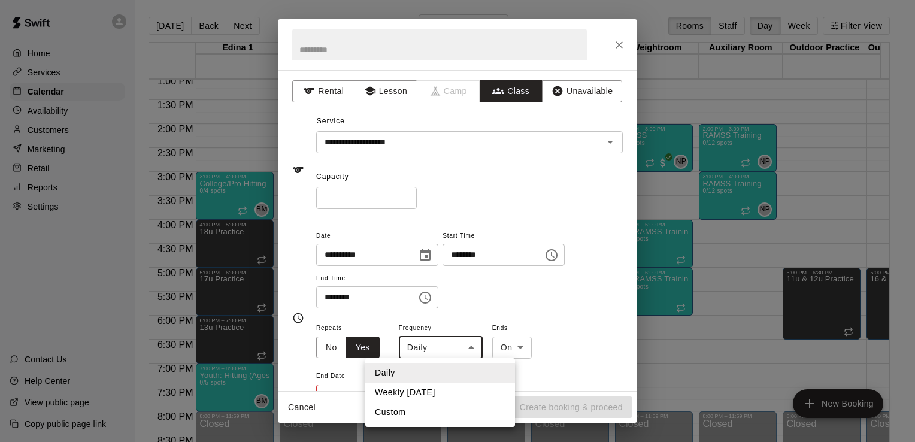
click at [457, 389] on li "Weekly on Wednesday" at bounding box center [440, 393] width 150 height 20
type input "******"
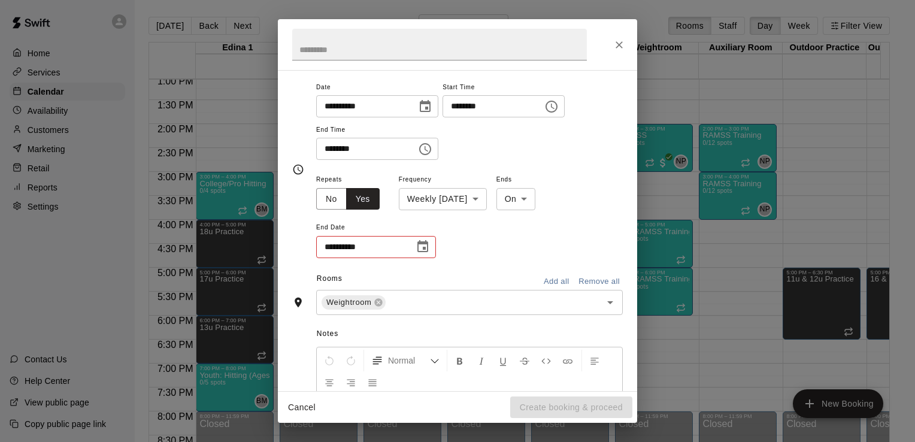
scroll to position [150, 0]
click at [425, 244] on icon "Choose date" at bounding box center [423, 245] width 14 height 14
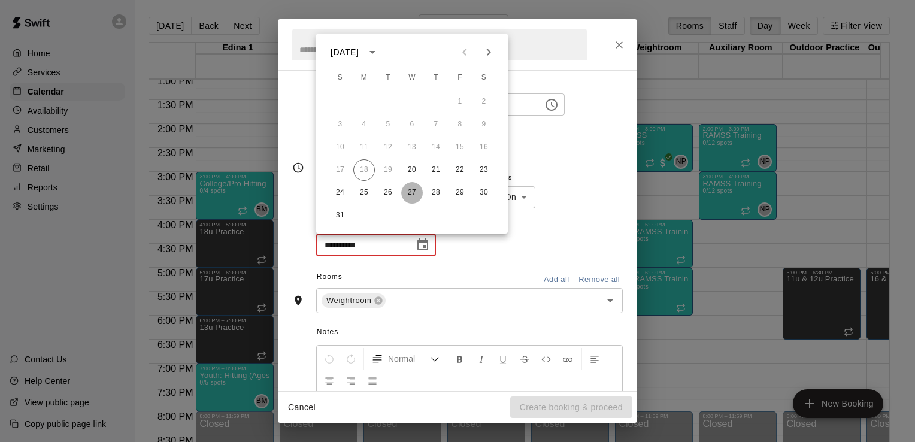
click at [409, 194] on button "27" at bounding box center [412, 193] width 22 height 22
type input "**********"
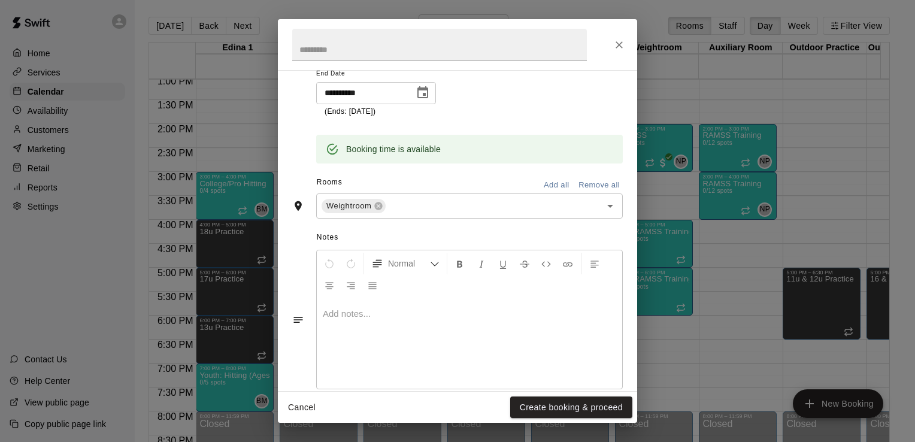
scroll to position [322, 0]
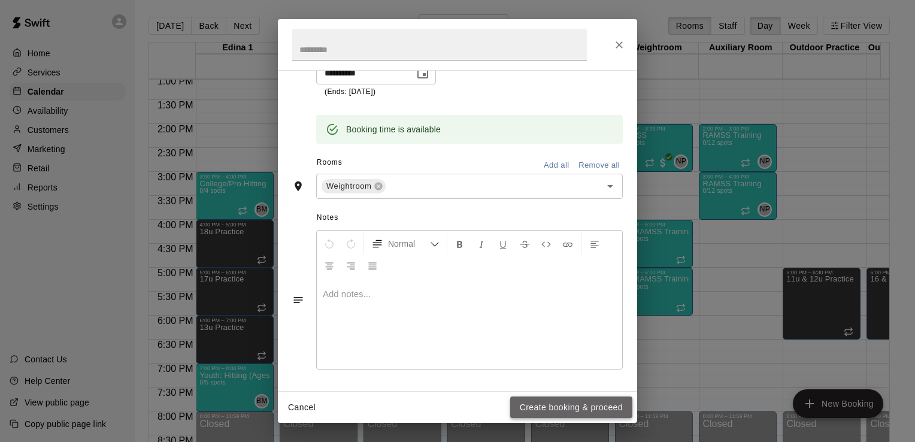
click at [587, 406] on button "Create booking & proceed" at bounding box center [571, 408] width 122 height 22
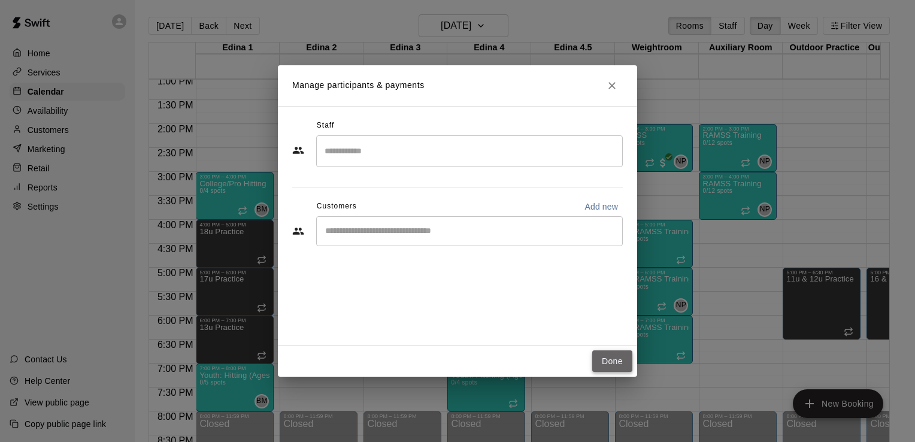
click at [615, 361] on button "Done" at bounding box center [613, 361] width 40 height 22
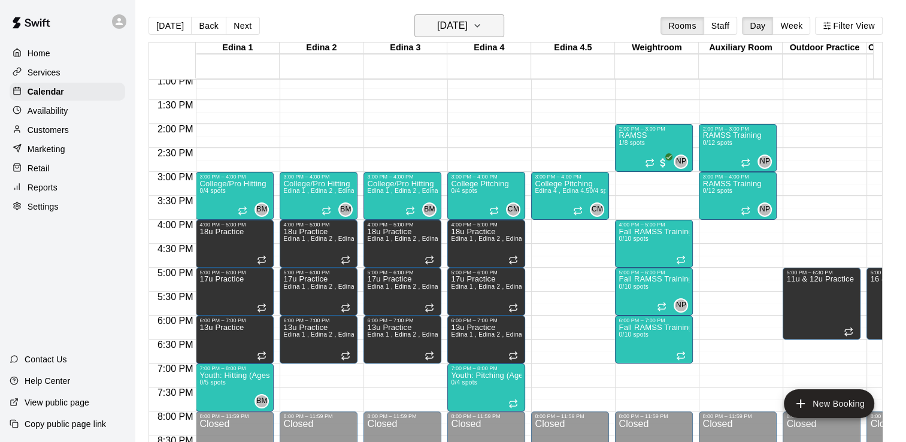
click at [482, 28] on icon "button" at bounding box center [478, 26] width 10 height 14
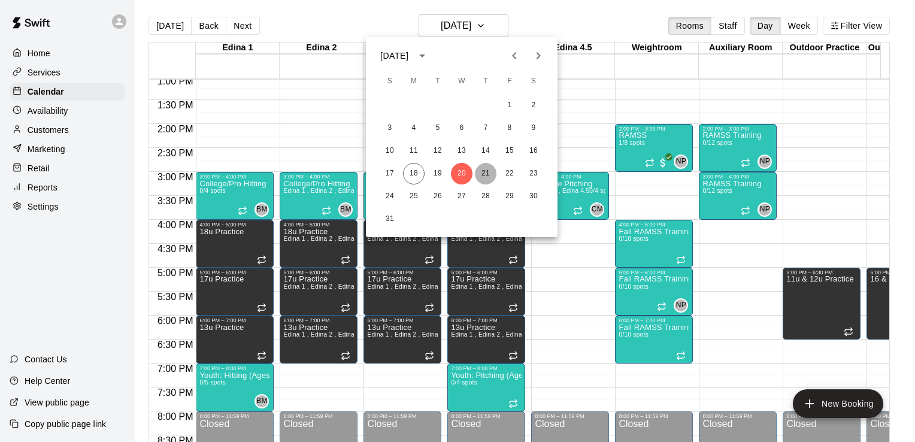
click at [485, 174] on button "21" at bounding box center [486, 174] width 22 height 22
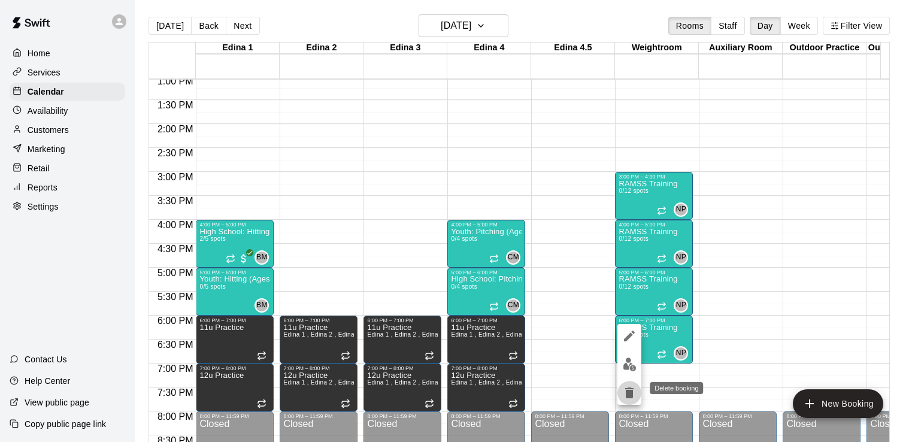
click at [630, 392] on icon "delete" at bounding box center [630, 393] width 8 height 11
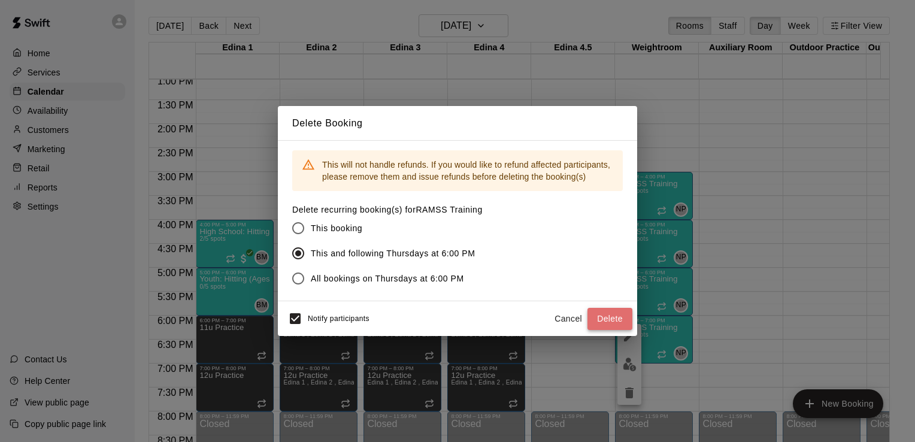
click at [604, 316] on button "Delete" at bounding box center [610, 319] width 45 height 22
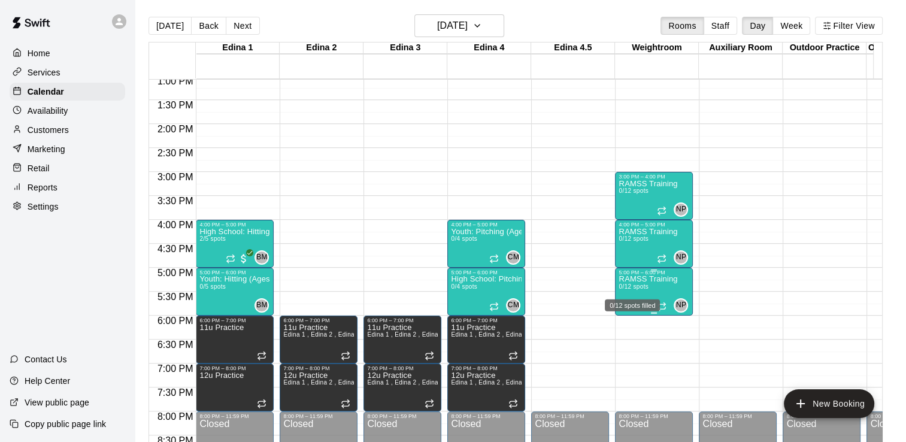
click at [638, 288] on span "0/12 spots" at bounding box center [633, 286] width 29 height 7
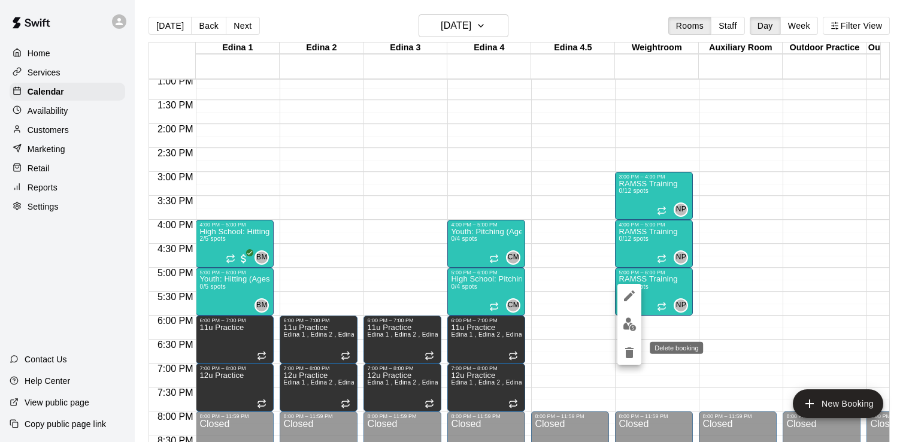
click at [633, 352] on icon "delete" at bounding box center [630, 353] width 8 height 11
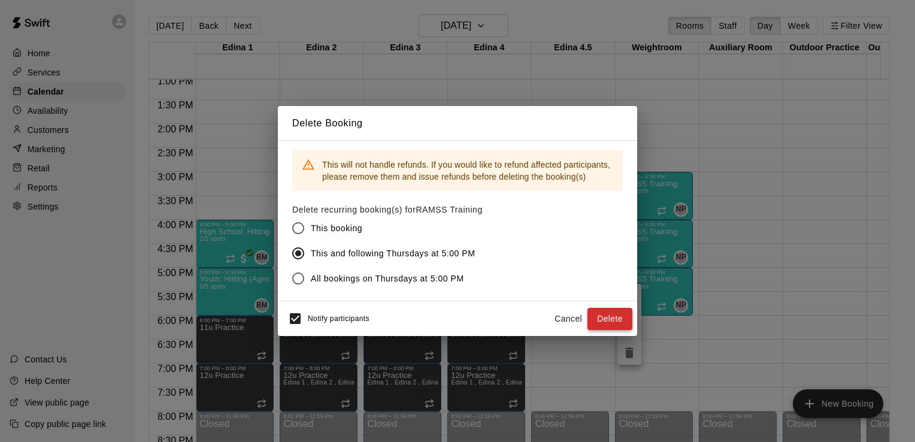
click at [614, 318] on button "Delete" at bounding box center [610, 319] width 45 height 22
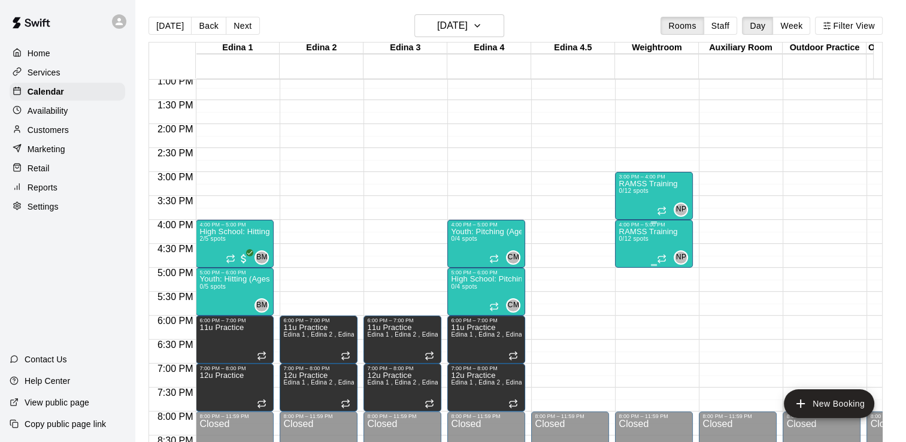
click at [673, 232] on p "RAMSS Training" at bounding box center [648, 232] width 59 height 0
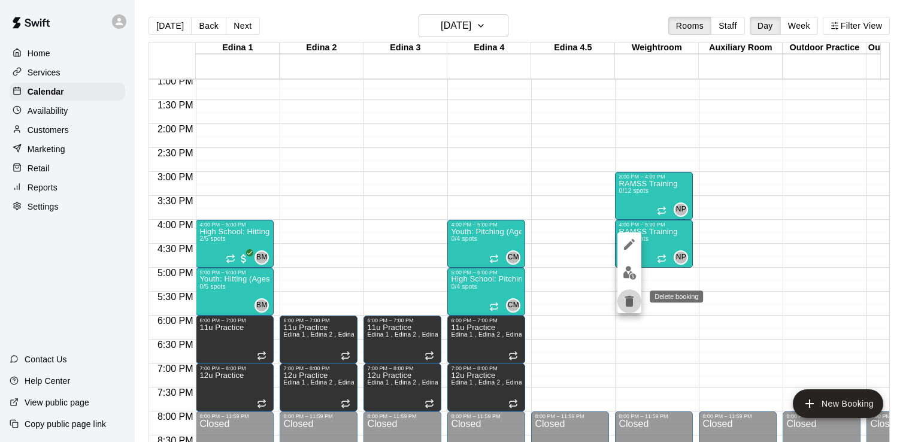
click at [628, 298] on icon "delete" at bounding box center [630, 301] width 14 height 14
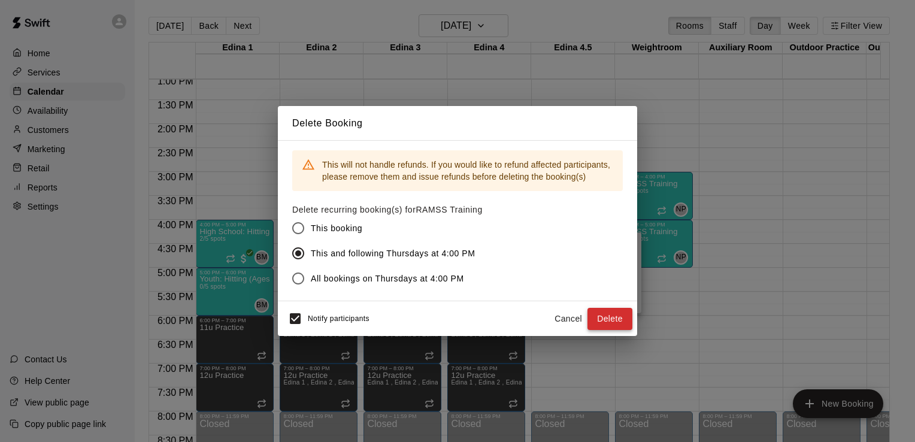
click at [605, 321] on button "Delete" at bounding box center [610, 319] width 45 height 22
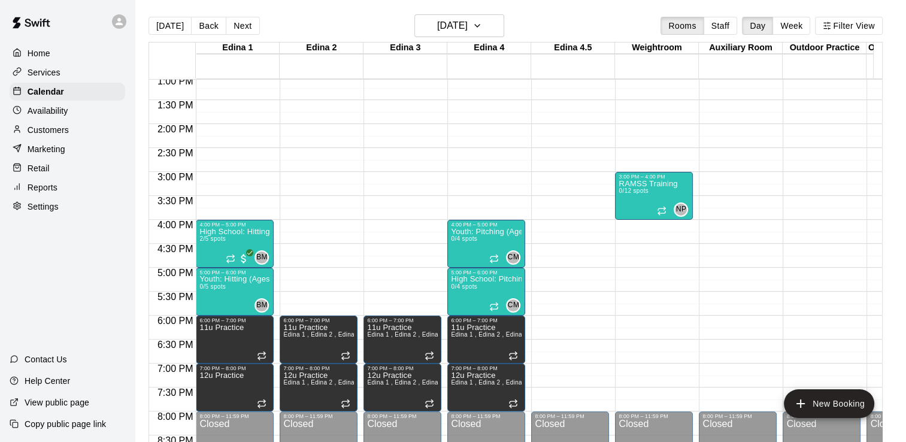
click at [622, 274] on div "12:00 AM – 8:00 AM Closed 10:00 AM – 11:00 AM Fall RAMSS Training 0/10 spots NP…" at bounding box center [654, 28] width 78 height 1150
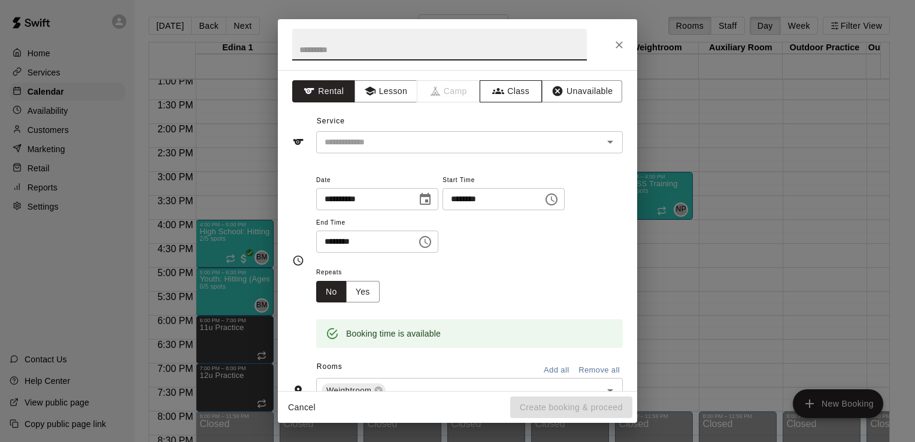
click at [506, 86] on button "Class" at bounding box center [511, 91] width 63 height 22
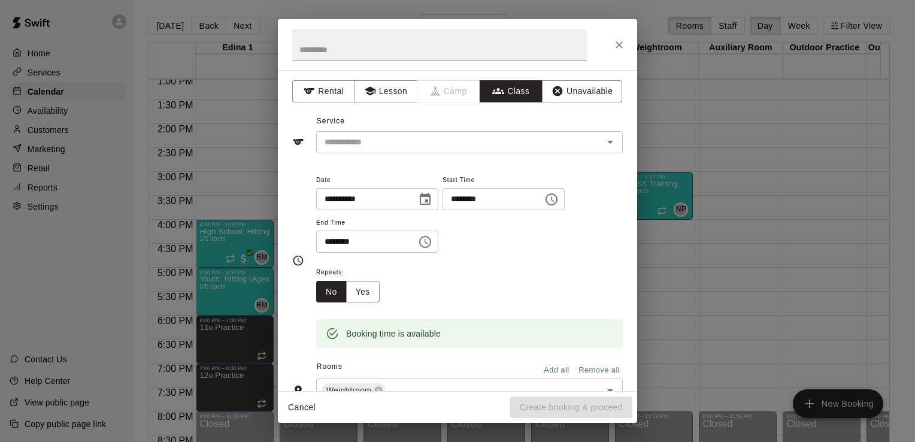
click at [603, 144] on icon "Open" at bounding box center [610, 142] width 14 height 14
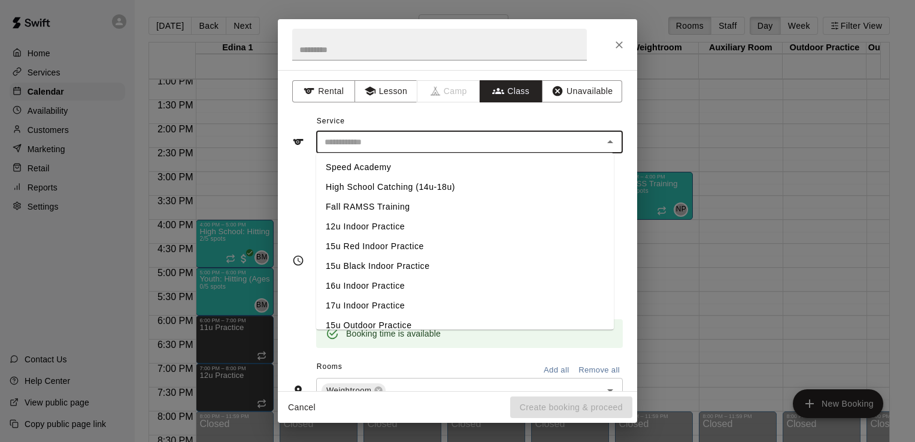
click at [395, 209] on li "Fall RAMSS Training" at bounding box center [465, 207] width 298 height 20
type input "**********"
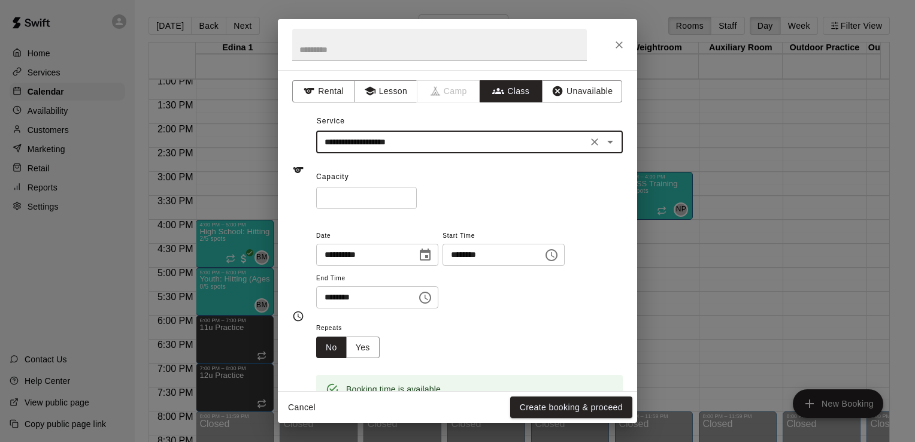
click at [433, 298] on icon "Choose time, selected time is 5:30 PM" at bounding box center [425, 298] width 14 height 14
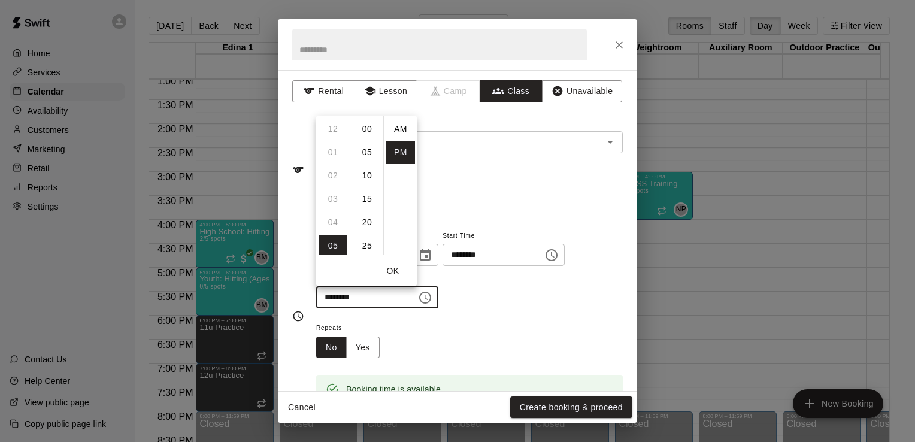
scroll to position [22, 0]
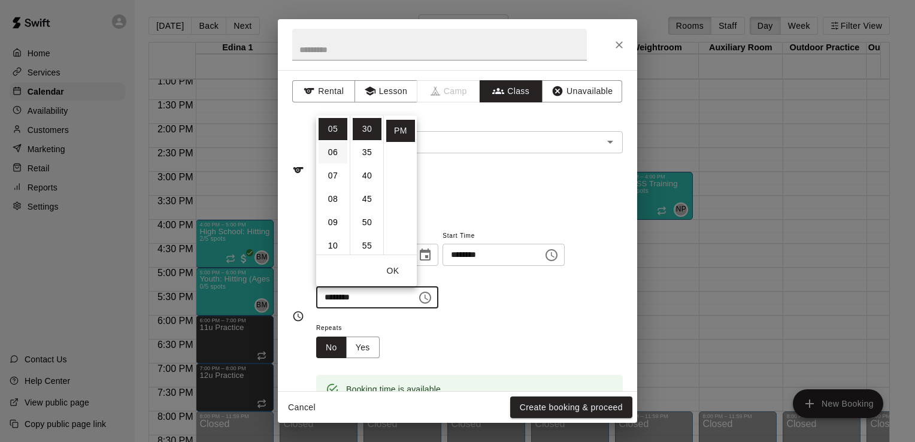
click at [333, 153] on li "06" at bounding box center [333, 152] width 29 height 22
click at [367, 131] on li "00" at bounding box center [367, 129] width 29 height 22
type input "********"
click at [472, 323] on div "Repeats No Yes" at bounding box center [469, 340] width 307 height 38
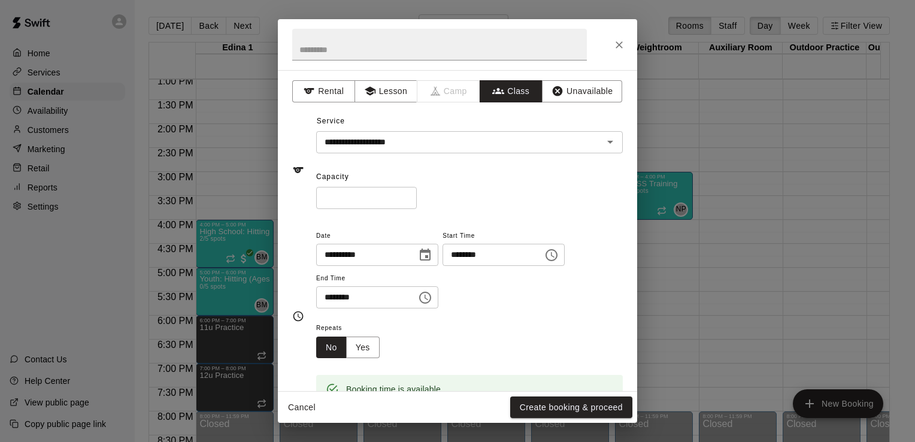
click at [359, 192] on input "*" at bounding box center [366, 198] width 101 height 22
type input "**"
click at [364, 346] on button "Yes" at bounding box center [363, 348] width 34 height 22
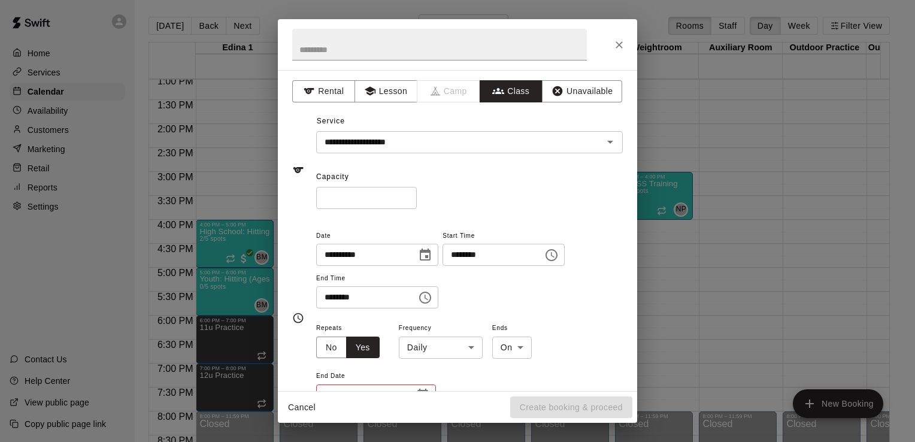
click at [469, 346] on body "Home Services Calendar Availability Customers Marketing Retail Reports Settings…" at bounding box center [457, 230] width 915 height 461
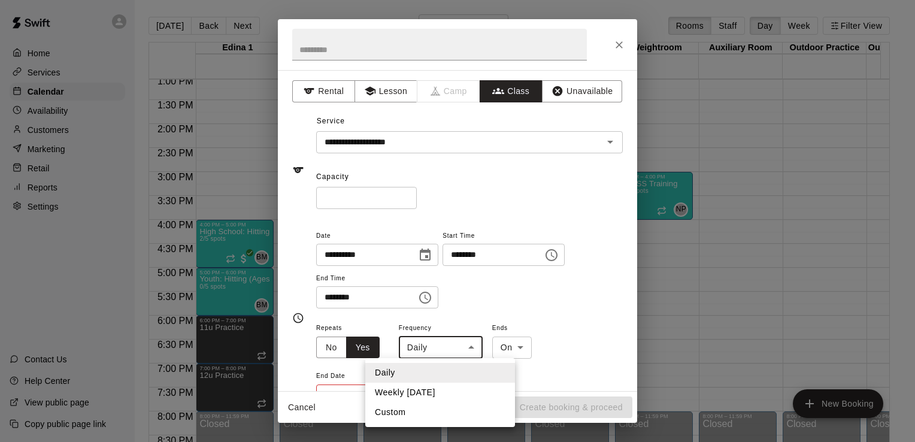
click at [455, 392] on li "Weekly on Thursday" at bounding box center [440, 393] width 150 height 20
type input "******"
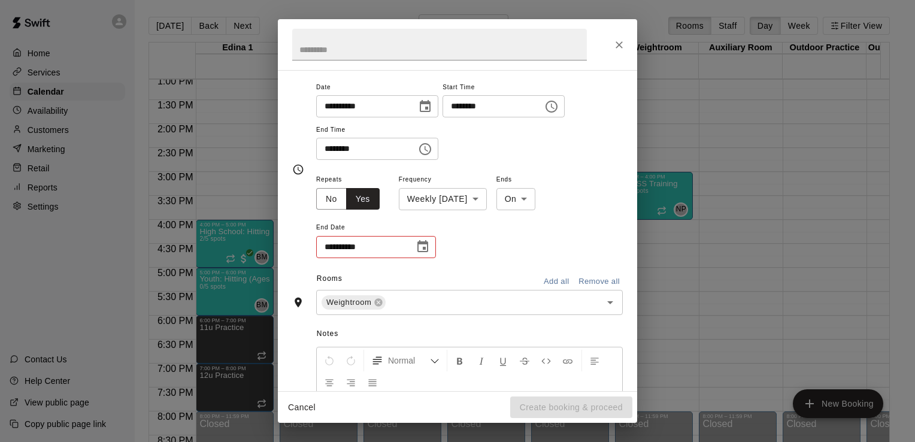
scroll to position [191, 0]
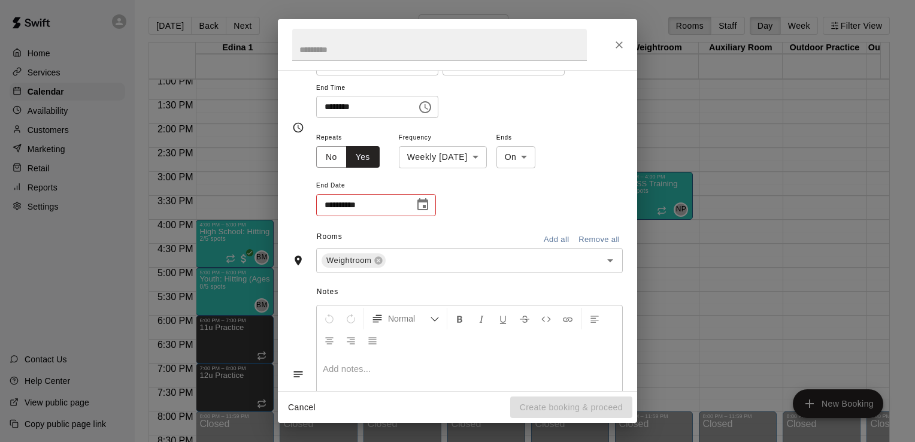
click at [422, 205] on icon "Choose date" at bounding box center [423, 205] width 14 height 14
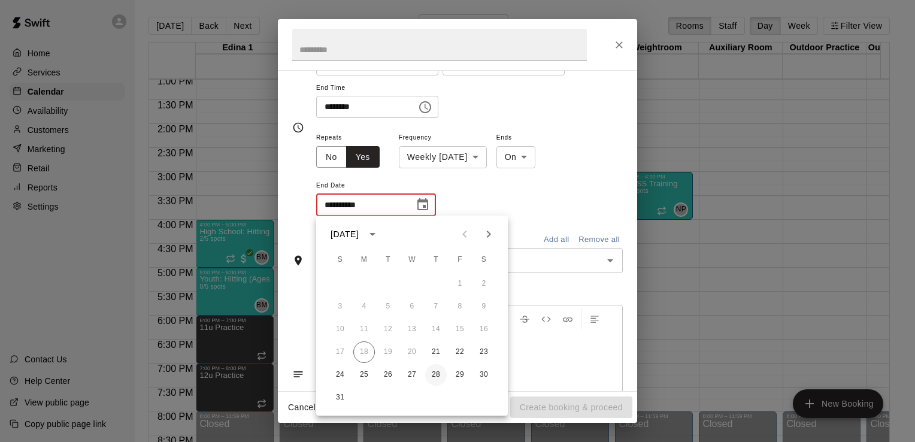
click at [437, 374] on button "28" at bounding box center [436, 375] width 22 height 22
type input "**********"
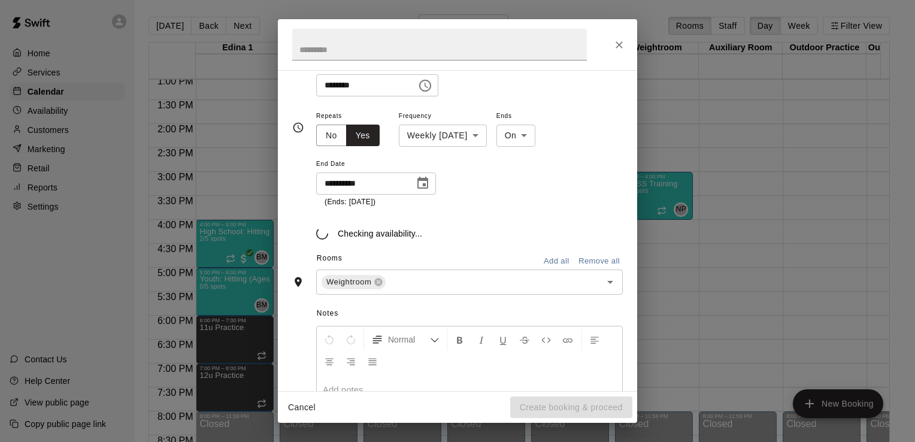
scroll to position [219, 0]
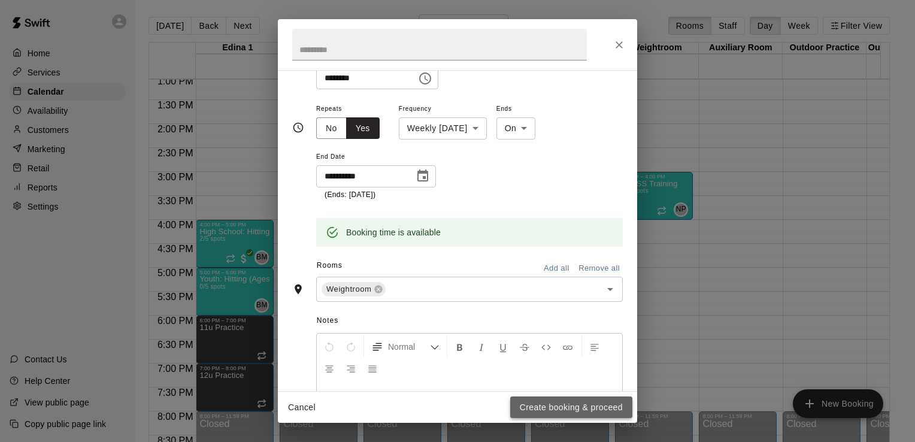
click at [589, 406] on button "Create booking & proceed" at bounding box center [571, 408] width 122 height 22
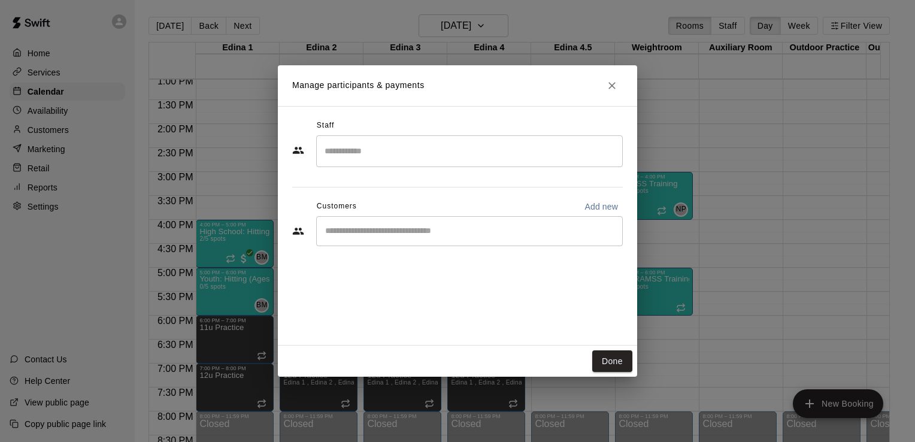
click at [500, 144] on input "Search staff" at bounding box center [470, 151] width 296 height 21
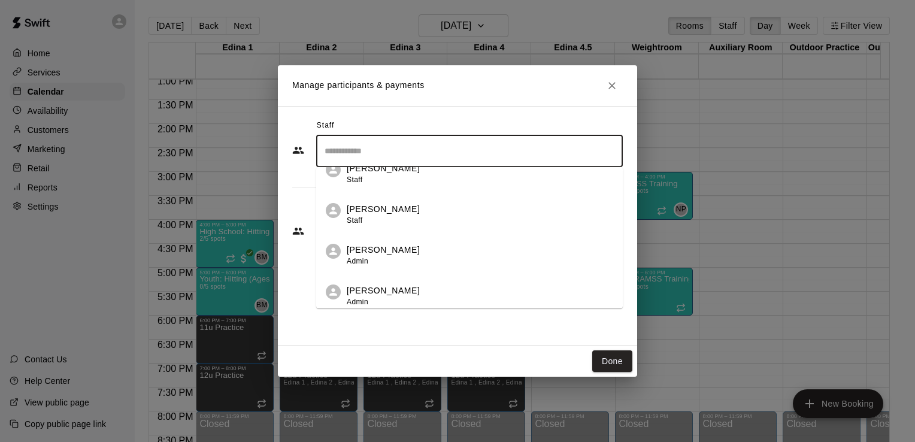
scroll to position [306, 0]
click at [434, 253] on div "Nick Pinkelman Admin" at bounding box center [480, 251] width 267 height 23
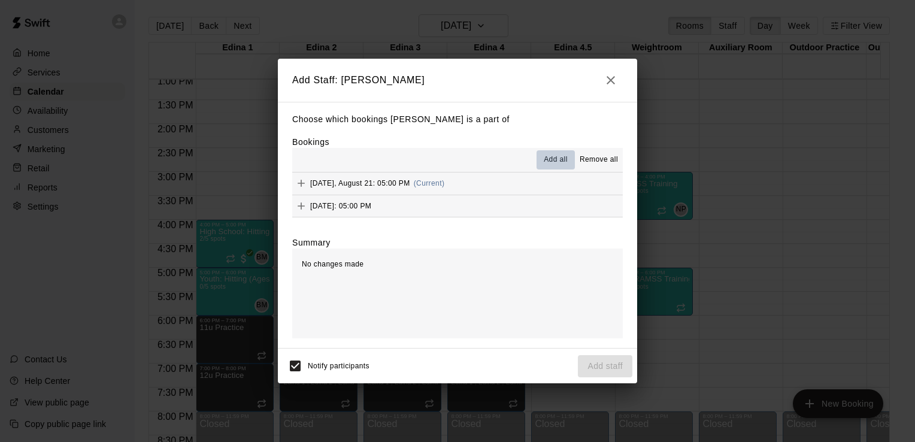
click at [554, 158] on span "Add all" at bounding box center [556, 160] width 24 height 12
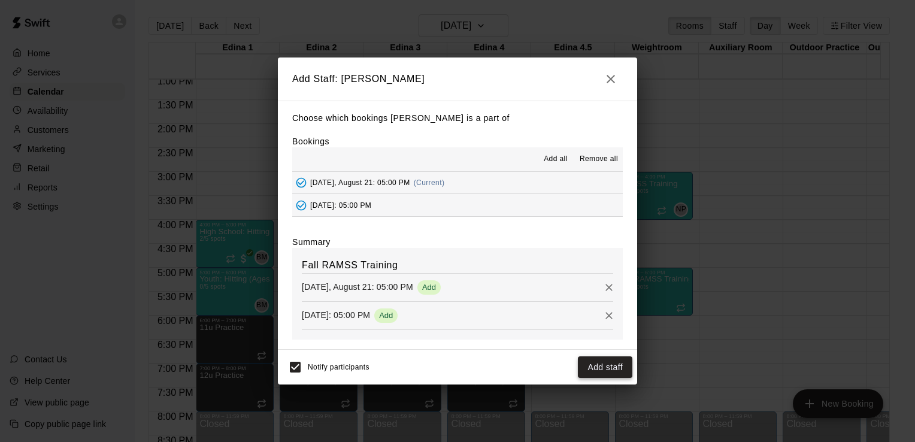
click at [620, 359] on button "Add staff" at bounding box center [605, 367] width 55 height 22
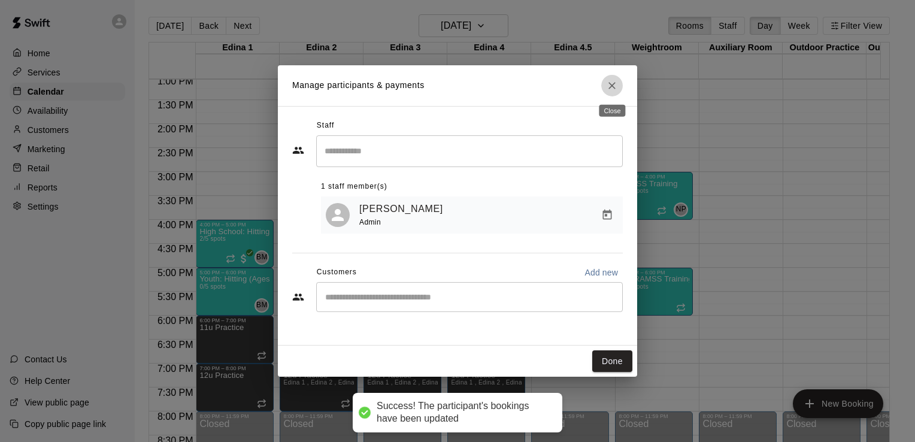
click at [614, 87] on icon "Close" at bounding box center [612, 86] width 12 height 12
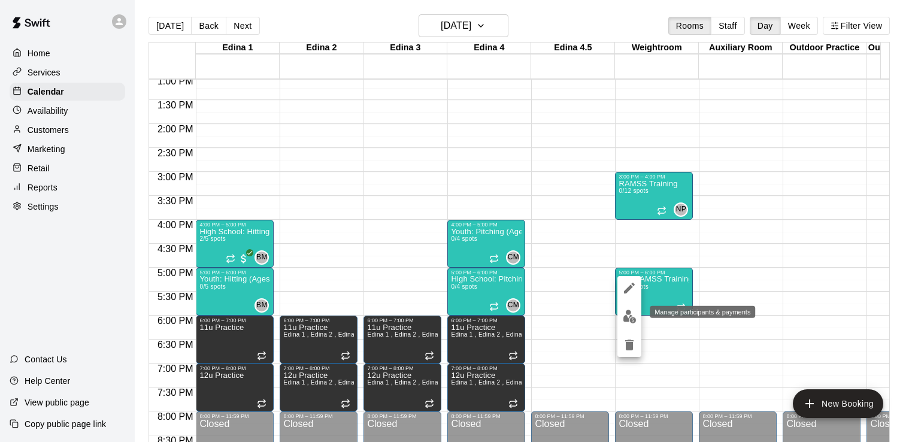
click at [631, 321] on img "edit" at bounding box center [630, 317] width 14 height 14
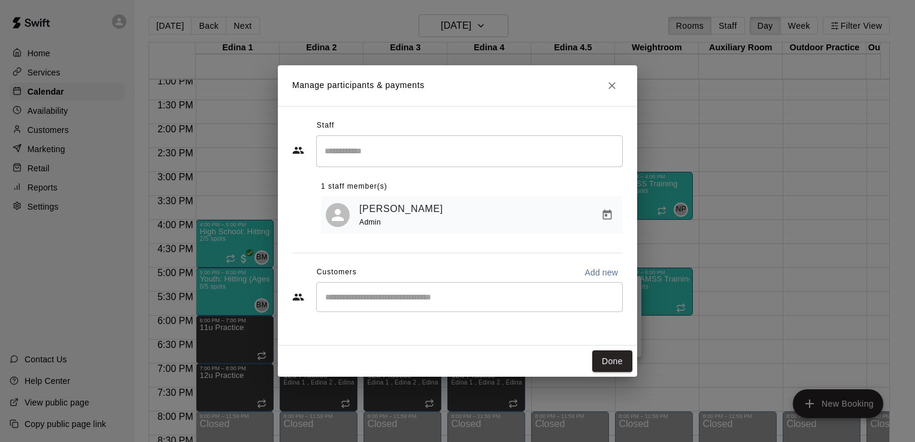
click at [458, 152] on input "Search staff" at bounding box center [470, 151] width 296 height 21
click at [502, 330] on div "Staff ​ 1 staff member(s) Nick Pinkelman Admin Customers Add new ​" at bounding box center [457, 226] width 359 height 240
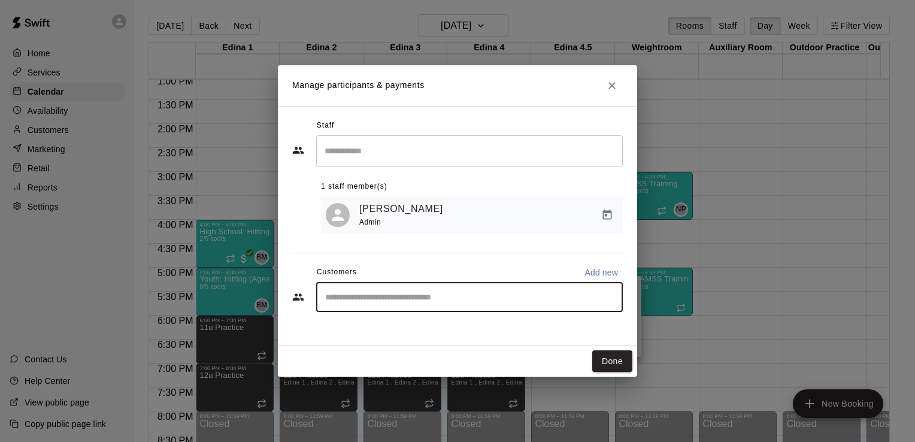
click at [483, 302] on input "Start typing to search customers..." at bounding box center [470, 297] width 296 height 12
type input "****"
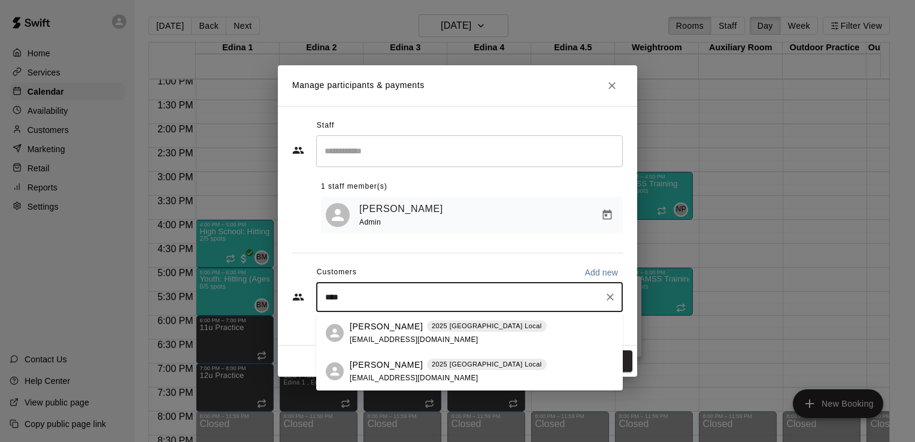
click at [451, 365] on p "2025 Fall High School Local" at bounding box center [487, 364] width 110 height 10
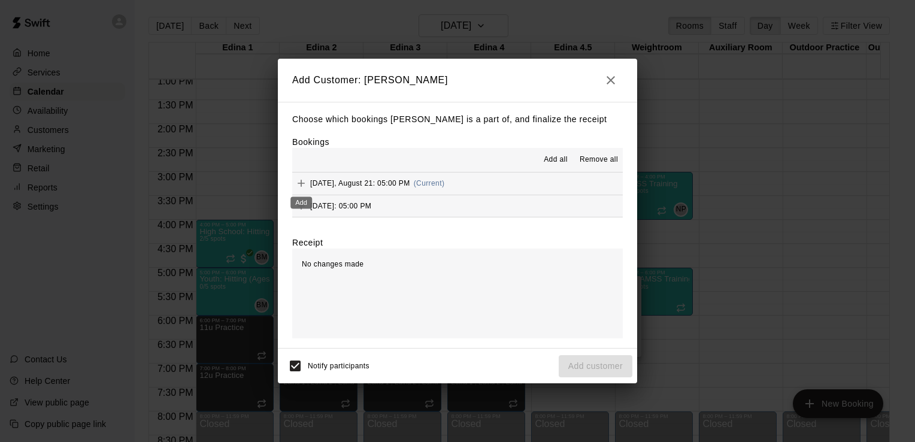
click at [304, 186] on icon "Add" at bounding box center [301, 183] width 12 height 12
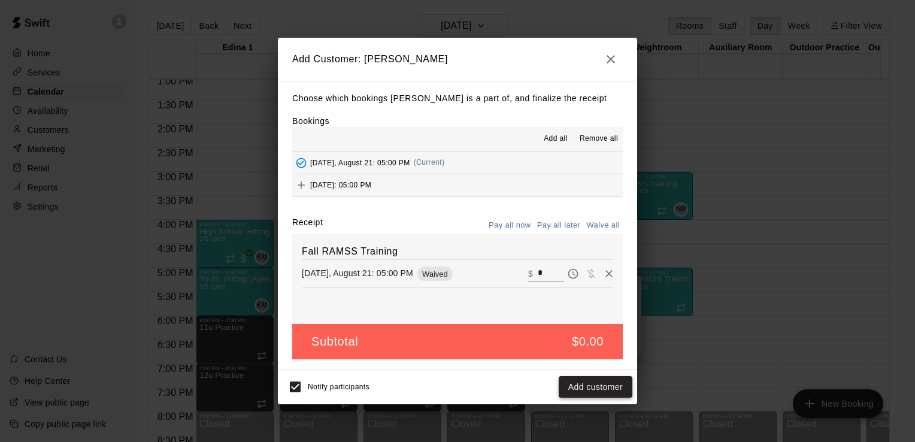
click at [597, 391] on button "Add customer" at bounding box center [596, 387] width 74 height 22
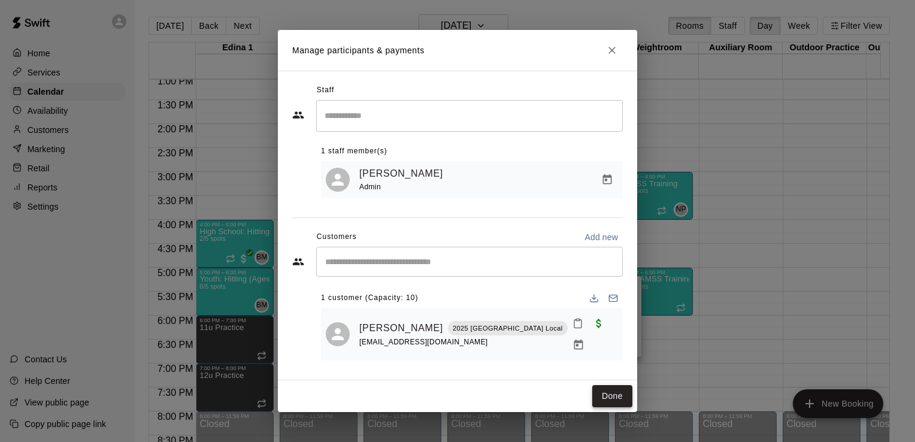
click at [609, 395] on button "Done" at bounding box center [613, 396] width 40 height 22
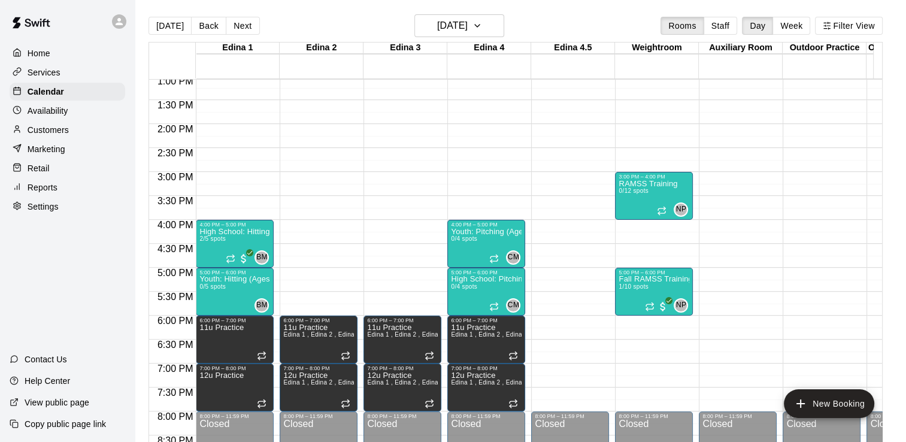
click at [618, 229] on div "12:00 AM – 8:00 AM Closed 10:00 AM – 11:00 AM Fall RAMSS Training 0/10 spots NP…" at bounding box center [654, 28] width 78 height 1150
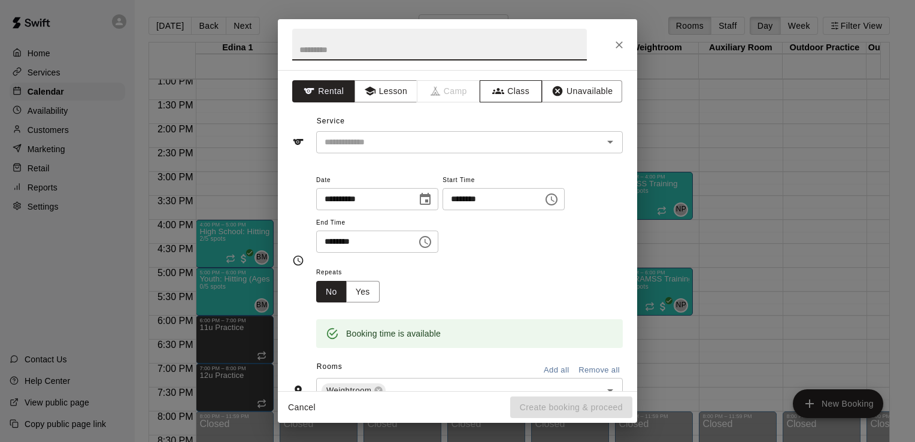
click at [510, 86] on button "Class" at bounding box center [511, 91] width 63 height 22
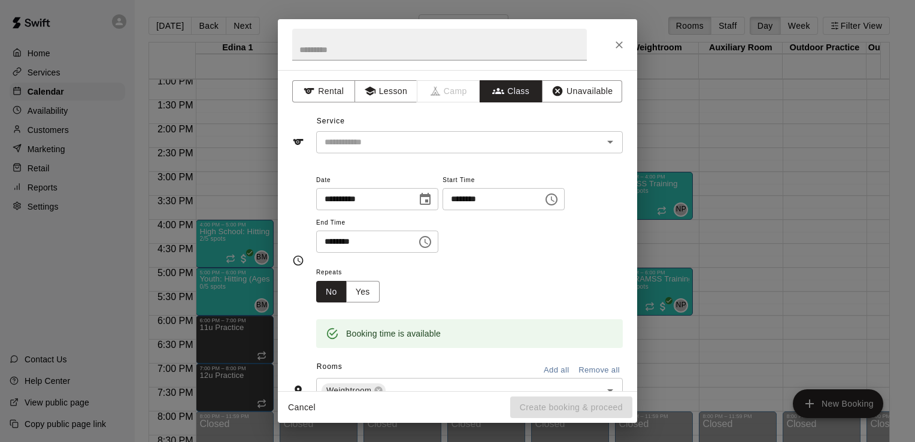
click at [433, 241] on icon "Choose time, selected time is 4:30 PM" at bounding box center [425, 242] width 14 height 14
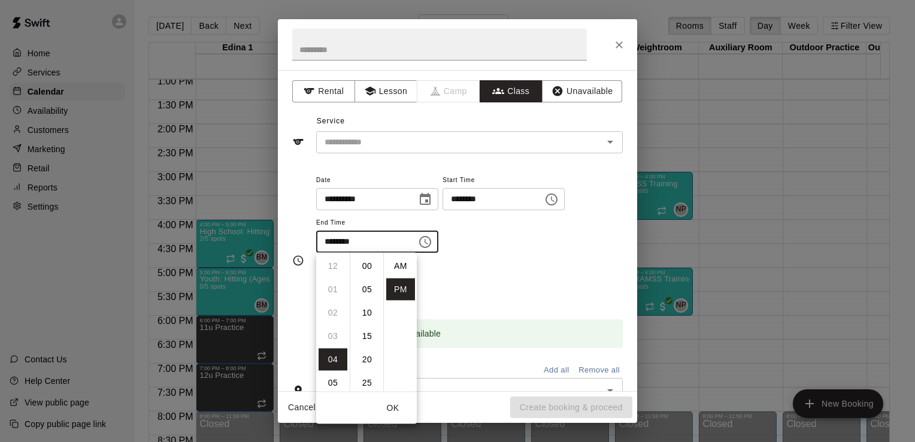
scroll to position [22, 0]
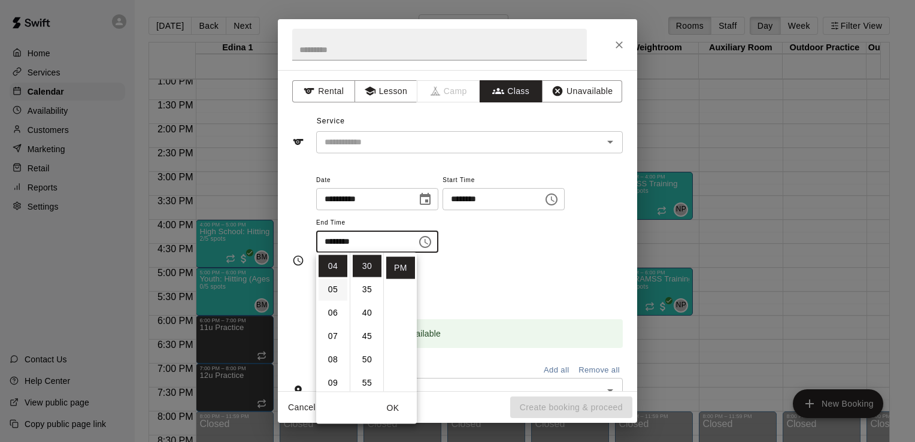
click at [331, 286] on li "05" at bounding box center [333, 290] width 29 height 22
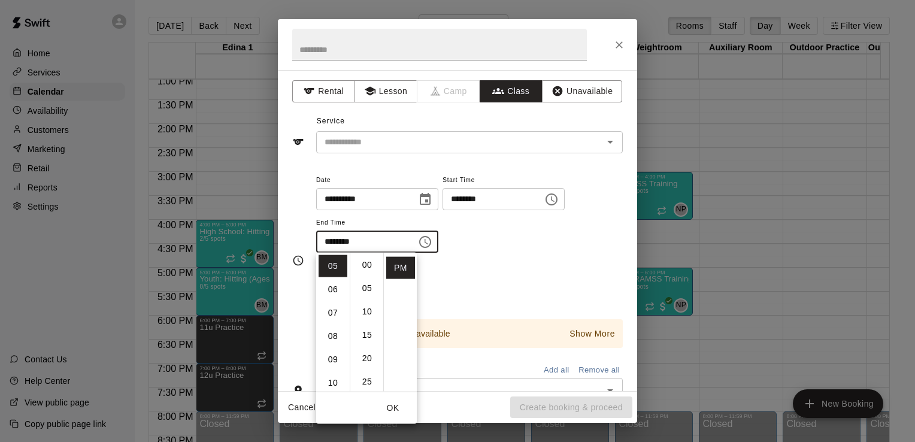
scroll to position [0, 0]
click at [365, 267] on li "00" at bounding box center [367, 266] width 29 height 22
type input "********"
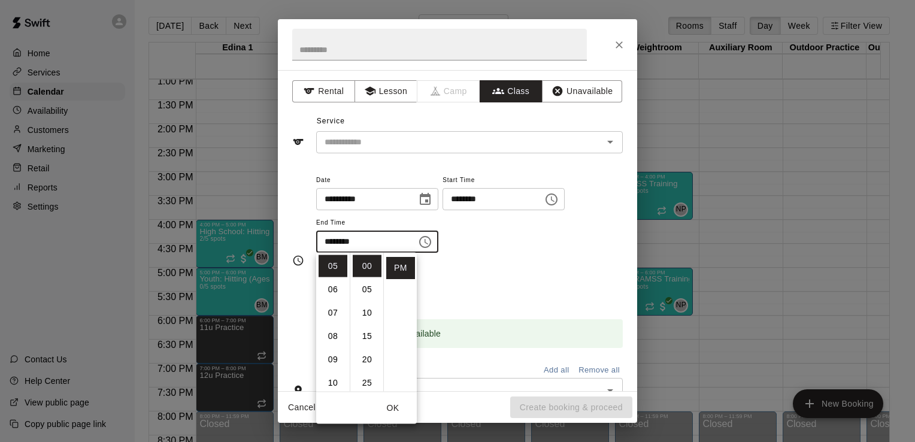
click at [525, 290] on div "Repeats No Yes" at bounding box center [469, 284] width 307 height 38
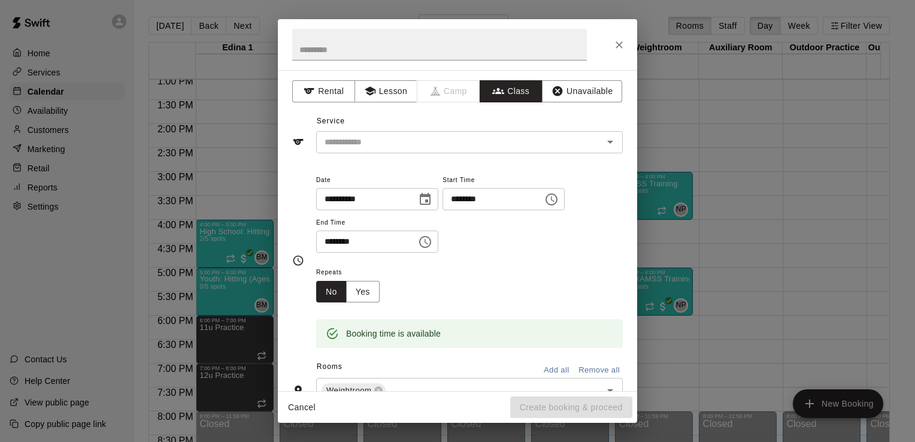
click at [608, 141] on icon "Open" at bounding box center [611, 142] width 6 height 3
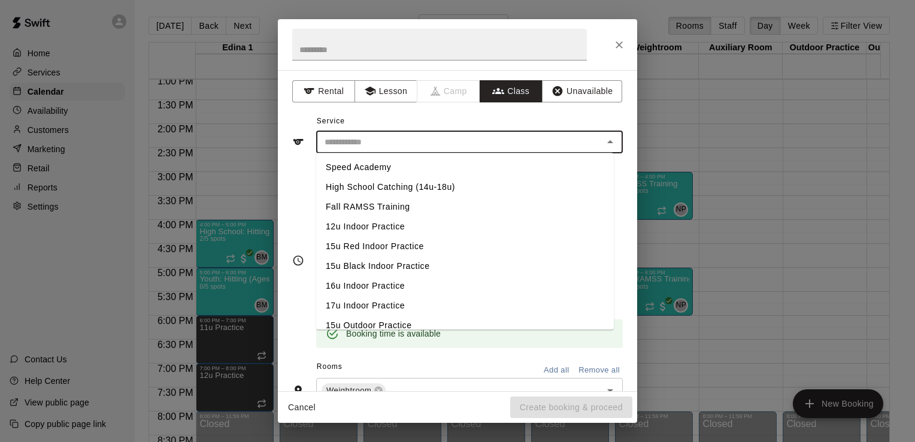
click at [387, 205] on li "Fall RAMSS Training" at bounding box center [465, 207] width 298 height 20
type input "**********"
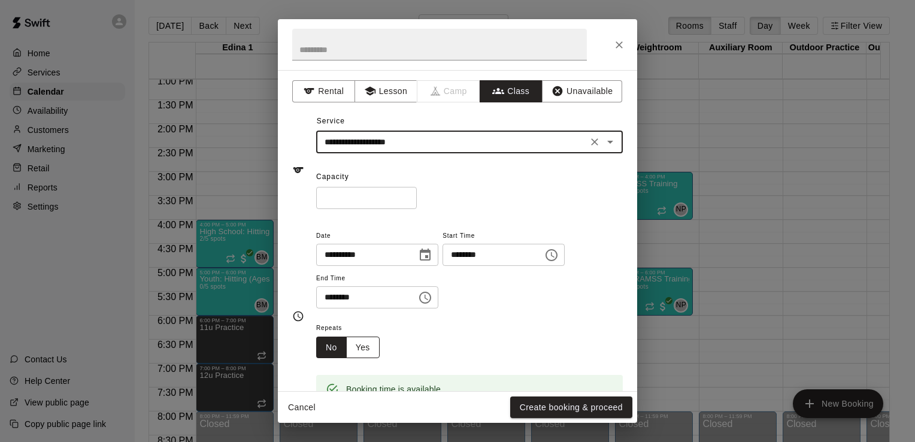
click at [366, 342] on button "Yes" at bounding box center [363, 348] width 34 height 22
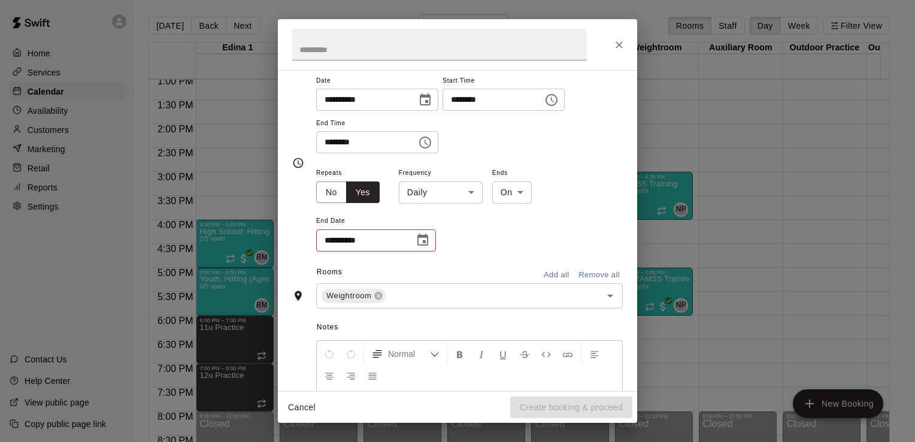
scroll to position [170, 0]
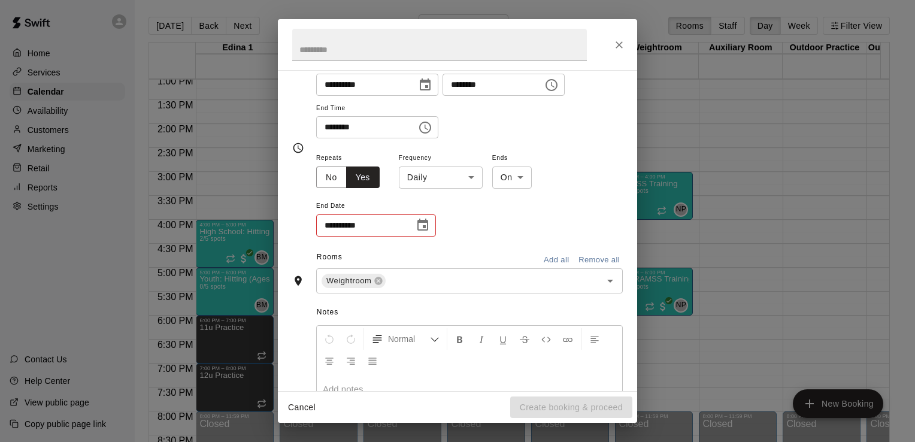
click at [423, 226] on icon "Choose date" at bounding box center [423, 225] width 11 height 12
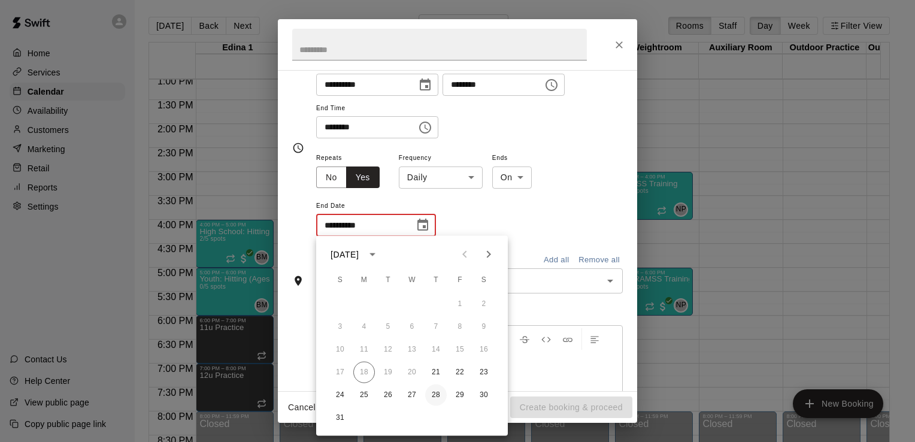
click at [439, 394] on button "28" at bounding box center [436, 396] width 22 height 22
type input "**********"
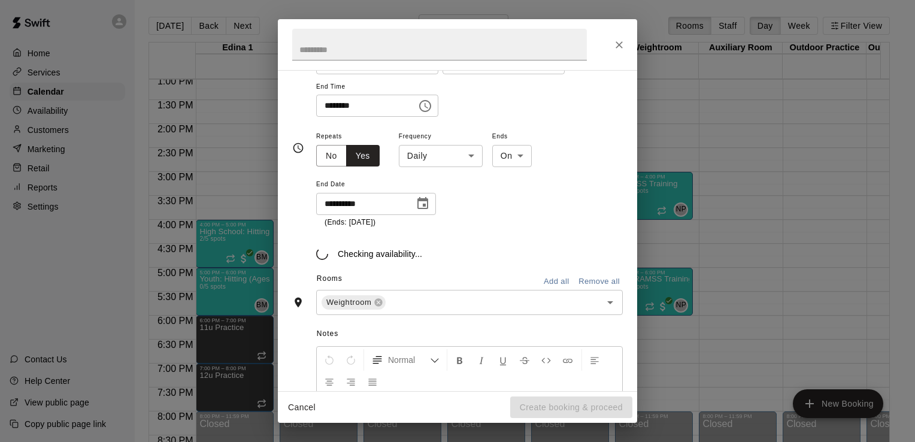
scroll to position [199, 0]
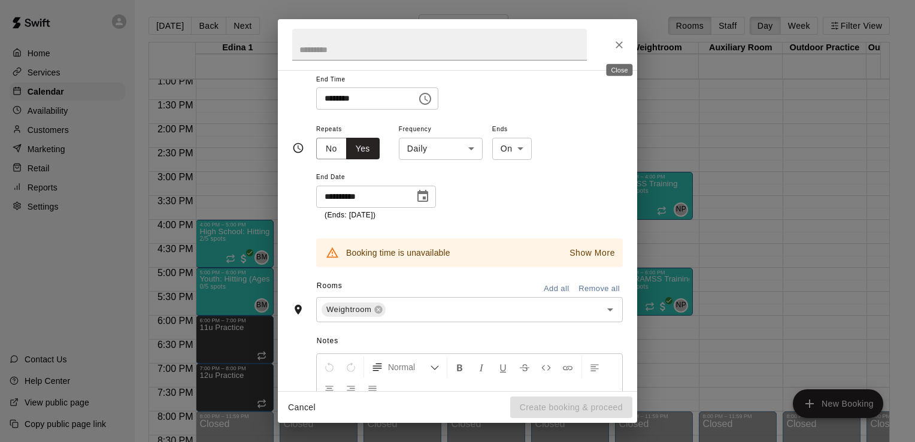
click at [619, 43] on icon "Close" at bounding box center [620, 45] width 12 height 12
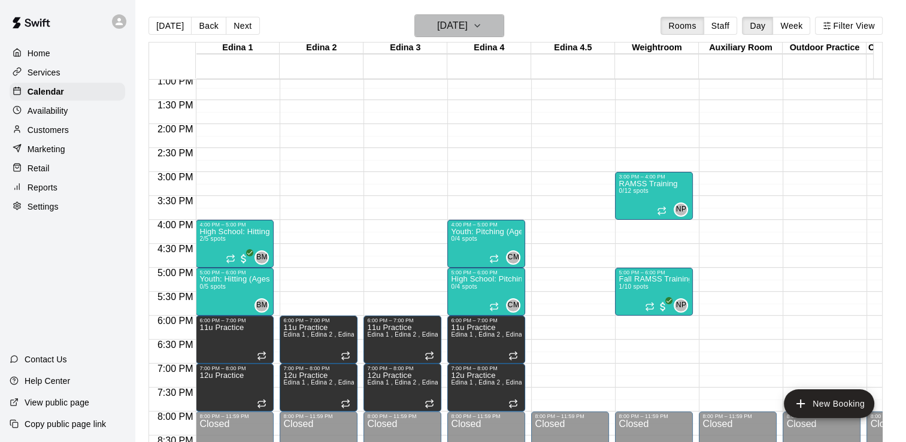
click at [482, 25] on icon "button" at bounding box center [478, 26] width 10 height 14
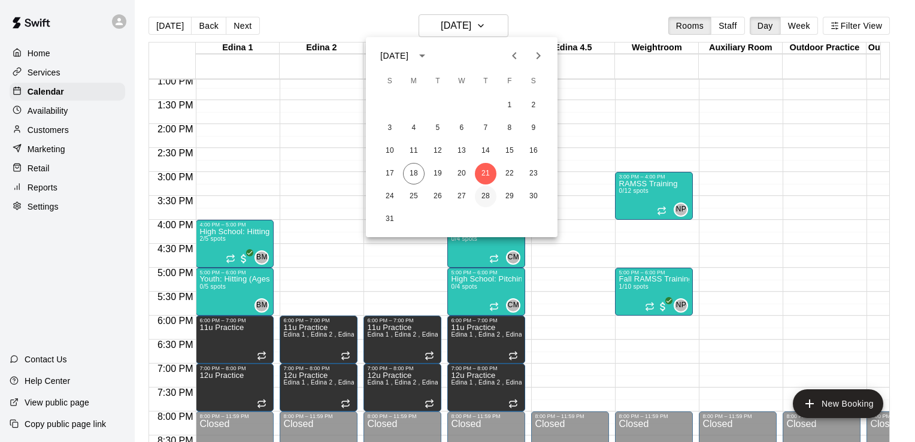
click at [486, 194] on button "28" at bounding box center [486, 197] width 22 height 22
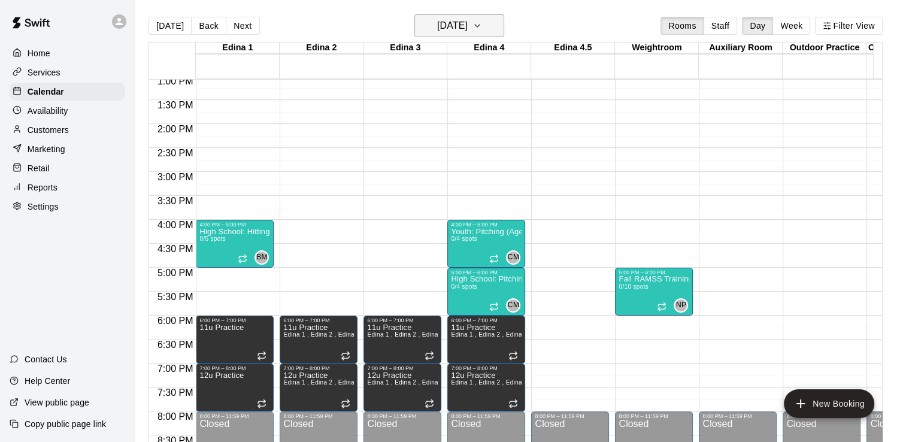
click at [482, 28] on icon "button" at bounding box center [478, 26] width 10 height 14
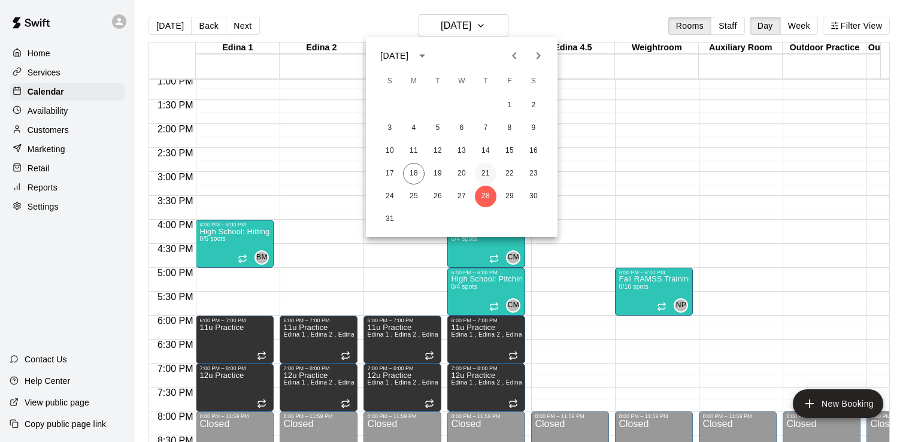
click at [485, 171] on button "21" at bounding box center [486, 174] width 22 height 22
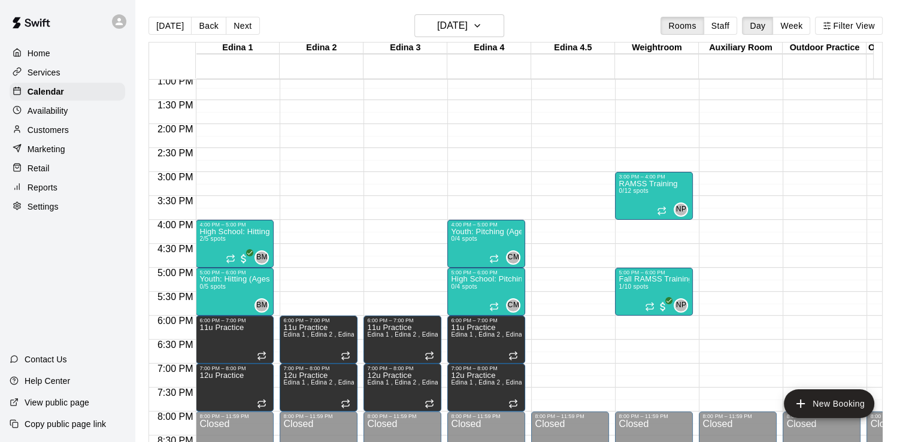
click at [621, 223] on div "12:00 AM – 8:00 AM Closed 10:00 AM – 11:00 AM Fall RAMSS Training 0/10 spots NP…" at bounding box center [654, 28] width 78 height 1150
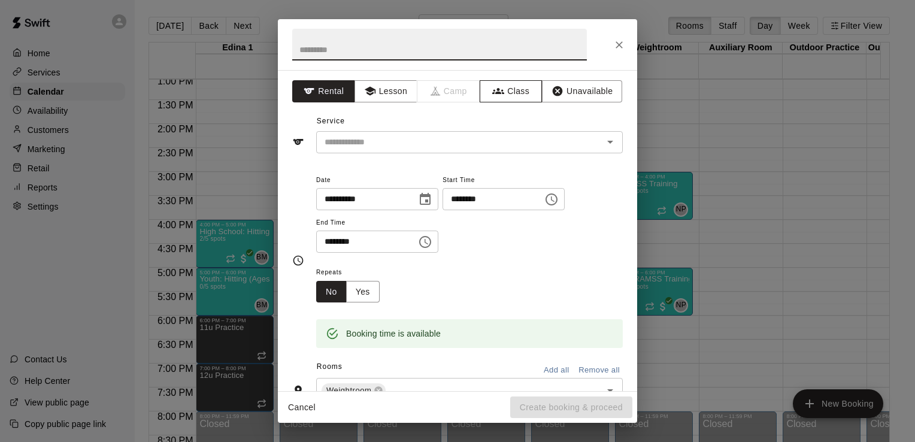
click at [515, 88] on button "Class" at bounding box center [511, 91] width 63 height 22
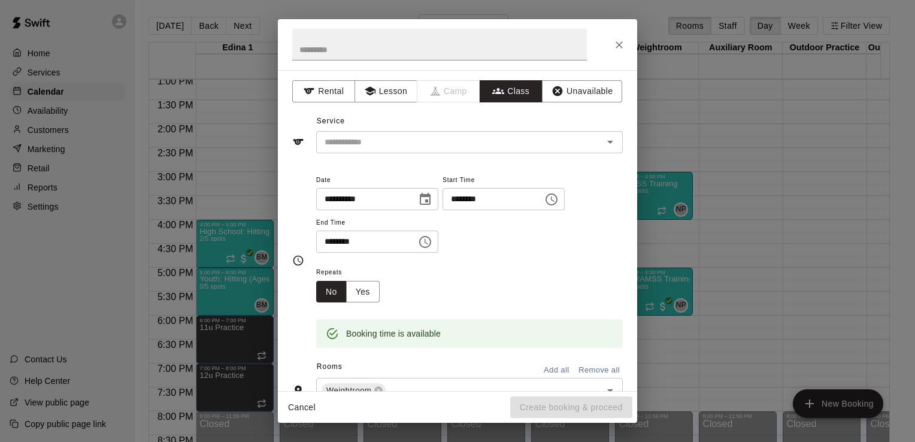
click at [603, 146] on icon "Open" at bounding box center [610, 142] width 14 height 14
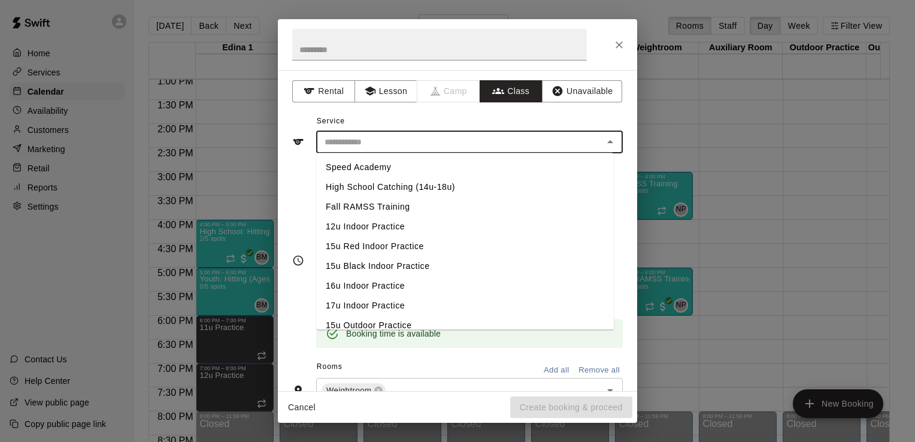
click at [404, 204] on li "Fall RAMSS Training" at bounding box center [465, 207] width 298 height 20
type input "**********"
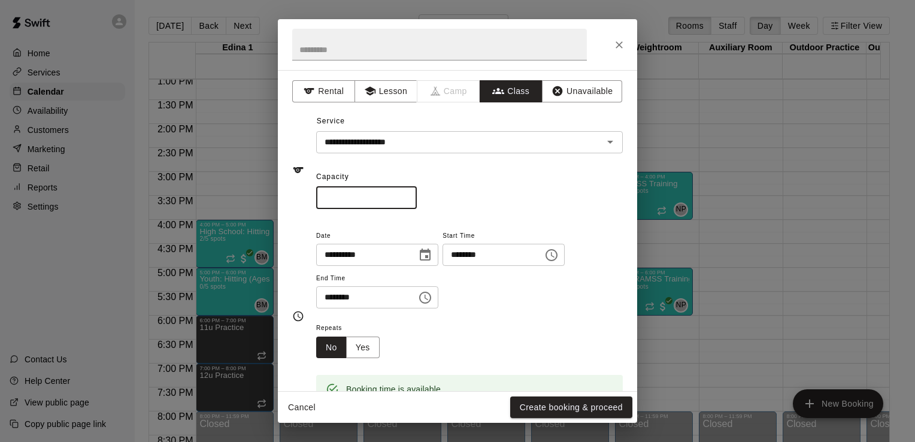
click at [373, 195] on input "*" at bounding box center [366, 198] width 101 height 22
type input "**"
click at [433, 296] on icon "Choose time, selected time is 4:30 PM" at bounding box center [425, 298] width 14 height 14
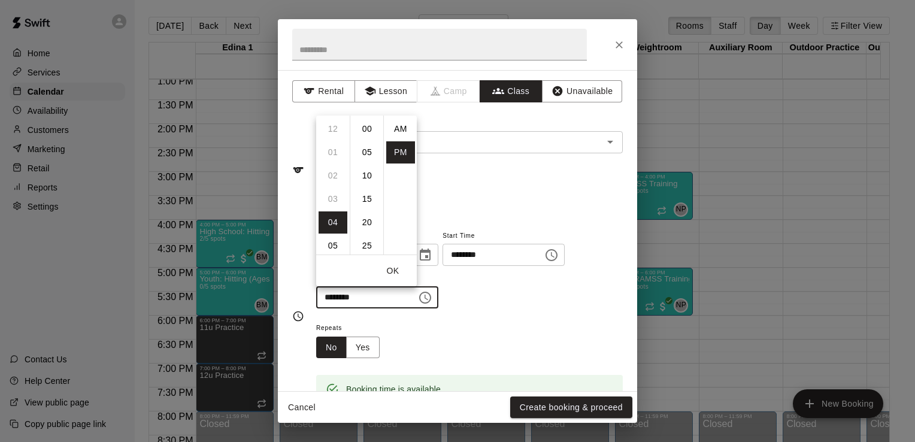
scroll to position [22, 0]
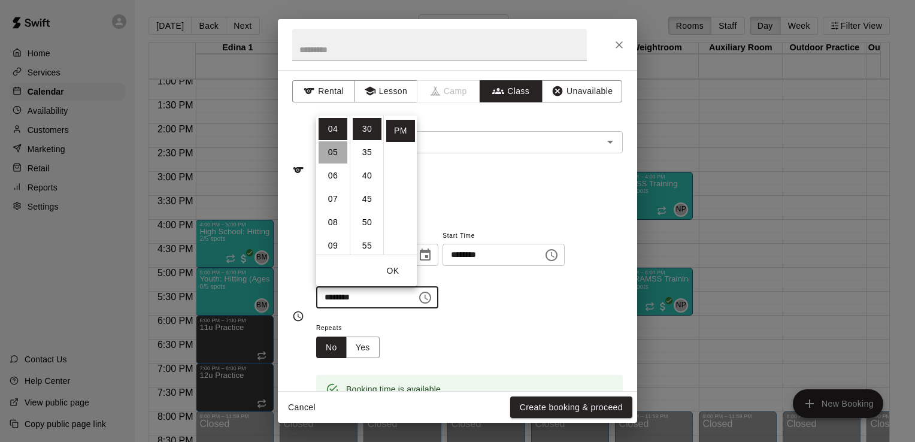
click at [331, 151] on li "05" at bounding box center [333, 152] width 29 height 22
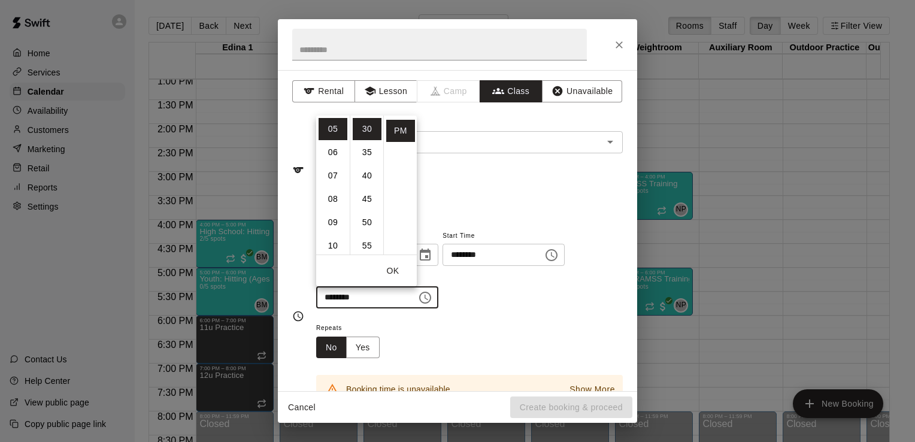
scroll to position [0, 0]
click at [367, 124] on li "00" at bounding box center [367, 129] width 29 height 22
type input "********"
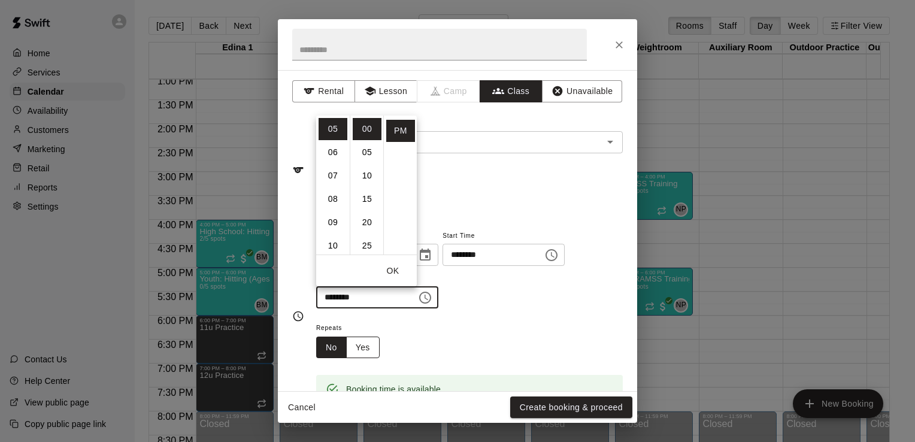
click at [362, 355] on button "Yes" at bounding box center [363, 348] width 34 height 22
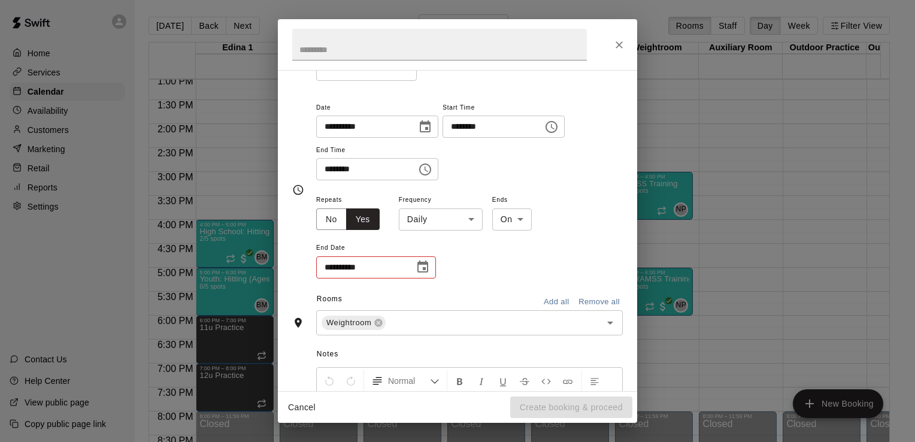
scroll to position [129, 0]
click at [422, 266] on icon "Choose date" at bounding box center [423, 266] width 14 height 14
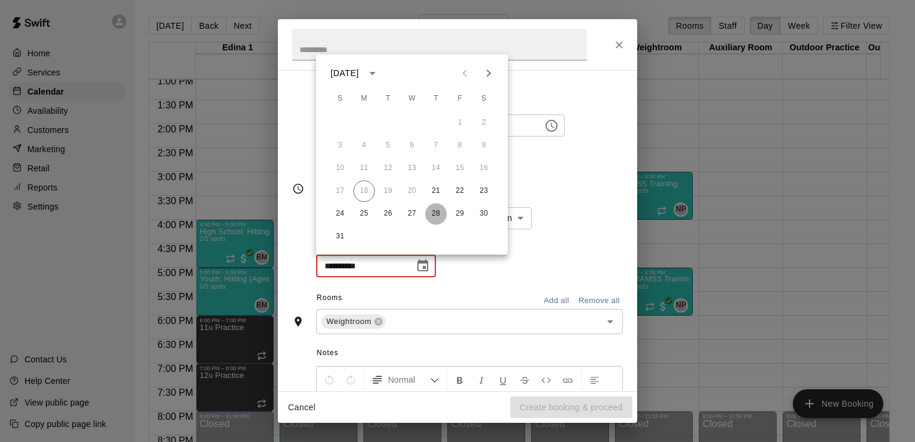
click at [439, 209] on button "28" at bounding box center [436, 214] width 22 height 22
type input "**********"
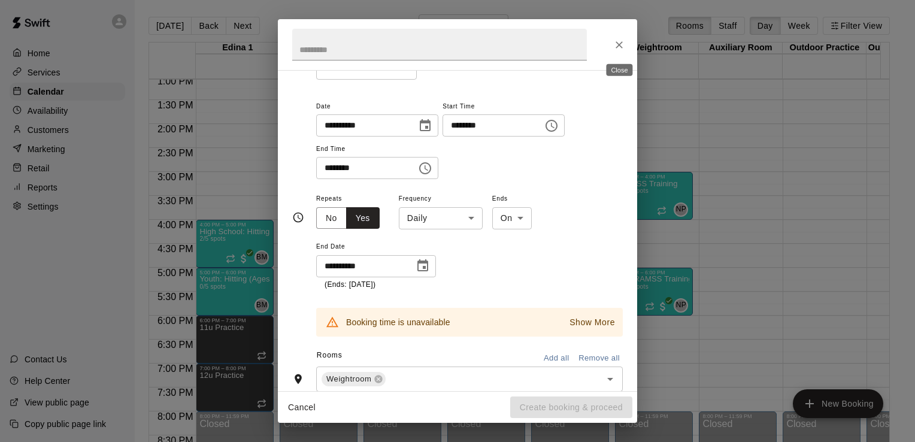
click at [619, 41] on icon "Close" at bounding box center [620, 45] width 12 height 12
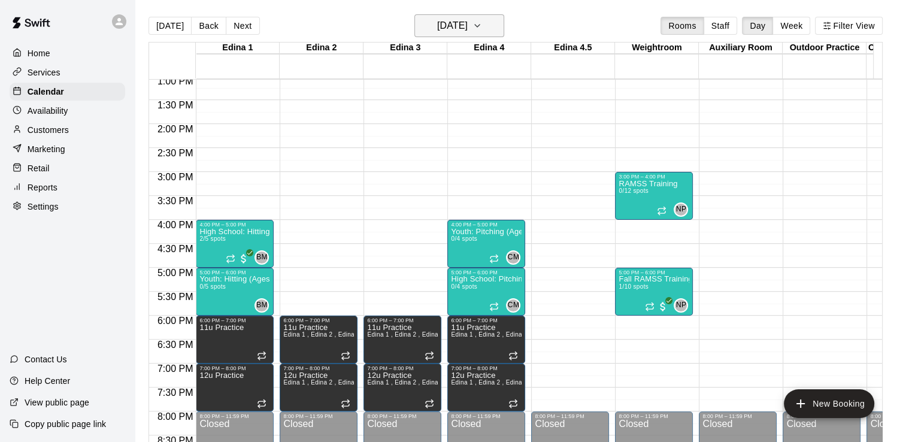
click at [482, 23] on icon "button" at bounding box center [478, 26] width 10 height 14
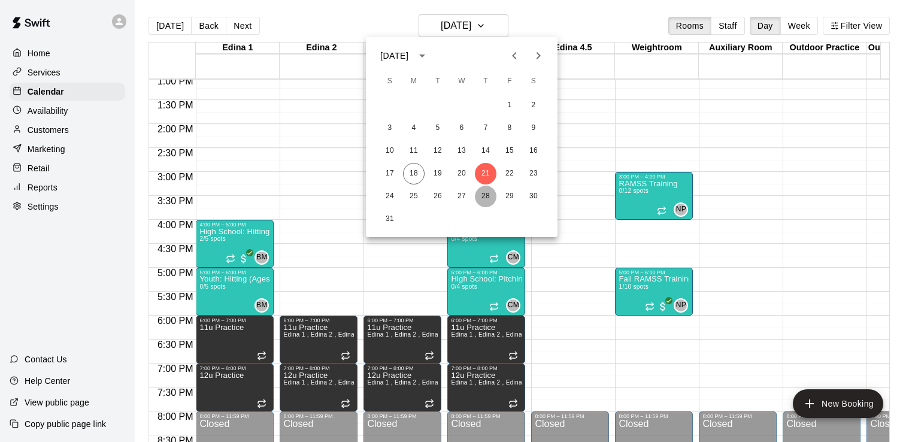
click at [487, 195] on button "28" at bounding box center [486, 197] width 22 height 22
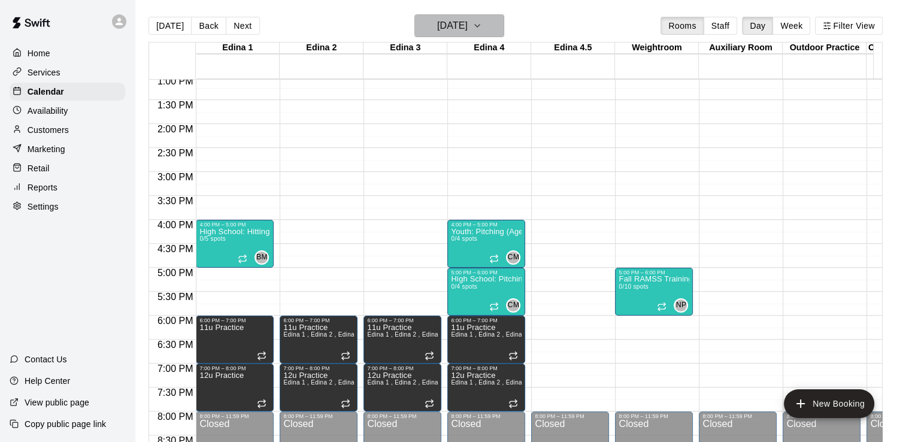
click at [482, 28] on icon "button" at bounding box center [478, 26] width 10 height 14
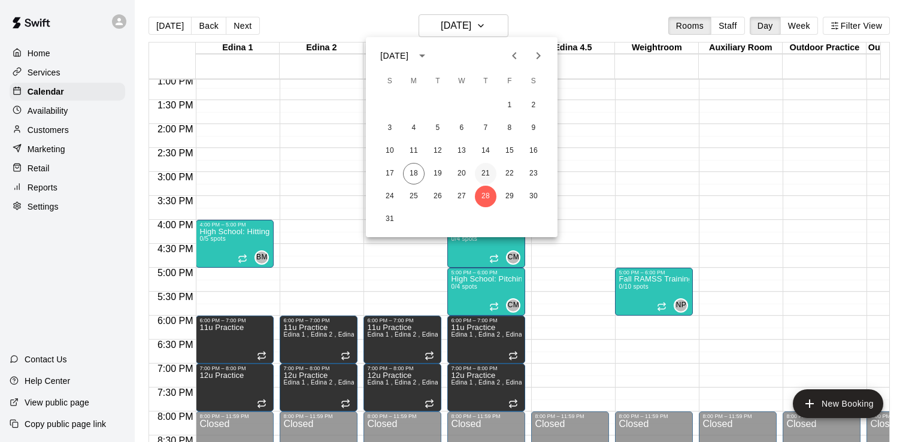
click at [489, 171] on button "21" at bounding box center [486, 174] width 22 height 22
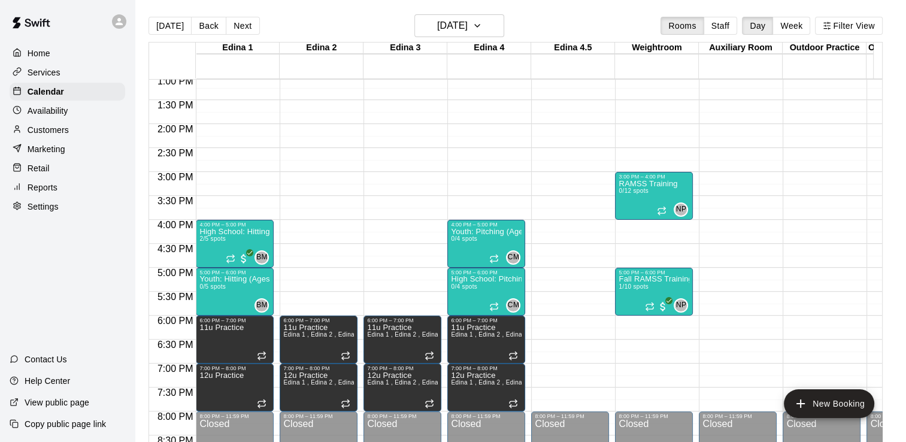
click at [628, 231] on div "12:00 AM – 8:00 AM Closed 10:00 AM – 11:00 AM Fall RAMSS Training 0/10 spots NP…" at bounding box center [654, 28] width 78 height 1150
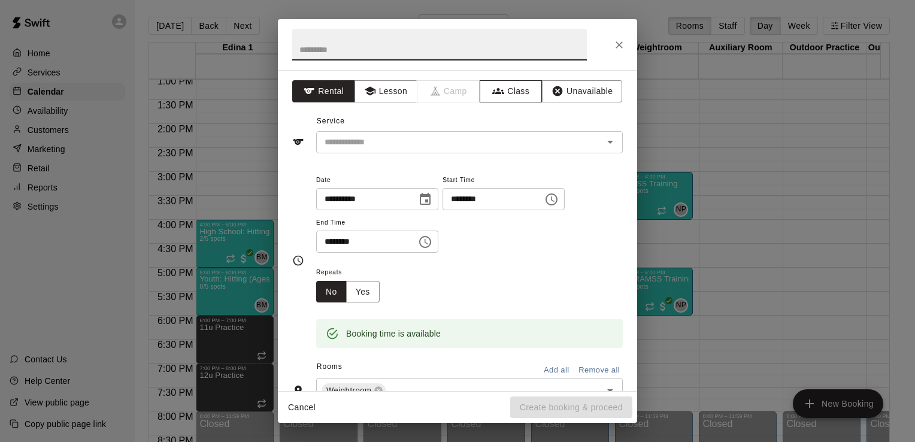
click at [520, 87] on button "Class" at bounding box center [511, 91] width 63 height 22
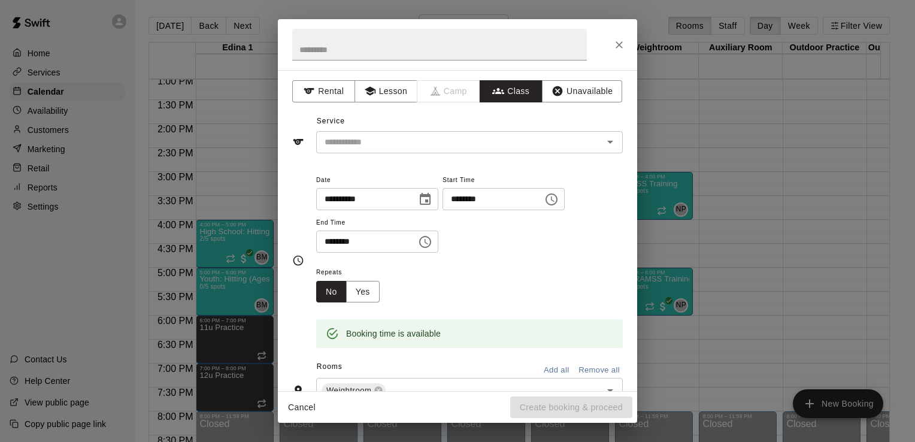
click at [603, 144] on icon "Open" at bounding box center [610, 142] width 14 height 14
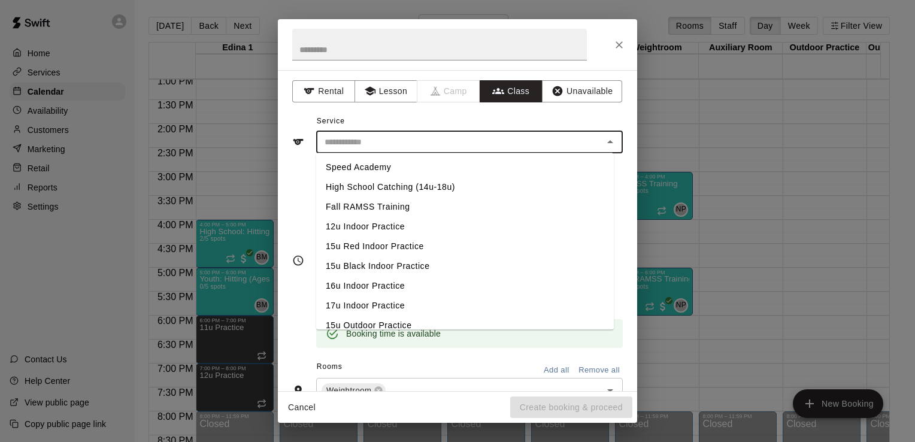
click at [407, 204] on li "Fall RAMSS Training" at bounding box center [465, 207] width 298 height 20
type input "**********"
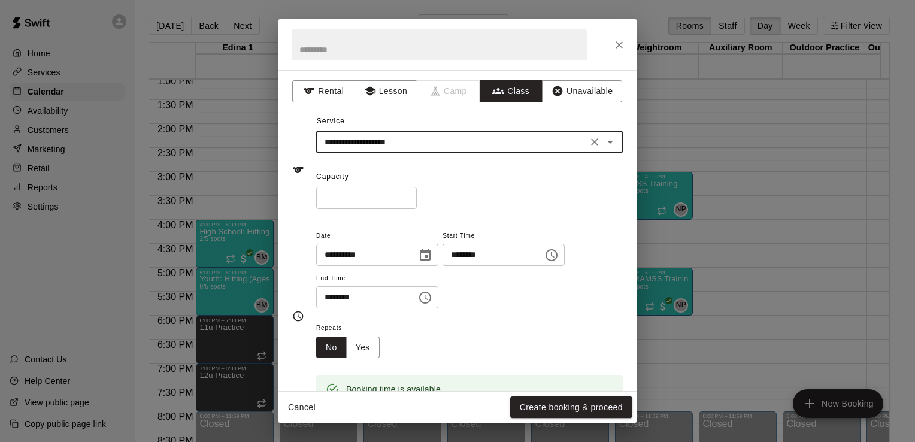
click at [433, 298] on icon "Choose time, selected time is 4:30 PM" at bounding box center [425, 298] width 14 height 14
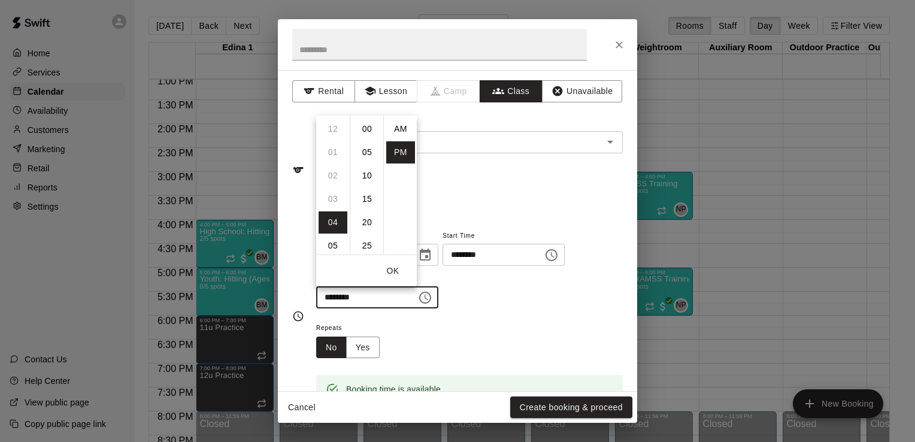
scroll to position [22, 0]
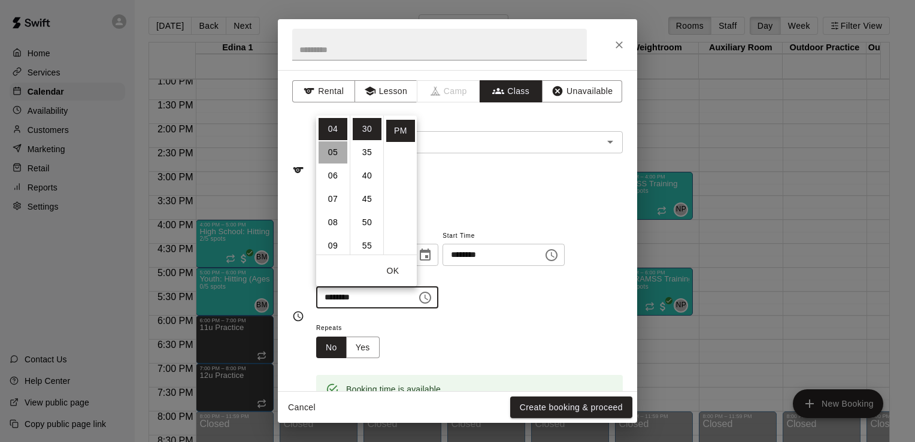
click at [333, 153] on li "05" at bounding box center [333, 152] width 29 height 22
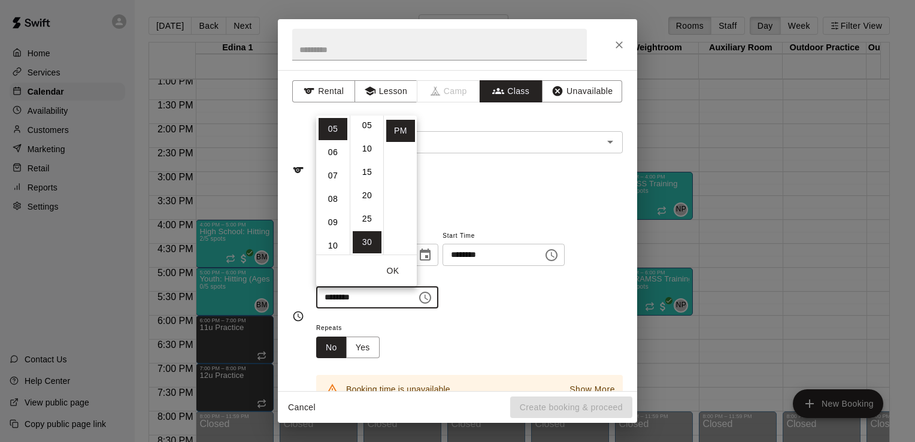
scroll to position [0, 0]
click at [370, 128] on li "00" at bounding box center [367, 129] width 29 height 22
type input "********"
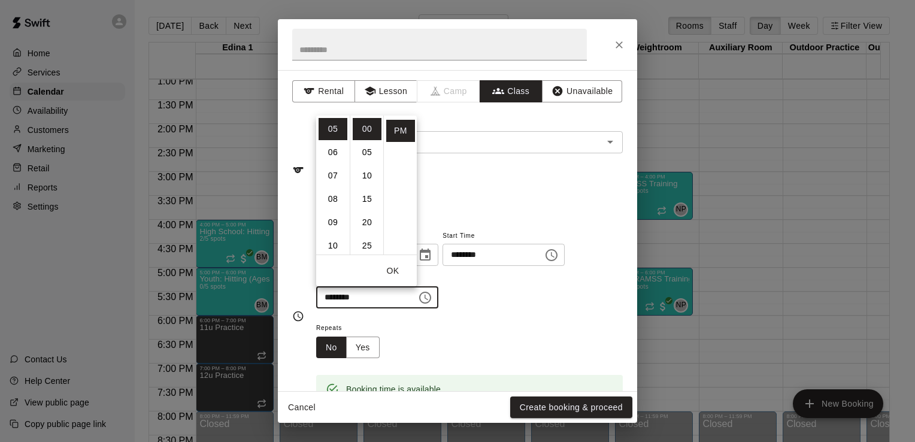
click at [534, 327] on div "Repeats No Yes" at bounding box center [469, 340] width 307 height 38
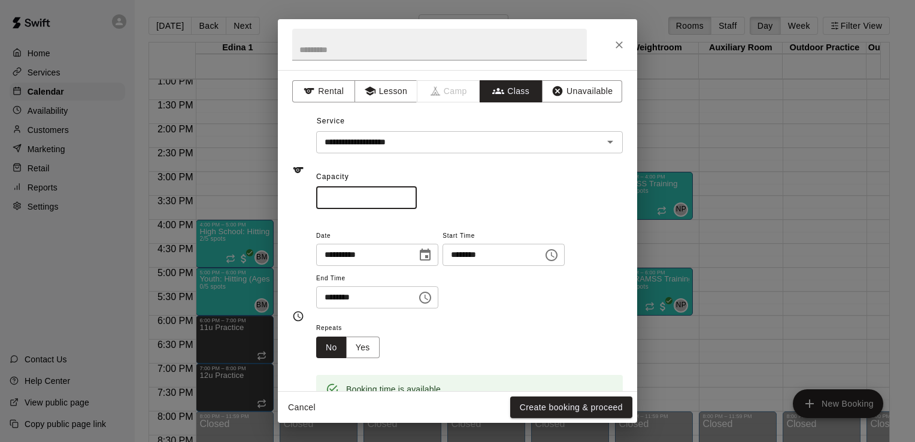
click at [371, 192] on input "*" at bounding box center [366, 198] width 101 height 22
type input "**"
click at [371, 349] on button "Yes" at bounding box center [363, 348] width 34 height 22
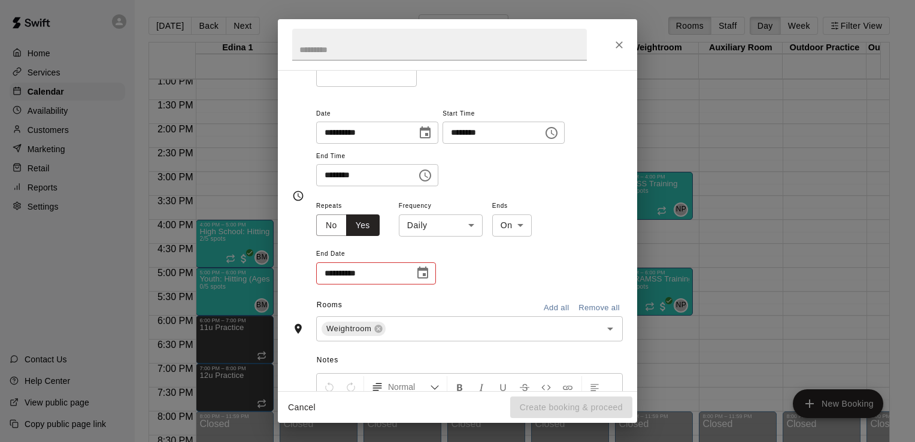
scroll to position [125, 0]
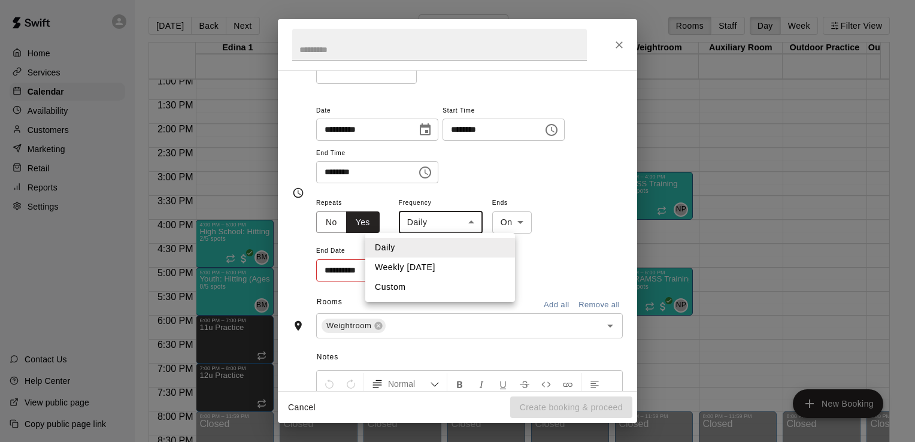
click at [472, 219] on body "Home Services Calendar Availability Customers Marketing Retail Reports Settings…" at bounding box center [457, 230] width 915 height 461
click at [448, 268] on li "Weekly on Thursday" at bounding box center [440, 268] width 150 height 20
type input "******"
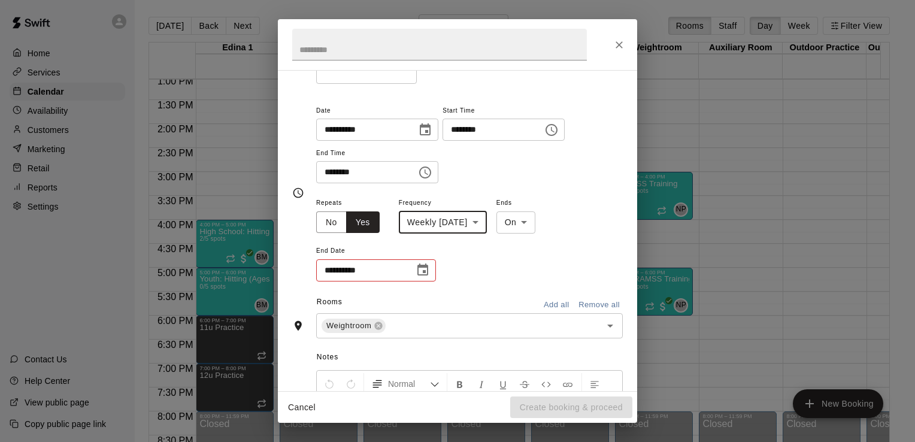
click at [427, 271] on icon "Choose date" at bounding box center [423, 270] width 11 height 12
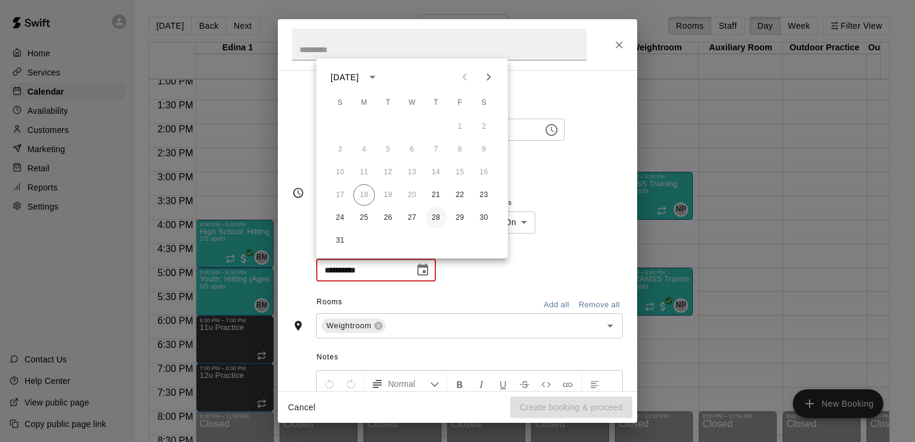
click at [436, 217] on button "28" at bounding box center [436, 218] width 22 height 22
type input "**********"
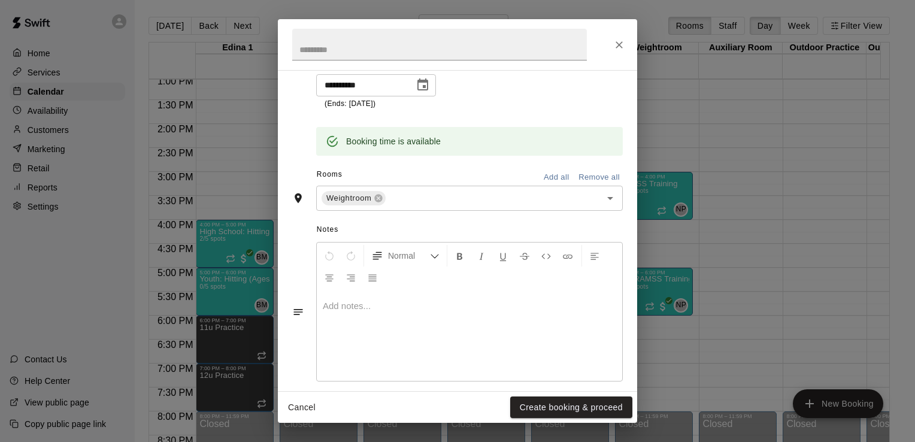
scroll to position [322, 0]
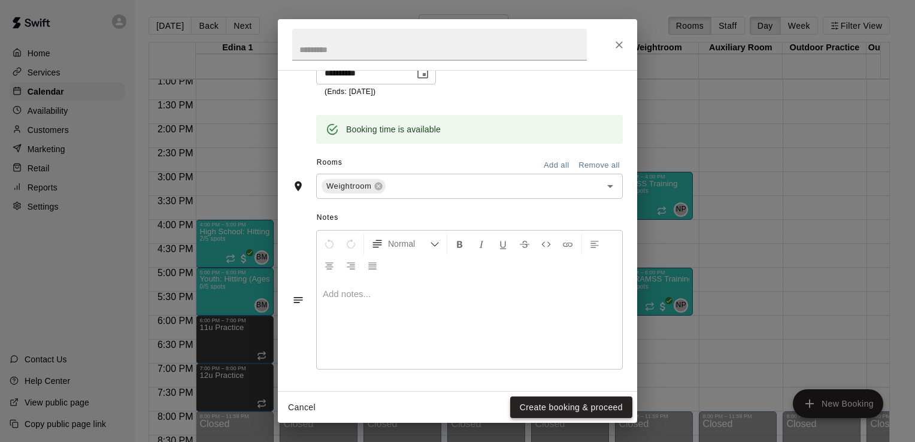
click at [593, 404] on button "Create booking & proceed" at bounding box center [571, 408] width 122 height 22
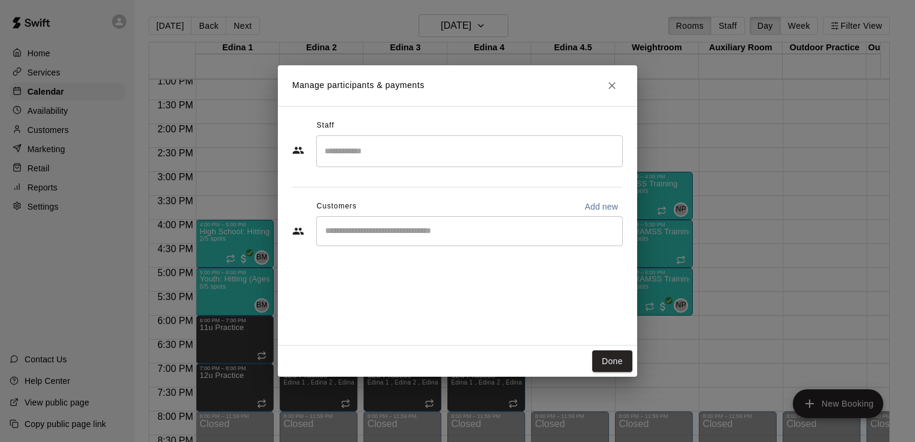
click at [530, 150] on input "Search staff" at bounding box center [470, 151] width 296 height 21
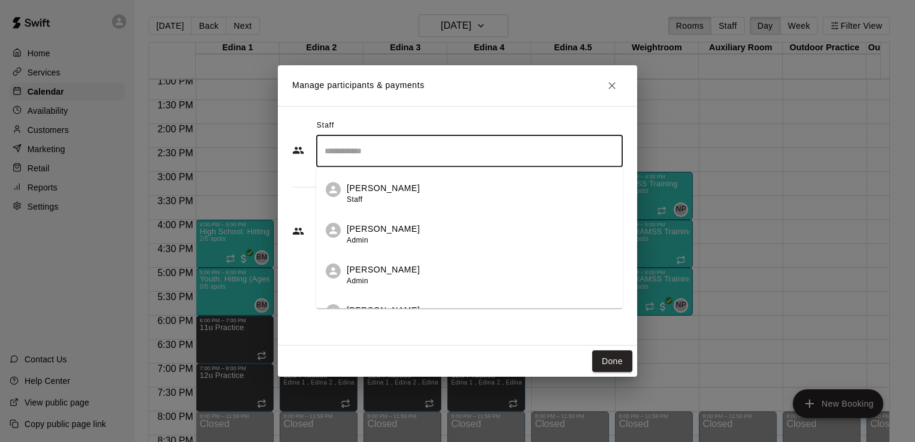
scroll to position [306, 0]
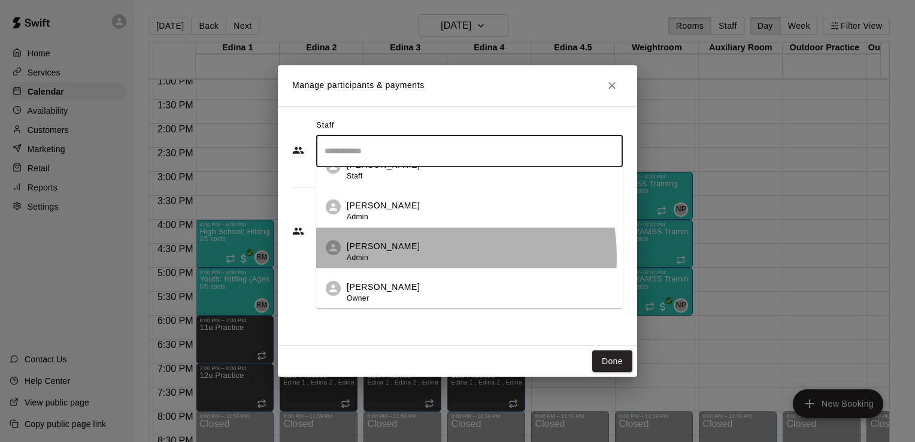
click at [415, 257] on div "Nick Pinkelman Admin" at bounding box center [480, 251] width 267 height 23
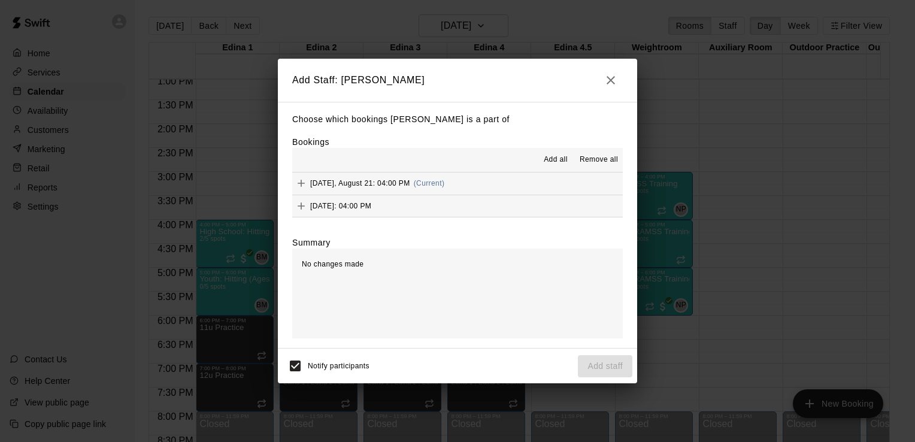
click at [561, 160] on span "Add all" at bounding box center [556, 160] width 24 height 12
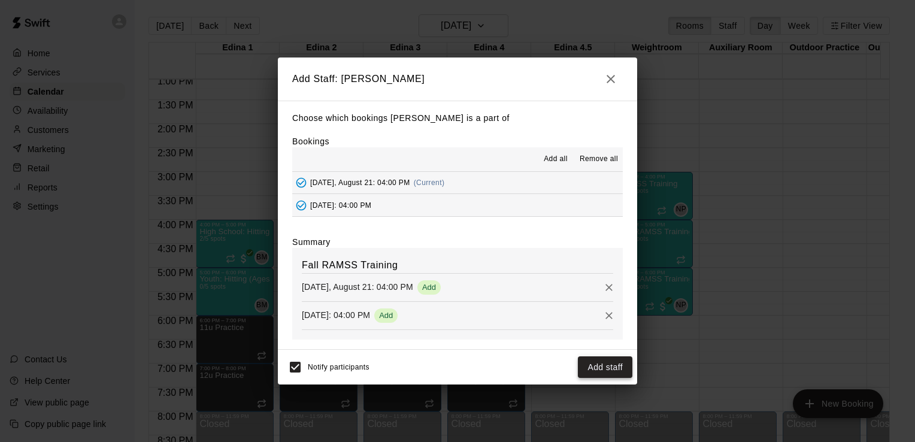
click at [603, 368] on button "Add staff" at bounding box center [605, 367] width 55 height 22
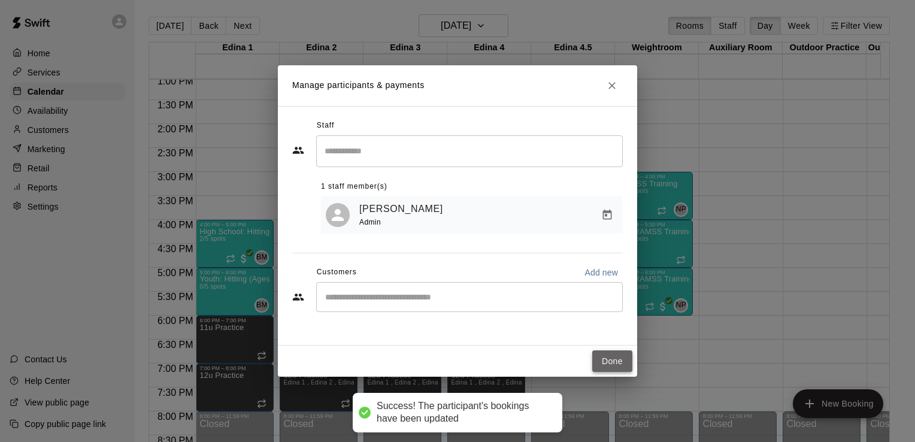
click at [612, 363] on button "Done" at bounding box center [613, 361] width 40 height 22
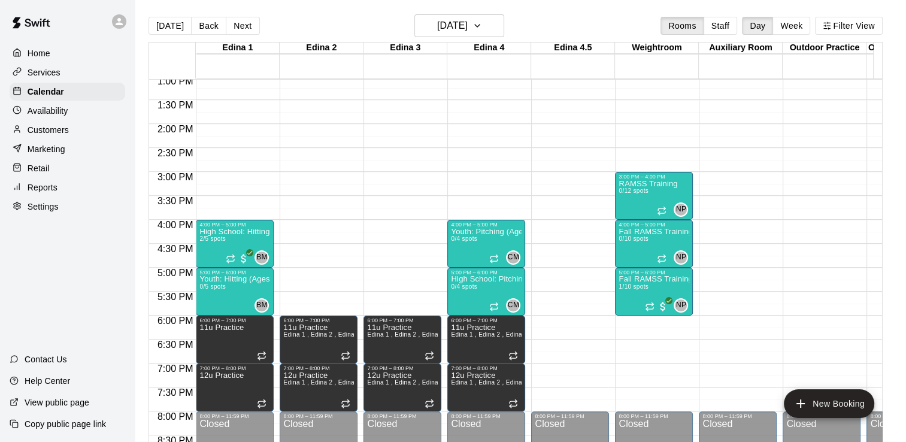
click at [621, 329] on div "12:00 AM – 8:00 AM Closed 10:00 AM – 11:00 AM Fall RAMSS Training 0/10 spots NP…" at bounding box center [654, 28] width 78 height 1150
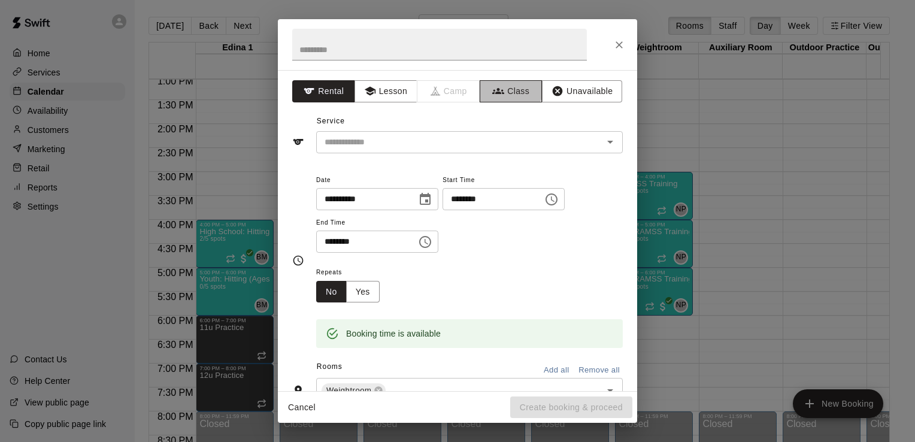
click at [498, 87] on button "Class" at bounding box center [511, 91] width 63 height 22
click at [603, 149] on icon "Open" at bounding box center [610, 142] width 14 height 14
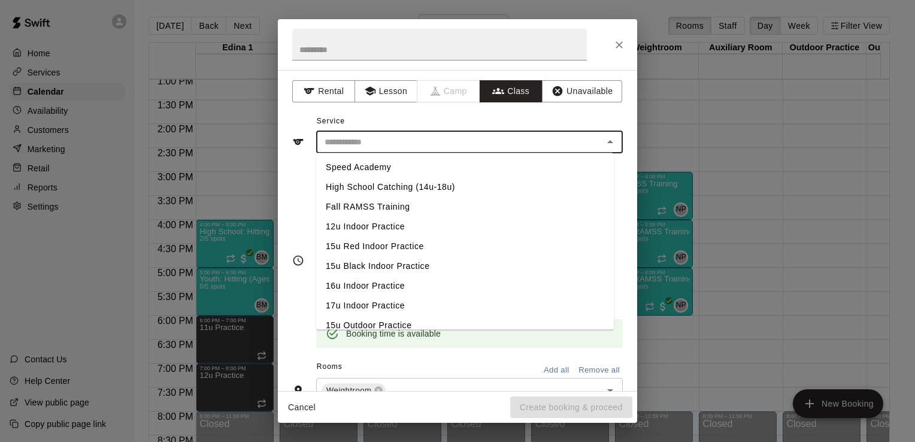
click at [390, 210] on li "Fall RAMSS Training" at bounding box center [465, 207] width 298 height 20
type input "**********"
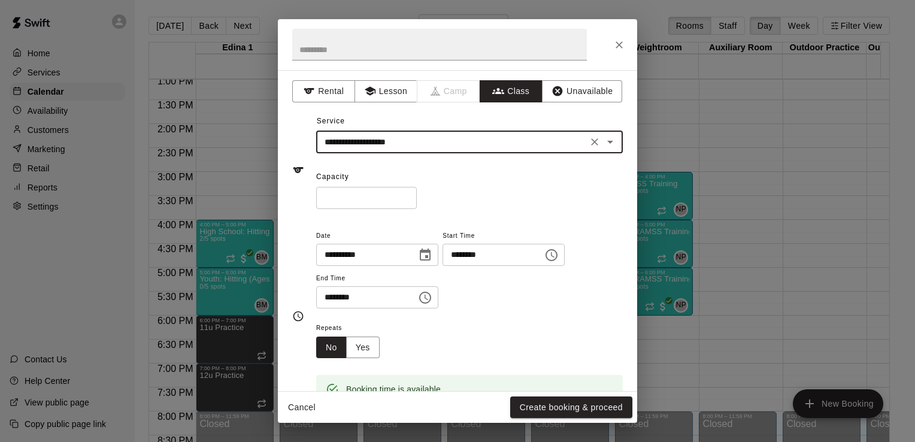
click at [559, 256] on icon "Choose time, selected time is 6:15 PM" at bounding box center [552, 255] width 14 height 14
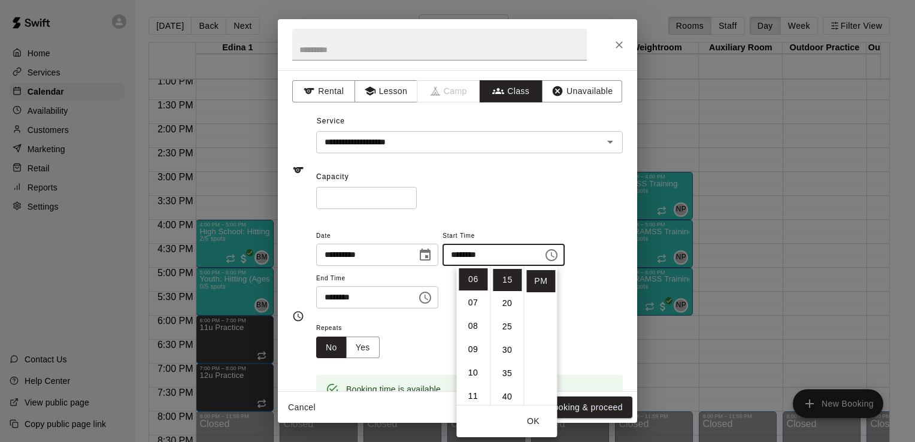
scroll to position [0, 0]
click at [508, 279] on li "00" at bounding box center [507, 279] width 29 height 22
type input "********"
click at [431, 294] on icon "Choose time, selected time is 6:45 PM" at bounding box center [425, 298] width 12 height 12
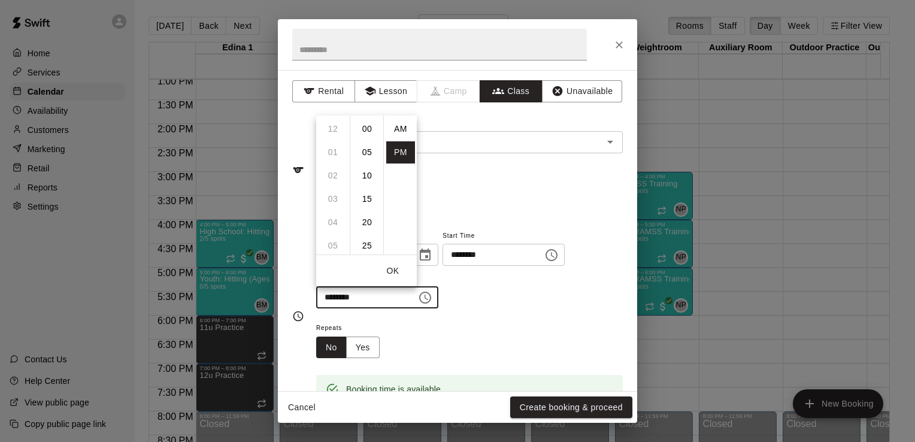
scroll to position [22, 0]
click at [329, 147] on li "07" at bounding box center [333, 152] width 29 height 22
click at [365, 121] on li "00" at bounding box center [367, 129] width 29 height 22
type input "********"
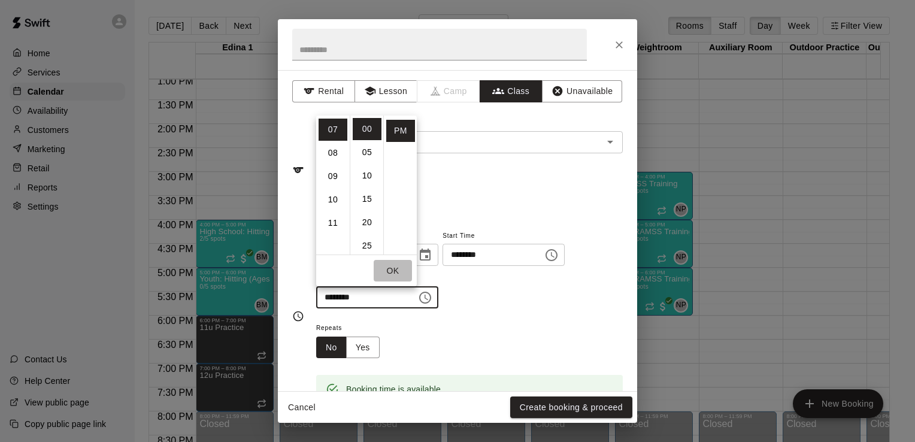
click at [397, 269] on button "OK" at bounding box center [393, 271] width 38 height 22
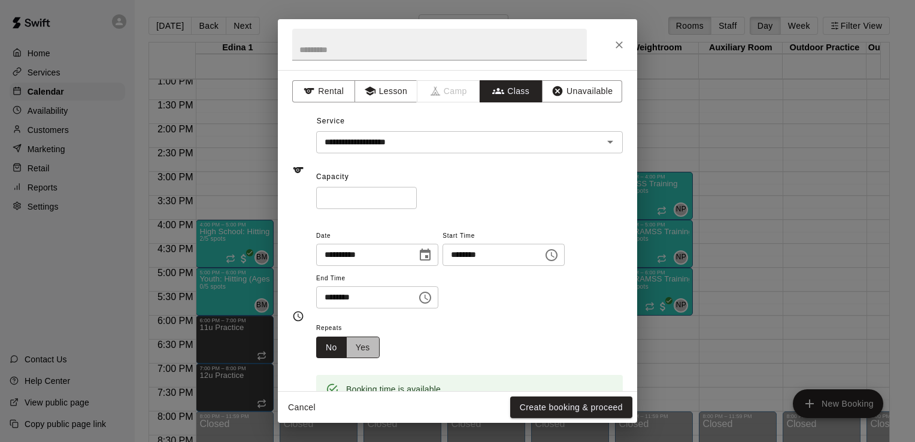
click at [361, 343] on button "Yes" at bounding box center [363, 348] width 34 height 22
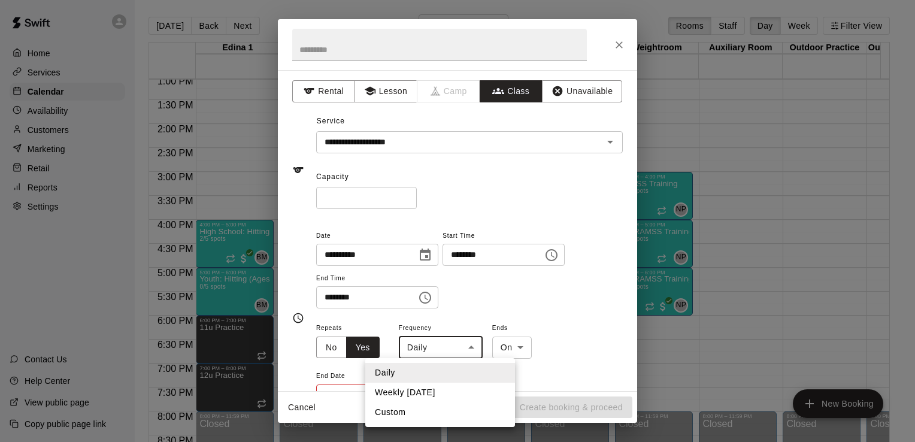
click at [472, 346] on body "Home Services Calendar Availability Customers Marketing Retail Reports Settings…" at bounding box center [457, 230] width 915 height 461
click at [448, 388] on li "Weekly on Thursday" at bounding box center [440, 393] width 150 height 20
type input "******"
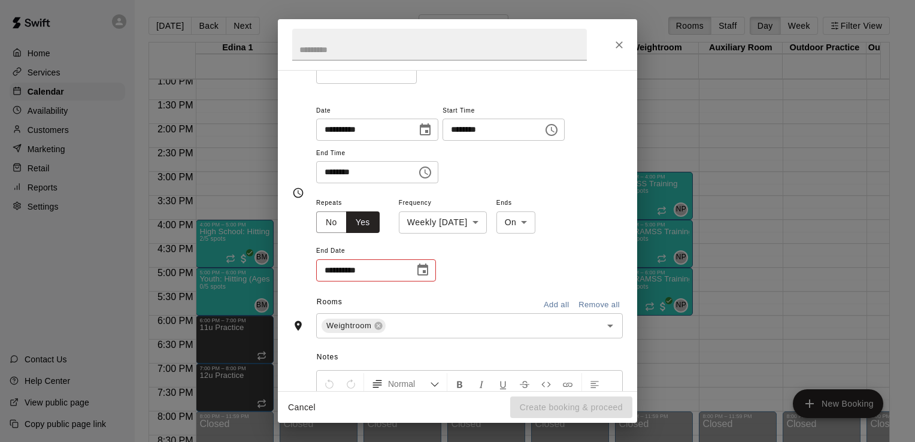
scroll to position [126, 0]
click at [422, 273] on icon "Choose date" at bounding box center [423, 268] width 11 height 12
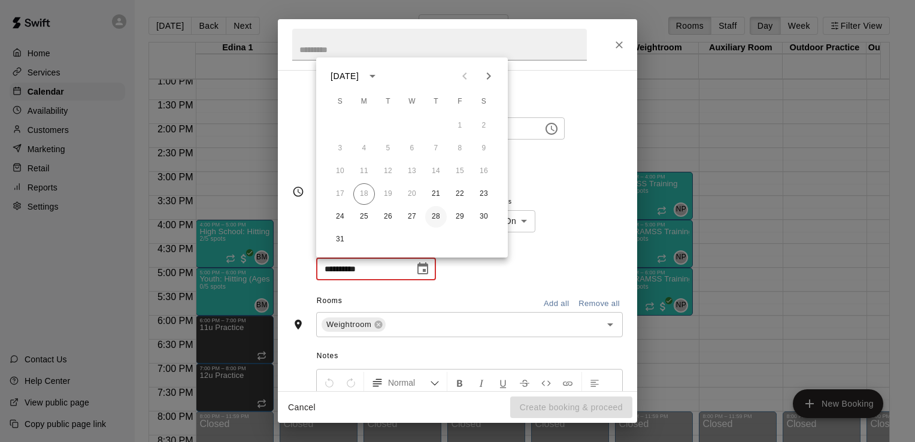
click at [442, 214] on button "28" at bounding box center [436, 217] width 22 height 22
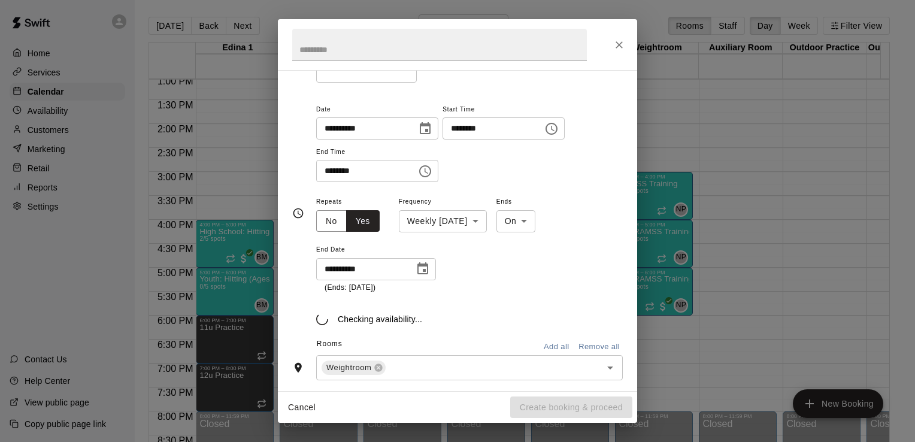
type input "**********"
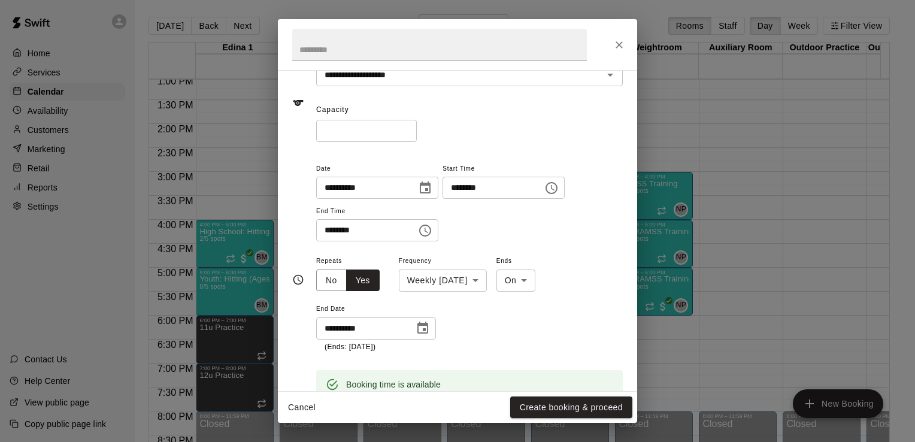
scroll to position [48, 0]
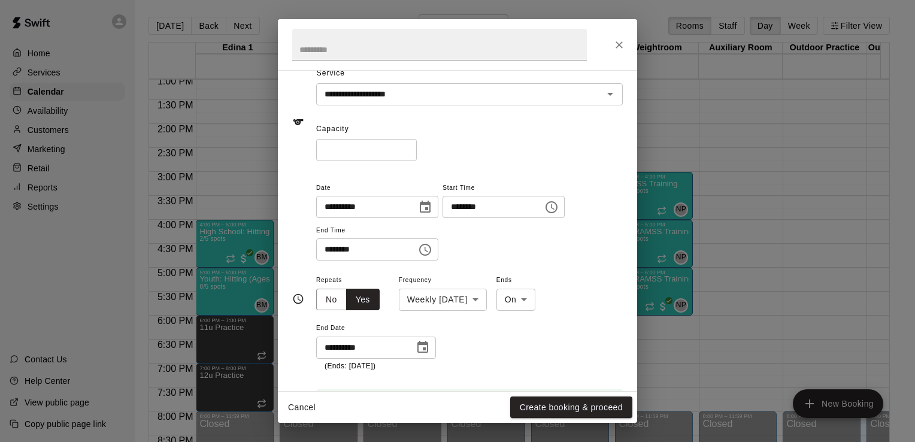
click at [348, 151] on input "*" at bounding box center [366, 150] width 101 height 22
type input "**"
click at [594, 409] on button "Create booking & proceed" at bounding box center [571, 408] width 122 height 22
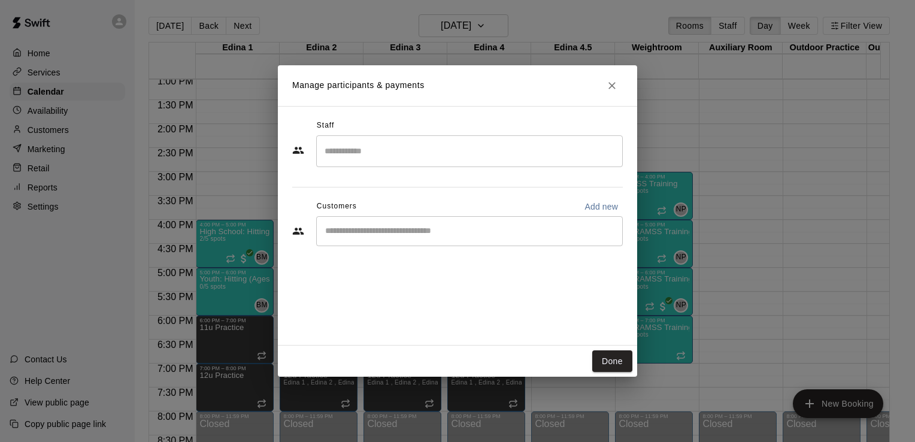
click at [598, 147] on input "Search staff" at bounding box center [470, 151] width 296 height 21
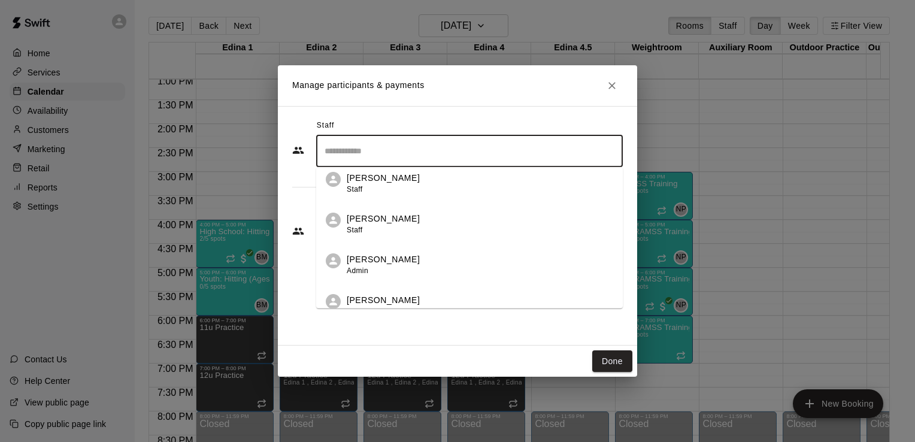
scroll to position [306, 0]
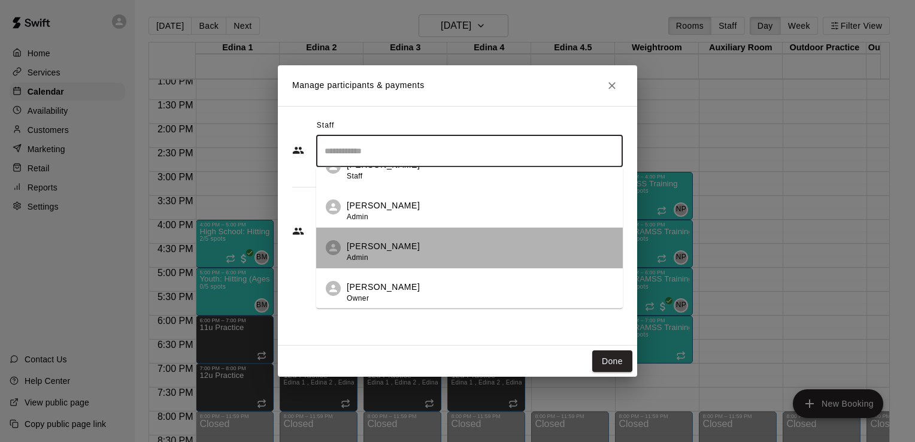
click at [472, 255] on div "Nick Pinkelman Admin" at bounding box center [480, 251] width 267 height 23
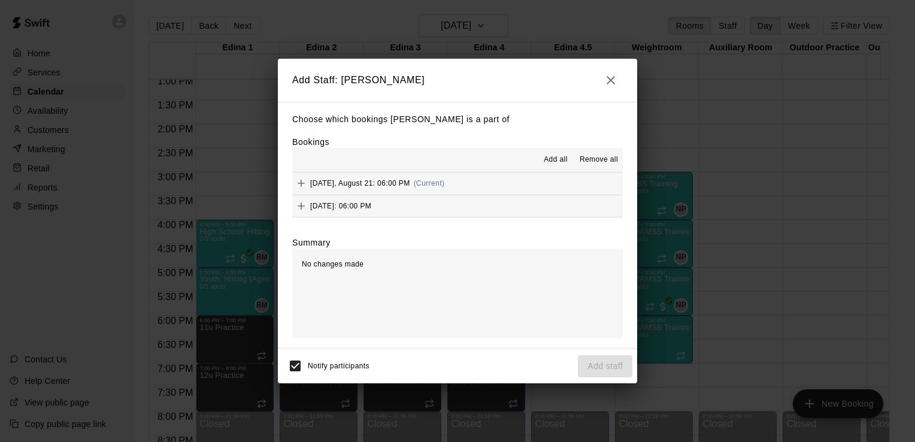
click at [563, 159] on span "Add all" at bounding box center [556, 160] width 24 height 12
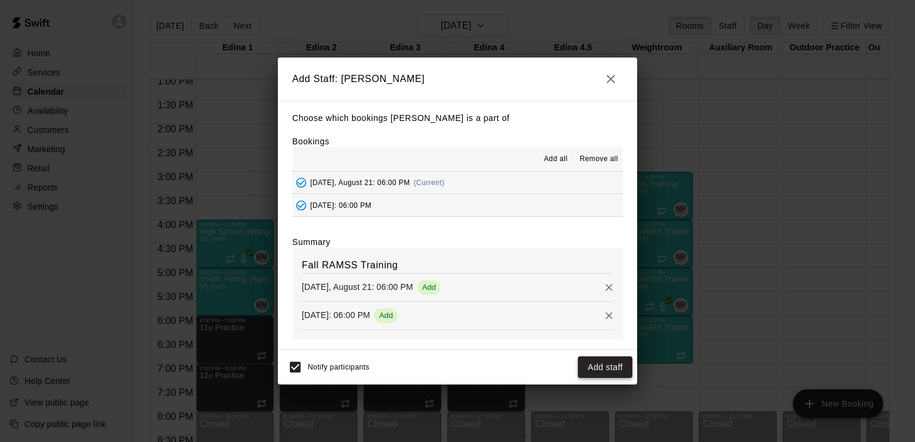
click at [613, 365] on button "Add staff" at bounding box center [605, 367] width 55 height 22
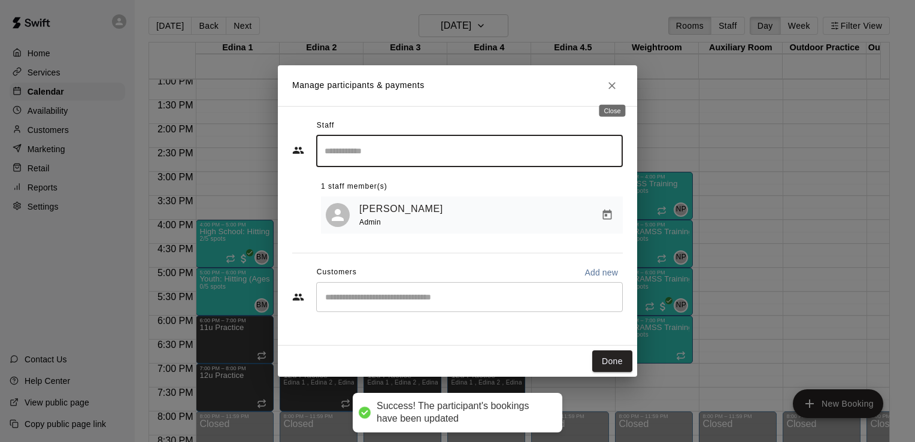
click at [615, 86] on icon "Close" at bounding box center [612, 86] width 12 height 12
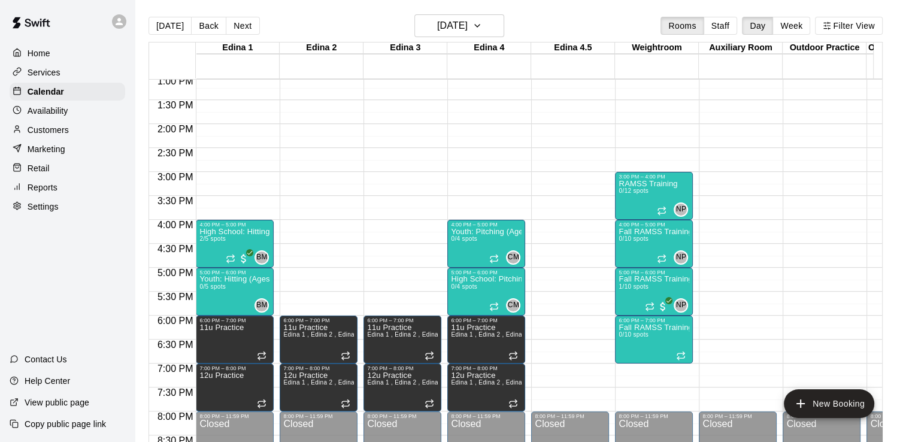
click at [620, 369] on div "12:00 AM – 8:00 AM Closed 10:00 AM – 11:00 AM Fall RAMSS Training 0/10 spots NP…" at bounding box center [654, 28] width 78 height 1150
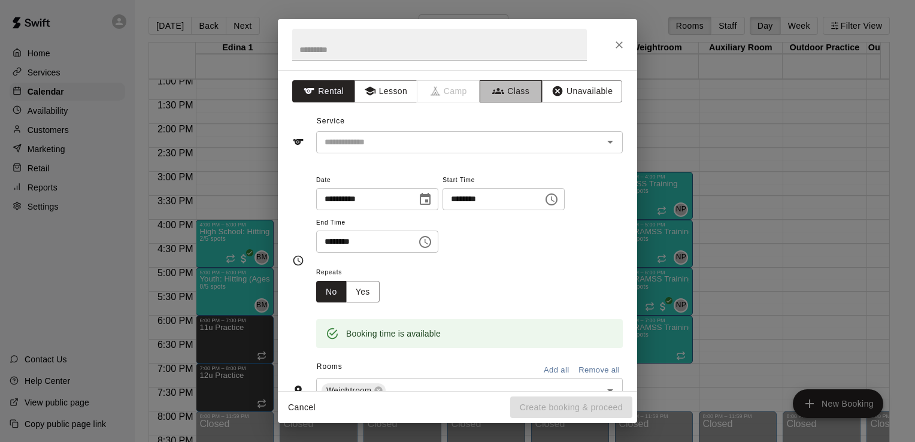
click at [515, 84] on button "Class" at bounding box center [511, 91] width 63 height 22
click at [603, 144] on icon "Open" at bounding box center [610, 142] width 14 height 14
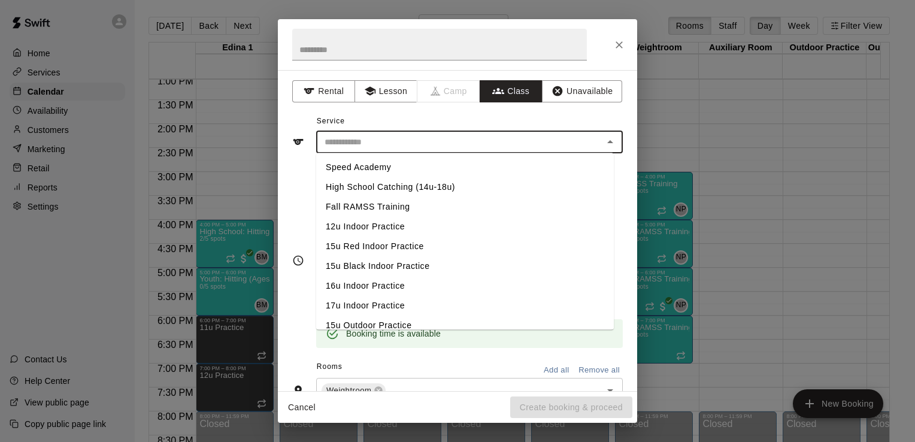
click at [407, 209] on li "Fall RAMSS Training" at bounding box center [465, 207] width 298 height 20
type input "**********"
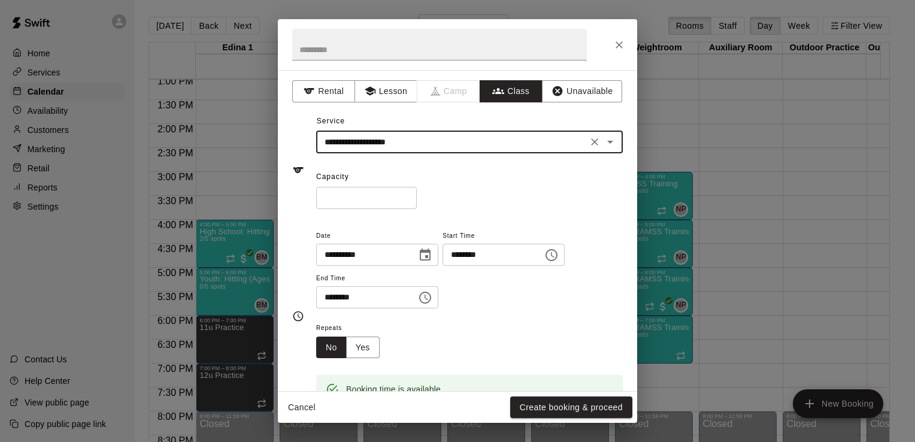
click at [433, 301] on icon "Choose time, selected time is 7:30 PM" at bounding box center [425, 298] width 14 height 14
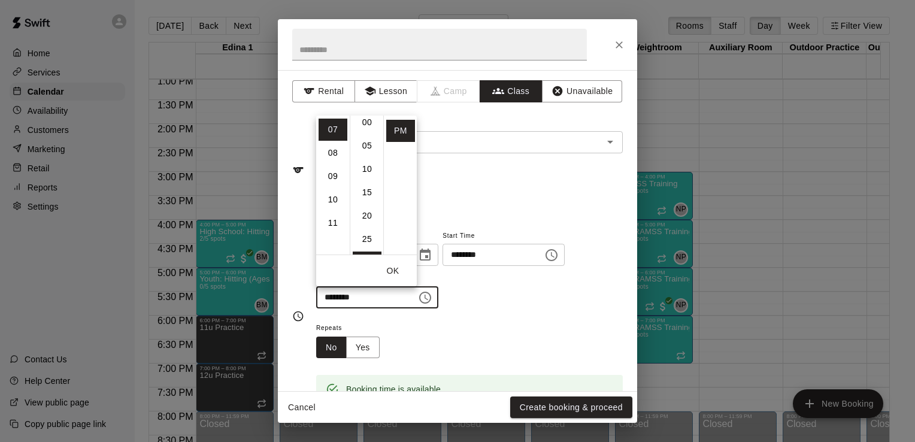
scroll to position [0, 0]
click at [370, 128] on li "00" at bounding box center [367, 129] width 29 height 22
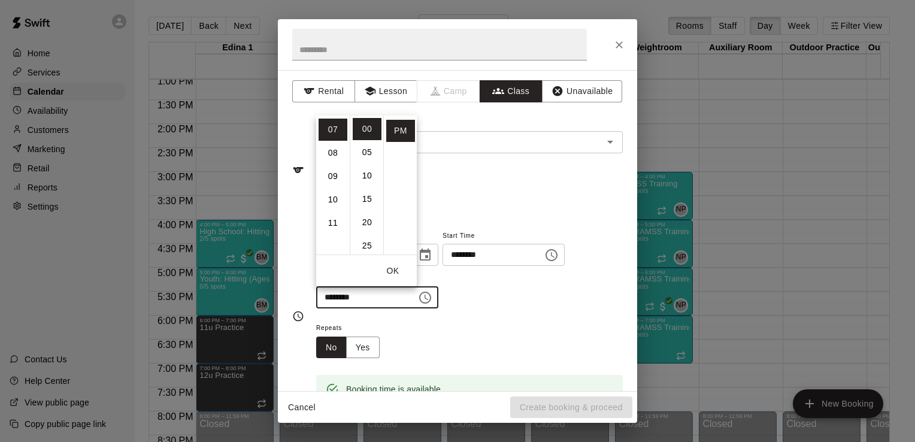
click at [433, 303] on icon "Choose time, selected time is 7:00 PM" at bounding box center [425, 298] width 14 height 14
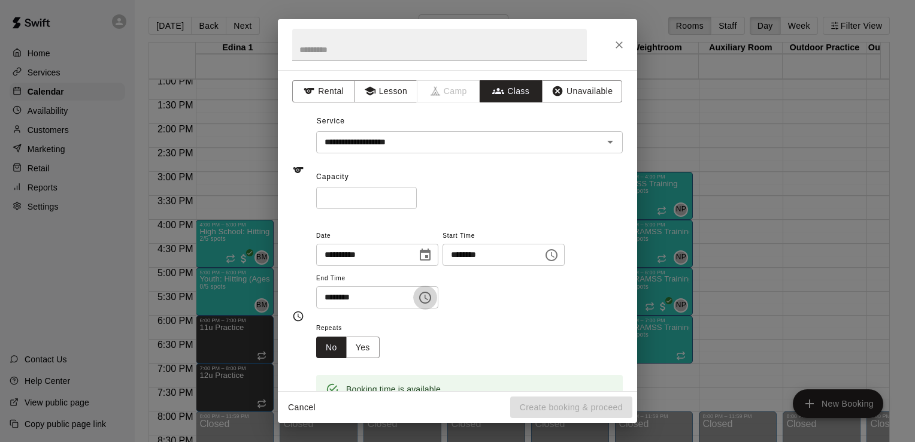
click at [433, 303] on icon "Choose time, selected time is 7:00 PM" at bounding box center [425, 298] width 14 height 14
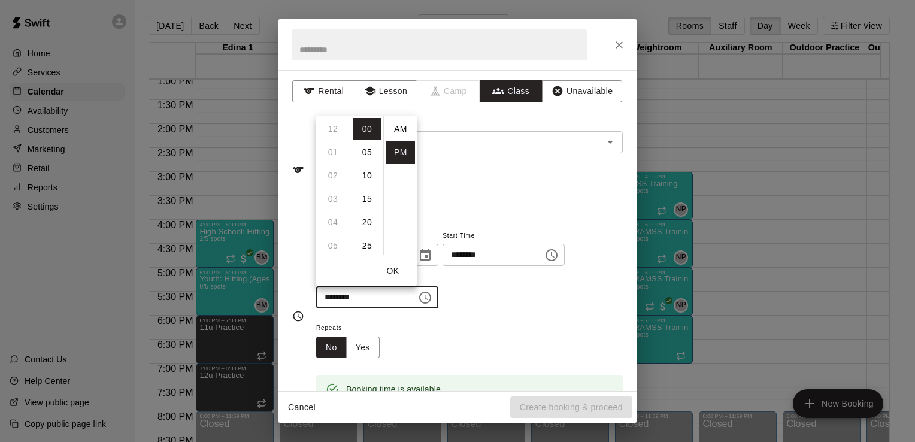
scroll to position [22, 0]
click at [333, 150] on li "08" at bounding box center [333, 153] width 29 height 22
type input "********"
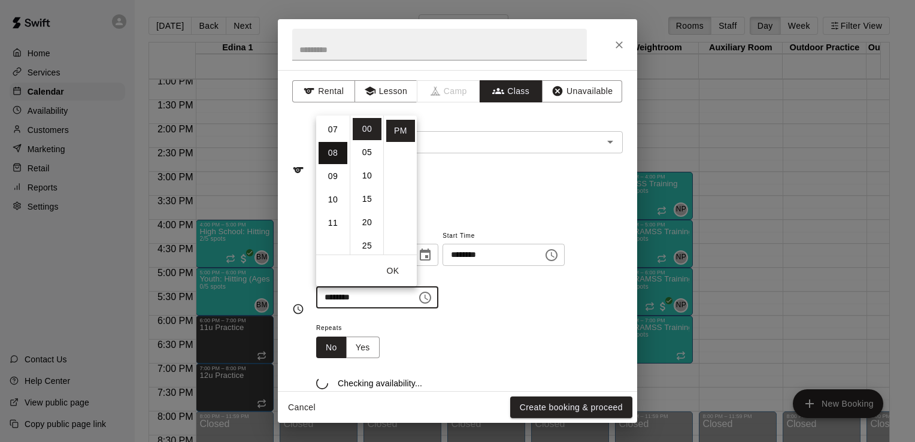
scroll to position [187, 0]
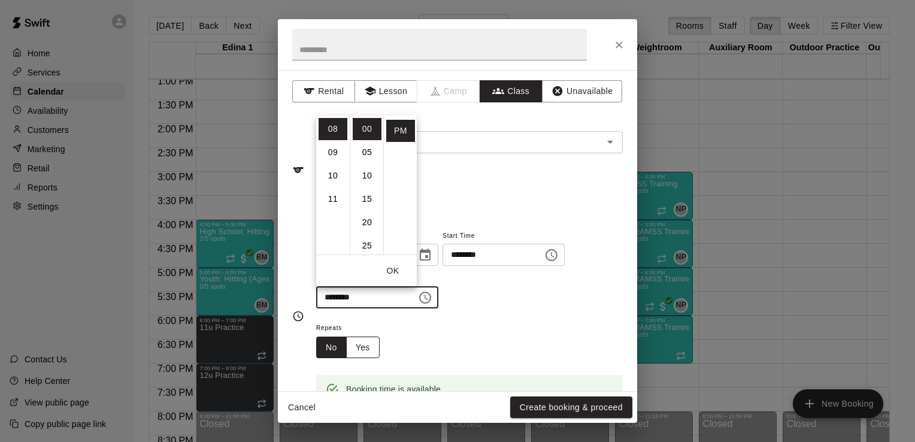
click at [367, 345] on button "Yes" at bounding box center [363, 348] width 34 height 22
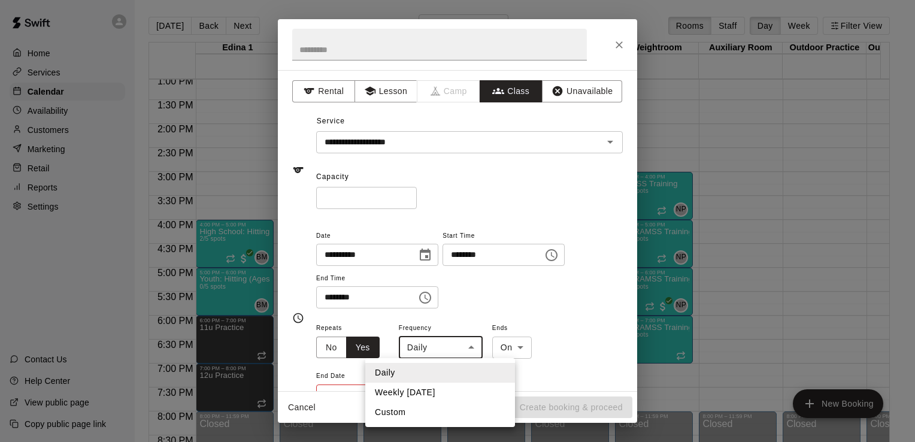
click at [473, 349] on body "Home Services Calendar Availability Customers Marketing Retail Reports Settings…" at bounding box center [457, 230] width 915 height 461
click at [446, 397] on li "Weekly on Thursday" at bounding box center [440, 393] width 150 height 20
type input "******"
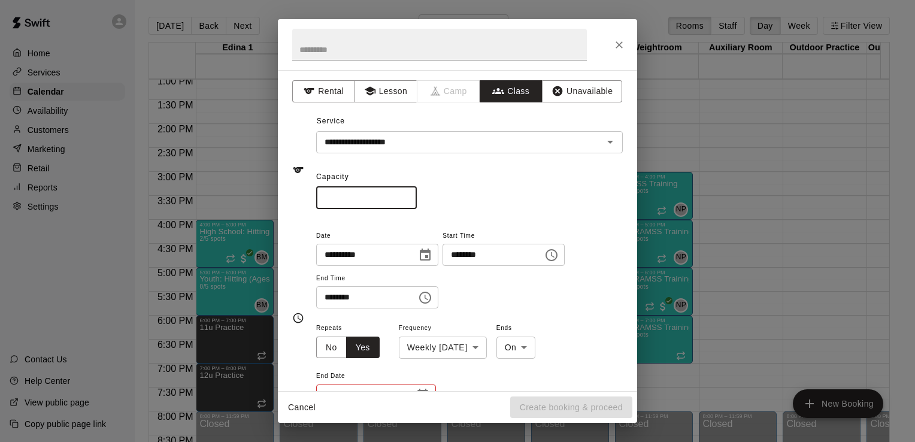
click at [345, 194] on input "*" at bounding box center [366, 198] width 101 height 22
type input "**"
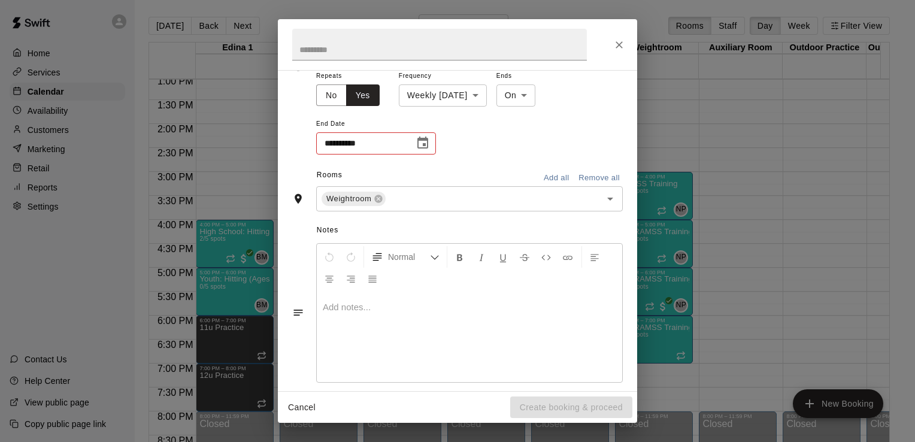
scroll to position [265, 0]
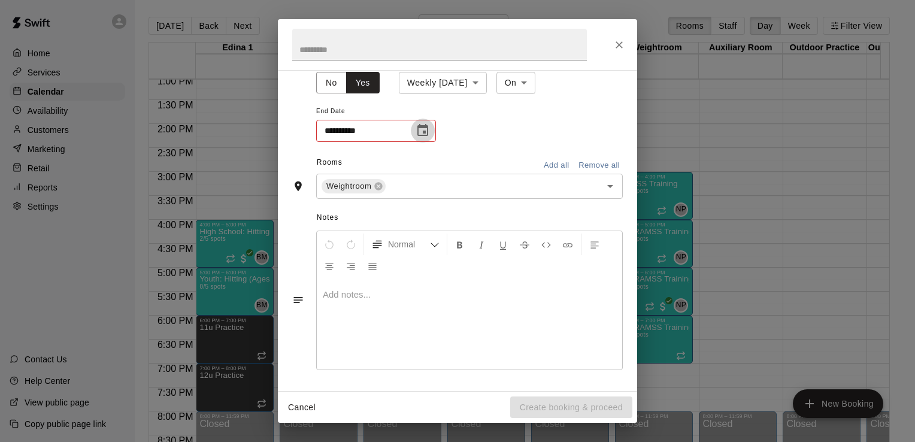
click at [419, 133] on icon "Choose date" at bounding box center [423, 130] width 14 height 14
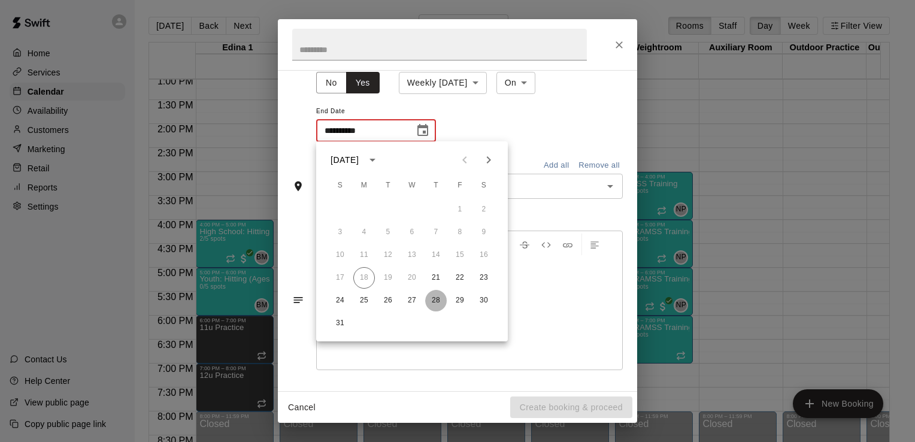
click at [435, 294] on button "28" at bounding box center [436, 301] width 22 height 22
type input "**********"
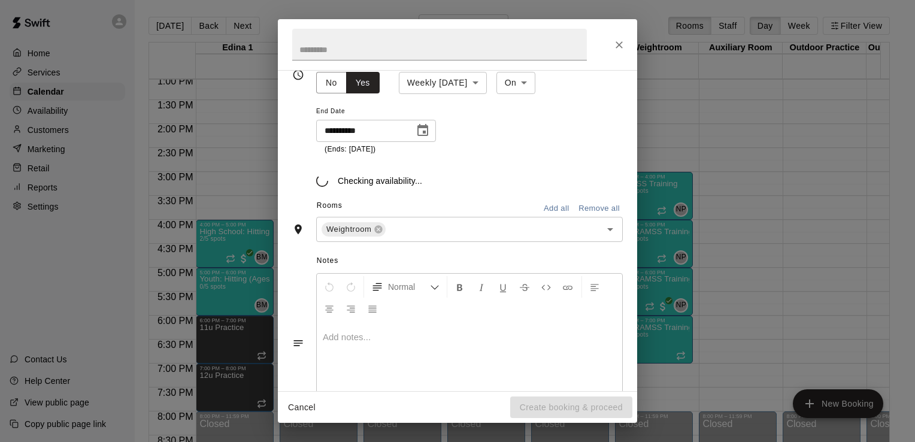
scroll to position [272, 0]
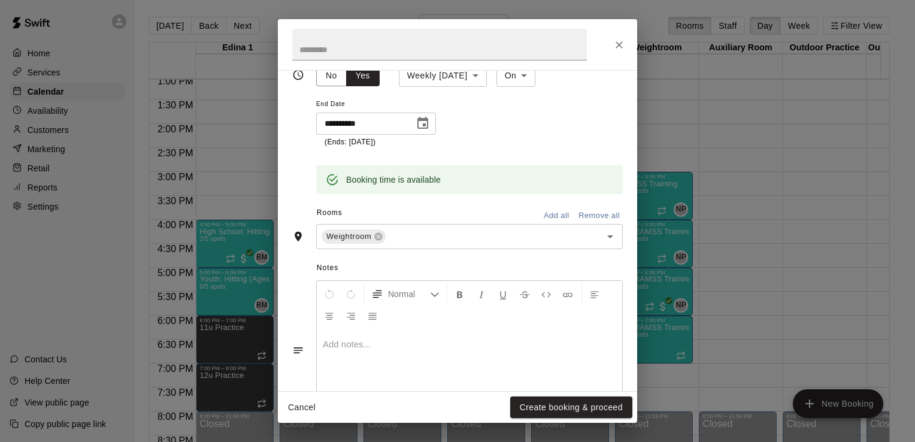
click at [537, 124] on div "**********" at bounding box center [469, 98] width 307 height 99
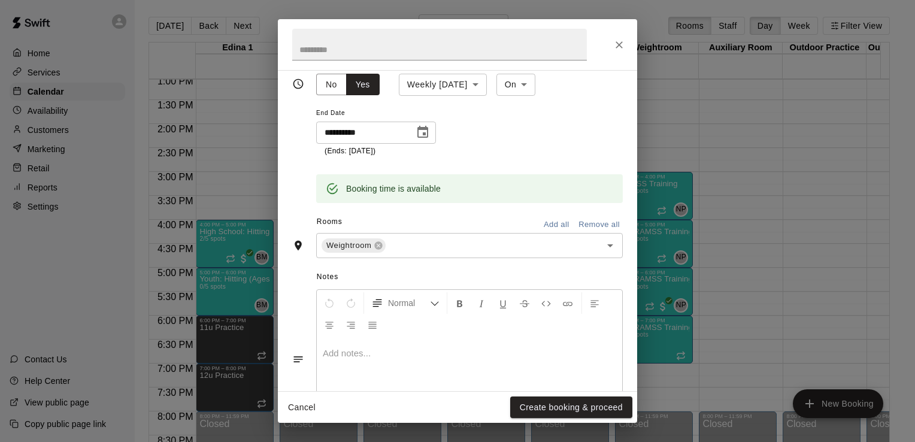
scroll to position [322, 0]
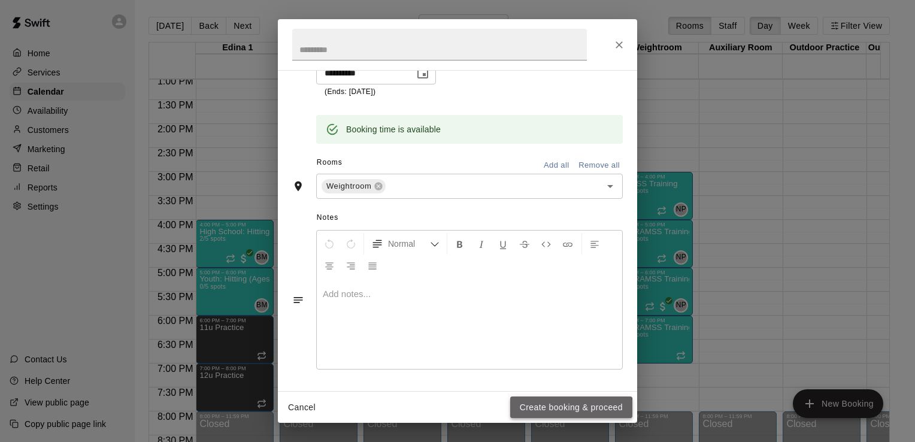
click at [563, 410] on button "Create booking & proceed" at bounding box center [571, 408] width 122 height 22
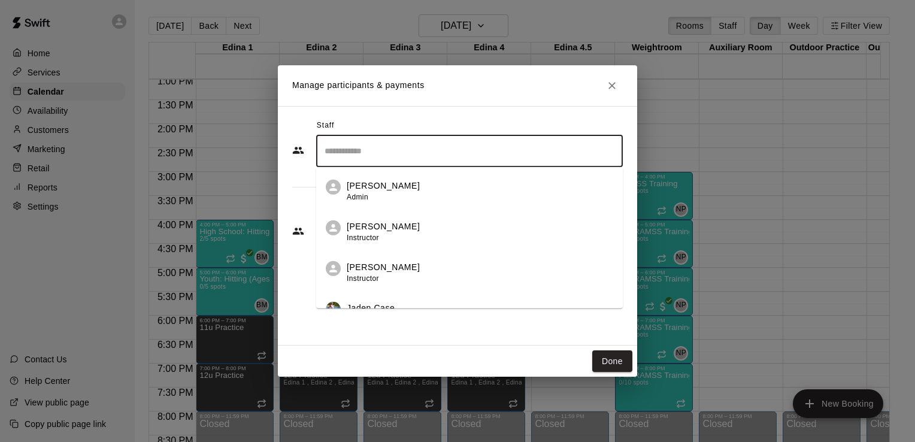
click at [548, 155] on input "Search staff" at bounding box center [470, 151] width 296 height 21
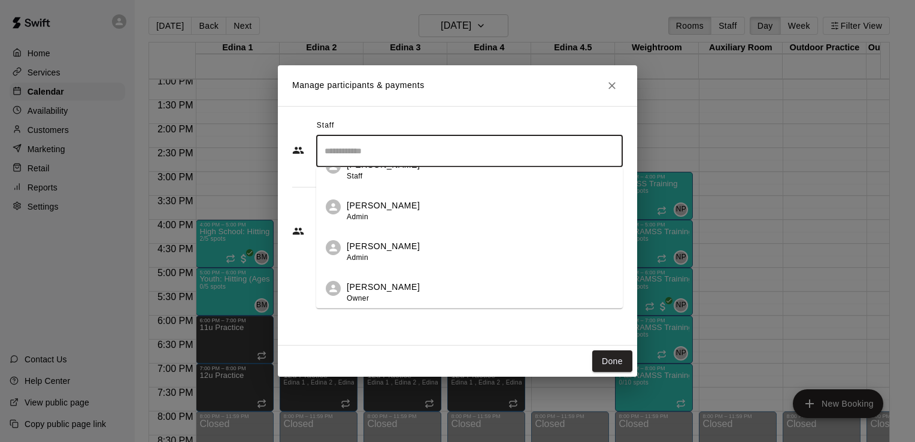
click at [407, 254] on div "Nick Pinkelman Admin" at bounding box center [383, 251] width 73 height 23
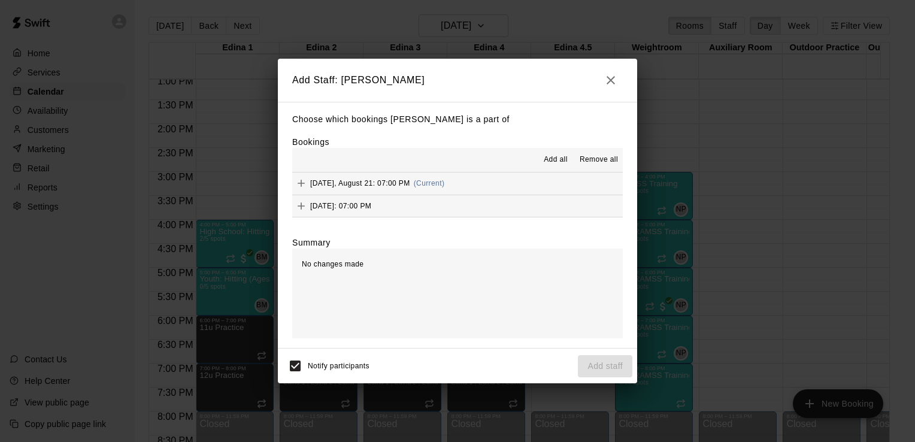
click at [561, 155] on button "Add all" at bounding box center [556, 159] width 38 height 19
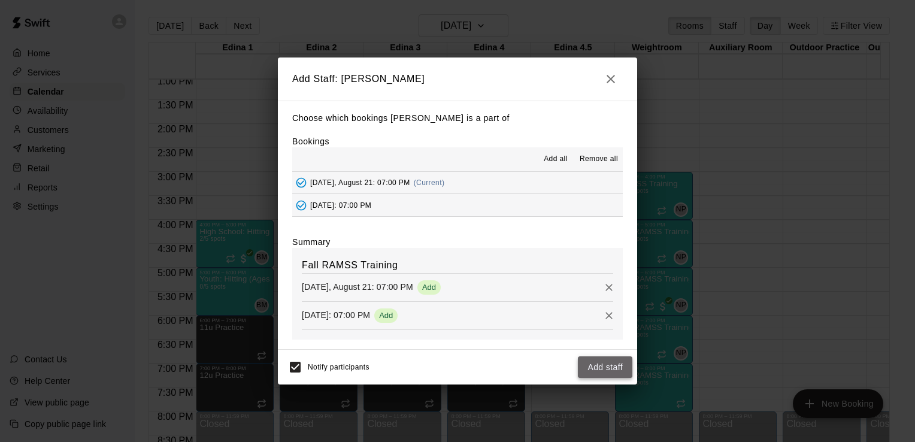
click at [601, 366] on button "Add staff" at bounding box center [605, 367] width 55 height 22
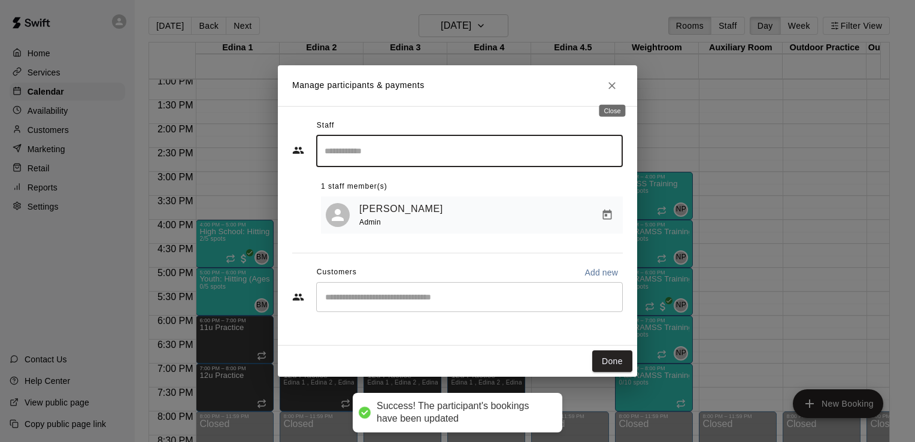
click at [609, 86] on icon "Close" at bounding box center [612, 86] width 12 height 12
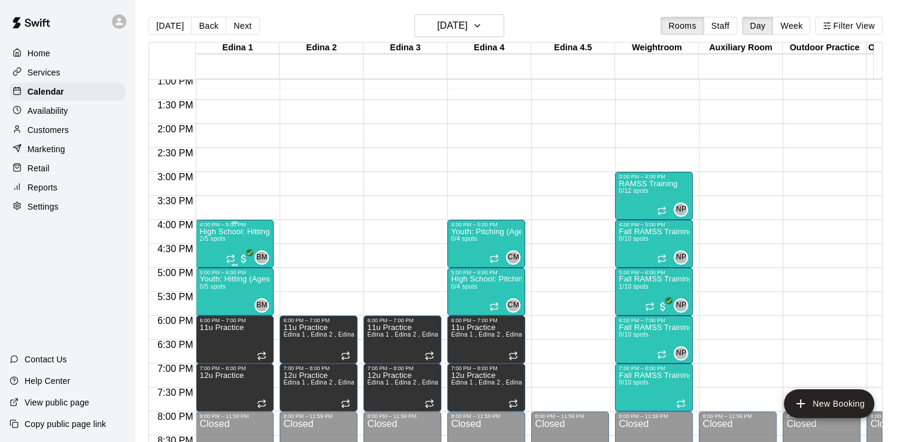
click at [223, 232] on p "High School: Hitting (Ages 14U-18U)" at bounding box center [235, 232] width 71 height 0
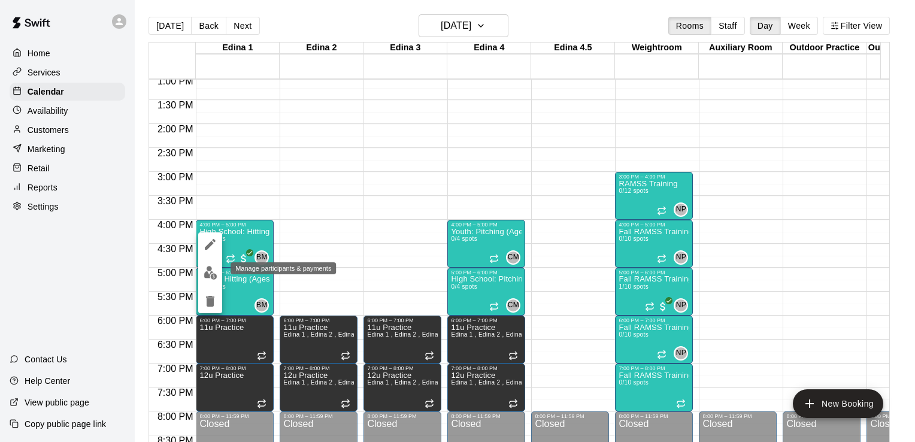
click at [205, 274] on img "edit" at bounding box center [211, 273] width 14 height 14
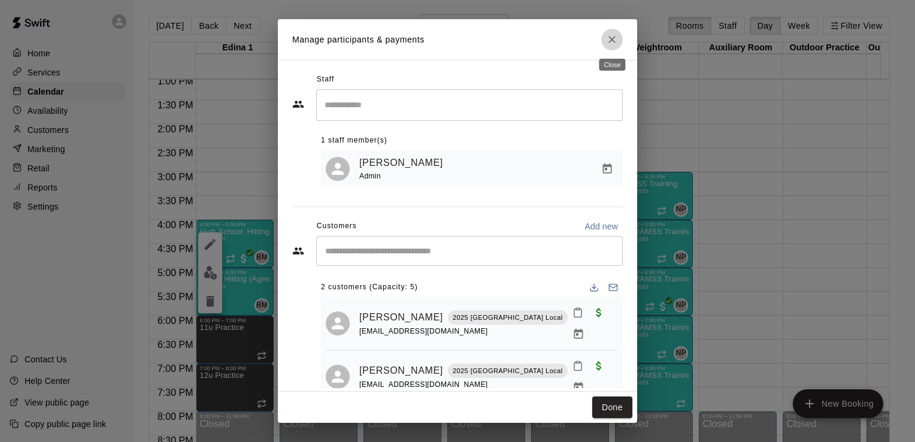
click at [617, 40] on icon "Close" at bounding box center [612, 40] width 12 height 12
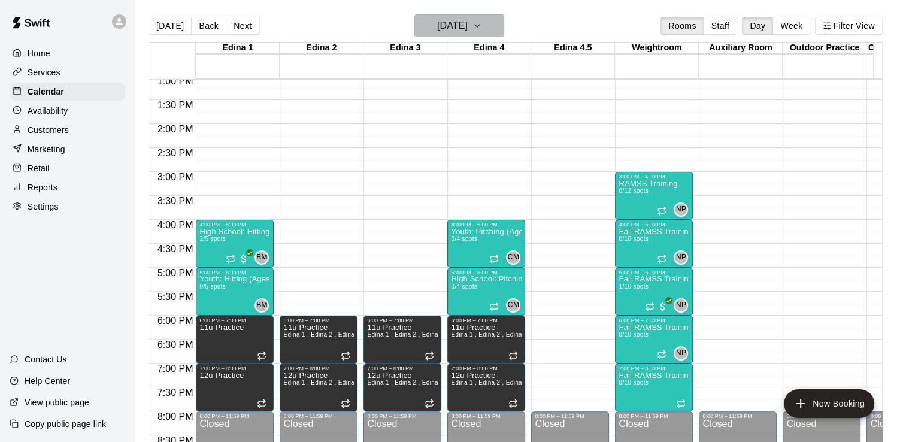
click at [482, 27] on icon "button" at bounding box center [478, 26] width 10 height 14
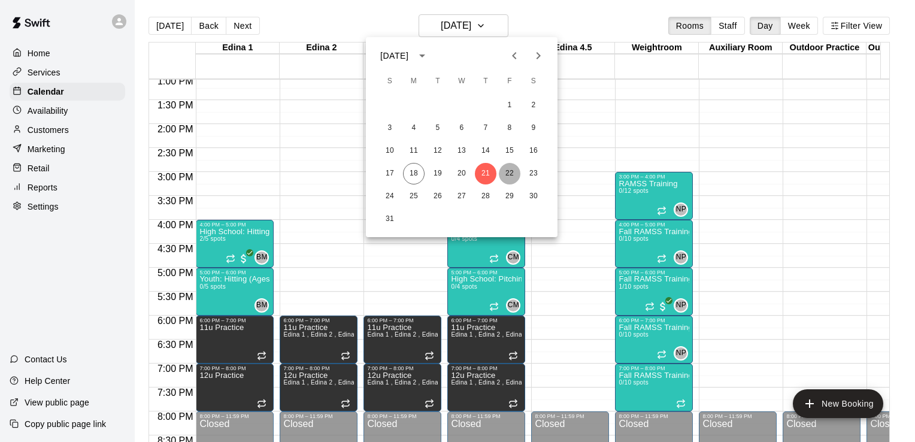
click at [516, 173] on button "22" at bounding box center [510, 174] width 22 height 22
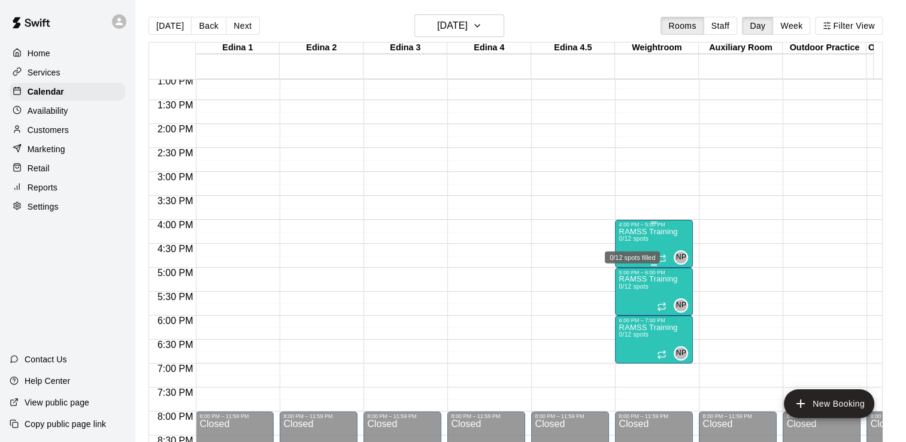
click at [633, 238] on span "0/12 spots" at bounding box center [633, 238] width 29 height 7
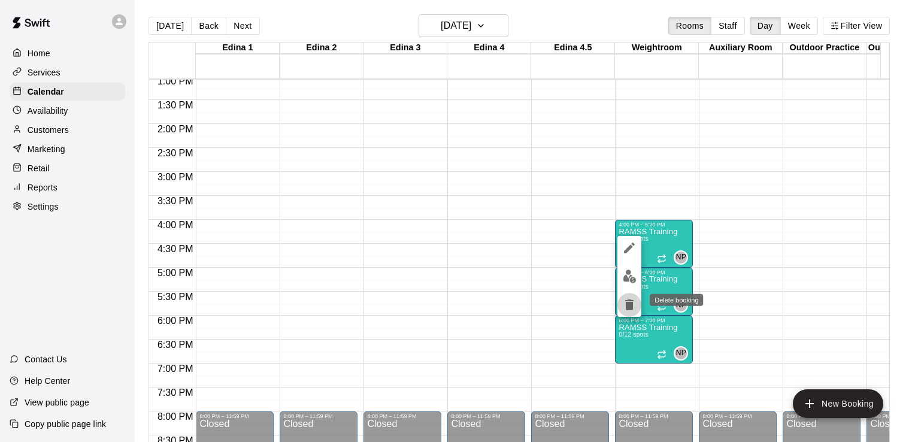
click at [628, 301] on icon "delete" at bounding box center [630, 305] width 14 height 14
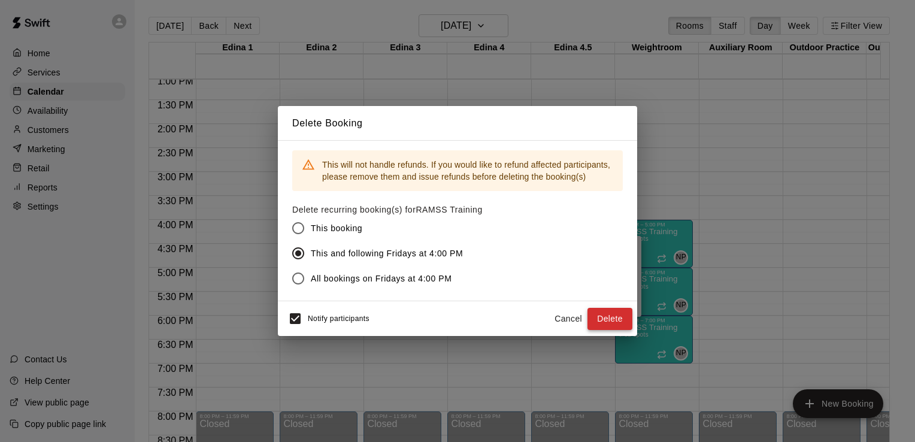
click at [615, 318] on button "Delete" at bounding box center [610, 319] width 45 height 22
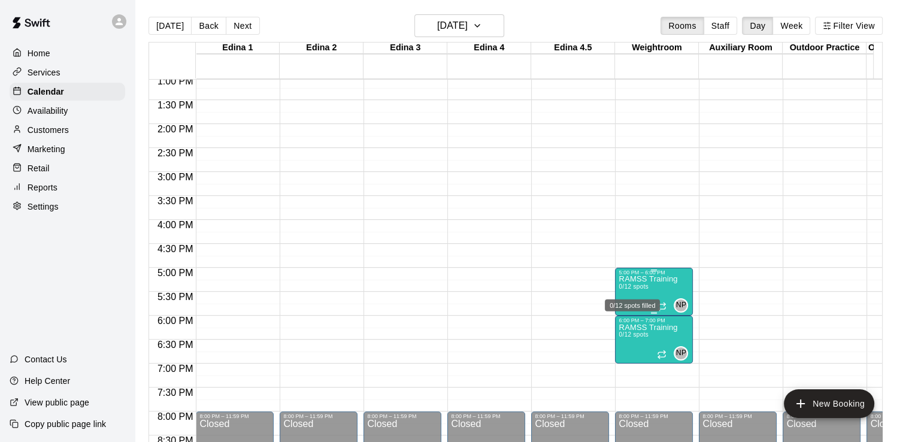
click at [646, 286] on span "0/12 spots" at bounding box center [633, 286] width 29 height 7
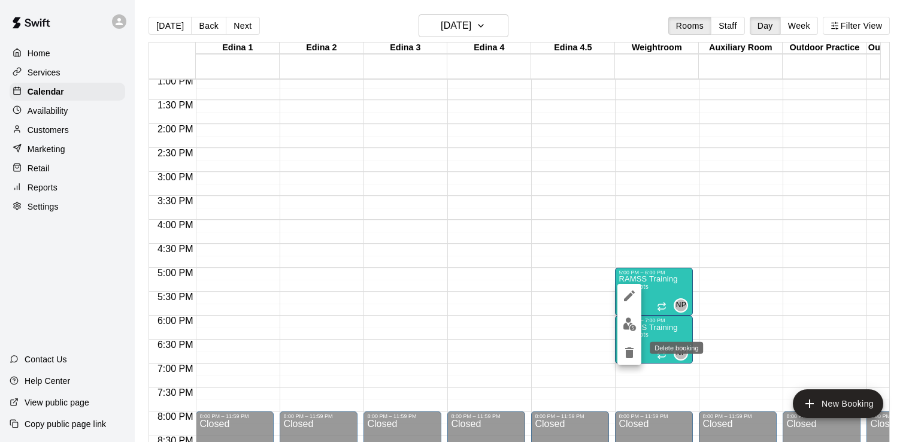
click at [630, 349] on icon "delete" at bounding box center [630, 353] width 14 height 14
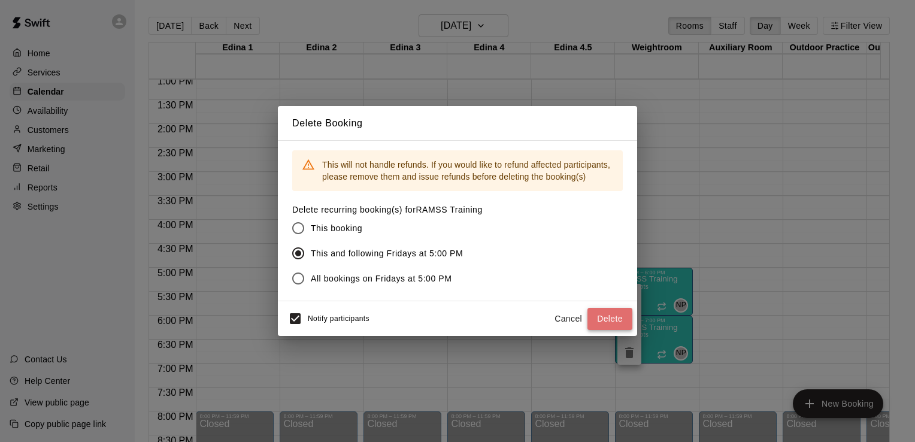
click at [607, 315] on button "Delete" at bounding box center [610, 319] width 45 height 22
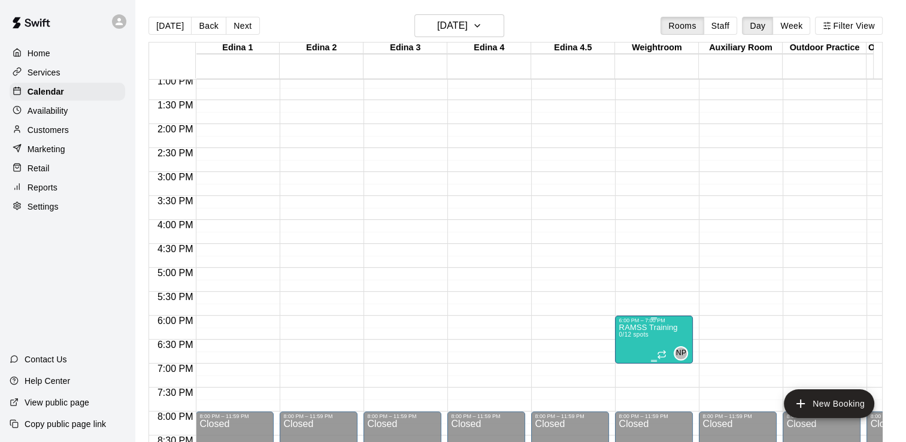
click at [621, 328] on p "RAMSS Training" at bounding box center [648, 328] width 59 height 0
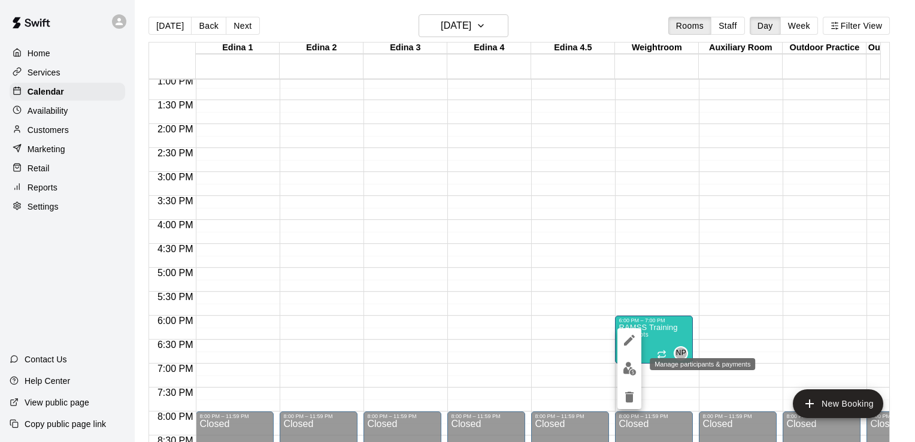
click at [634, 370] on img "edit" at bounding box center [630, 369] width 14 height 14
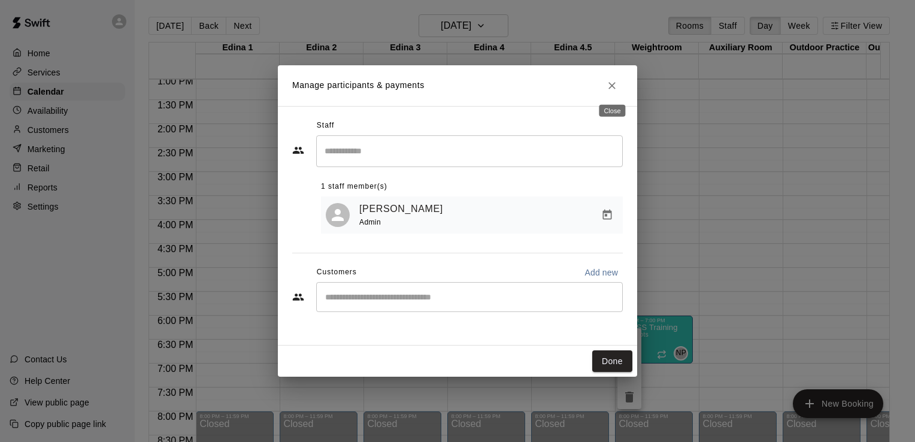
click at [611, 83] on icon "Close" at bounding box center [612, 86] width 12 height 12
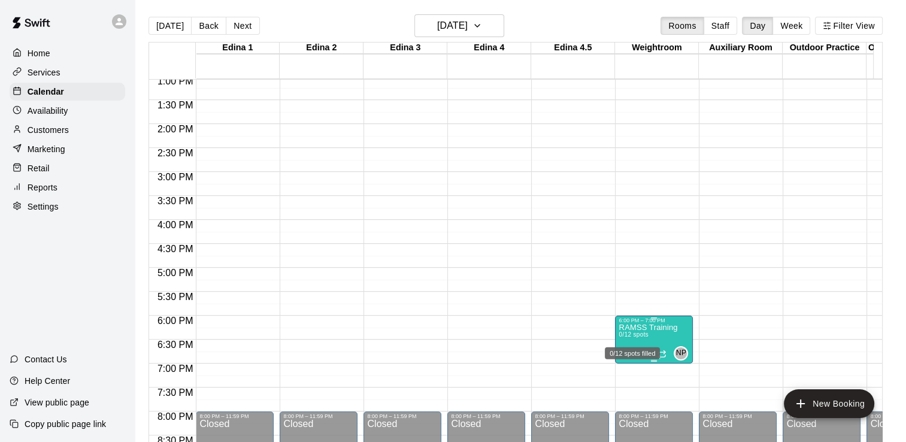
click at [639, 332] on span "0/12 spots" at bounding box center [633, 334] width 29 height 7
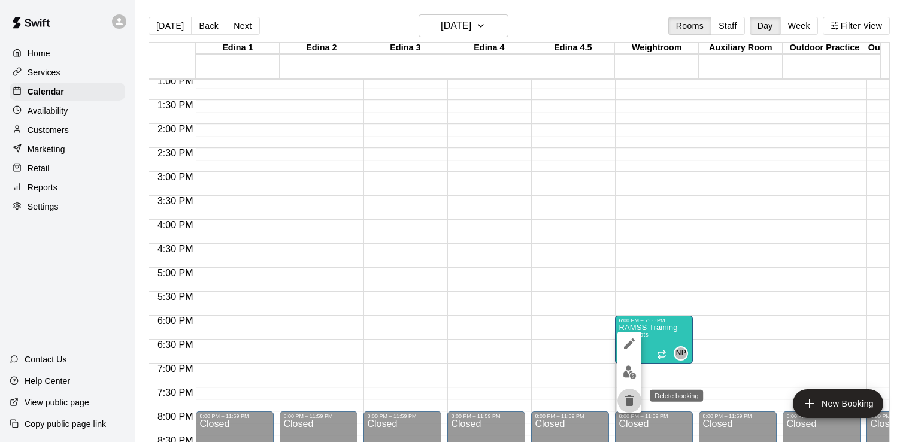
click at [630, 403] on icon "delete" at bounding box center [630, 400] width 8 height 11
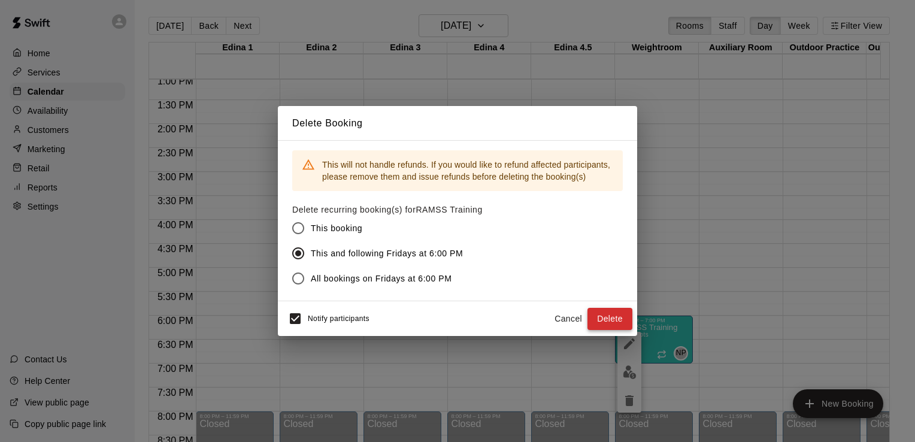
click at [615, 319] on button "Delete" at bounding box center [610, 319] width 45 height 22
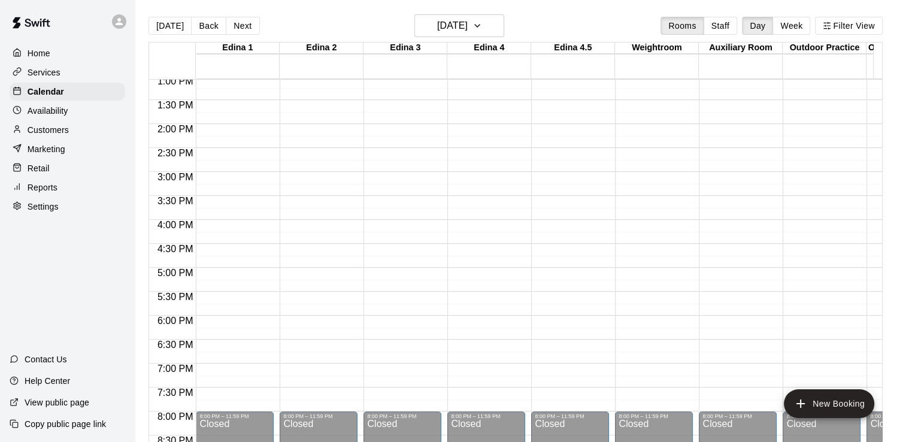
click at [630, 225] on div "12:00 AM – 8:00 AM Closed 10:00 AM – 11:00 AM RAMSS Training 0/12 spots NP 0 11…" at bounding box center [654, 28] width 78 height 1150
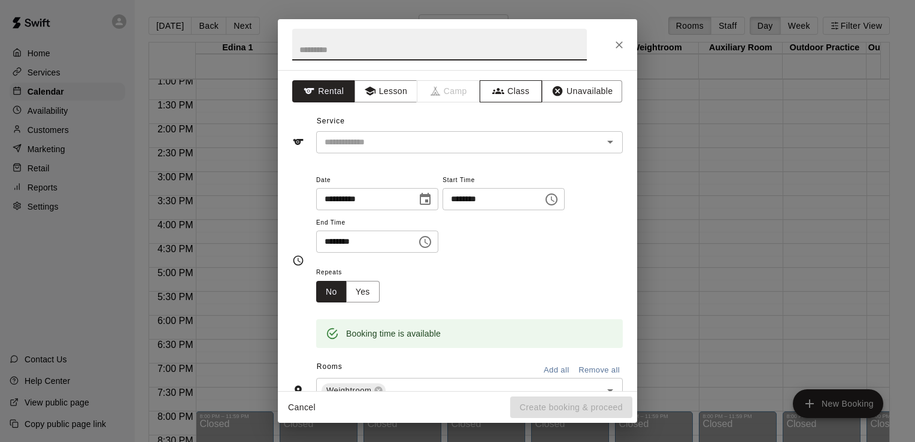
click at [512, 88] on button "Class" at bounding box center [511, 91] width 63 height 22
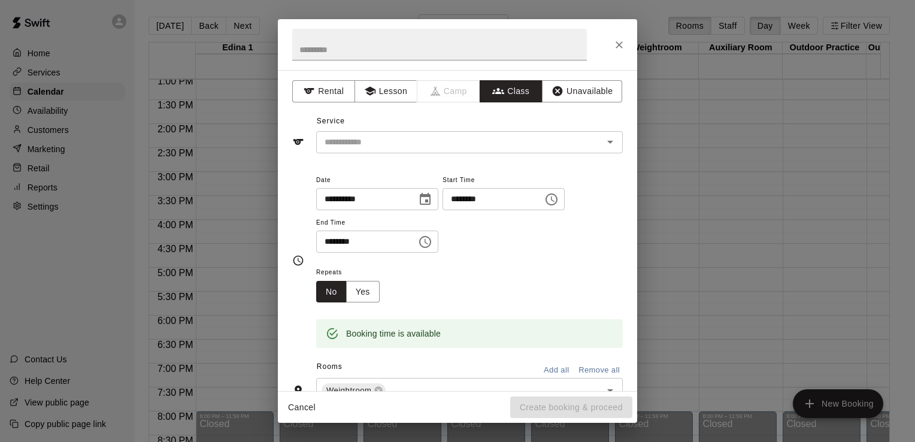
click at [603, 139] on icon "Open" at bounding box center [610, 142] width 14 height 14
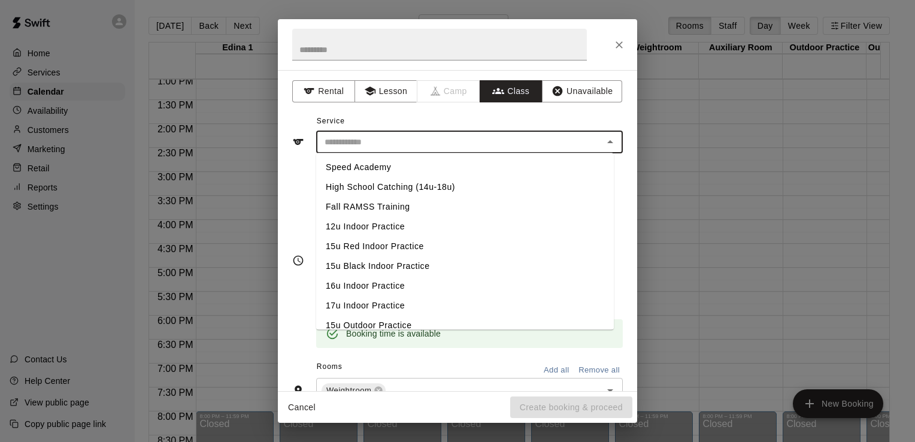
click at [398, 207] on li "Fall RAMSS Training" at bounding box center [465, 207] width 298 height 20
type input "**********"
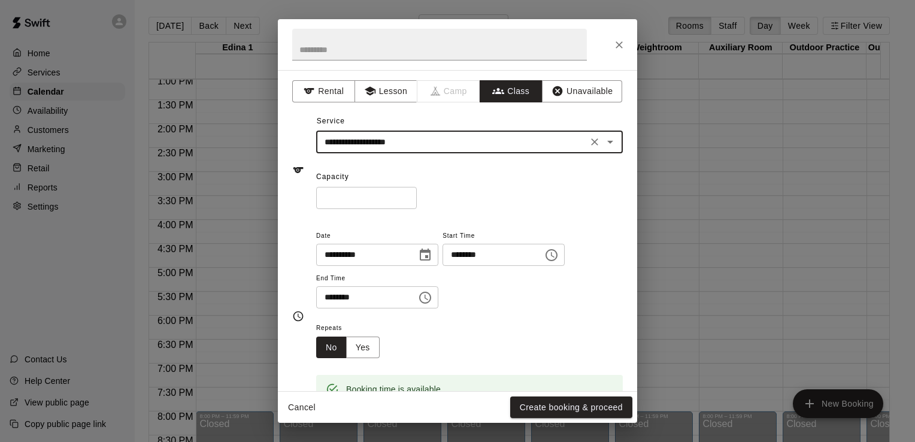
click at [396, 204] on input "*" at bounding box center [366, 198] width 101 height 22
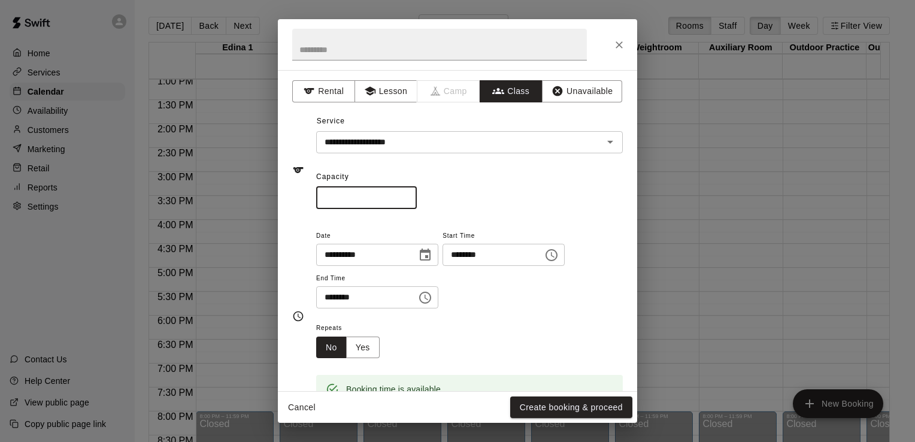
type input "**"
click at [433, 301] on icon "Choose time, selected time is 4:30 PM" at bounding box center [425, 298] width 14 height 14
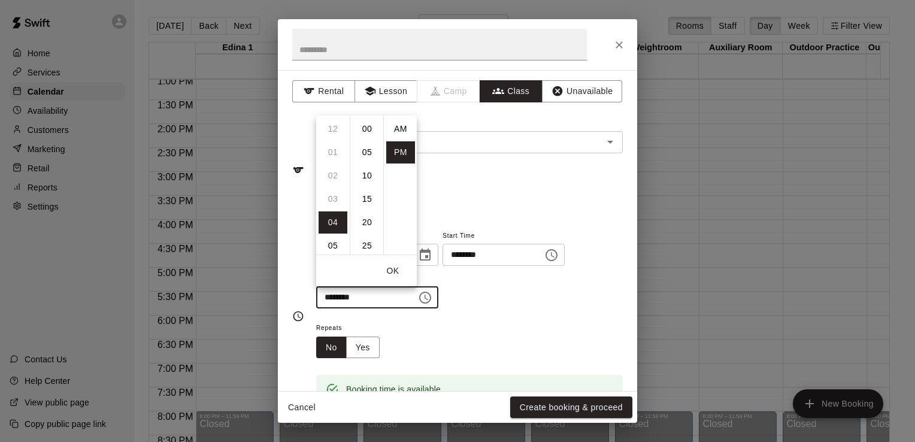
scroll to position [22, 0]
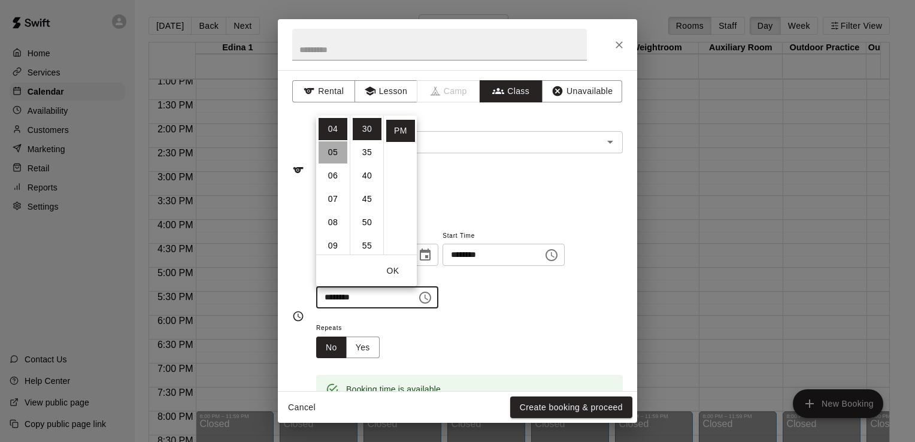
click at [334, 150] on li "05" at bounding box center [333, 152] width 29 height 22
click at [367, 128] on li "00" at bounding box center [367, 129] width 29 height 22
type input "********"
click at [369, 350] on button "Yes" at bounding box center [363, 348] width 34 height 22
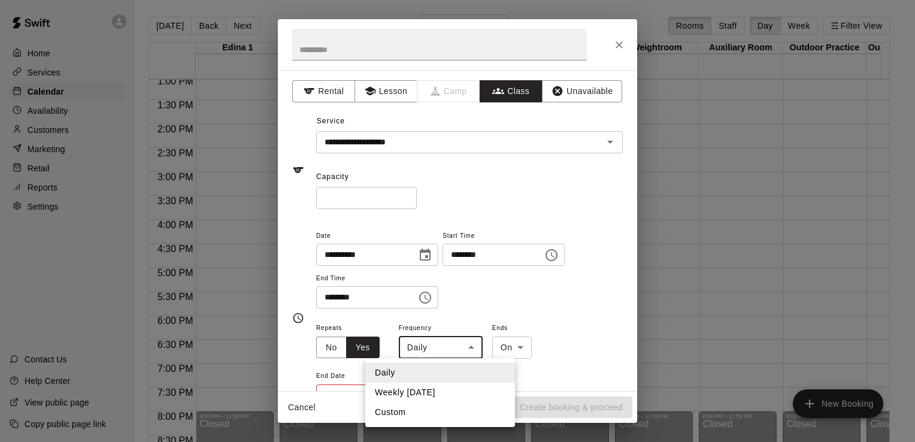
click at [475, 348] on body "Home Services Calendar Availability Customers Marketing Retail Reports Settings…" at bounding box center [457, 230] width 915 height 461
click at [440, 391] on li "Weekly on Friday" at bounding box center [440, 393] width 150 height 20
type input "******"
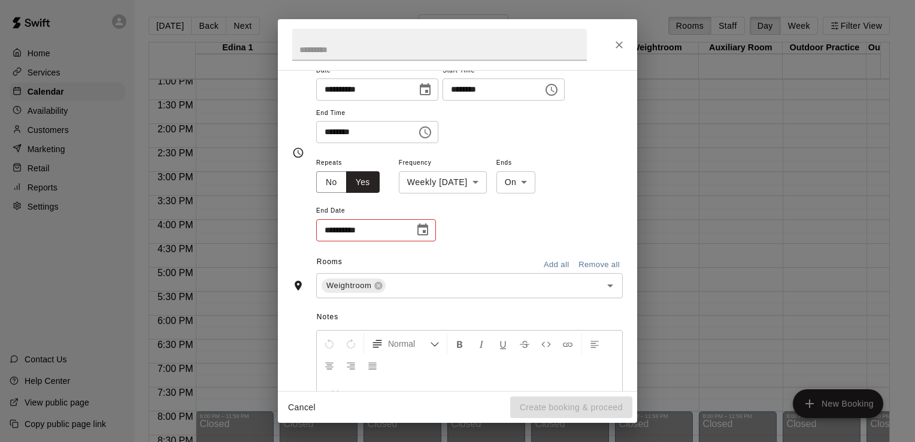
scroll to position [173, 0]
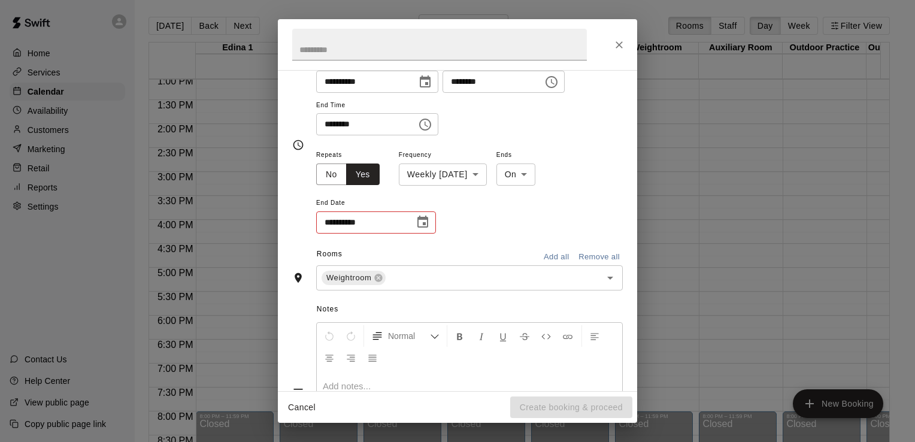
click at [426, 216] on icon "Choose date" at bounding box center [423, 222] width 11 height 12
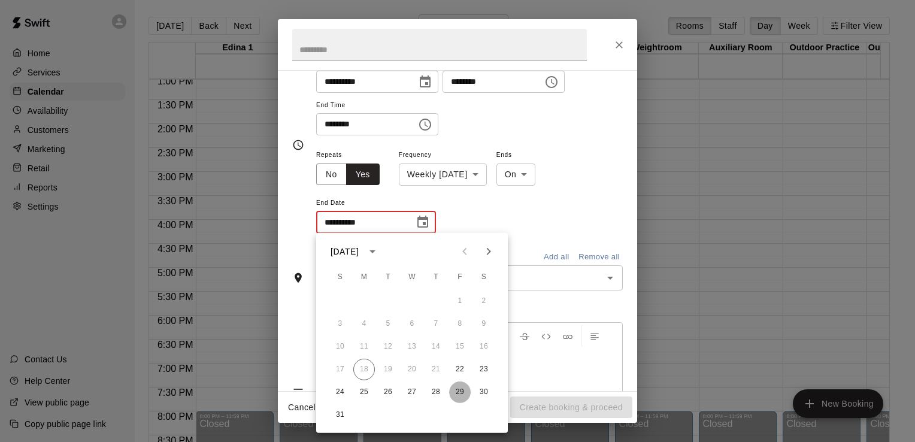
click at [462, 395] on button "29" at bounding box center [460, 393] width 22 height 22
type input "**********"
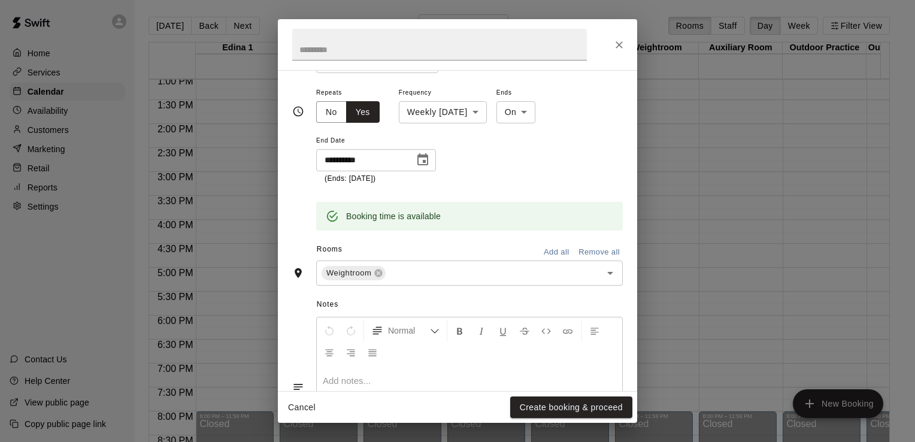
scroll to position [322, 0]
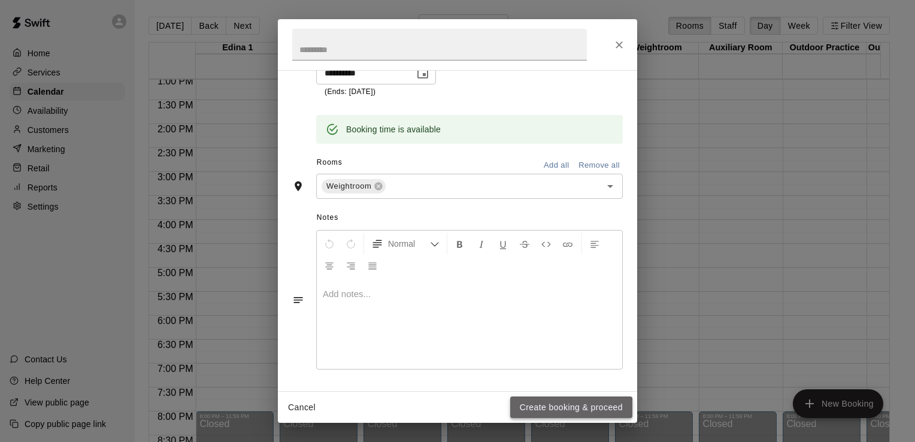
click at [544, 412] on button "Create booking & proceed" at bounding box center [571, 408] width 122 height 22
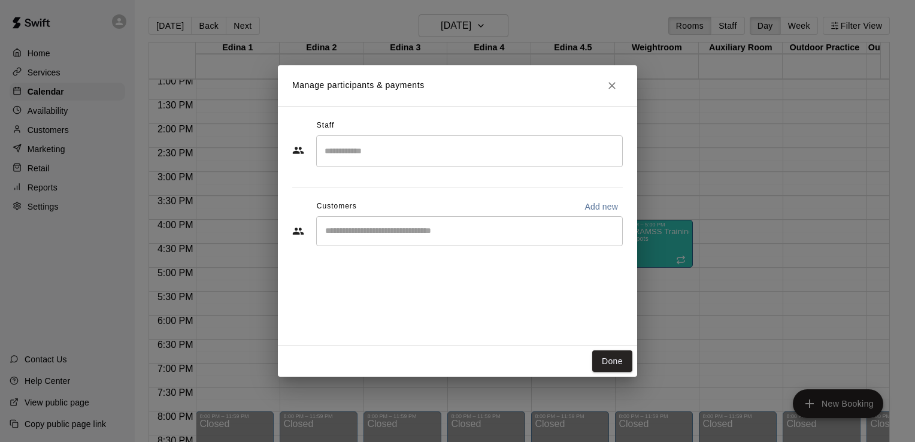
click at [525, 148] on input "Search staff" at bounding box center [470, 151] width 296 height 21
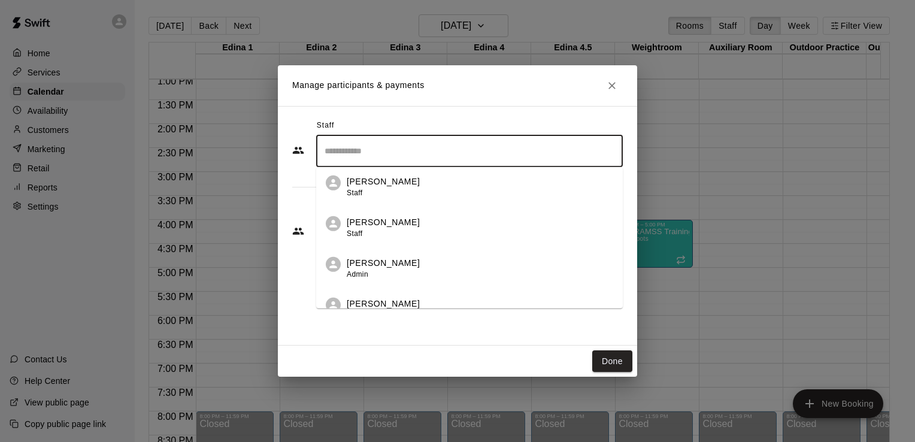
scroll to position [306, 0]
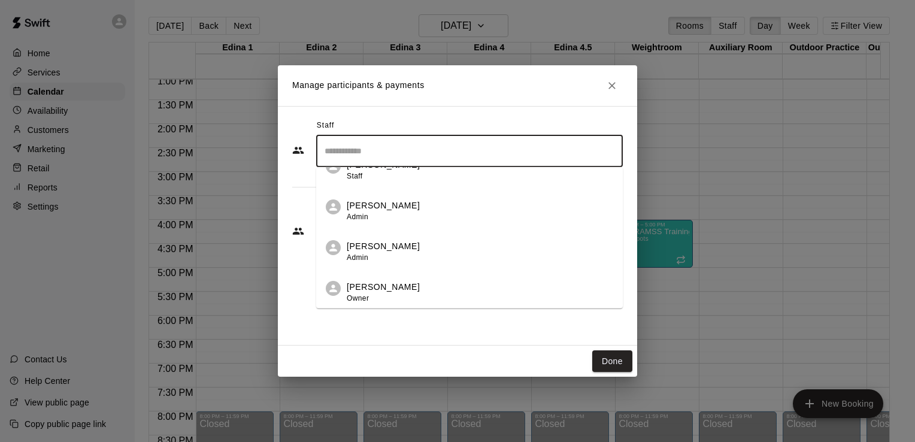
click at [395, 246] on p "[PERSON_NAME]" at bounding box center [383, 246] width 73 height 13
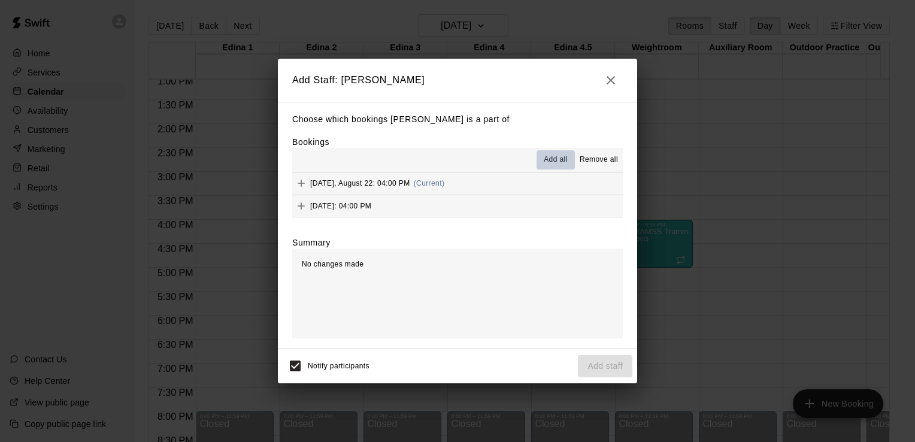
click at [561, 157] on span "Add all" at bounding box center [556, 160] width 24 height 12
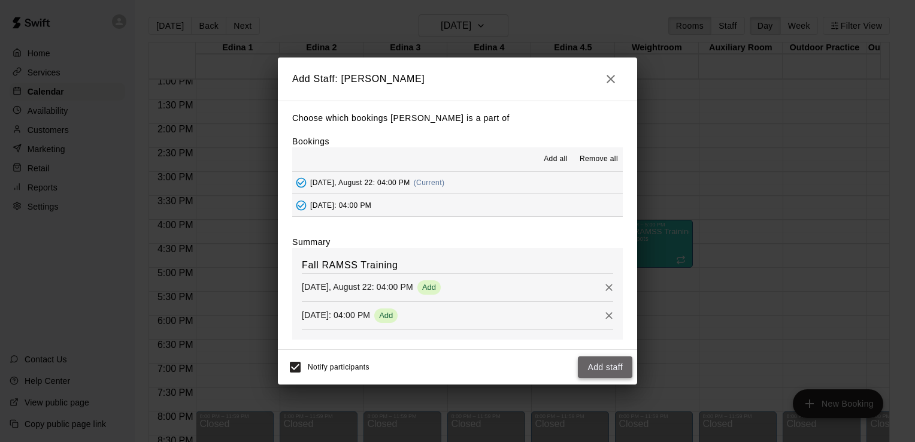
click at [593, 367] on button "Add staff" at bounding box center [605, 367] width 55 height 22
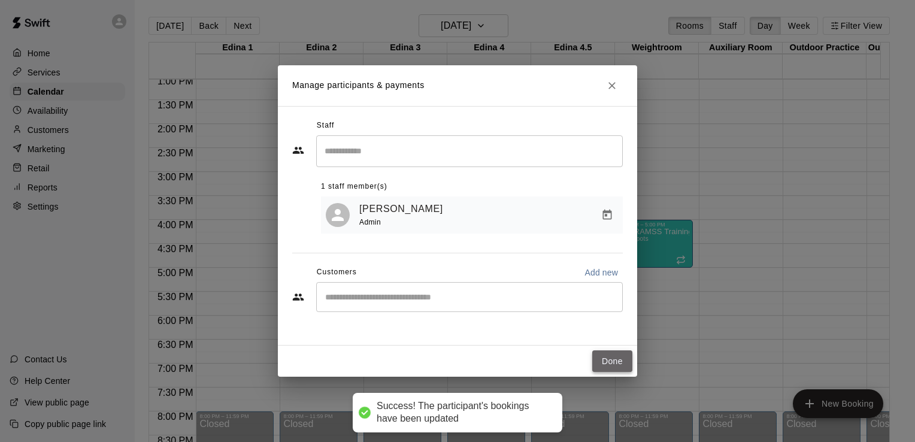
click at [613, 362] on button "Done" at bounding box center [613, 361] width 40 height 22
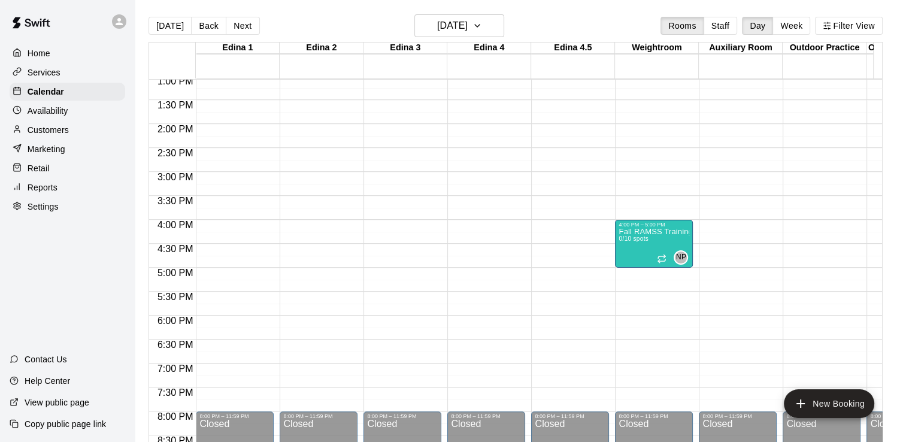
click at [616, 274] on div "12:00 AM – 8:00 AM Closed 10:00 AM – 11:00 AM RAMSS Training 0/12 spots NP 0 11…" at bounding box center [654, 28] width 78 height 1150
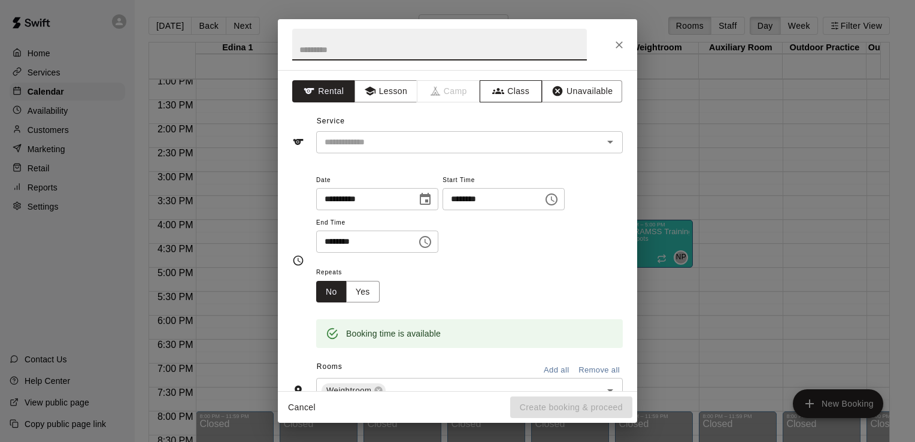
click at [510, 91] on button "Class" at bounding box center [511, 91] width 63 height 22
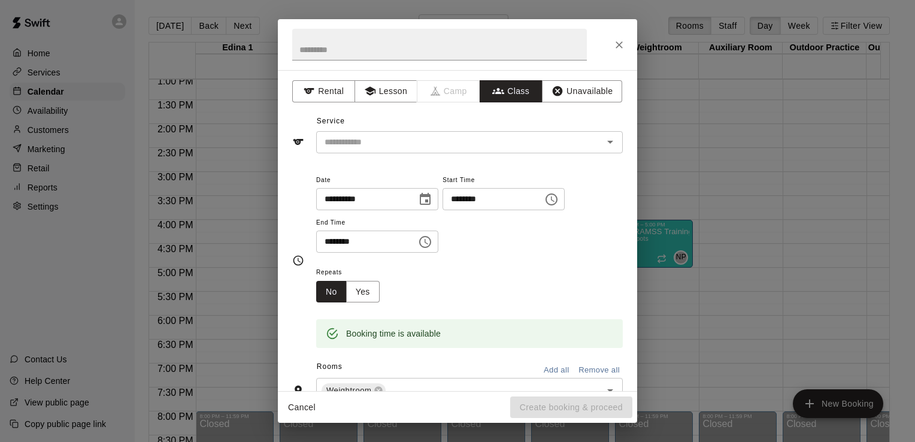
click at [605, 147] on icon "Open" at bounding box center [610, 142] width 14 height 14
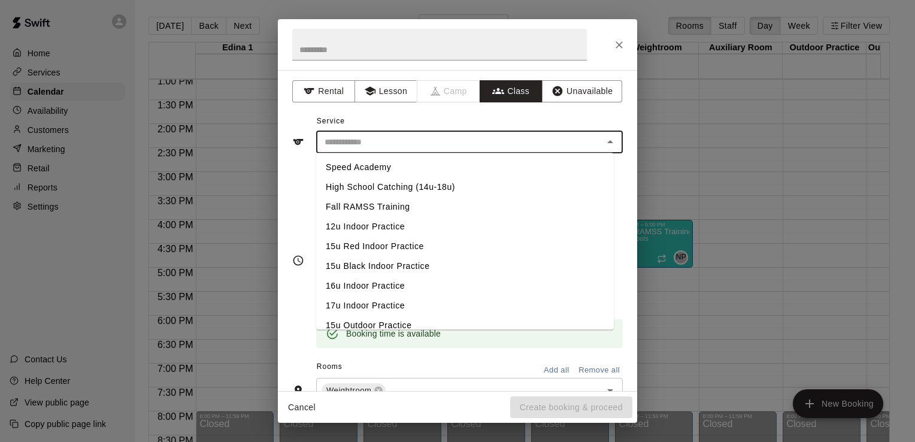
click at [398, 210] on li "Fall RAMSS Training" at bounding box center [465, 207] width 298 height 20
type input "**********"
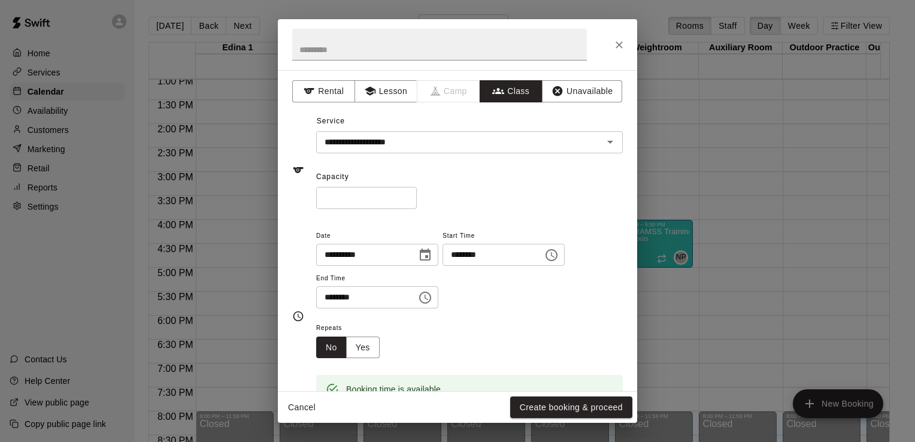
click at [364, 209] on div "**********" at bounding box center [457, 230] width 359 height 321
click at [364, 195] on input "*" at bounding box center [366, 198] width 101 height 22
type input "**"
click at [433, 297] on icon "Choose time, selected time is 5:30 PM" at bounding box center [425, 298] width 14 height 14
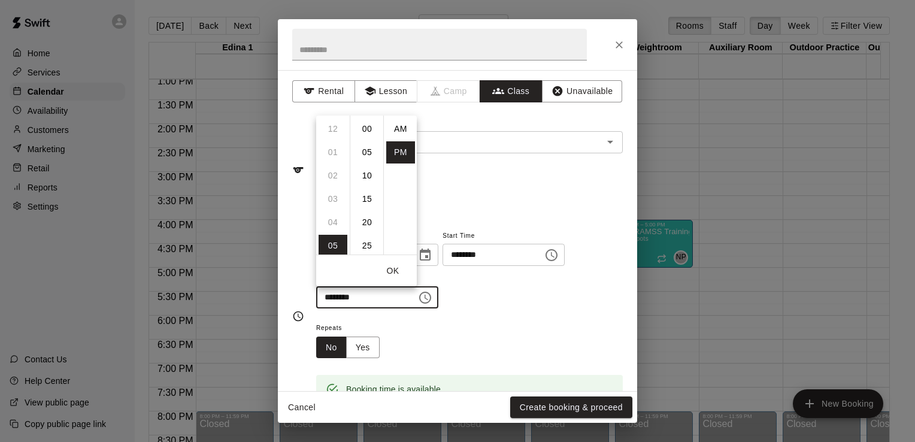
scroll to position [22, 0]
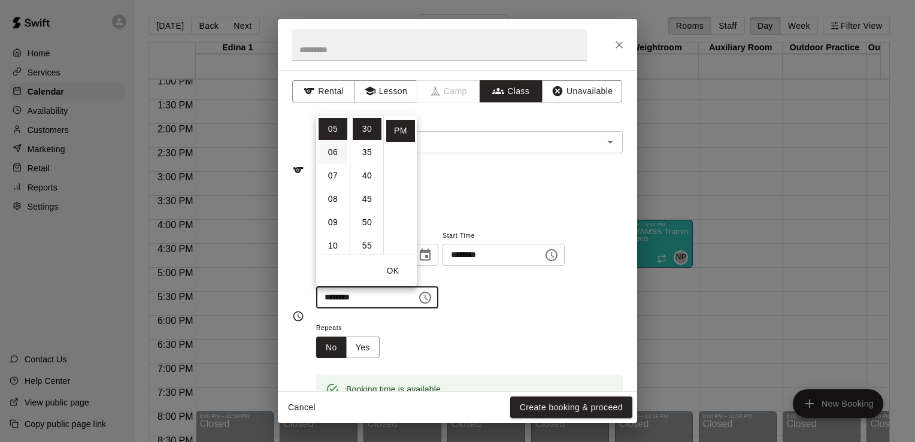
click at [331, 150] on li "06" at bounding box center [333, 152] width 29 height 22
click at [364, 131] on li "00" at bounding box center [367, 129] width 29 height 22
type input "********"
click at [364, 348] on button "Yes" at bounding box center [363, 348] width 34 height 22
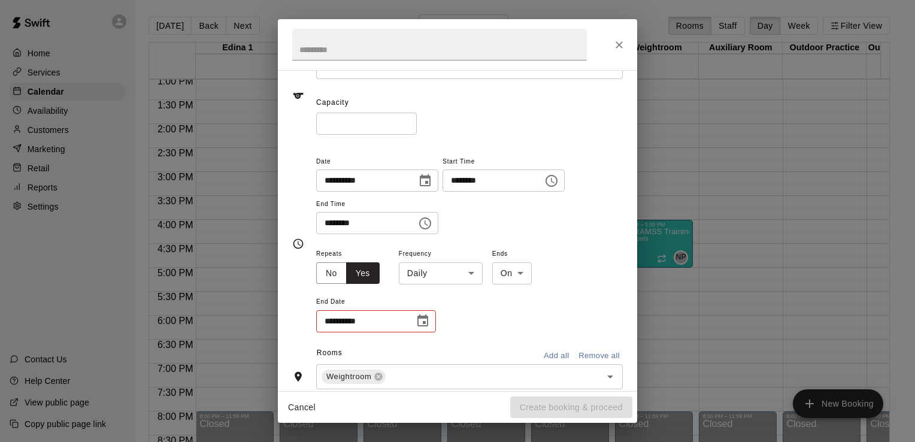
scroll to position [88, 0]
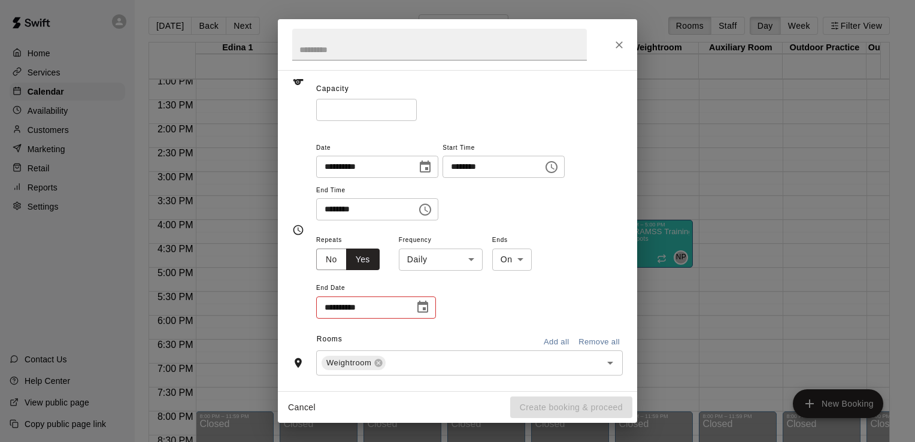
click at [424, 307] on icon "Choose date" at bounding box center [423, 307] width 11 height 12
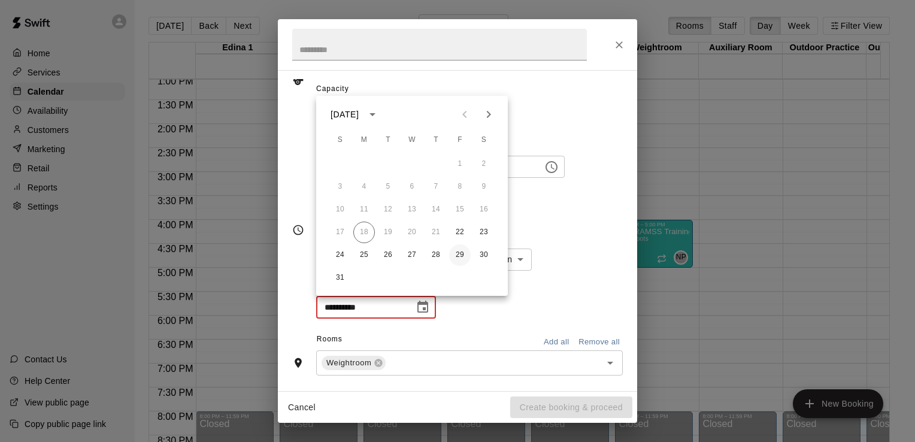
click at [462, 255] on button "29" at bounding box center [460, 255] width 22 height 22
type input "**********"
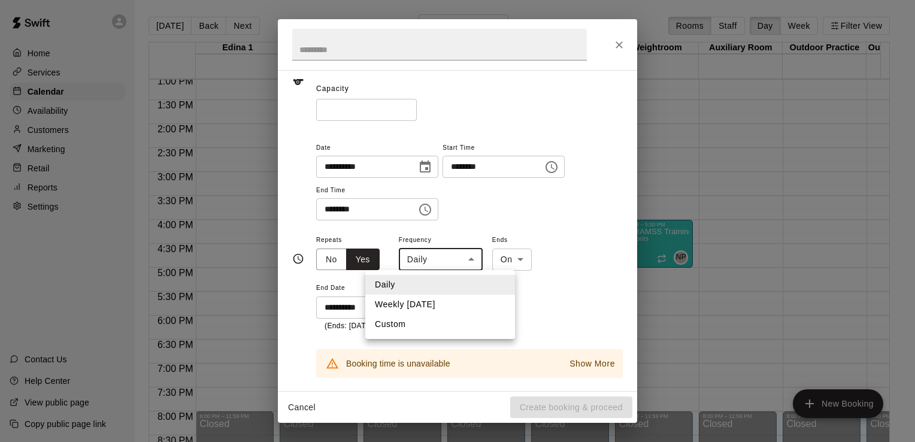
click at [469, 260] on body "Home Services Calendar Availability Customers Marketing Retail Reports Settings…" at bounding box center [457, 230] width 915 height 461
click at [440, 303] on li "Weekly on Friday" at bounding box center [440, 305] width 150 height 20
type input "******"
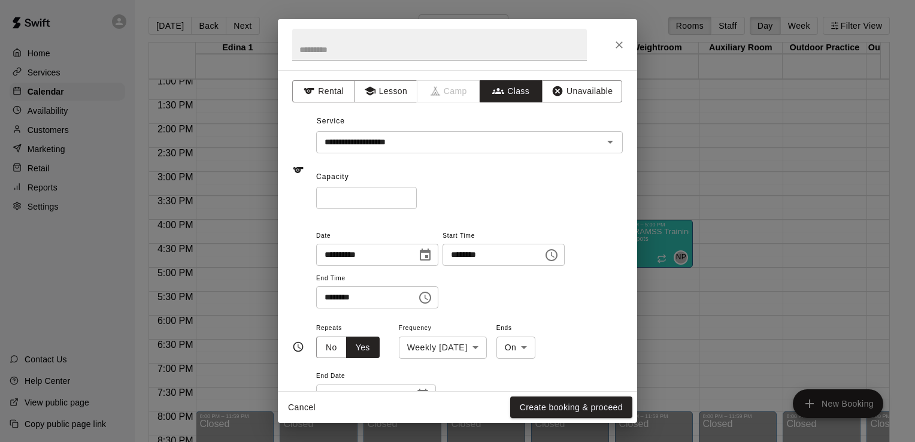
scroll to position [322, 0]
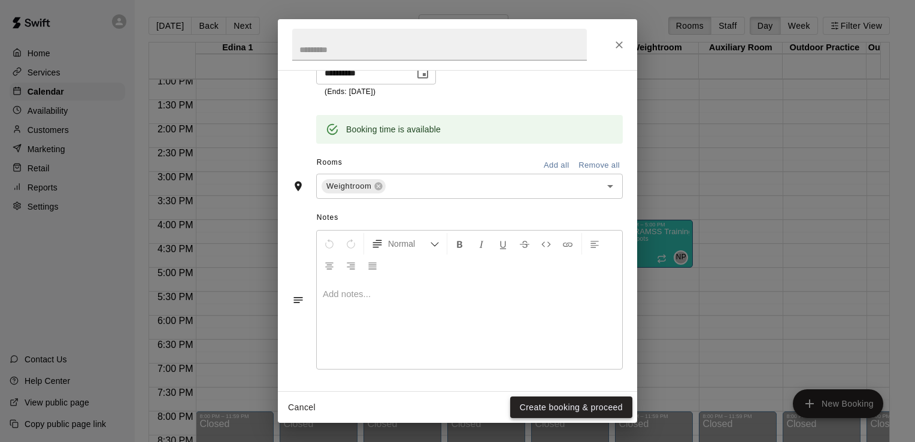
click at [549, 403] on button "Create booking & proceed" at bounding box center [571, 408] width 122 height 22
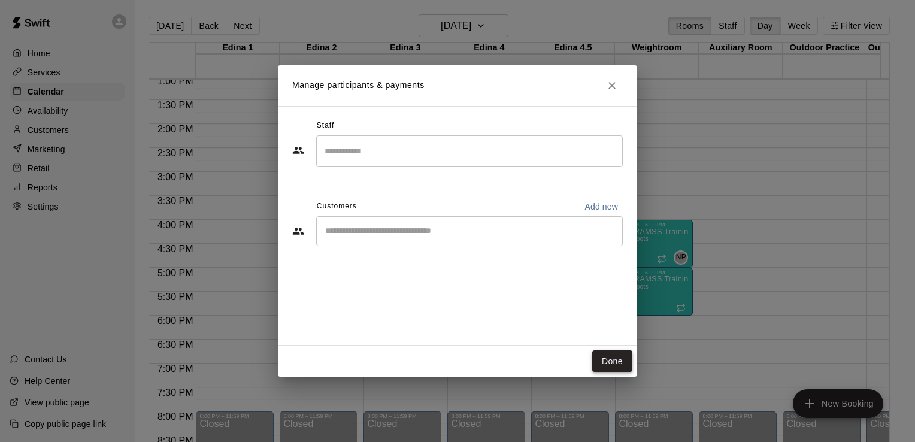
click at [620, 362] on button "Done" at bounding box center [613, 361] width 40 height 22
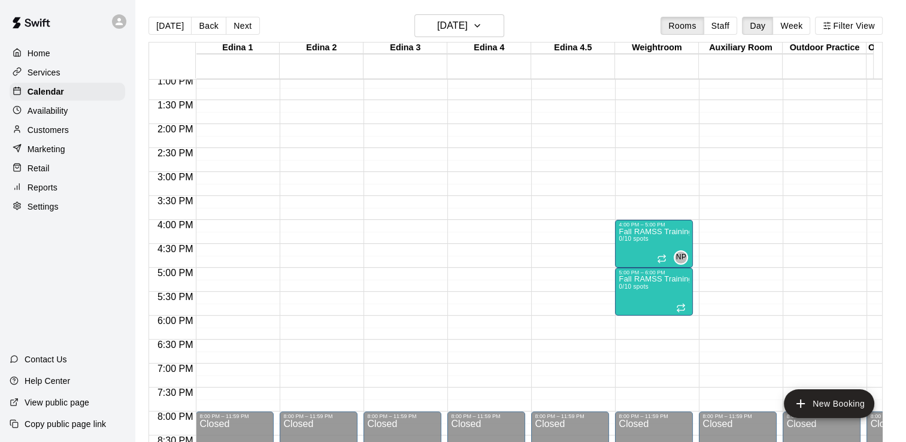
click at [623, 322] on div "12:00 AM – 8:00 AM Closed 10:00 AM – 11:00 AM RAMSS Training 0/12 spots NP 0 11…" at bounding box center [654, 28] width 78 height 1150
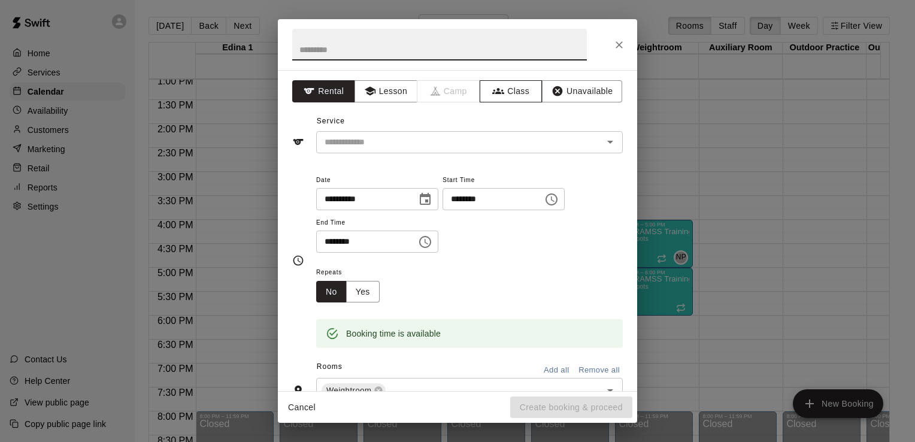
click at [521, 80] on button "Class" at bounding box center [511, 91] width 63 height 22
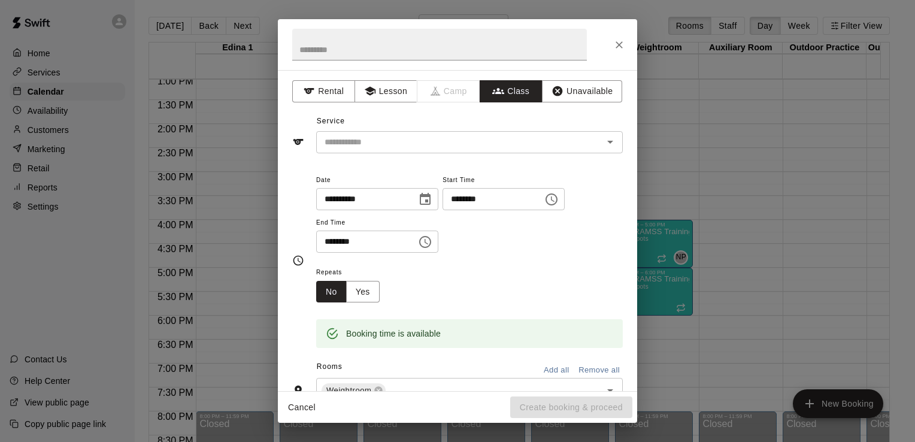
click at [603, 138] on icon "Open" at bounding box center [610, 142] width 14 height 14
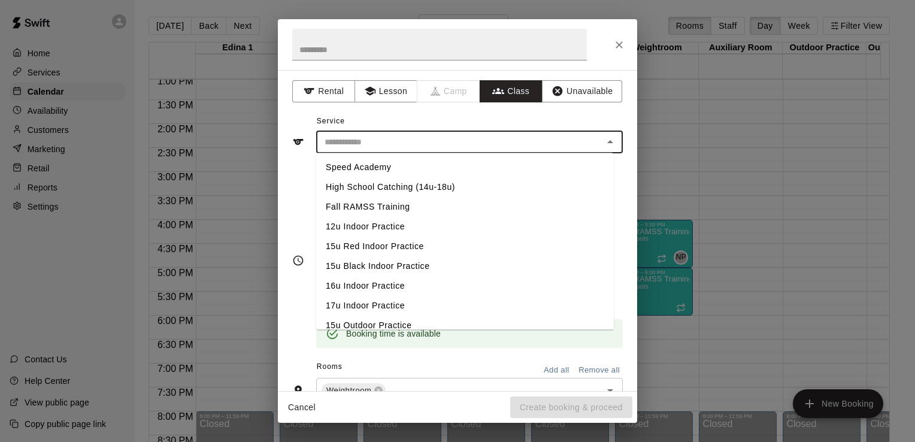
click at [395, 205] on li "Fall RAMSS Training" at bounding box center [465, 207] width 298 height 20
type input "**********"
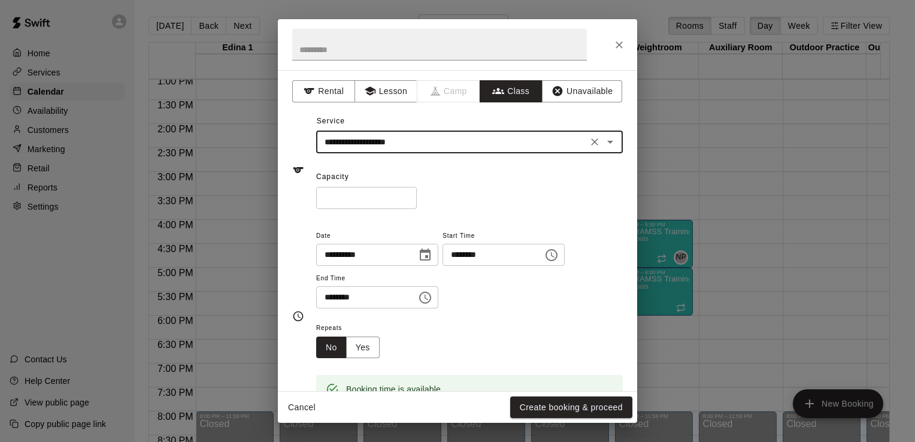
click at [433, 294] on icon "Choose time, selected time is 6:30 PM" at bounding box center [425, 298] width 14 height 14
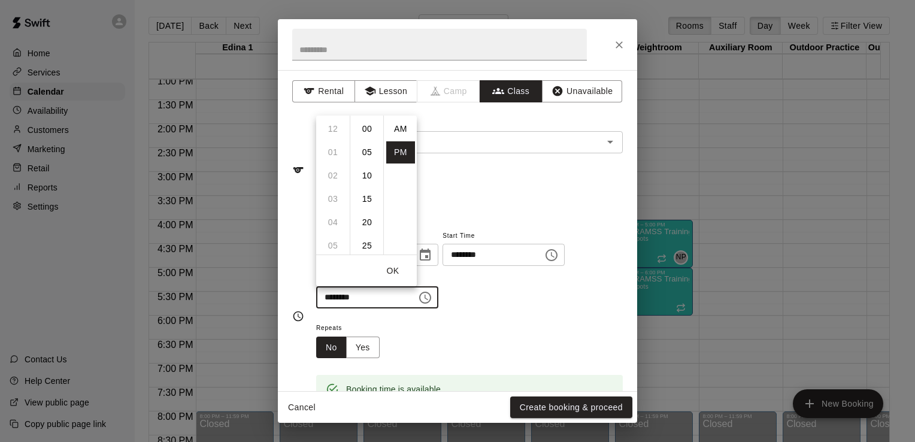
scroll to position [22, 0]
click at [336, 153] on li "07" at bounding box center [333, 152] width 29 height 22
click at [364, 126] on li "00" at bounding box center [367, 129] width 29 height 22
type input "********"
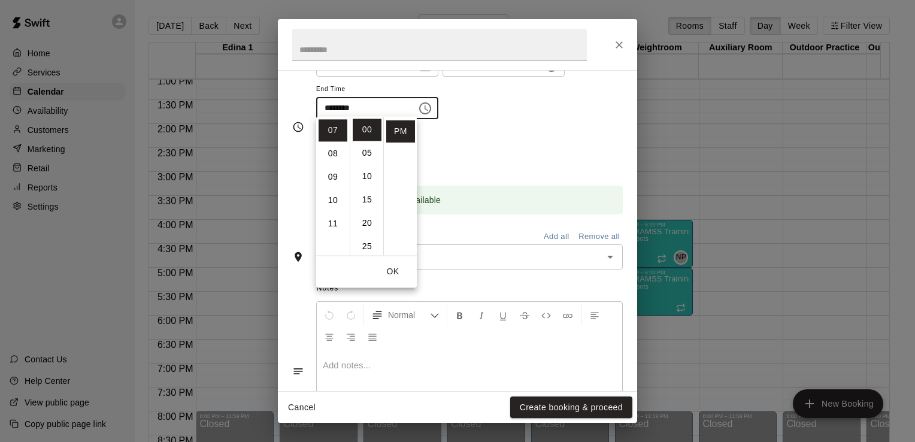
scroll to position [192, 0]
click at [555, 156] on div "Repeats No Yes" at bounding box center [469, 148] width 307 height 38
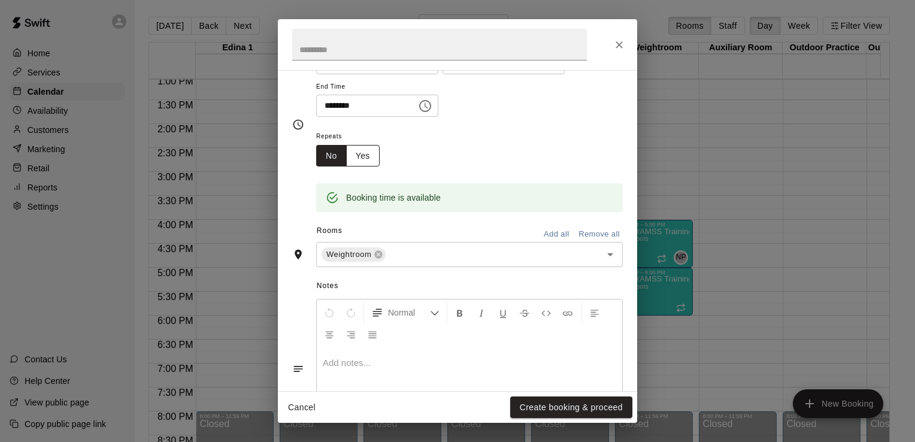
click at [364, 158] on button "Yes" at bounding box center [363, 156] width 34 height 22
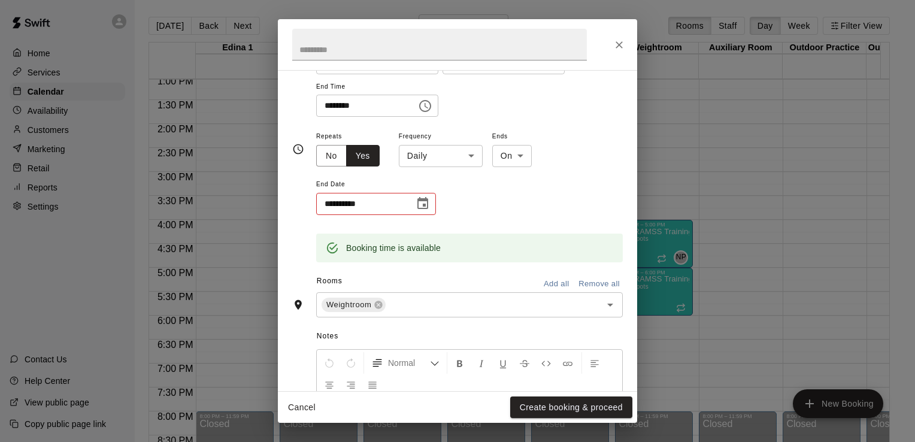
scroll to position [194, 0]
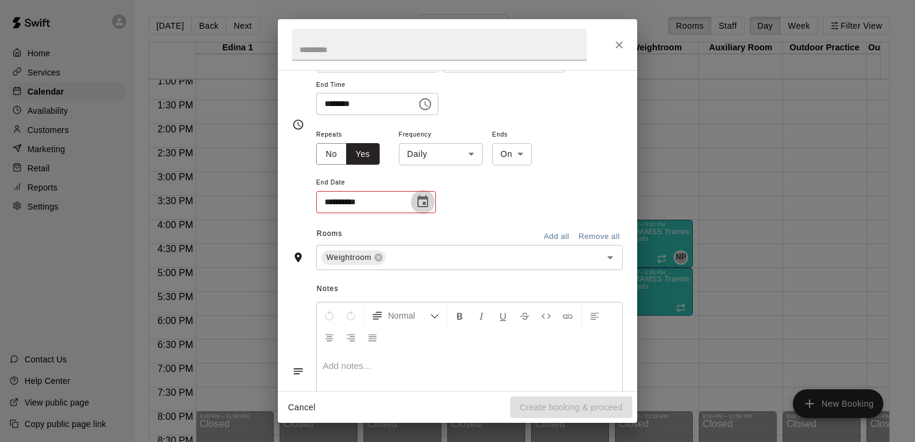
click at [425, 204] on icon "Choose date" at bounding box center [423, 201] width 11 height 12
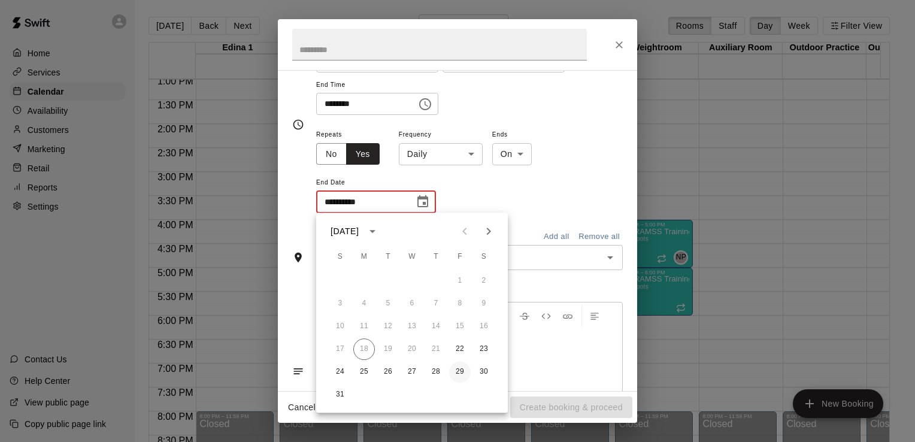
click at [463, 370] on button "29" at bounding box center [460, 372] width 22 height 22
type input "**********"
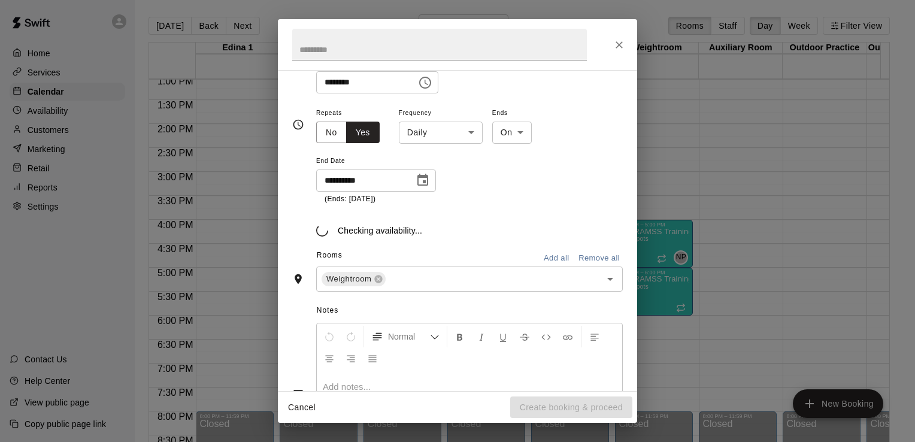
scroll to position [222, 0]
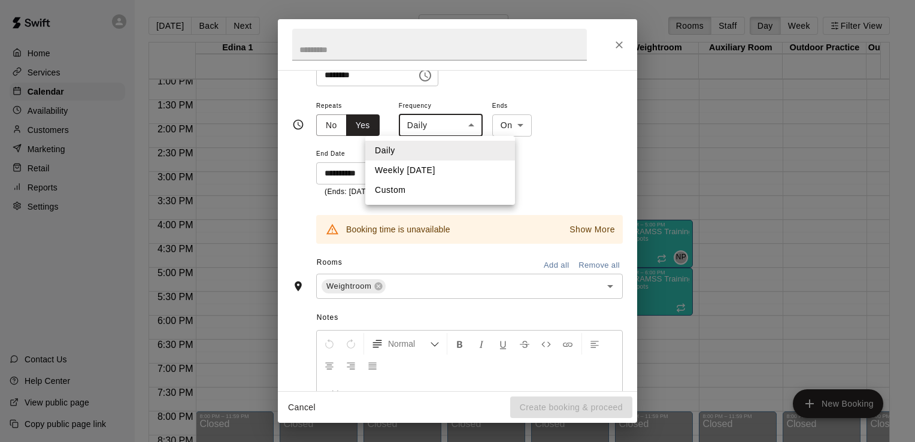
click at [469, 126] on body "Home Services Calendar Availability Customers Marketing Retail Reports Settings…" at bounding box center [457, 230] width 915 height 461
click at [448, 172] on li "Weekly on Friday" at bounding box center [440, 171] width 150 height 20
type input "******"
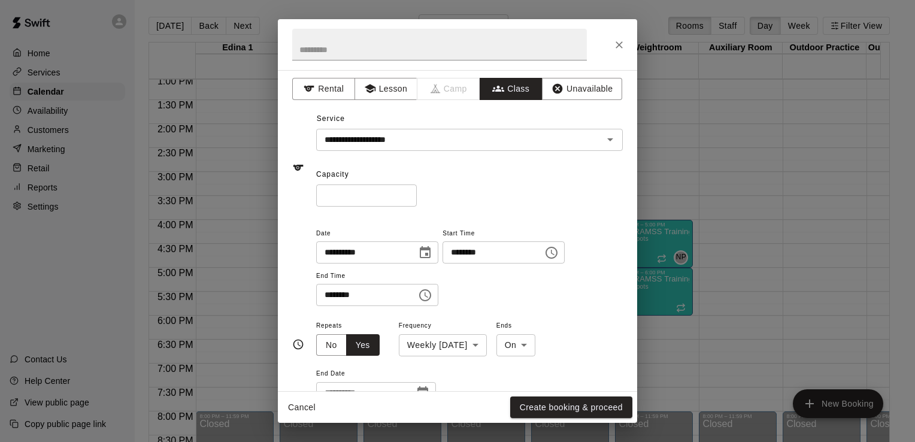
scroll to position [0, 0]
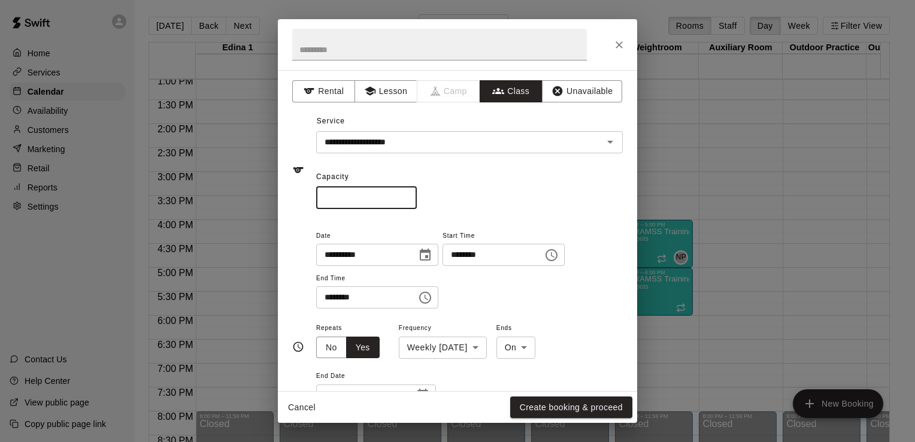
click at [371, 189] on input "*" at bounding box center [366, 198] width 101 height 22
type input "**"
click at [605, 169] on div "Capacity ** ​" at bounding box center [469, 188] width 307 height 41
click at [606, 170] on div "Capacity ** ​" at bounding box center [469, 188] width 307 height 41
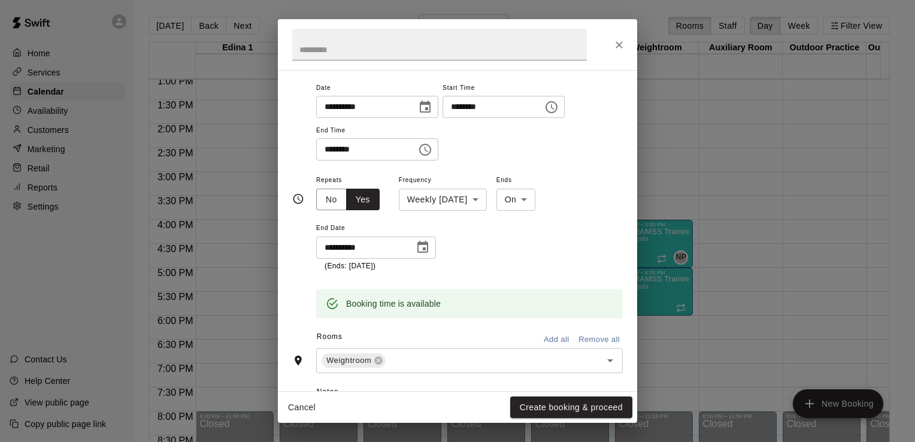
scroll to position [149, 0]
click at [576, 407] on button "Create booking & proceed" at bounding box center [571, 408] width 122 height 22
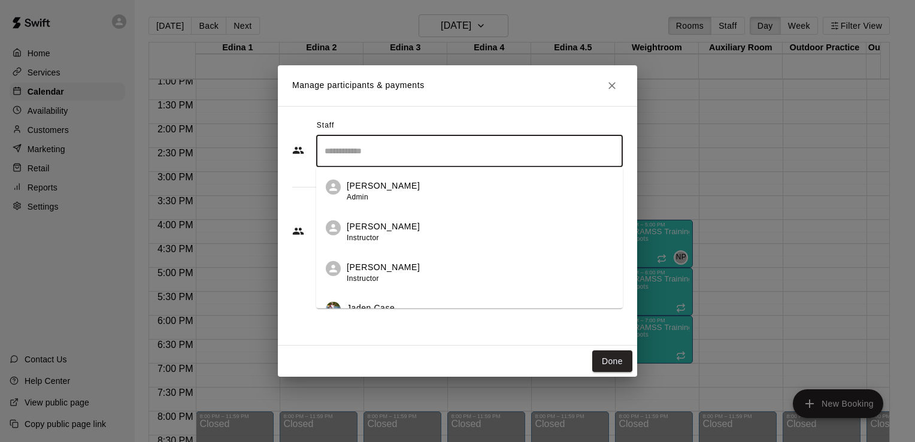
click at [584, 149] on input "Search staff" at bounding box center [470, 151] width 296 height 21
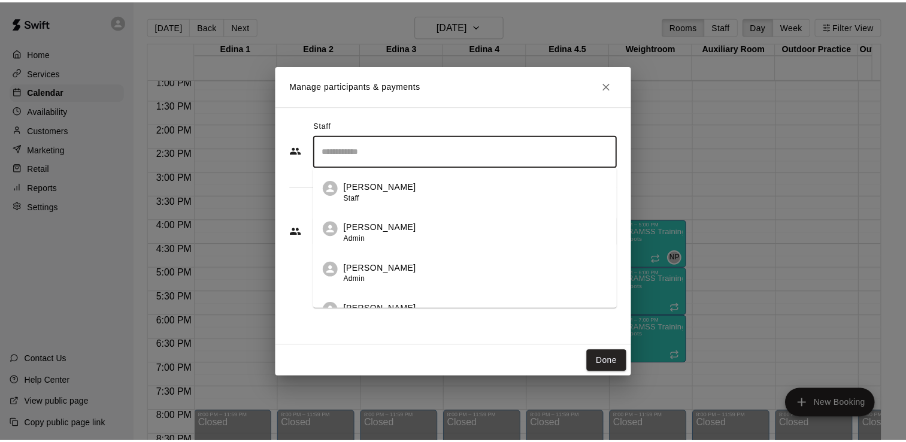
scroll to position [306, 0]
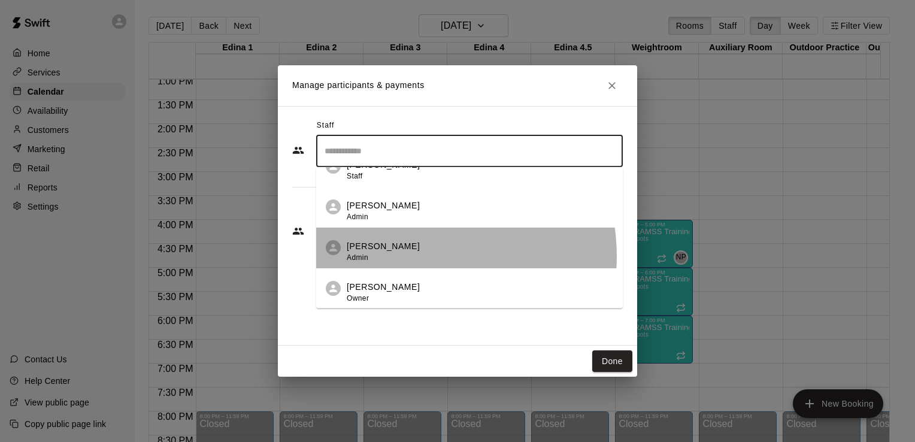
click at [414, 256] on div "Nick Pinkelman Admin" at bounding box center [480, 251] width 267 height 23
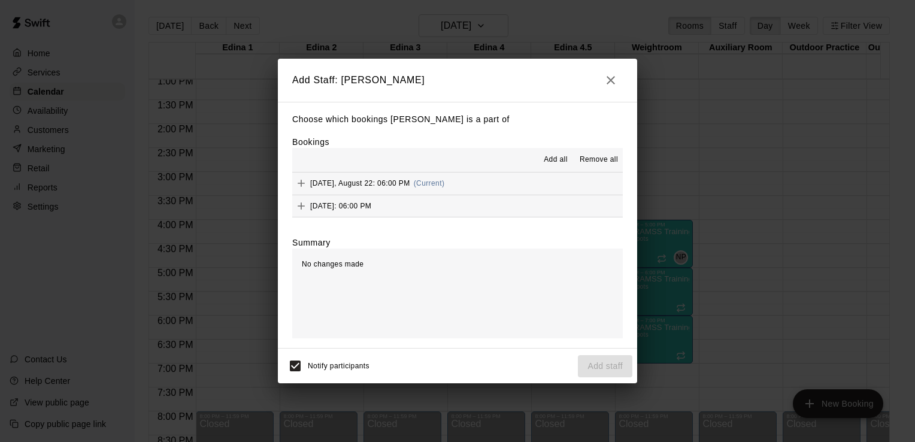
click at [557, 161] on span "Add all" at bounding box center [556, 160] width 24 height 12
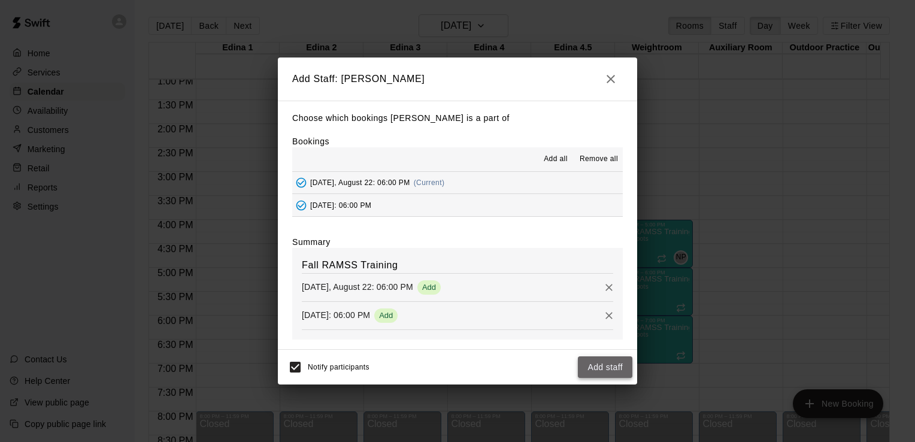
click at [602, 368] on button "Add staff" at bounding box center [605, 367] width 55 height 22
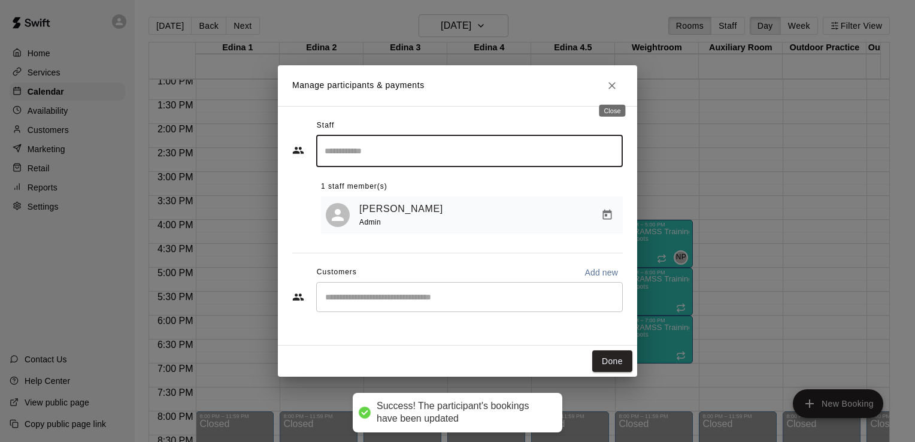
click at [613, 84] on icon "Close" at bounding box center [612, 85] width 7 height 7
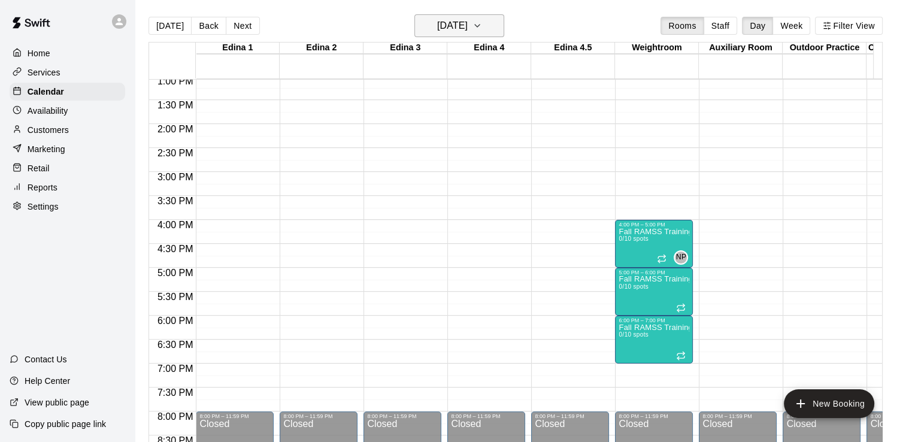
click at [482, 25] on icon "button" at bounding box center [478, 26] width 10 height 14
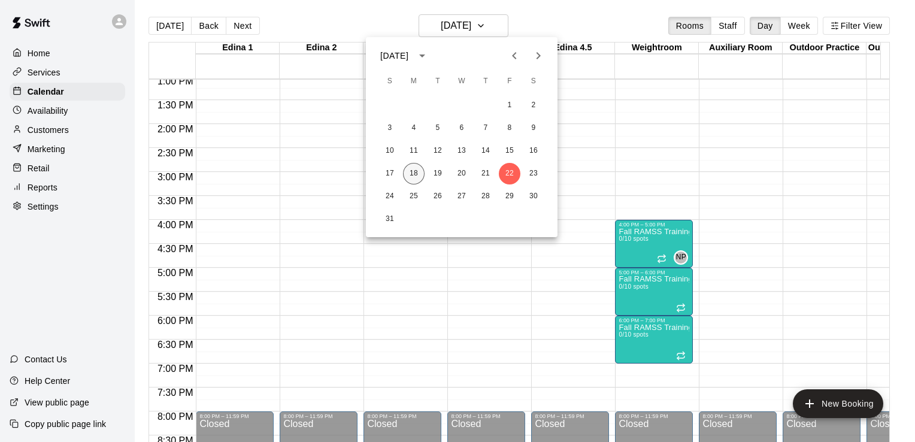
click at [415, 174] on button "18" at bounding box center [414, 174] width 22 height 22
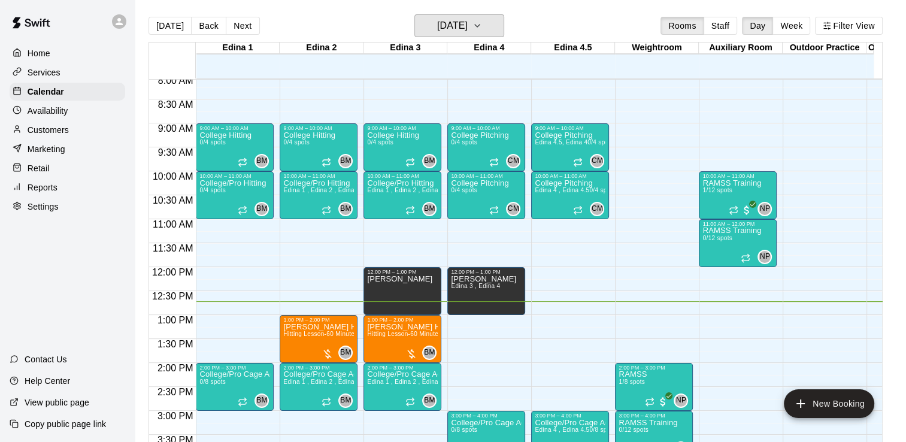
scroll to position [386, 0]
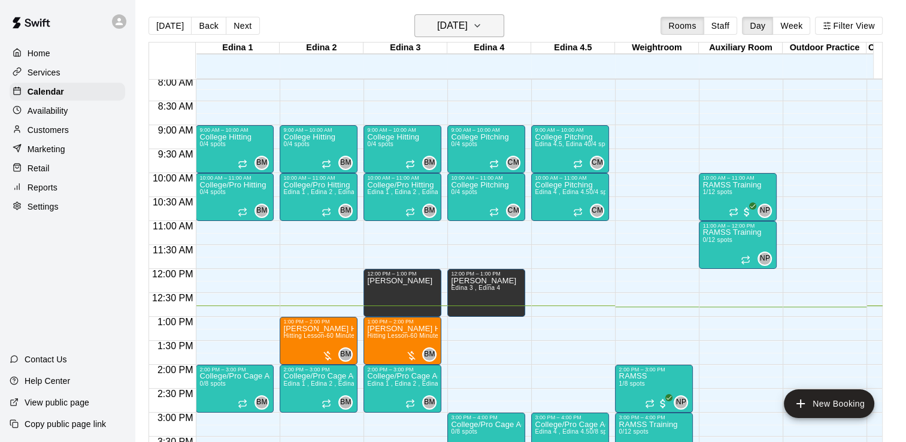
click at [482, 27] on icon "button" at bounding box center [478, 26] width 10 height 14
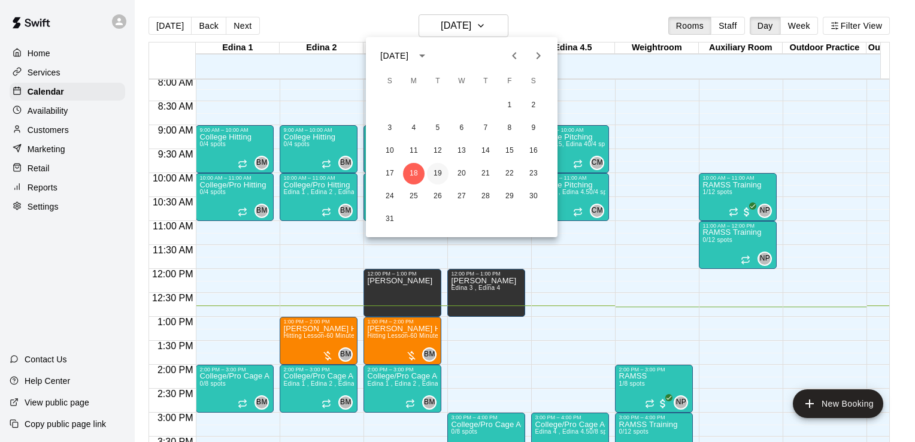
click at [436, 169] on button "19" at bounding box center [438, 174] width 22 height 22
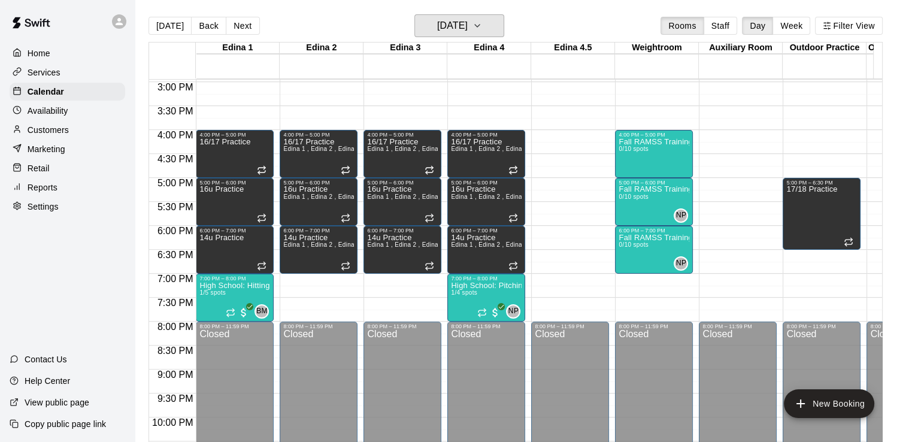
scroll to position [718, 0]
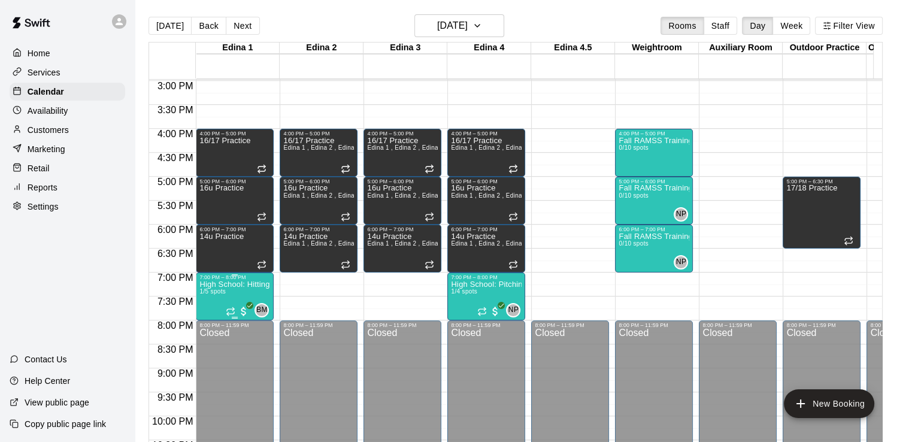
click at [237, 285] on p "High School: Hitting (Ages 14U-18U)" at bounding box center [235, 285] width 71 height 0
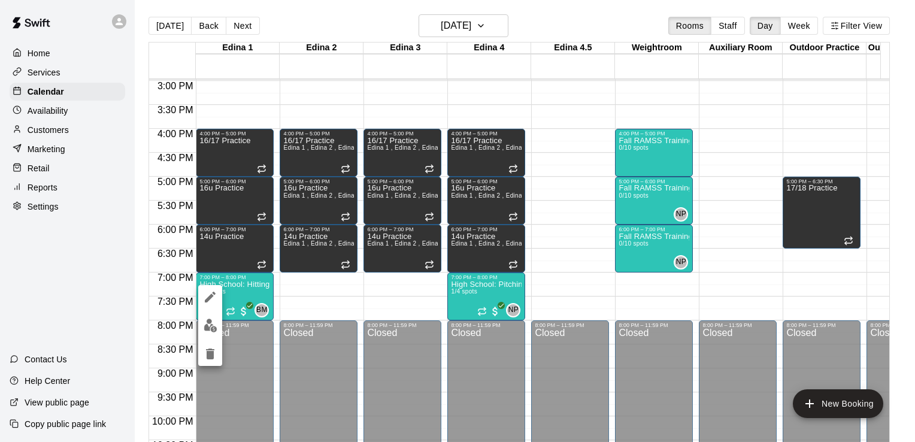
click at [333, 283] on div at bounding box center [457, 221] width 915 height 442
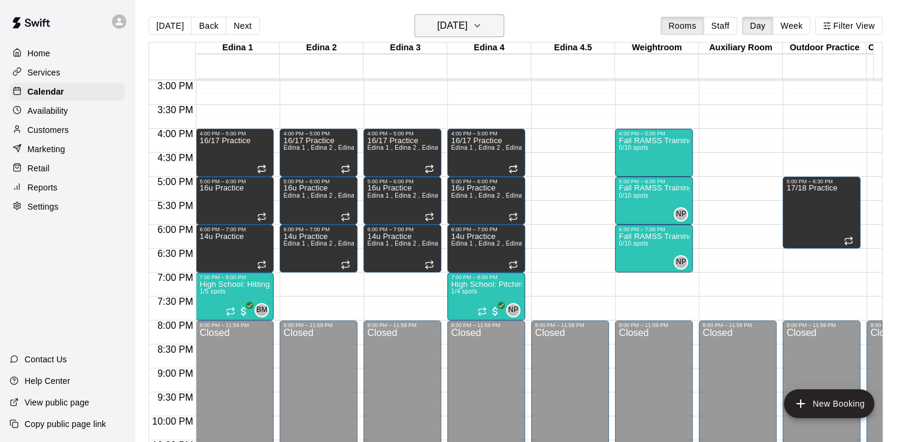
click at [482, 24] on icon "button" at bounding box center [478, 26] width 10 height 14
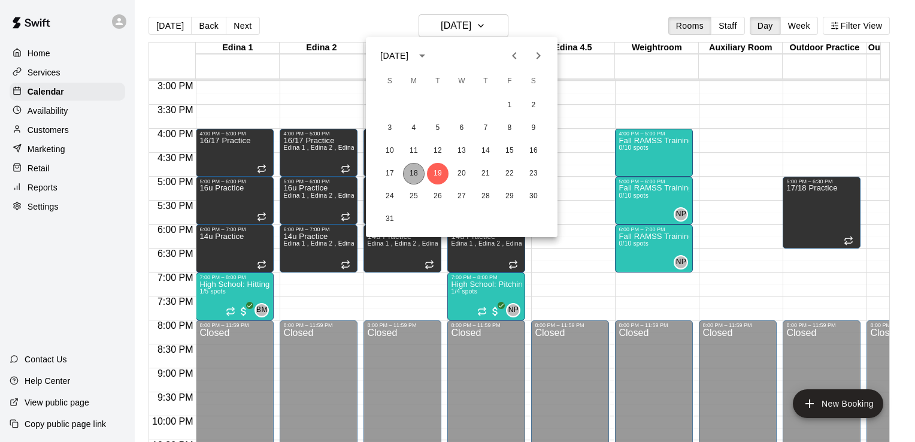
click at [412, 174] on button "18" at bounding box center [414, 174] width 22 height 22
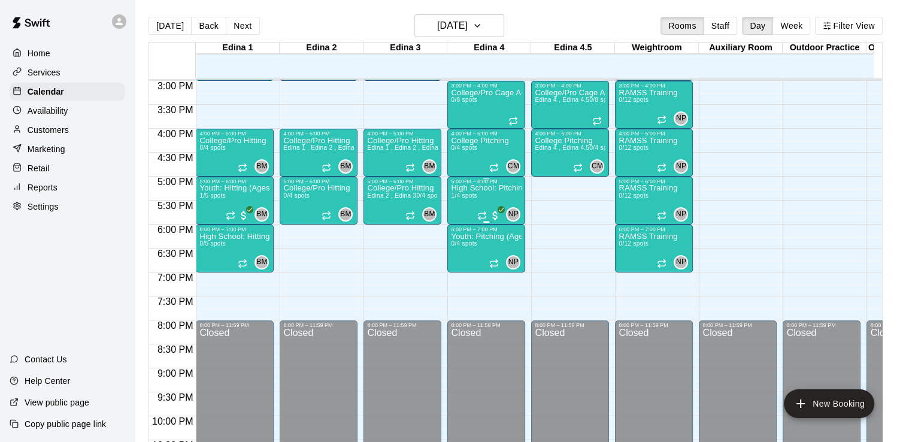
click at [477, 191] on div "High School: Pitching (Ages 14U-18U) 1/4 spots" at bounding box center [486, 406] width 71 height 442
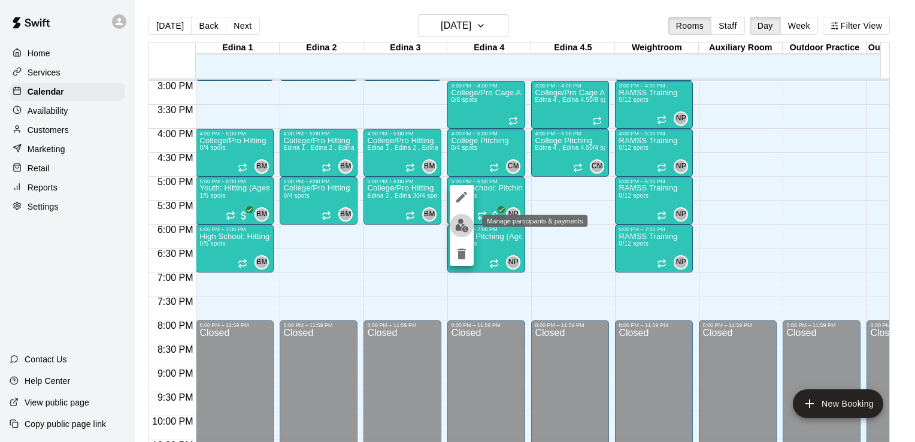
click at [461, 223] on img "edit" at bounding box center [462, 226] width 14 height 14
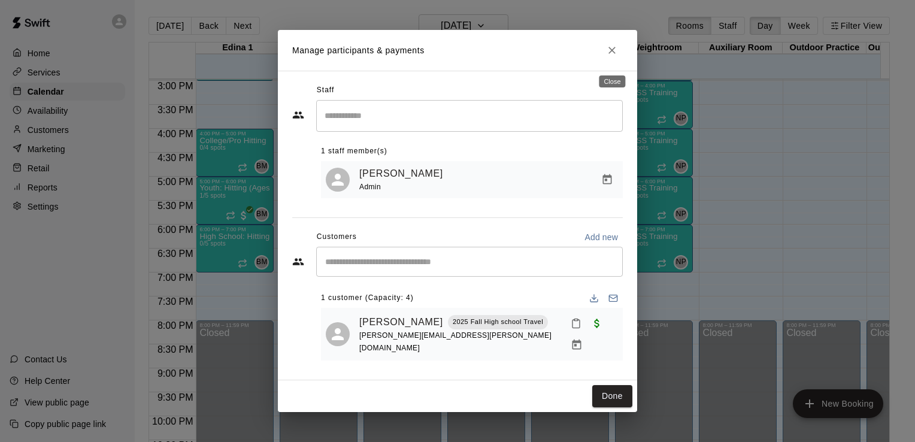
click at [612, 56] on icon "Close" at bounding box center [612, 50] width 12 height 12
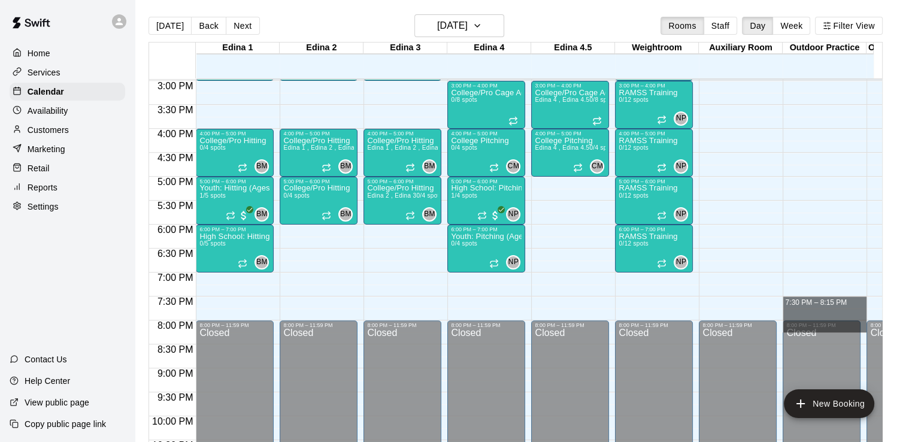
drag, startPoint x: 840, startPoint y: 298, endPoint x: 911, endPoint y: 334, distance: 79.8
click at [906, 334] on html "Home Services Calendar Availability Customers Marketing Retail Reports Settings…" at bounding box center [453, 230] width 906 height 461
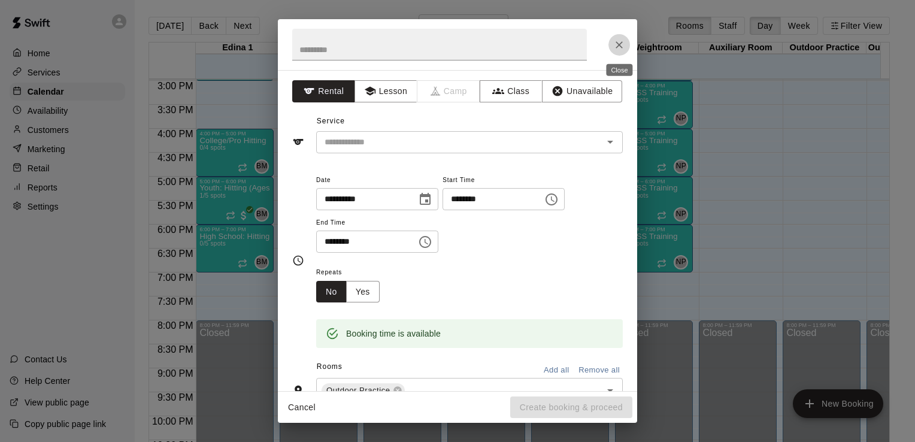
click at [621, 42] on icon "Close" at bounding box center [619, 44] width 7 height 7
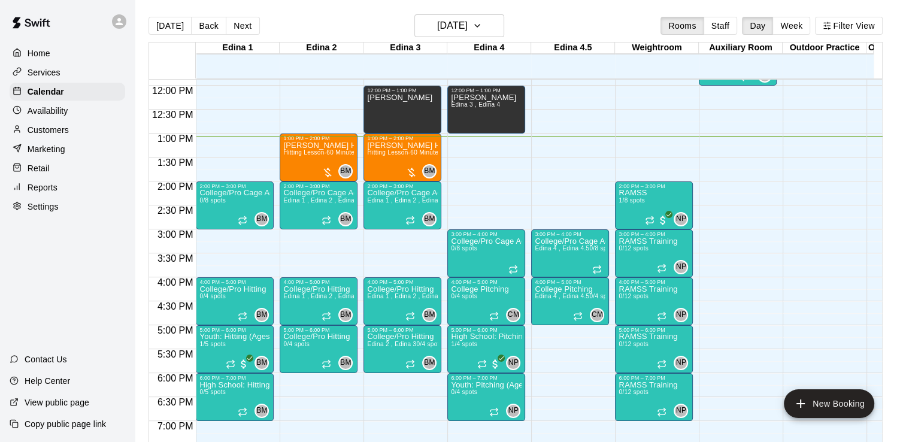
scroll to position [568, 0]
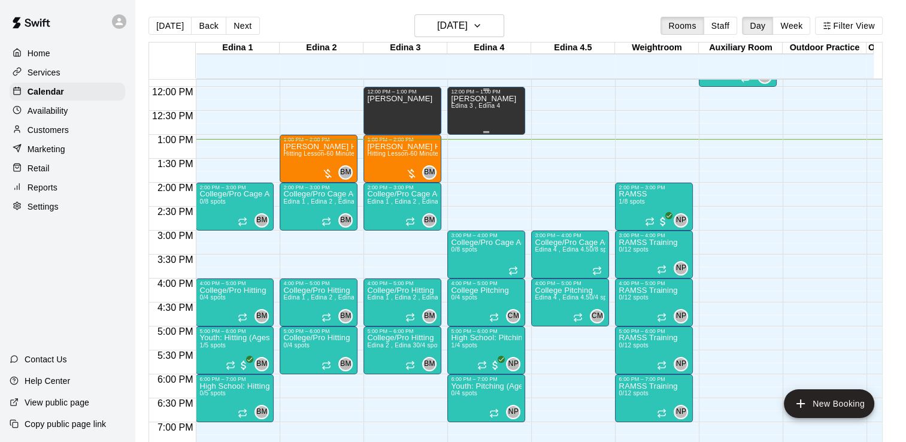
click at [472, 117] on div "Eval Trevor Eliason Edina 3 , Edina 4" at bounding box center [483, 316] width 65 height 442
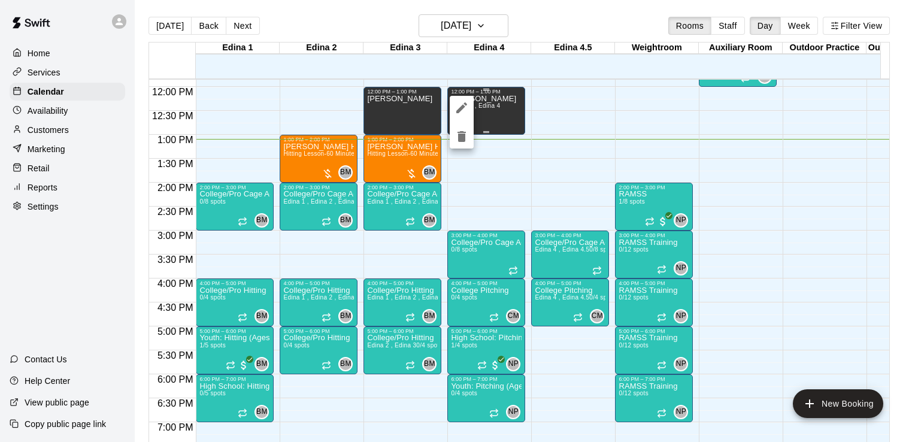
click at [472, 117] on div at bounding box center [457, 221] width 915 height 442
click at [485, 154] on div at bounding box center [457, 221] width 915 height 442
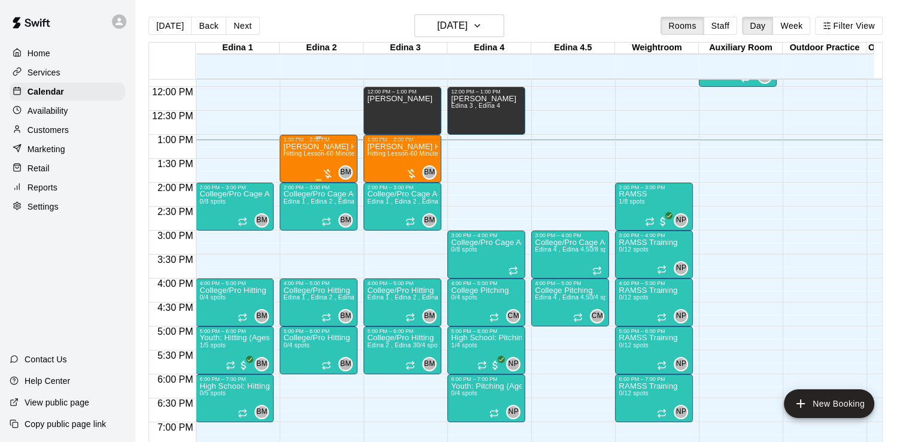
click at [309, 155] on span "Hitting Lesson-60 Minutes" at bounding box center [320, 153] width 74 height 7
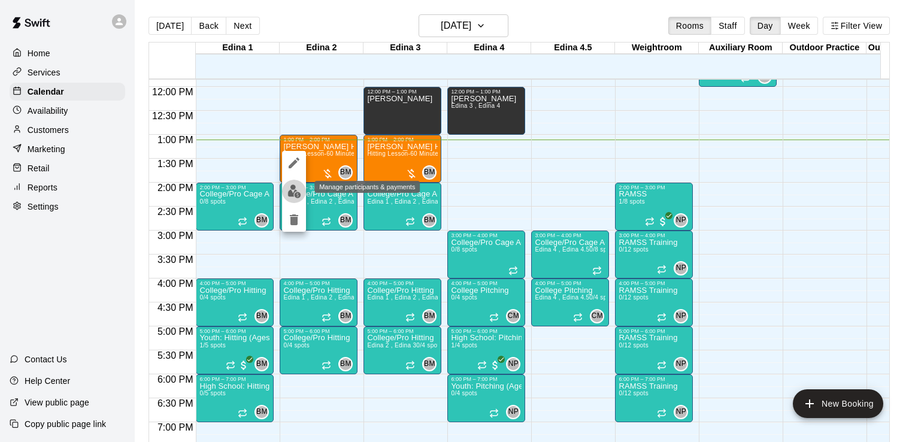
click at [294, 191] on img "edit" at bounding box center [295, 192] width 14 height 14
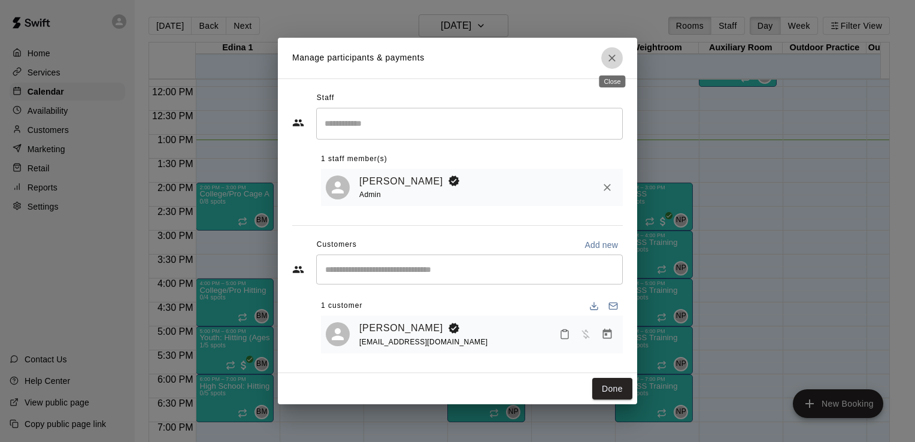
click at [609, 66] on button "Close" at bounding box center [613, 58] width 22 height 22
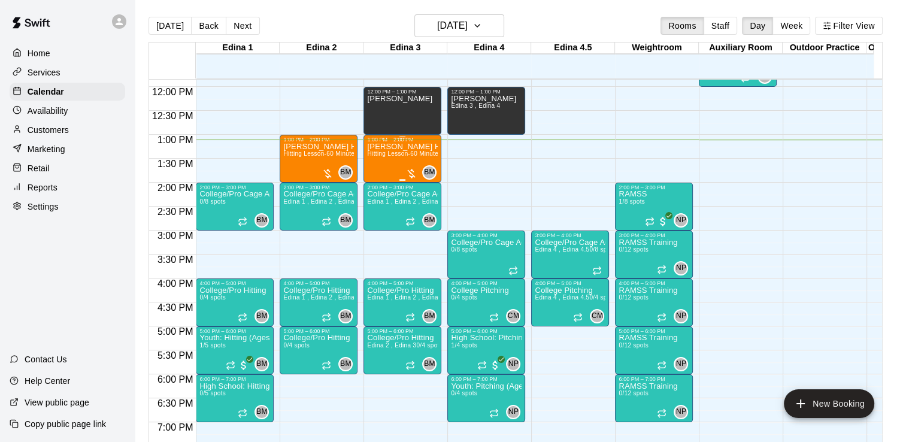
click at [407, 153] on span "Hitting Lesson-60 Minutes" at bounding box center [404, 153] width 74 height 7
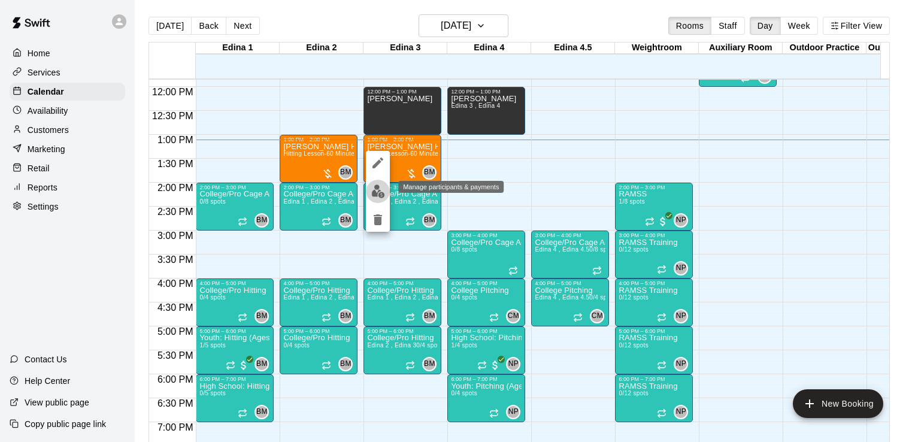
click at [377, 191] on img "edit" at bounding box center [378, 192] width 14 height 14
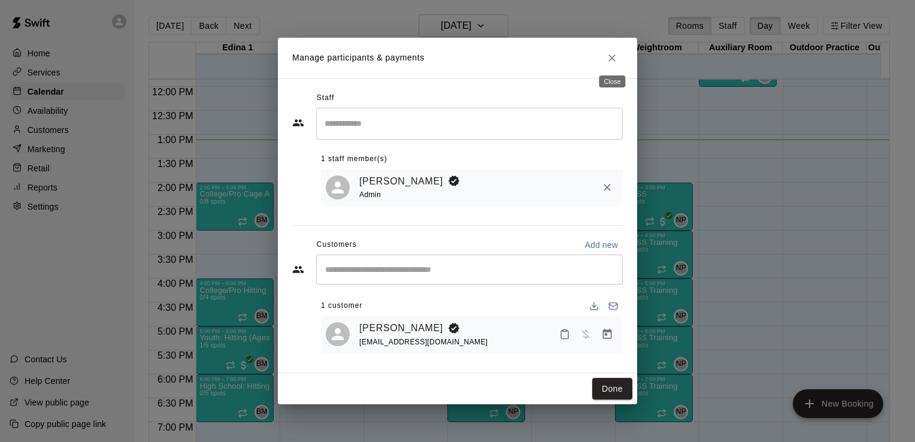
click at [615, 57] on icon "Close" at bounding box center [612, 58] width 12 height 12
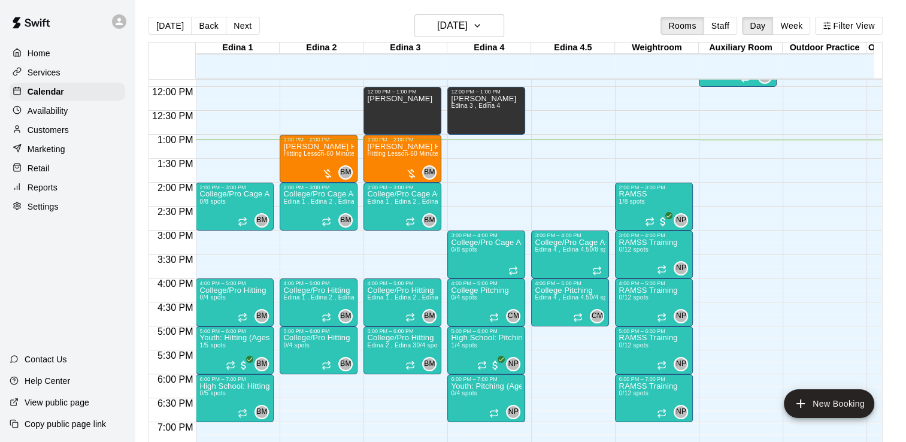
click at [65, 132] on p "Customers" at bounding box center [48, 130] width 41 height 12
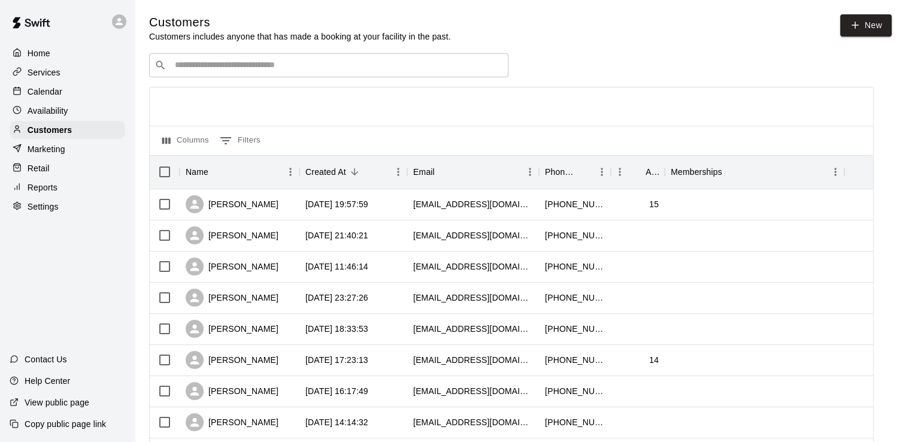
click at [235, 70] on input "Search customers by name or email" at bounding box center [337, 65] width 332 height 12
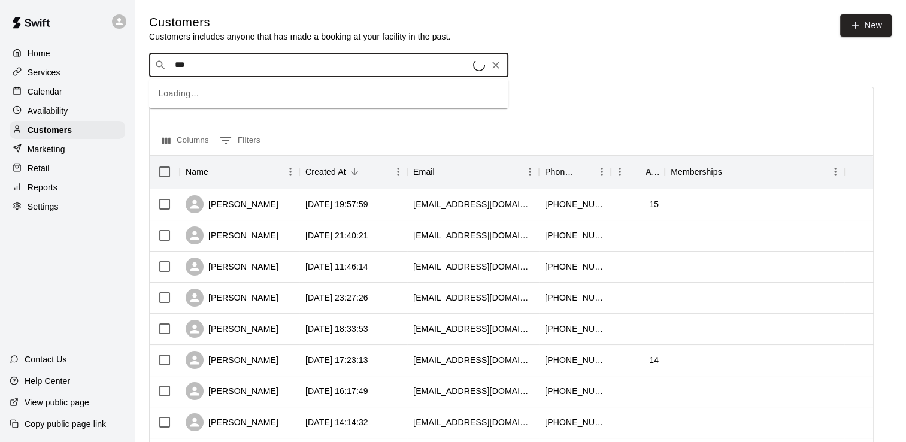
type input "***"
click at [252, 109] on span "[EMAIL_ADDRESS][DOMAIN_NAME]" at bounding box center [247, 105] width 129 height 8
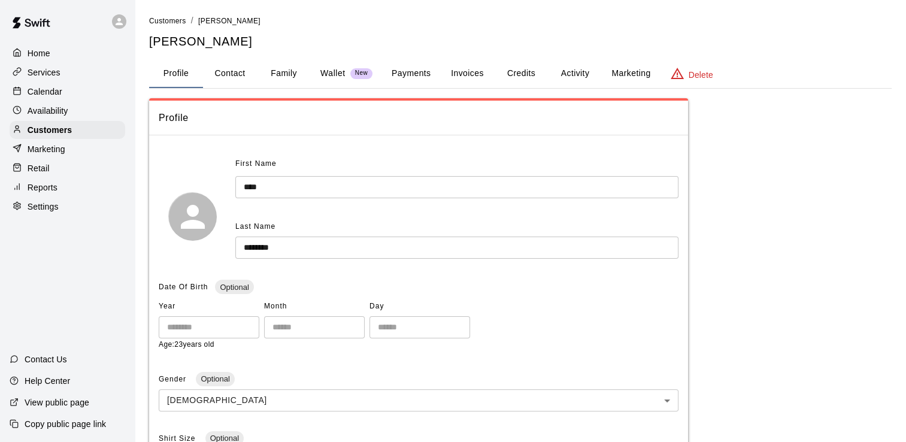
click at [422, 71] on button "Payments" at bounding box center [411, 73] width 58 height 29
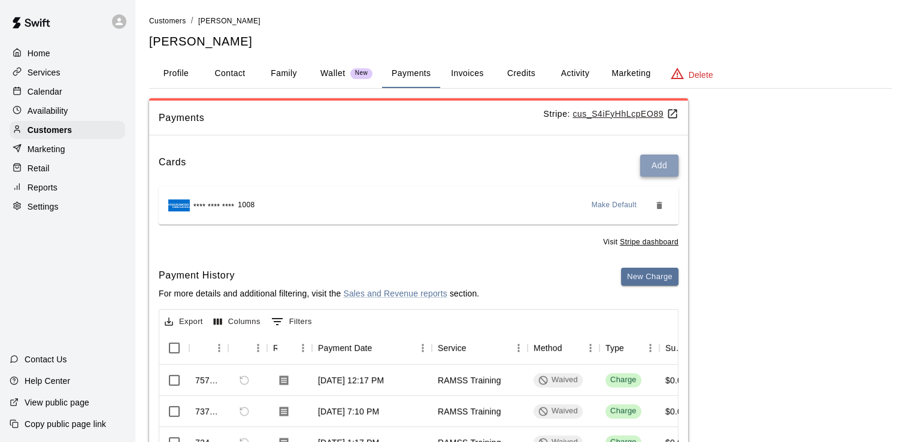
click at [661, 160] on button "Add" at bounding box center [659, 166] width 38 height 22
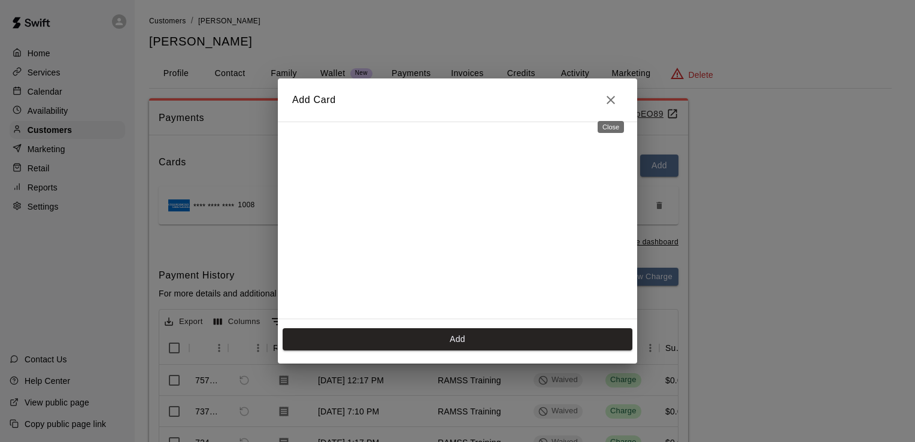
click at [612, 102] on icon "Close" at bounding box center [611, 100] width 8 height 8
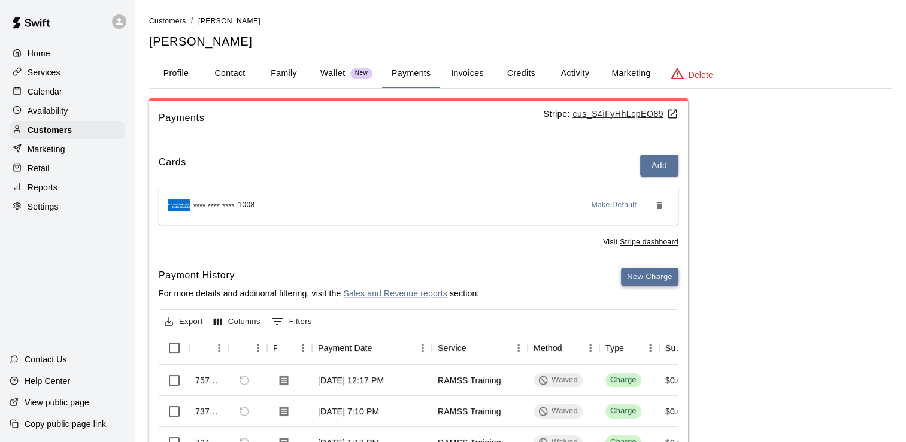
click at [656, 279] on button "New Charge" at bounding box center [650, 277] width 58 height 19
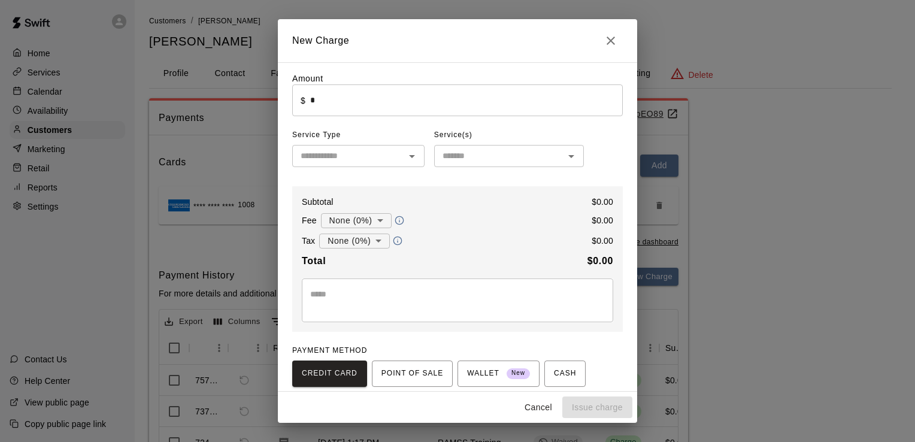
click at [575, 104] on input "*" at bounding box center [466, 100] width 313 height 32
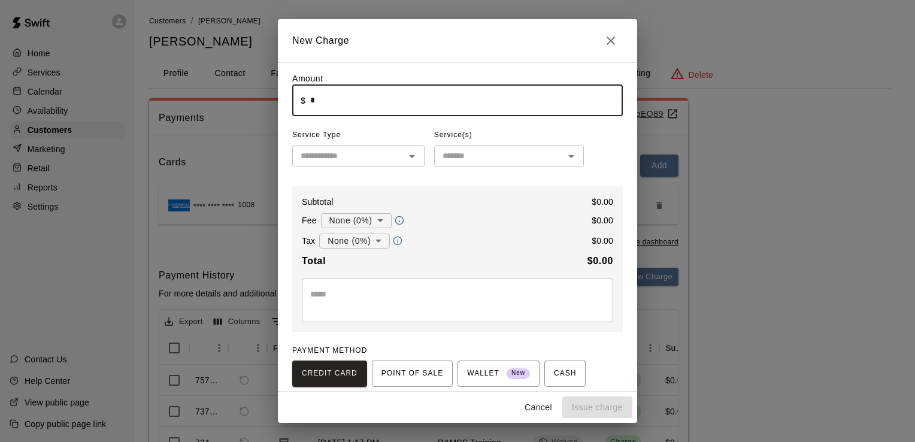
click at [567, 159] on icon "Open" at bounding box center [571, 156] width 14 height 14
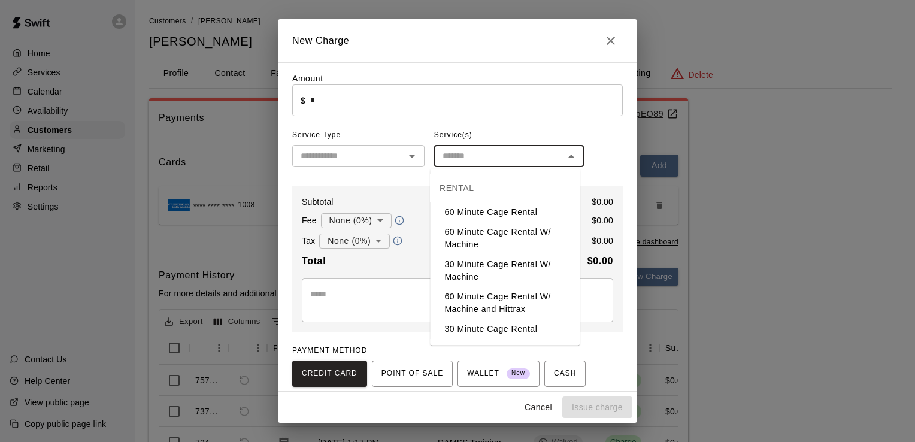
click at [413, 159] on icon "Open" at bounding box center [412, 156] width 14 height 14
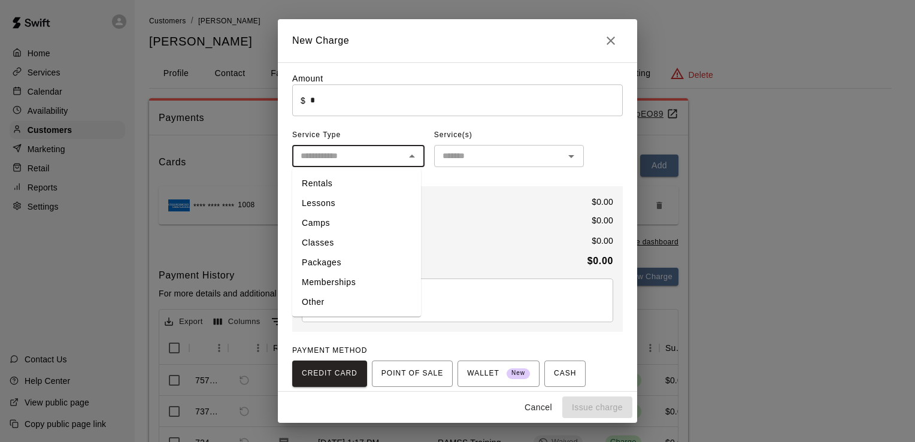
click at [370, 196] on li "Lessons" at bounding box center [356, 204] width 129 height 20
type input "*******"
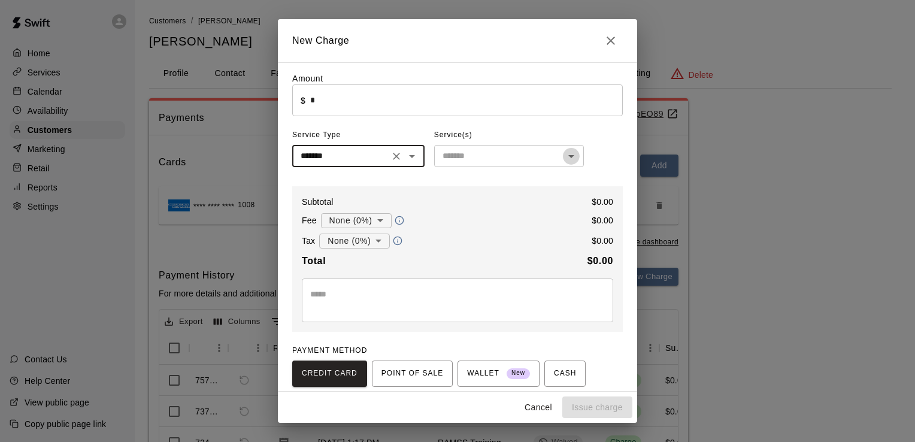
click at [570, 158] on icon "Open" at bounding box center [571, 156] width 14 height 14
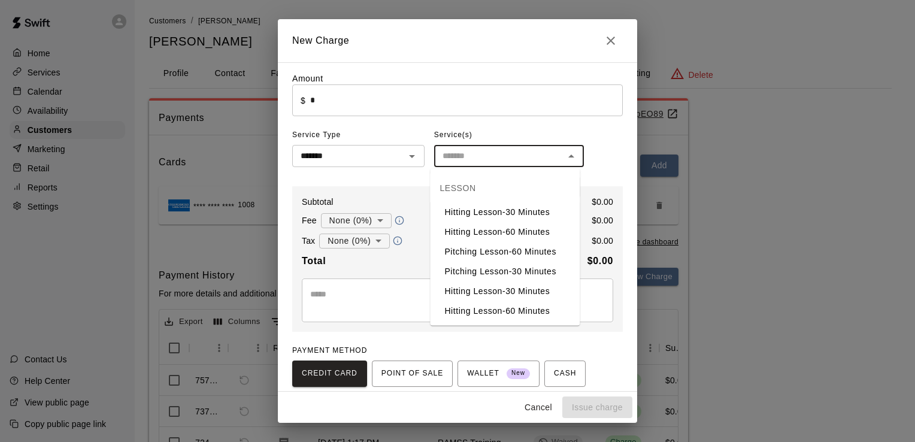
click at [541, 231] on li "Hitting Lesson-60 Minutes" at bounding box center [505, 232] width 150 height 20
type input "**********"
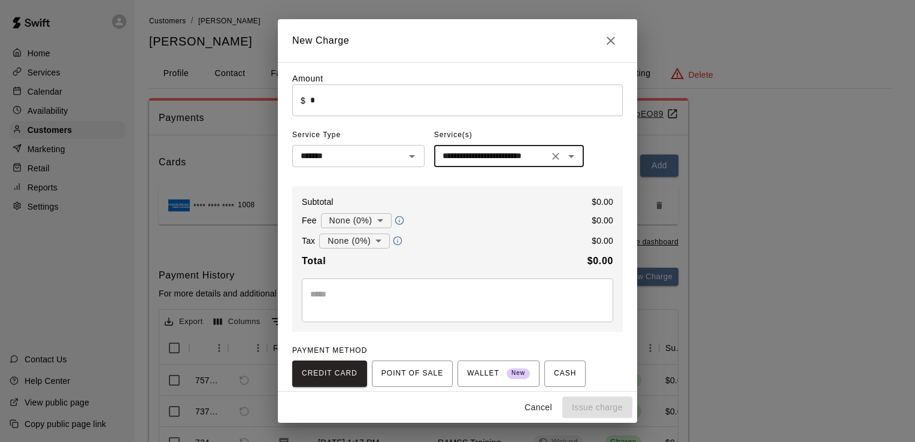
click at [441, 102] on input "*" at bounding box center [466, 100] width 313 height 32
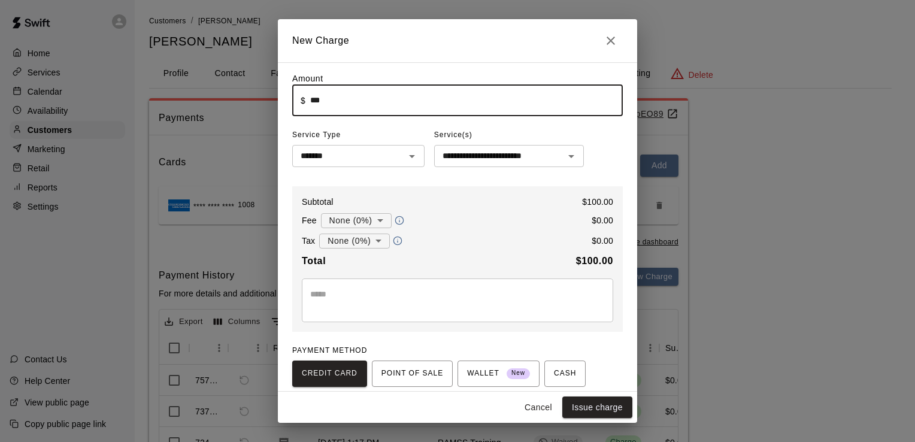
type input "******"
click at [380, 220] on body "Home Services Calendar Availability Customers Marketing Retail Reports Settings…" at bounding box center [457, 302] width 915 height 605
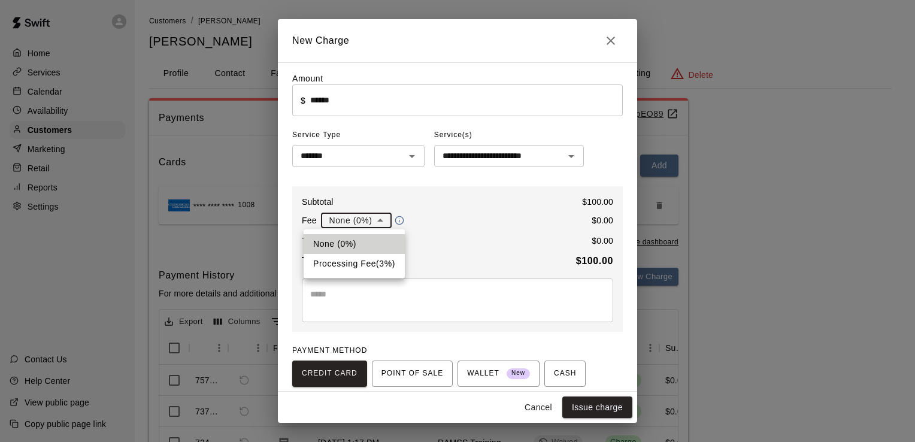
click at [379, 262] on li "Processing Fee ( 3 % )" at bounding box center [354, 264] width 101 height 20
type input "**********"
click at [606, 412] on button "Issue charge" at bounding box center [598, 408] width 70 height 22
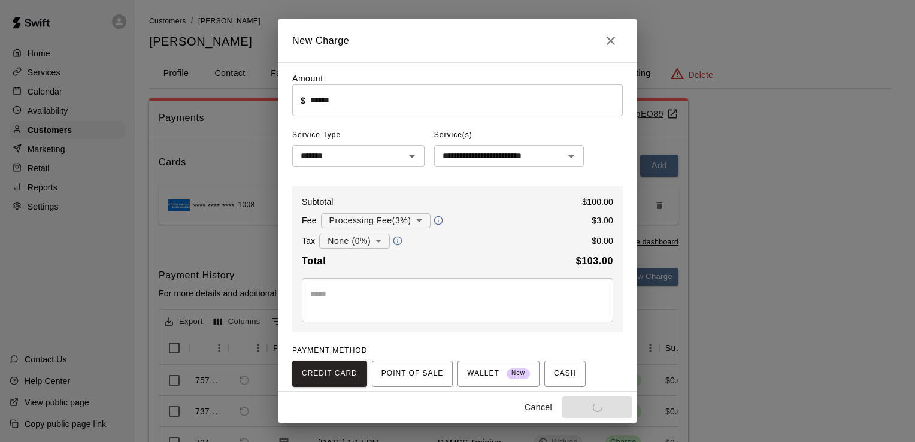
type input "*"
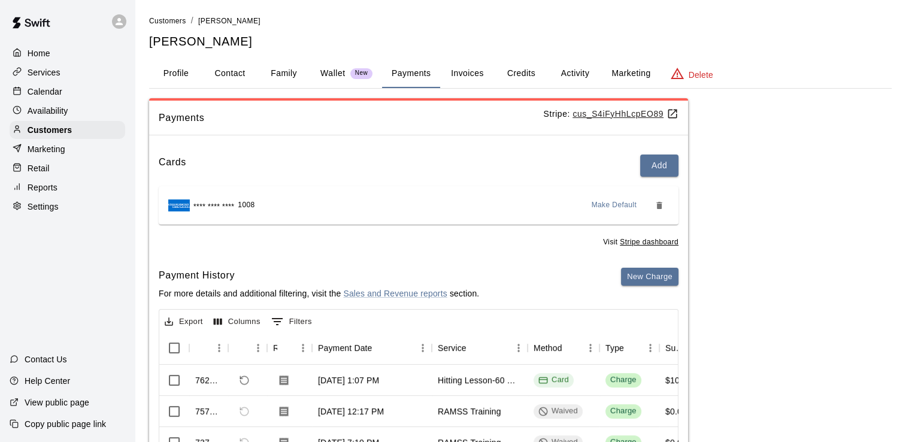
click at [43, 55] on p "Home" at bounding box center [39, 53] width 23 height 12
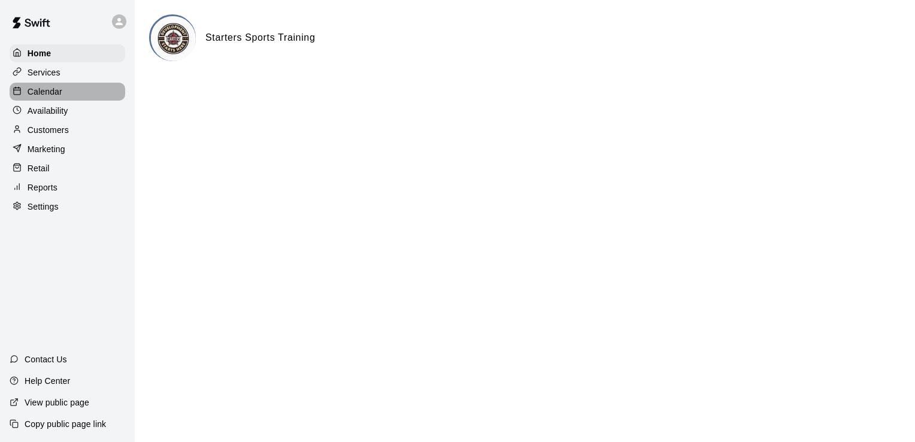
click at [53, 95] on p "Calendar" at bounding box center [45, 92] width 35 height 12
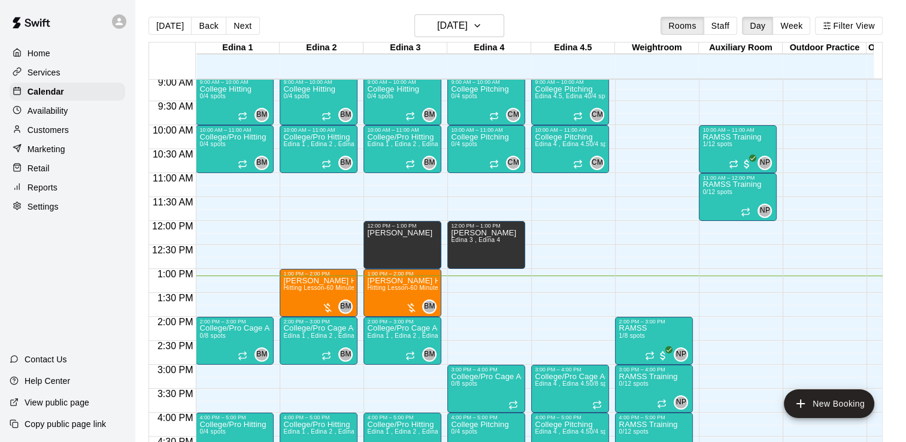
scroll to position [461, 0]
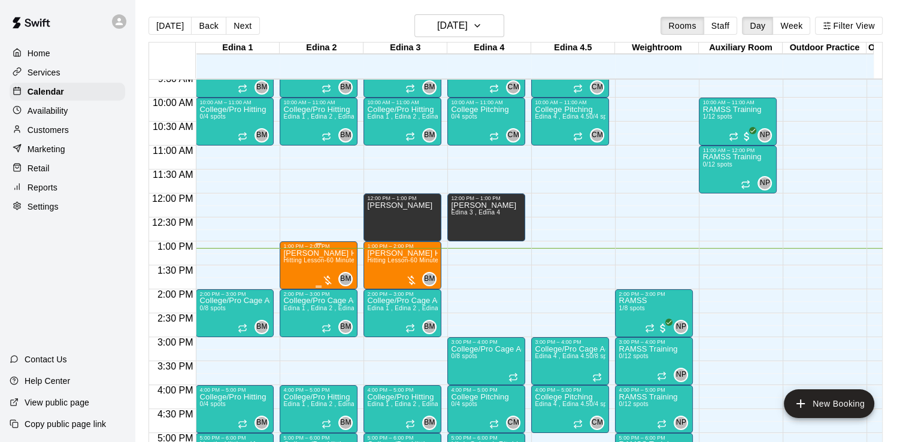
click at [326, 279] on div at bounding box center [328, 280] width 12 height 12
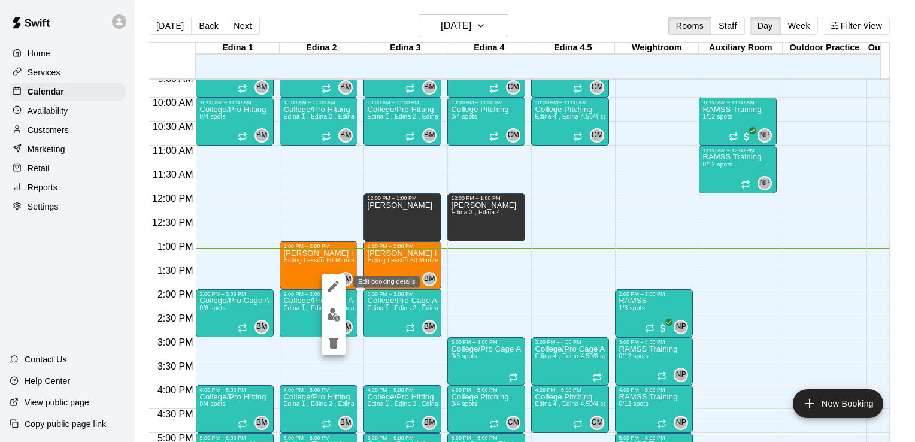
click at [333, 286] on icon "edit" at bounding box center [333, 286] width 11 height 11
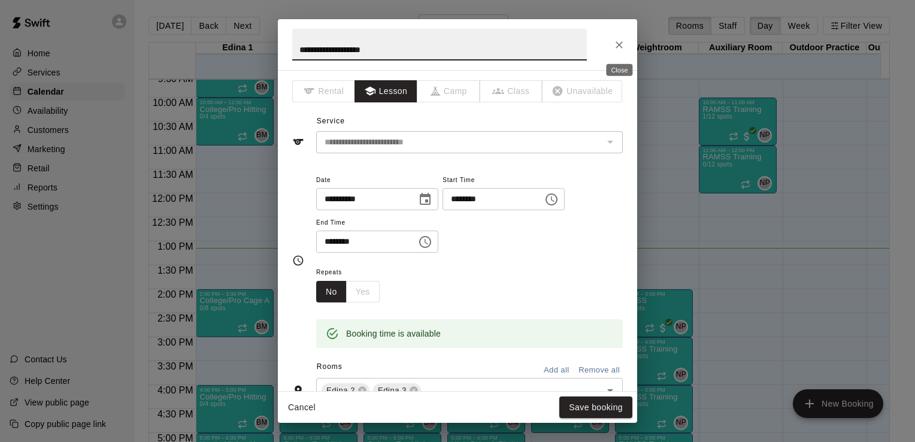
click at [624, 46] on icon "Close" at bounding box center [620, 45] width 12 height 12
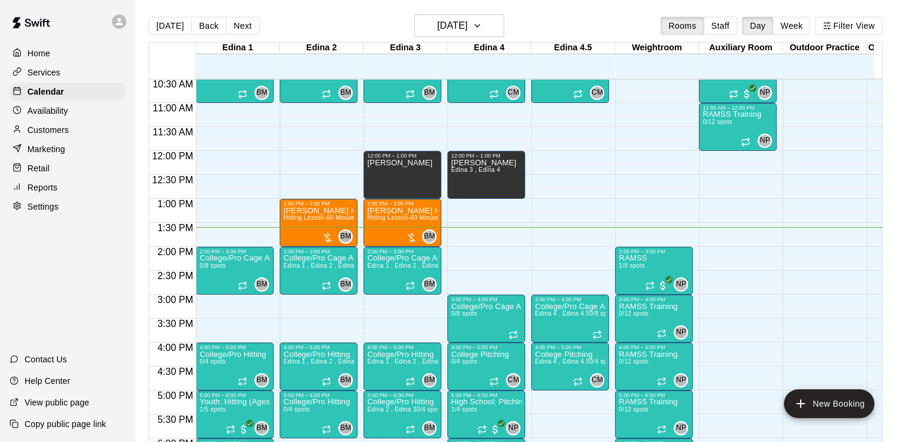
scroll to position [592, 0]
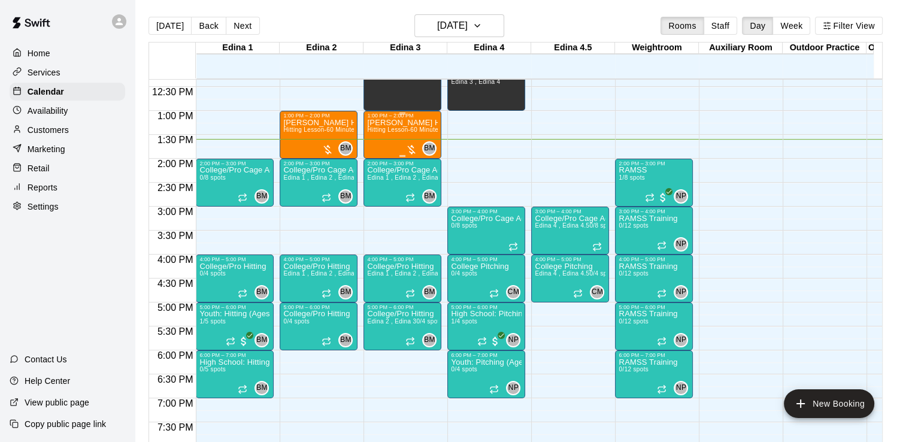
click at [427, 128] on span "Hitting Lesson-60 Minutes" at bounding box center [404, 129] width 74 height 7
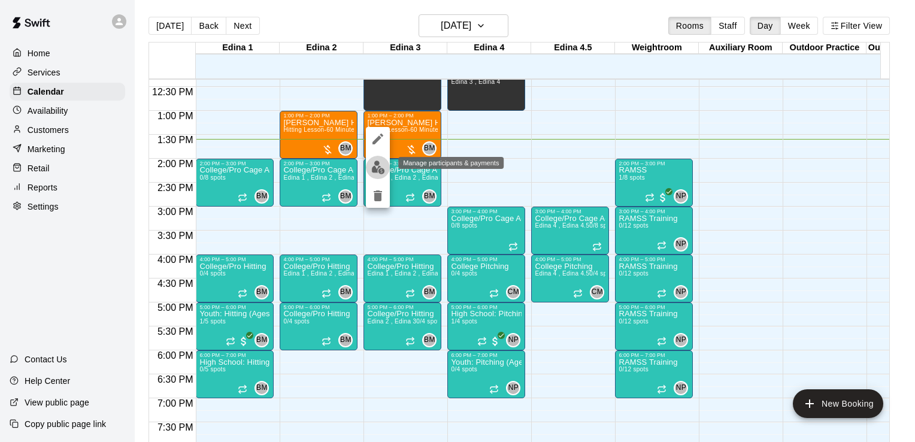
click at [374, 167] on img "edit" at bounding box center [378, 168] width 14 height 14
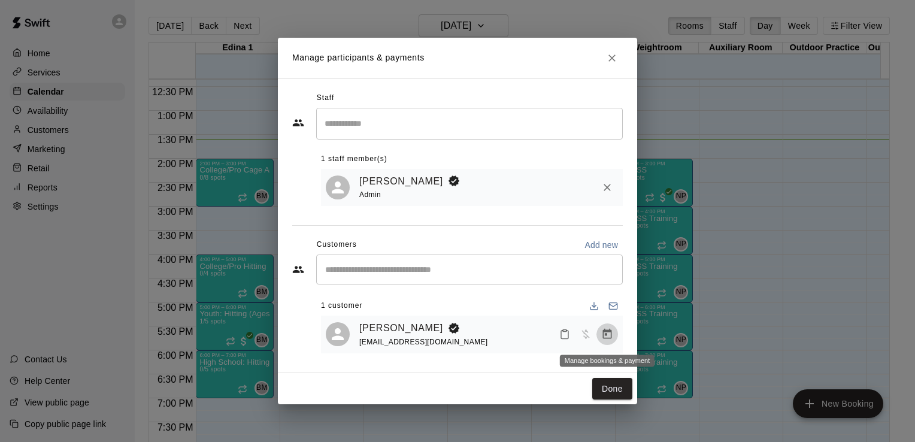
click at [606, 339] on icon "Manage bookings & payment" at bounding box center [608, 334] width 12 height 12
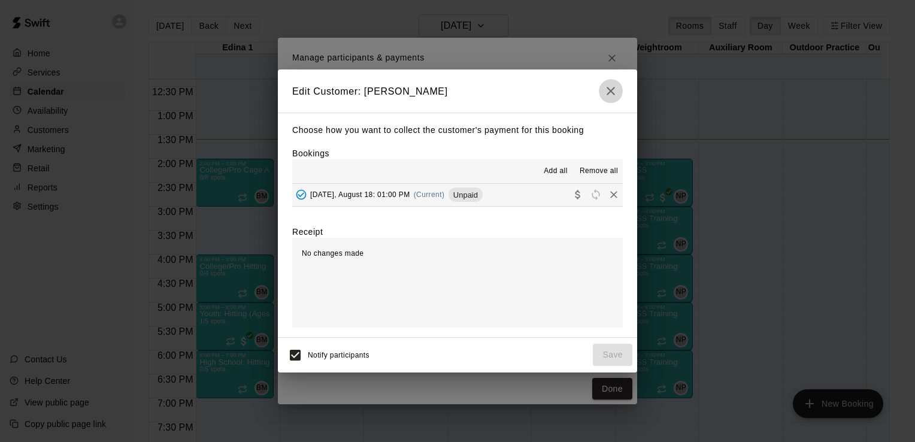
click at [611, 93] on icon "button" at bounding box center [611, 91] width 14 height 14
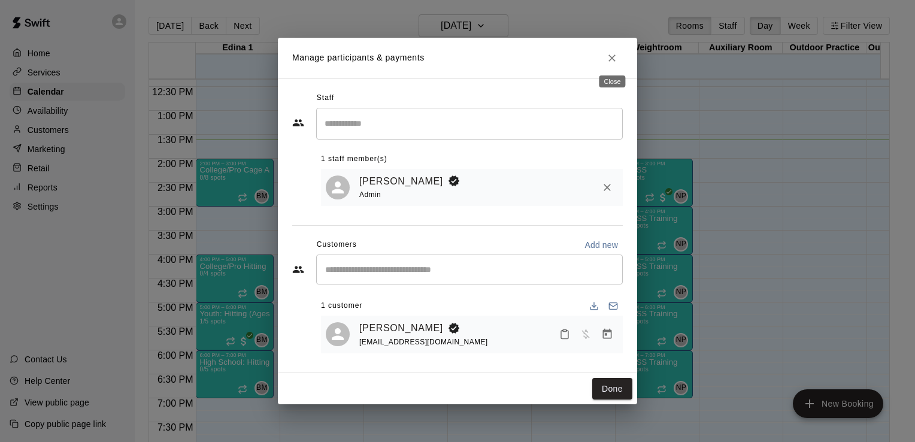
click at [611, 59] on icon "Close" at bounding box center [612, 58] width 12 height 12
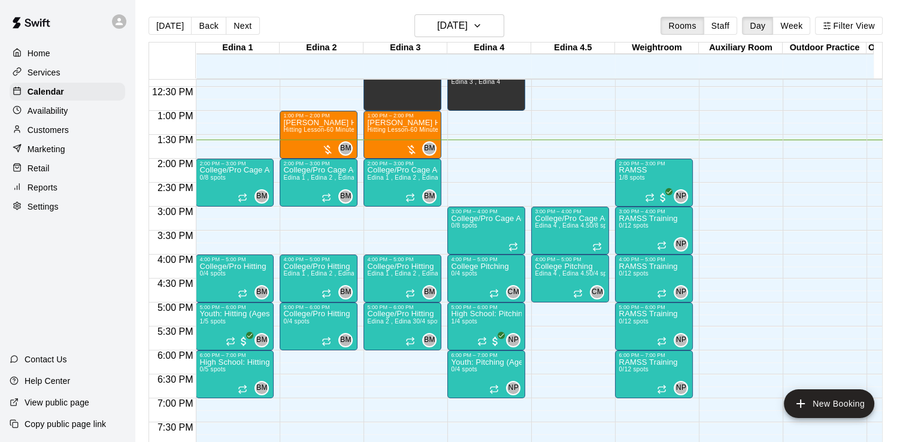
click at [50, 134] on p "Customers" at bounding box center [48, 130] width 41 height 12
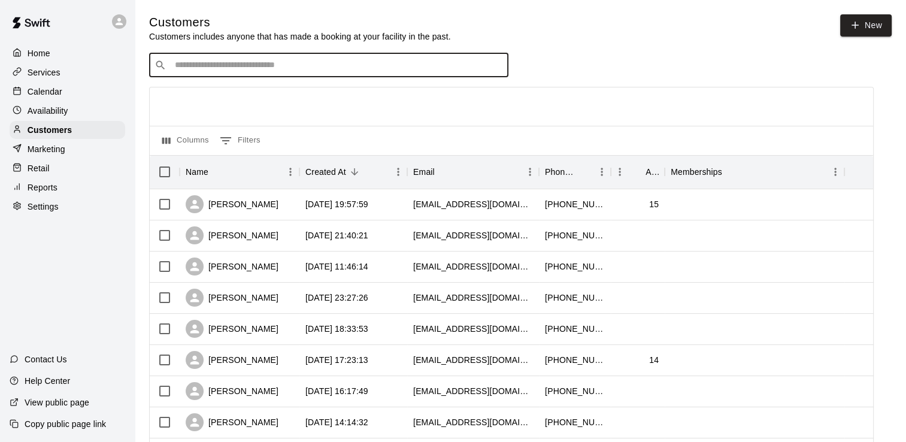
click at [395, 68] on input "Search customers by name or email" at bounding box center [337, 65] width 332 height 12
type input "********"
click at [381, 101] on div "Jac Campbell campbellj1213@gmail.com" at bounding box center [341, 99] width 316 height 26
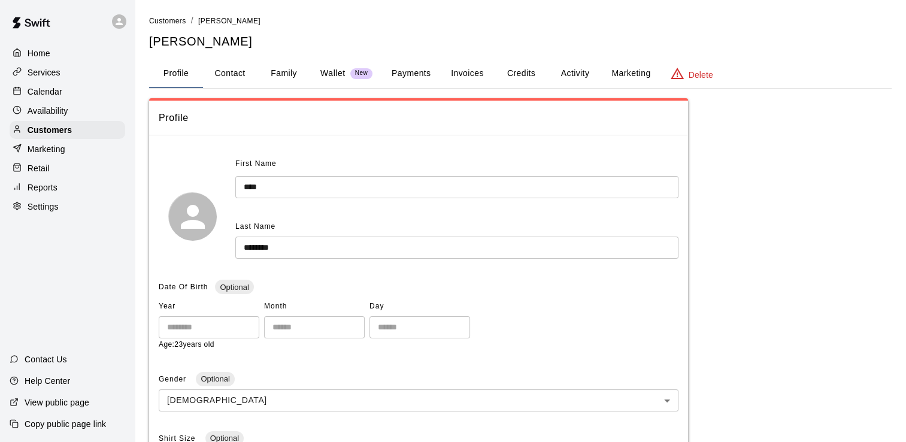
click at [523, 75] on button "Credits" at bounding box center [521, 73] width 54 height 29
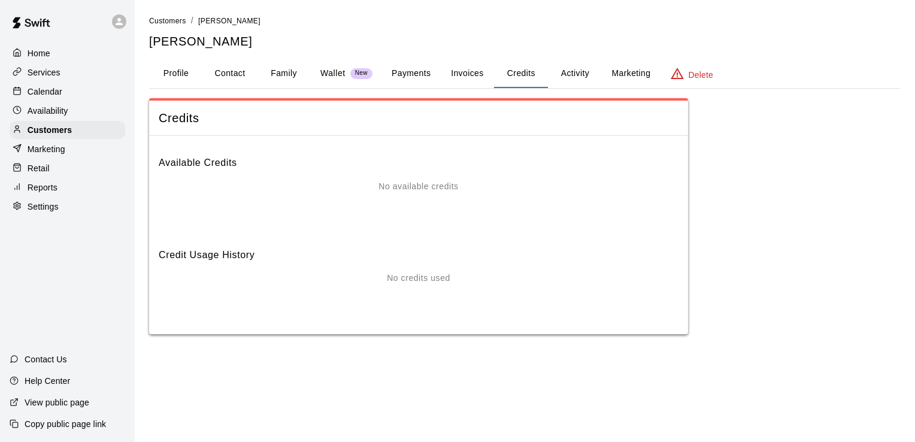
click at [466, 70] on button "Invoices" at bounding box center [467, 73] width 54 height 29
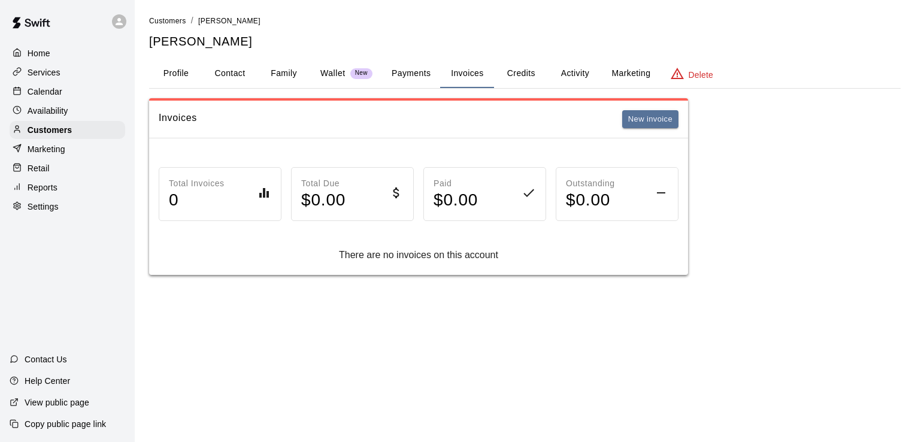
click at [414, 71] on button "Payments" at bounding box center [411, 73] width 58 height 29
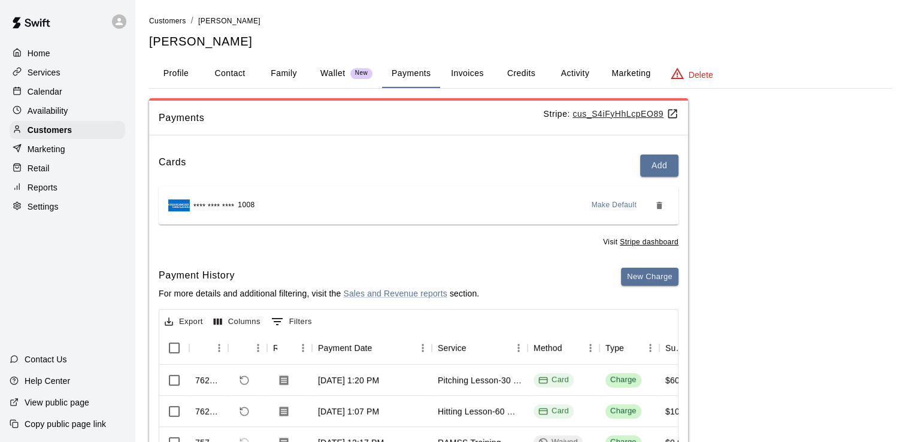
click at [472, 71] on button "Invoices" at bounding box center [467, 73] width 54 height 29
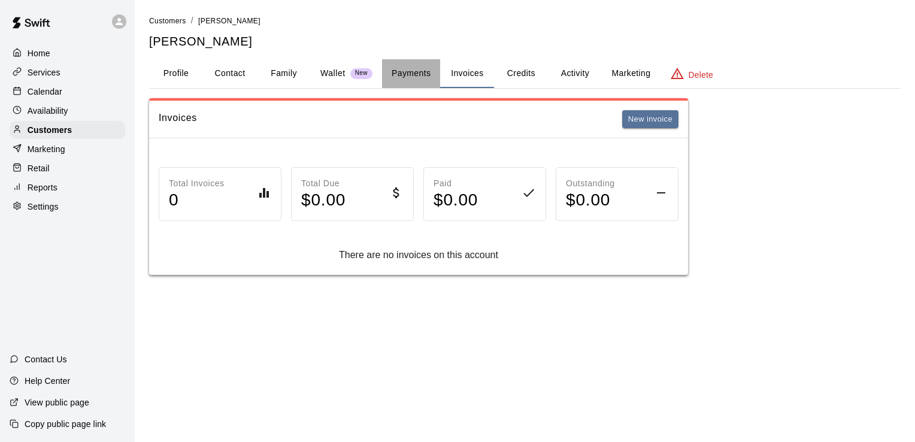
click at [410, 68] on button "Payments" at bounding box center [411, 73] width 58 height 29
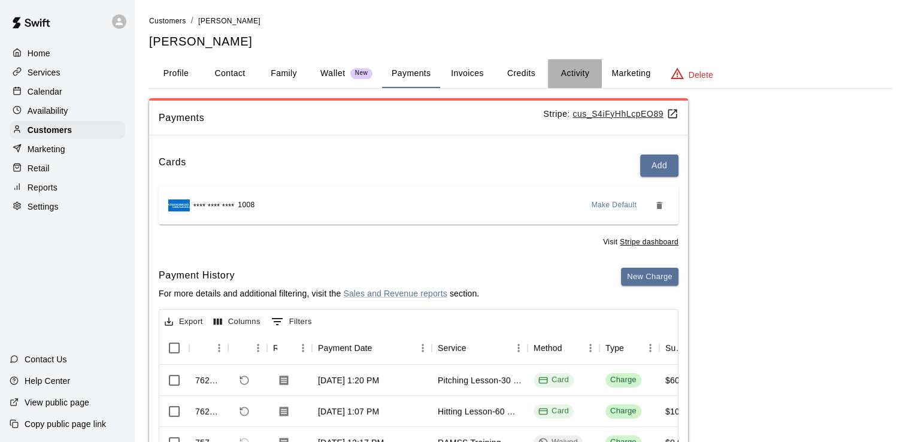
click at [575, 72] on button "Activity" at bounding box center [575, 73] width 54 height 29
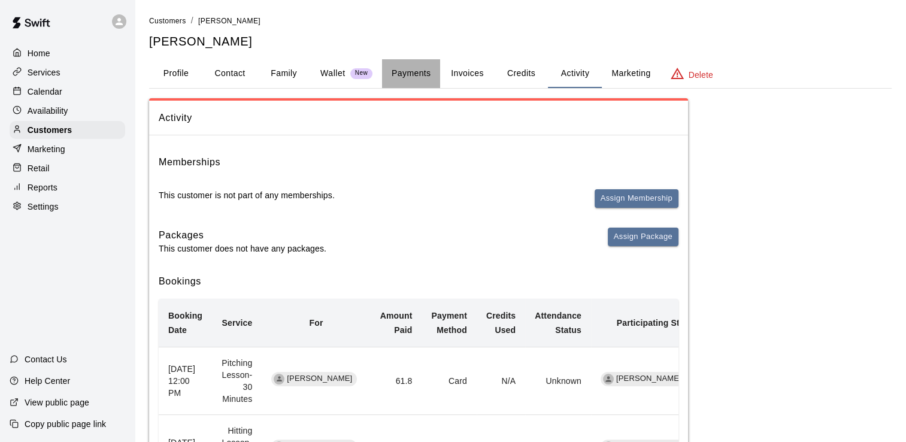
click at [417, 73] on button "Payments" at bounding box center [411, 73] width 58 height 29
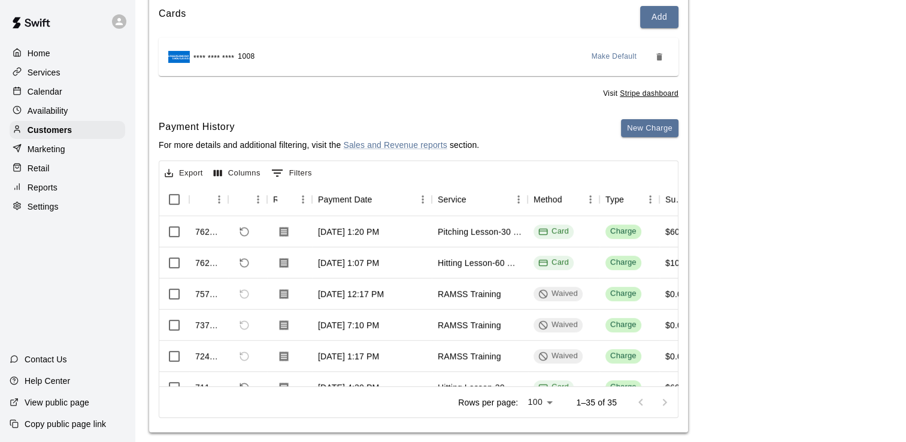
scroll to position [162, 0]
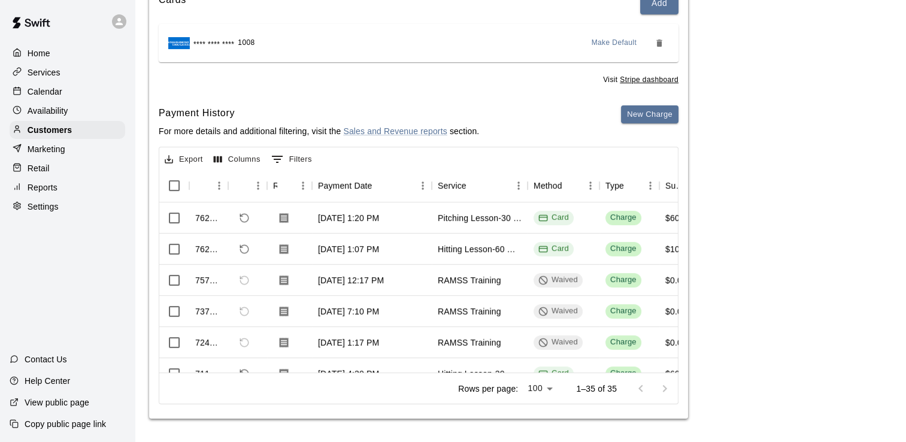
click at [64, 97] on div "Calendar" at bounding box center [68, 92] width 116 height 18
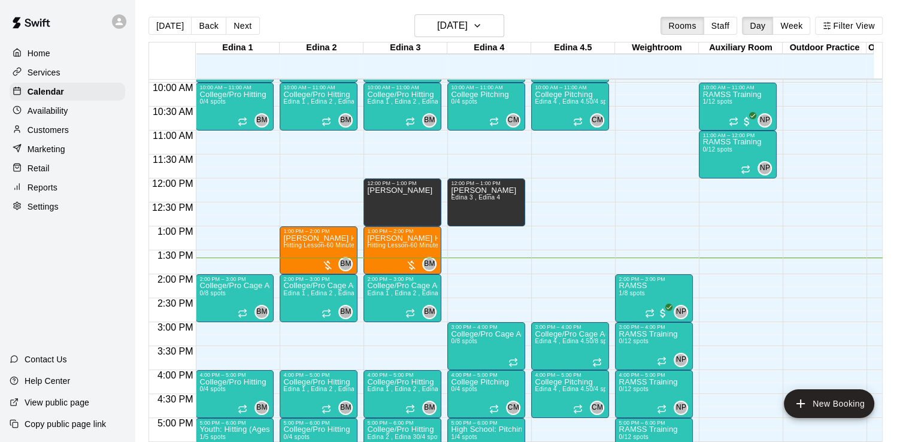
scroll to position [483, 0]
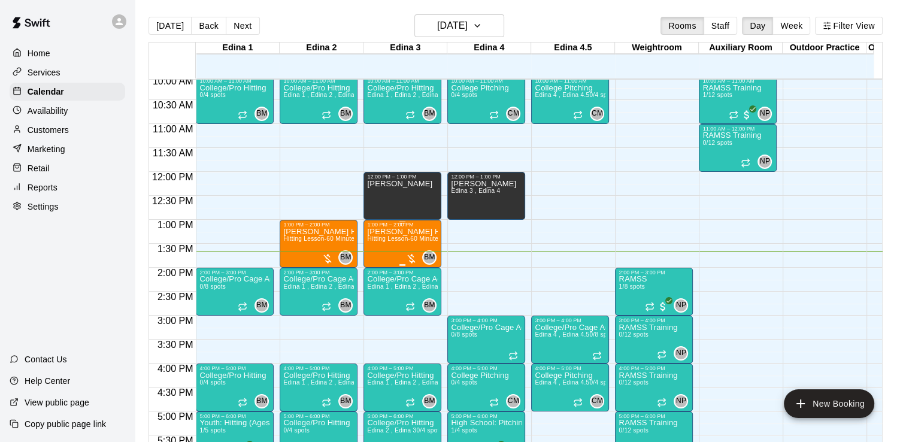
click at [409, 243] on div "Jac Campbell Hitting Hitting Lesson-60 Minutes" at bounding box center [402, 449] width 71 height 442
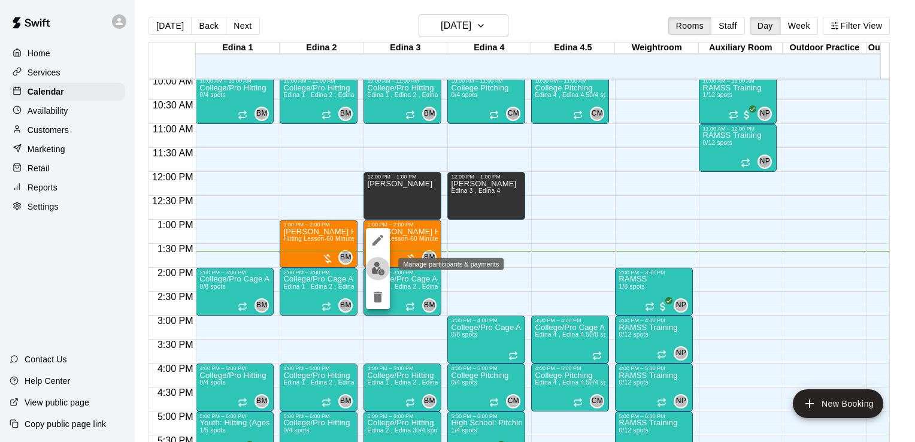
click at [379, 272] on img "edit" at bounding box center [378, 269] width 14 height 14
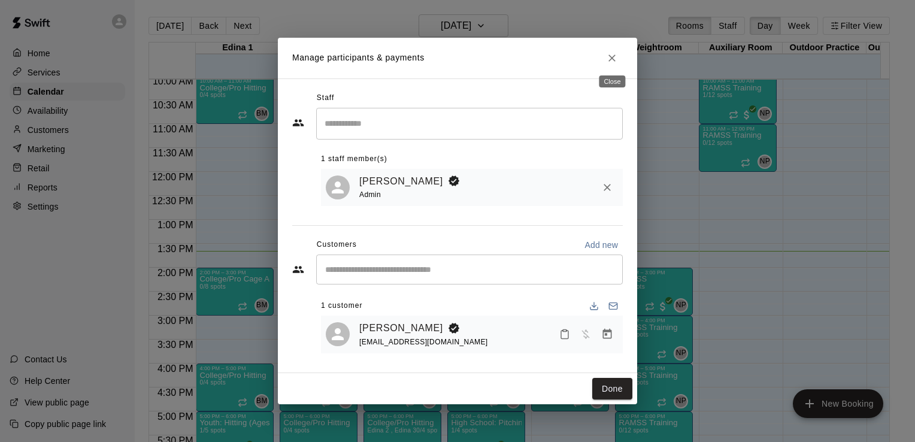
click at [614, 61] on icon "Close" at bounding box center [612, 58] width 12 height 12
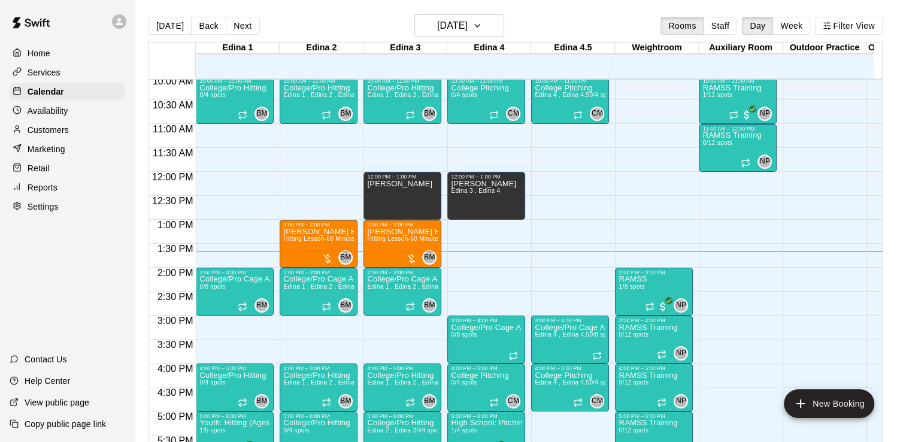
click at [53, 134] on p "Customers" at bounding box center [48, 130] width 41 height 12
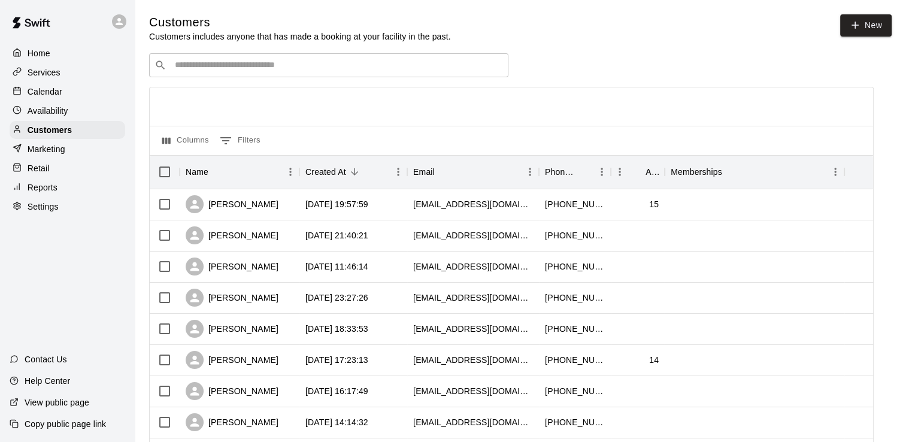
click at [230, 71] on input "Search customers by name or email" at bounding box center [337, 65] width 332 height 12
click at [550, 64] on div "**********" at bounding box center [511, 65] width 725 height 24
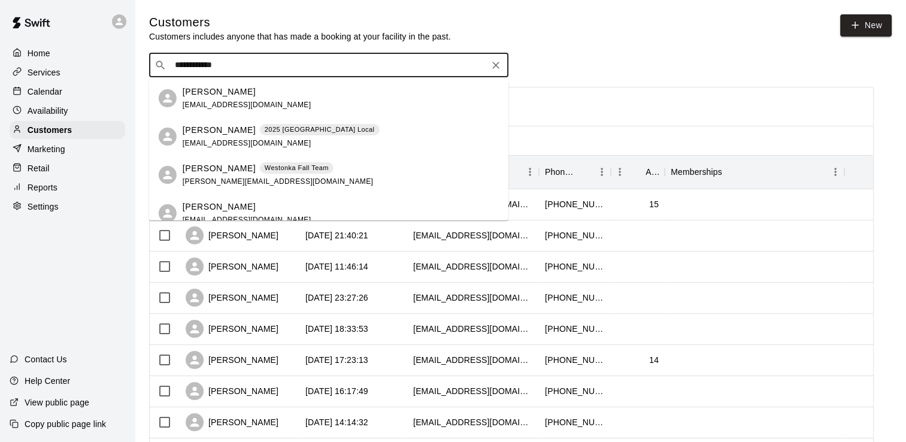
click at [294, 64] on input "**********" at bounding box center [328, 65] width 314 height 12
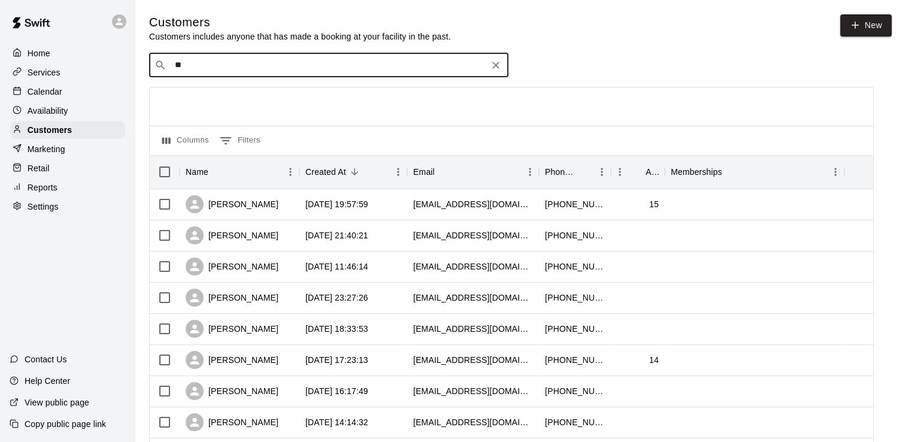
type input "*"
click at [46, 95] on p "Calendar" at bounding box center [45, 92] width 35 height 12
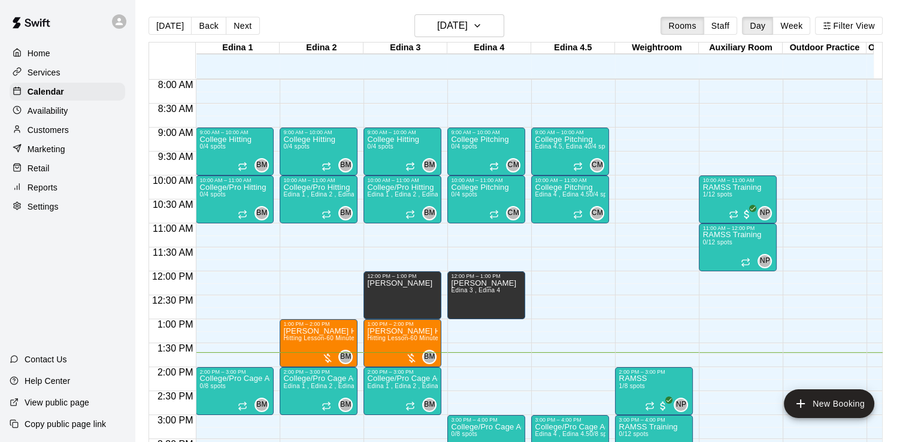
scroll to position [320, 0]
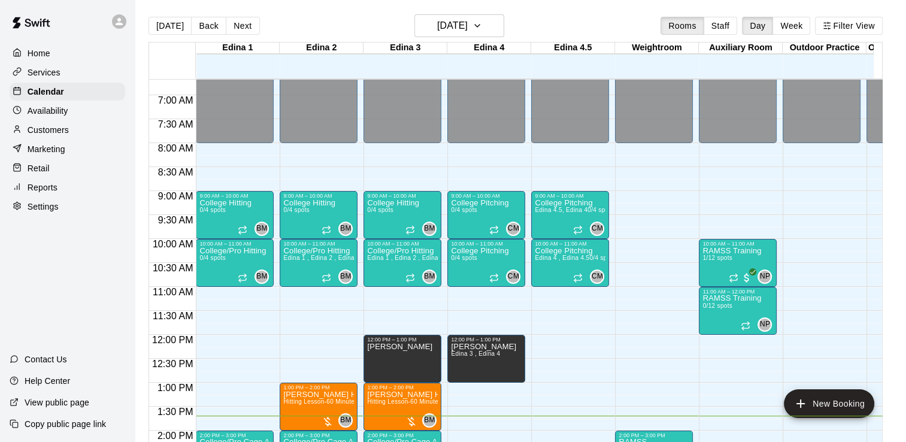
click at [890, 207] on div "Today Back Next Monday Aug 18 Rooms Staff Day Week Filter View Edina 1 18 Mon E…" at bounding box center [516, 235] width 753 height 442
click at [412, 418] on div at bounding box center [412, 422] width 12 height 12
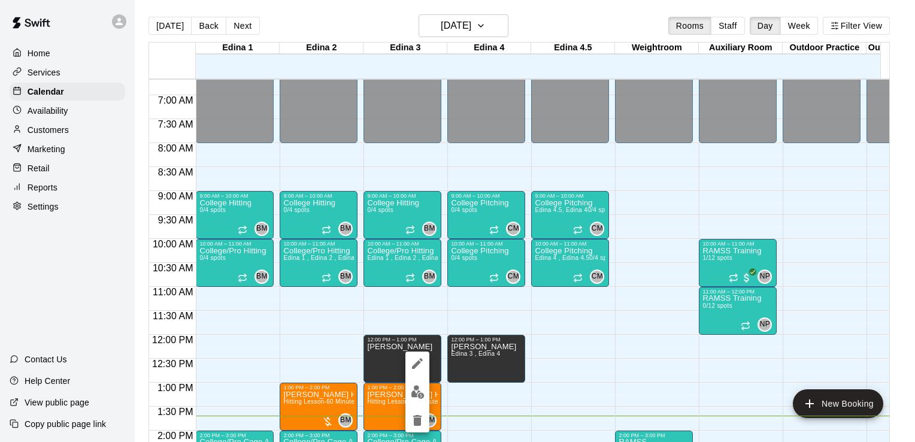
click at [593, 343] on div at bounding box center [457, 221] width 915 height 442
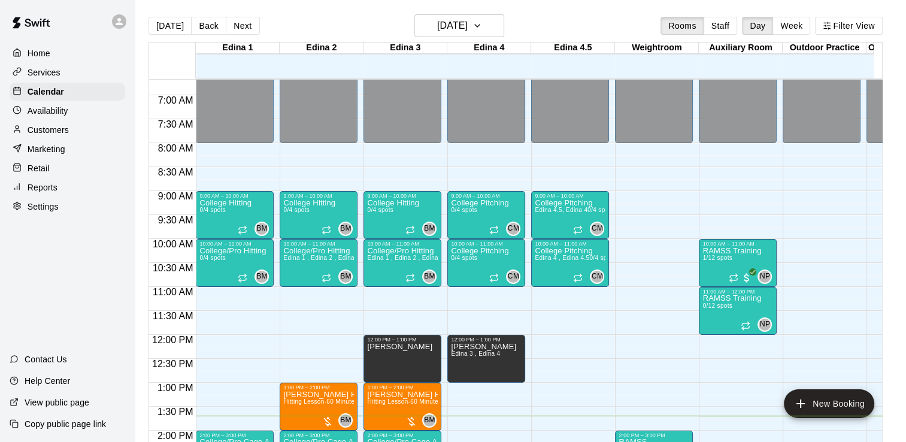
click at [52, 194] on p "Reports" at bounding box center [43, 188] width 30 height 12
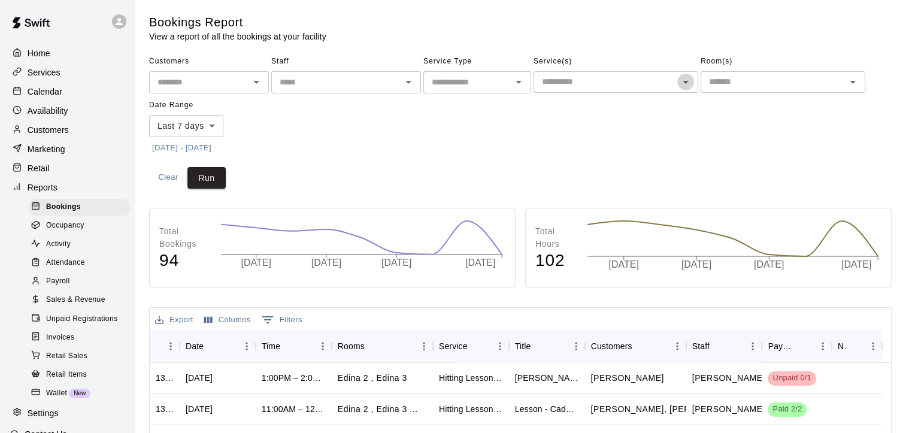
click at [685, 86] on icon "Open" at bounding box center [686, 82] width 14 height 14
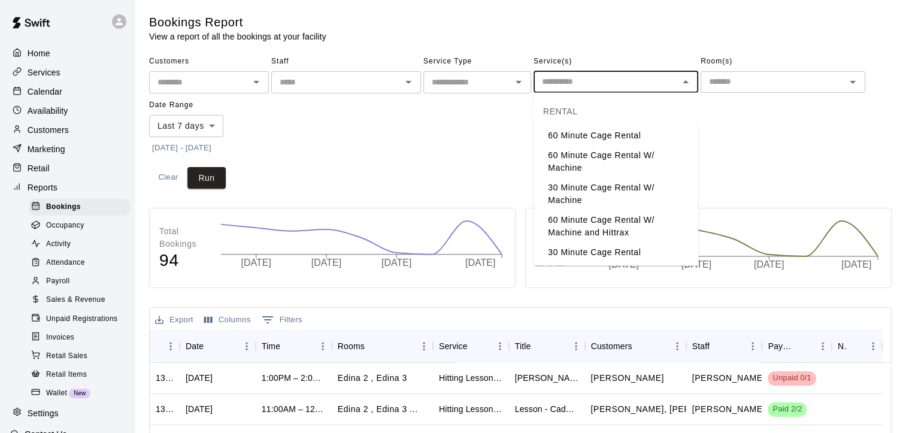
click at [522, 83] on icon "Open" at bounding box center [519, 82] width 14 height 14
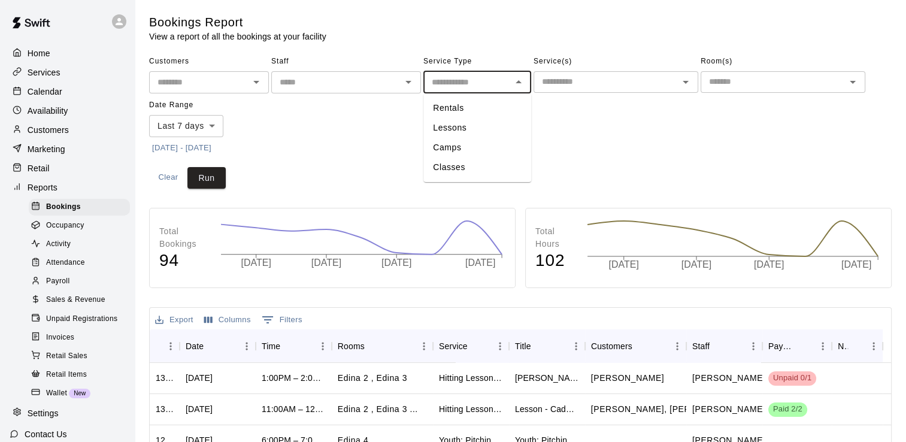
click at [480, 129] on li "Lessons" at bounding box center [478, 128] width 108 height 20
type input "*******"
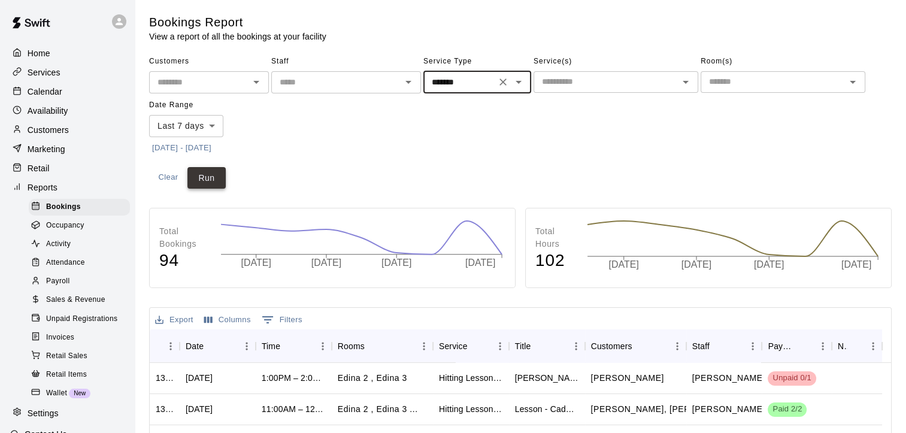
click at [211, 178] on button "Run" at bounding box center [207, 178] width 38 height 22
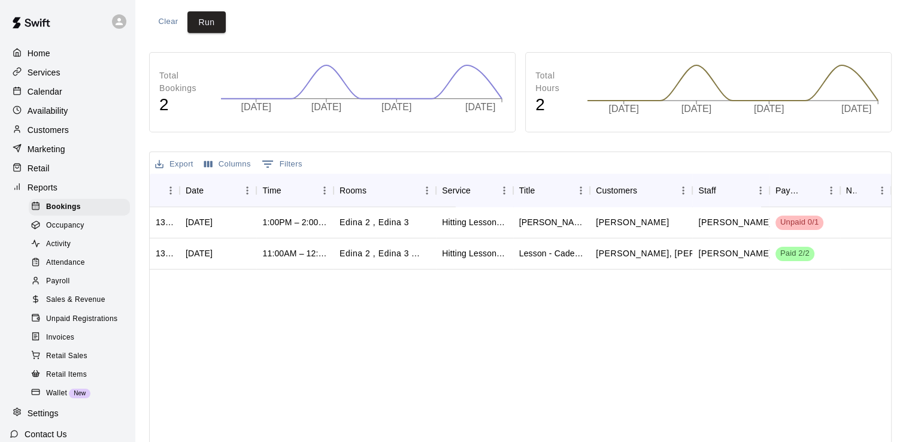
scroll to position [156, 0]
click at [815, 222] on span "Unpaid 0/1" at bounding box center [800, 221] width 48 height 11
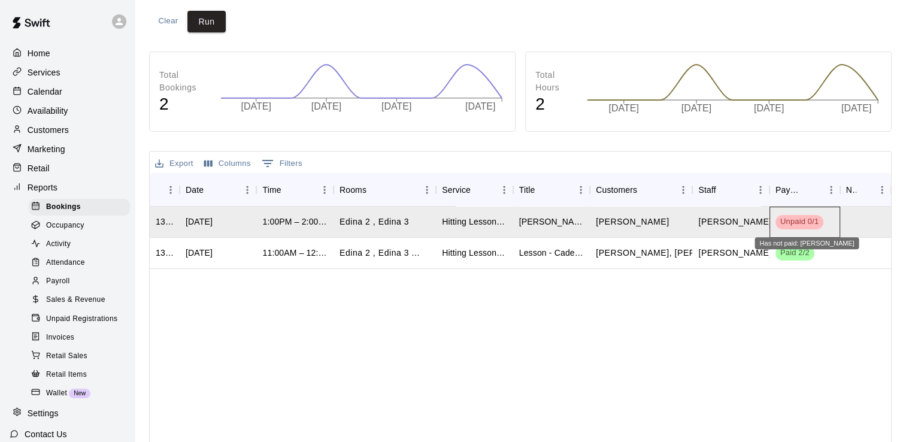
click at [815, 222] on span "Unpaid 0/1" at bounding box center [800, 221] width 48 height 11
drag, startPoint x: 815, startPoint y: 222, endPoint x: 745, endPoint y: 165, distance: 90.3
click at [745, 165] on div "Export Columns 0 Filters" at bounding box center [521, 163] width 742 height 22
click at [68, 306] on span "Sales & Revenue" at bounding box center [75, 300] width 59 height 12
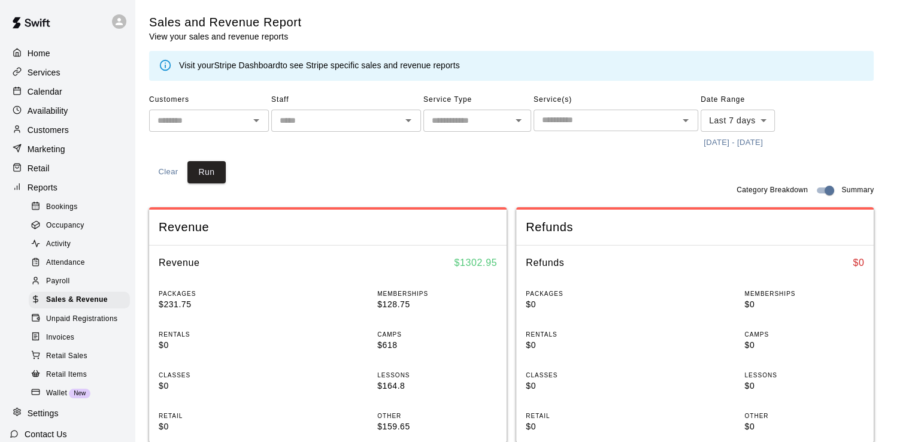
click at [43, 59] on p "Home" at bounding box center [39, 53] width 23 height 12
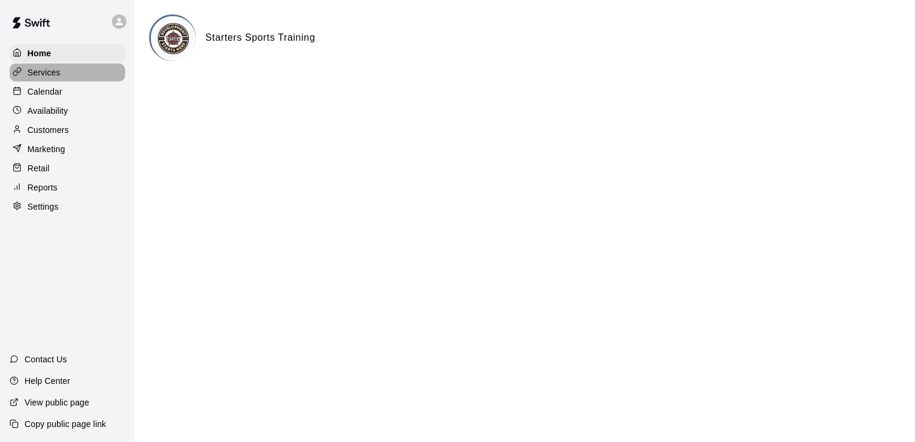
click at [53, 75] on p "Services" at bounding box center [44, 73] width 33 height 12
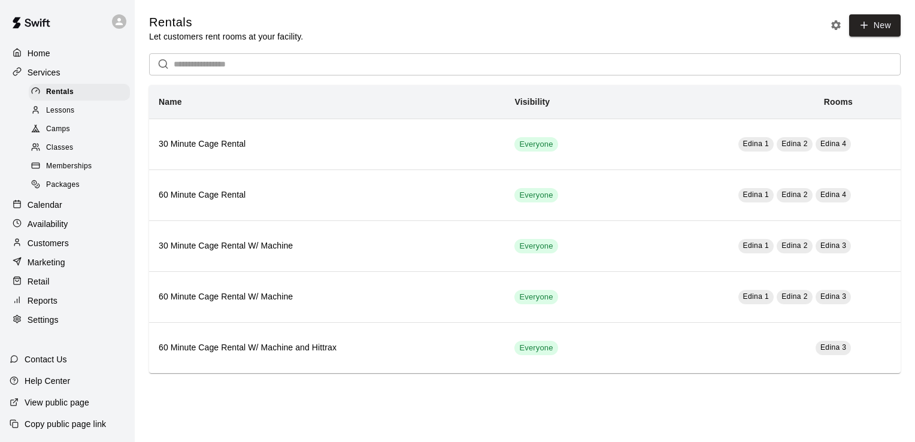
click at [59, 129] on span "Camps" at bounding box center [58, 129] width 24 height 12
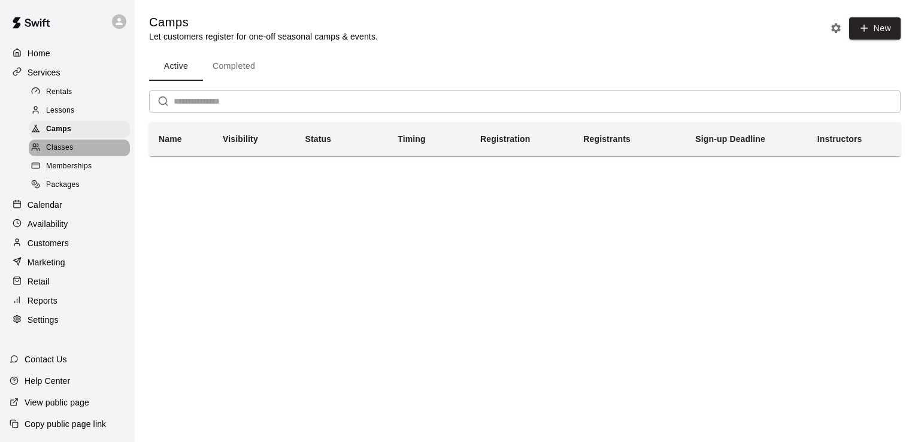
click at [61, 154] on span "Classes" at bounding box center [59, 148] width 27 height 12
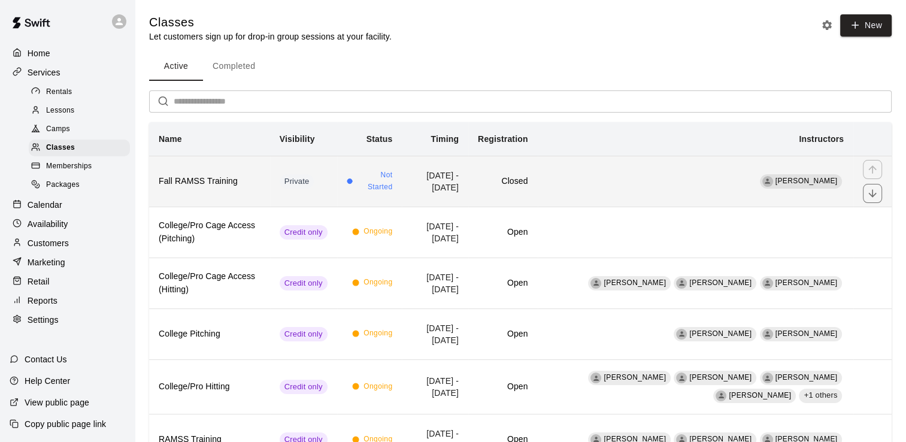
click at [392, 181] on span "Not Started" at bounding box center [374, 182] width 35 height 24
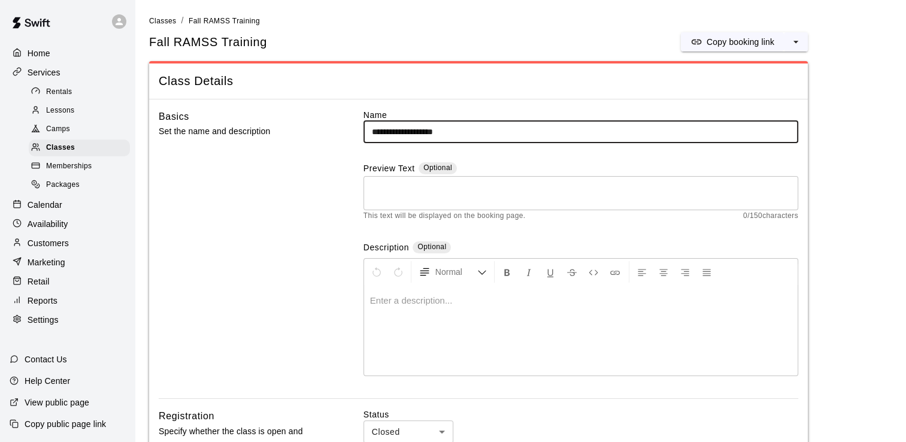
click at [47, 53] on p "Home" at bounding box center [39, 53] width 23 height 12
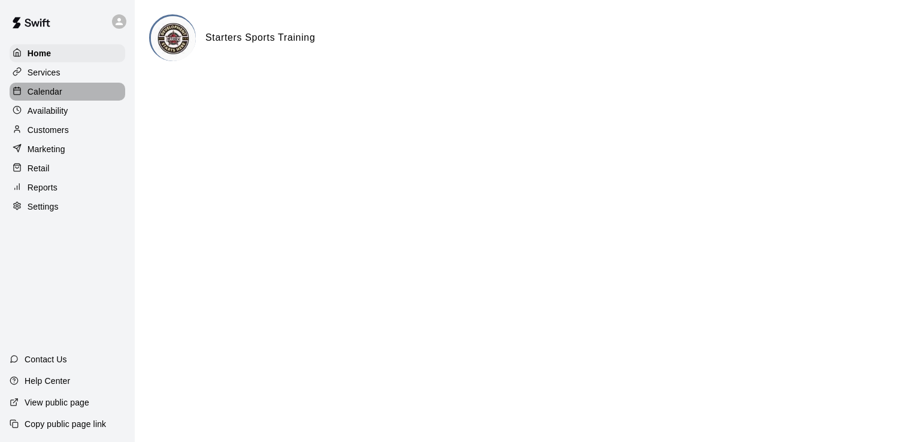
click at [48, 93] on p "Calendar" at bounding box center [45, 92] width 35 height 12
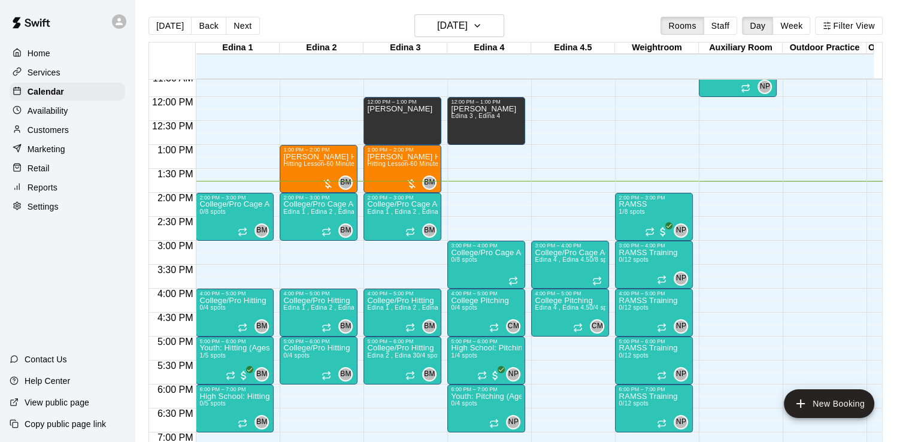
scroll to position [472, 0]
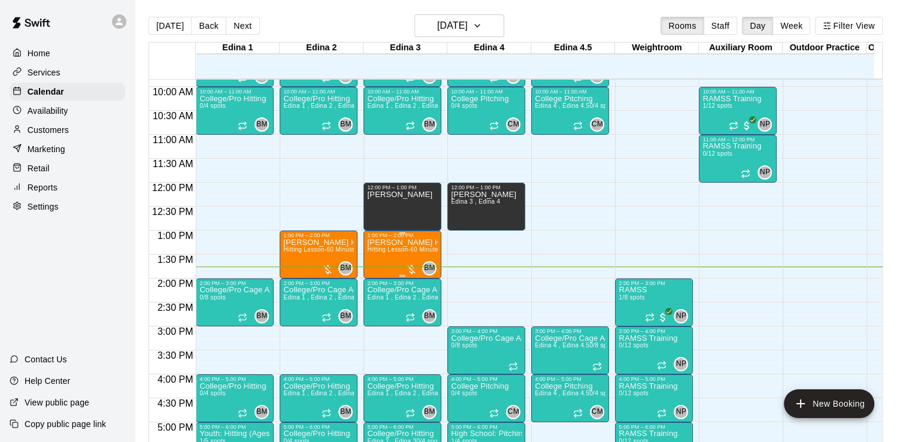
click at [414, 271] on div at bounding box center [412, 270] width 12 height 12
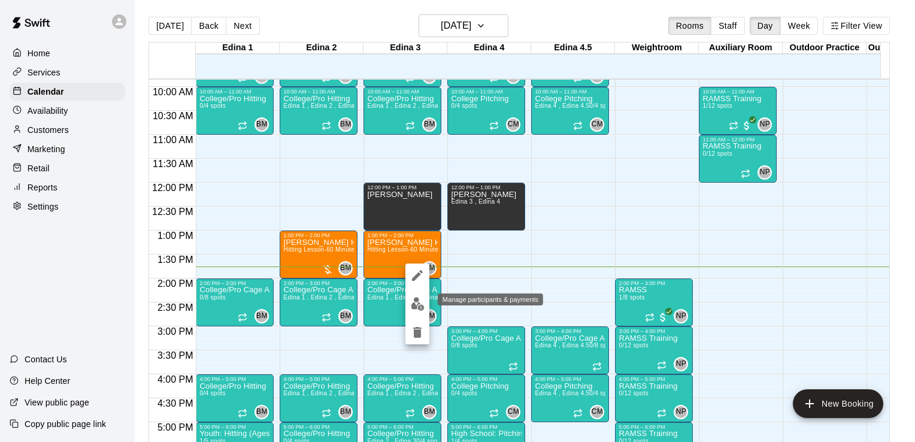
click at [417, 304] on img "edit" at bounding box center [418, 304] width 14 height 14
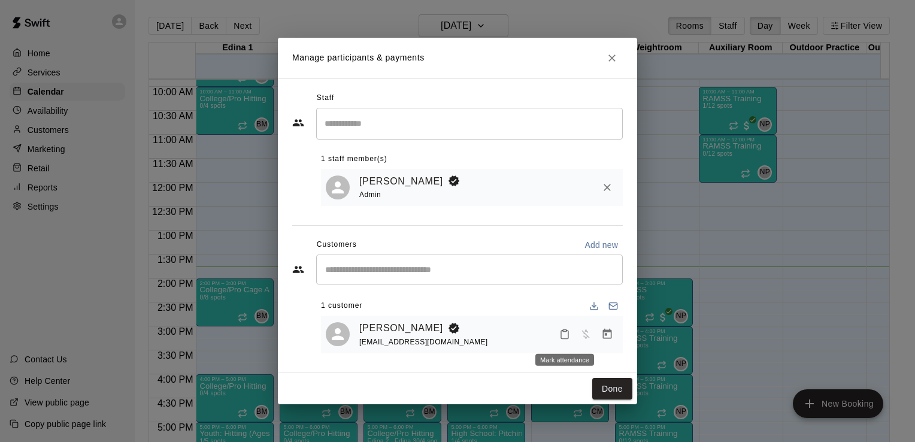
click at [562, 337] on icon "Mark attendance" at bounding box center [565, 334] width 11 height 11
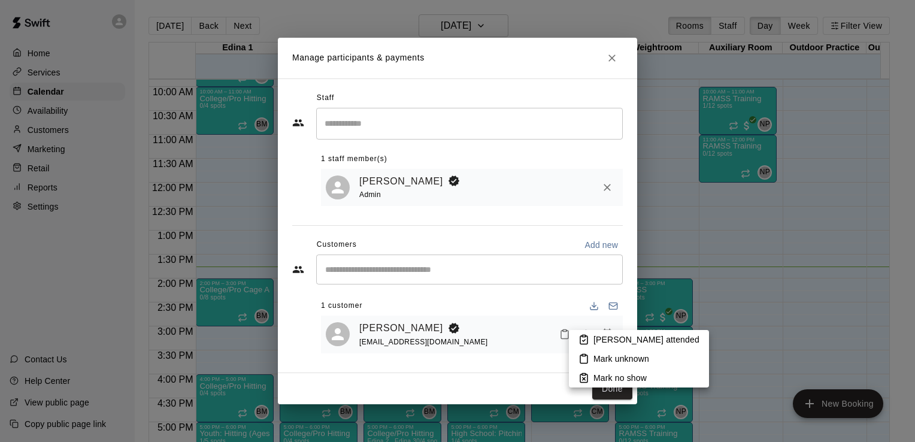
click at [609, 339] on p "Mark attended" at bounding box center [647, 340] width 106 height 12
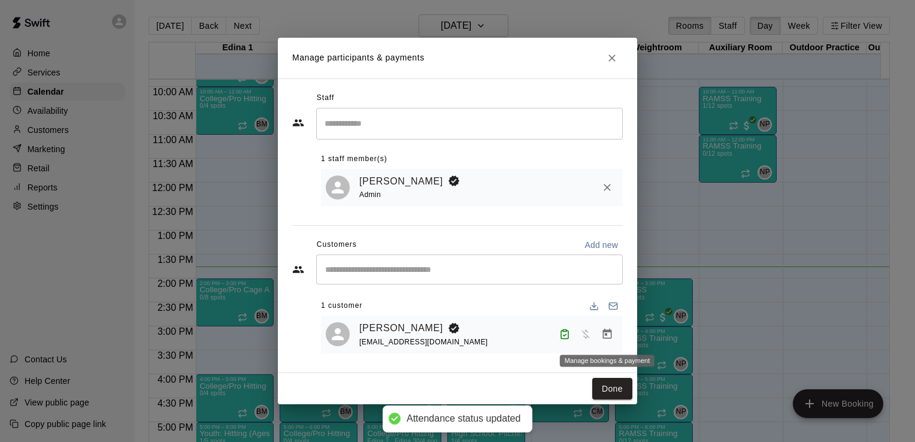
click at [609, 339] on icon "Manage bookings & payment" at bounding box center [608, 334] width 12 height 12
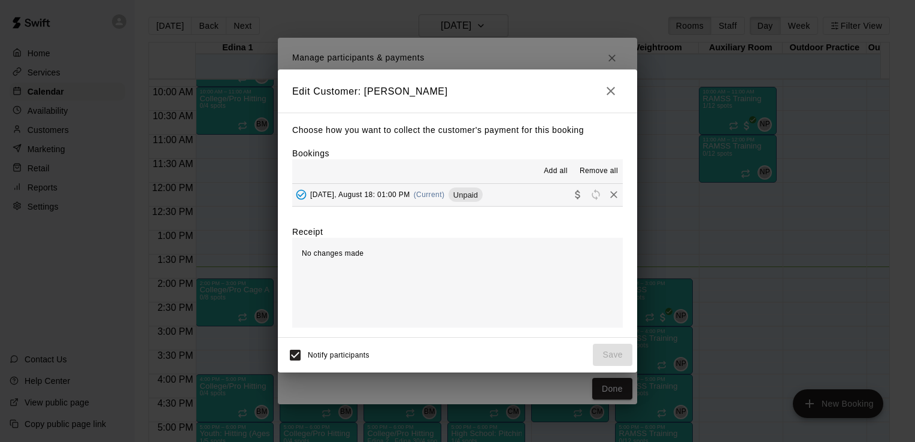
click at [472, 277] on div "No changes made" at bounding box center [457, 283] width 331 height 90
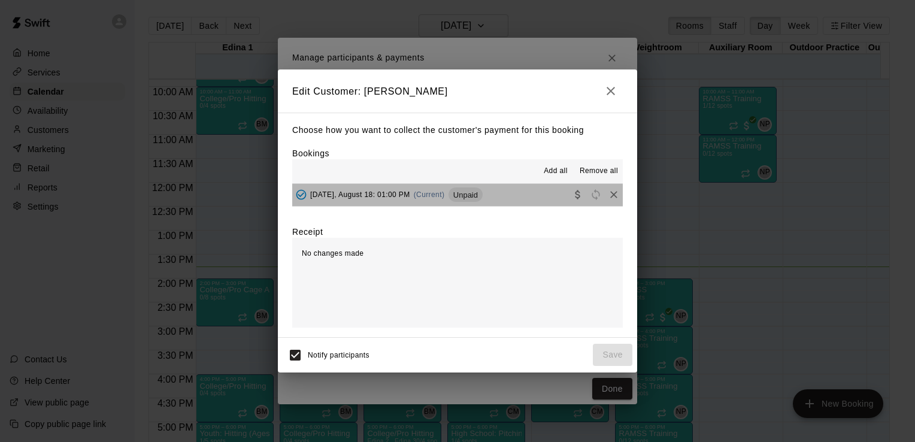
click at [475, 198] on span "Unpaid" at bounding box center [466, 195] width 34 height 9
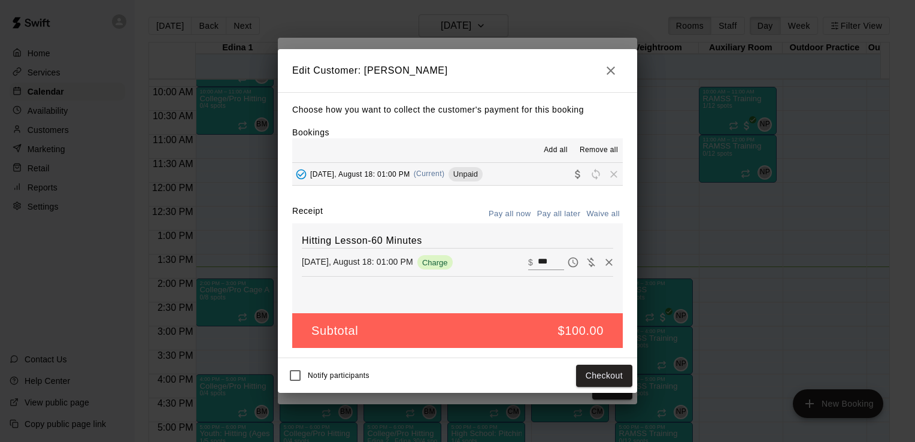
click at [545, 258] on input "***" at bounding box center [551, 263] width 26 height 16
type input "*"
click at [616, 377] on button "Save" at bounding box center [613, 376] width 40 height 22
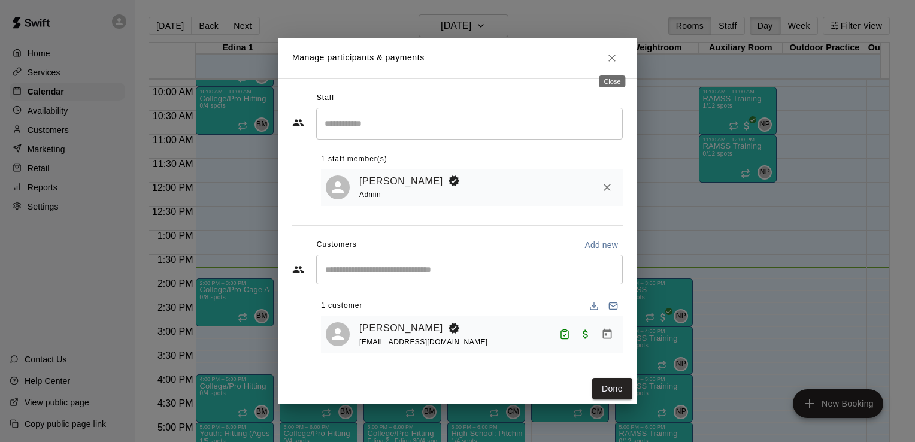
click at [611, 58] on icon "Close" at bounding box center [612, 58] width 7 height 7
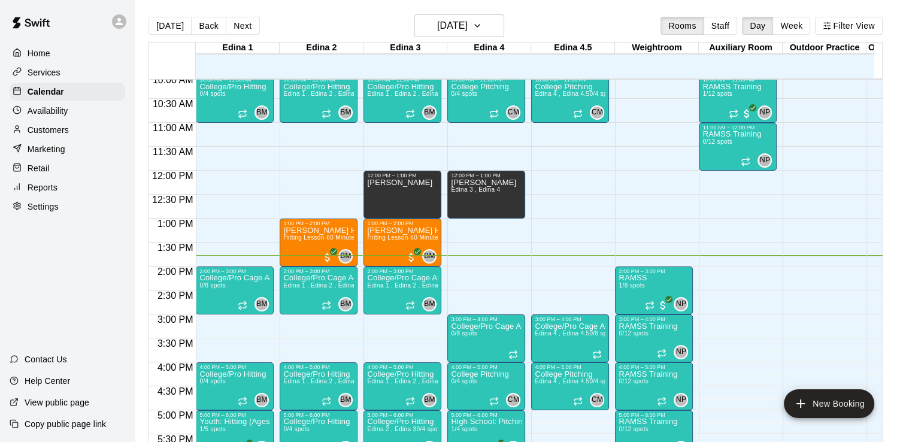
scroll to position [429, 0]
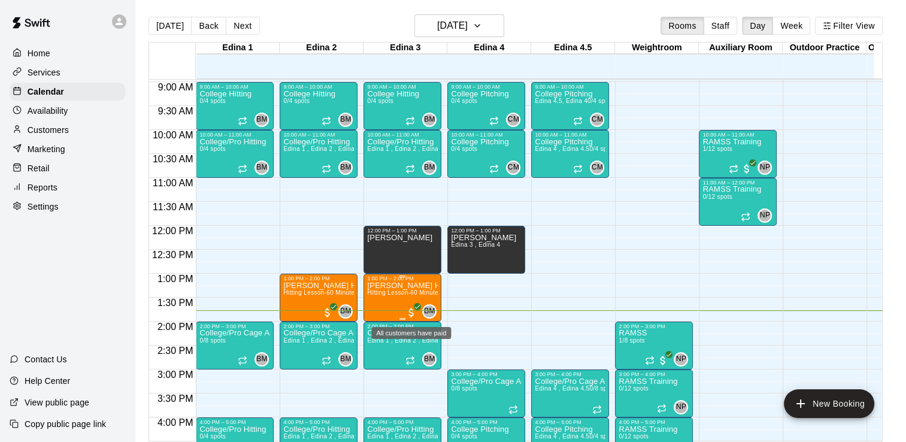
click at [412, 308] on span "All customers have paid" at bounding box center [412, 313] width 12 height 12
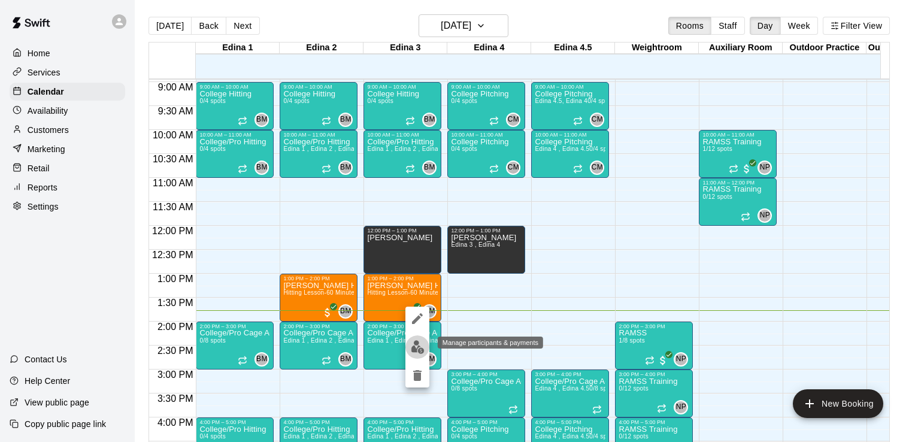
click at [415, 346] on img "edit" at bounding box center [418, 347] width 14 height 14
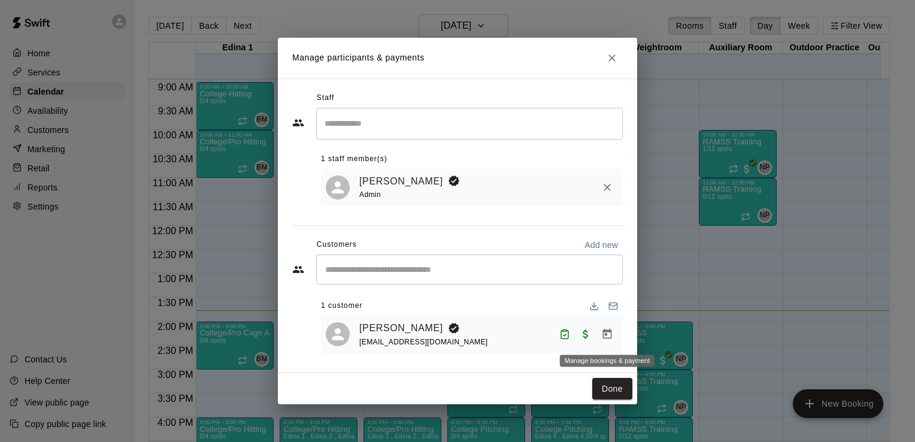
click at [606, 338] on icon "Manage bookings & payment" at bounding box center [608, 334] width 12 height 12
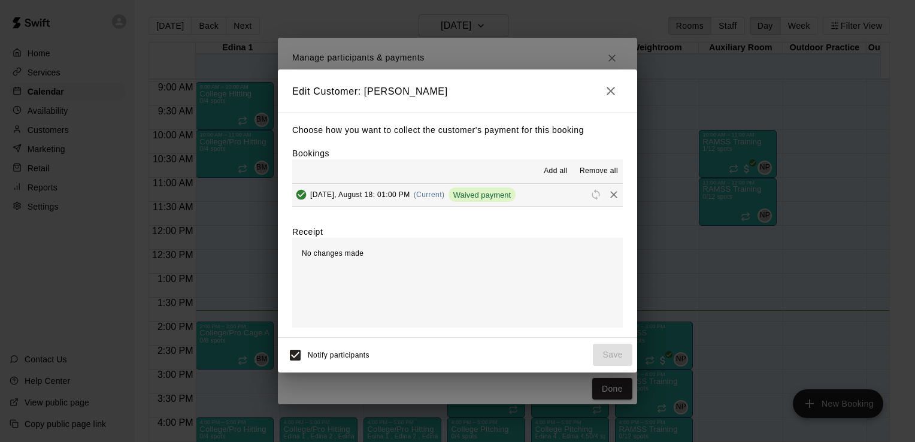
click at [614, 91] on icon "button" at bounding box center [611, 91] width 14 height 14
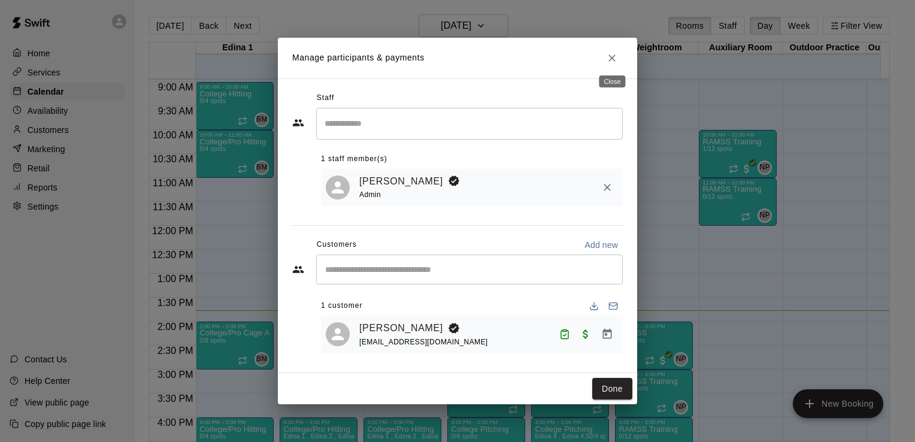
click at [613, 57] on icon "Close" at bounding box center [612, 58] width 7 height 7
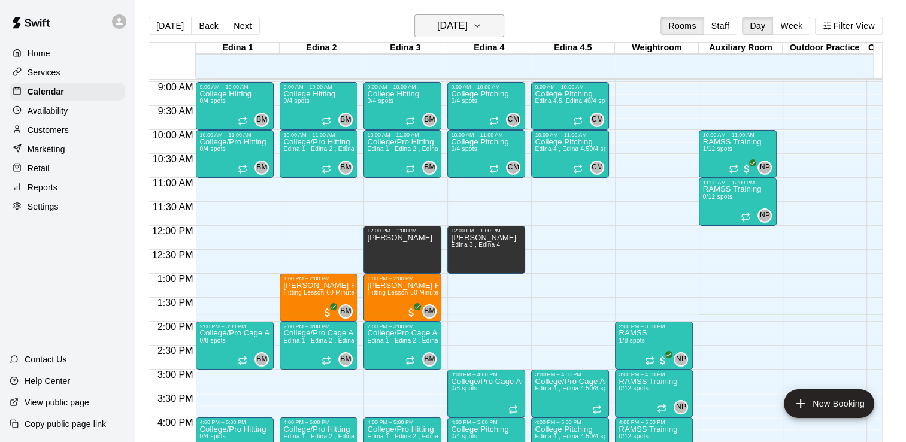
click at [482, 28] on icon "button" at bounding box center [478, 26] width 10 height 14
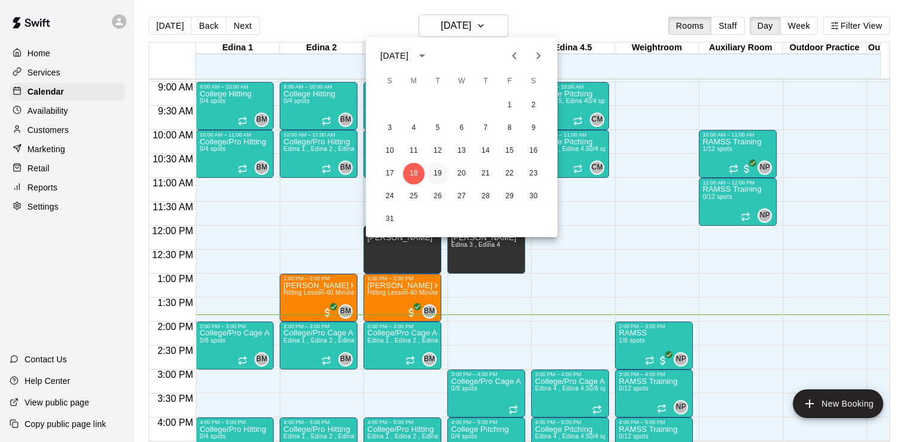
click at [443, 175] on button "19" at bounding box center [438, 174] width 22 height 22
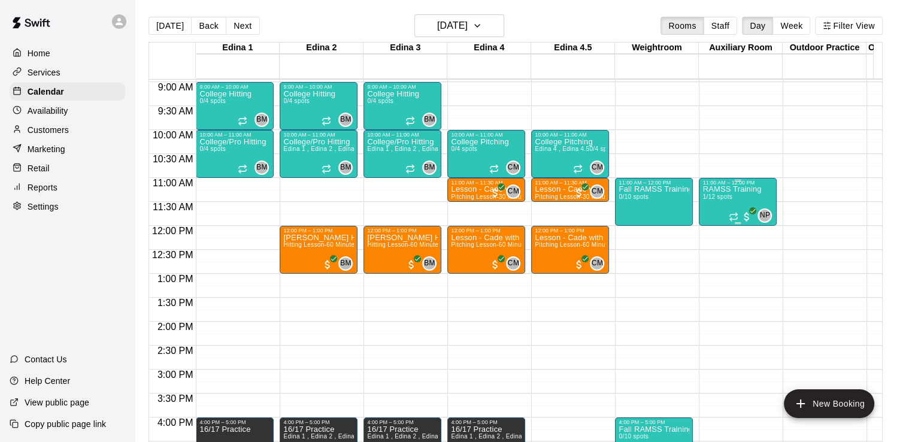
click at [719, 189] on p "RAMSS Training" at bounding box center [732, 189] width 59 height 0
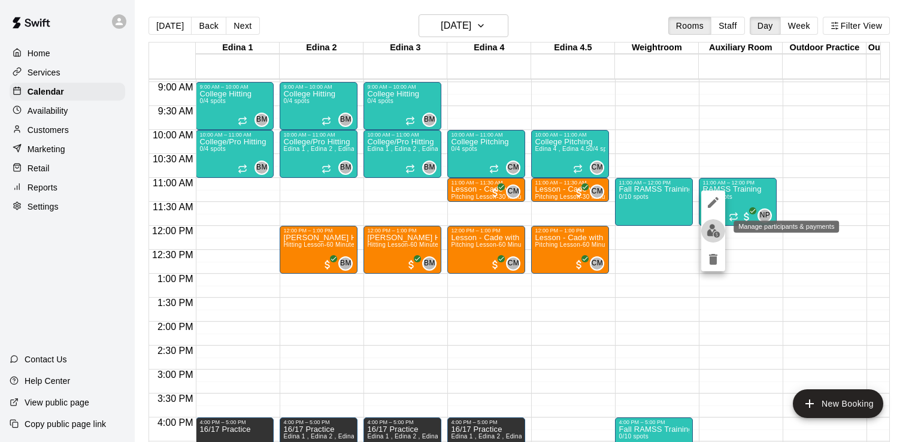
click at [718, 240] on button "edit" at bounding box center [714, 230] width 24 height 23
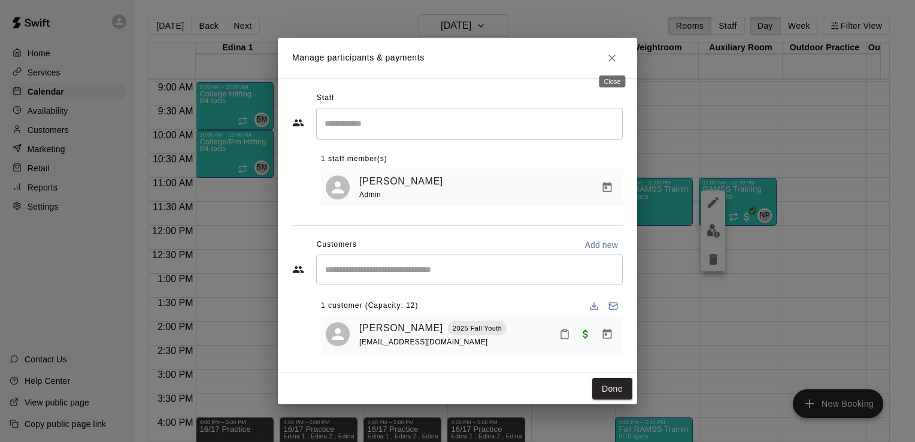
click at [611, 57] on icon "Close" at bounding box center [612, 58] width 7 height 7
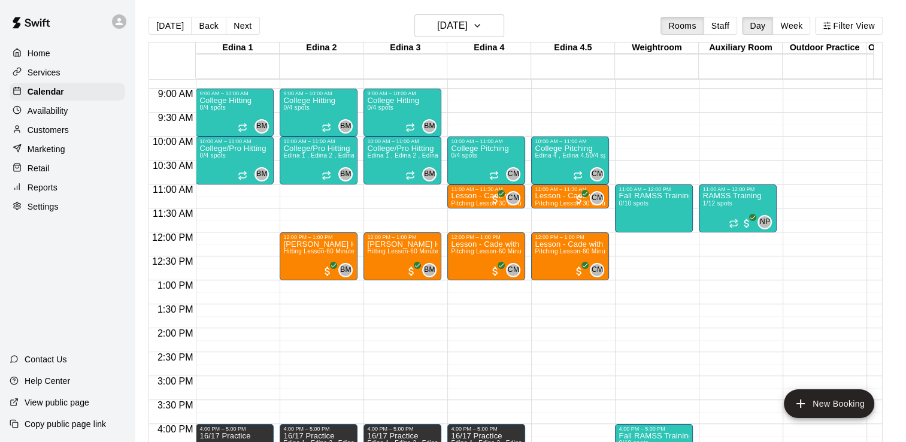
scroll to position [424, 0]
